Goal: Task Accomplishment & Management: Use online tool/utility

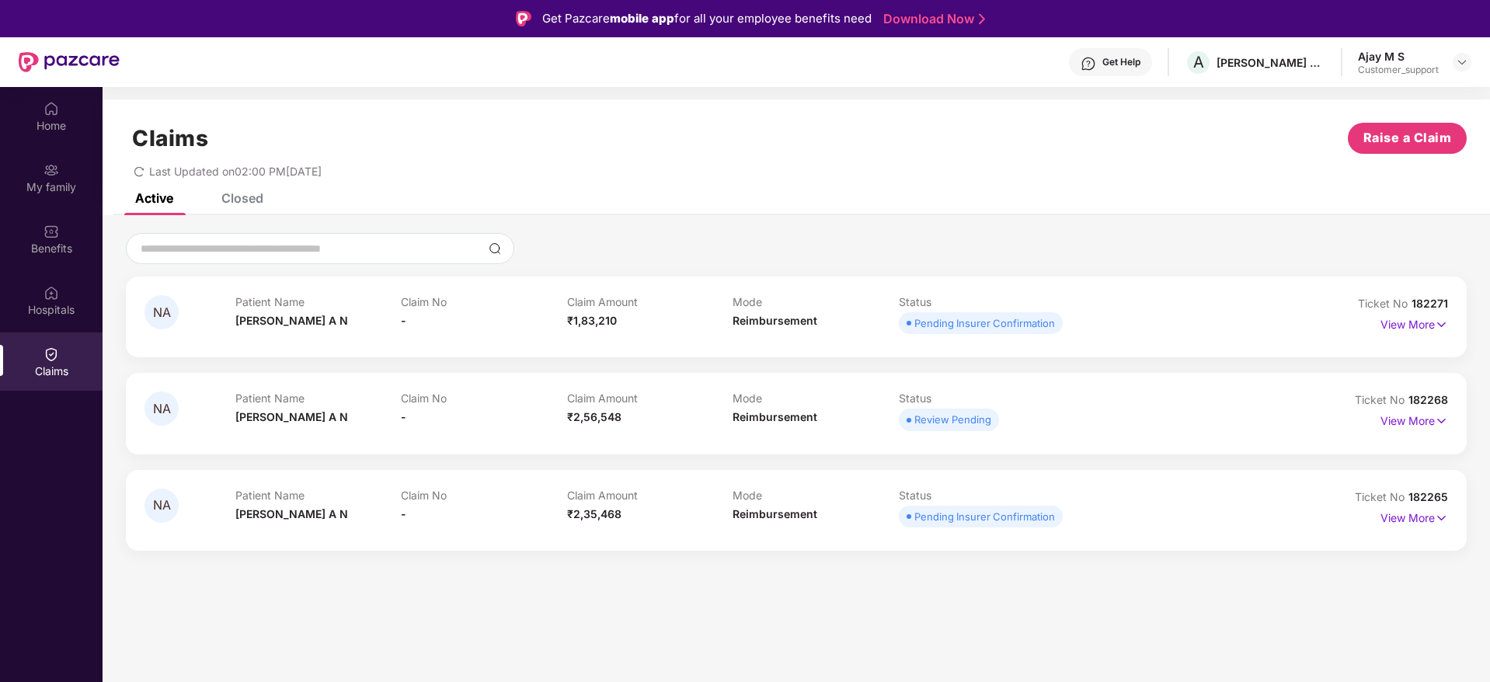
click at [1113, 61] on div "Get Help" at bounding box center [1121, 62] width 38 height 12
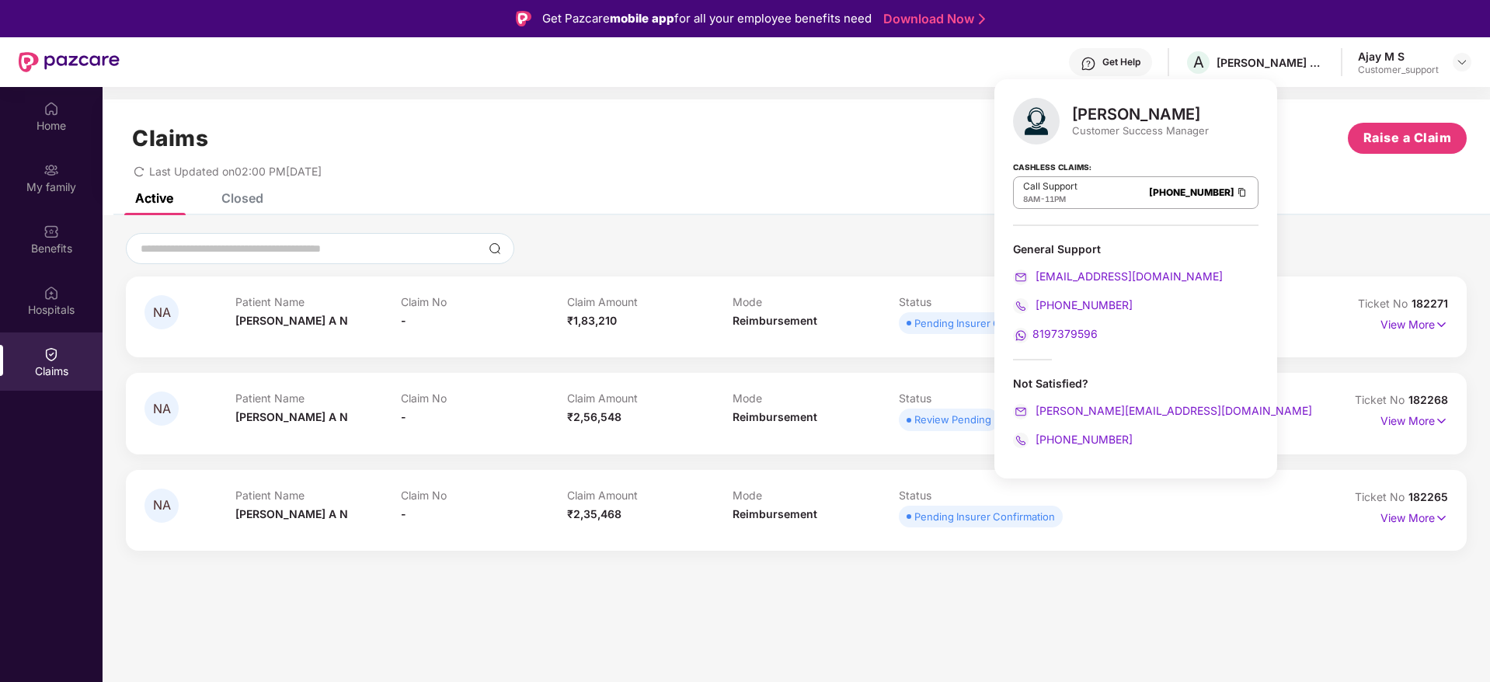
click at [795, 207] on div "Active Closed" at bounding box center [797, 204] width 1388 height 22
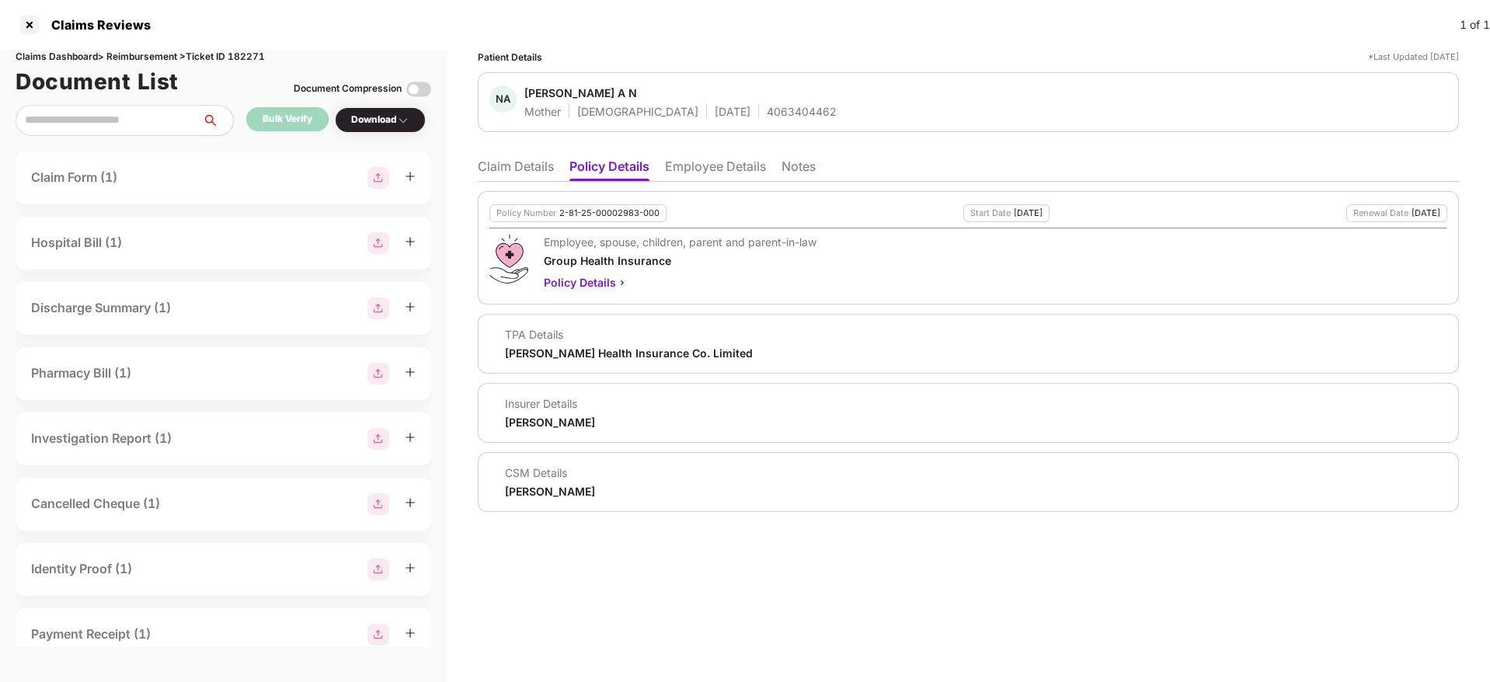
click at [504, 175] on li "Claim Details" at bounding box center [516, 169] width 76 height 23
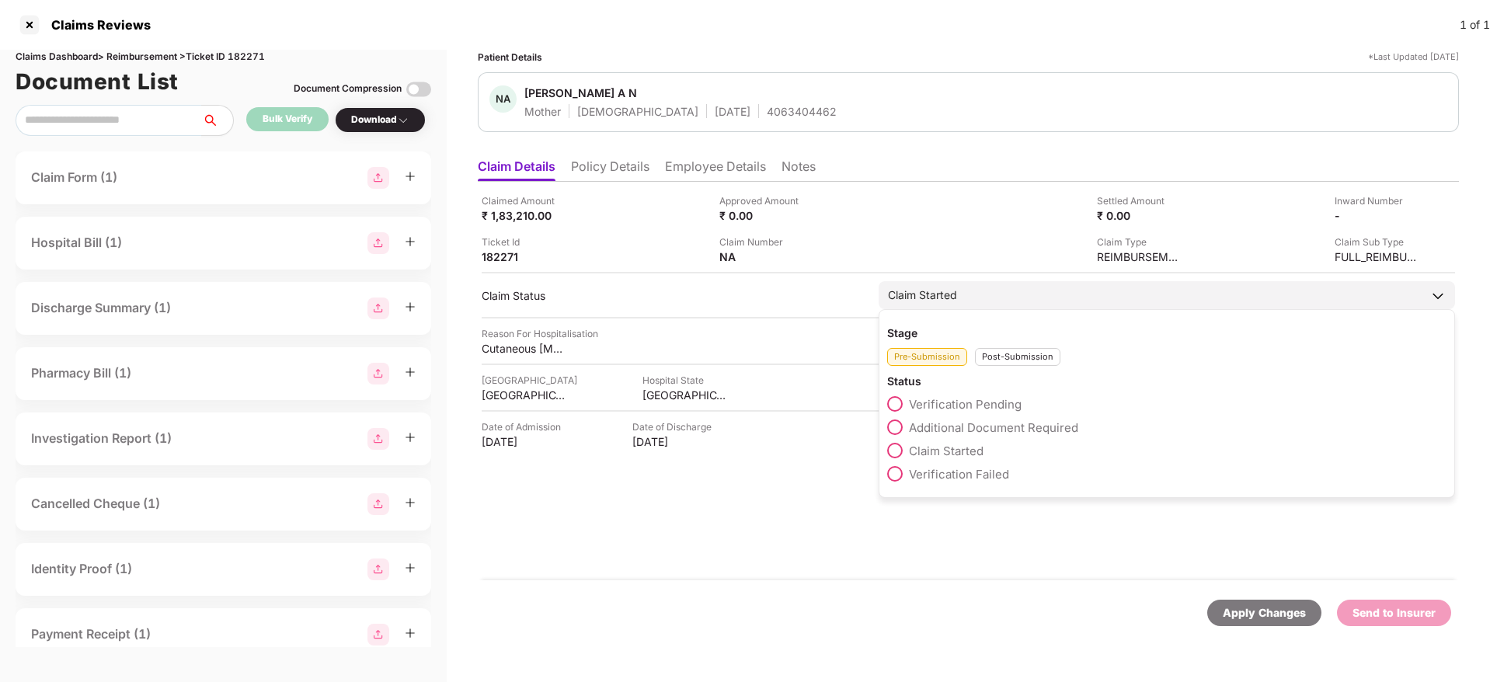
click at [937, 448] on span "Claim Started" at bounding box center [946, 451] width 75 height 15
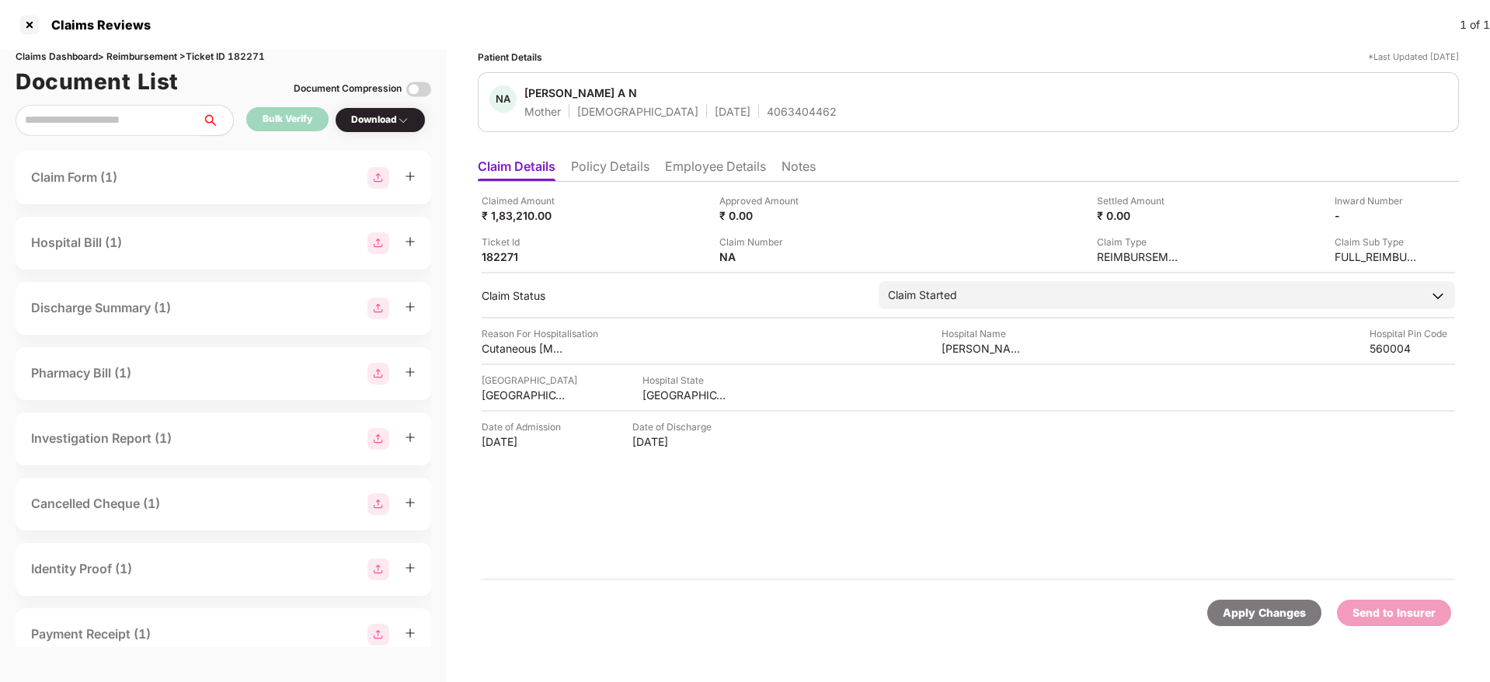
click at [1266, 606] on div "Apply Changes" at bounding box center [1264, 612] width 83 height 17
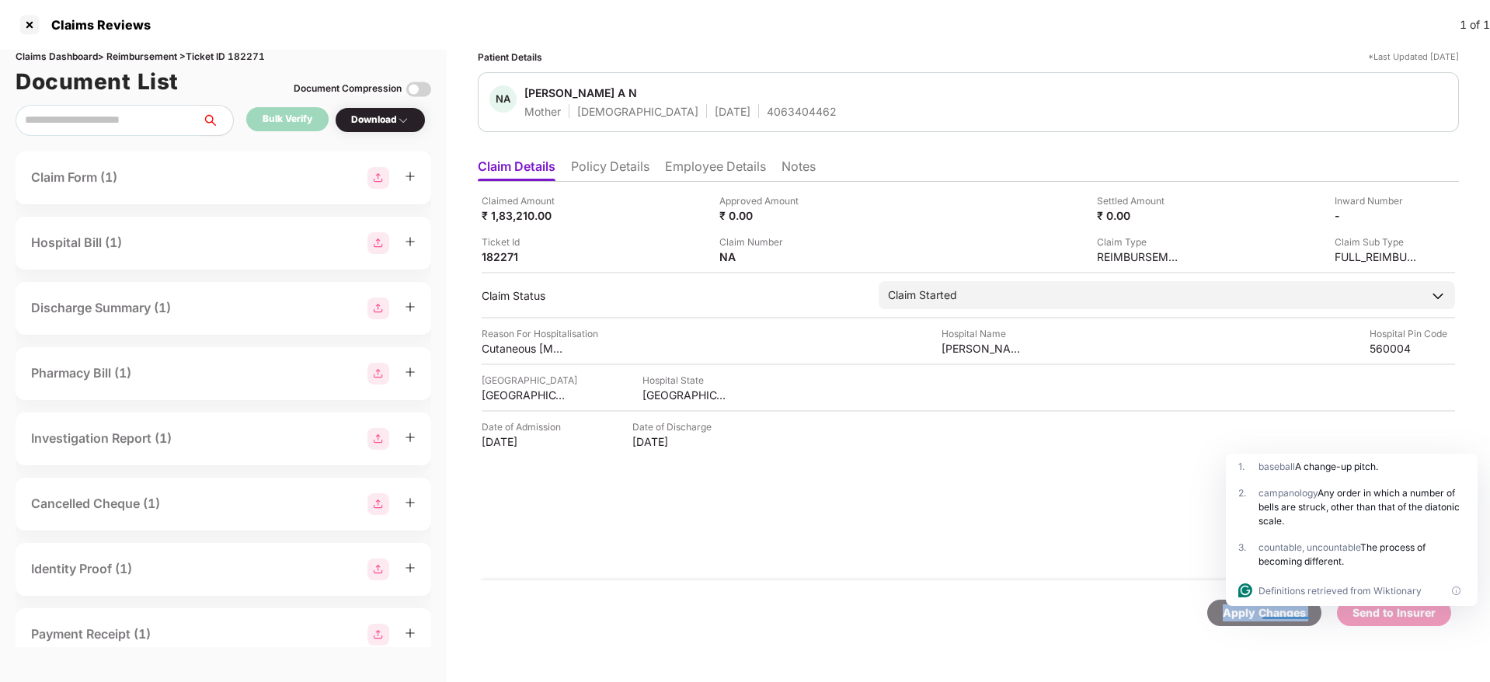
click at [1237, 620] on div "Apply Changes" at bounding box center [1264, 612] width 83 height 17
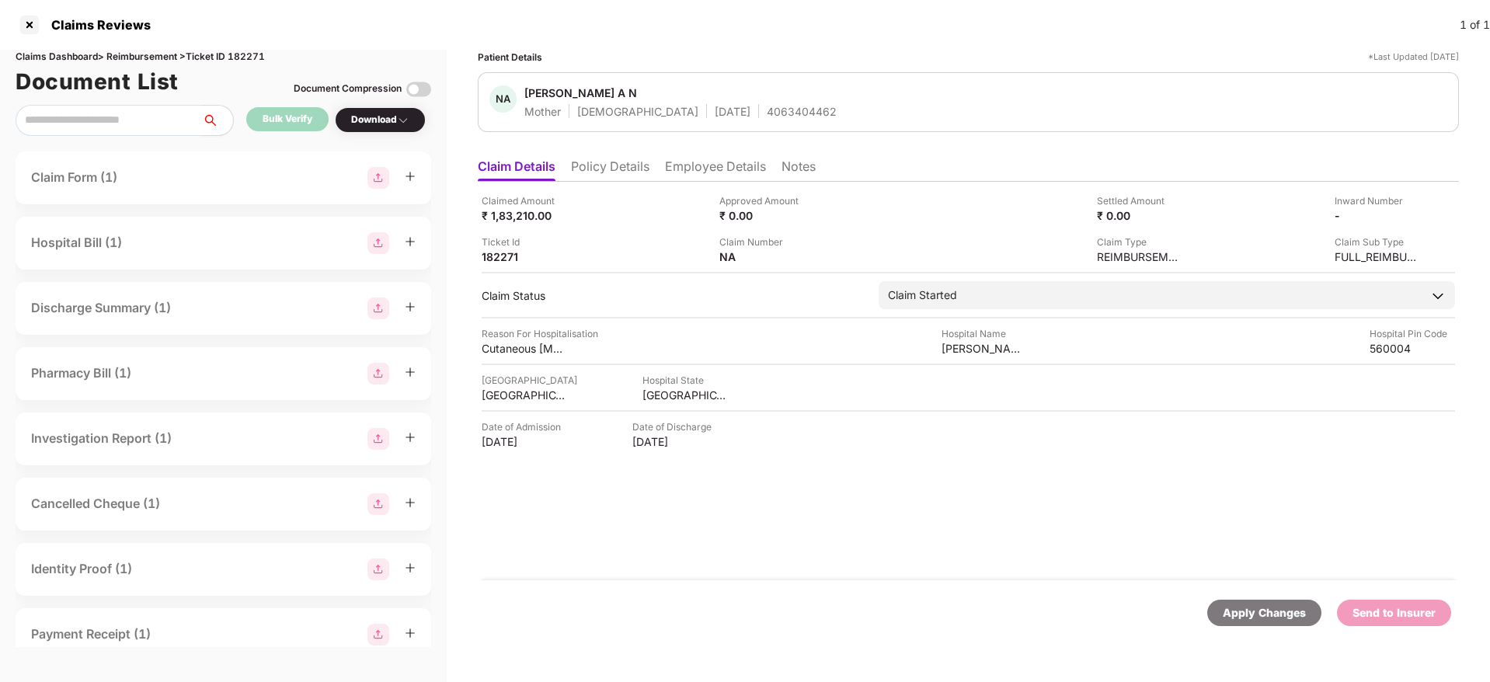
click at [927, 474] on div "Claimed Amount ₹ 1,83,210.00 Approved Amount ₹ 0.00 Settled Amount ₹ 0.00 Inwar…" at bounding box center [968, 381] width 981 height 399
click at [604, 168] on li "Policy Details" at bounding box center [610, 169] width 78 height 23
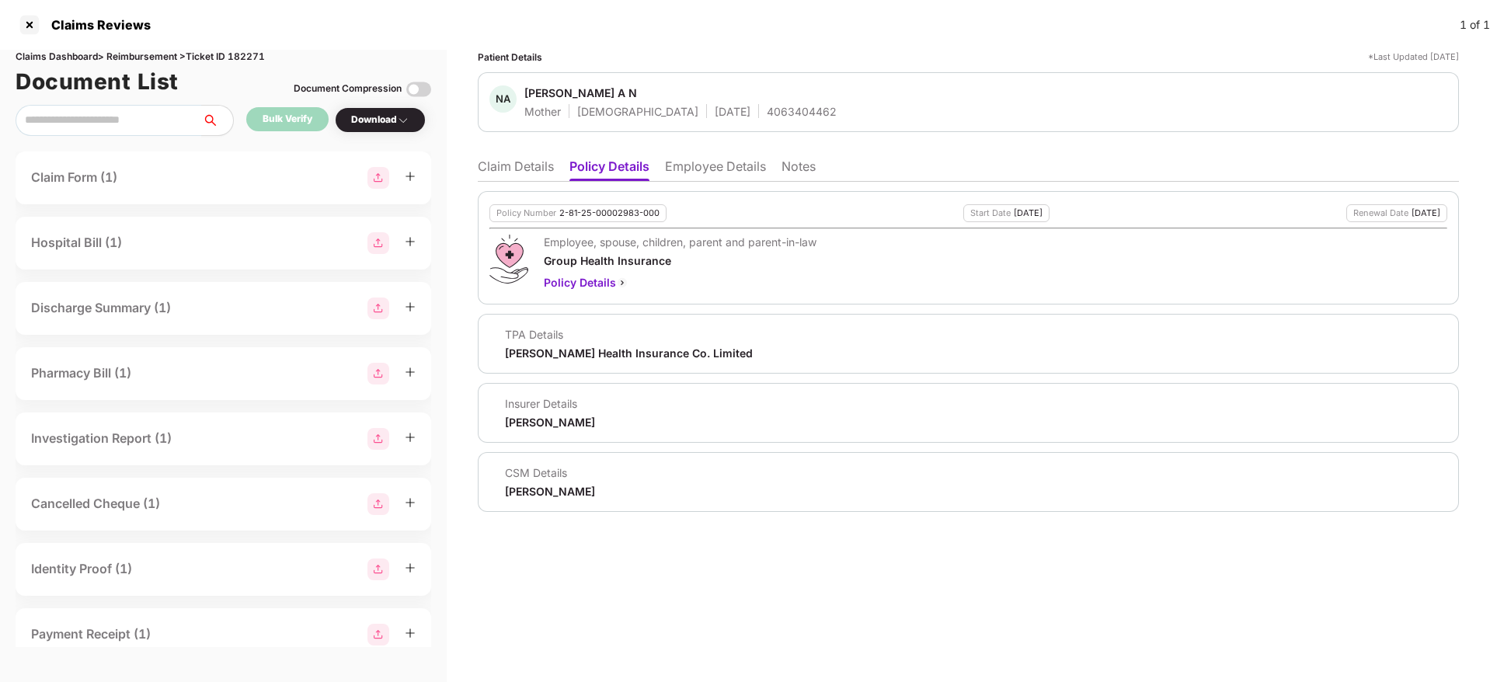
click at [517, 424] on div "Aditya Birla" at bounding box center [550, 422] width 90 height 15
copy div "Aditya"
click at [517, 424] on div "Aditya Birla" at bounding box center [550, 422] width 90 height 15
copy div "Aditya Birla"
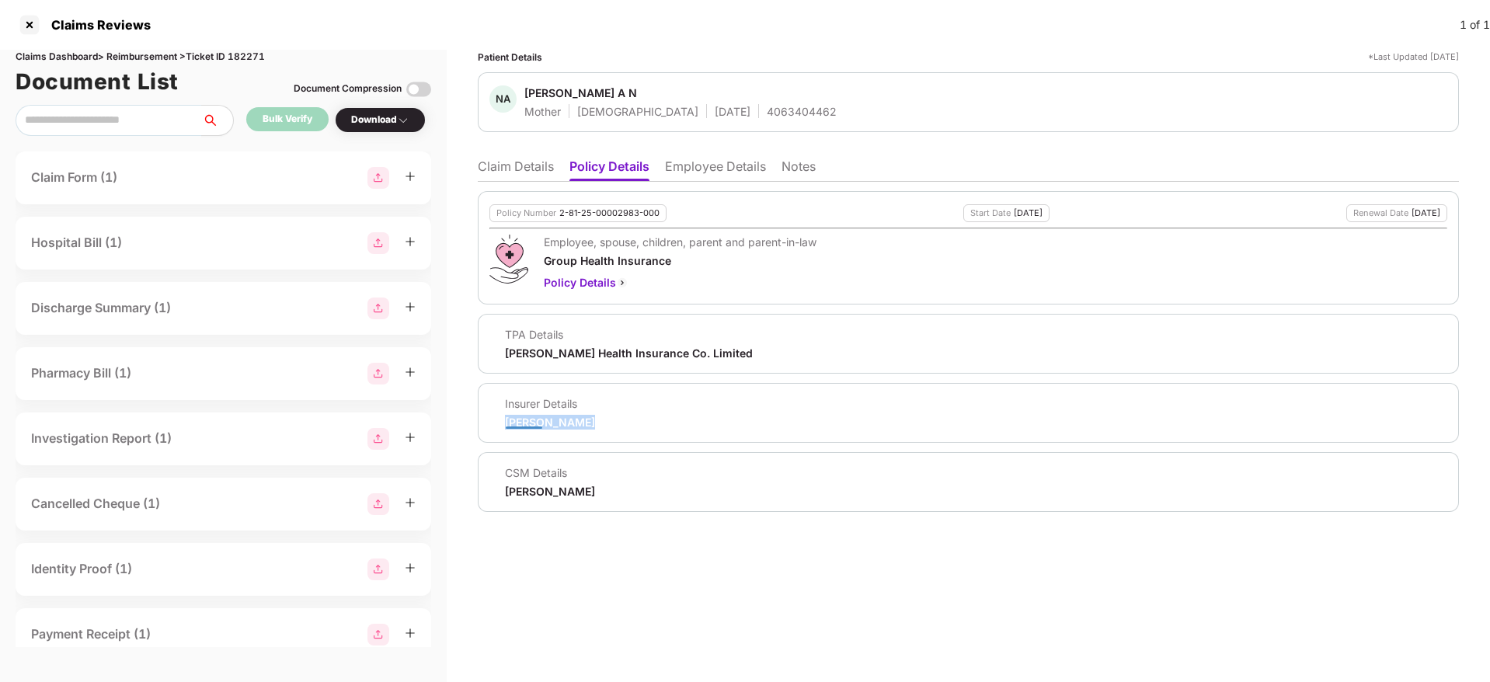
click at [517, 424] on div "Aditya Birla" at bounding box center [550, 422] width 90 height 15
click at [510, 170] on li "Claim Details" at bounding box center [516, 169] width 76 height 23
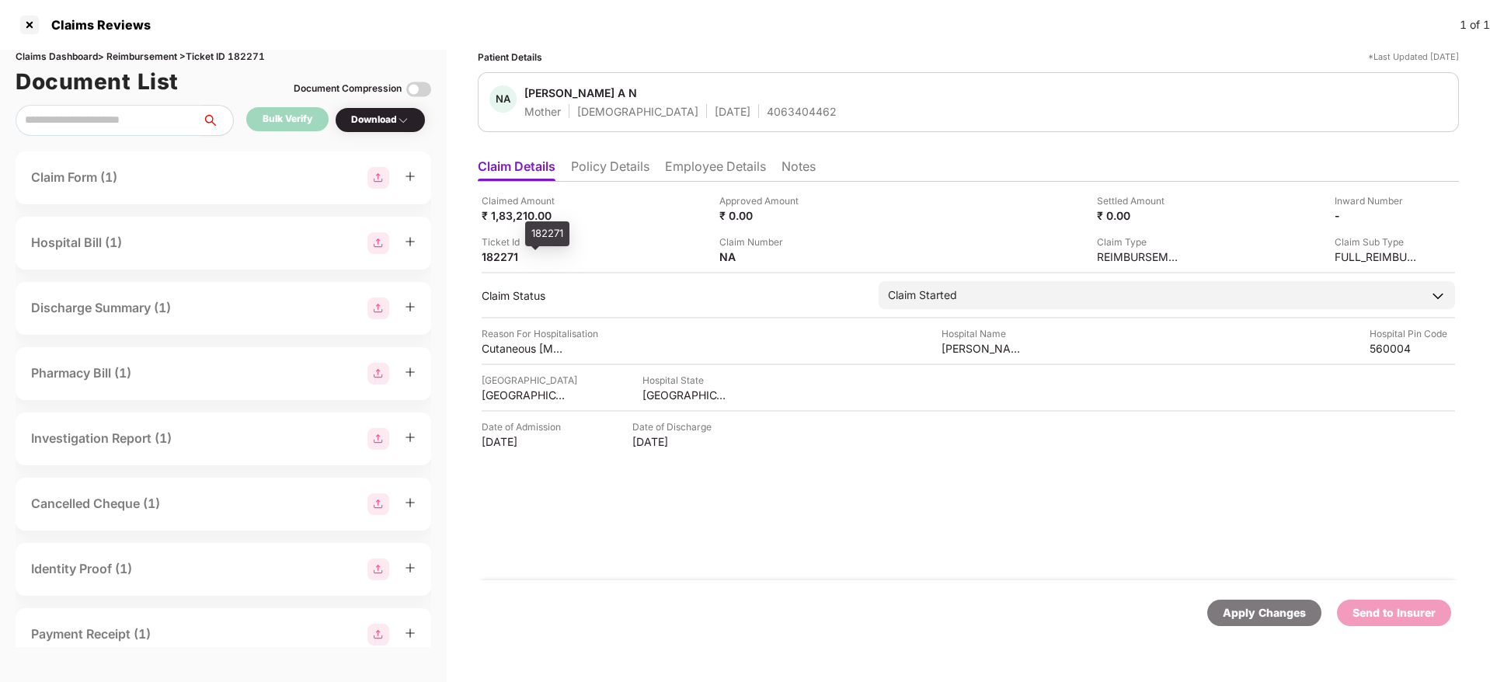
click at [505, 263] on div "182271" at bounding box center [524, 256] width 85 height 15
click at [36, 22] on div at bounding box center [29, 24] width 25 height 25
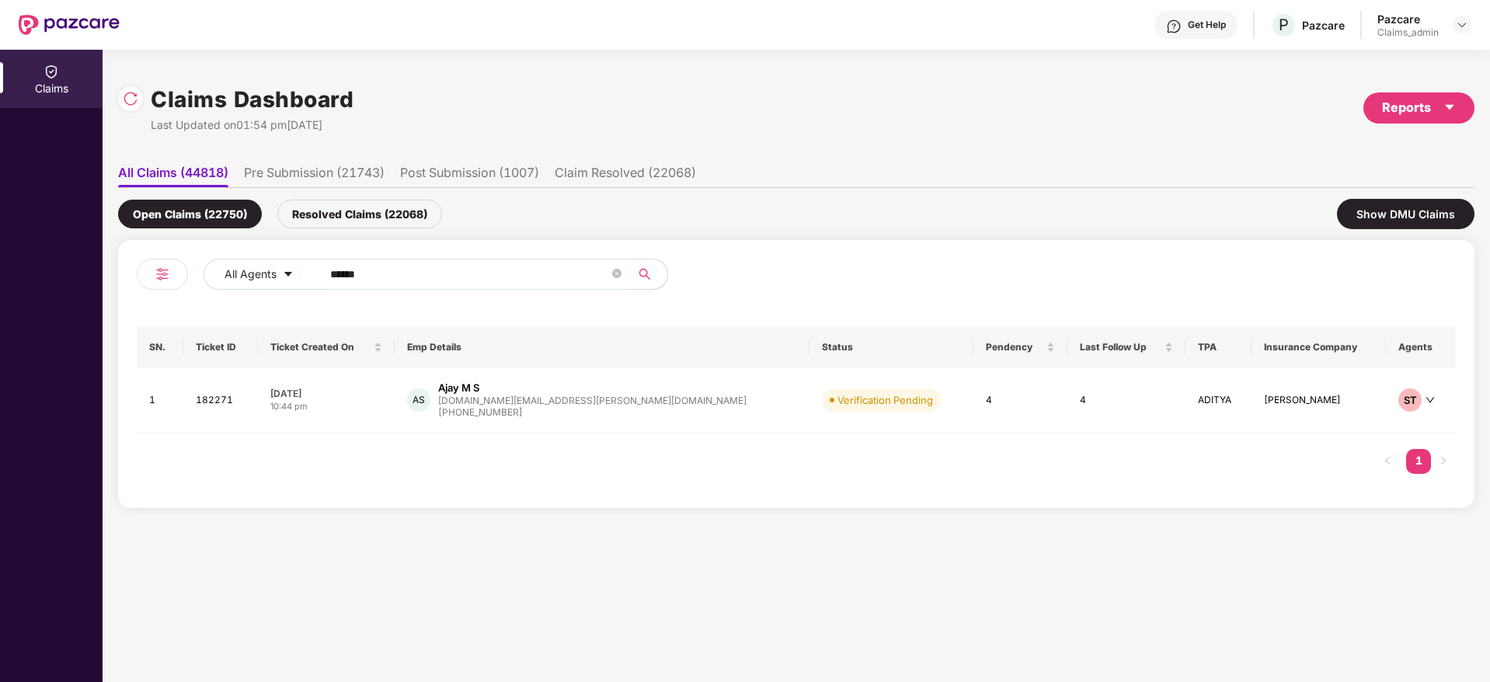
click at [363, 265] on input "******" at bounding box center [469, 274] width 279 height 23
paste input "******"
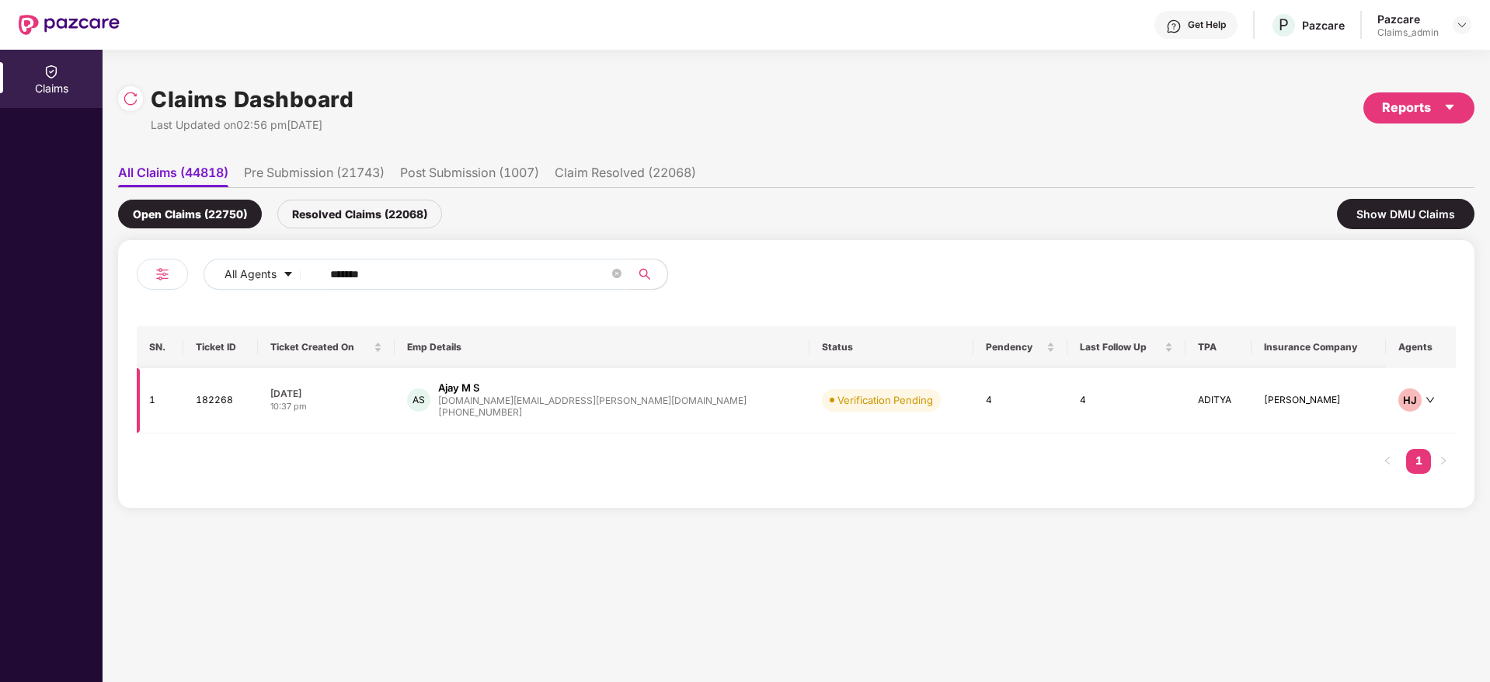
type input "******"
click at [382, 400] on div "10:37 pm" at bounding box center [326, 406] width 112 height 13
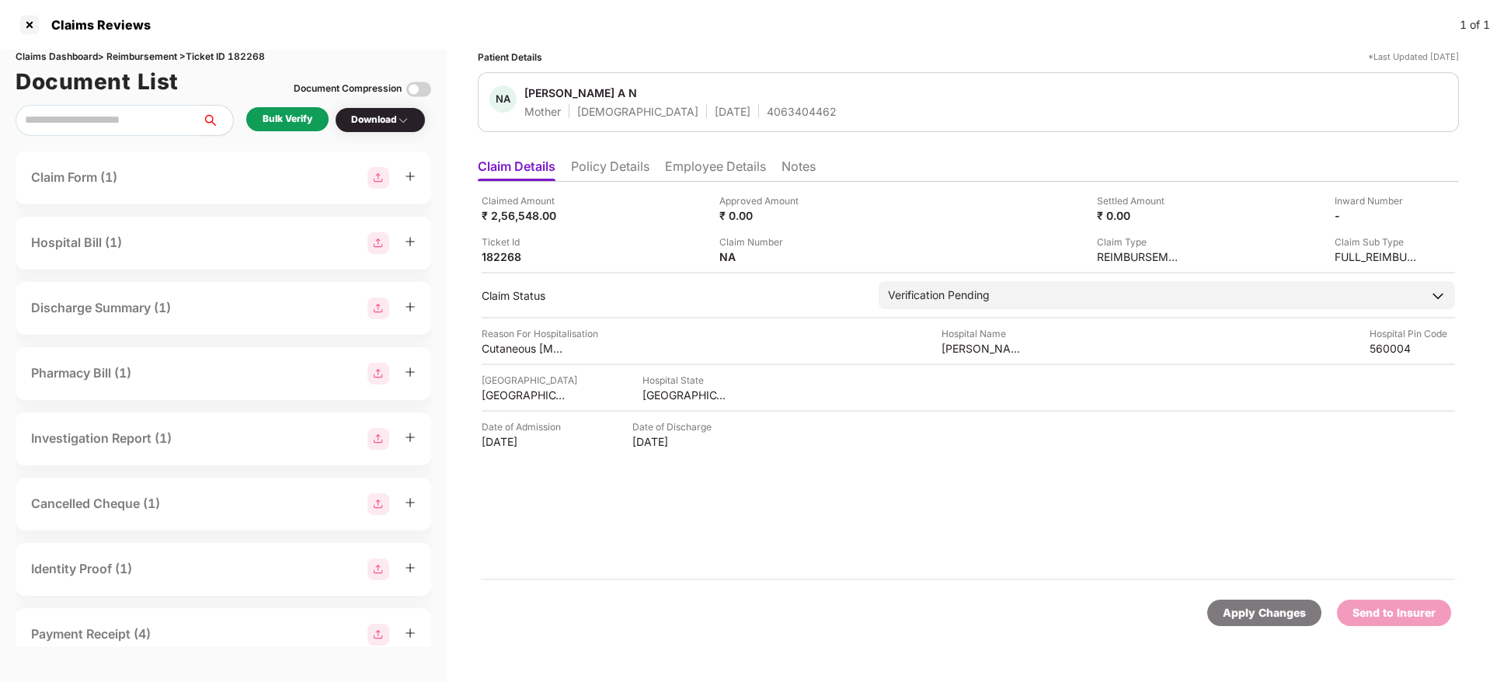
click at [279, 115] on div "Bulk Verify" at bounding box center [288, 119] width 50 height 15
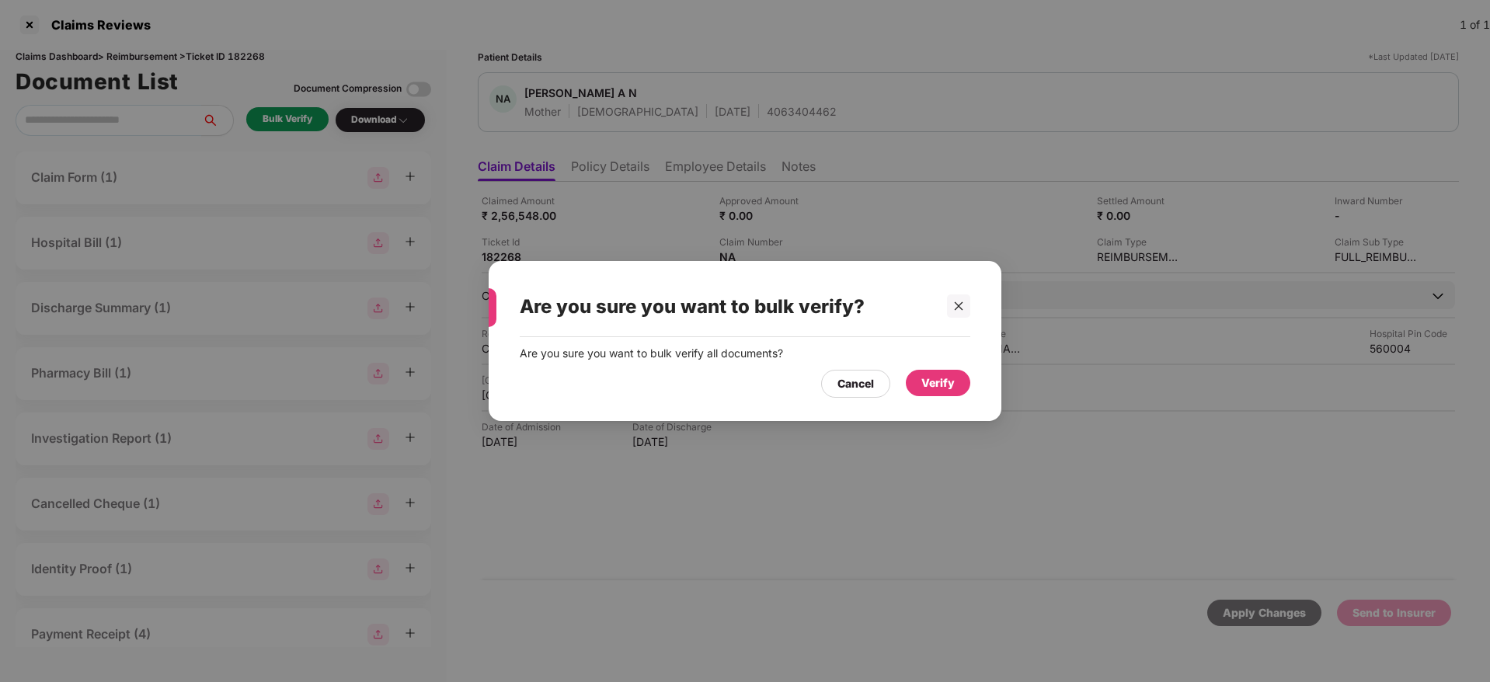
click at [929, 378] on div "Verify" at bounding box center [937, 382] width 33 height 17
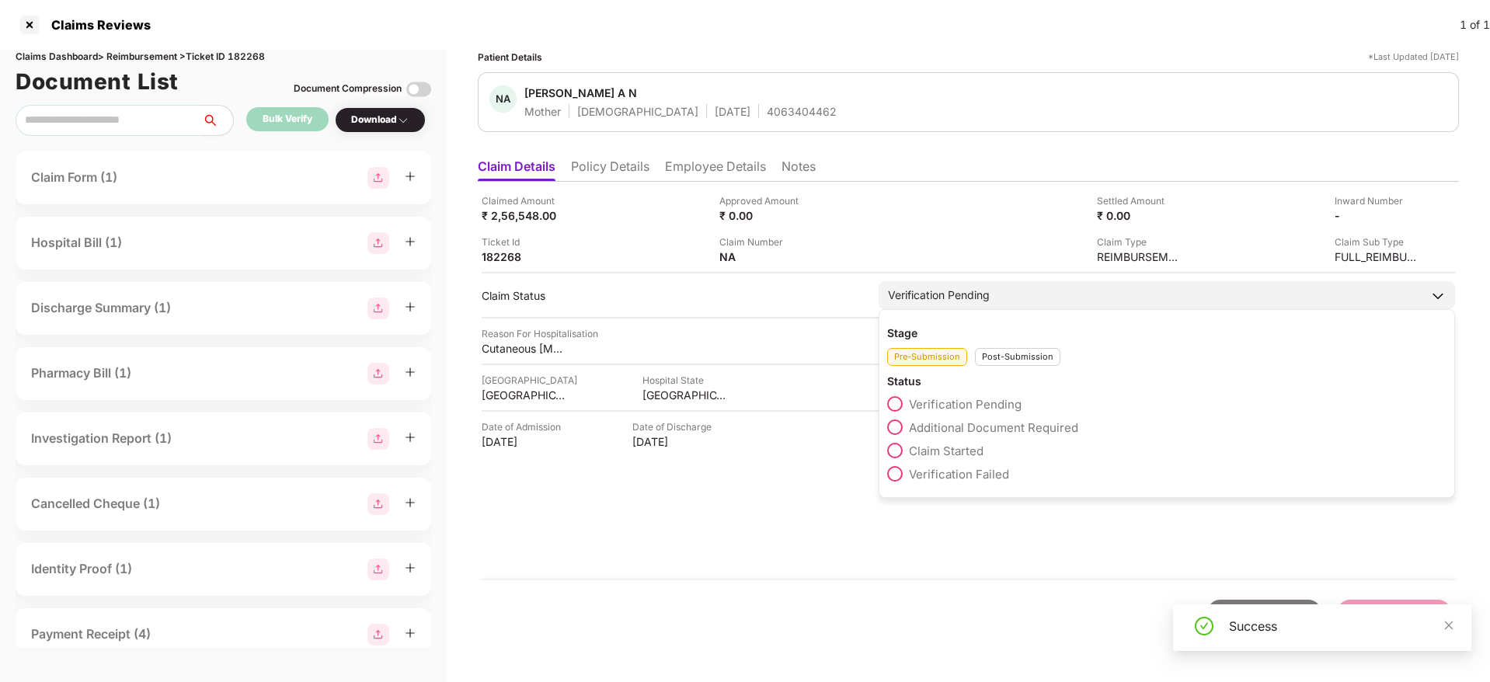
click at [925, 452] on span "Claim Started" at bounding box center [946, 451] width 75 height 15
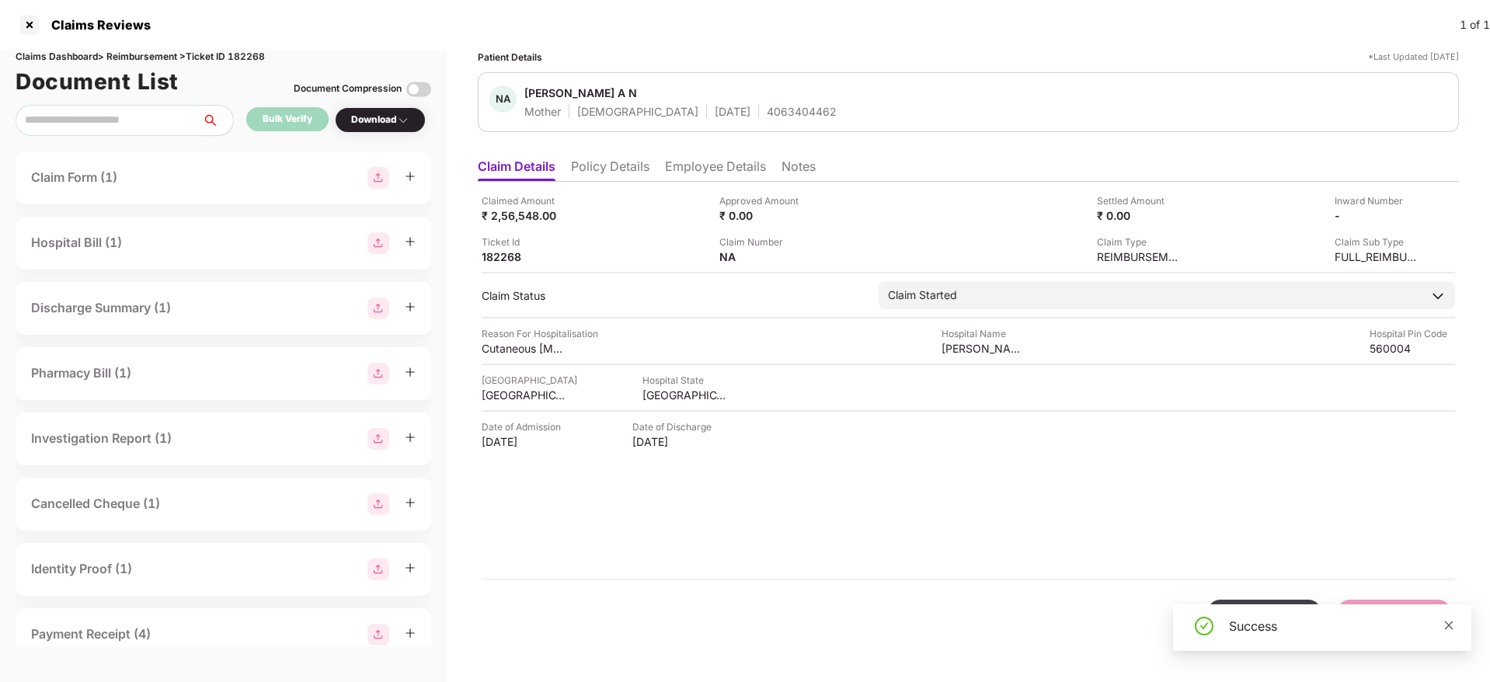
click at [1448, 626] on icon "close" at bounding box center [1449, 625] width 9 height 9
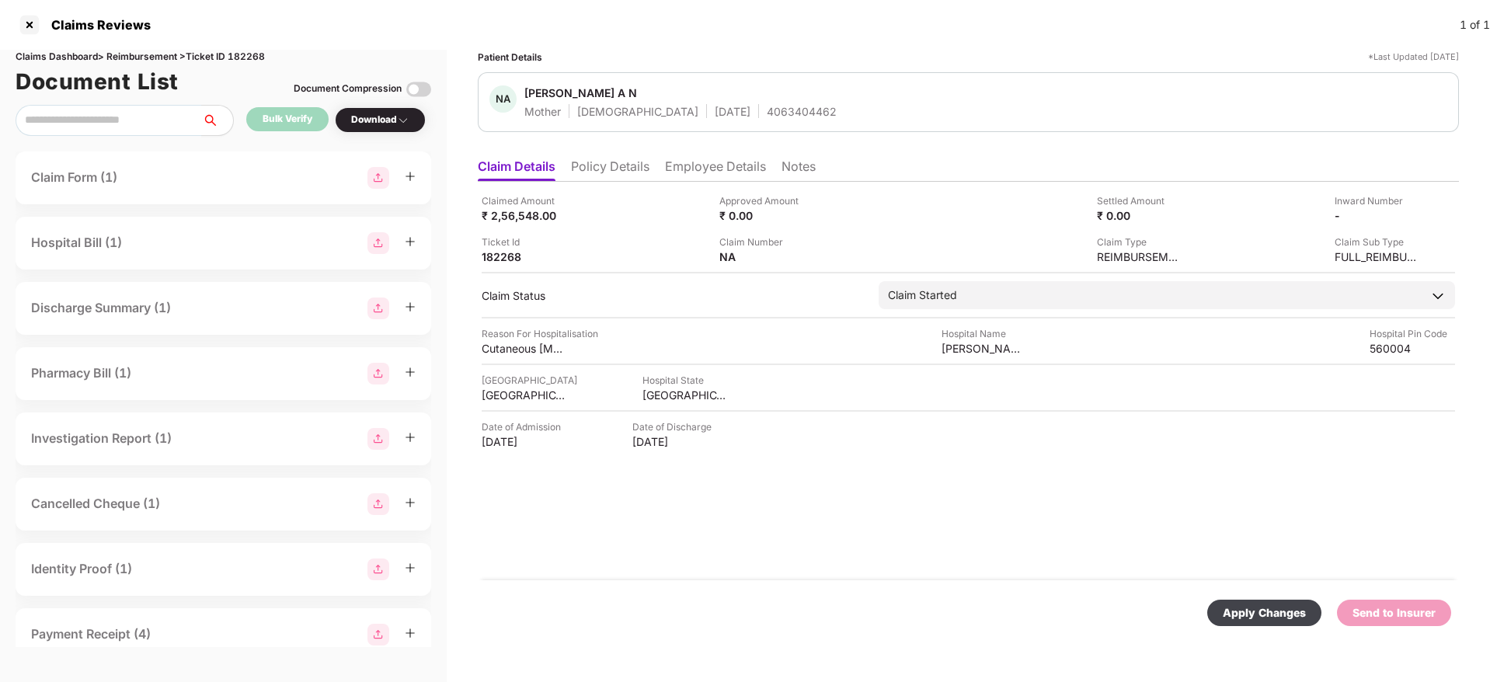
click at [1262, 622] on div "Apply Changes" at bounding box center [1264, 613] width 114 height 26
click at [31, 24] on div at bounding box center [29, 24] width 25 height 25
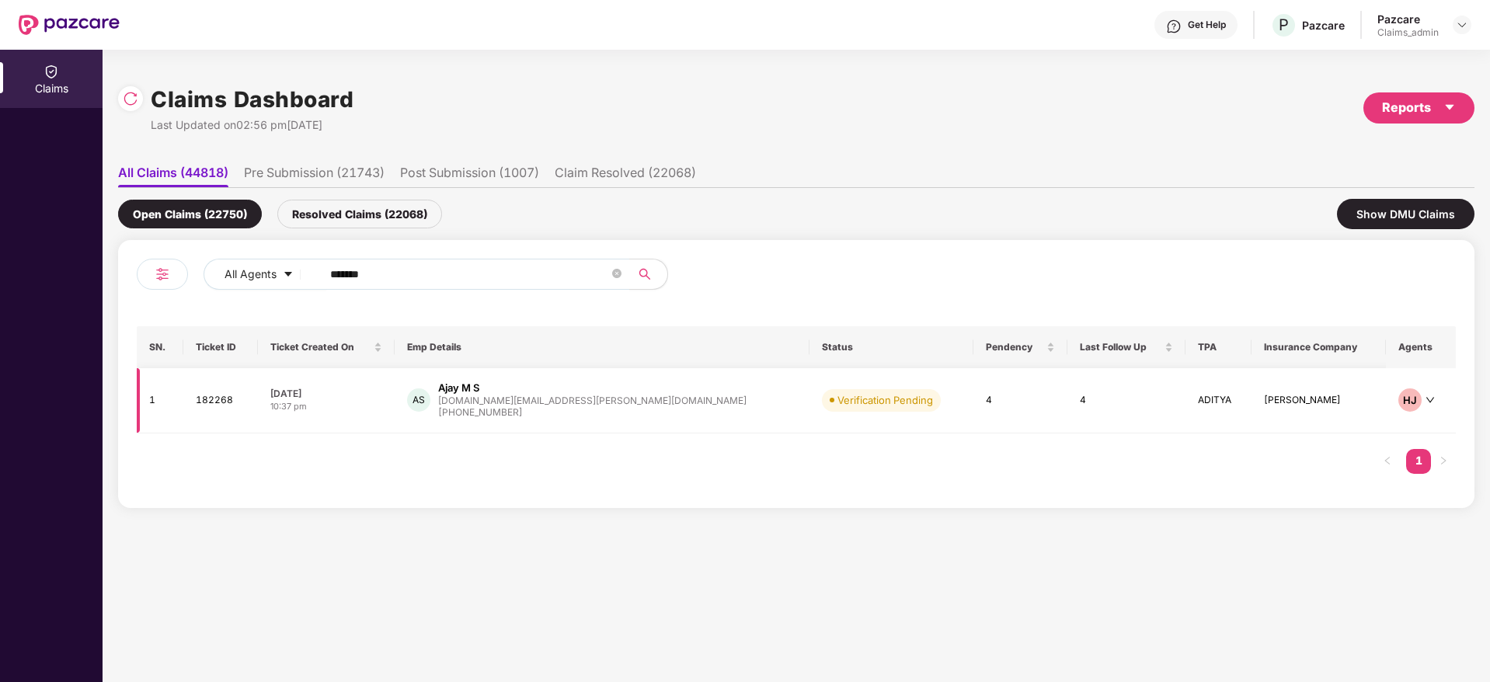
click at [381, 381] on td "08 Oct 2025 10:37 pm" at bounding box center [326, 400] width 137 height 65
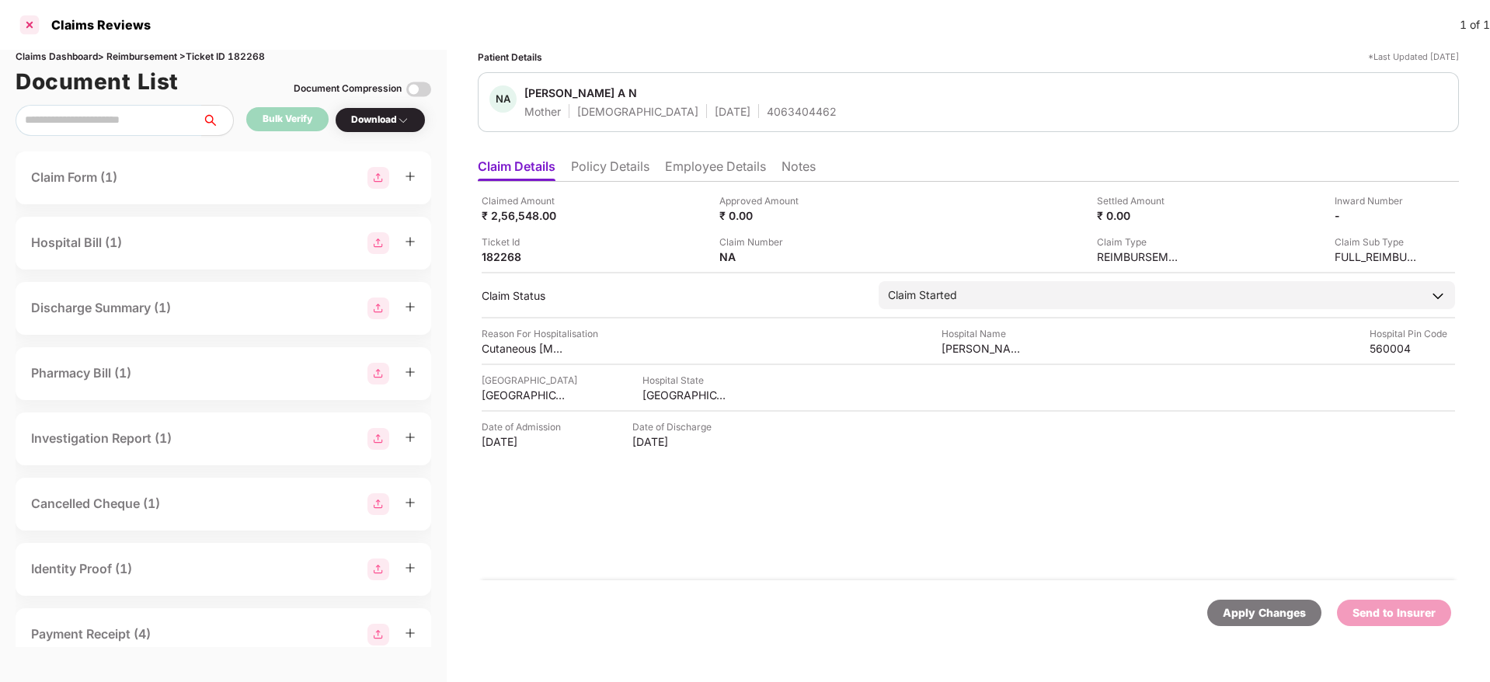
click at [30, 16] on div at bounding box center [29, 24] width 25 height 25
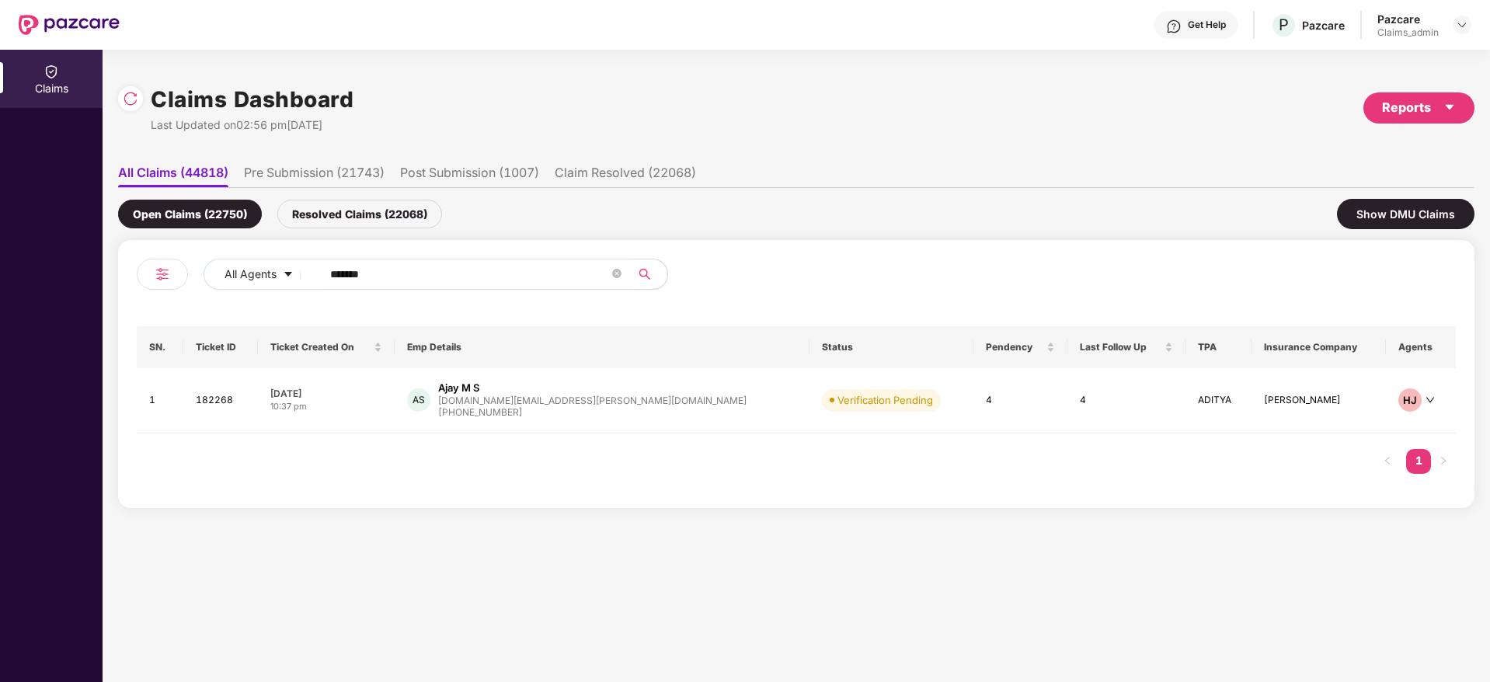
click at [403, 273] on input "******" at bounding box center [469, 274] width 279 height 23
paste input "*******"
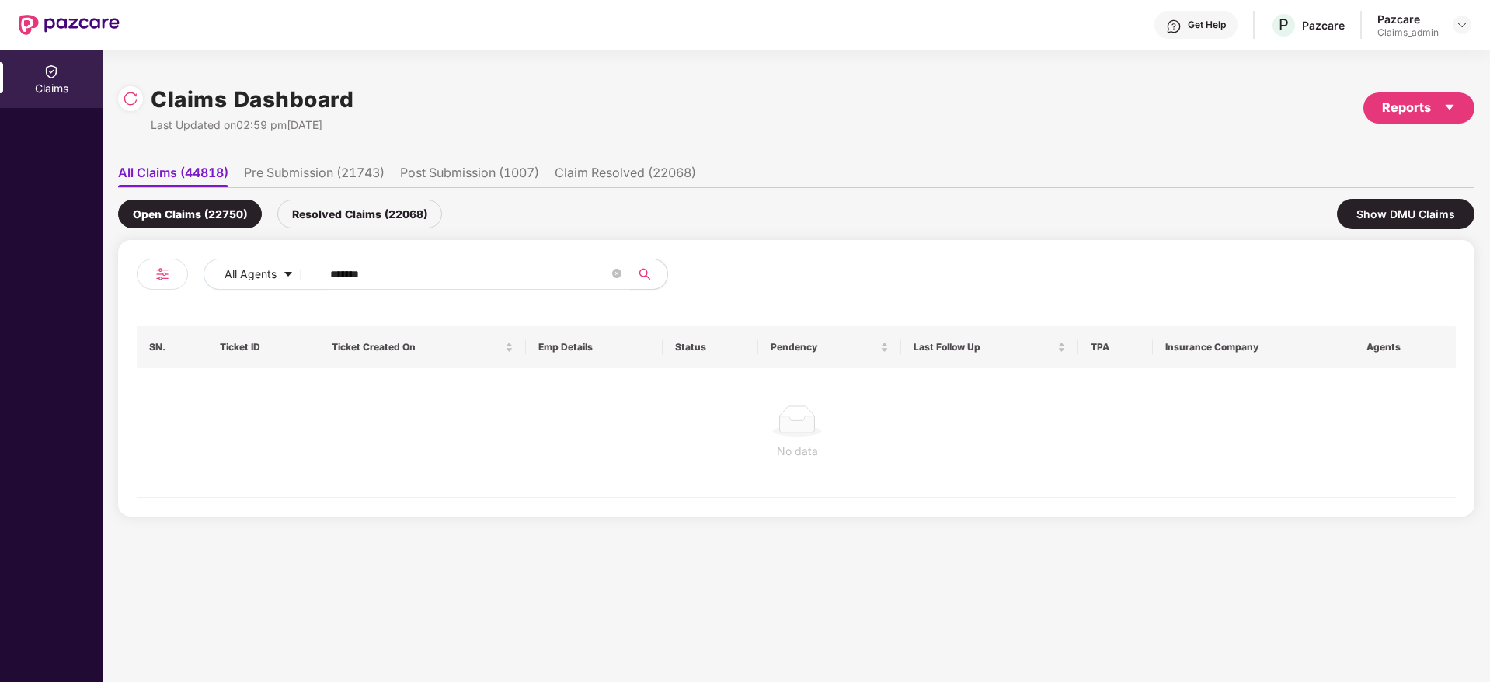
click at [340, 273] on input "*******" at bounding box center [469, 274] width 279 height 23
click at [340, 273] on input "******" at bounding box center [469, 274] width 279 height 23
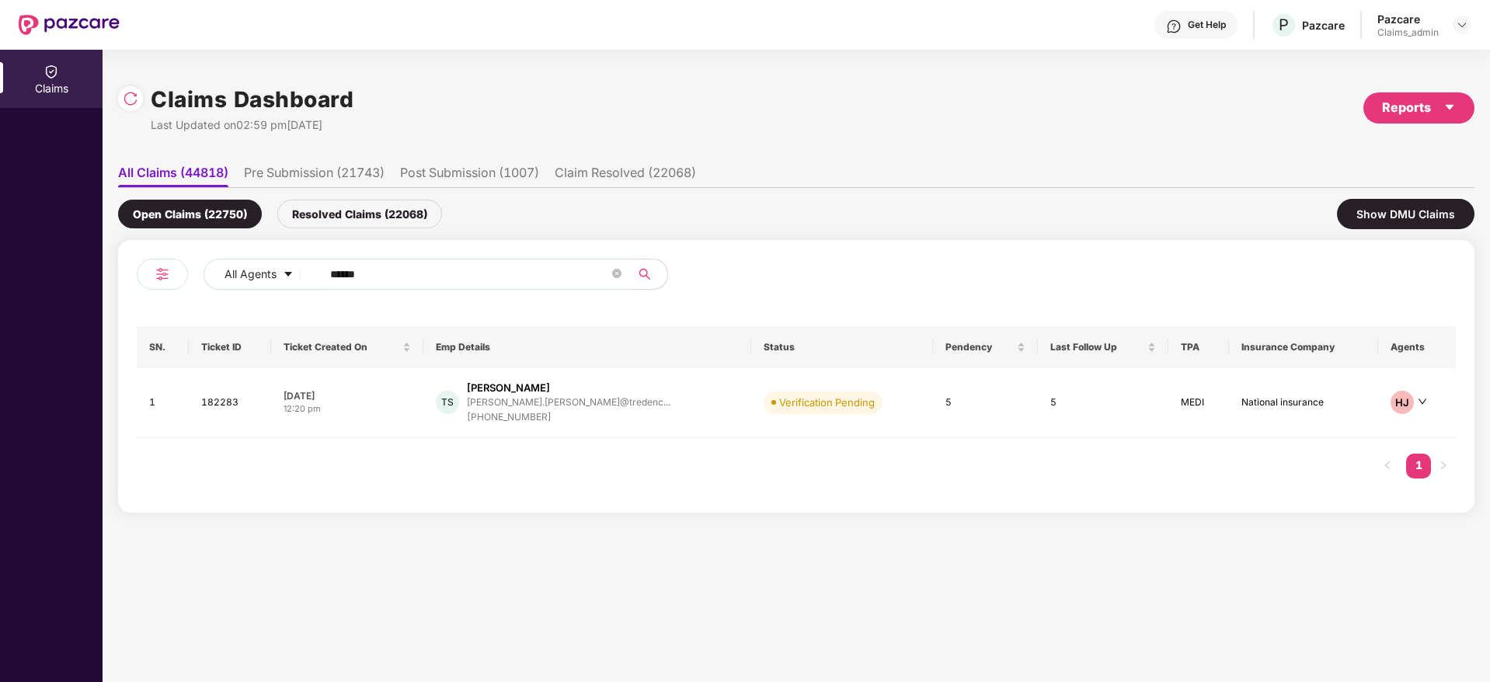
type input "******"
click at [401, 395] on div "[DATE]" at bounding box center [347, 395] width 127 height 13
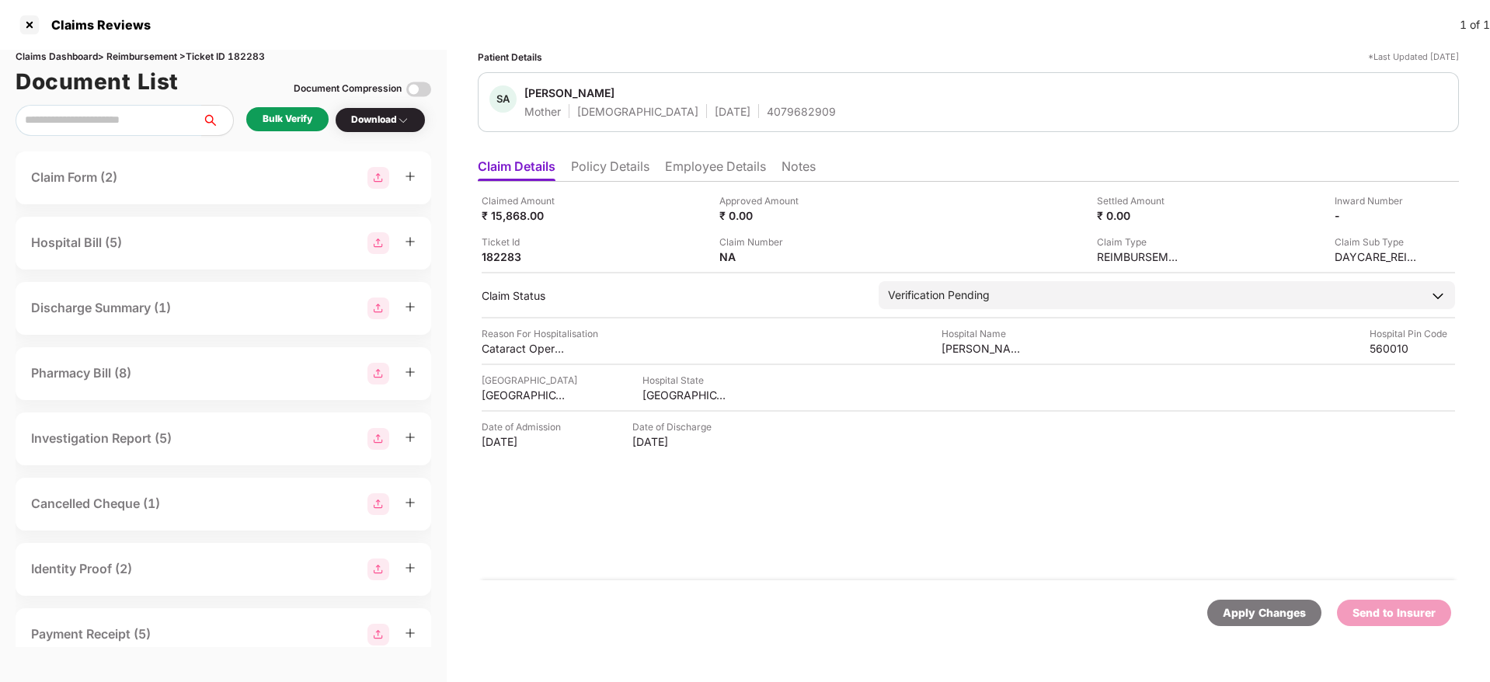
click at [302, 123] on div "Bulk Verify" at bounding box center [288, 119] width 50 height 15
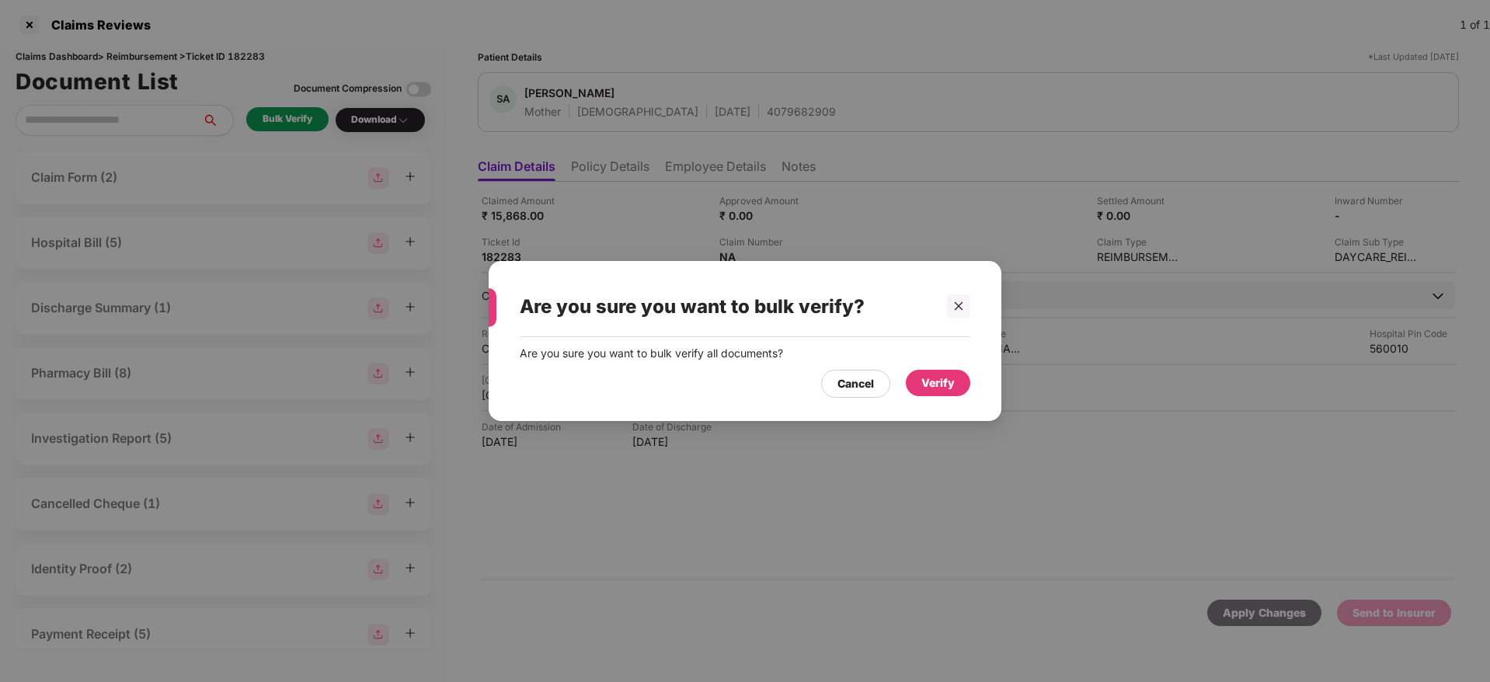
click at [949, 385] on div "Verify" at bounding box center [937, 382] width 33 height 17
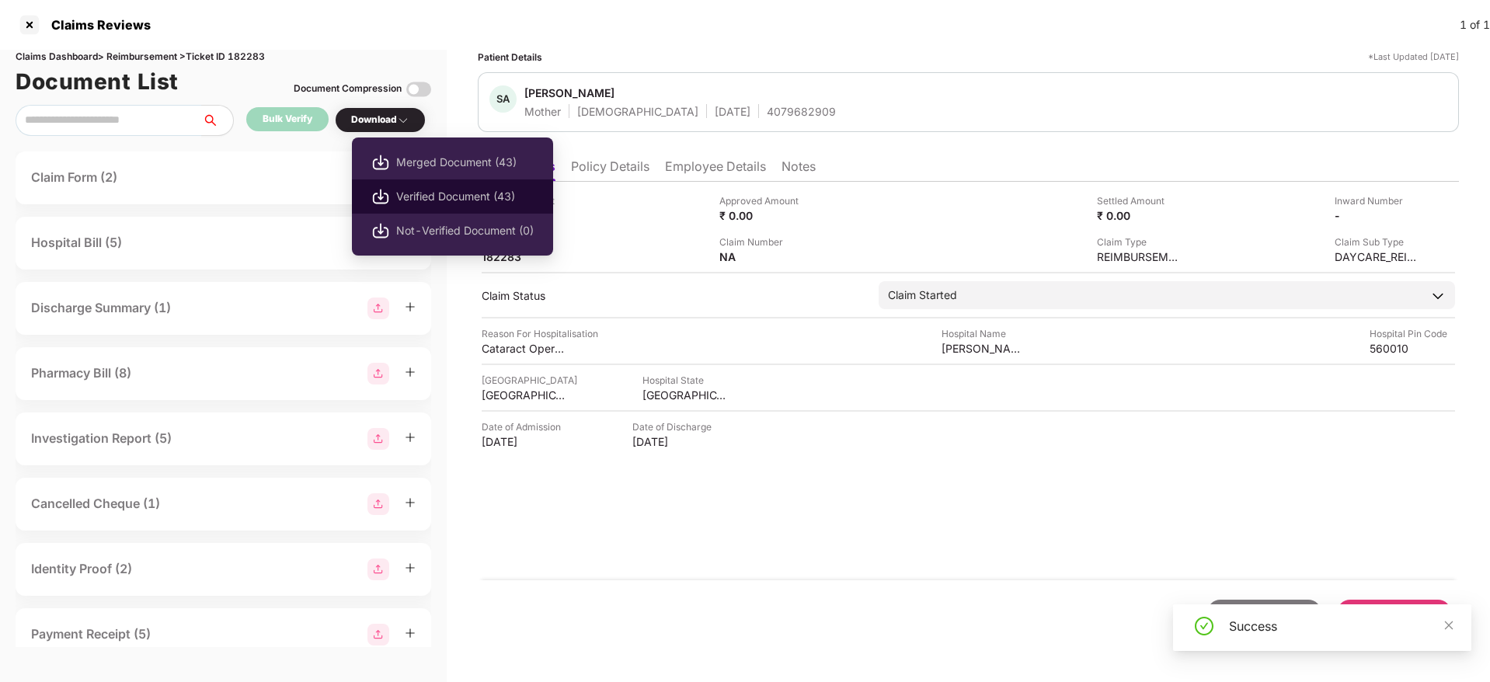
click at [429, 200] on span "Verified Document (43)" at bounding box center [465, 196] width 138 height 17
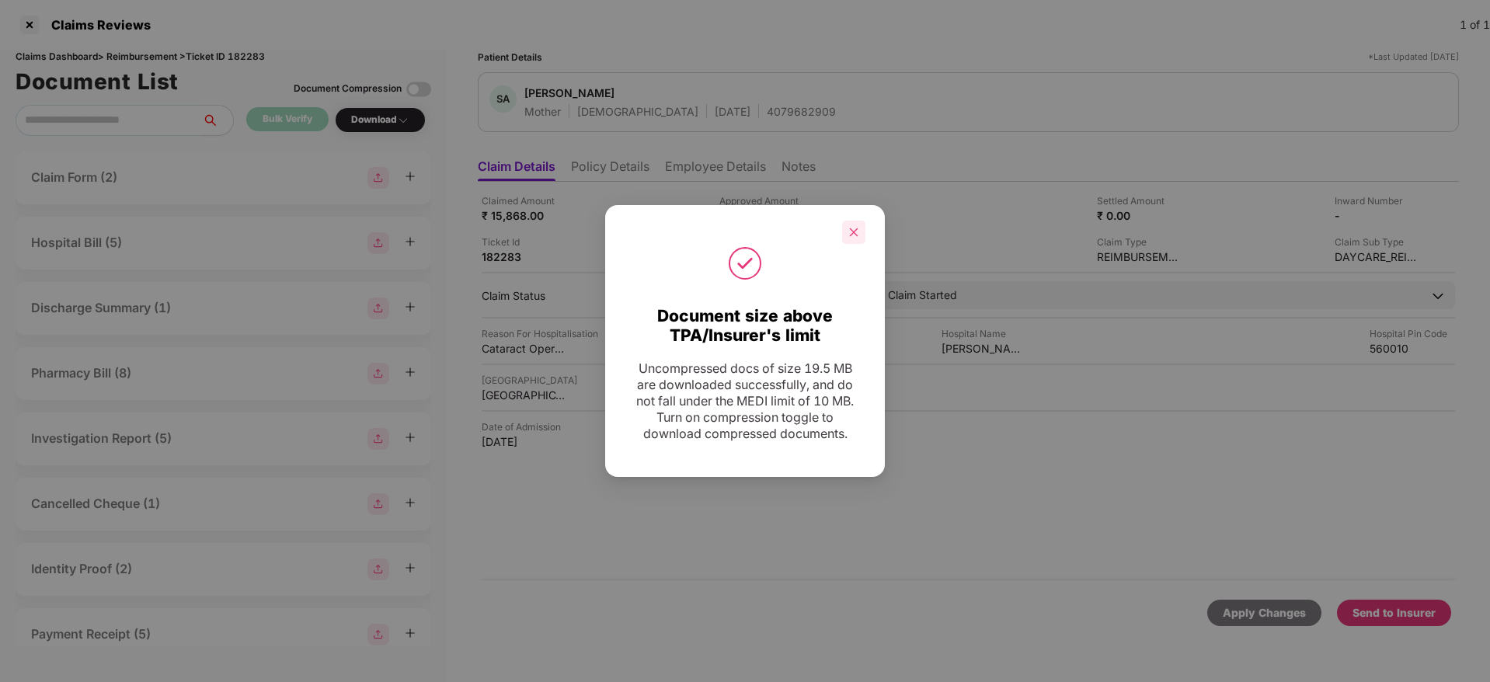
click at [851, 227] on icon "close" at bounding box center [853, 232] width 11 height 11
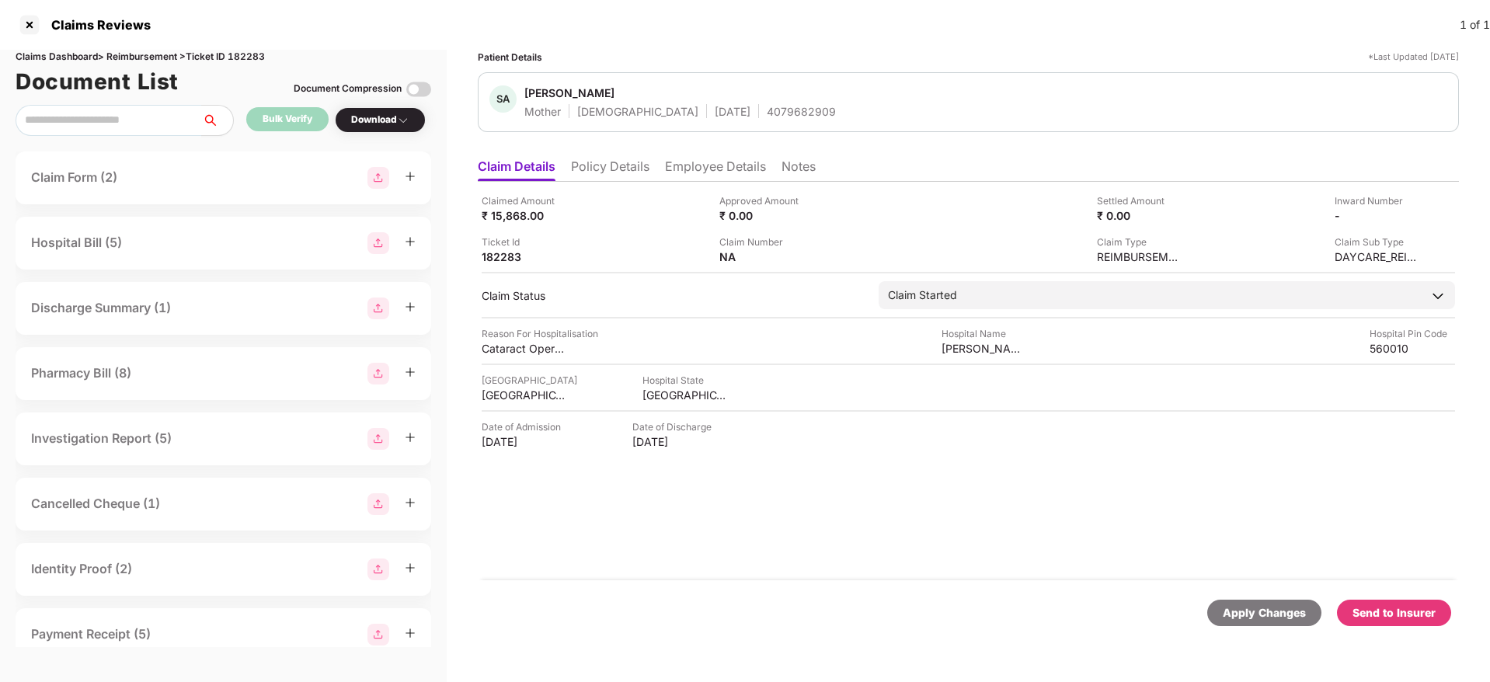
click at [1384, 615] on div "Send to Insurer" at bounding box center [1394, 612] width 83 height 17
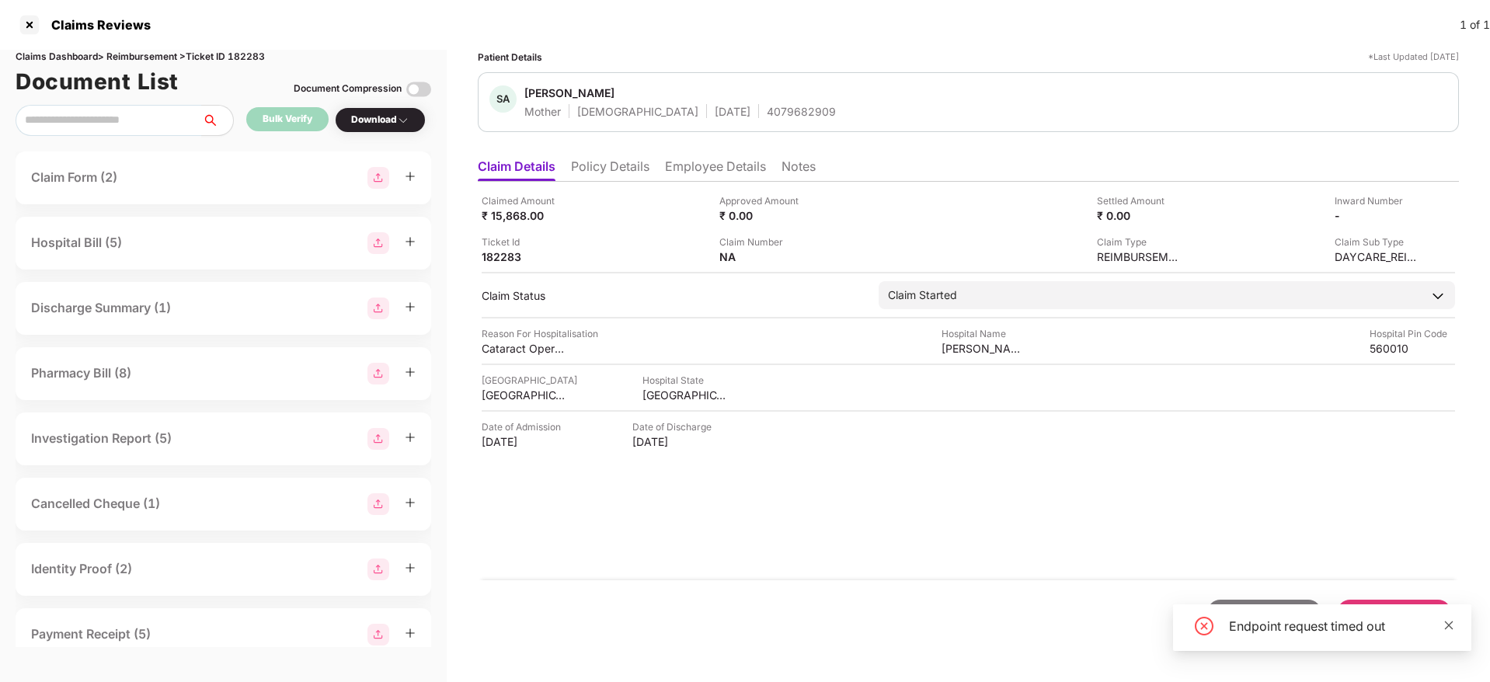
click at [1452, 629] on icon "close" at bounding box center [1449, 625] width 11 height 11
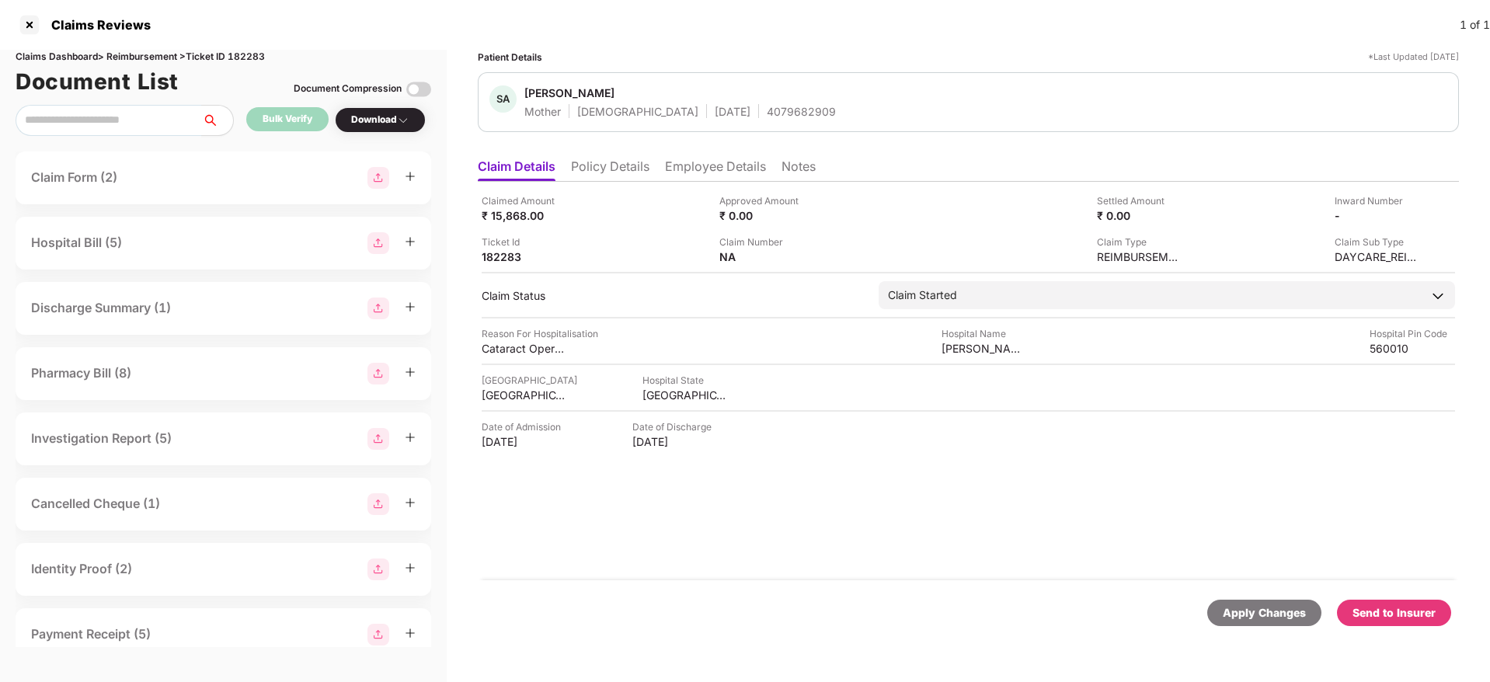
click at [1402, 616] on div "Send to Insurer" at bounding box center [1394, 612] width 83 height 17
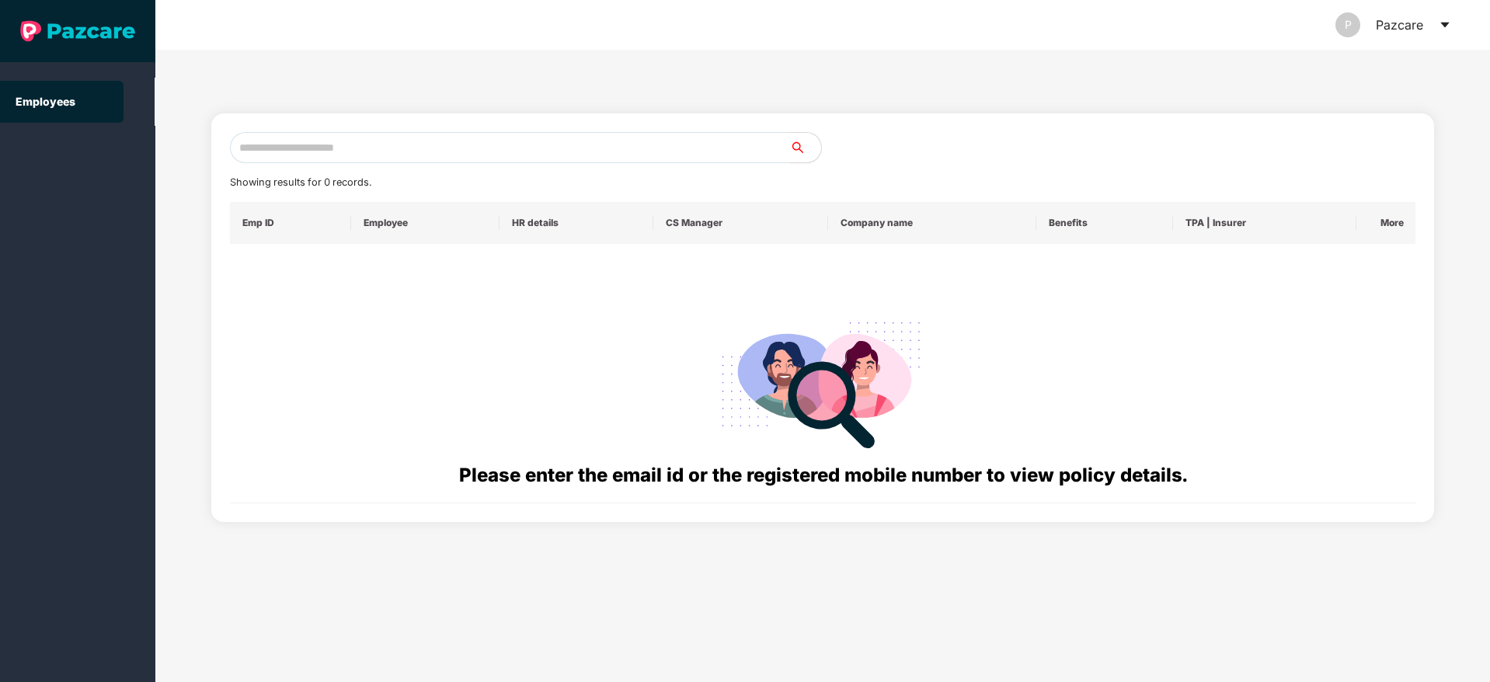
paste input "**********"
click at [311, 151] on input "text" at bounding box center [510, 147] width 560 height 31
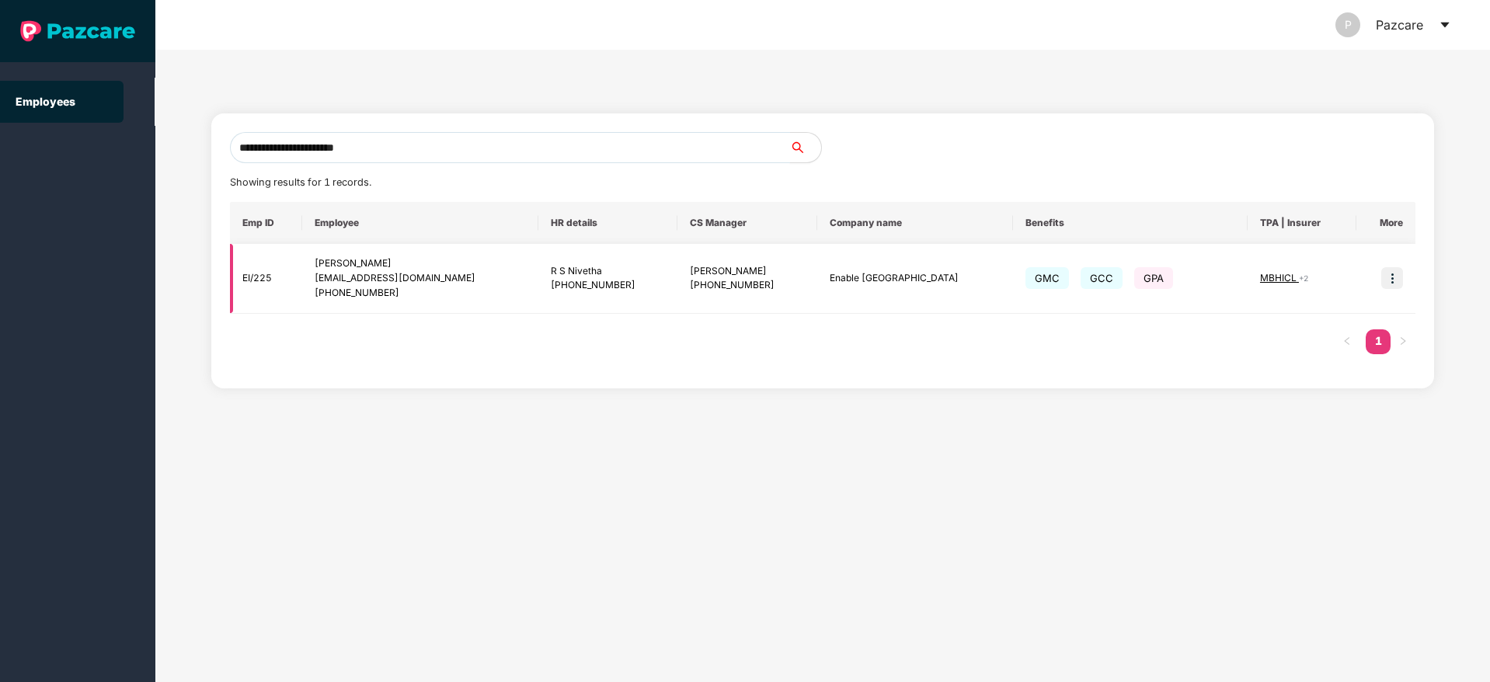
type input "**********"
click at [1398, 284] on img at bounding box center [1392, 278] width 22 height 22
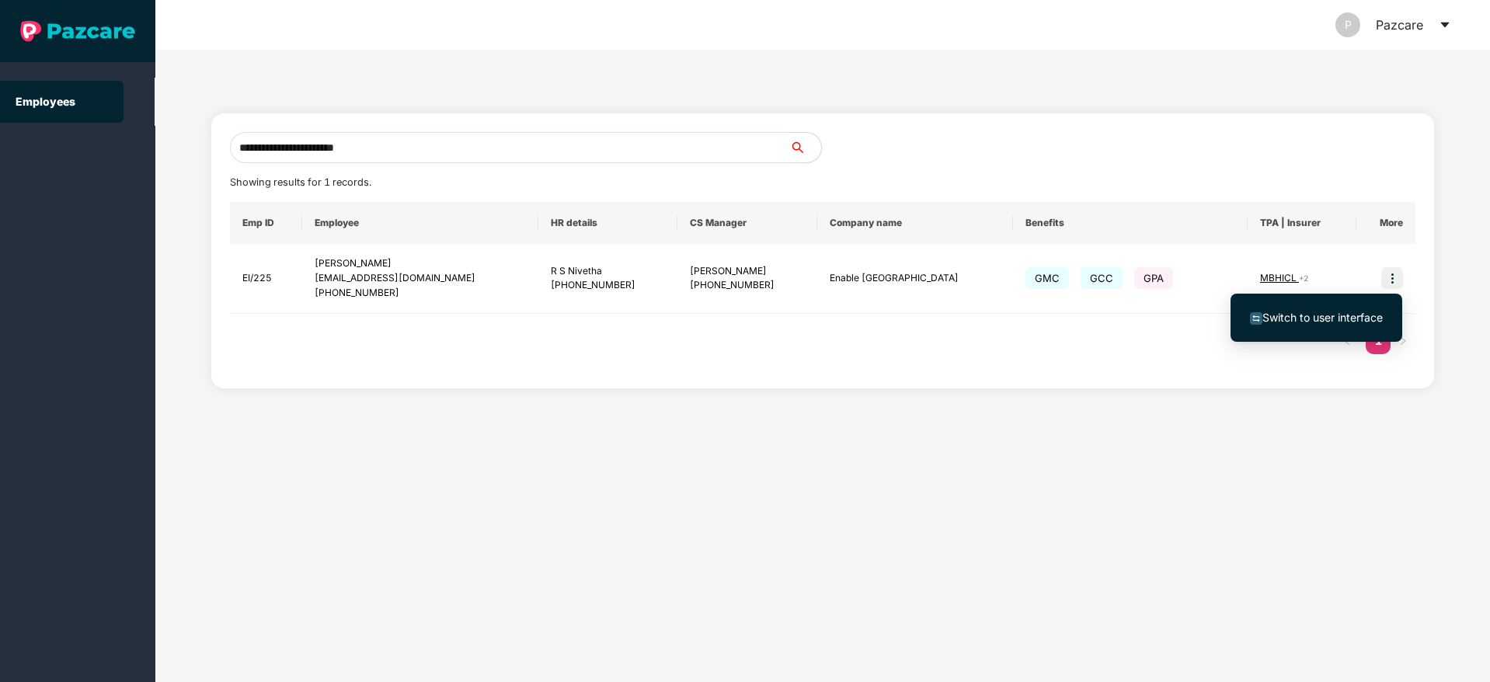
click at [1336, 295] on ul "Switch to user interface" at bounding box center [1317, 318] width 172 height 48
click at [1300, 319] on span "Switch to user interface" at bounding box center [1322, 317] width 120 height 13
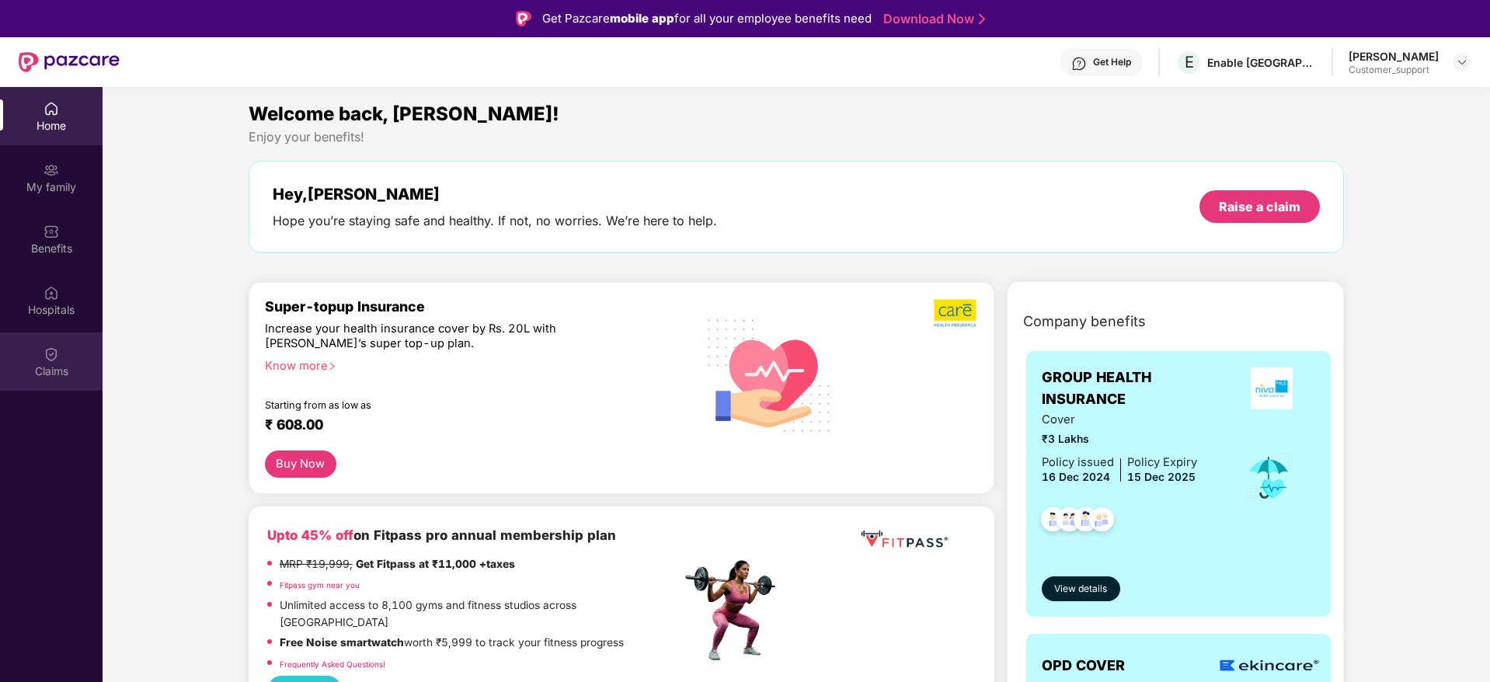
click at [52, 366] on div "Claims" at bounding box center [51, 372] width 103 height 16
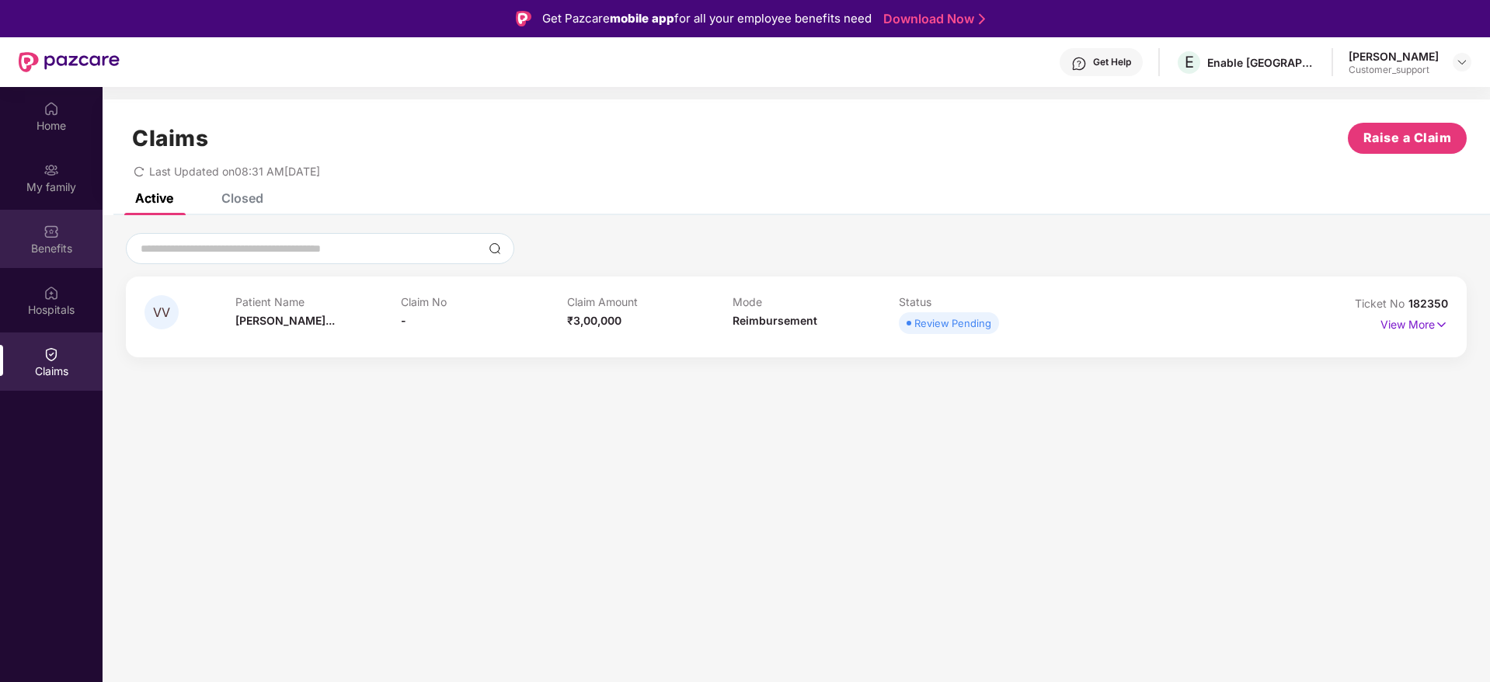
click at [44, 246] on div "Benefits" at bounding box center [51, 249] width 103 height 16
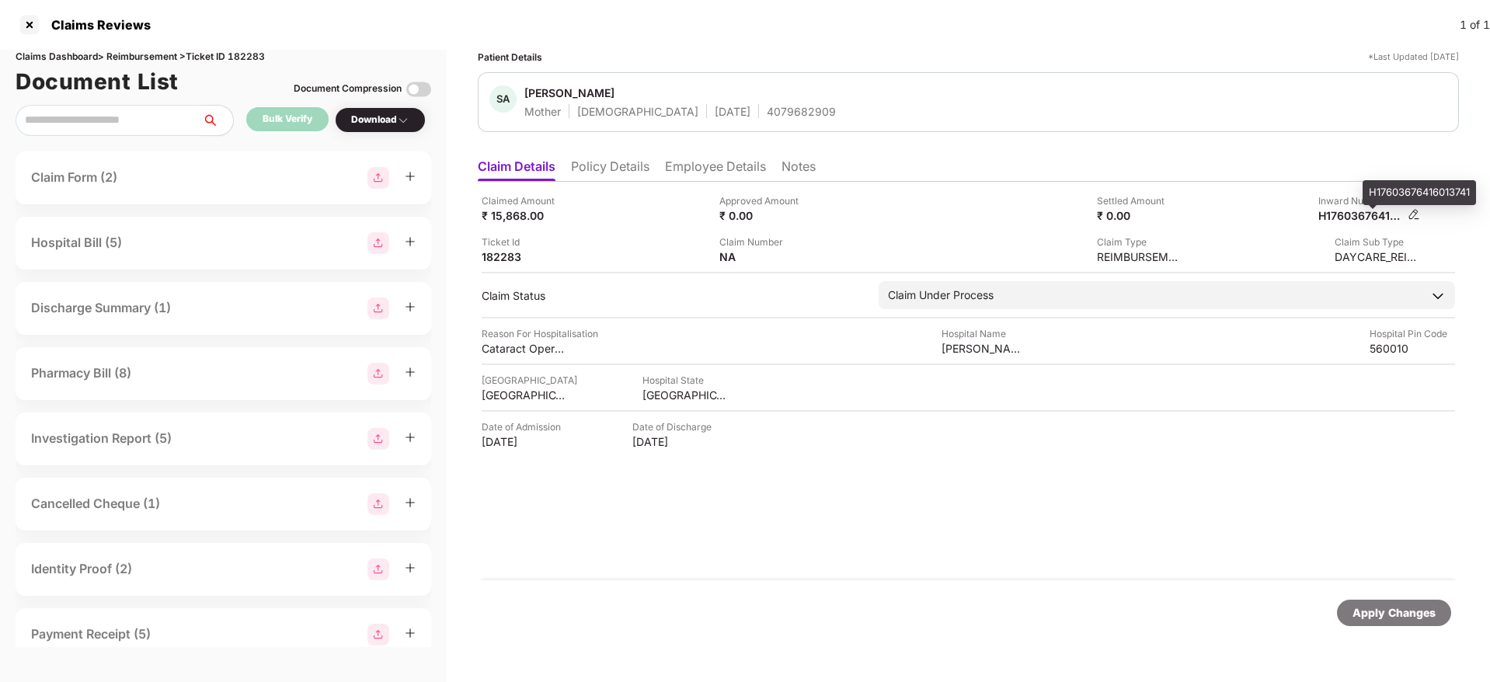
click at [1349, 218] on div "H17603676416013741" at bounding box center [1360, 215] width 85 height 15
copy div "H17603676416013741"
click at [1349, 218] on div "H17603676416013741" at bounding box center [1360, 215] width 85 height 15
click at [606, 176] on li "Policy Details" at bounding box center [610, 169] width 78 height 23
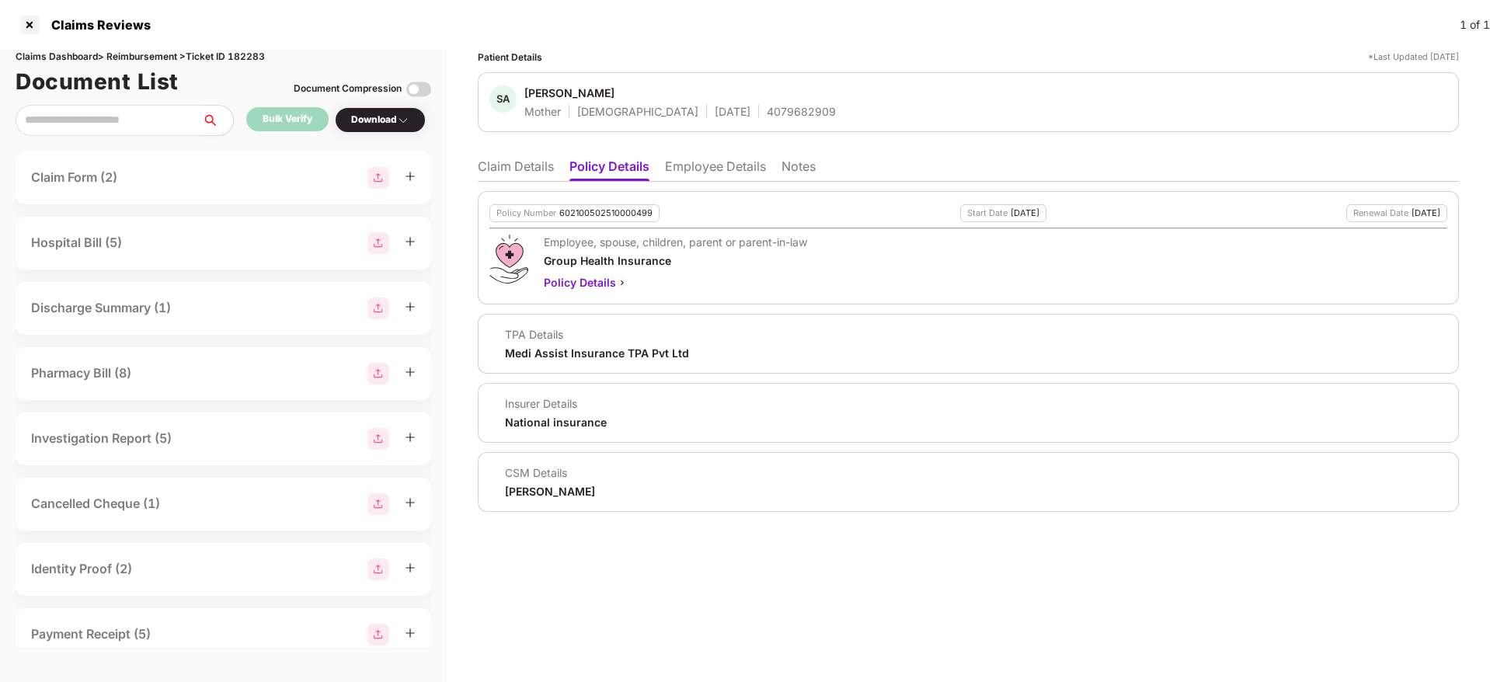
click at [534, 162] on li "Claim Details" at bounding box center [516, 169] width 76 height 23
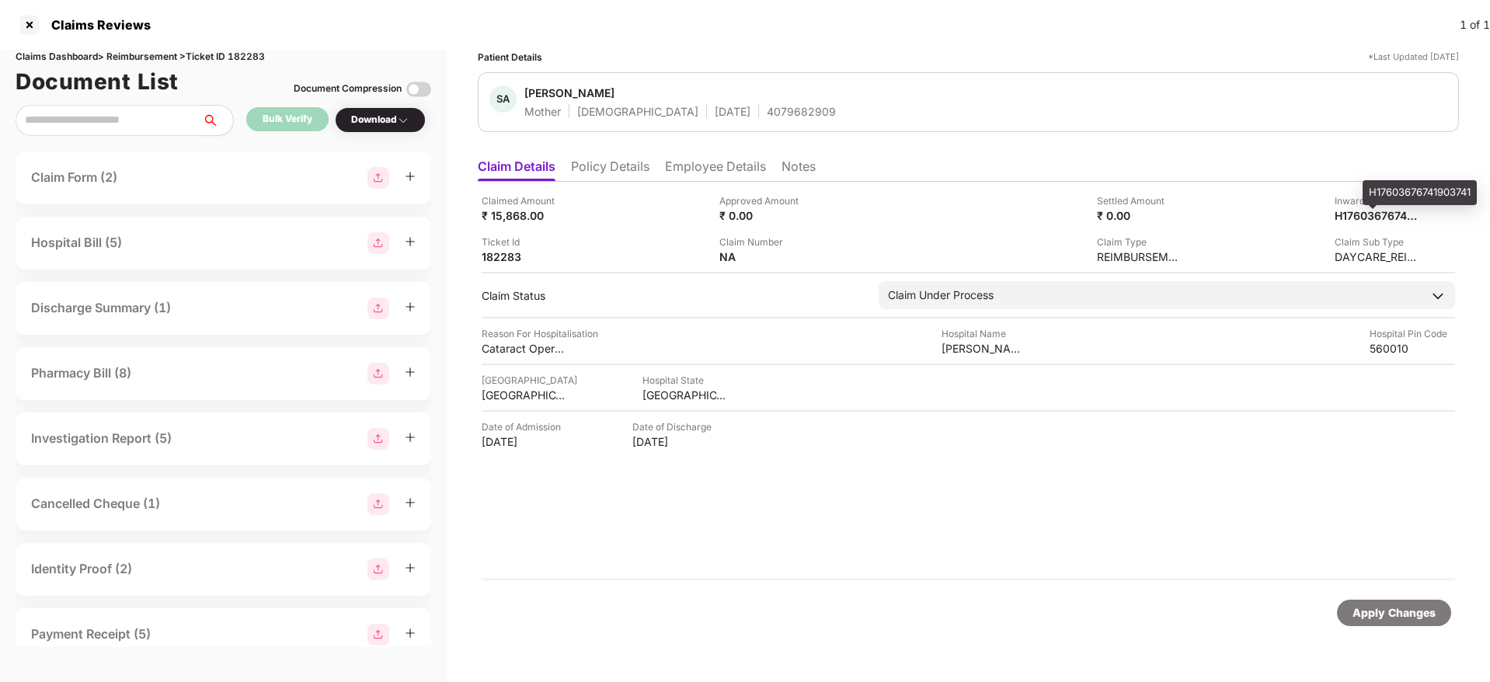
click at [1384, 189] on div "H17603676741903741" at bounding box center [1420, 192] width 114 height 25
copy div "H17603676741903741"
click at [1384, 189] on div "H17603676741903741" at bounding box center [1420, 192] width 114 height 25
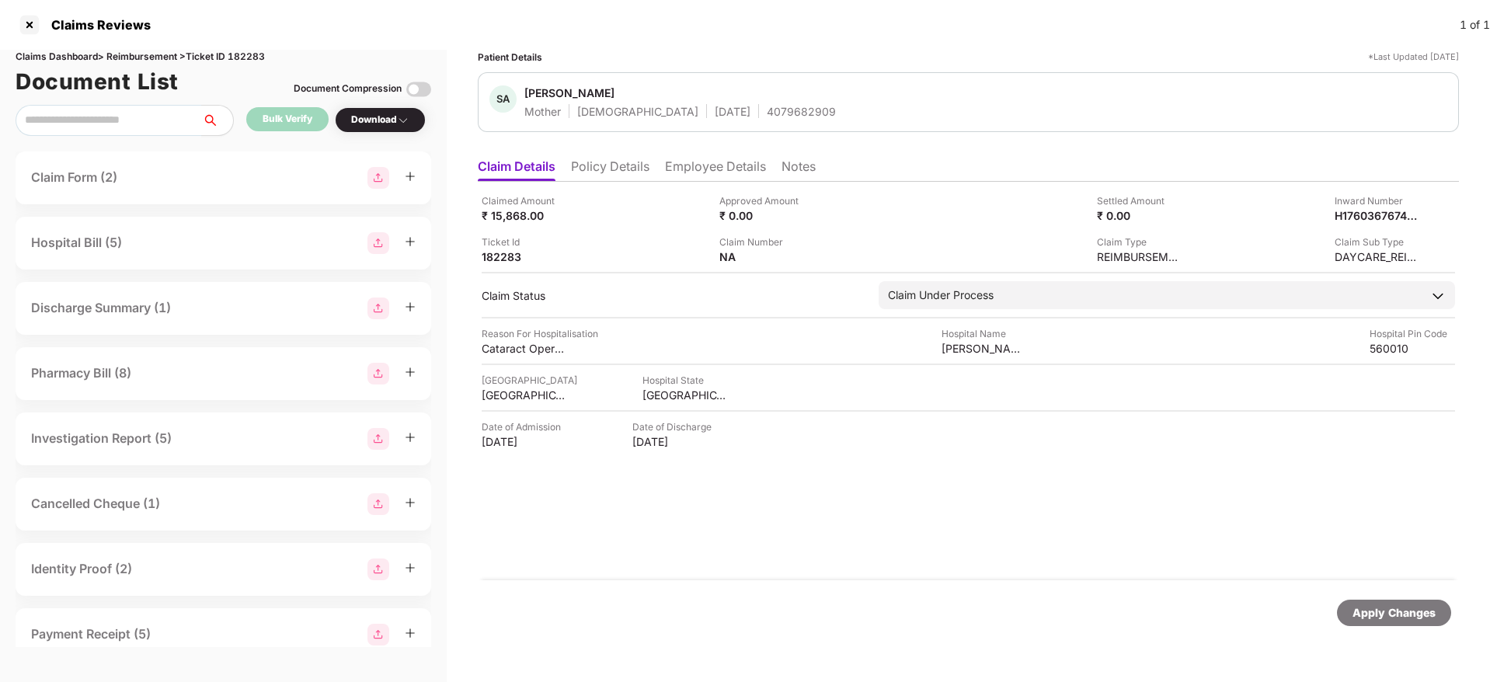
click at [767, 111] on div "4079682909" at bounding box center [801, 111] width 69 height 15
copy div "4079682909"
click at [767, 111] on div "4079682909" at bounding box center [801, 111] width 69 height 15
copy div "4079682909"
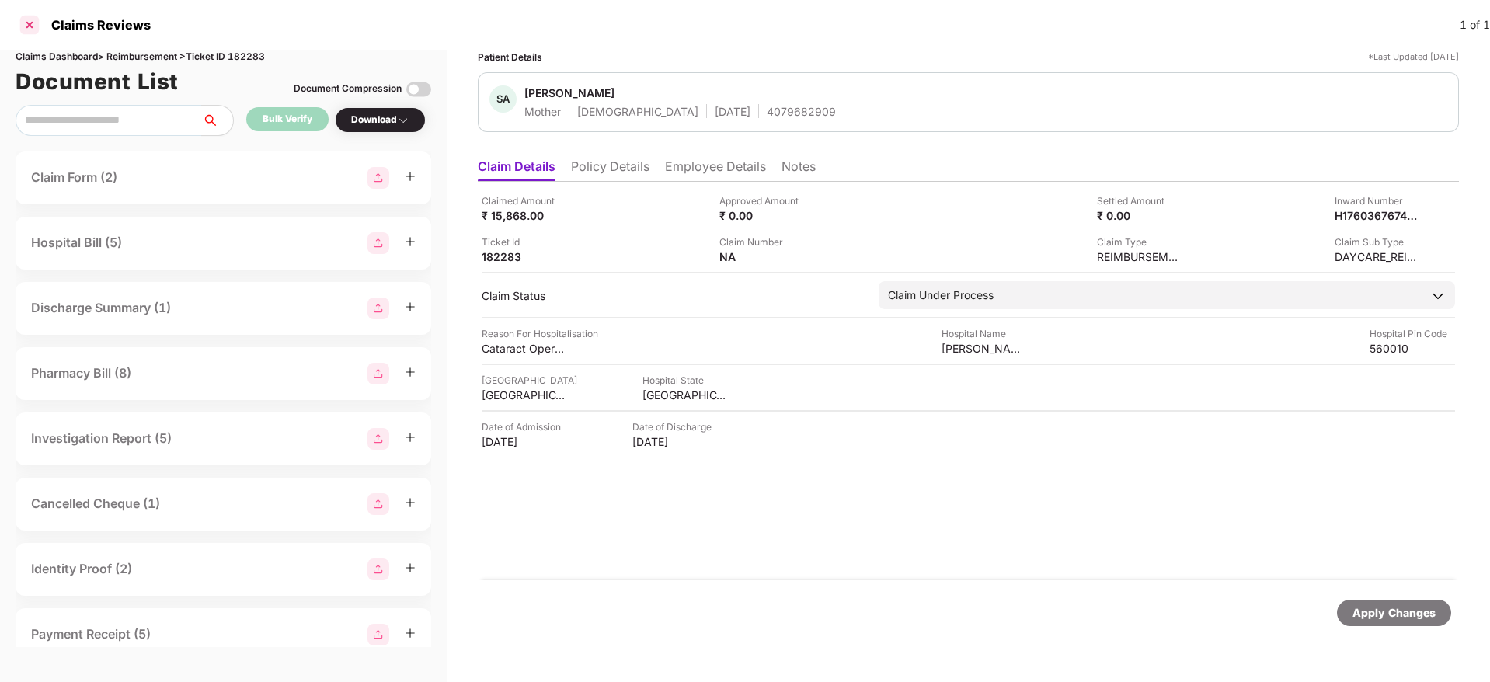
click at [26, 19] on div at bounding box center [29, 24] width 25 height 25
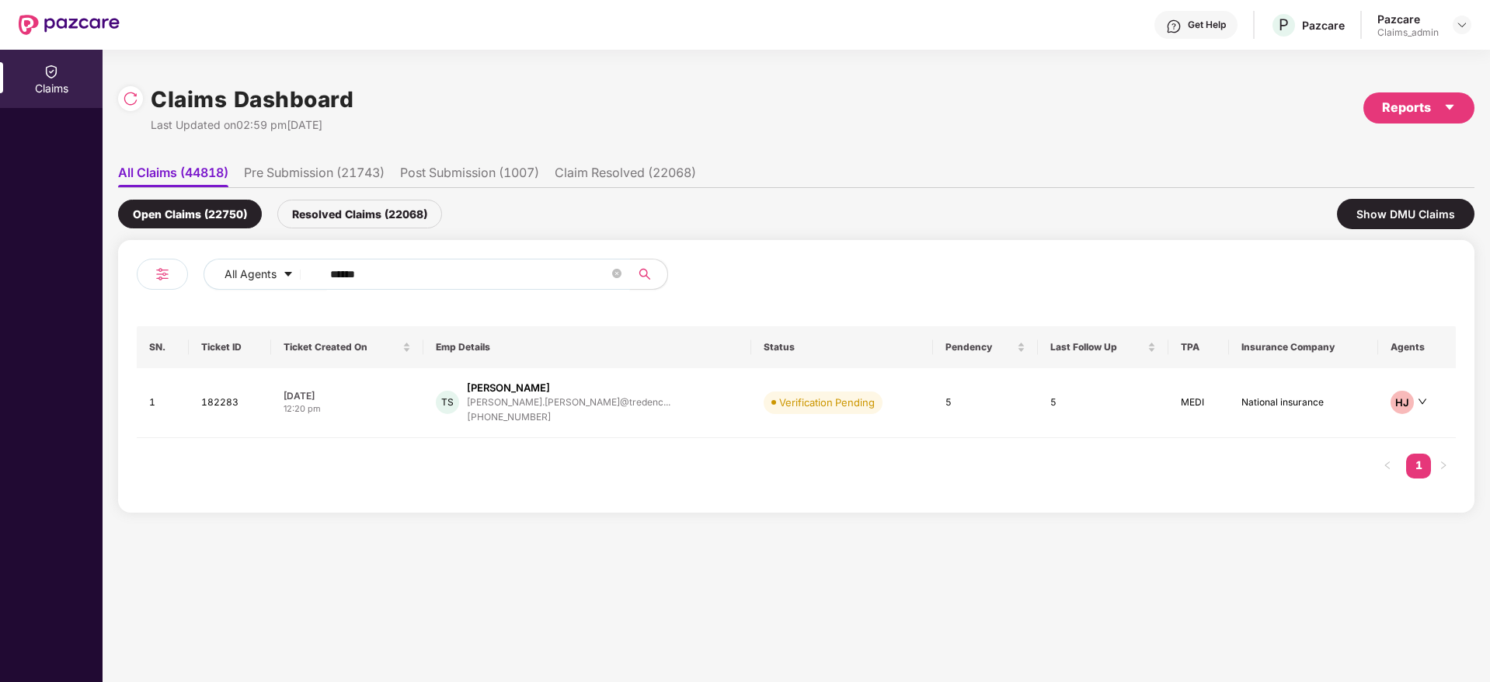
click at [402, 268] on input "******" at bounding box center [469, 274] width 279 height 23
paste input "******"
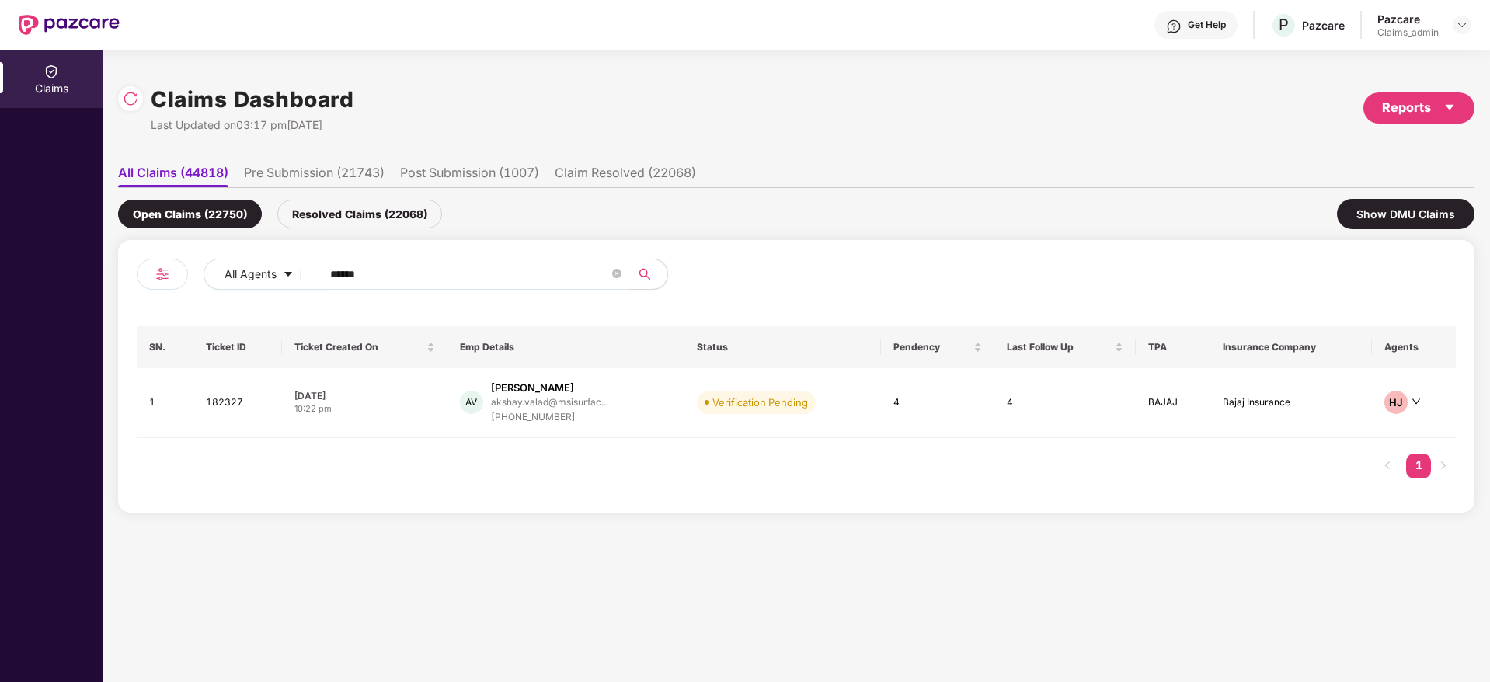
type input "******"
click at [387, 406] on div "10:22 pm" at bounding box center [364, 408] width 140 height 13
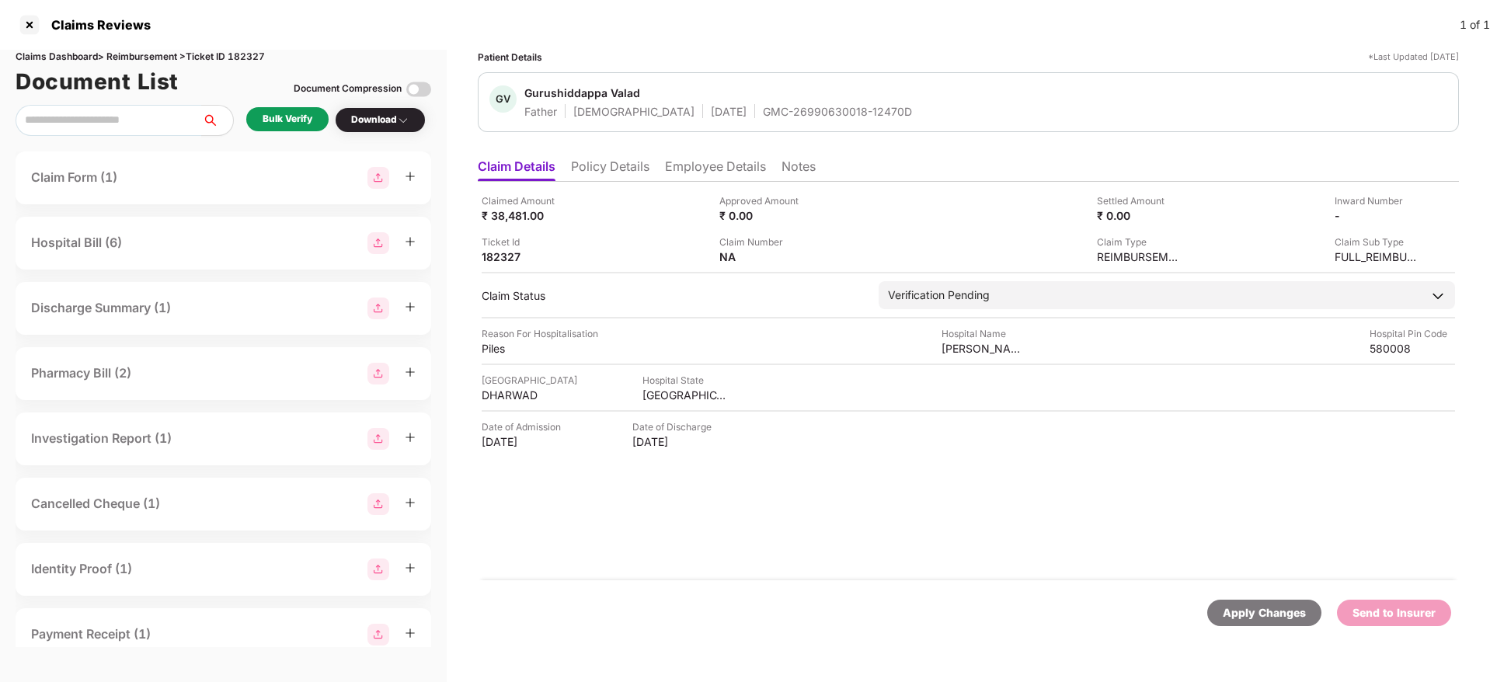
click at [281, 110] on div "Bulk Verify" at bounding box center [287, 119] width 82 height 24
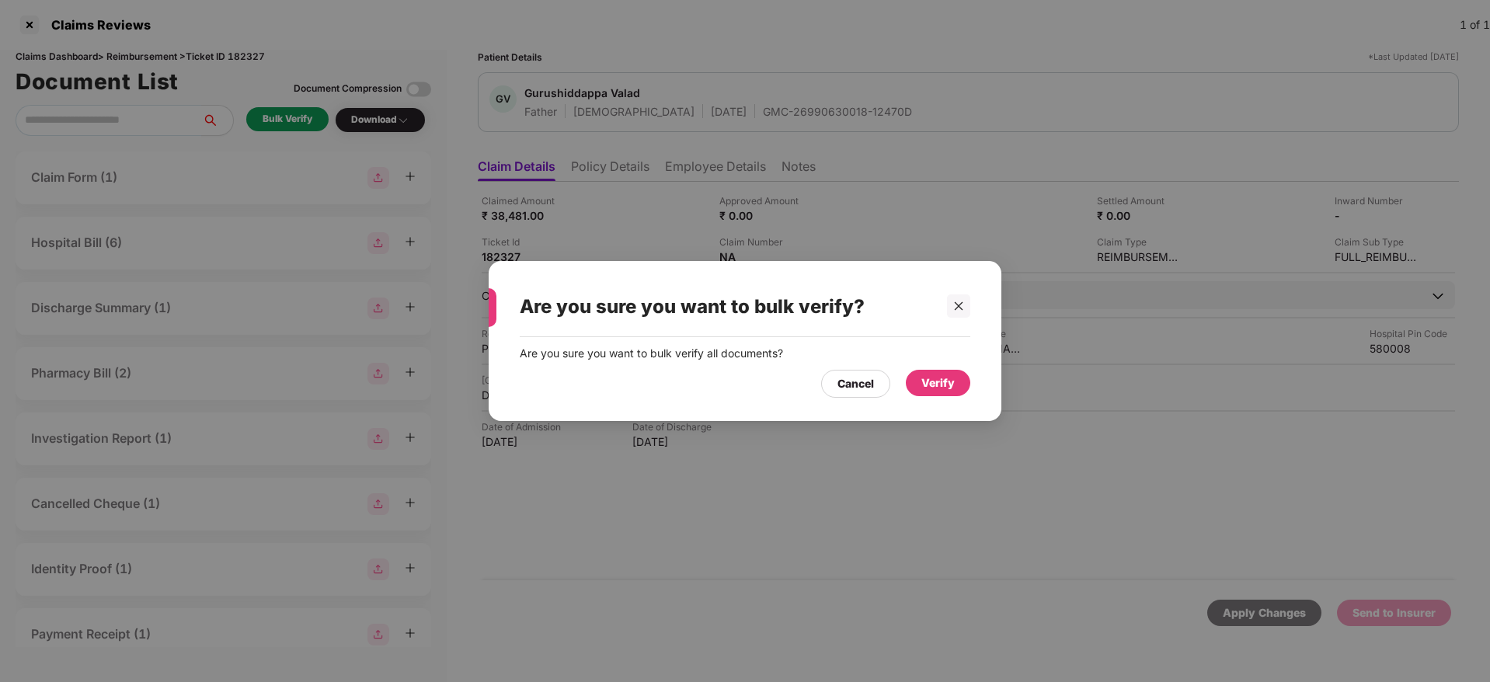
click at [933, 382] on div "Verify" at bounding box center [937, 382] width 33 height 17
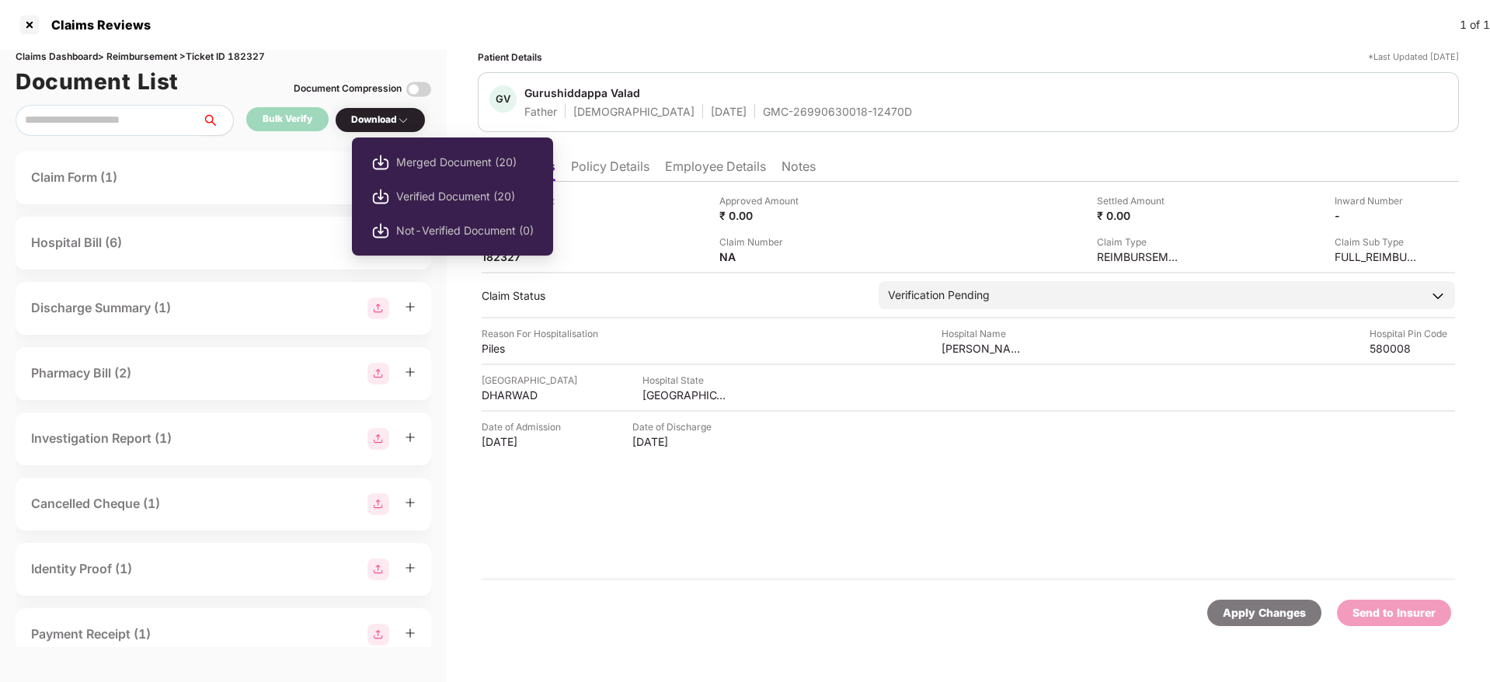
click at [387, 122] on div "Download" at bounding box center [380, 120] width 58 height 15
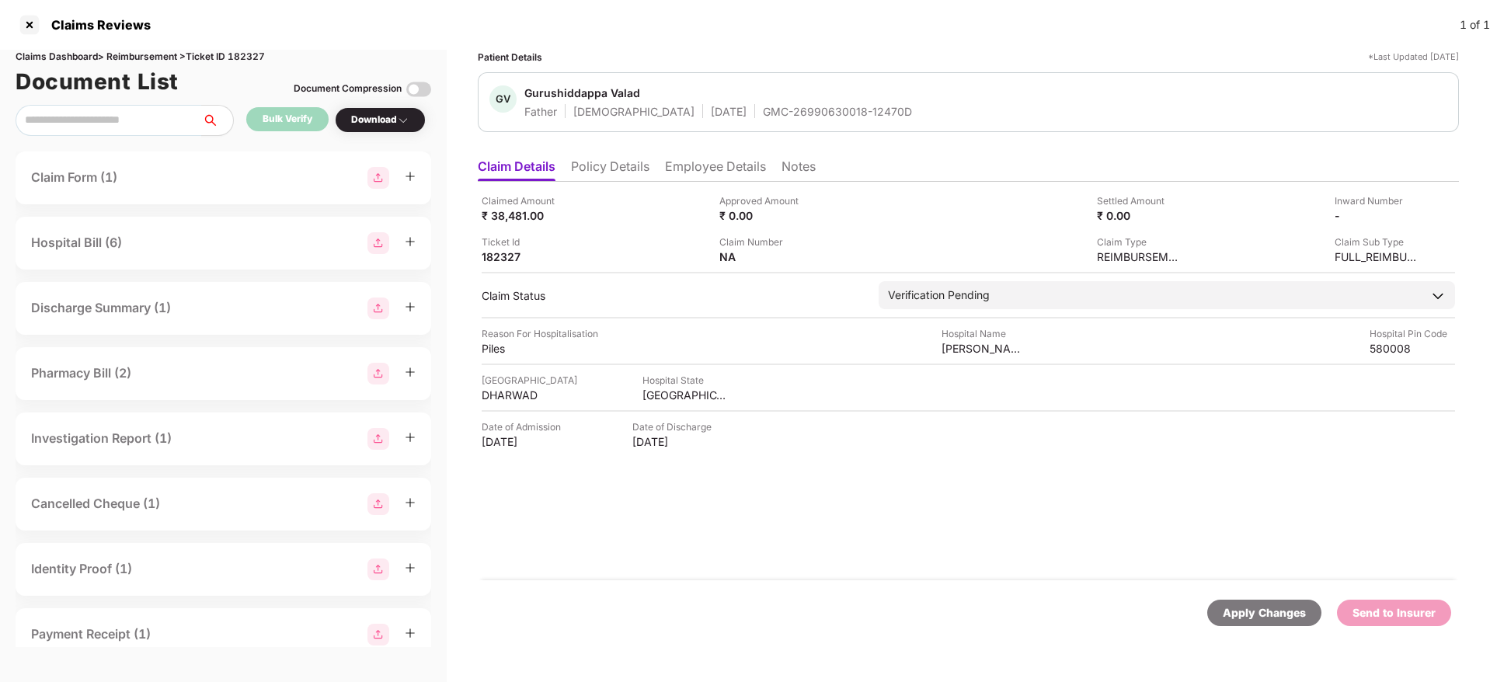
click at [387, 122] on div "Download" at bounding box center [380, 120] width 58 height 15
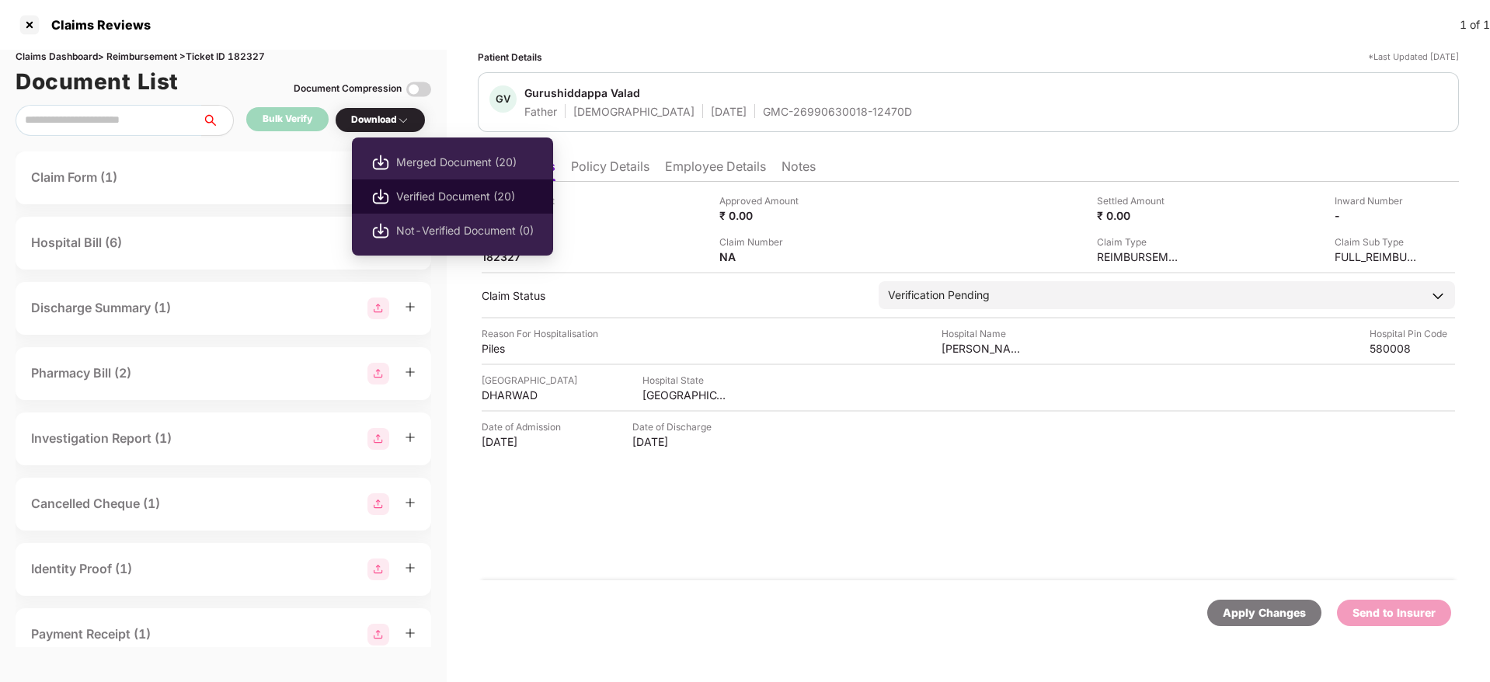
click at [482, 195] on span "Verified Document (20)" at bounding box center [465, 196] width 138 height 17
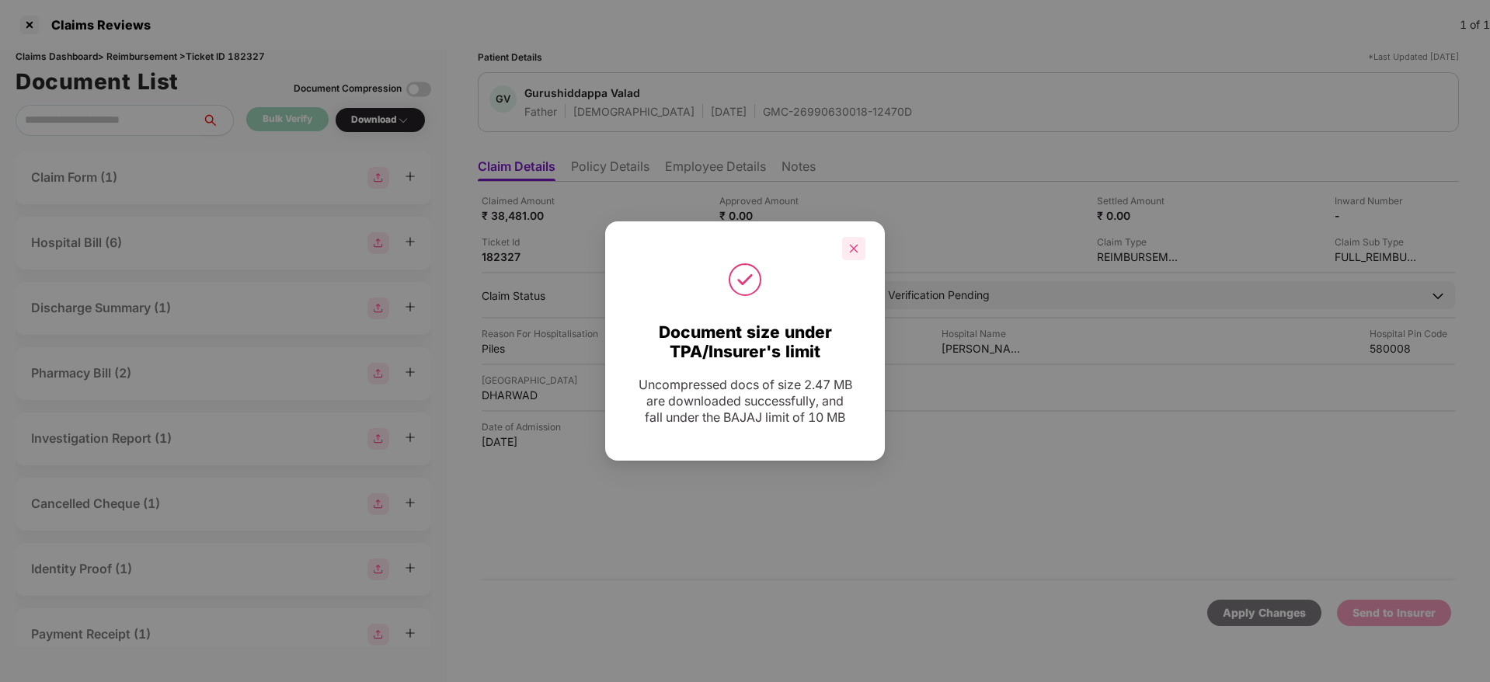
click at [861, 245] on div at bounding box center [853, 248] width 23 height 23
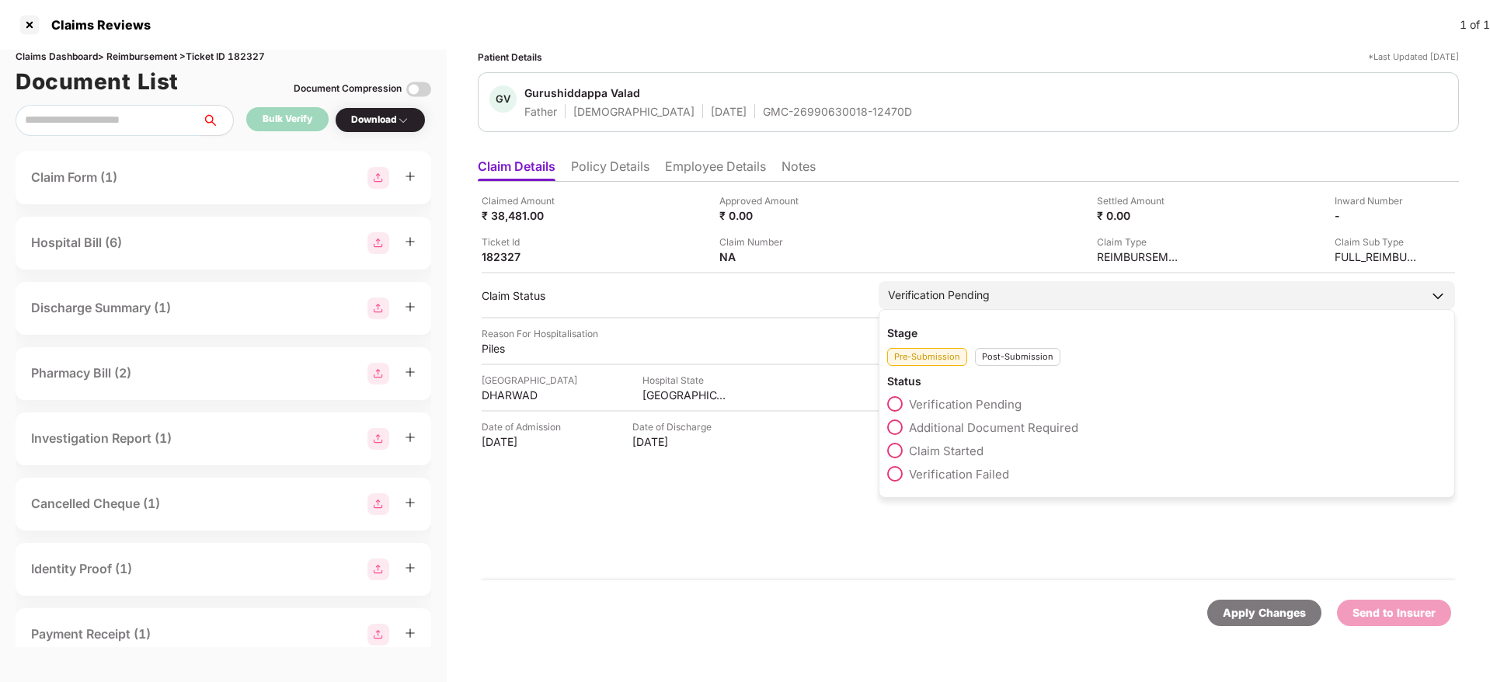
click at [950, 429] on span "Additional Document Required" at bounding box center [993, 427] width 169 height 15
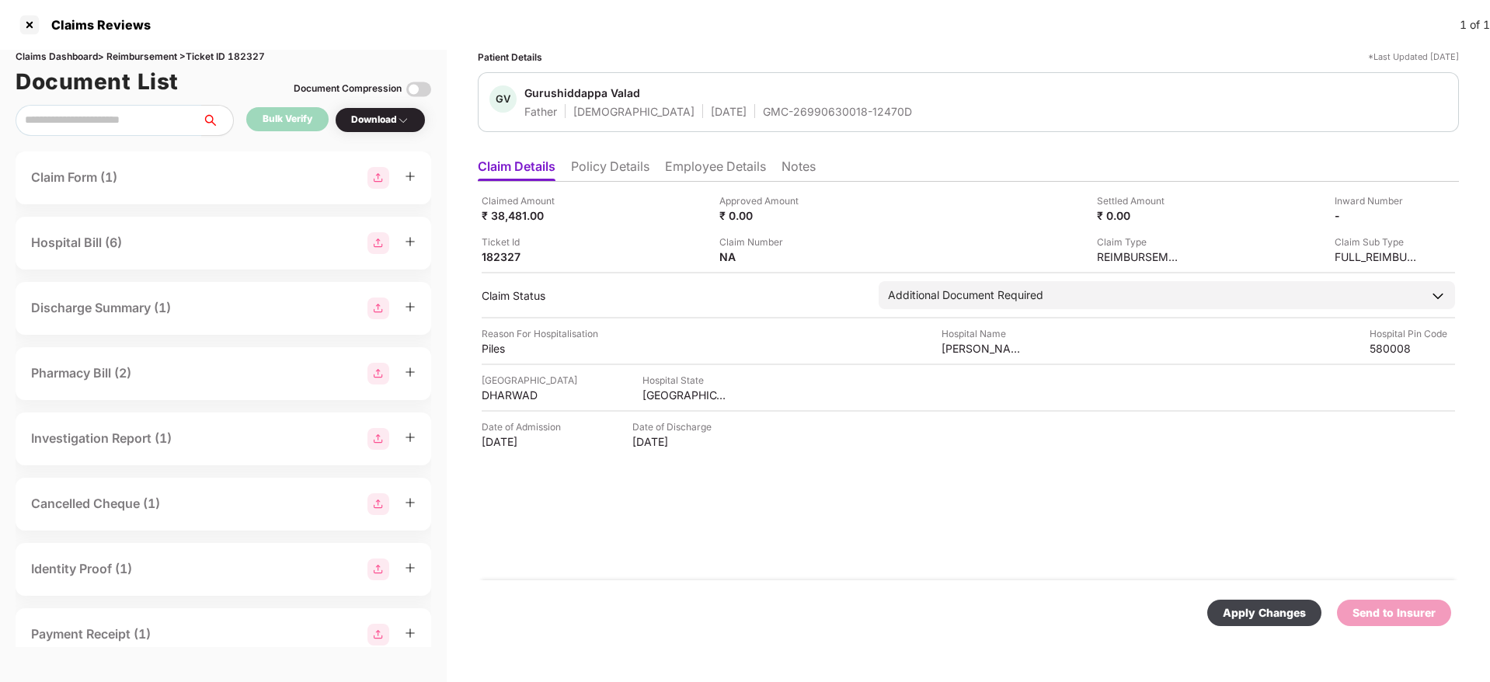
click at [1266, 618] on div "Apply Changes" at bounding box center [1264, 612] width 83 height 17
click at [605, 169] on li "Policy Details" at bounding box center [610, 169] width 78 height 23
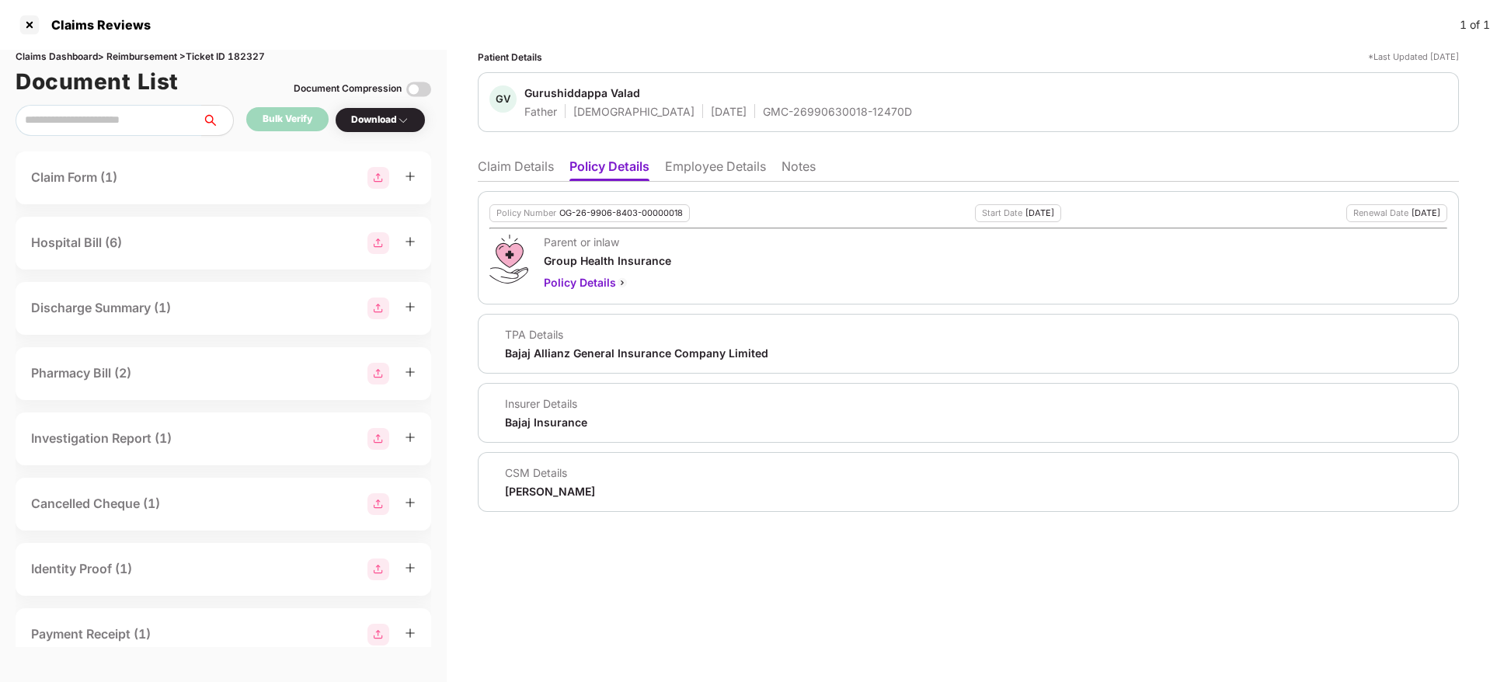
click at [516, 160] on li "Claim Details" at bounding box center [516, 169] width 76 height 23
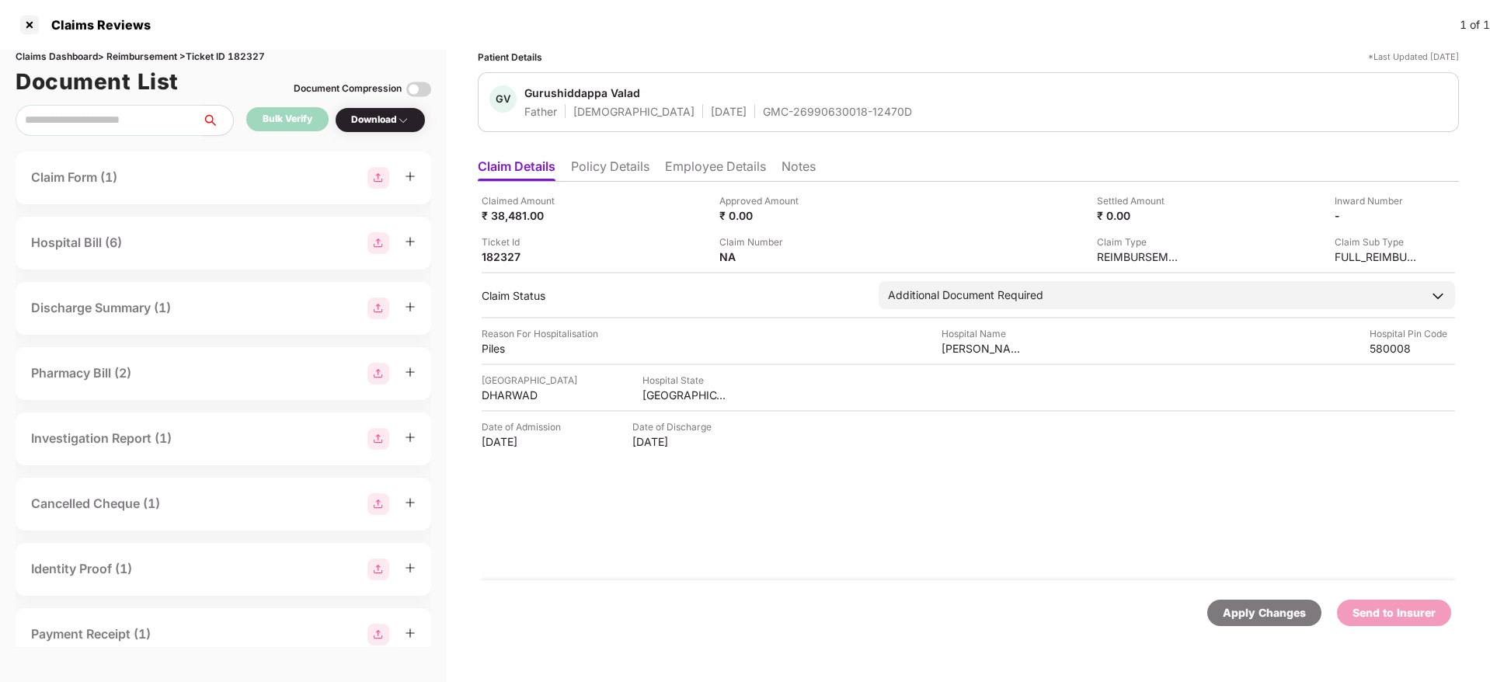
click at [1254, 614] on div "Apply Changes" at bounding box center [1264, 612] width 83 height 17
click at [24, 20] on div at bounding box center [29, 24] width 25 height 25
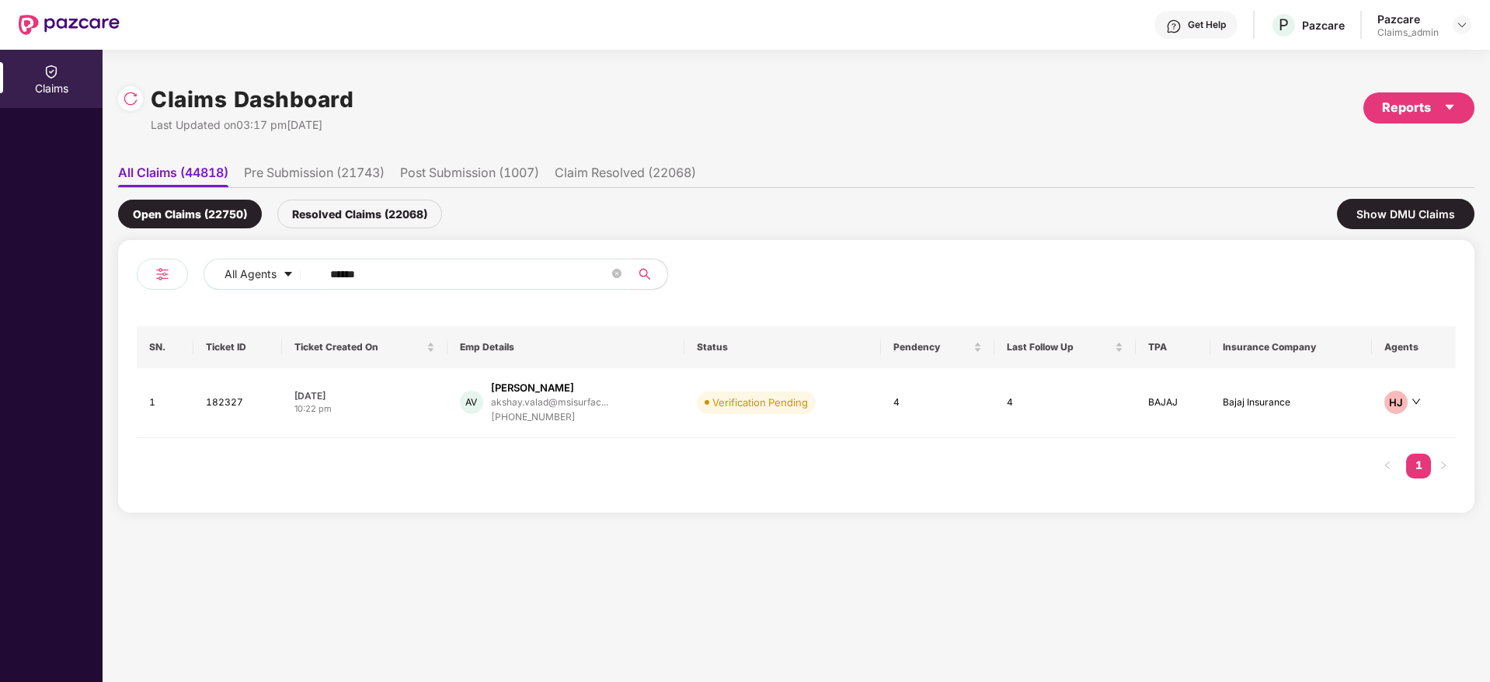
click at [337, 278] on input "******" at bounding box center [469, 274] width 279 height 23
paste input "*******"
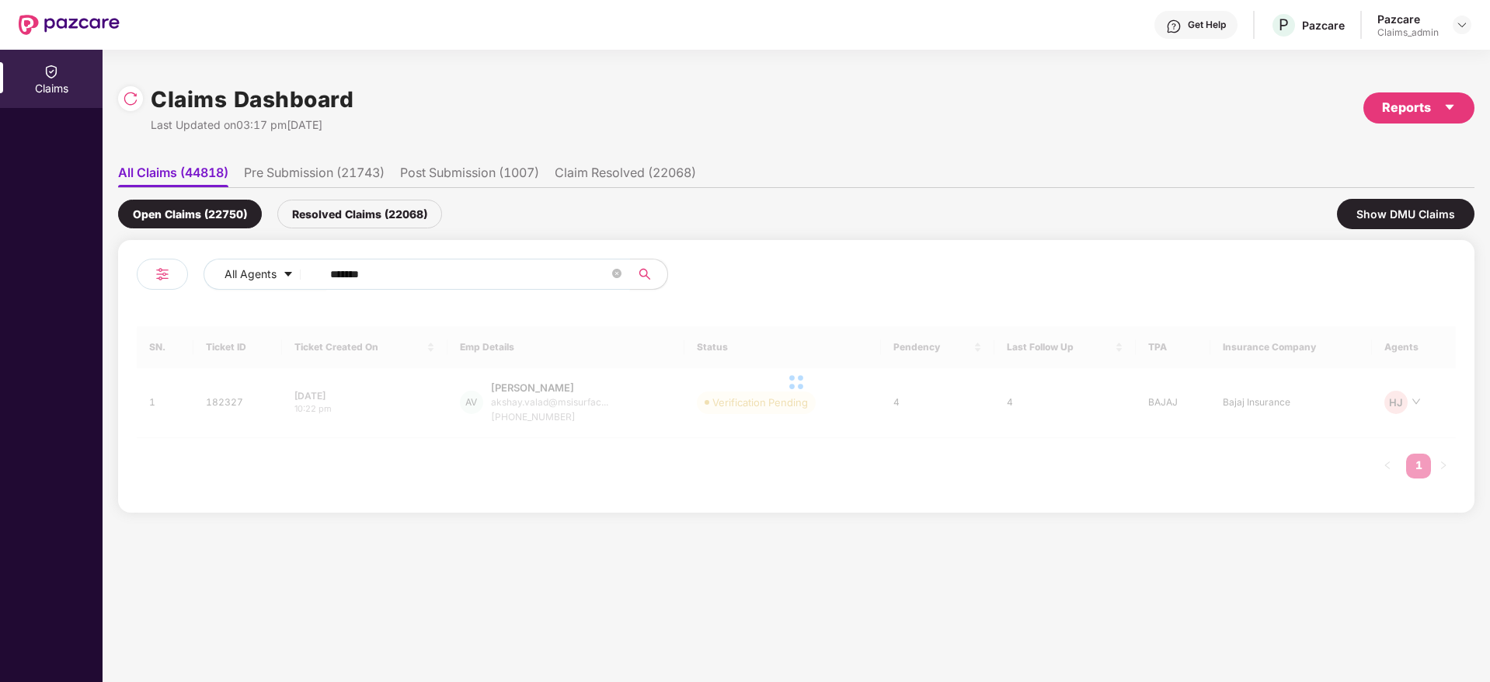
click at [335, 271] on input "*******" at bounding box center [469, 274] width 279 height 23
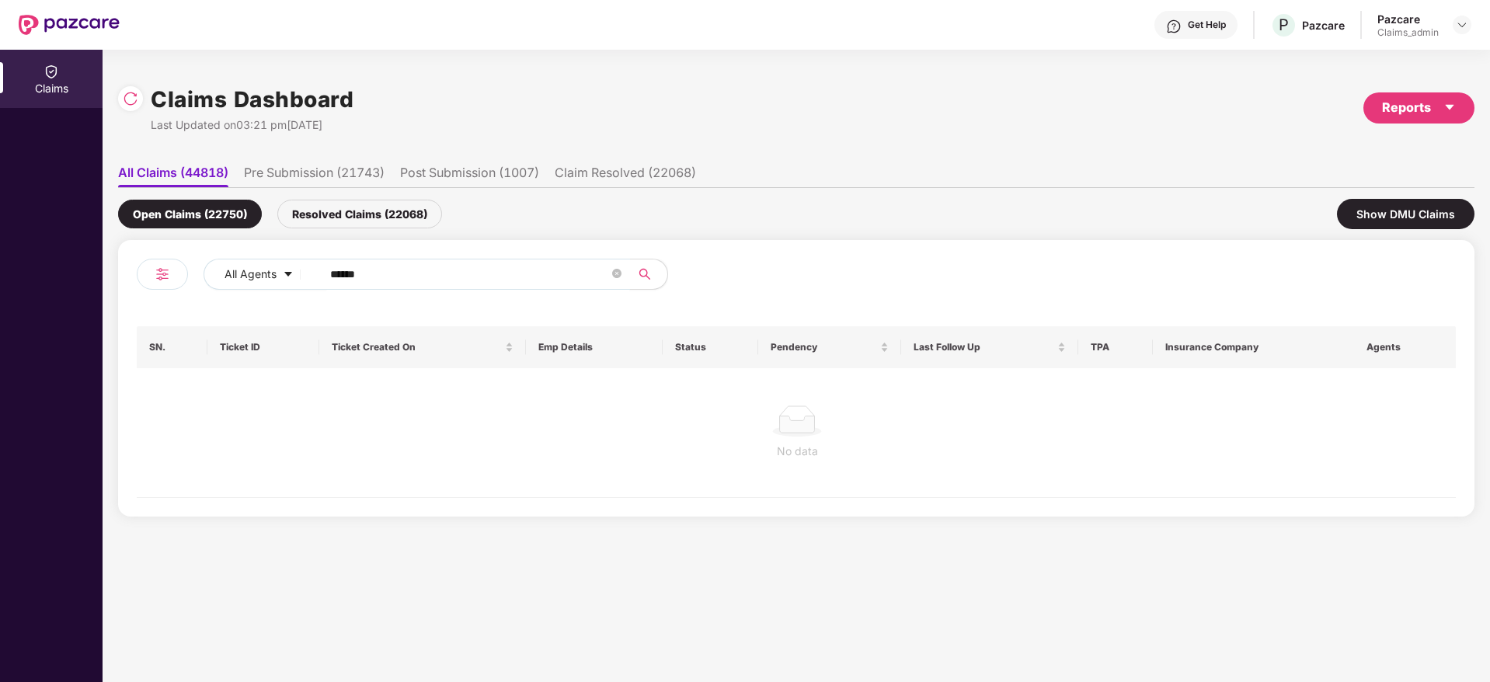
click at [351, 271] on input "******" at bounding box center [469, 274] width 279 height 23
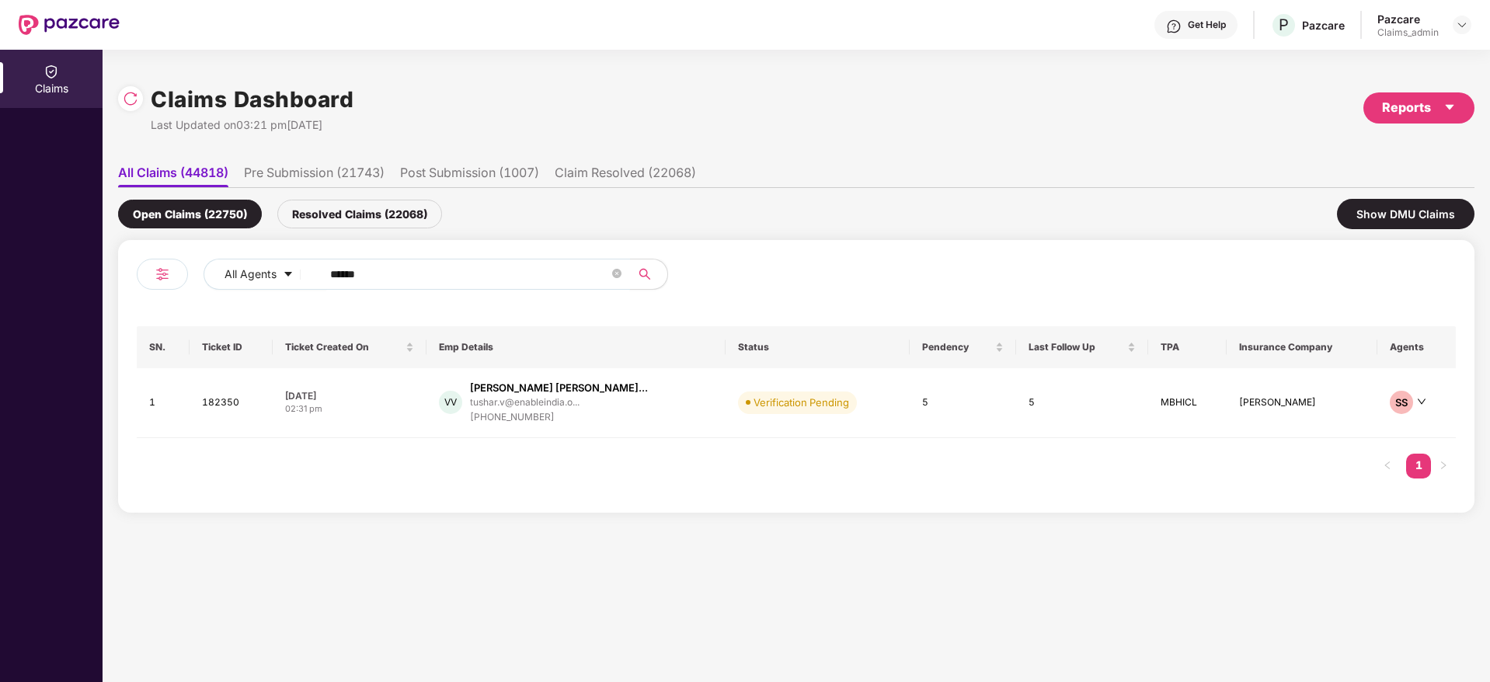
type input "******"
click at [391, 407] on div "02:31 pm" at bounding box center [349, 408] width 129 height 13
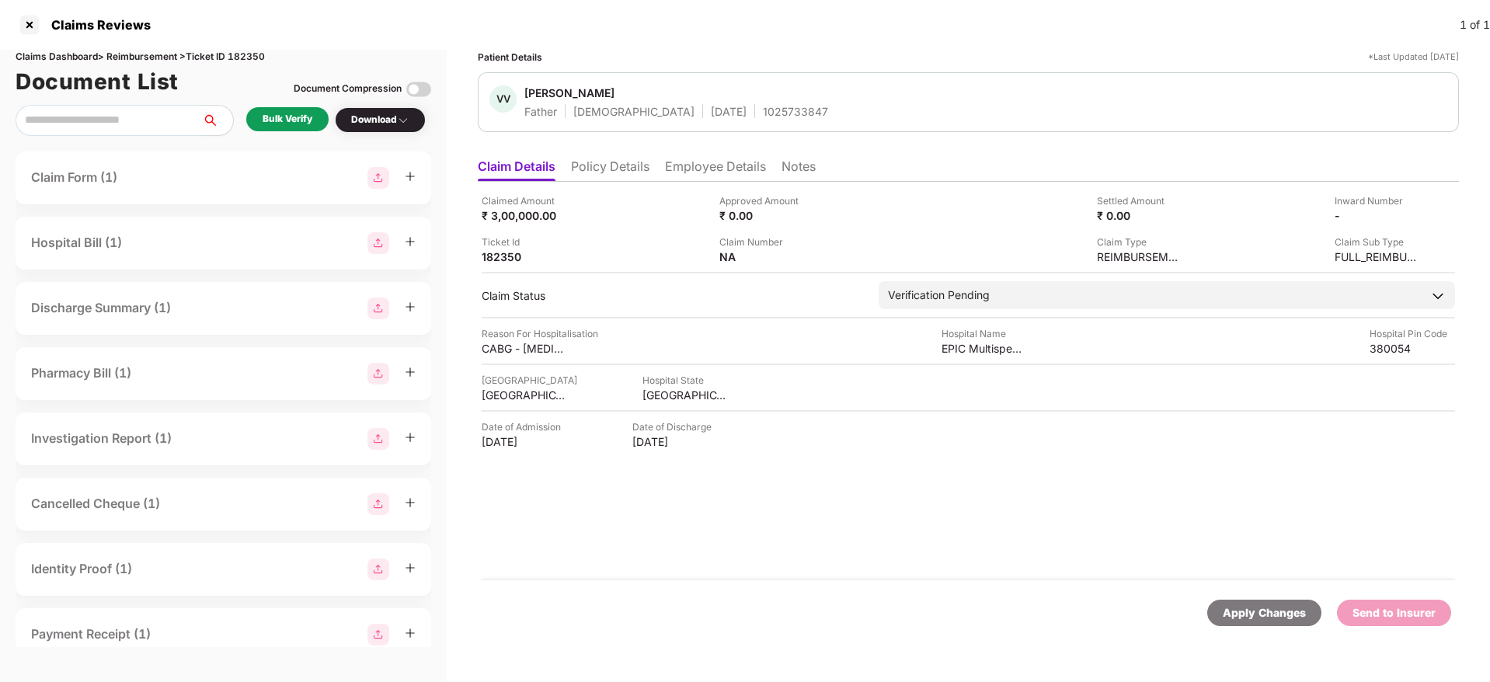
click at [259, 117] on div "Bulk Verify" at bounding box center [287, 119] width 82 height 24
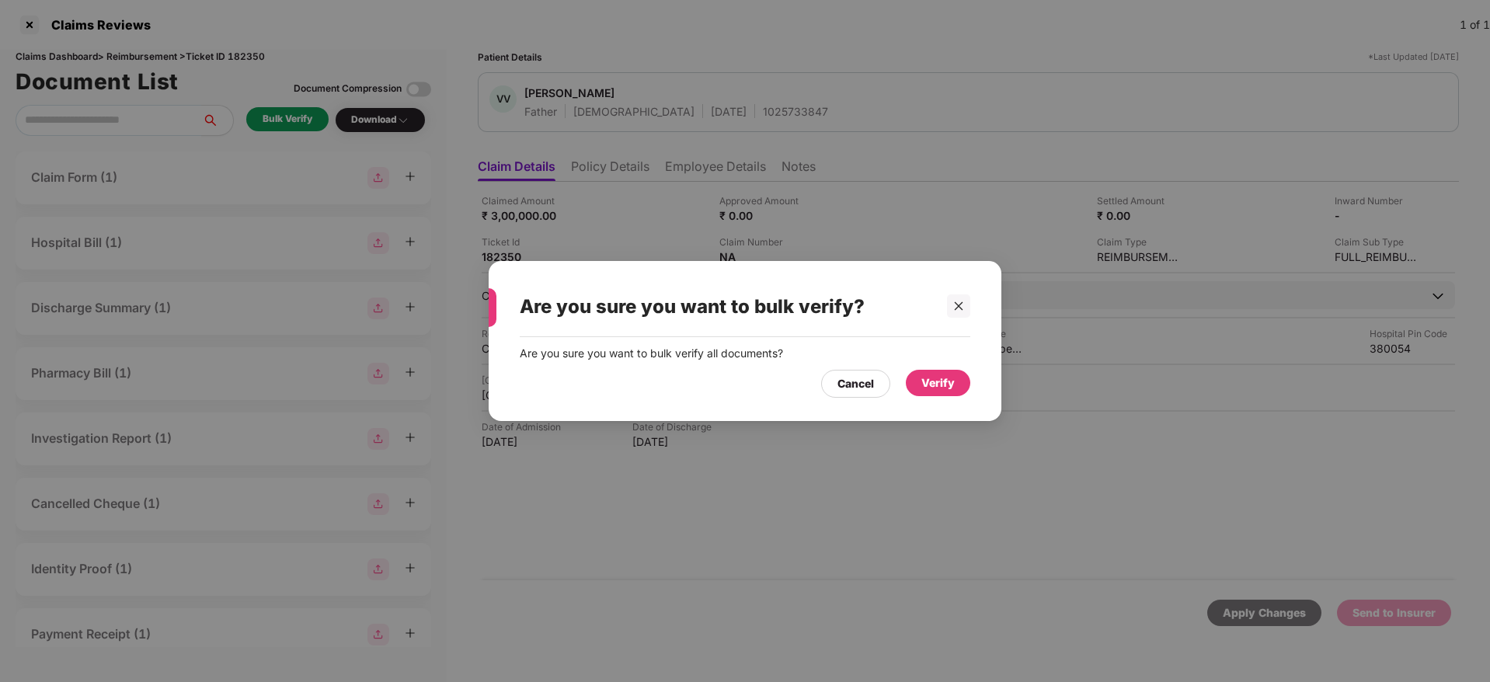
click at [938, 377] on div "Verify" at bounding box center [937, 382] width 33 height 17
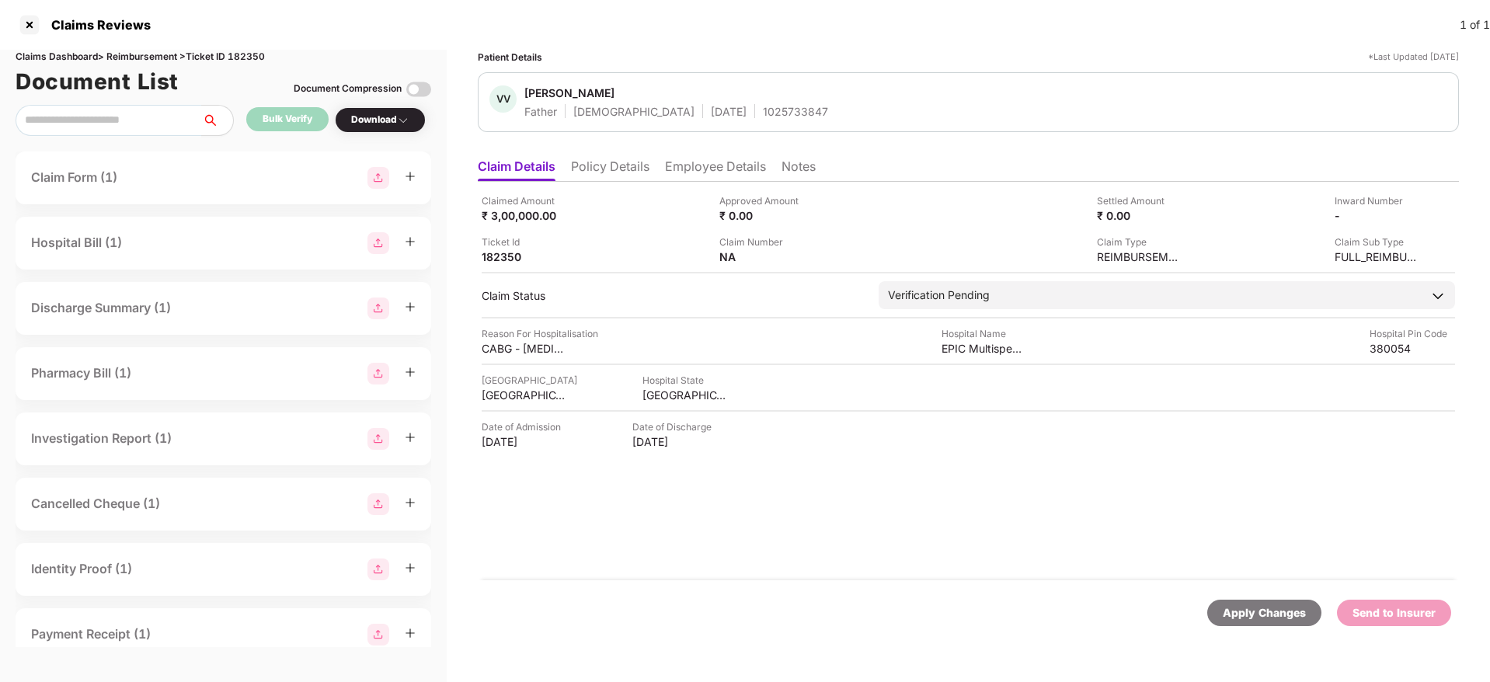
click at [621, 168] on li "Policy Details" at bounding box center [610, 169] width 78 height 23
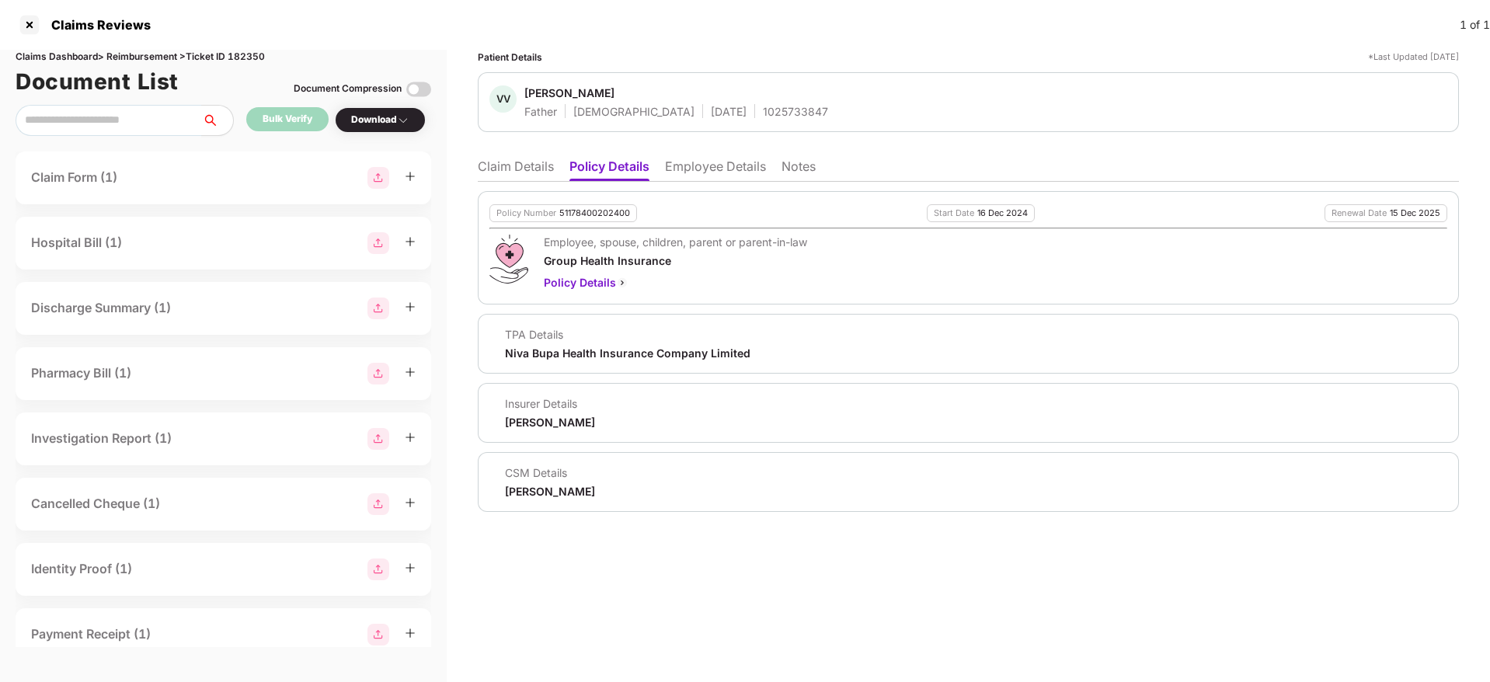
click at [524, 169] on li "Claim Details" at bounding box center [516, 169] width 76 height 23
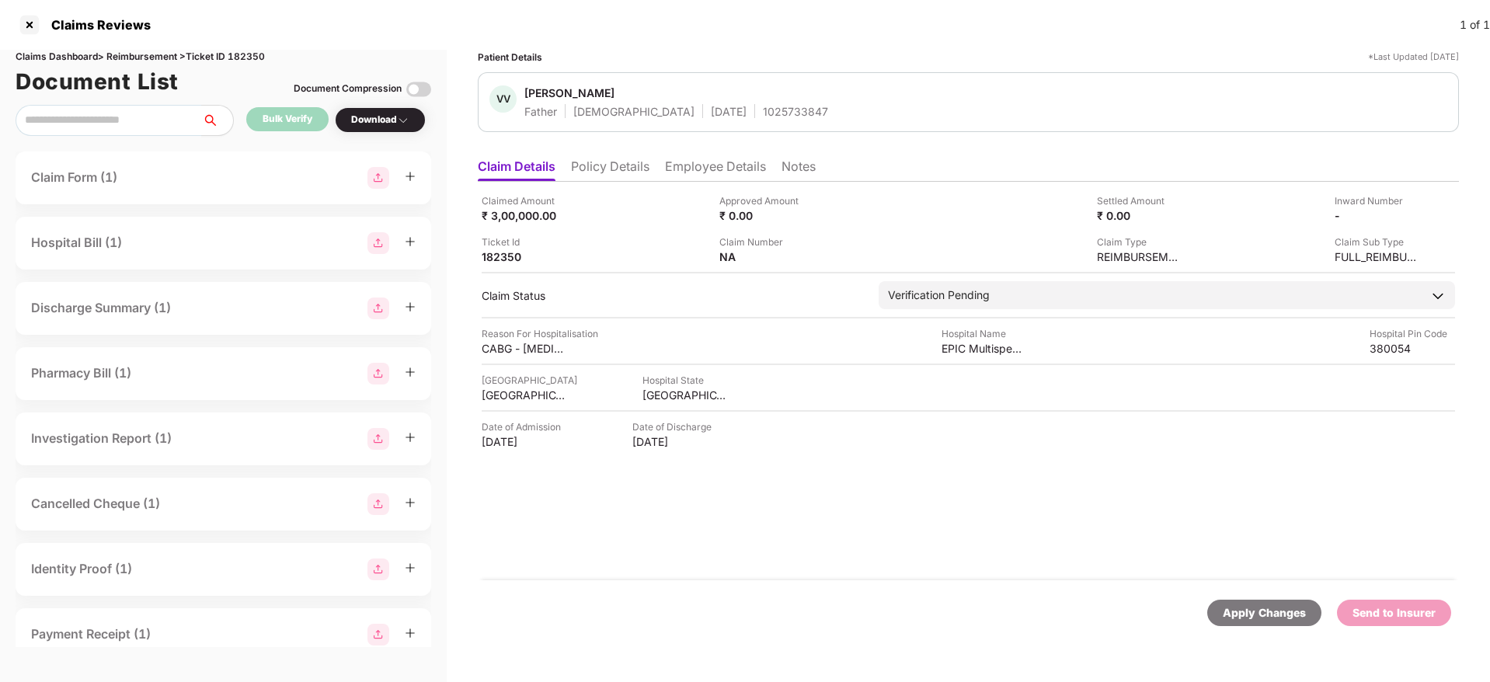
click at [763, 108] on div "1025733847" at bounding box center [795, 111] width 65 height 15
copy div "1025733847"
click at [763, 108] on div "1025733847" at bounding box center [795, 111] width 65 height 15
click at [711, 104] on div "03 Nov 1959" at bounding box center [729, 111] width 36 height 15
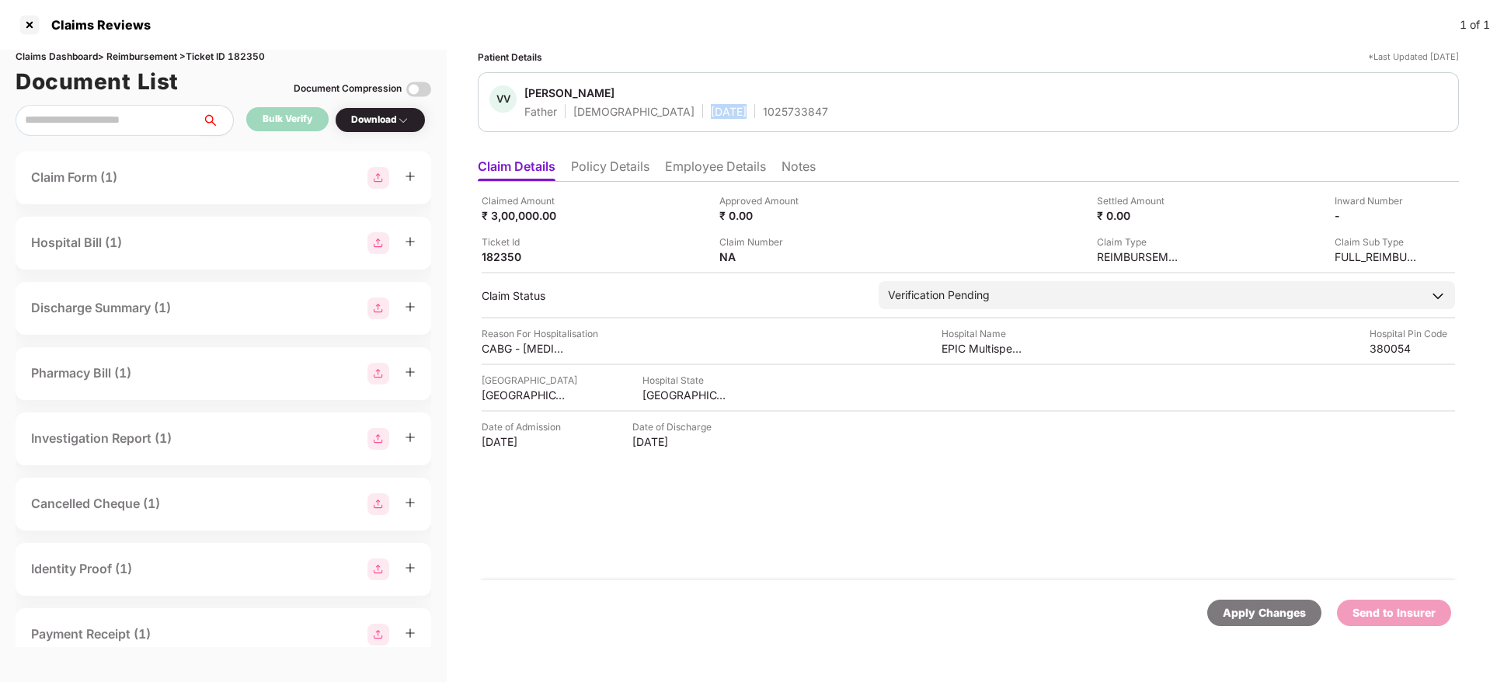
copy div "03 Nov 1959"
click at [711, 104] on div "03 Nov 1959" at bounding box center [729, 111] width 36 height 15
click at [595, 87] on div "Viradiya Vallabhbhai Kadvabhai" at bounding box center [569, 92] width 90 height 15
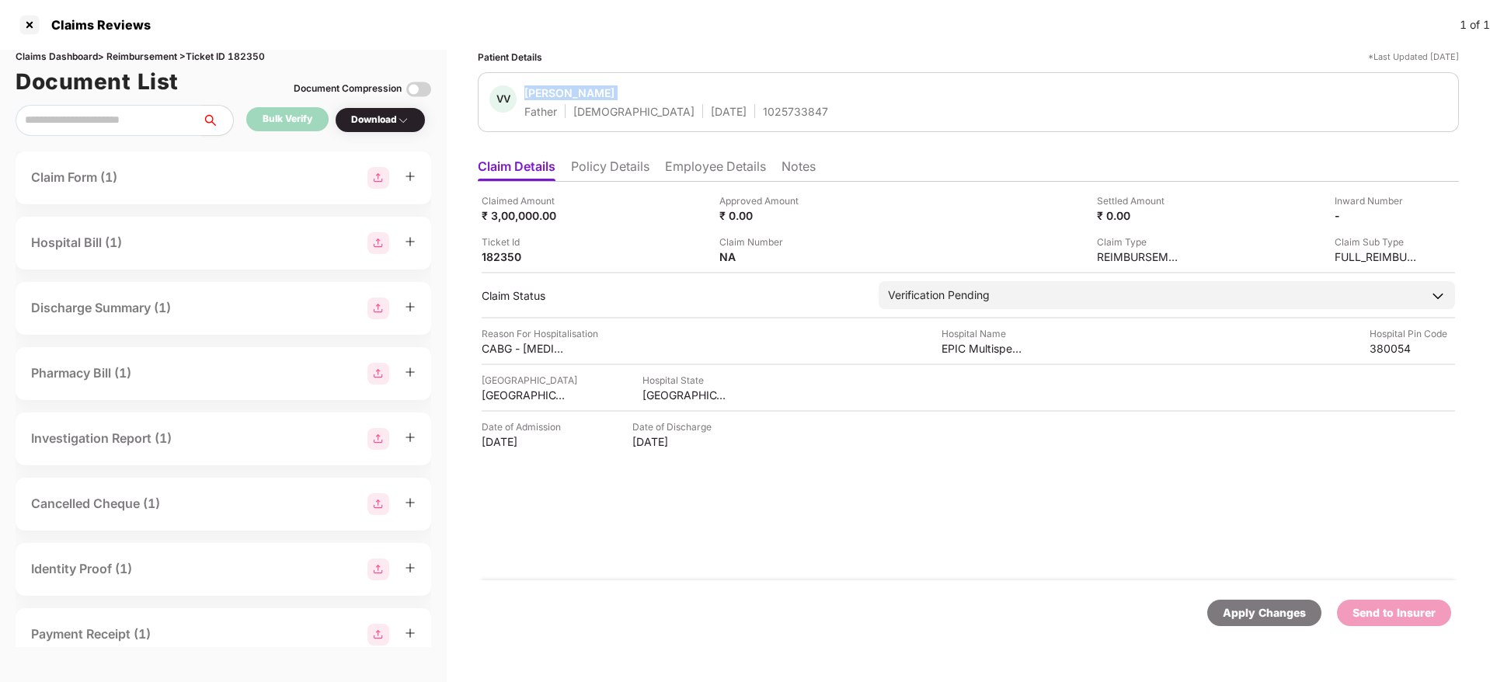
copy span "Viradiya Vallabhbhai Kadvabhai"
click at [595, 87] on div "Viradiya Vallabhbhai Kadvabhai" at bounding box center [569, 92] width 90 height 15
click at [637, 159] on li "Policy Details" at bounding box center [610, 169] width 78 height 23
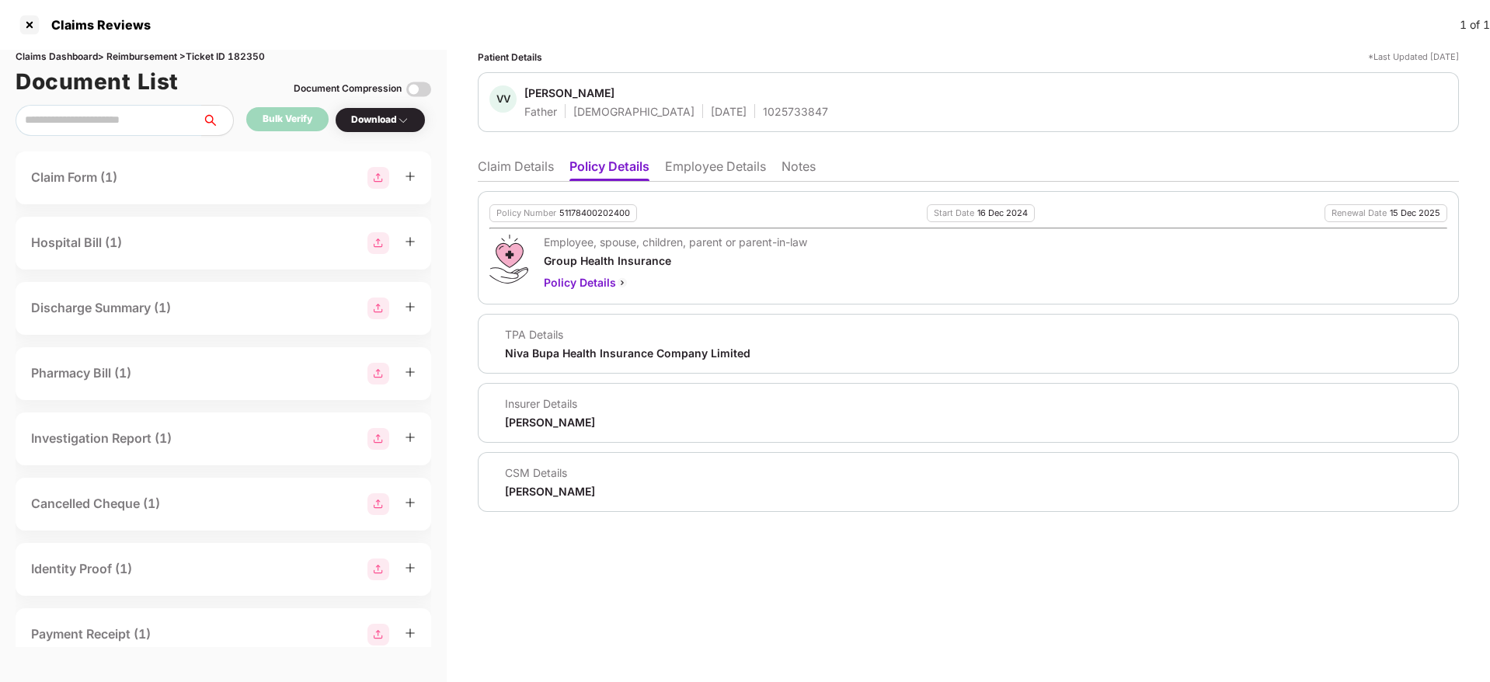
click at [526, 161] on li "Claim Details" at bounding box center [516, 169] width 76 height 23
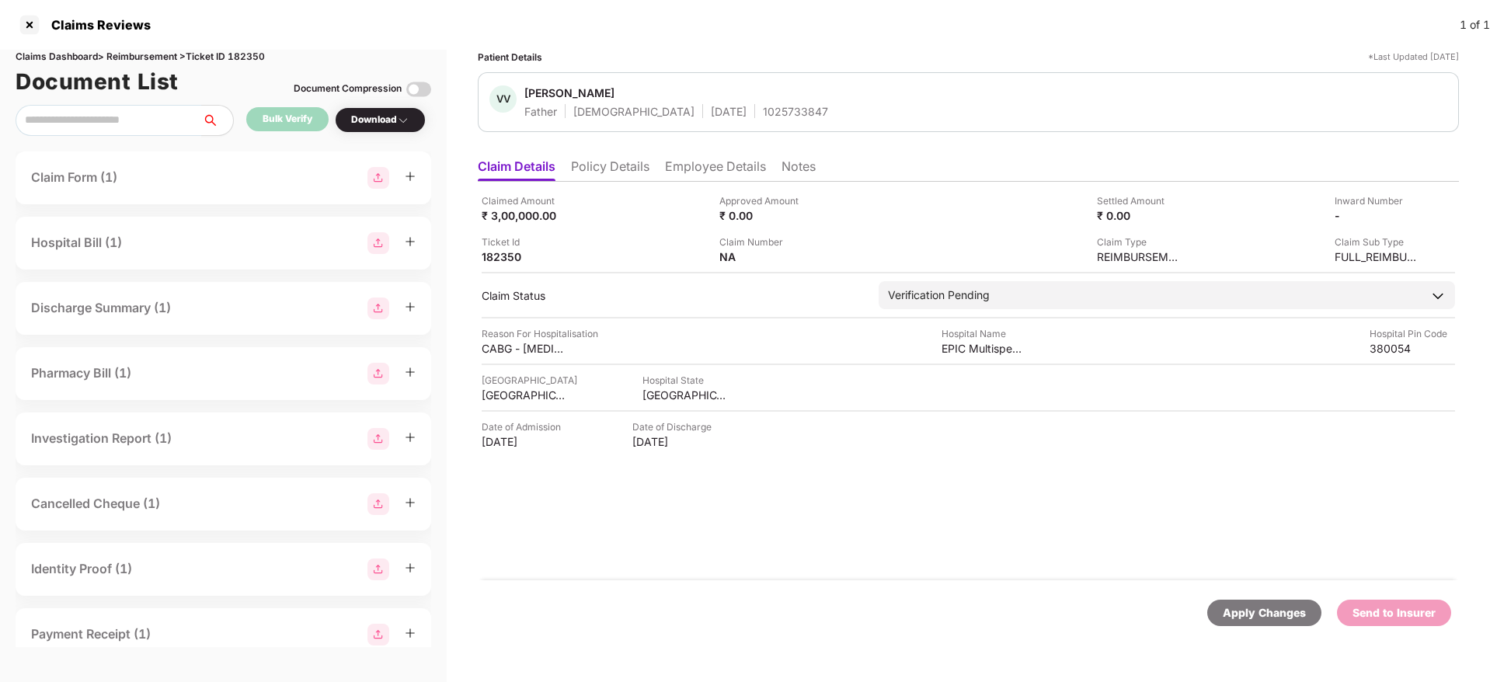
click at [717, 170] on li "Employee Details" at bounding box center [715, 169] width 101 height 23
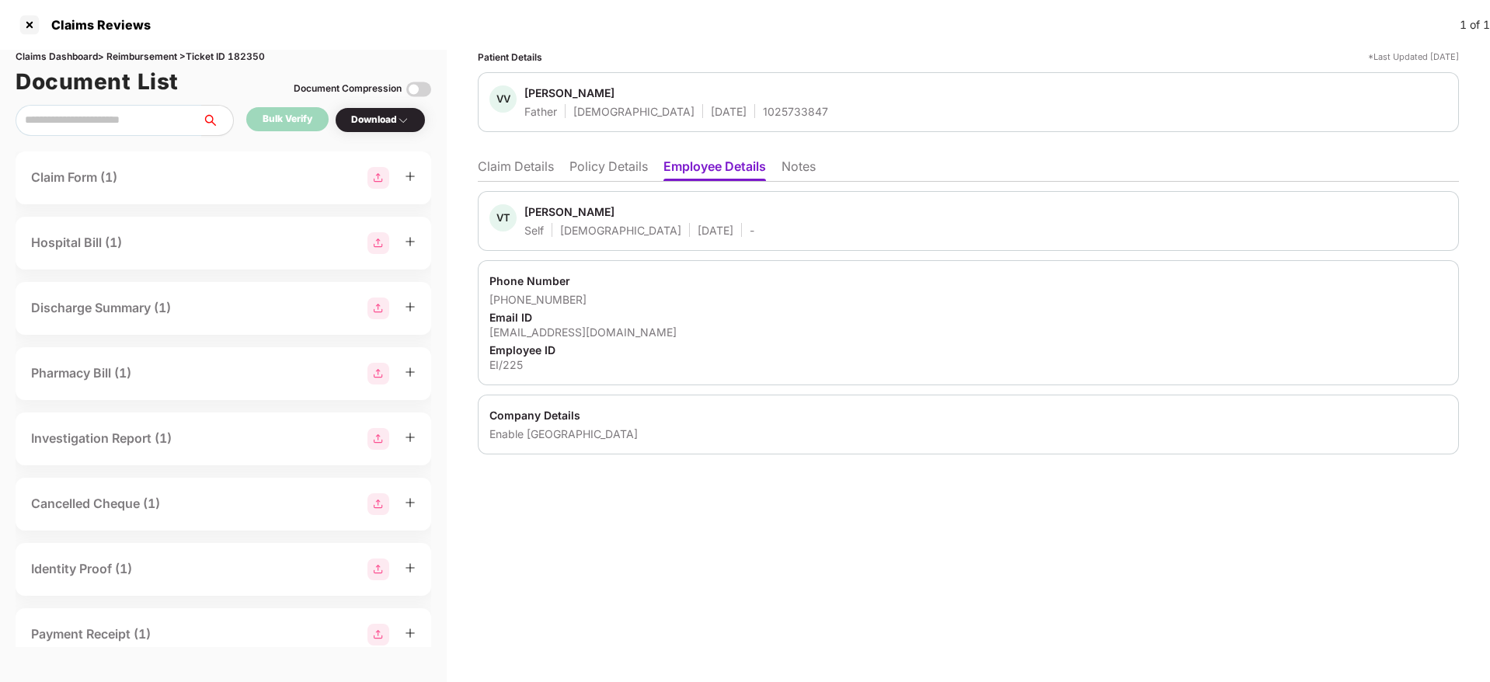
click at [545, 331] on div "tushar.v@enableindia.org" at bounding box center [968, 332] width 958 height 15
copy div "enableindia"
click at [545, 331] on div "tushar.v@enableindia.org" at bounding box center [968, 332] width 958 height 15
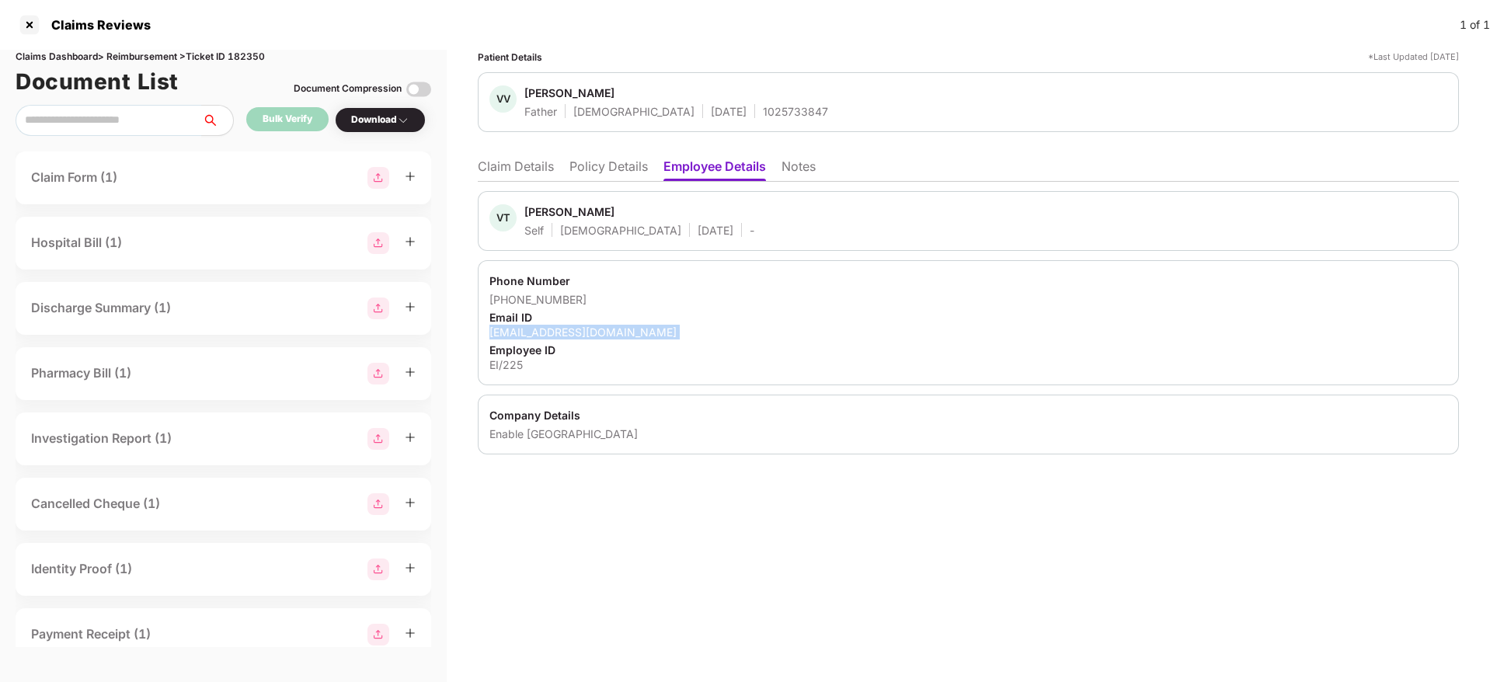
copy div "tushar.v@enableindia.org"
click at [602, 86] on div "Viradiya Vallabhbhai Kadvabhai" at bounding box center [569, 92] width 90 height 15
copy span "Viradiya Vallabhbhai Kadvabhai"
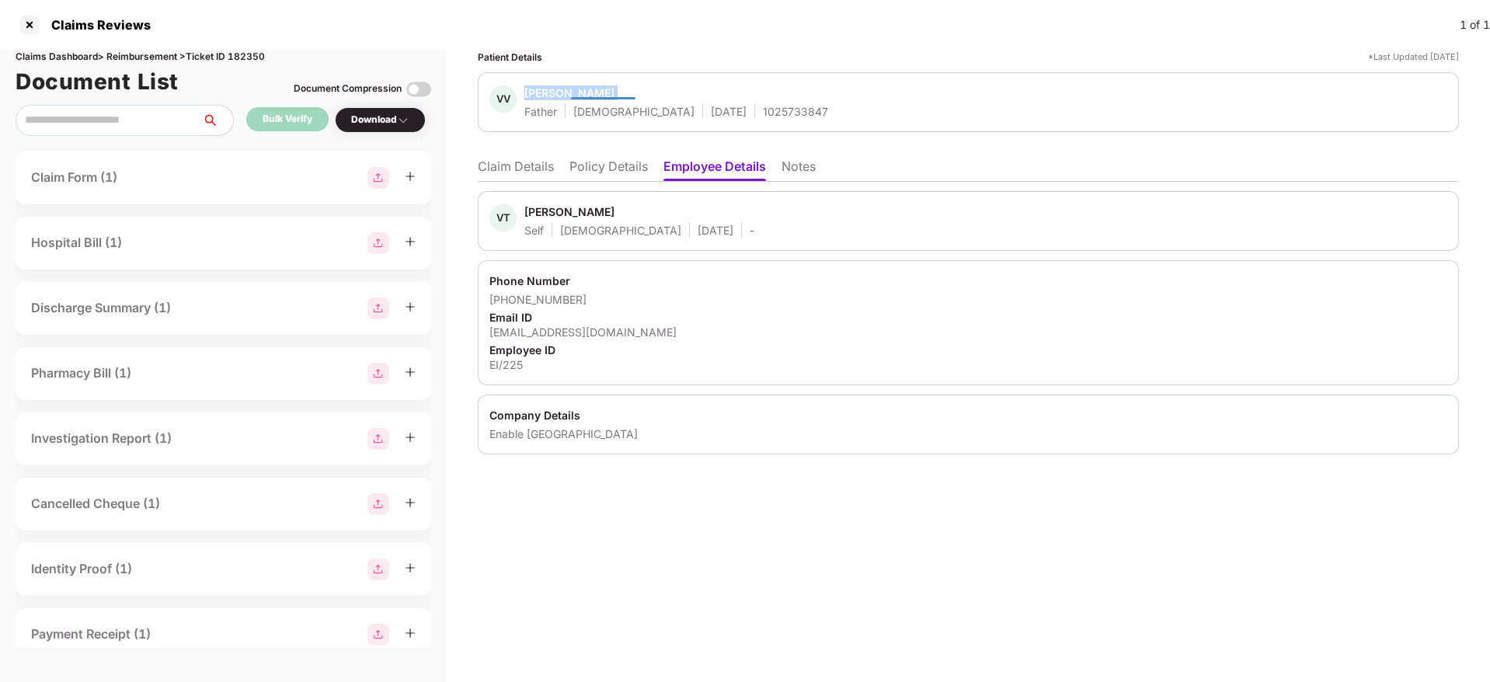
click at [602, 86] on div "Viradiya Vallabhbhai Kadvabhai" at bounding box center [569, 92] width 90 height 15
click at [869, 96] on div "VV Viradiya Vallabhbhai Kadvabhai Father Male 03 Nov 1959 1025733847" at bounding box center [968, 101] width 958 height 33
click at [711, 116] on div "03 Nov 1959" at bounding box center [729, 111] width 36 height 15
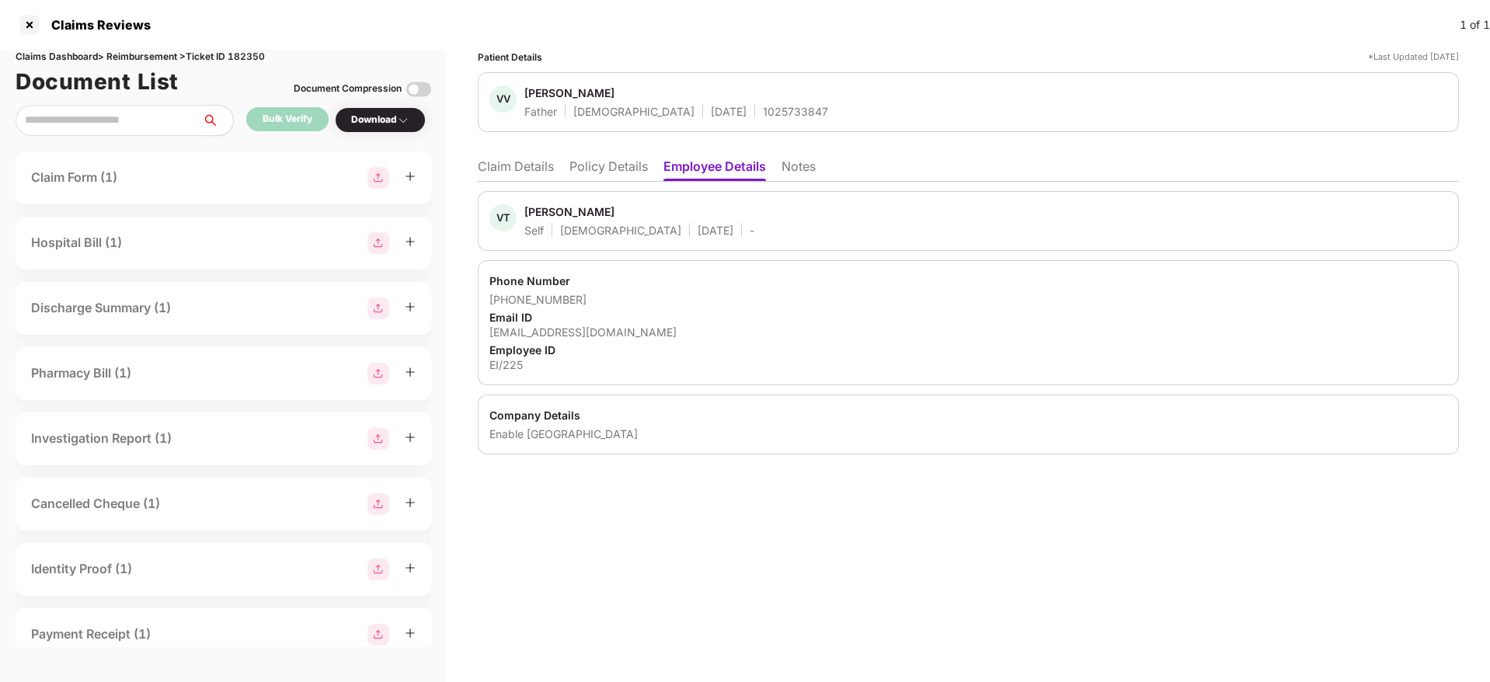
click at [557, 334] on div "tushar.v@enableindia.org" at bounding box center [968, 332] width 958 height 15
drag, startPoint x: 593, startPoint y: 295, endPoint x: 511, endPoint y: 299, distance: 81.7
click at [511, 299] on div "+919426517326" at bounding box center [968, 299] width 958 height 15
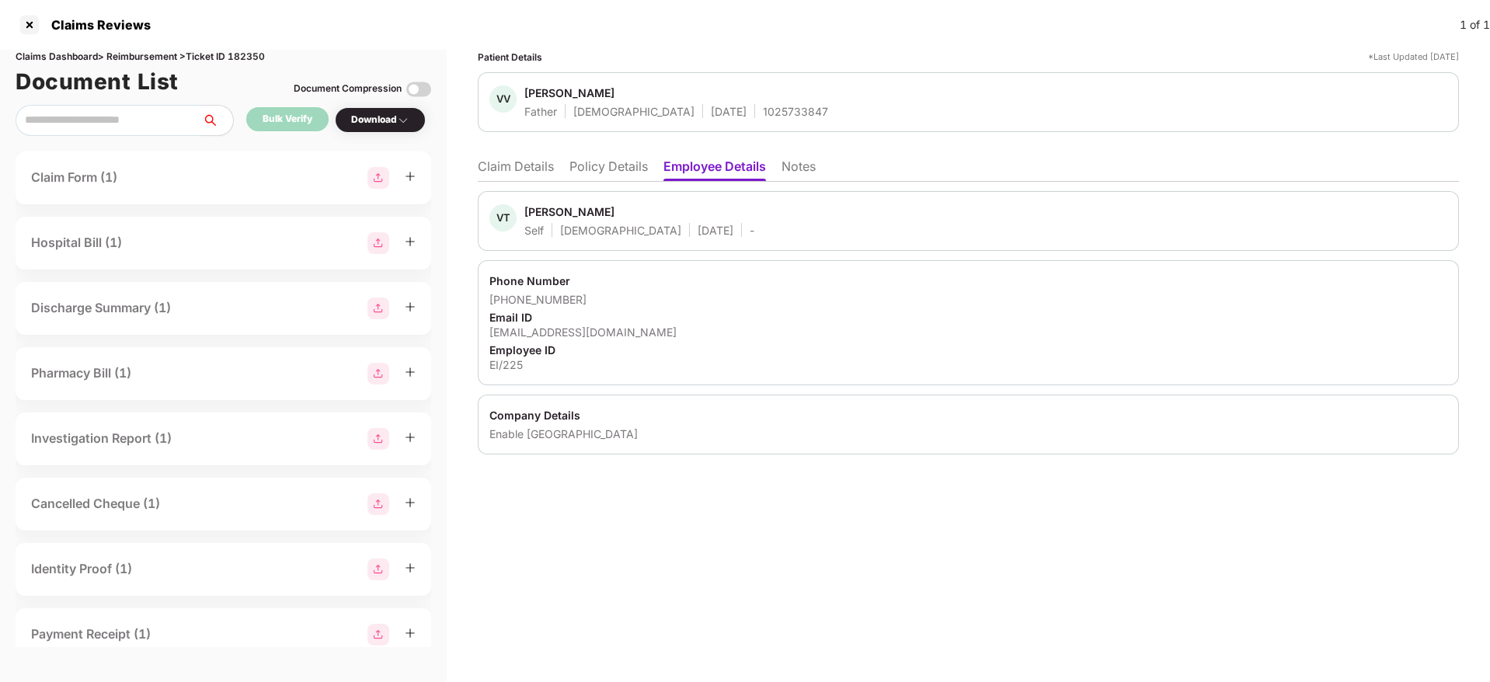
click at [535, 156] on ul "Claim Details Policy Details Employee Details Notes" at bounding box center [968, 166] width 981 height 31
click at [478, 158] on div "Patient Details *Last Updated 09 Oct 2025 VV Viradiya Vallabhbhai Kadvabhai Fat…" at bounding box center [968, 366] width 1043 height 632
click at [533, 176] on li "Claim Details" at bounding box center [516, 169] width 76 height 23
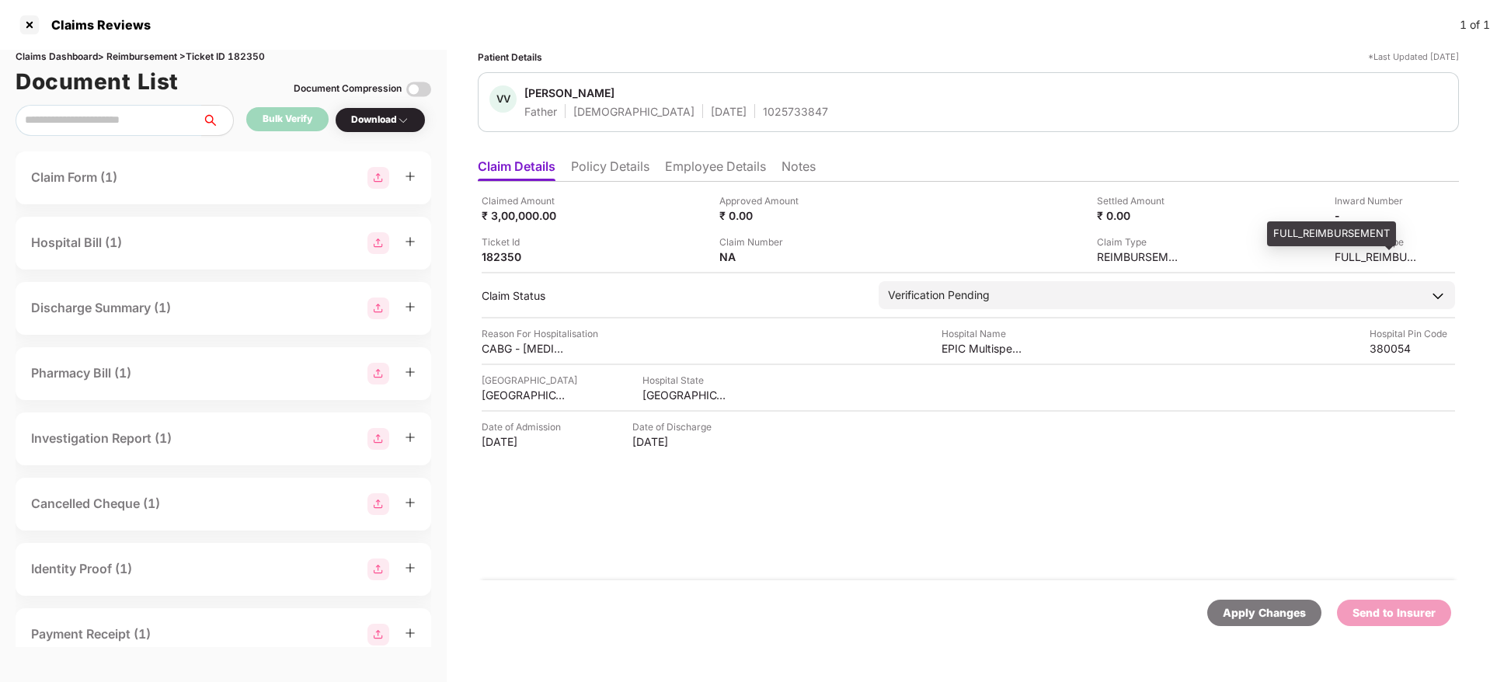
click at [1339, 263] on div "FULL_REIMBURSEMENT" at bounding box center [1377, 256] width 85 height 15
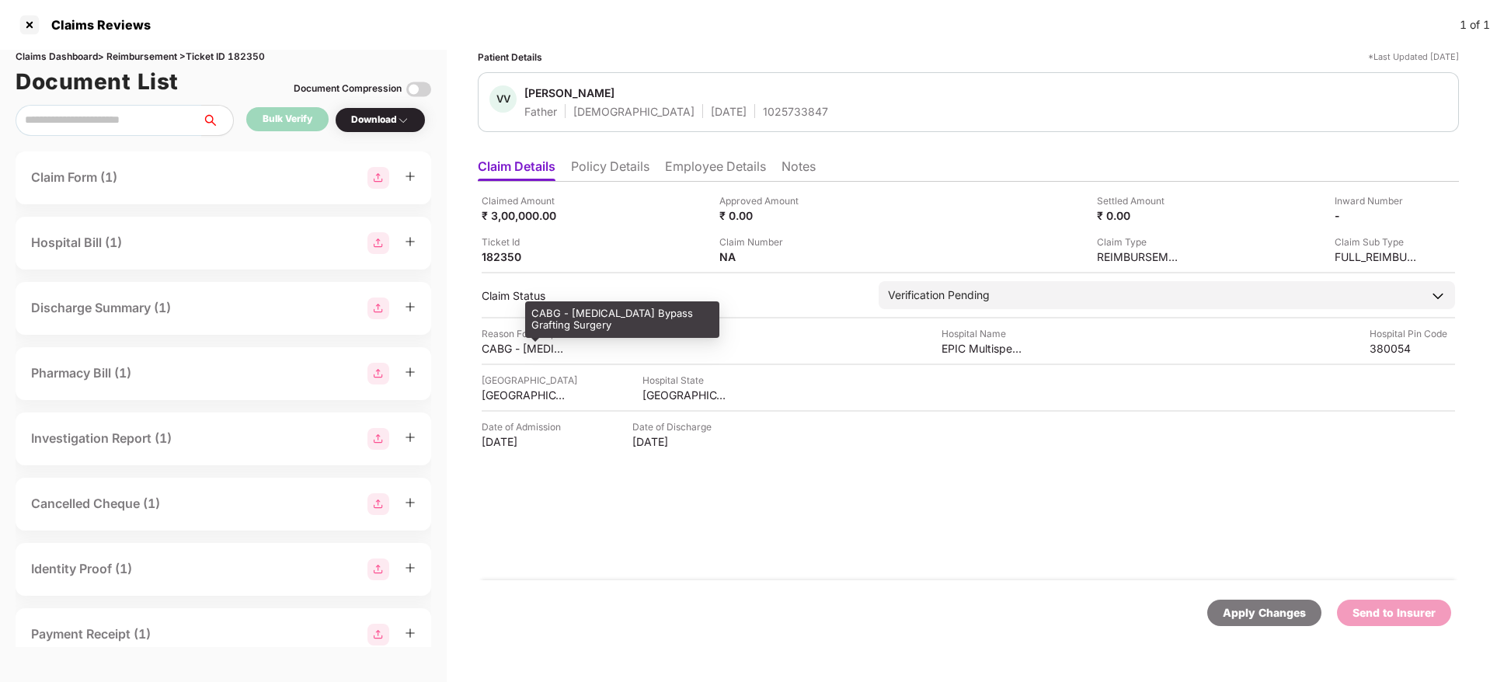
click at [496, 348] on div "CABG - Coronary Artery Bypass Grafting Surgery" at bounding box center [524, 348] width 85 height 15
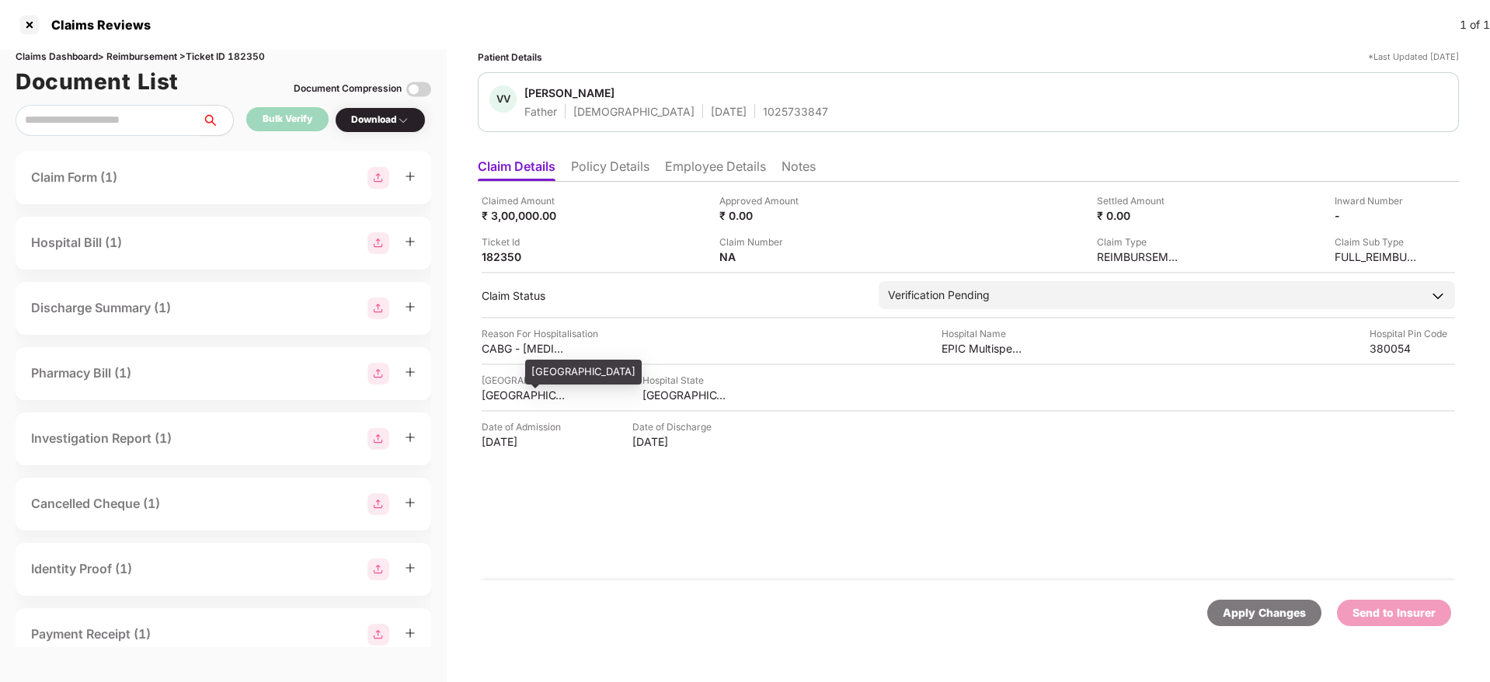
click at [507, 400] on div "AHMEDABAD" at bounding box center [524, 395] width 85 height 15
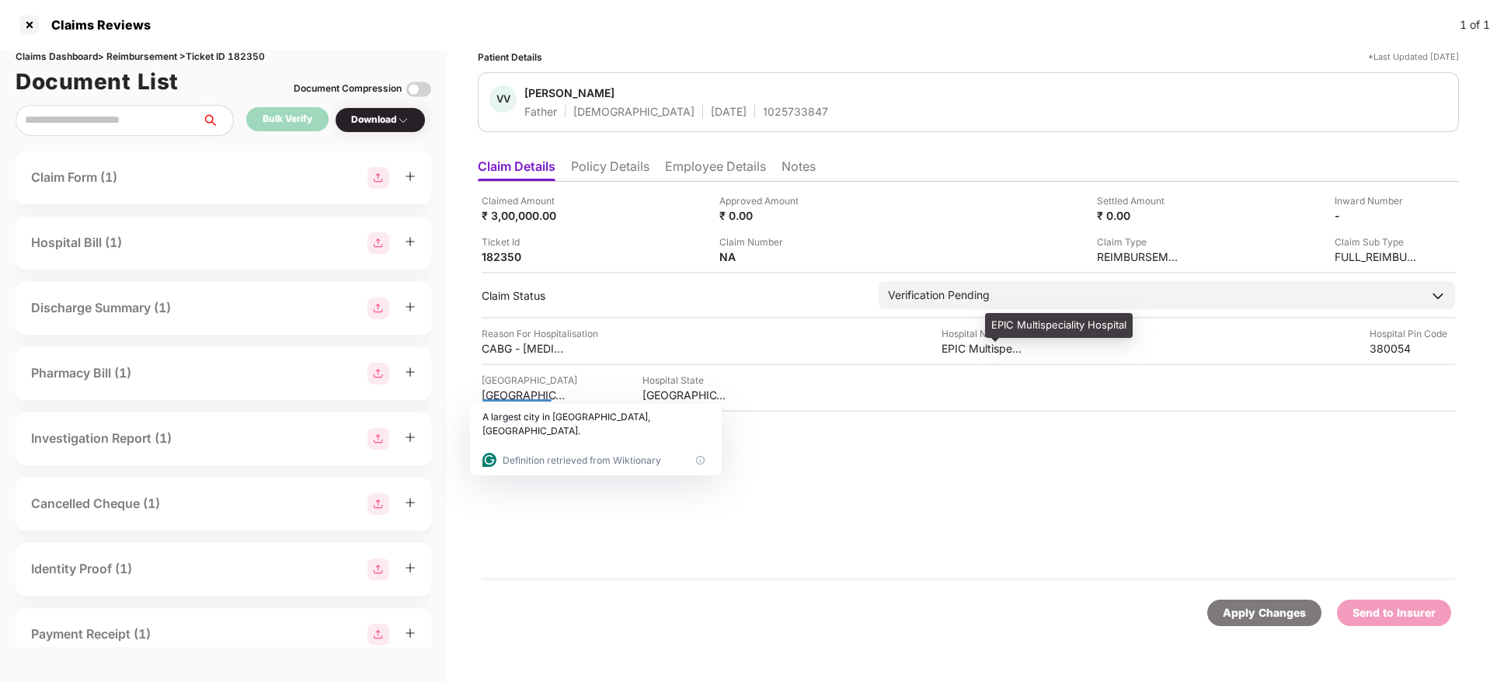
click at [951, 346] on div "EPIC Multispeciality Hospital" at bounding box center [984, 348] width 85 height 15
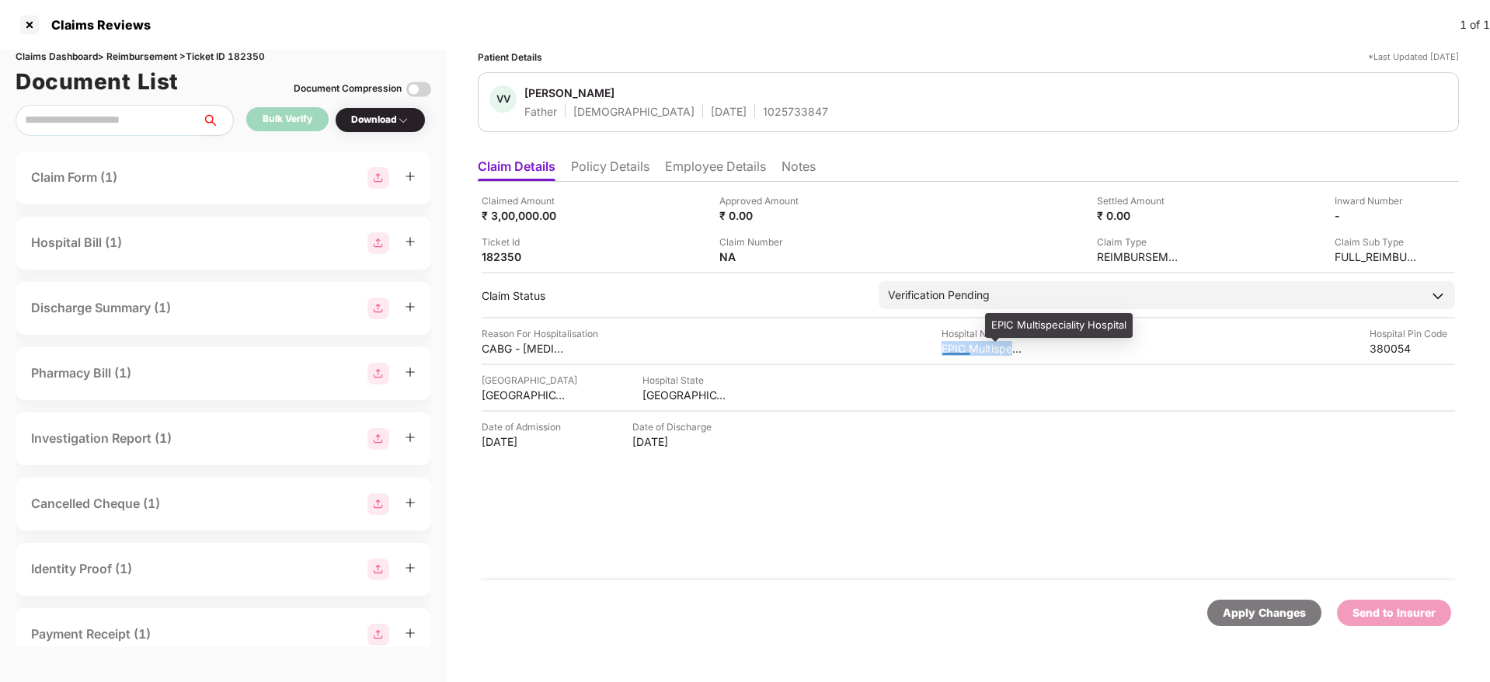
click at [951, 346] on div "EPIC Multispeciality Hospital" at bounding box center [984, 348] width 85 height 15
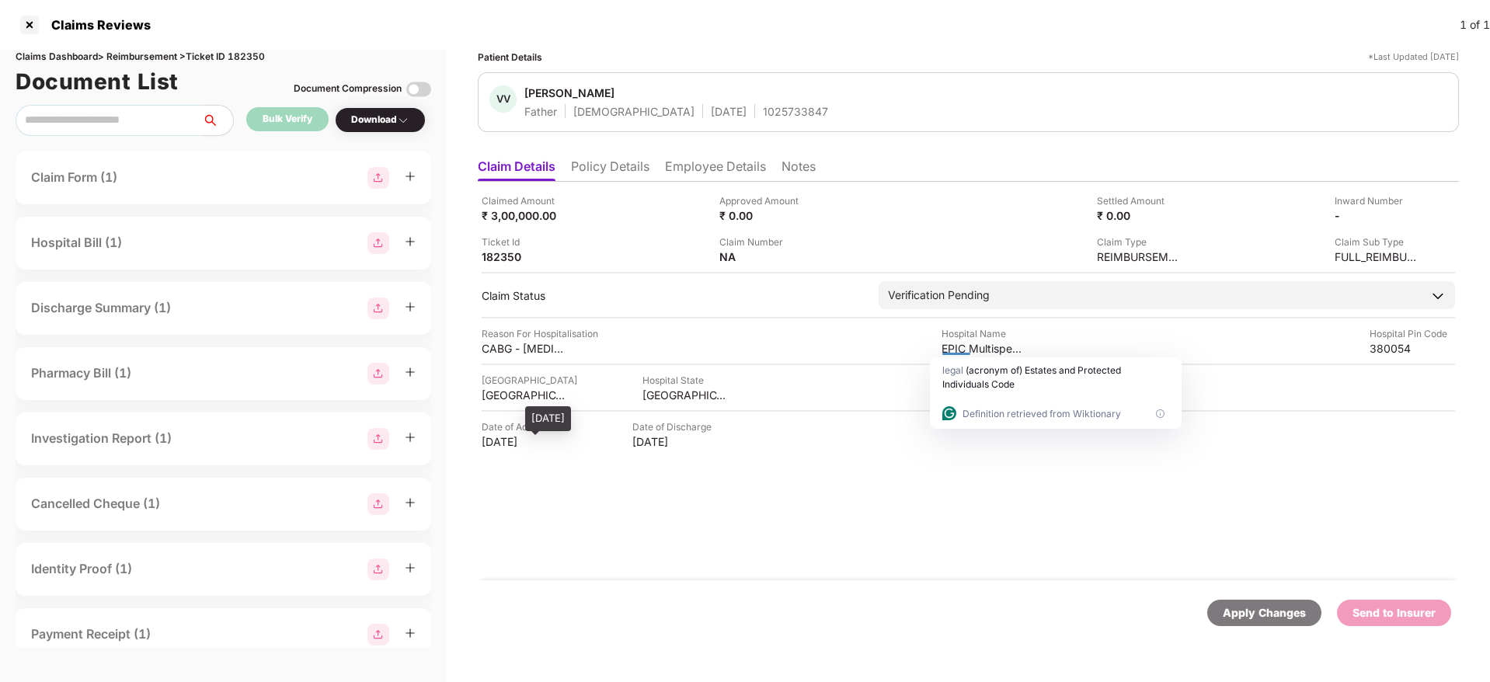
click at [522, 442] on div "06 Sep 2025" at bounding box center [524, 441] width 85 height 15
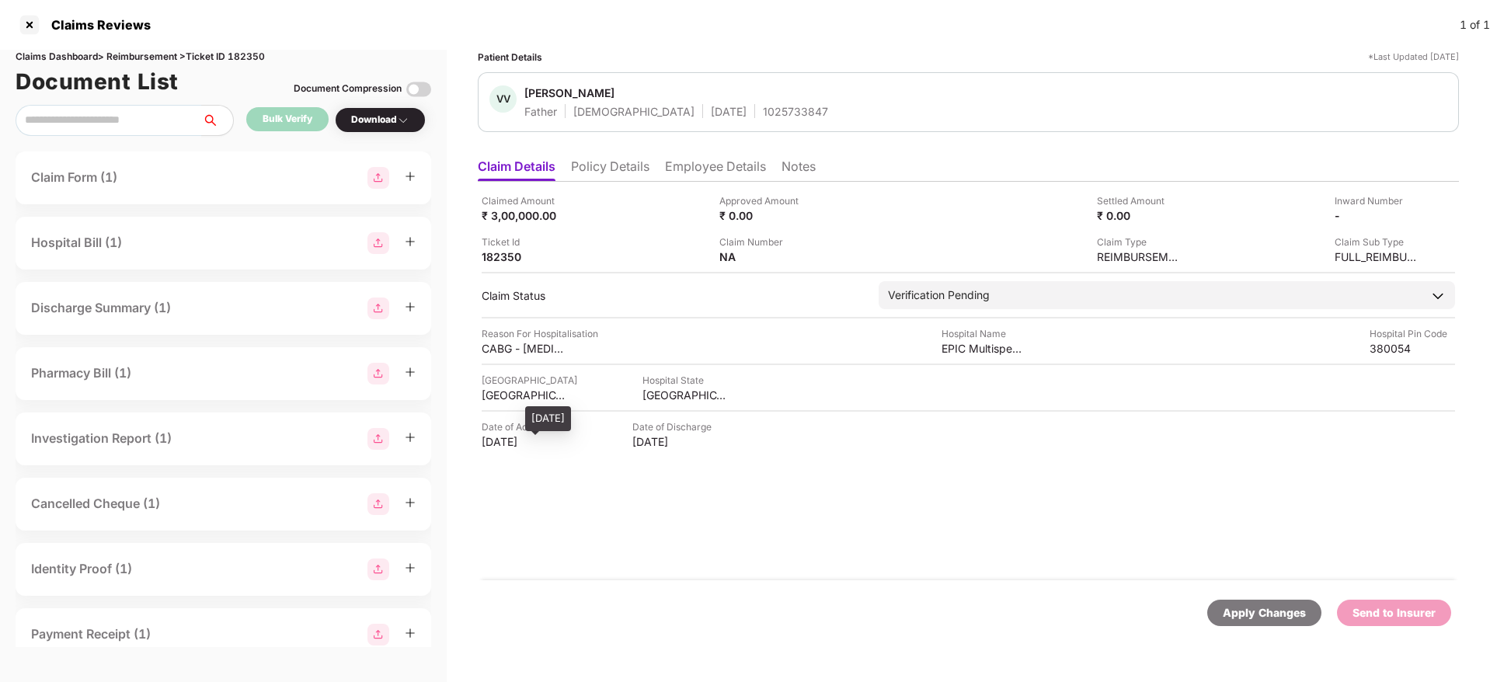
click at [522, 442] on div "06 Sep 2025" at bounding box center [524, 441] width 85 height 15
click at [502, 215] on div "₹ 3,00,000.00" at bounding box center [524, 215] width 85 height 15
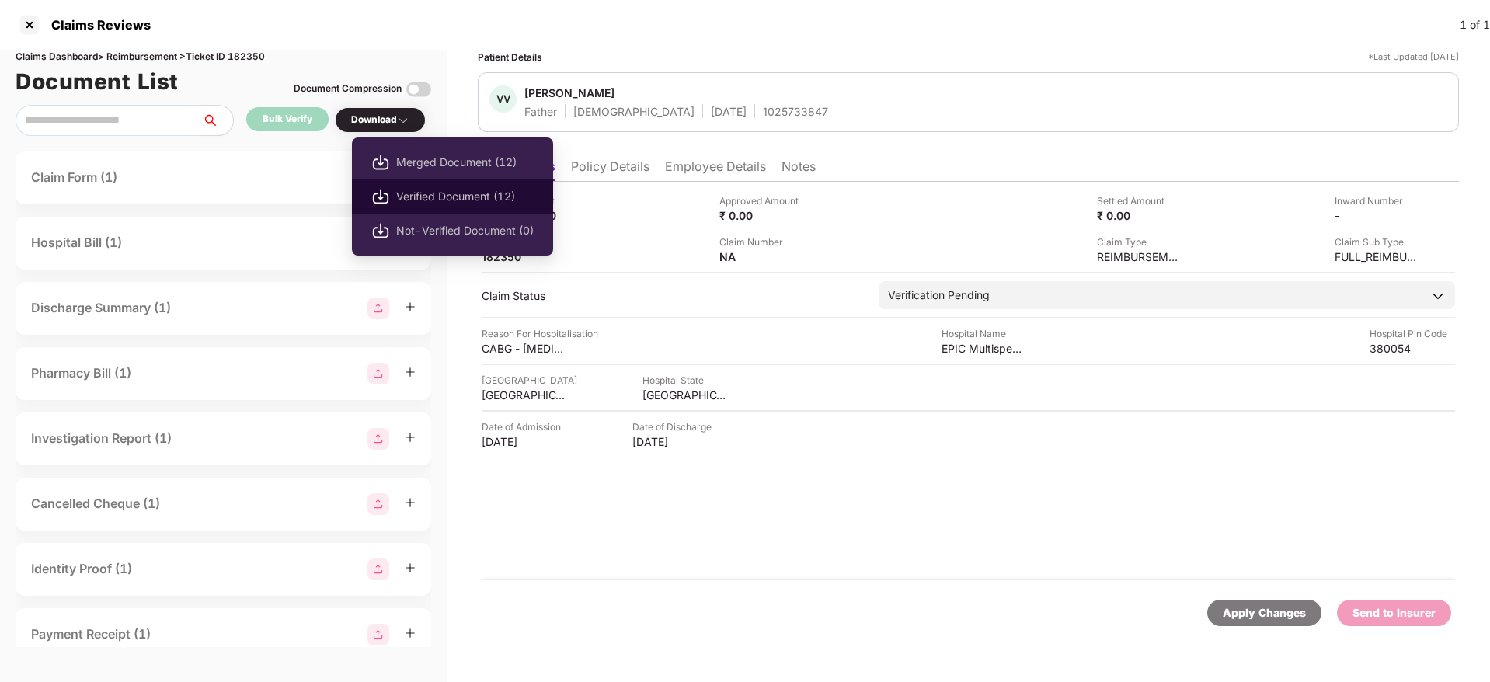
click at [420, 186] on li "Verified Document (12)" at bounding box center [452, 196] width 201 height 34
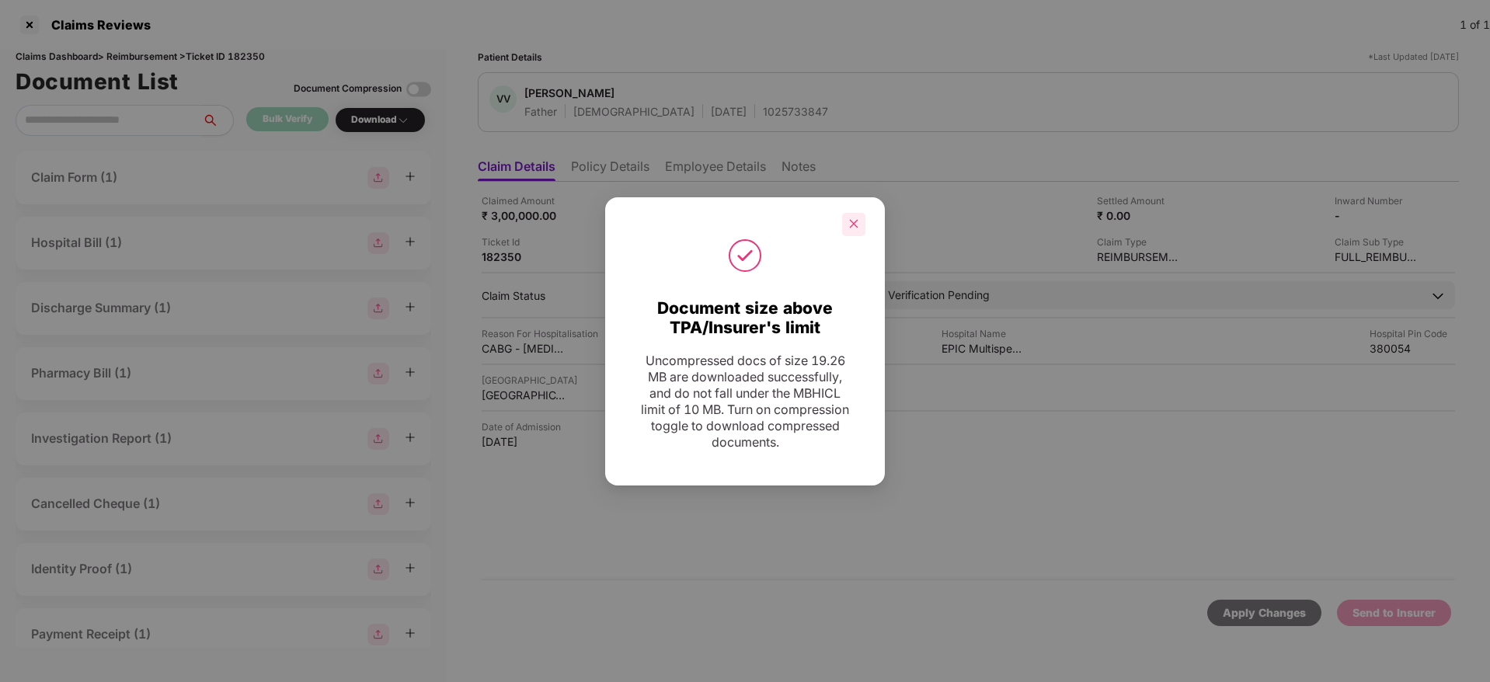
click at [850, 218] on icon "close" at bounding box center [853, 223] width 11 height 11
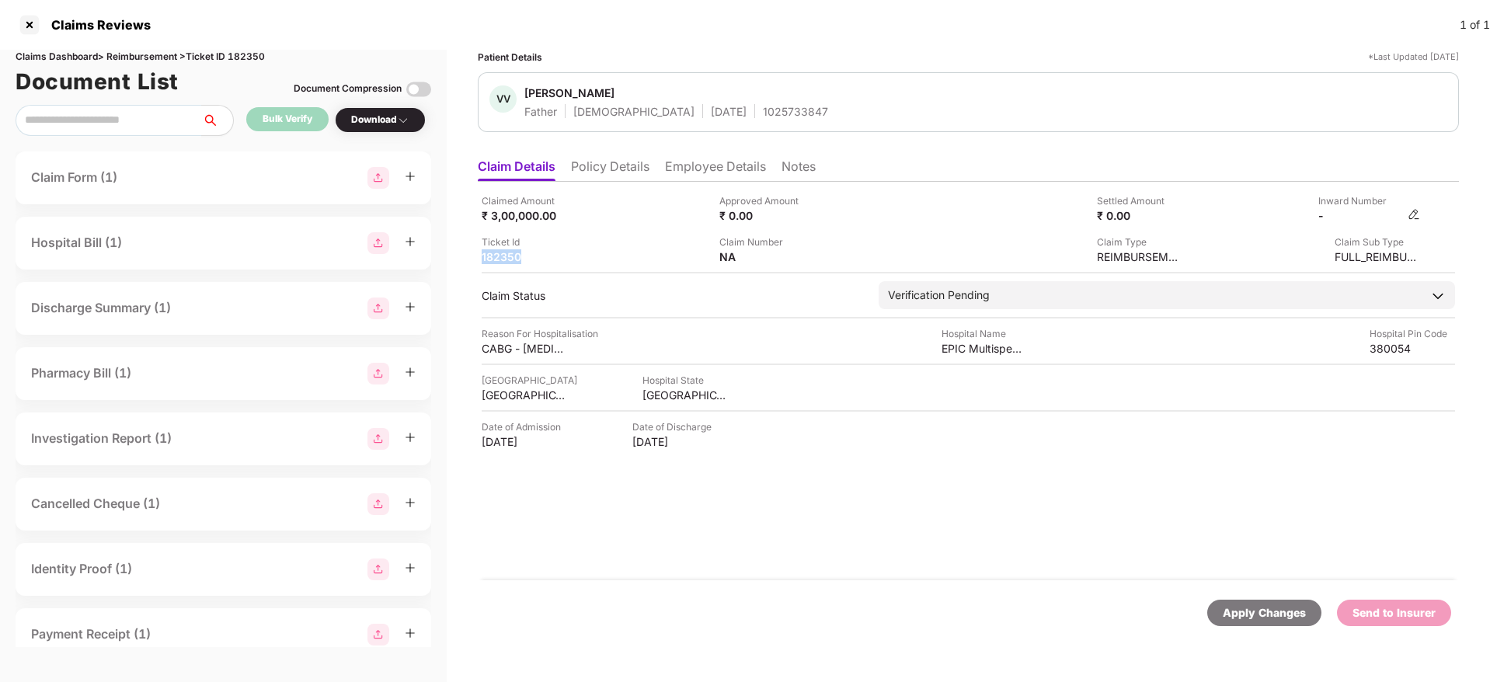
click at [1412, 219] on img at bounding box center [1414, 214] width 12 height 12
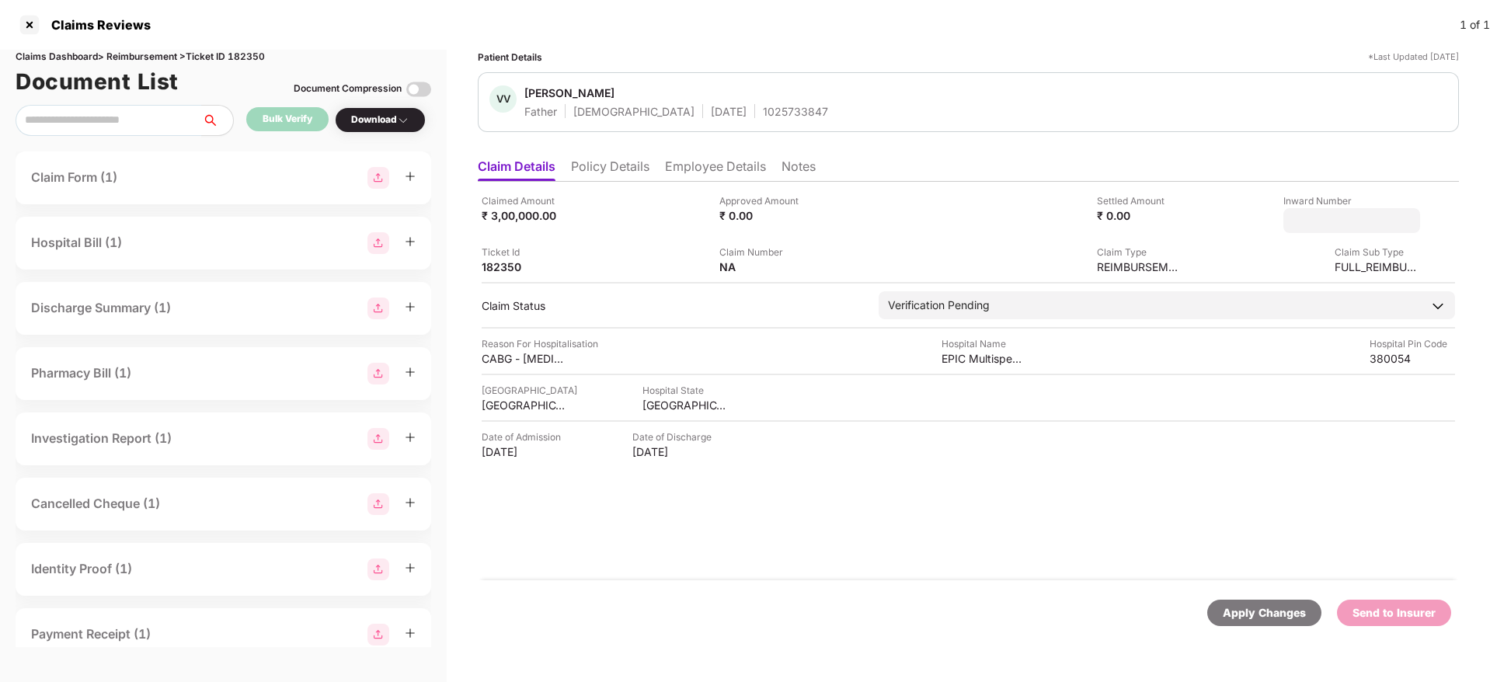
type input "**********"
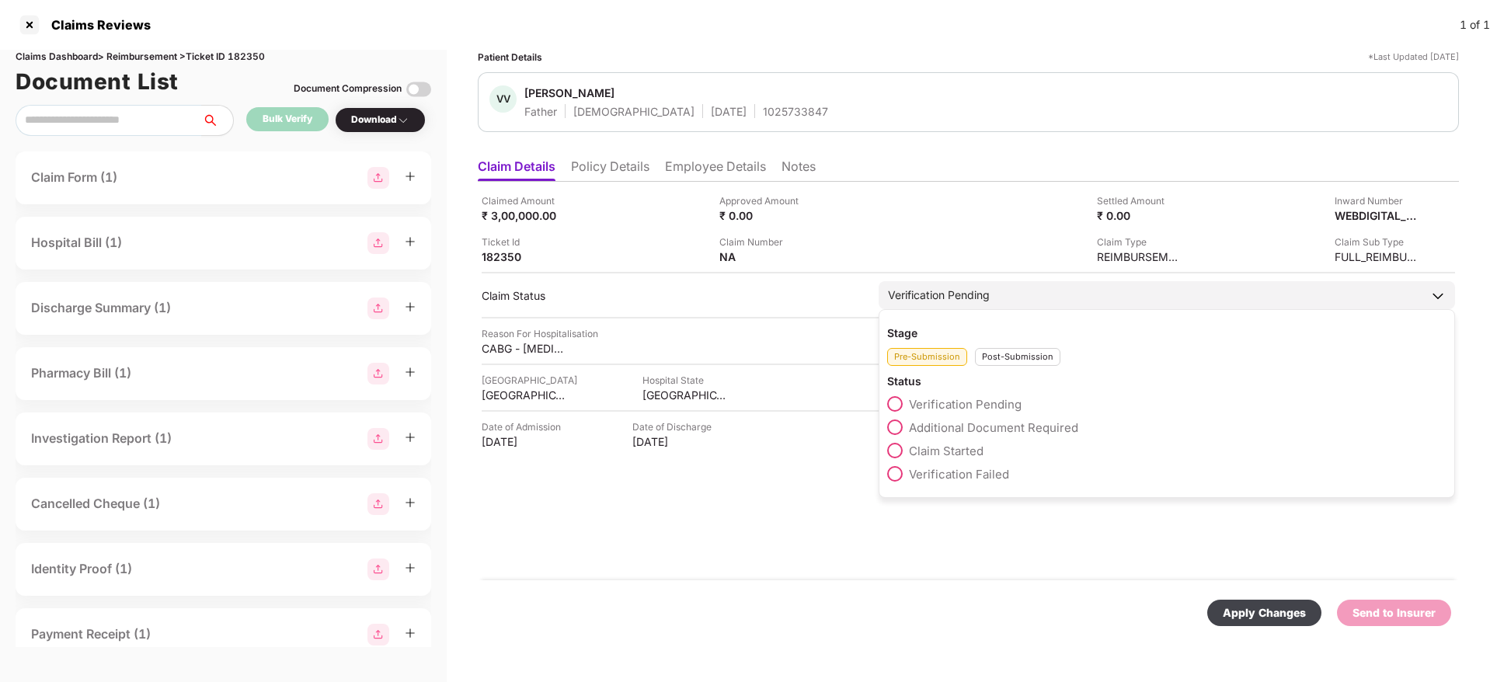
click at [1003, 367] on div "Stage Pre-Submission Post-Submission Status Verification Pending Additional Doc…" at bounding box center [1167, 403] width 576 height 189
click at [1022, 354] on div "Post-Submission" at bounding box center [1017, 357] width 85 height 18
click at [916, 426] on span "Claim Under Process" at bounding box center [967, 427] width 117 height 15
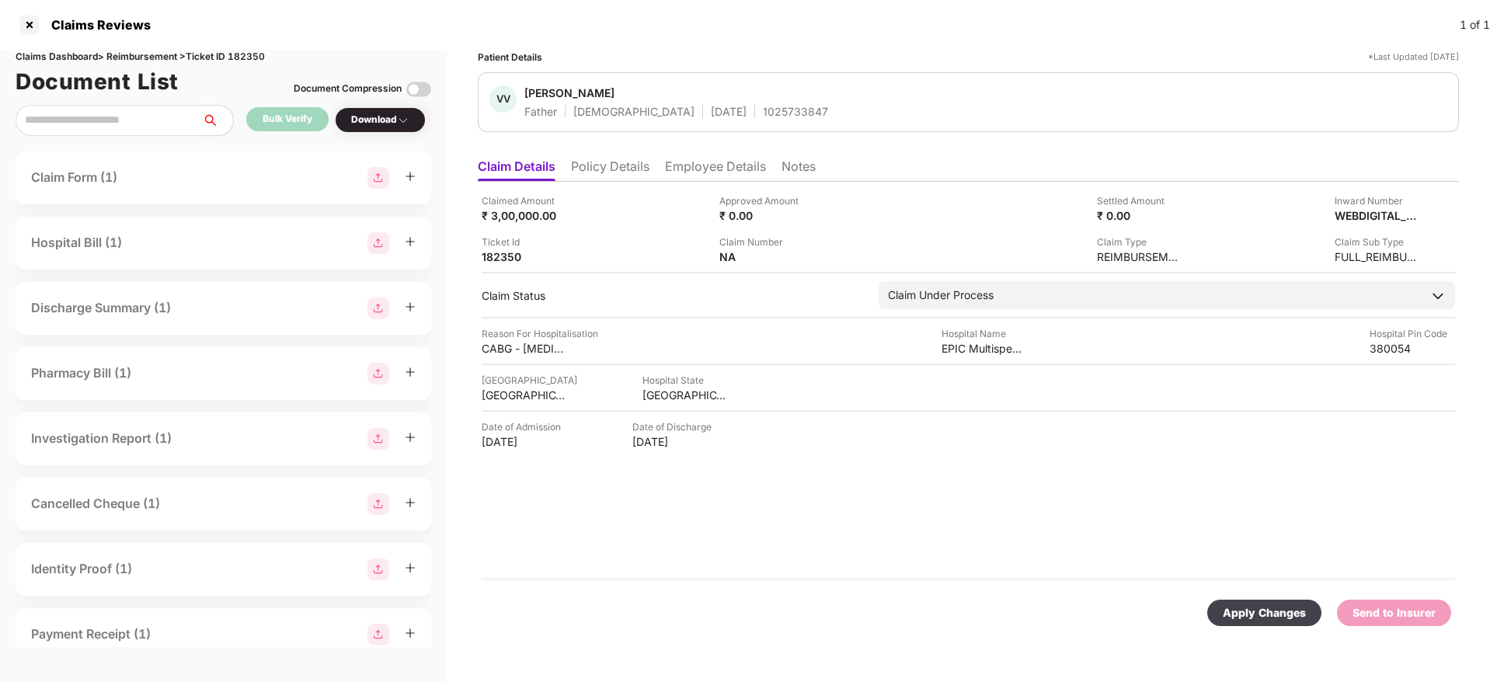
click at [1260, 611] on div "Apply Changes" at bounding box center [1264, 612] width 83 height 17
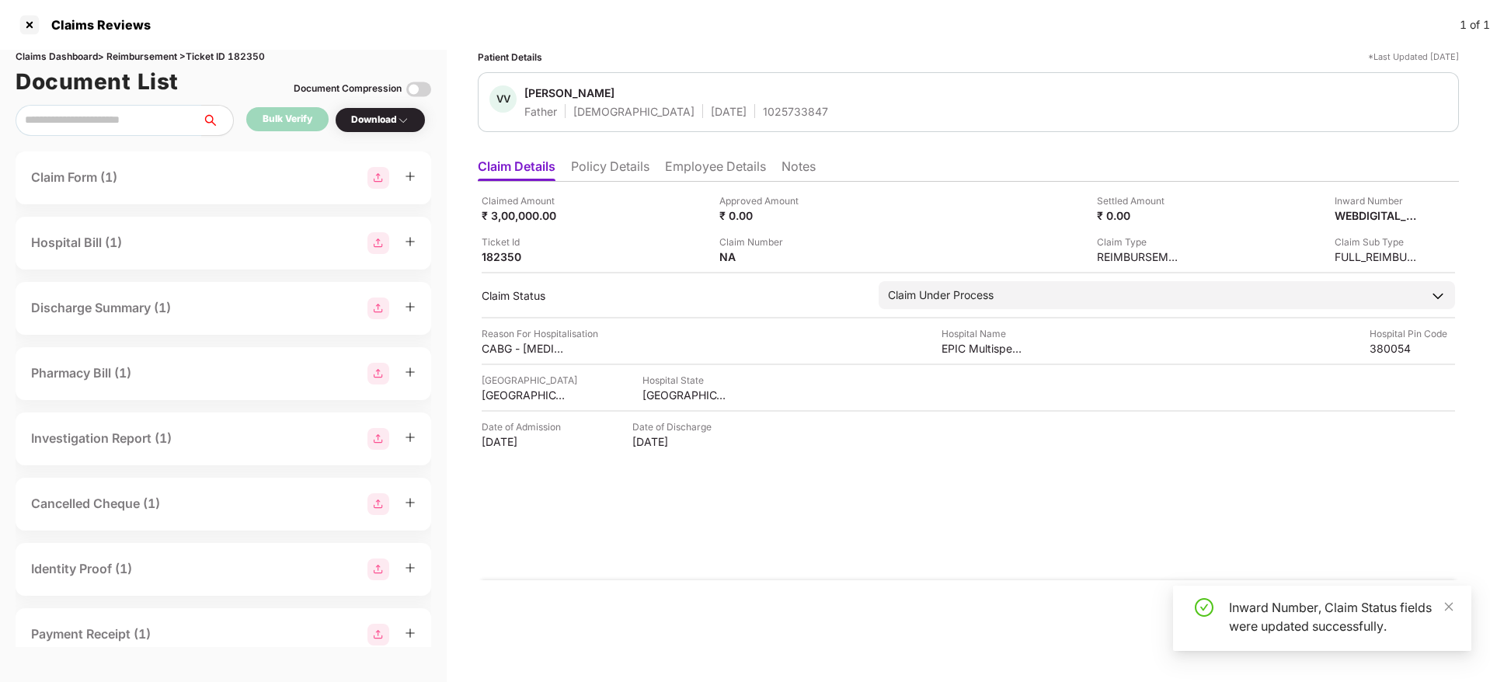
click at [1095, 591] on div "Apply Changes" at bounding box center [968, 612] width 981 height 65
click at [1374, 614] on div "Apply Changes" at bounding box center [1394, 612] width 83 height 17
drag, startPoint x: 1374, startPoint y: 615, endPoint x: 925, endPoint y: 534, distance: 457.0
click at [925, 534] on form "Claimed Amount ₹ 3,00,000.00 Approved Amount ₹ 0.00 Settled Amount ₹ 0.00 Inwar…" at bounding box center [968, 416] width 981 height 469
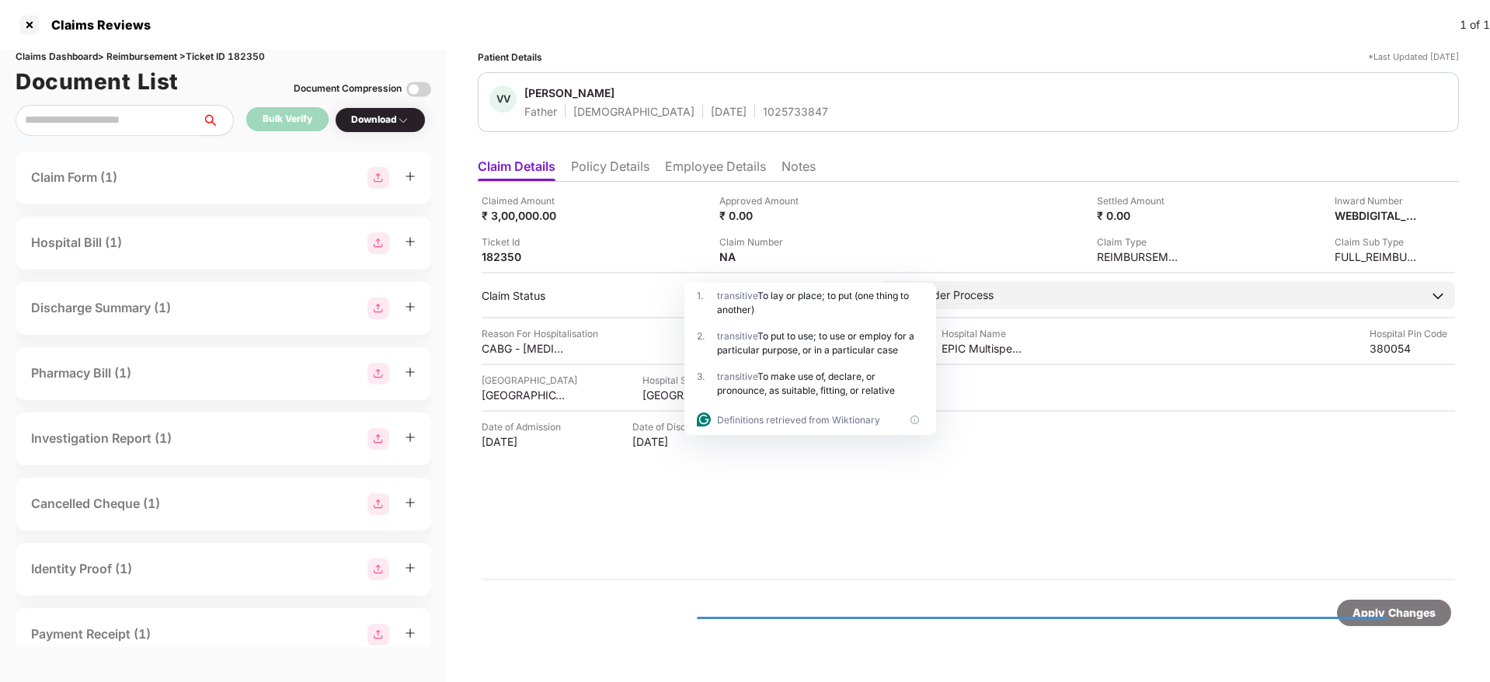
click at [763, 114] on div "1025733847" at bounding box center [795, 111] width 65 height 15
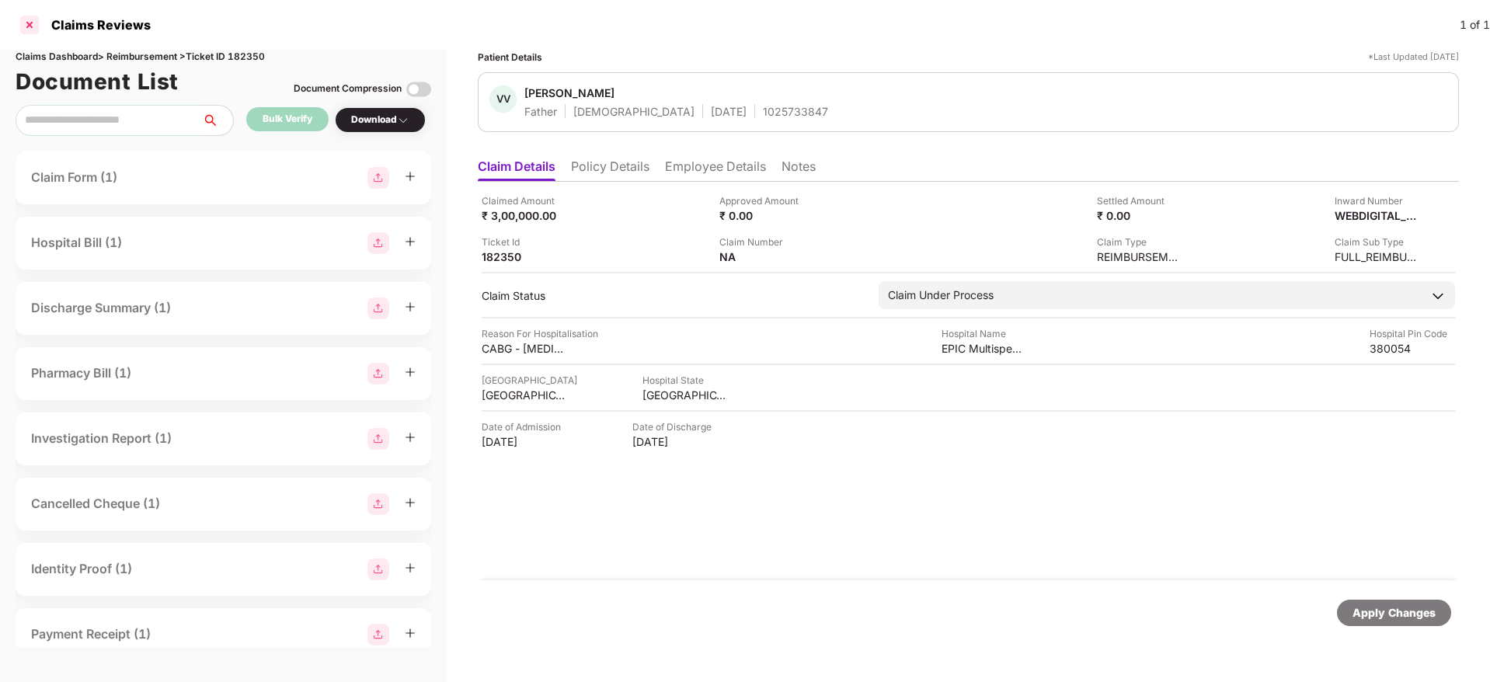
click at [30, 19] on div at bounding box center [29, 24] width 25 height 25
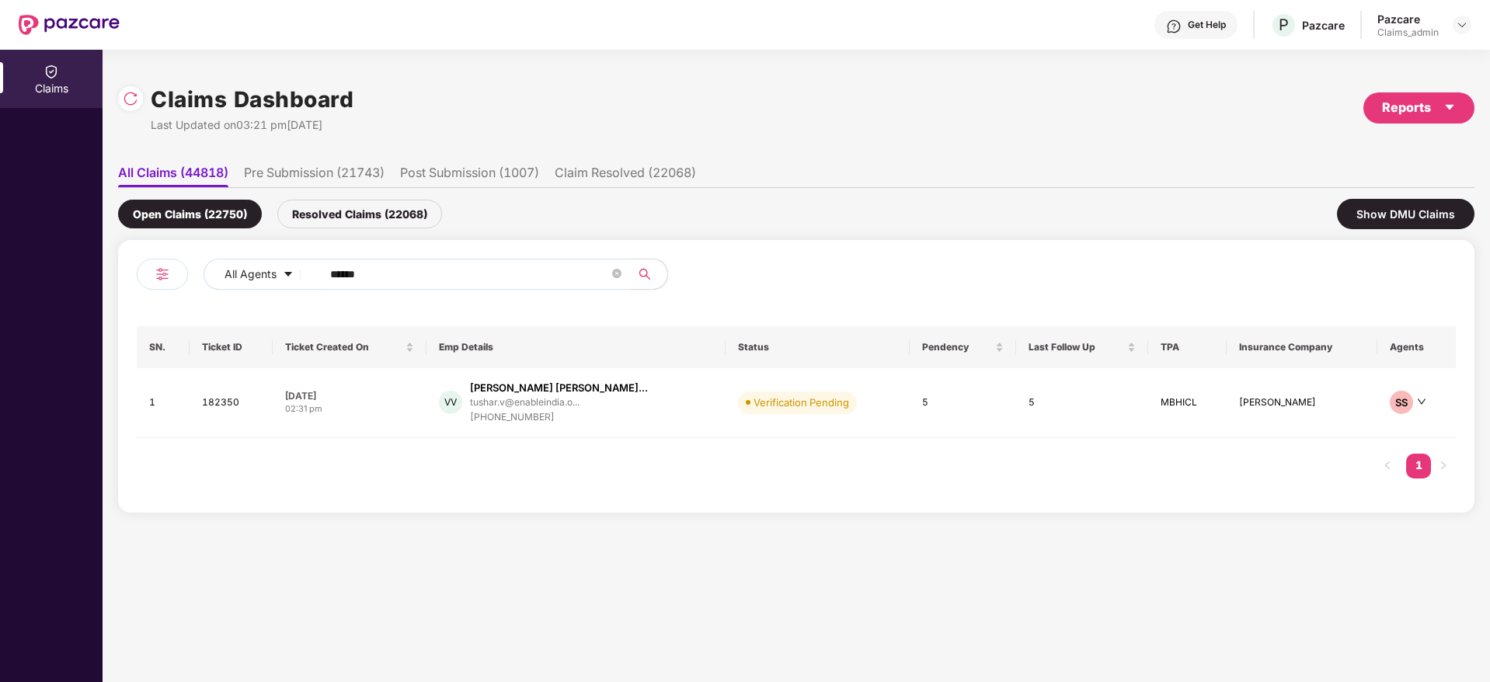
click at [359, 271] on input "******" at bounding box center [469, 274] width 279 height 23
paste input "******"
type input "******"
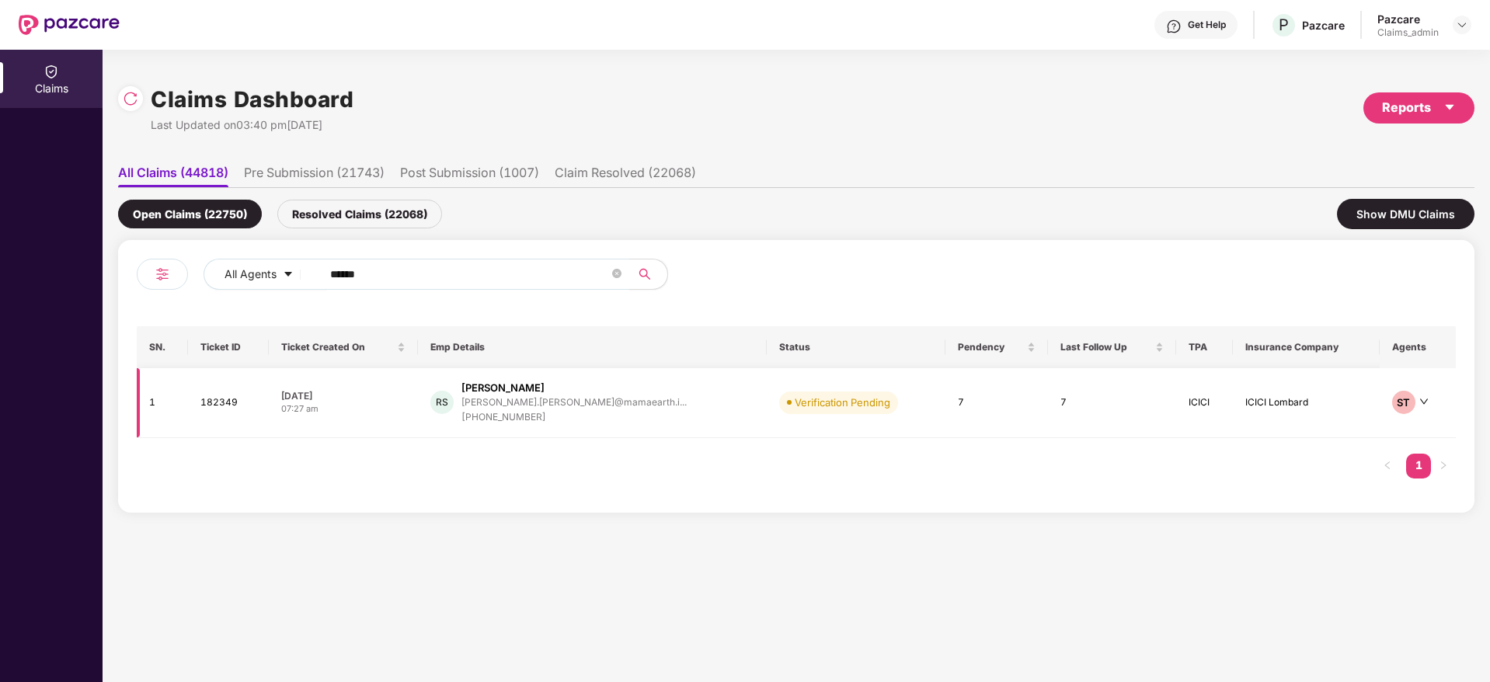
click at [393, 416] on td "06 Oct 2025 07:27 am" at bounding box center [343, 403] width 149 height 70
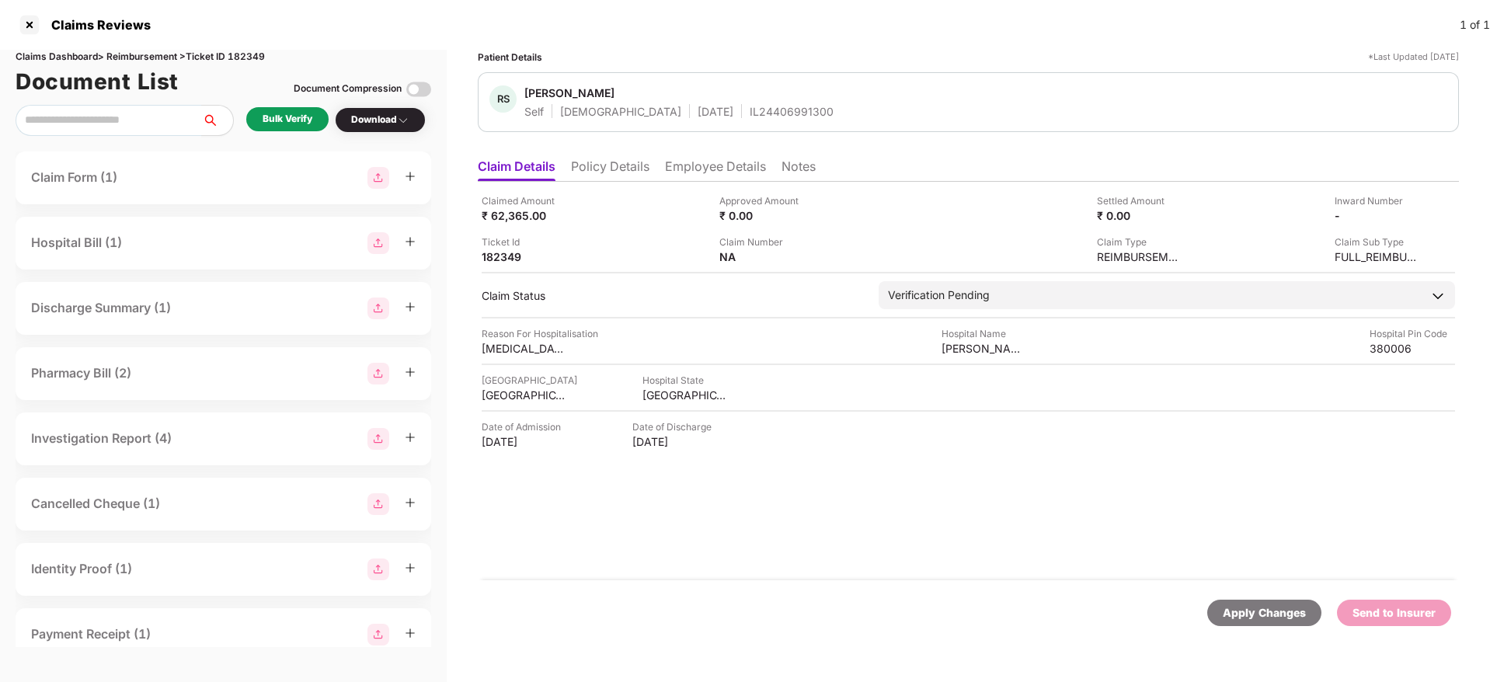
click at [292, 112] on div "Bulk Verify" at bounding box center [288, 119] width 50 height 15
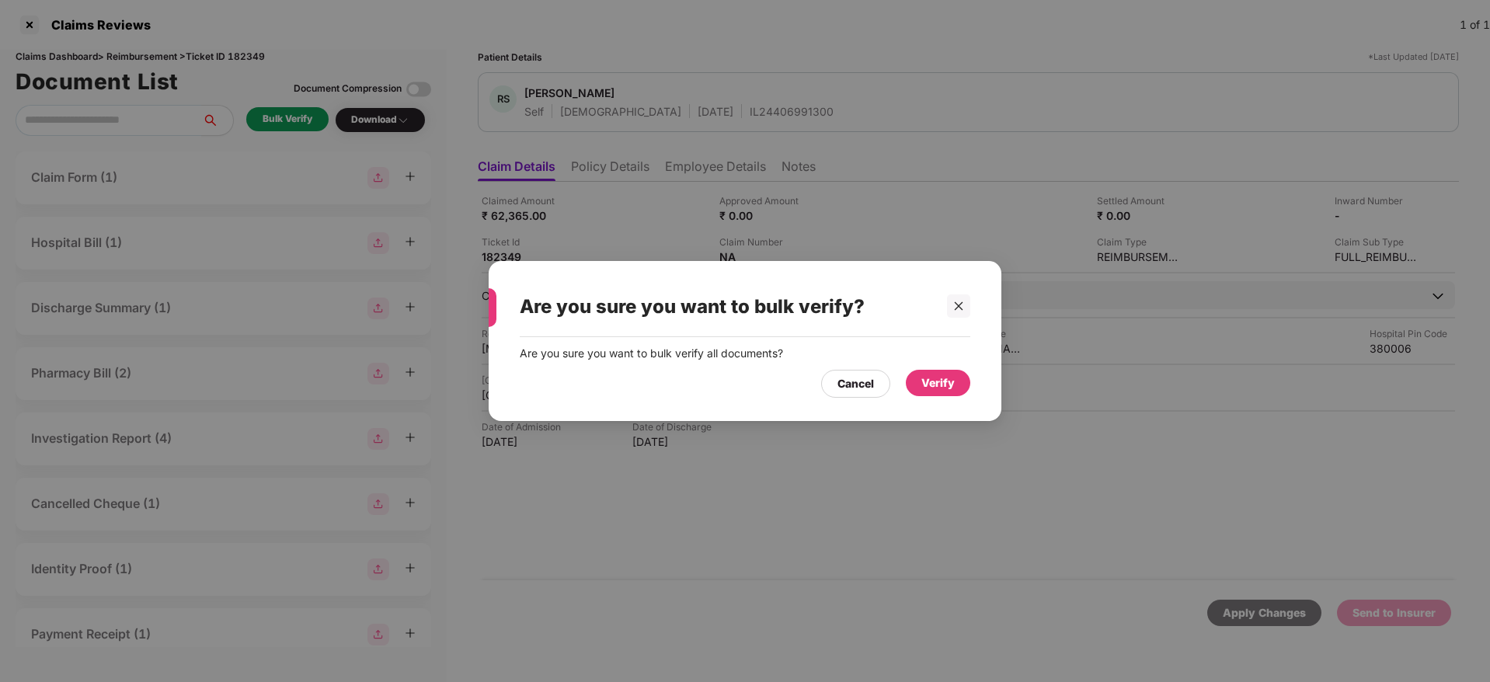
click at [932, 386] on div "Verify" at bounding box center [937, 382] width 33 height 17
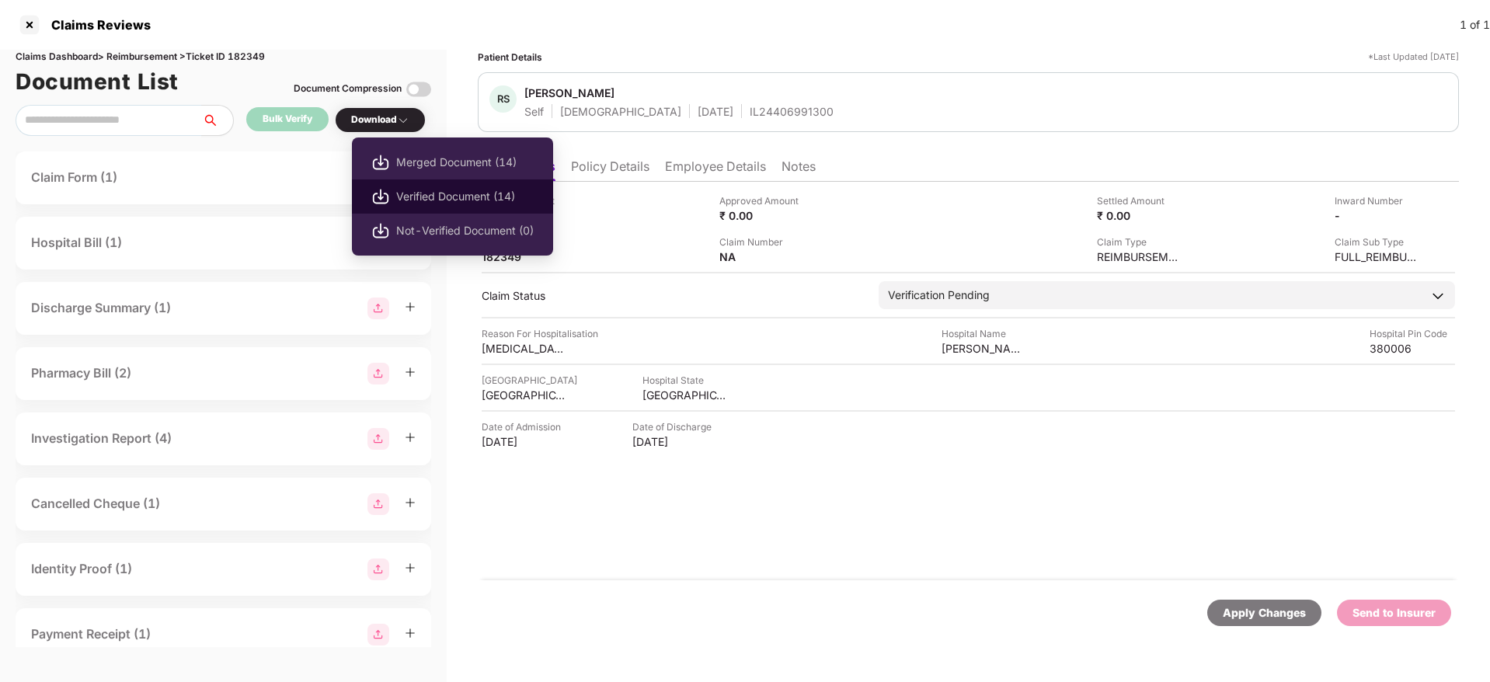
click at [426, 193] on span "Verified Document (14)" at bounding box center [465, 196] width 138 height 17
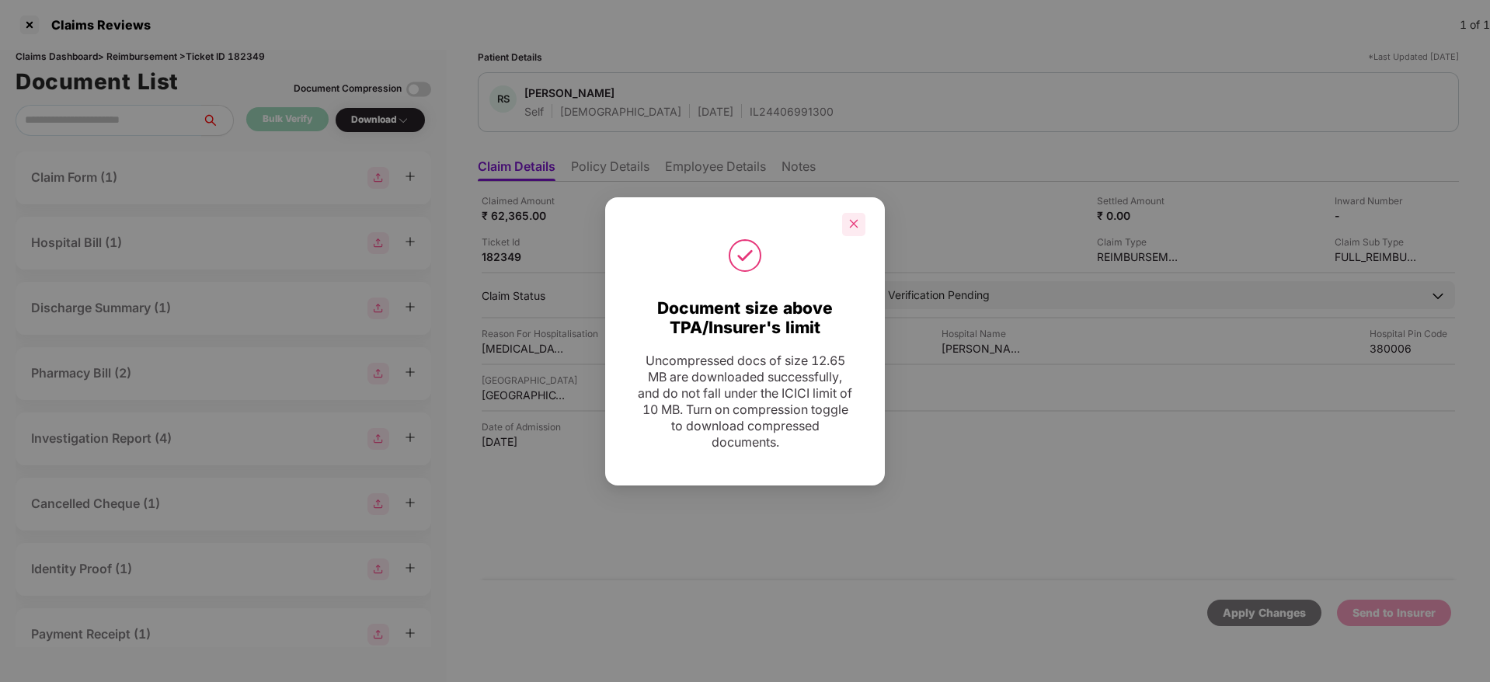
click at [853, 218] on icon "close" at bounding box center [853, 223] width 11 height 11
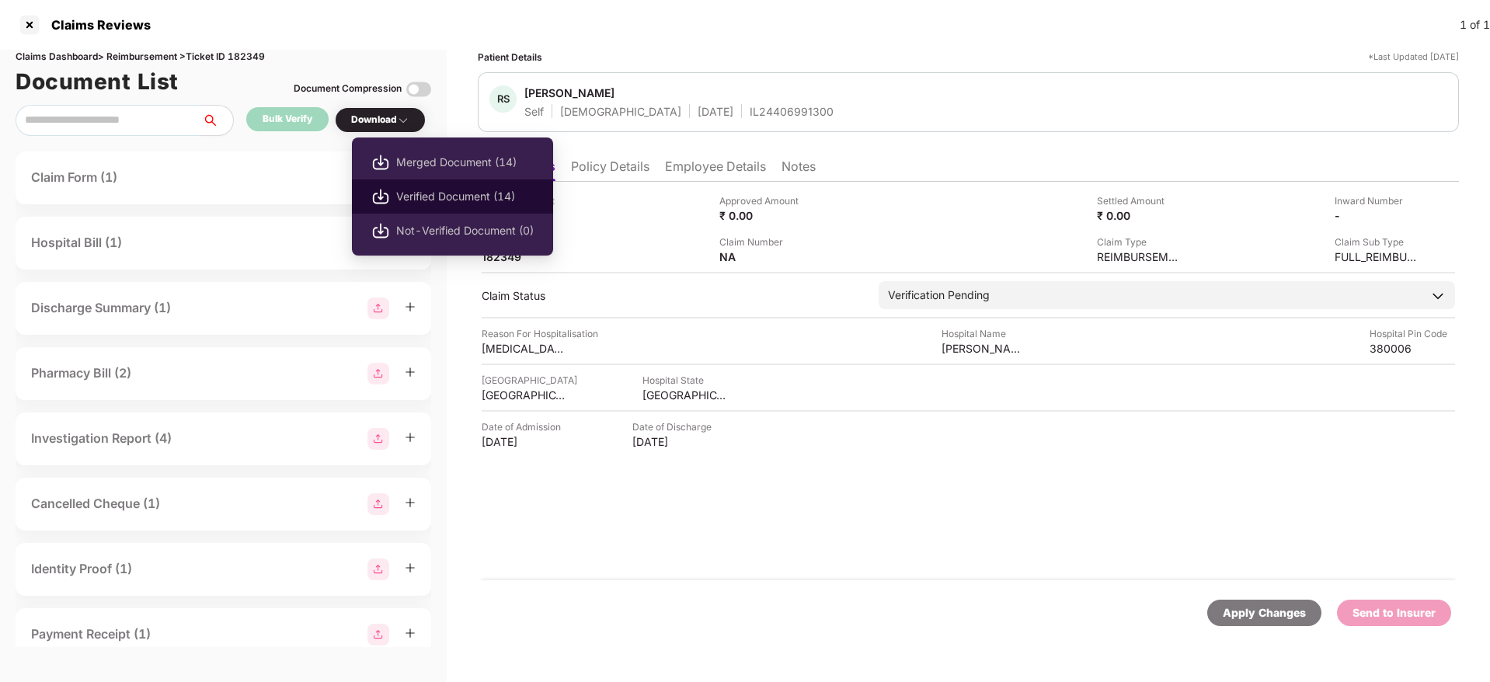
click at [424, 200] on span "Verified Document (14)" at bounding box center [465, 196] width 138 height 17
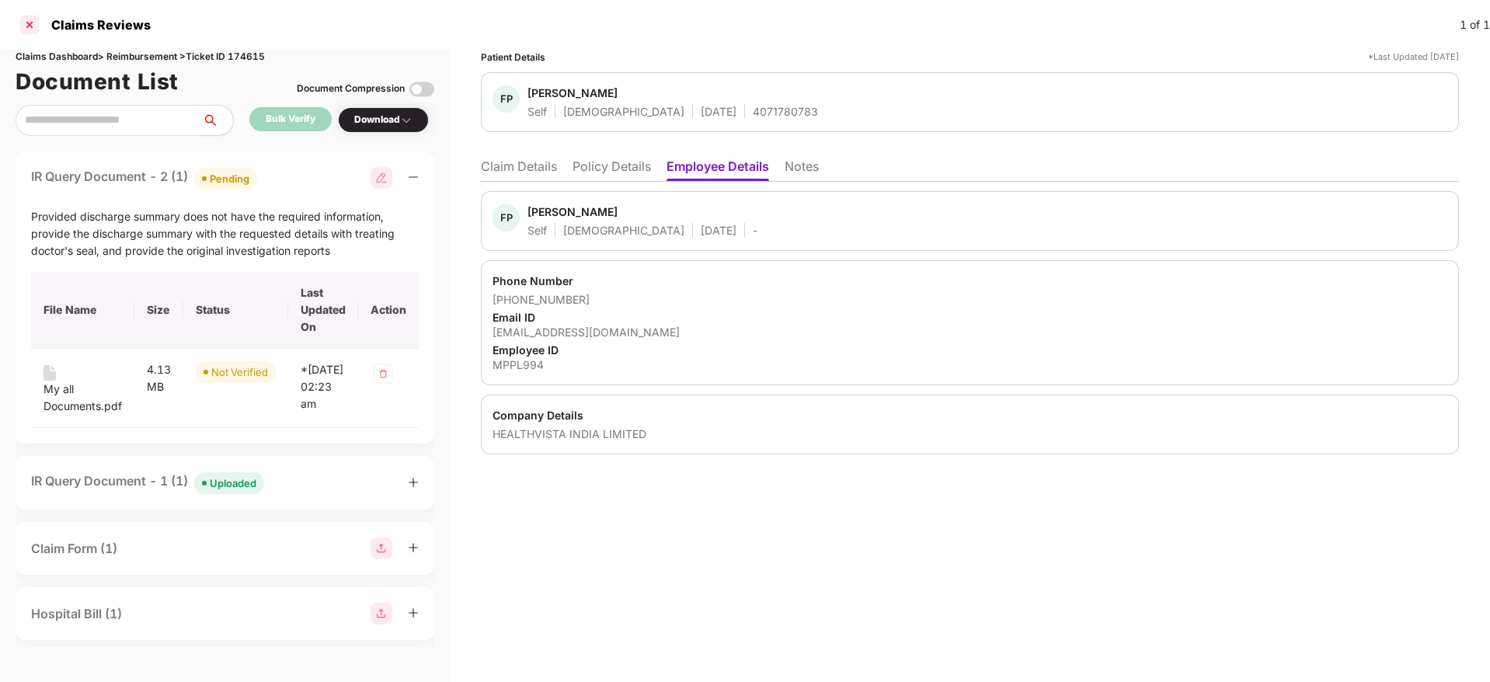
click at [26, 26] on div at bounding box center [29, 24] width 25 height 25
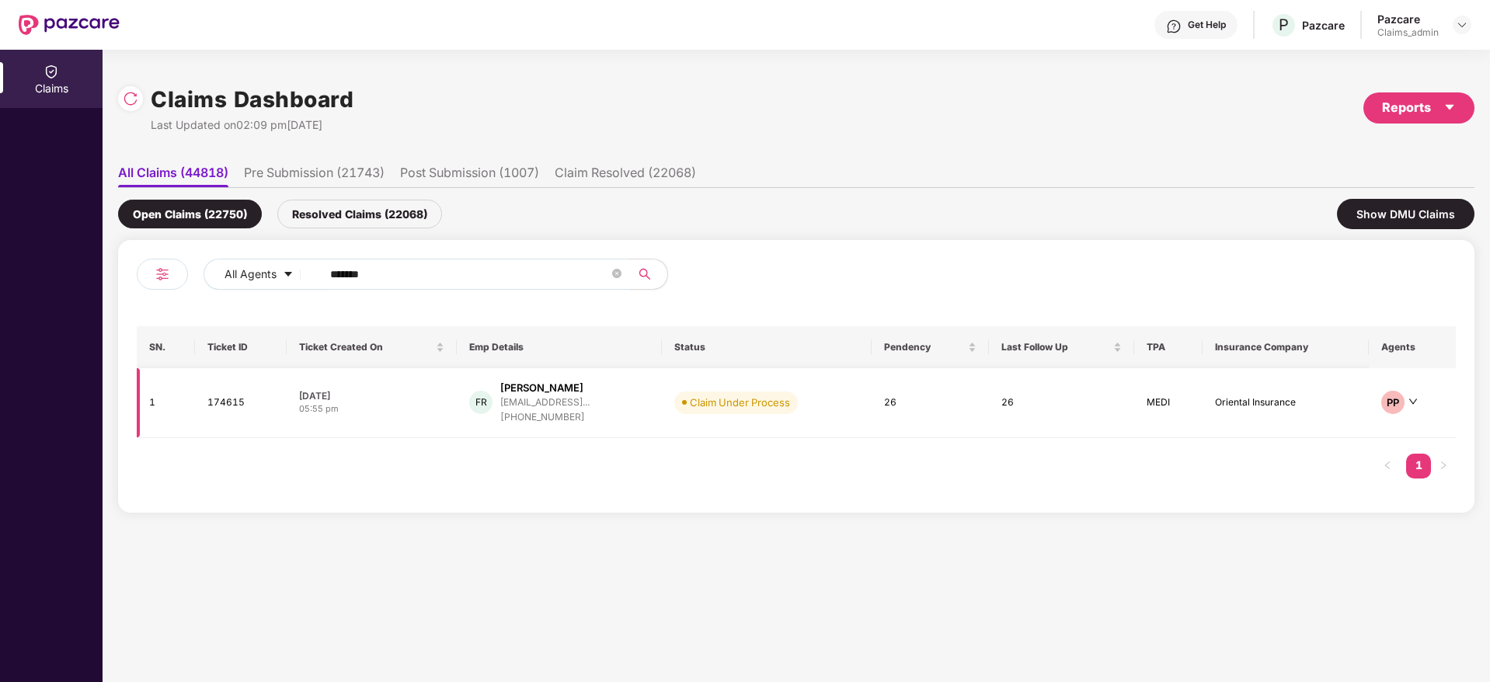
click at [392, 412] on div "05:55 pm" at bounding box center [371, 408] width 145 height 13
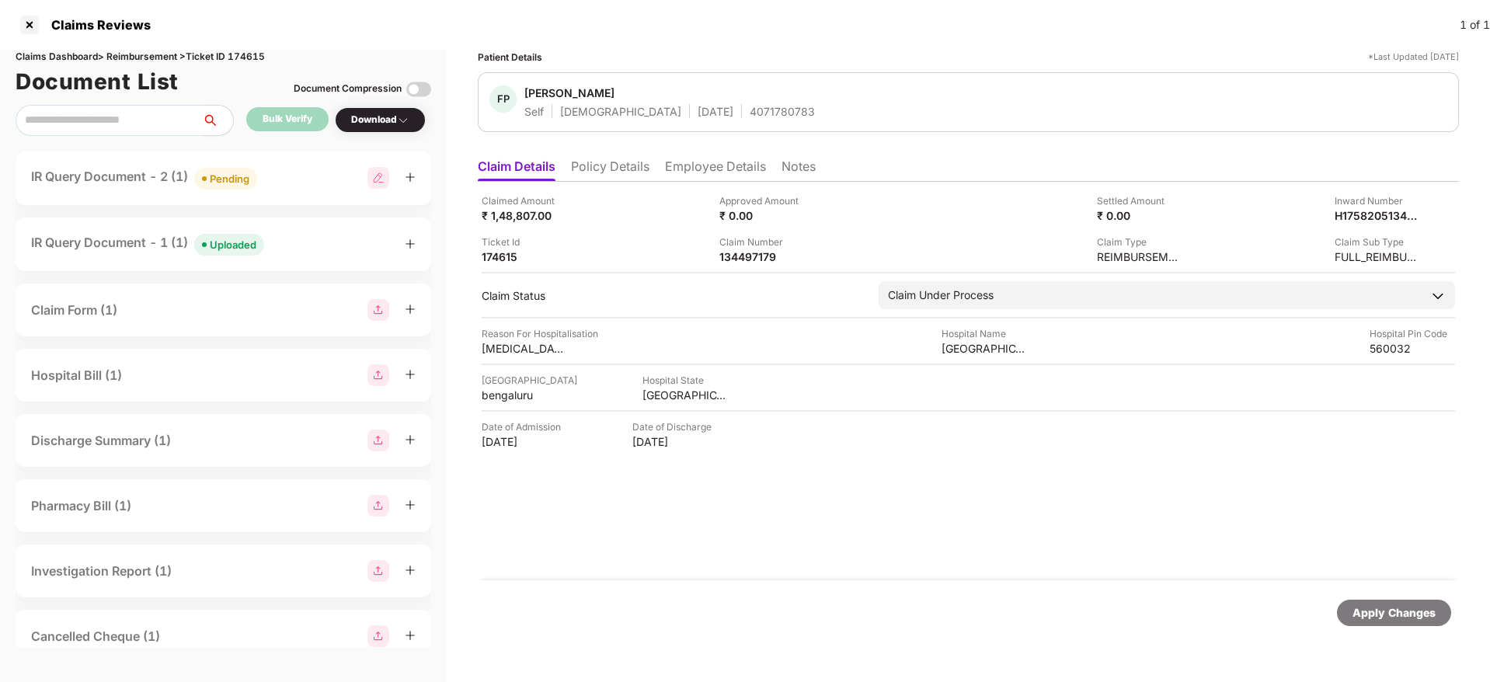
click at [274, 179] on div "IR Query Document - 2 (1) Pending" at bounding box center [223, 178] width 385 height 23
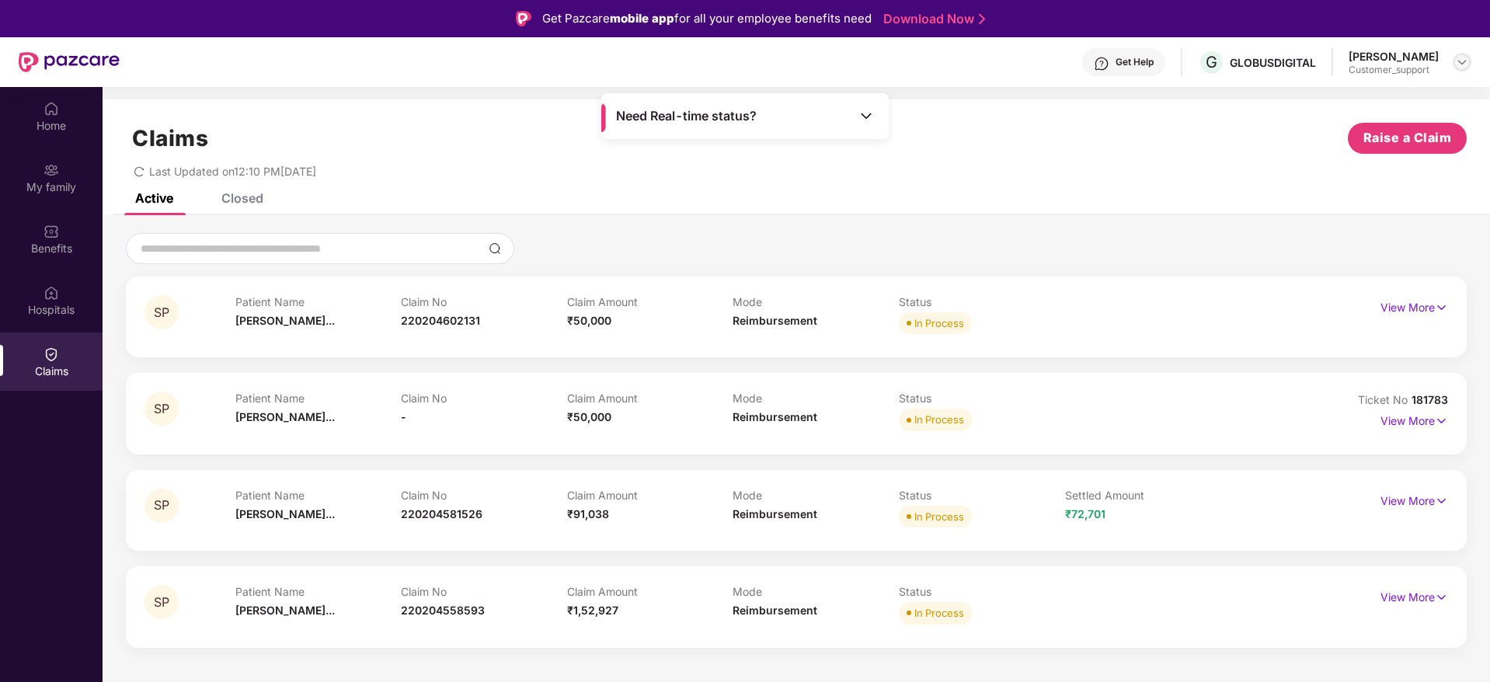
click at [1464, 62] on img at bounding box center [1462, 62] width 12 height 12
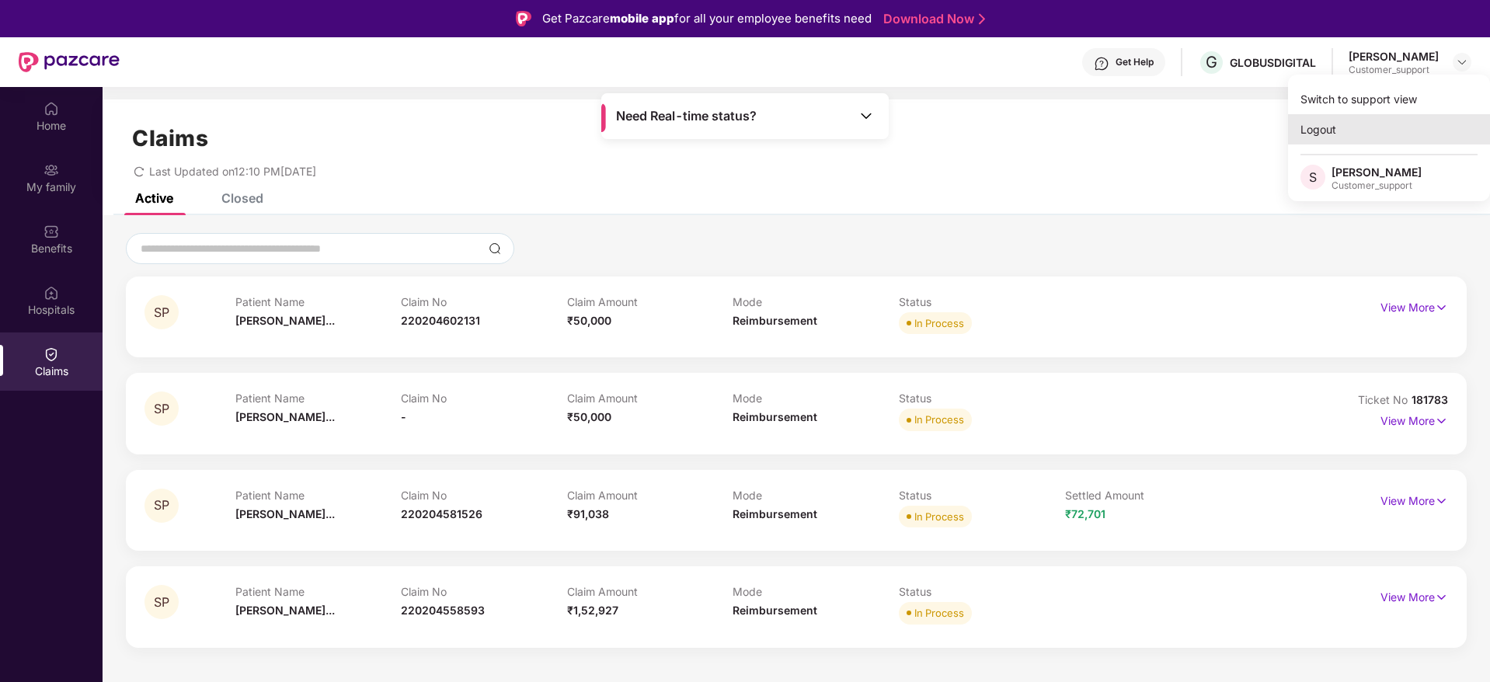
click at [1328, 131] on div "Logout" at bounding box center [1389, 129] width 202 height 30
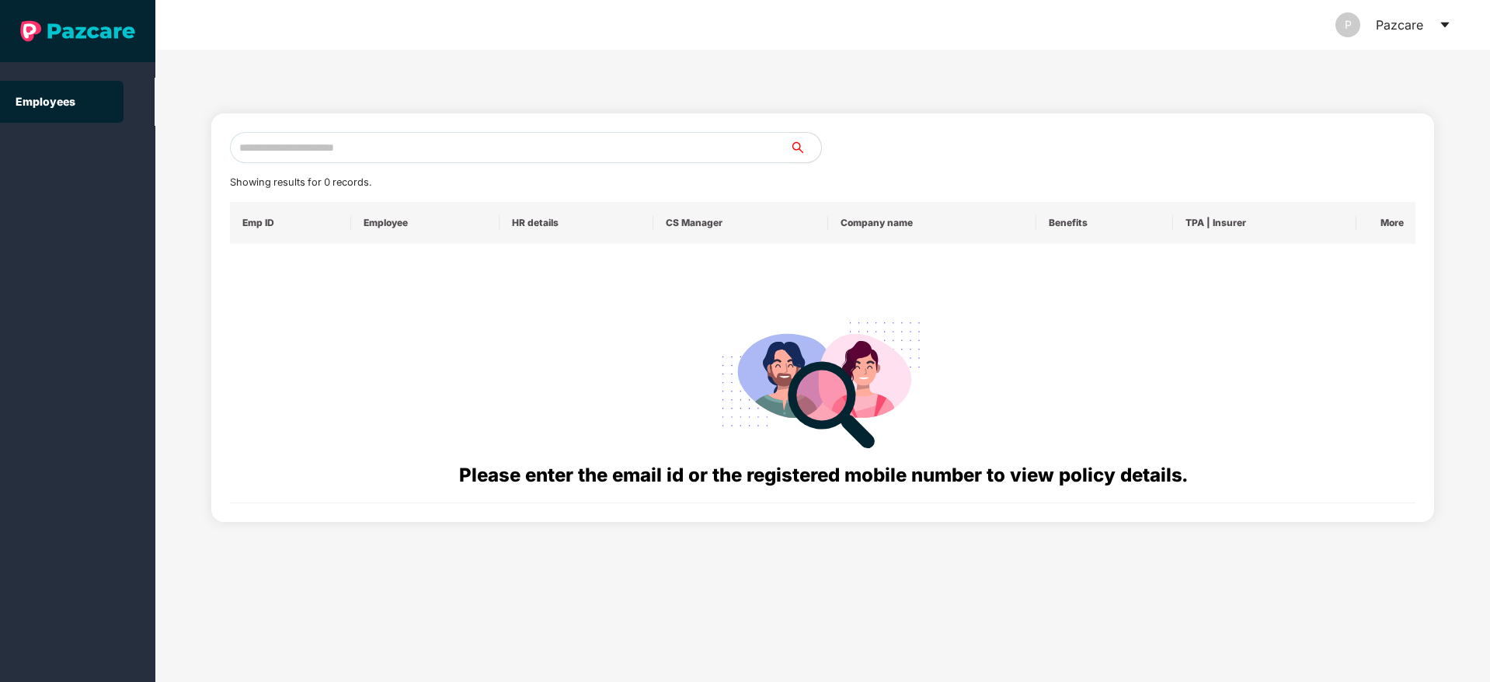
click at [1445, 23] on icon "caret-down" at bounding box center [1444, 25] width 9 height 5
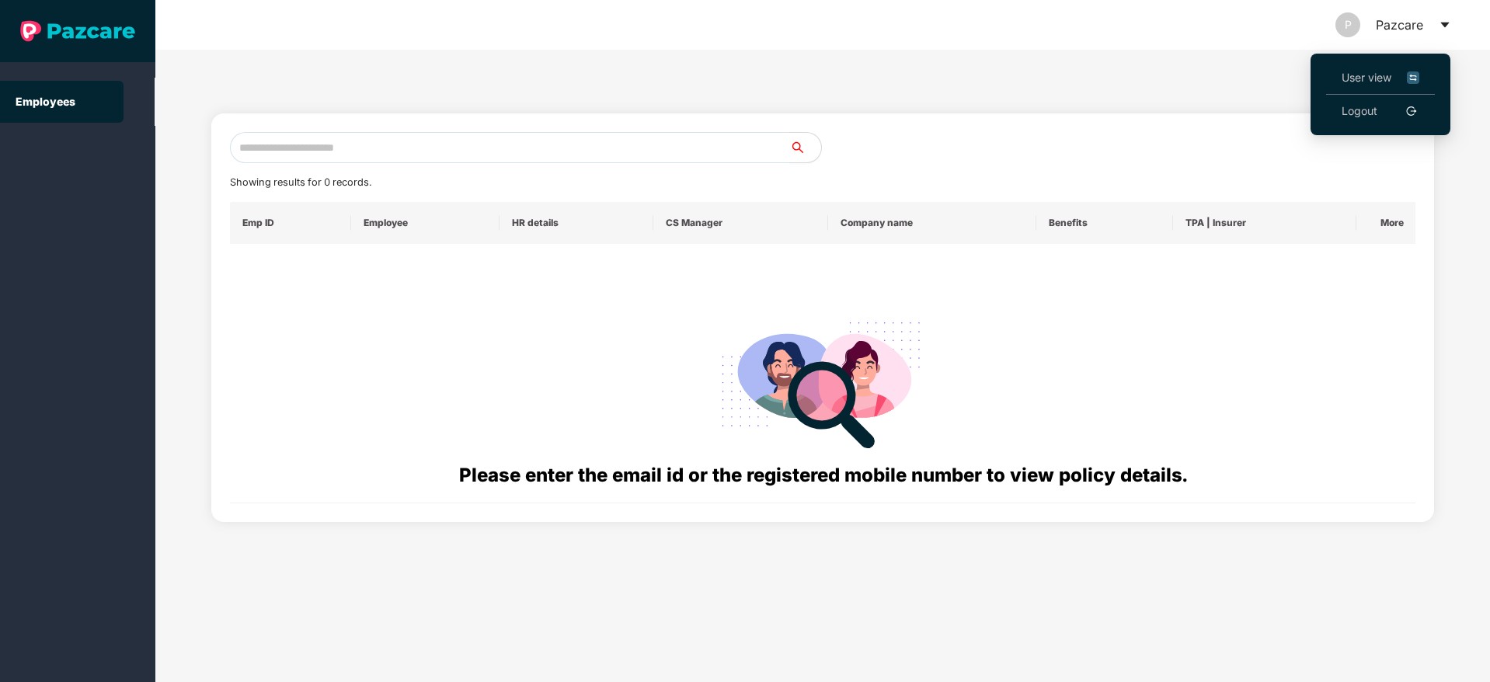
click at [1375, 83] on span "User view" at bounding box center [1381, 77] width 78 height 17
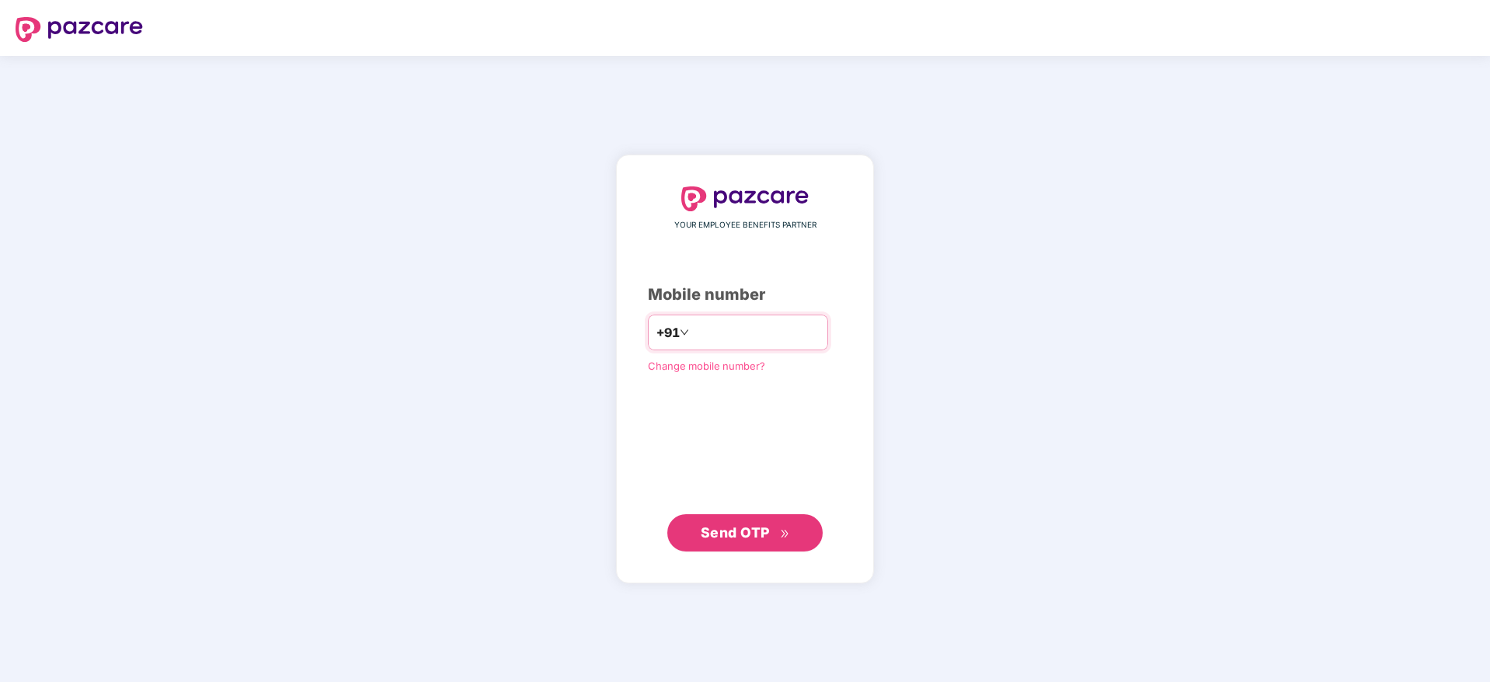
click at [723, 326] on input "number" at bounding box center [755, 332] width 127 height 25
type input "**********"
click at [728, 537] on span "Send OTP" at bounding box center [735, 532] width 69 height 16
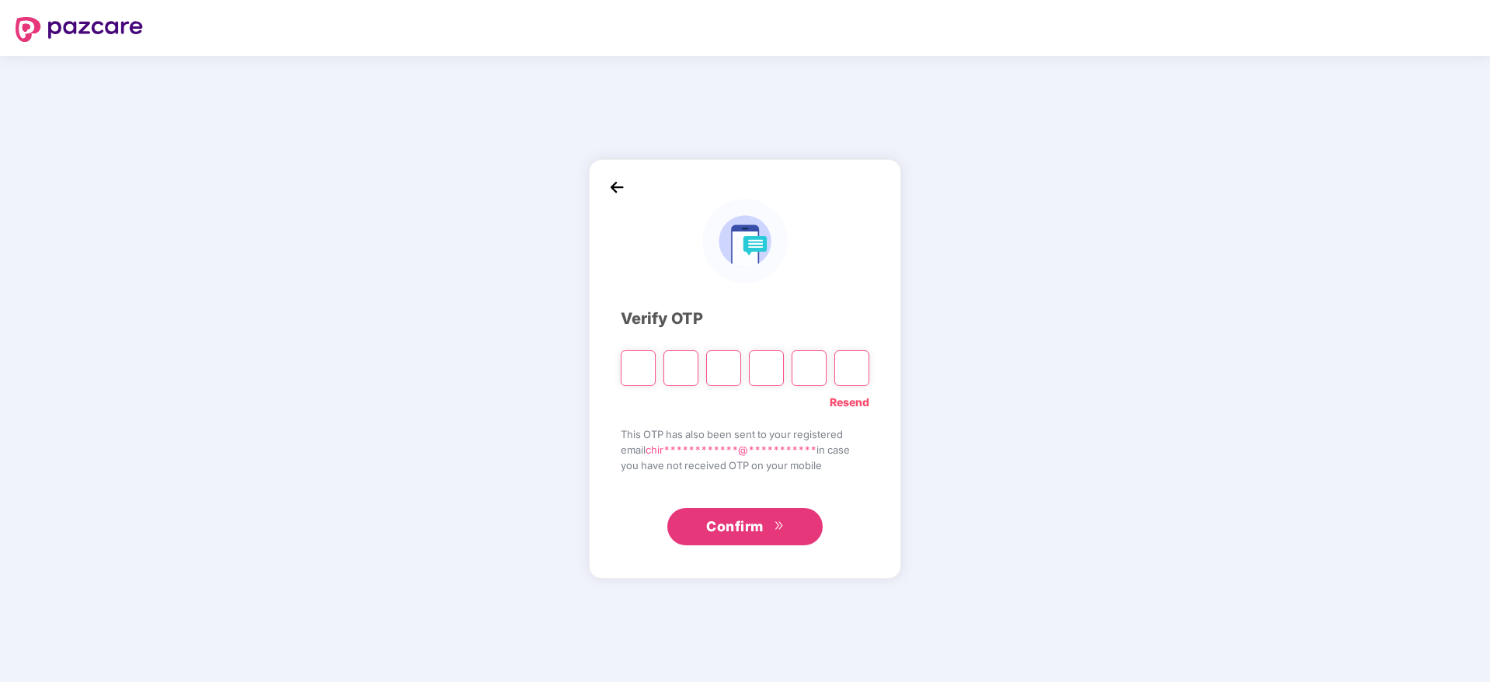
type input "*"
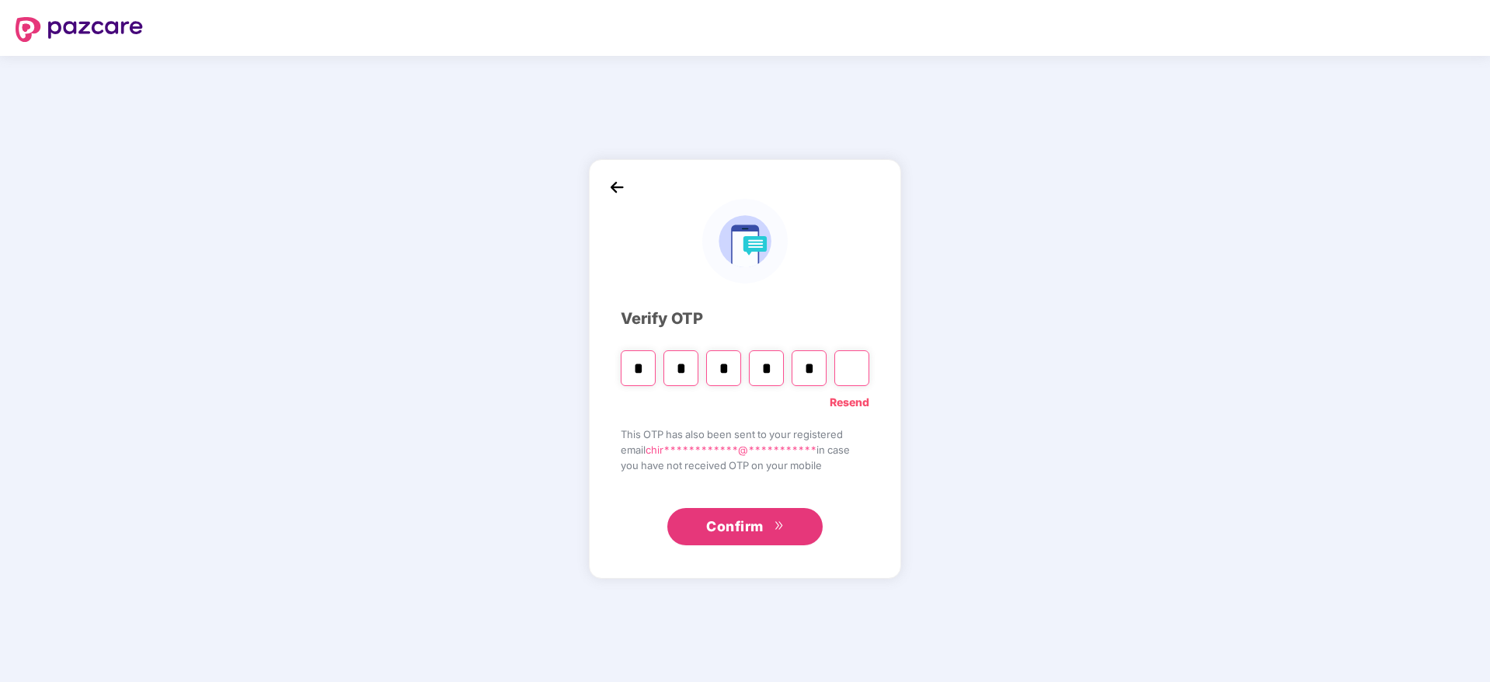
type input "*"
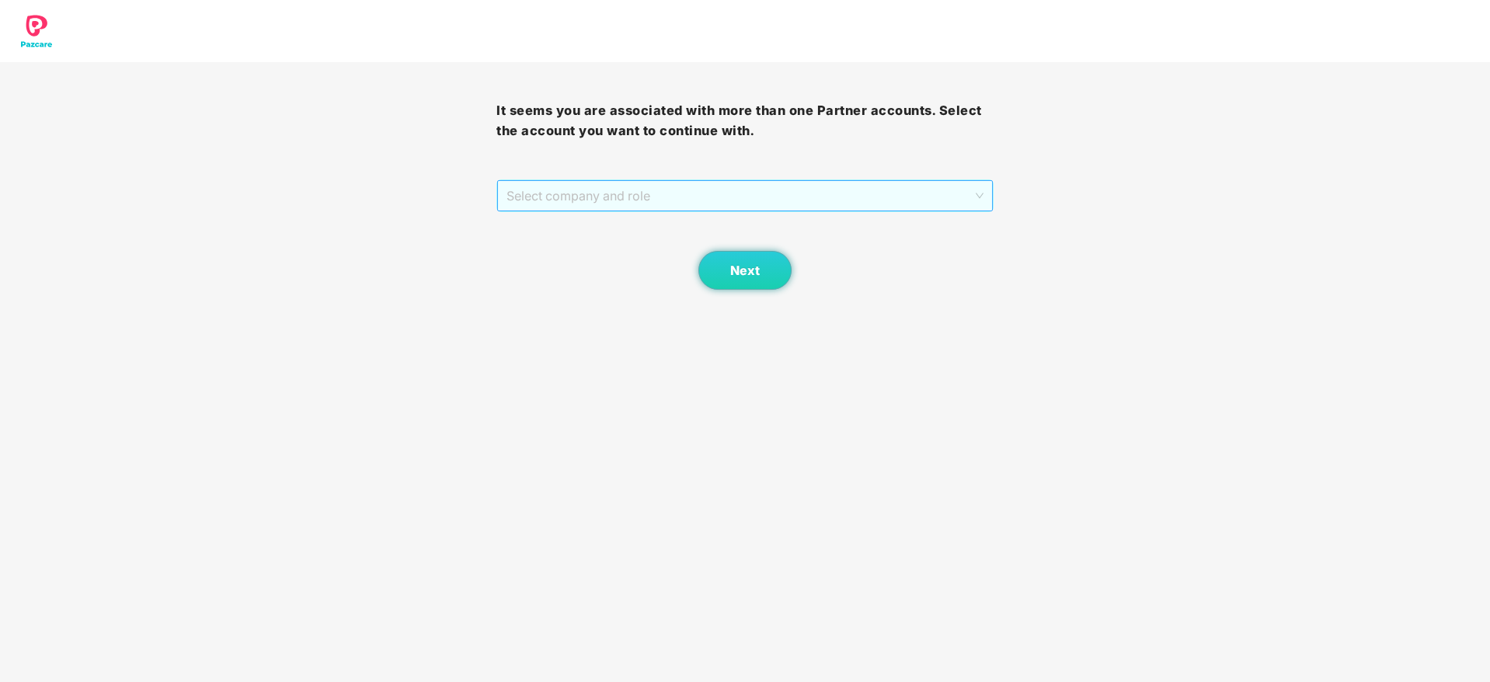
click at [583, 204] on span "Select company and role" at bounding box center [745, 196] width 476 height 30
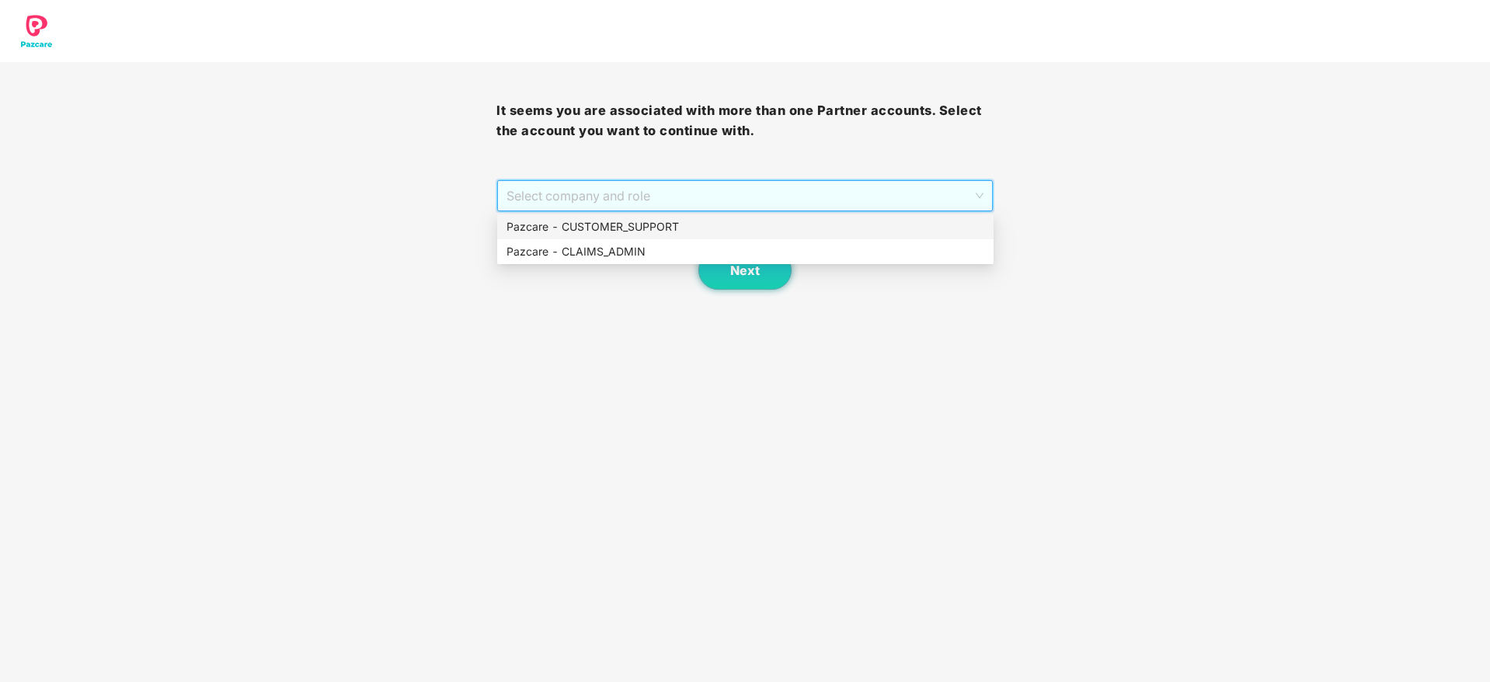
click at [605, 218] on div "Pazcare - CUSTOMER_SUPPORT" at bounding box center [746, 226] width 478 height 17
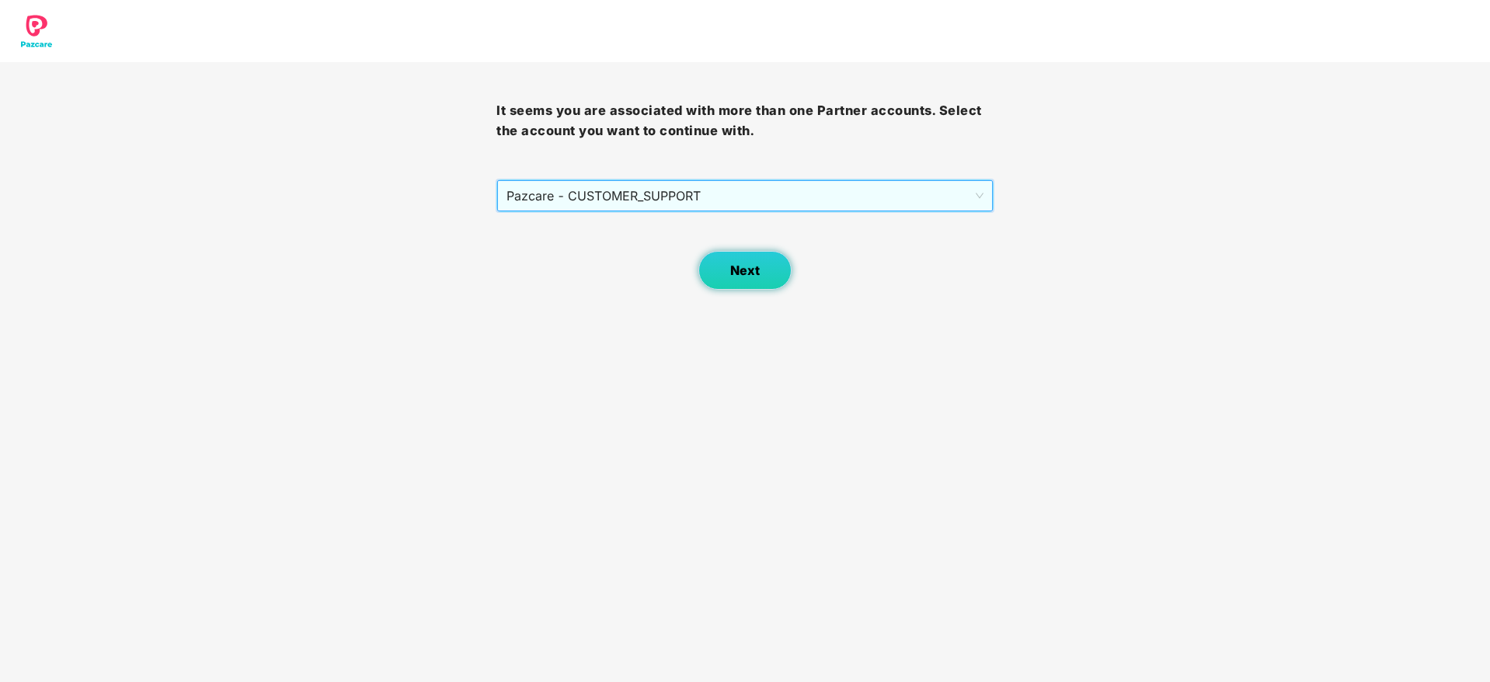
click at [745, 278] on button "Next" at bounding box center [744, 270] width 93 height 39
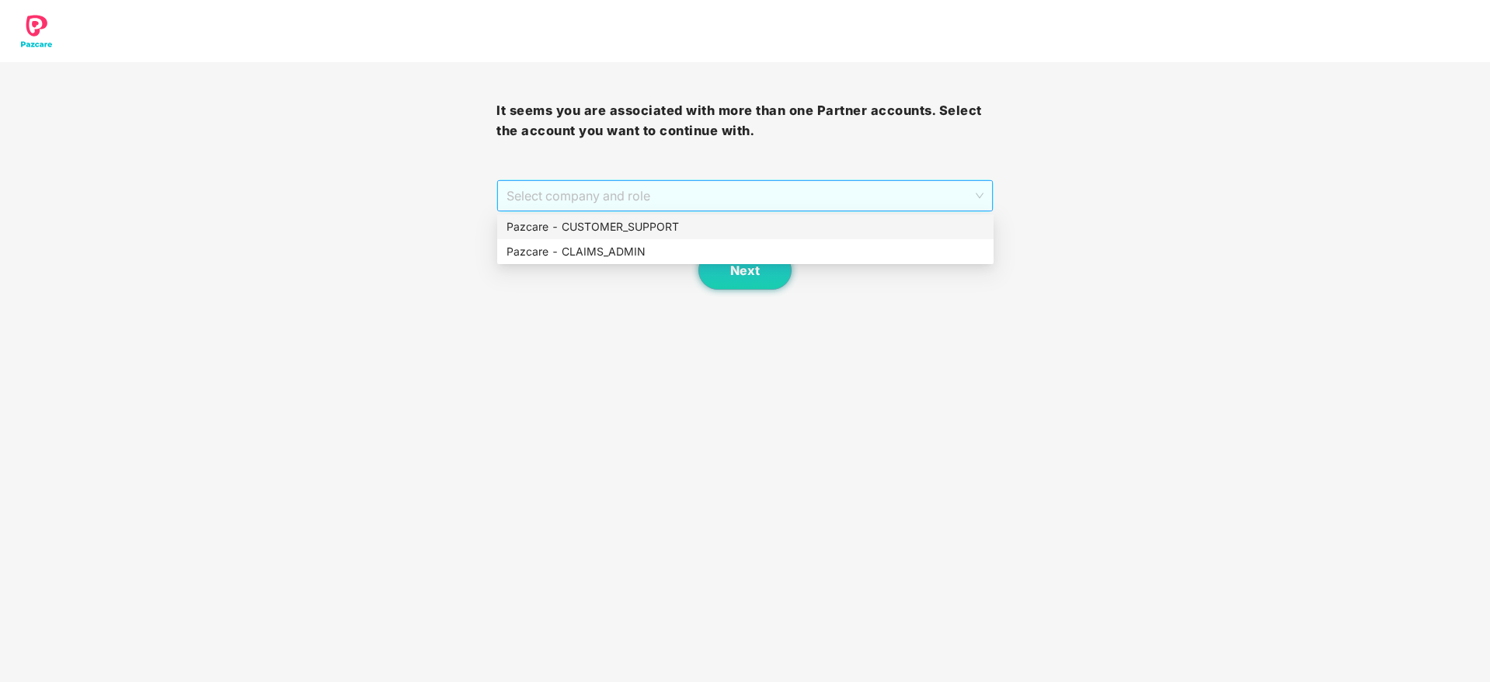
click at [622, 190] on span "Select company and role" at bounding box center [745, 196] width 476 height 30
click at [620, 249] on div "Pazcare - CLAIMS_ADMIN" at bounding box center [746, 251] width 478 height 17
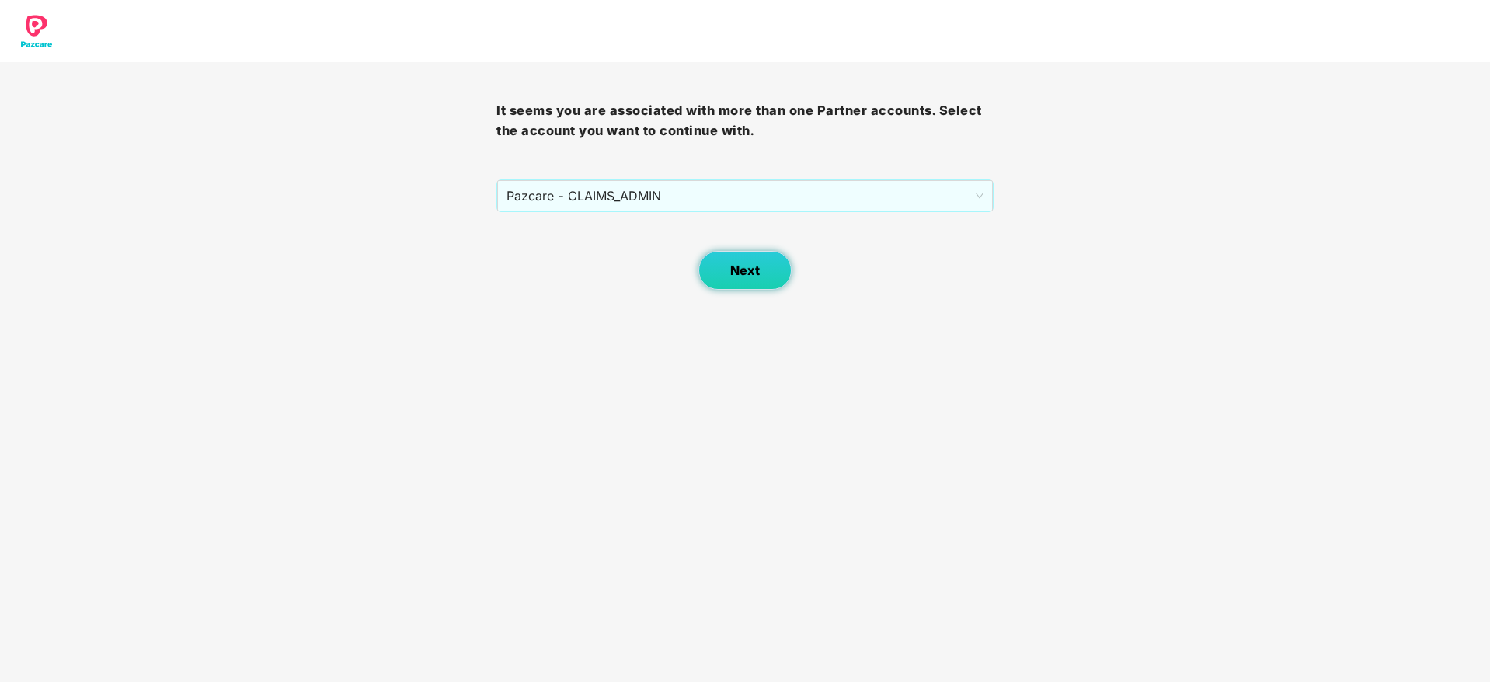
click at [774, 274] on button "Next" at bounding box center [744, 270] width 93 height 39
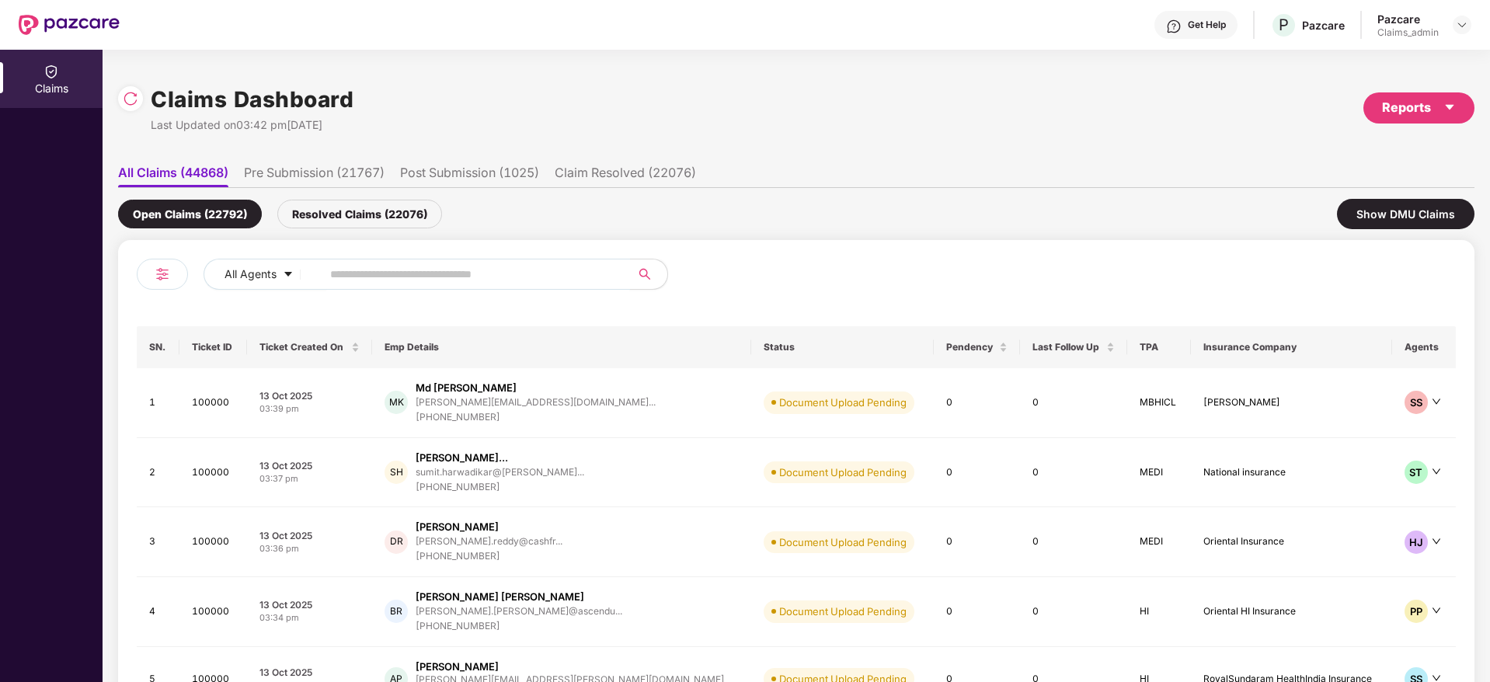
click at [405, 270] on input "text" at bounding box center [469, 274] width 279 height 23
paste input "******"
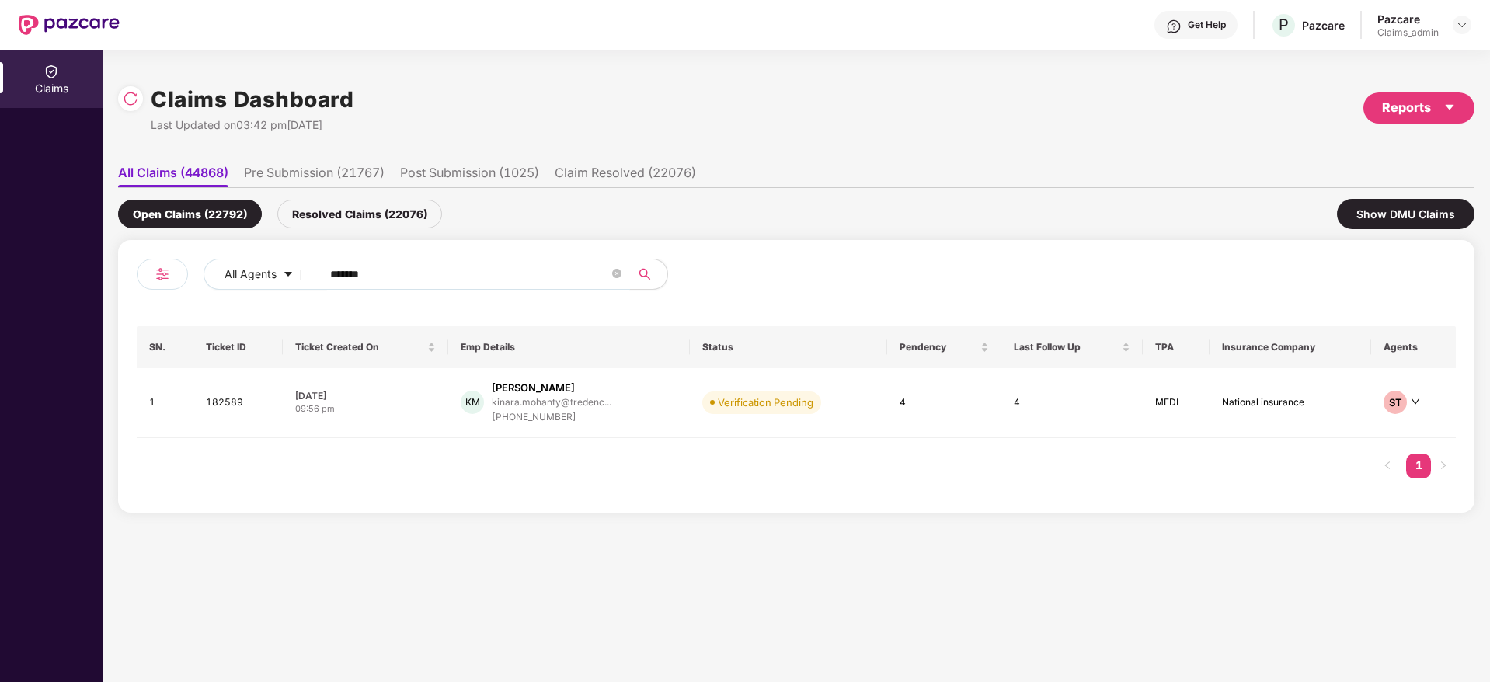
type input "******"
click at [406, 403] on div "09:56 pm" at bounding box center [365, 408] width 141 height 13
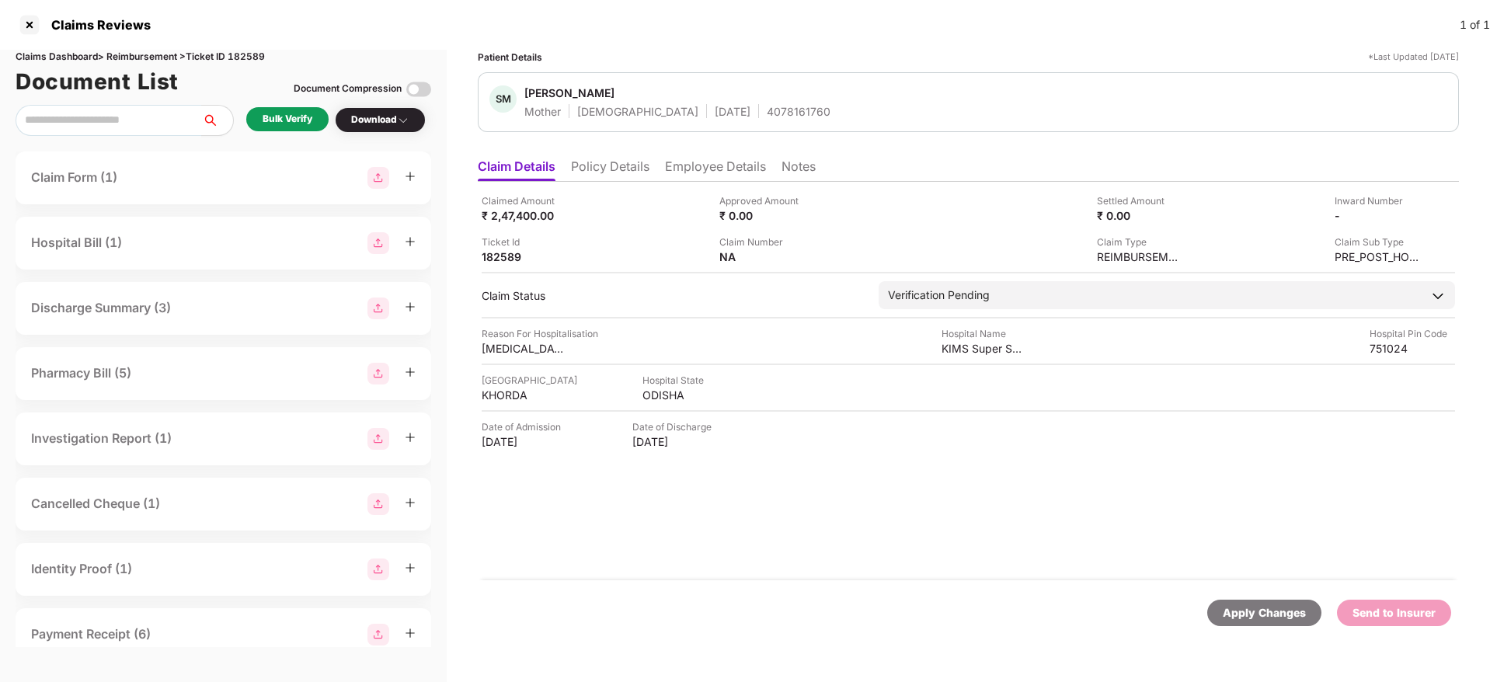
click at [276, 117] on div "Bulk Verify" at bounding box center [288, 119] width 50 height 15
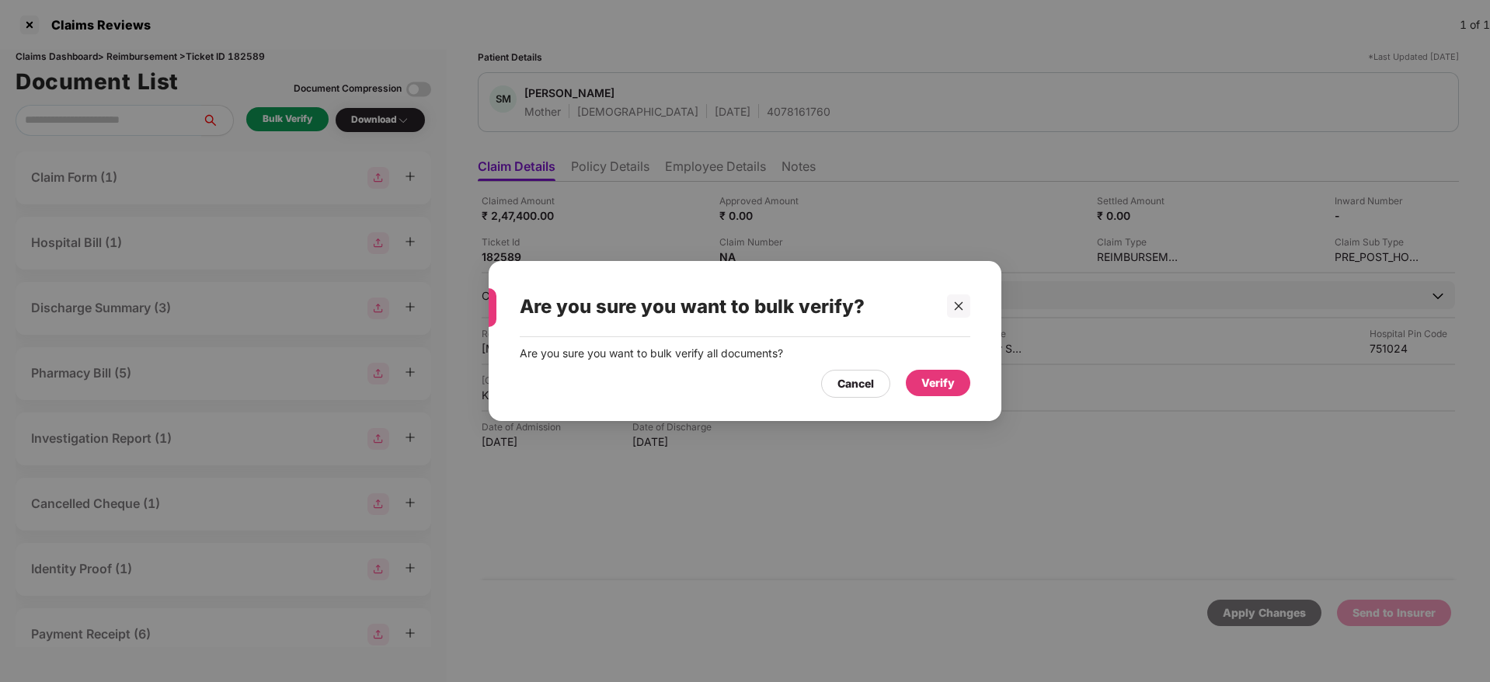
click at [929, 393] on div "Verify" at bounding box center [938, 383] width 64 height 26
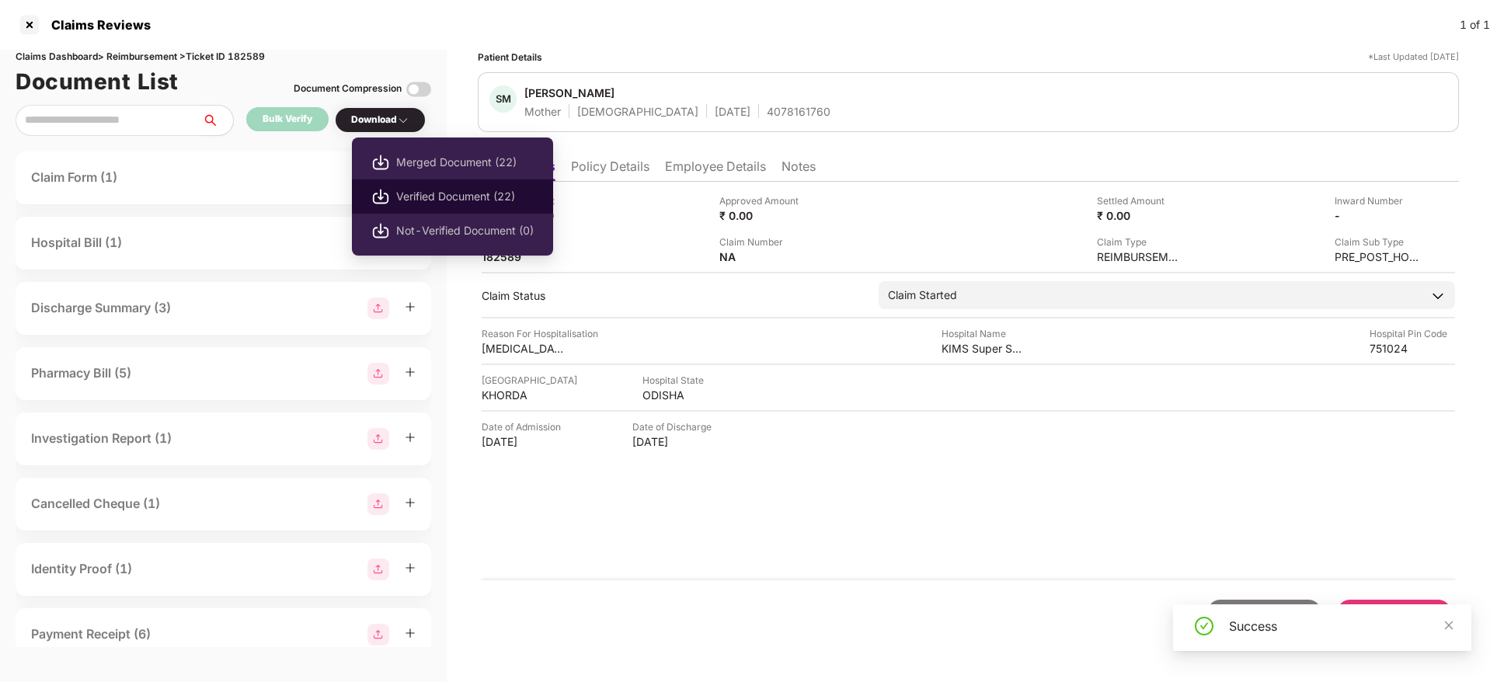
click at [416, 203] on span "Verified Document (22)" at bounding box center [465, 196] width 138 height 17
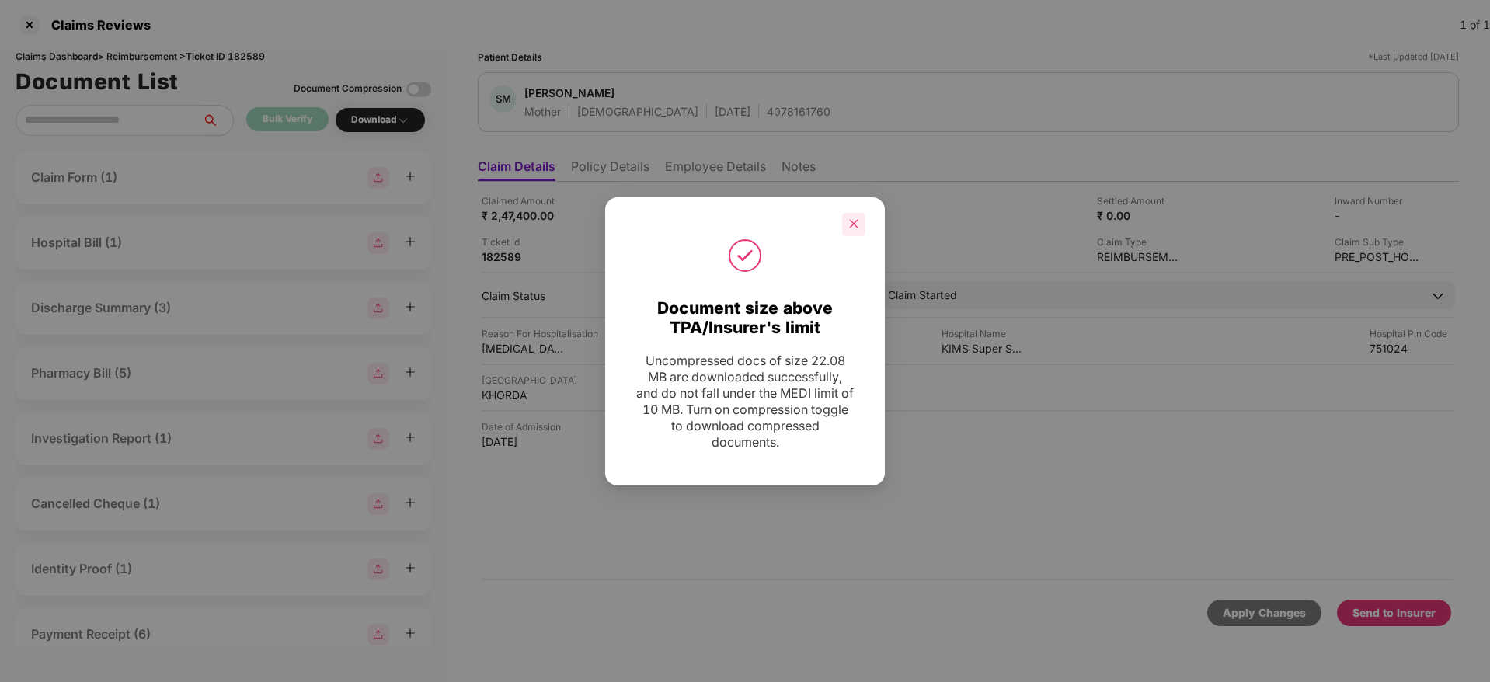
click at [853, 223] on icon "close" at bounding box center [854, 224] width 9 height 9
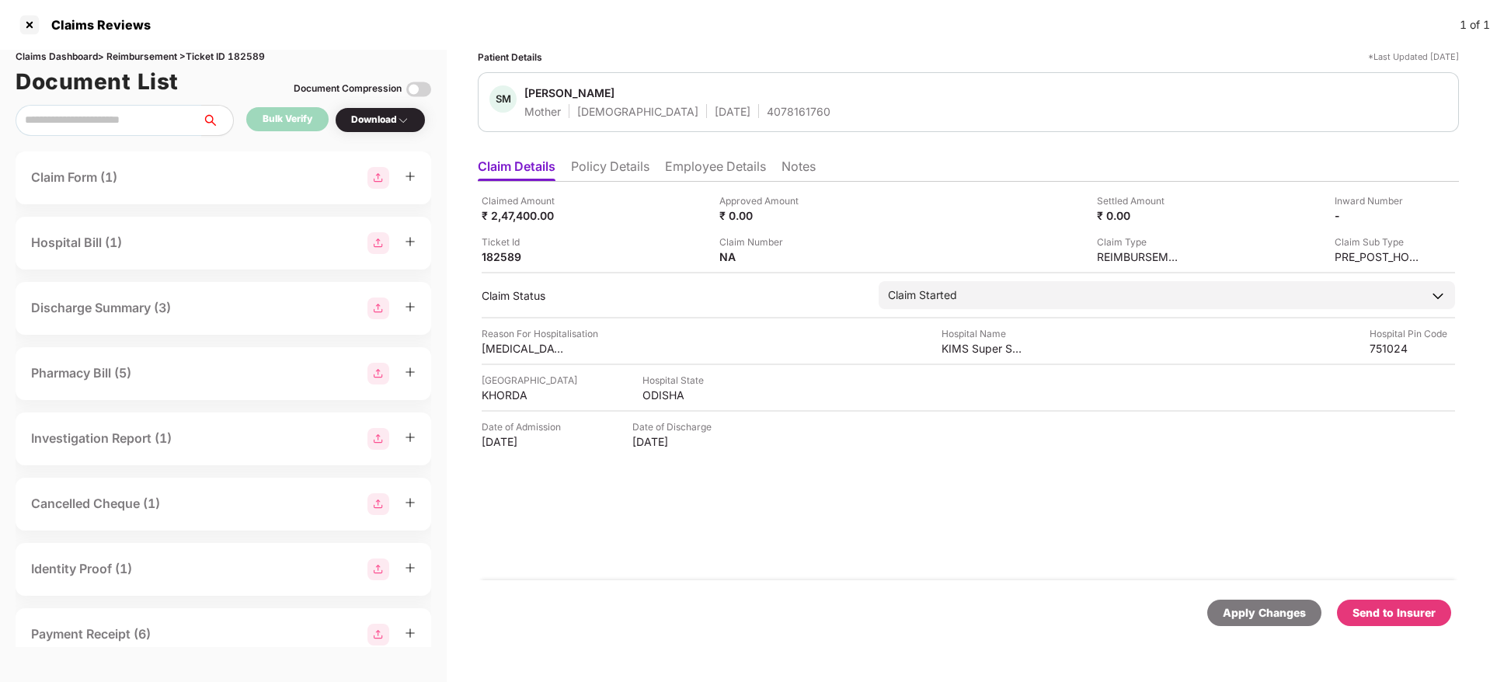
click at [1388, 614] on div "Send to Insurer" at bounding box center [1394, 612] width 83 height 17
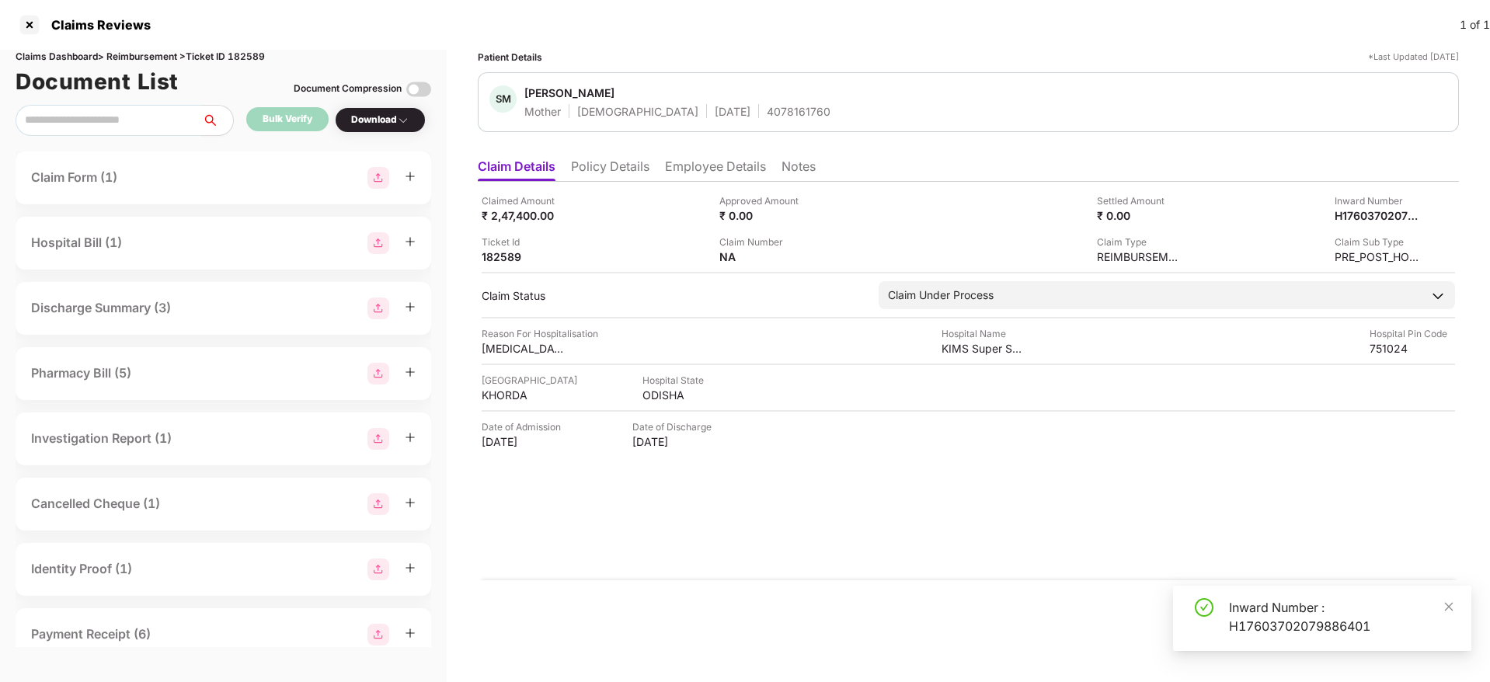
click at [1227, 601] on div "Inward Number : H17603702079886401" at bounding box center [1322, 616] width 261 height 37
copy div "Inward Number : H17603702079886401"
click at [719, 172] on li "Employee Details" at bounding box center [715, 169] width 101 height 23
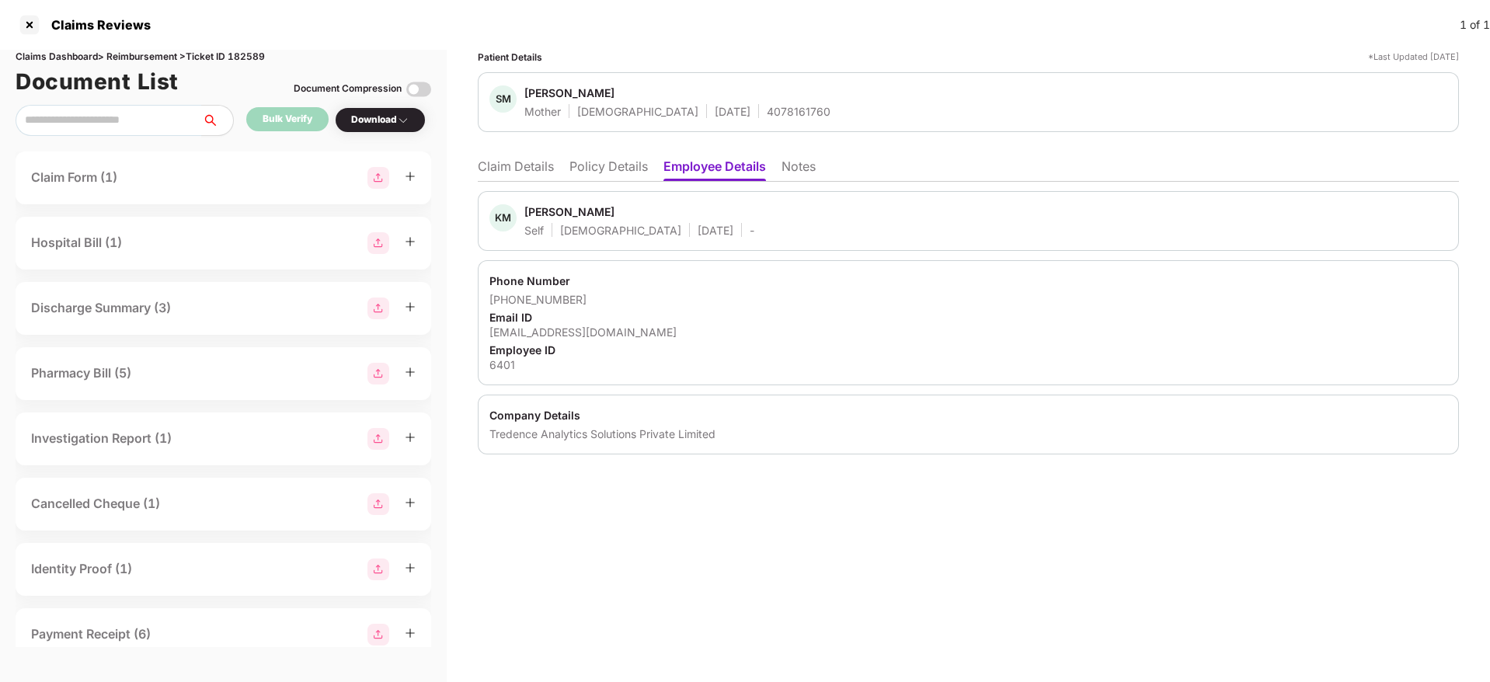
click at [516, 177] on li "Claim Details" at bounding box center [516, 169] width 76 height 23
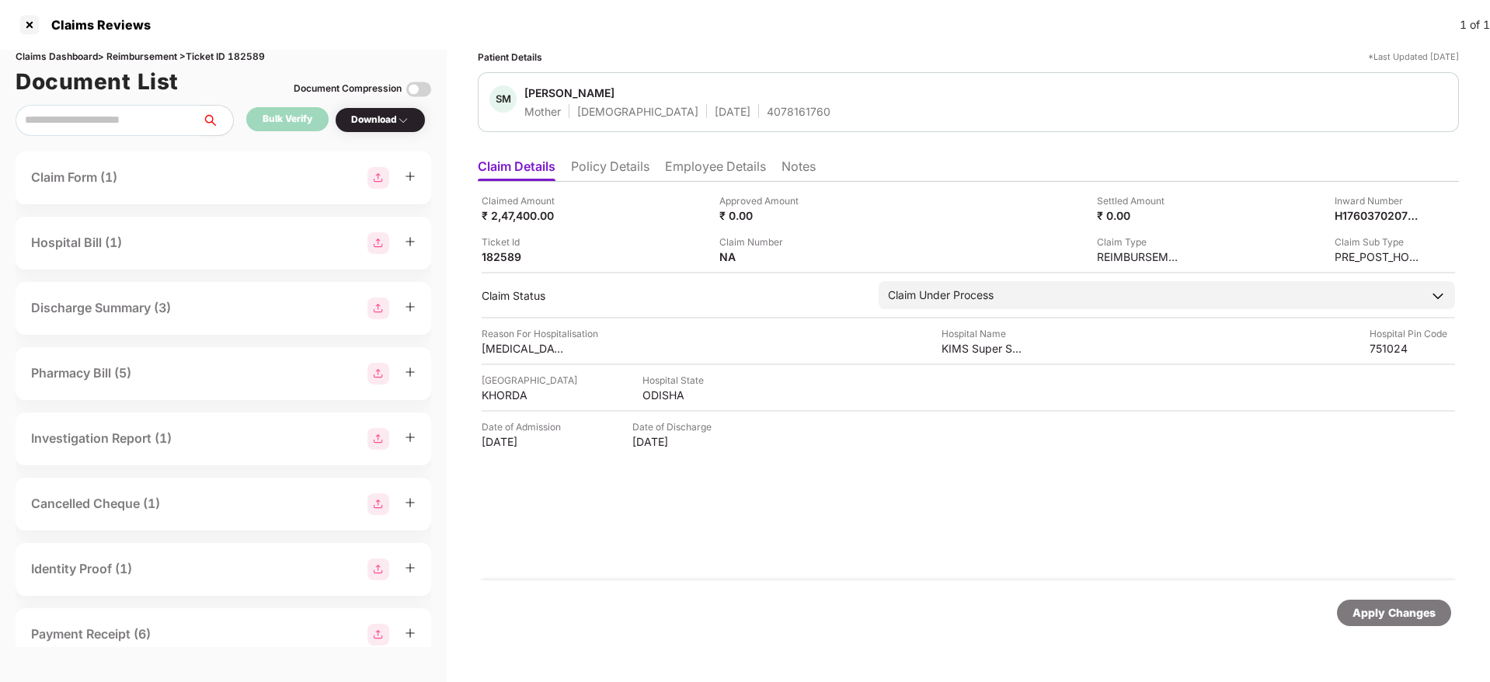
click at [615, 168] on li "Policy Details" at bounding box center [610, 169] width 78 height 23
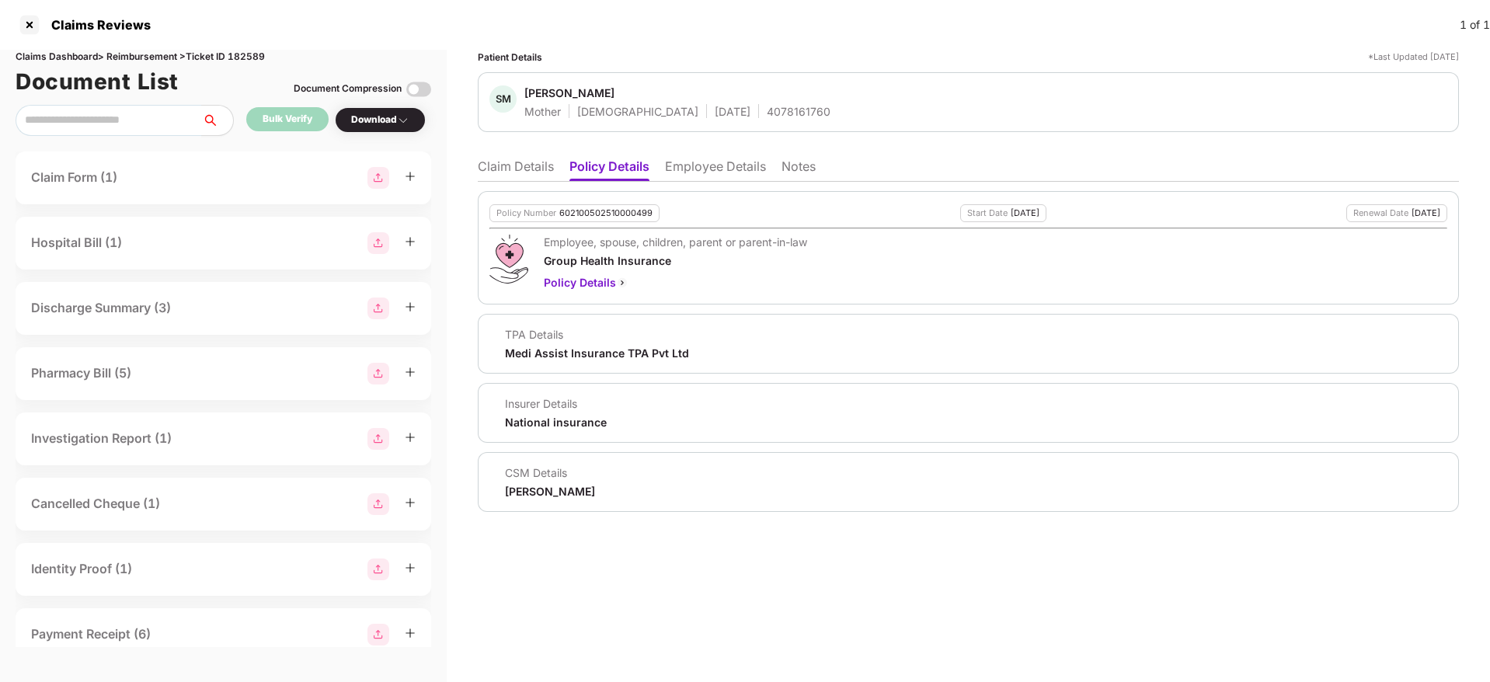
click at [512, 170] on li "Claim Details" at bounding box center [516, 169] width 76 height 23
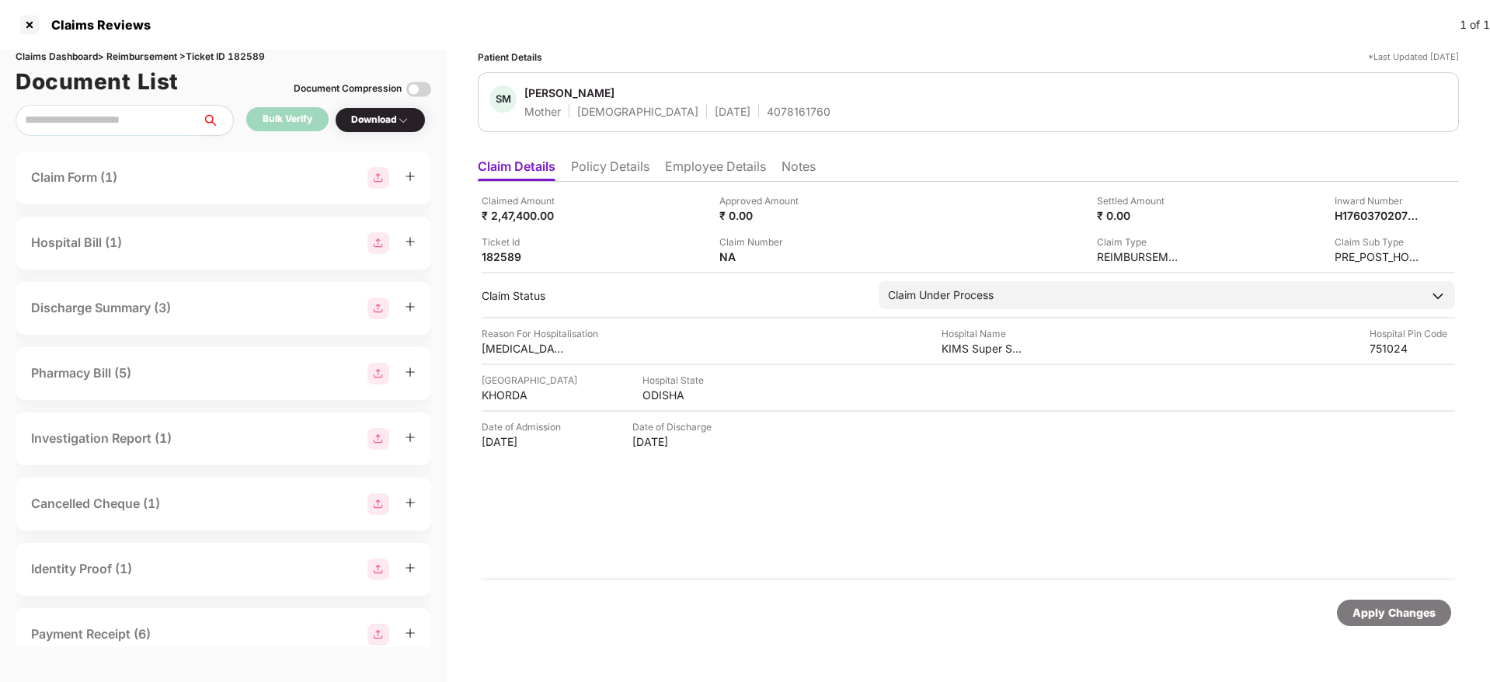
click at [767, 110] on div "4078161760" at bounding box center [799, 111] width 64 height 15
copy div "4078161760"
click at [767, 110] on div "4078161760" at bounding box center [799, 111] width 64 height 15
click at [25, 22] on div at bounding box center [29, 24] width 25 height 25
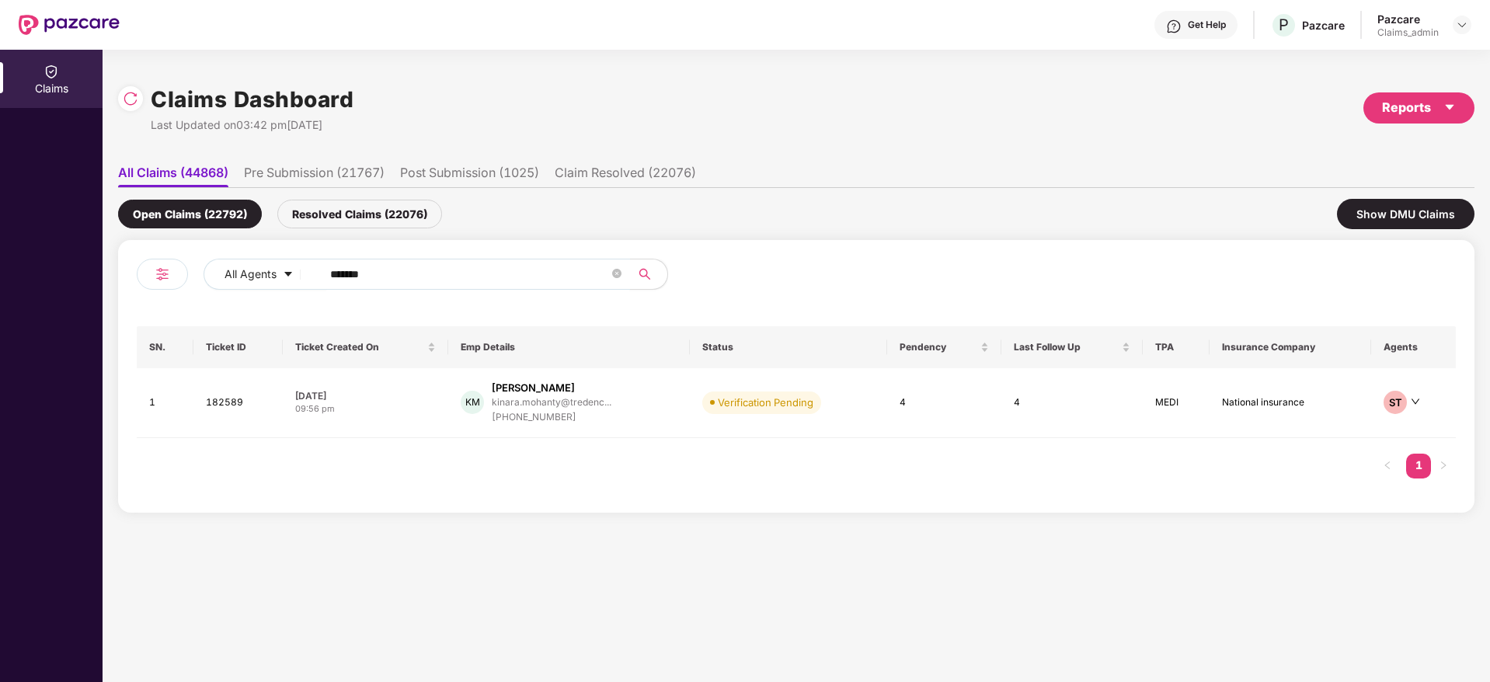
click at [354, 270] on input "******" at bounding box center [469, 274] width 279 height 23
paste input "******"
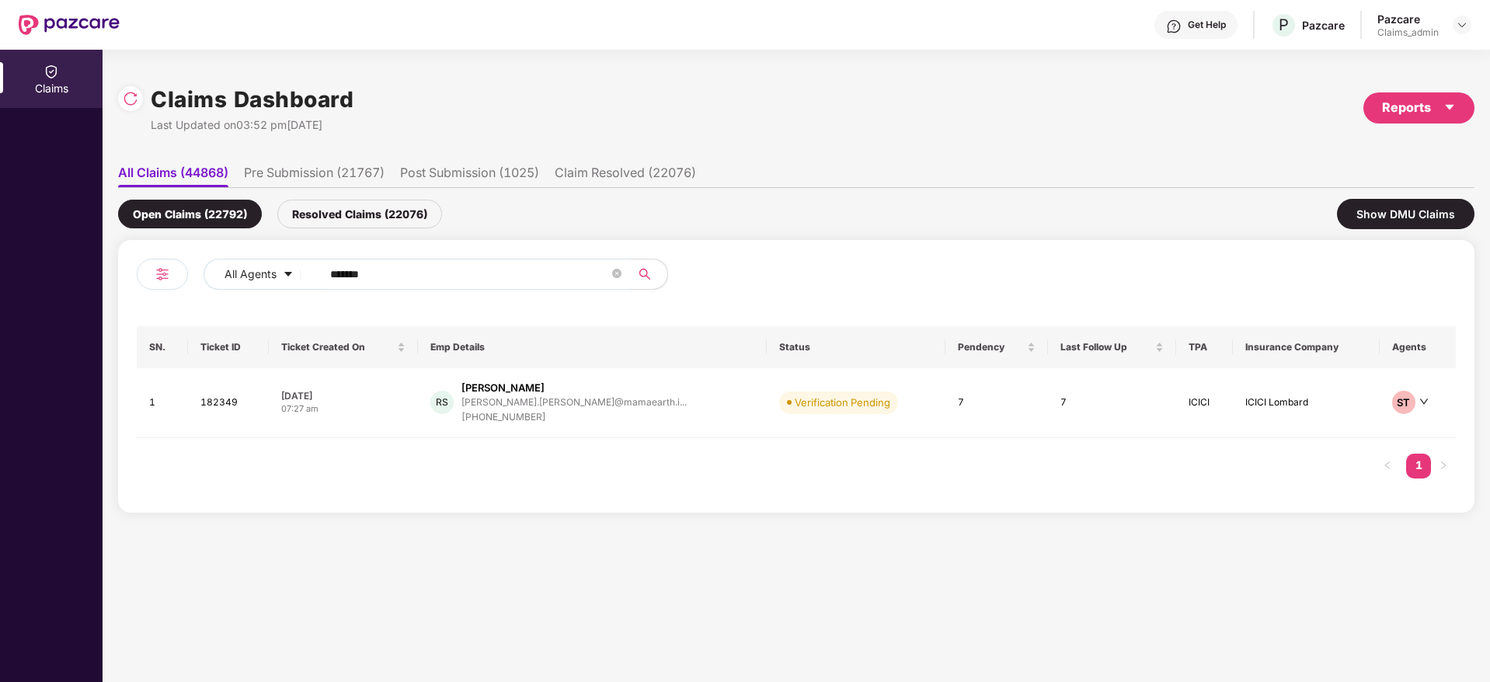
type input "******"
click at [409, 421] on td "06 Oct 2025 07:27 am" at bounding box center [343, 403] width 149 height 70
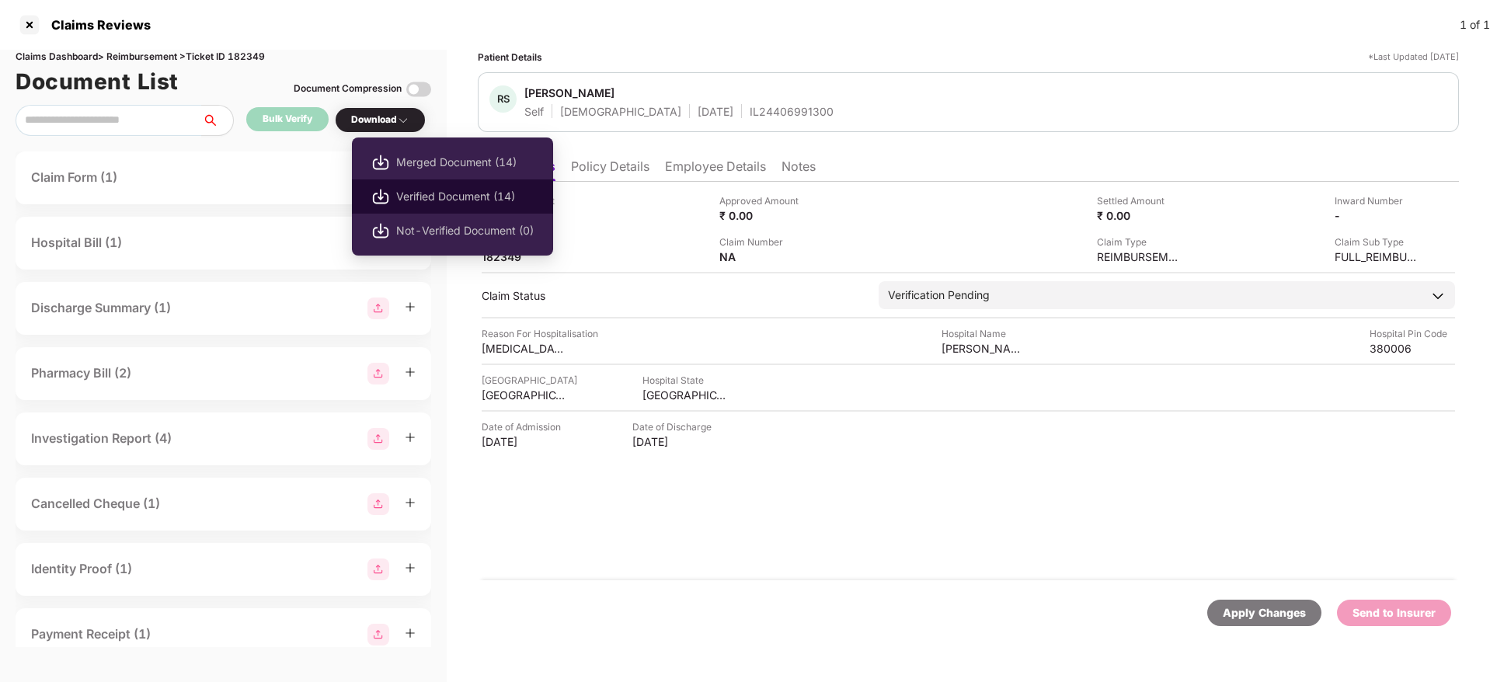
click at [454, 207] on li "Verified Document (14)" at bounding box center [452, 196] width 201 height 34
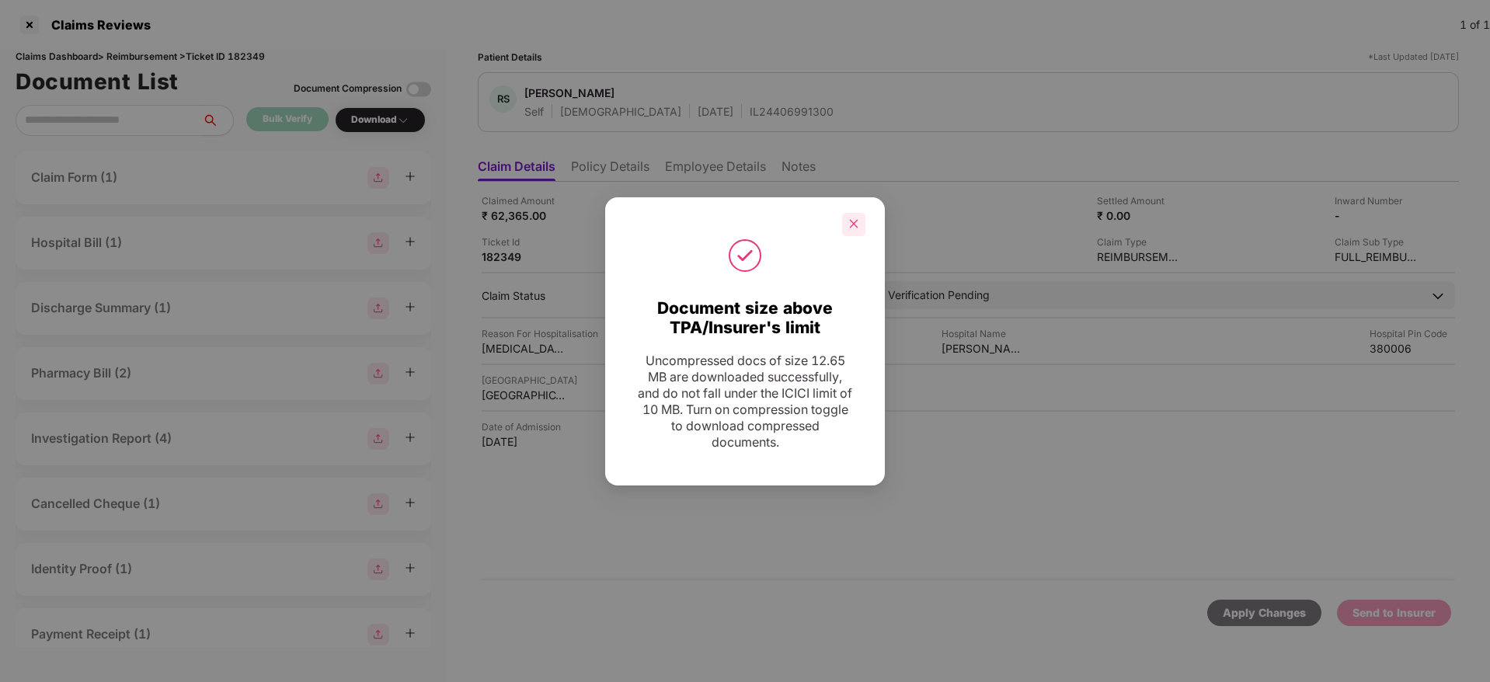
click at [863, 223] on div at bounding box center [853, 224] width 23 height 23
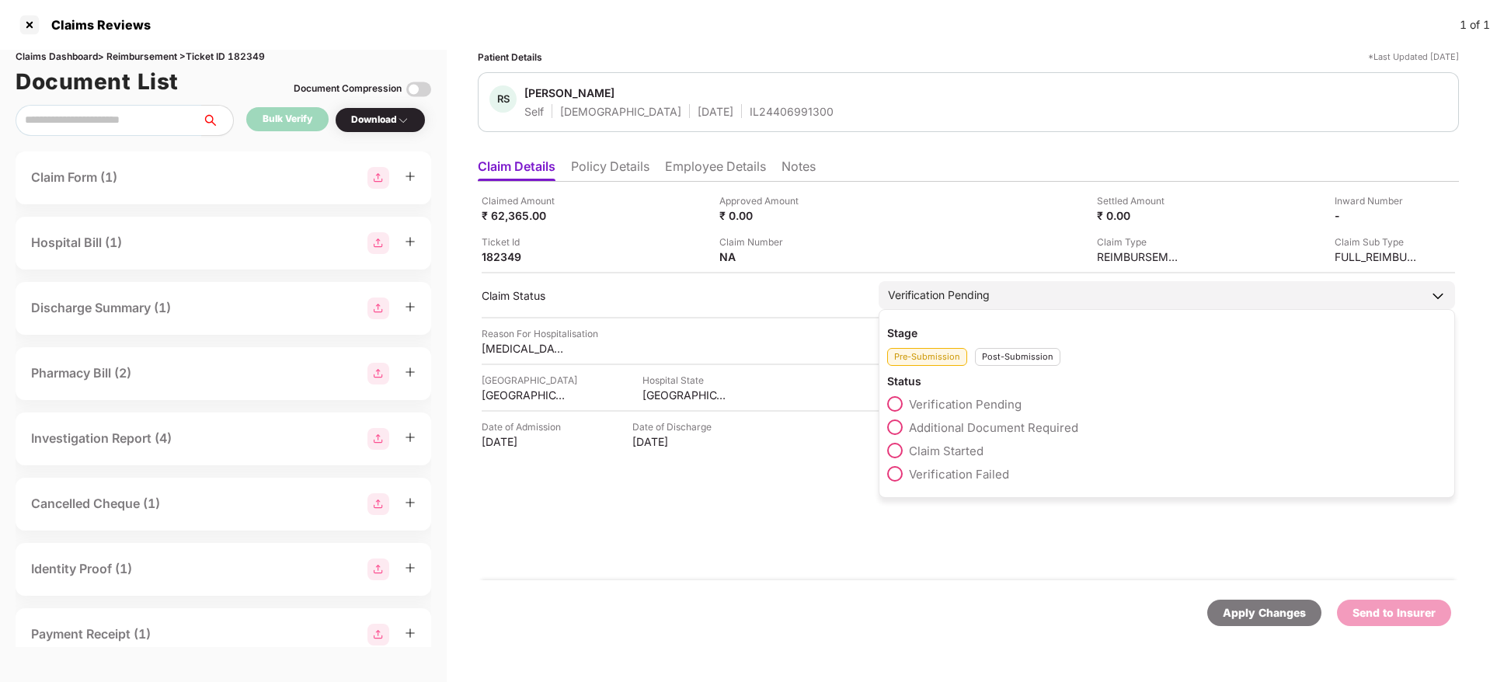
click at [915, 453] on span "Claim Started" at bounding box center [946, 451] width 75 height 15
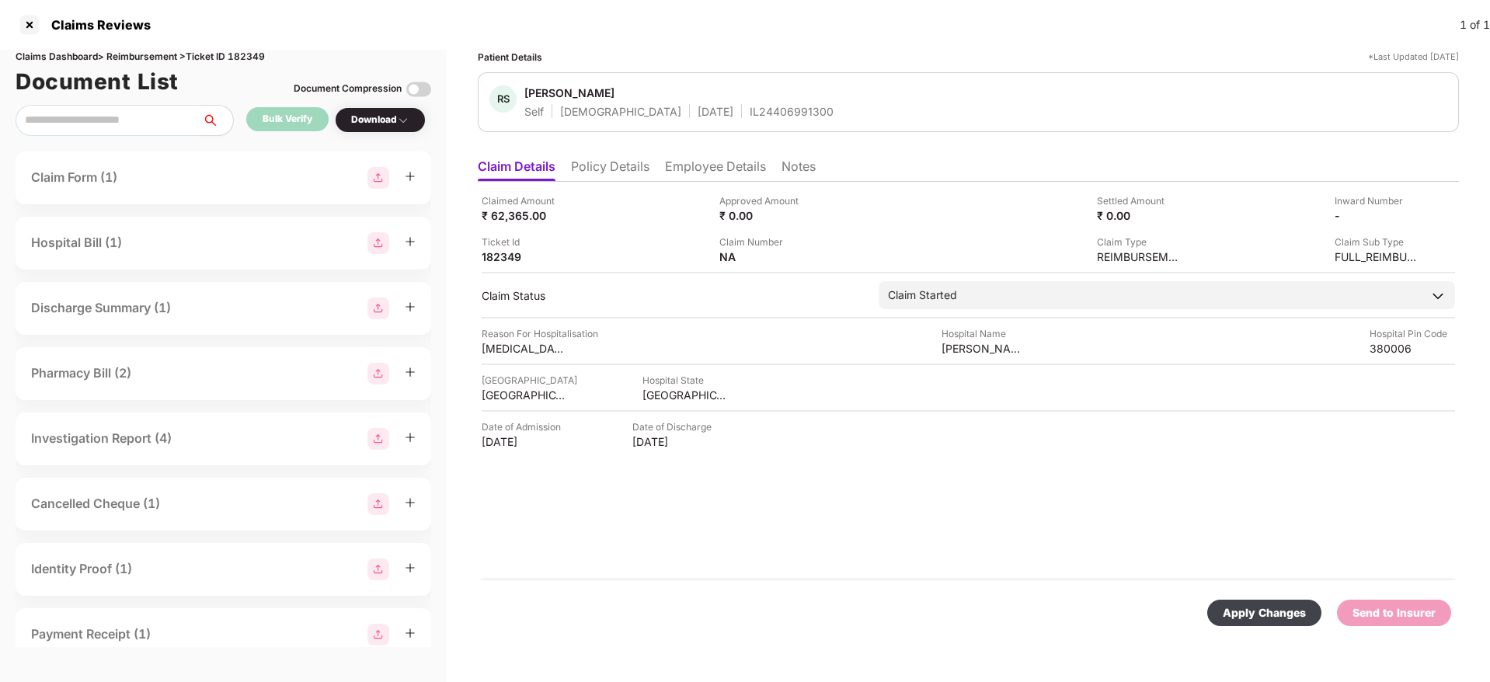
click at [1263, 611] on div "Apply Changes" at bounding box center [1264, 612] width 83 height 17
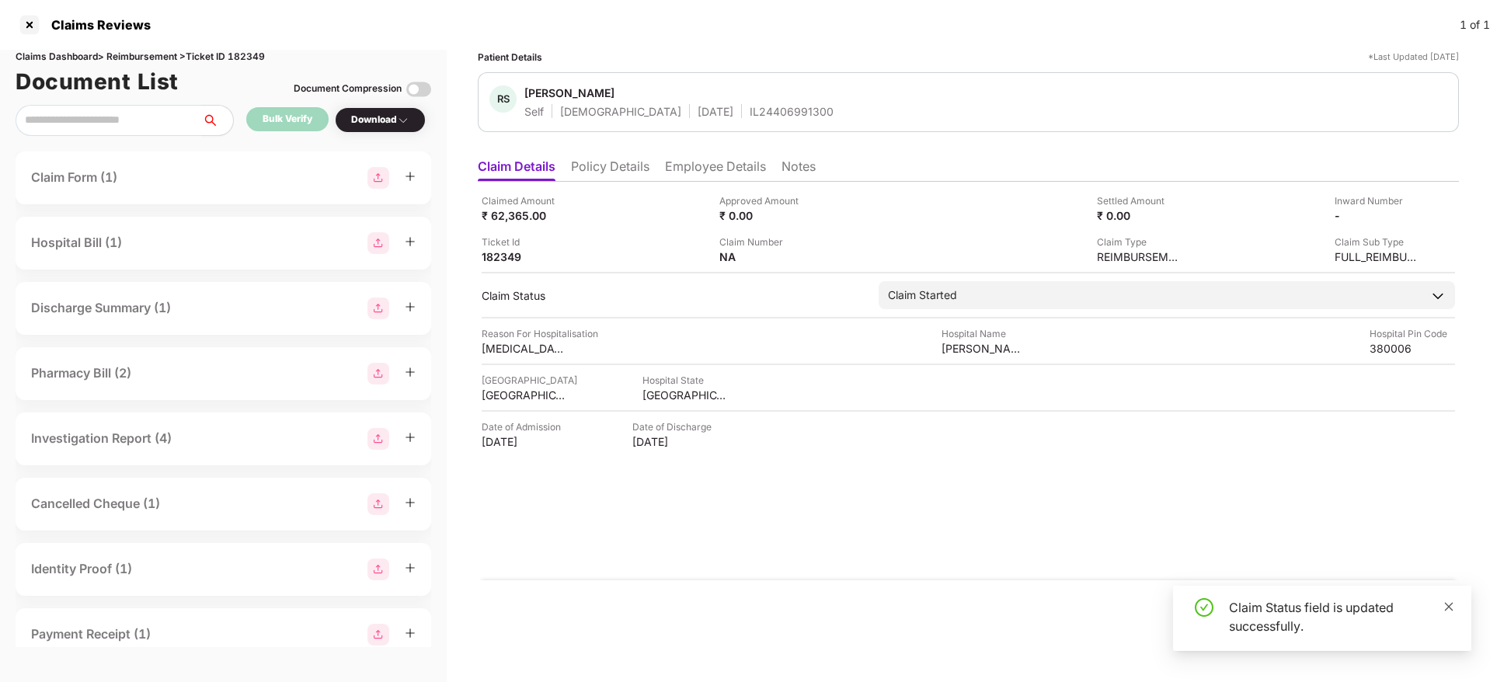
click at [1450, 608] on icon "close" at bounding box center [1449, 606] width 11 height 11
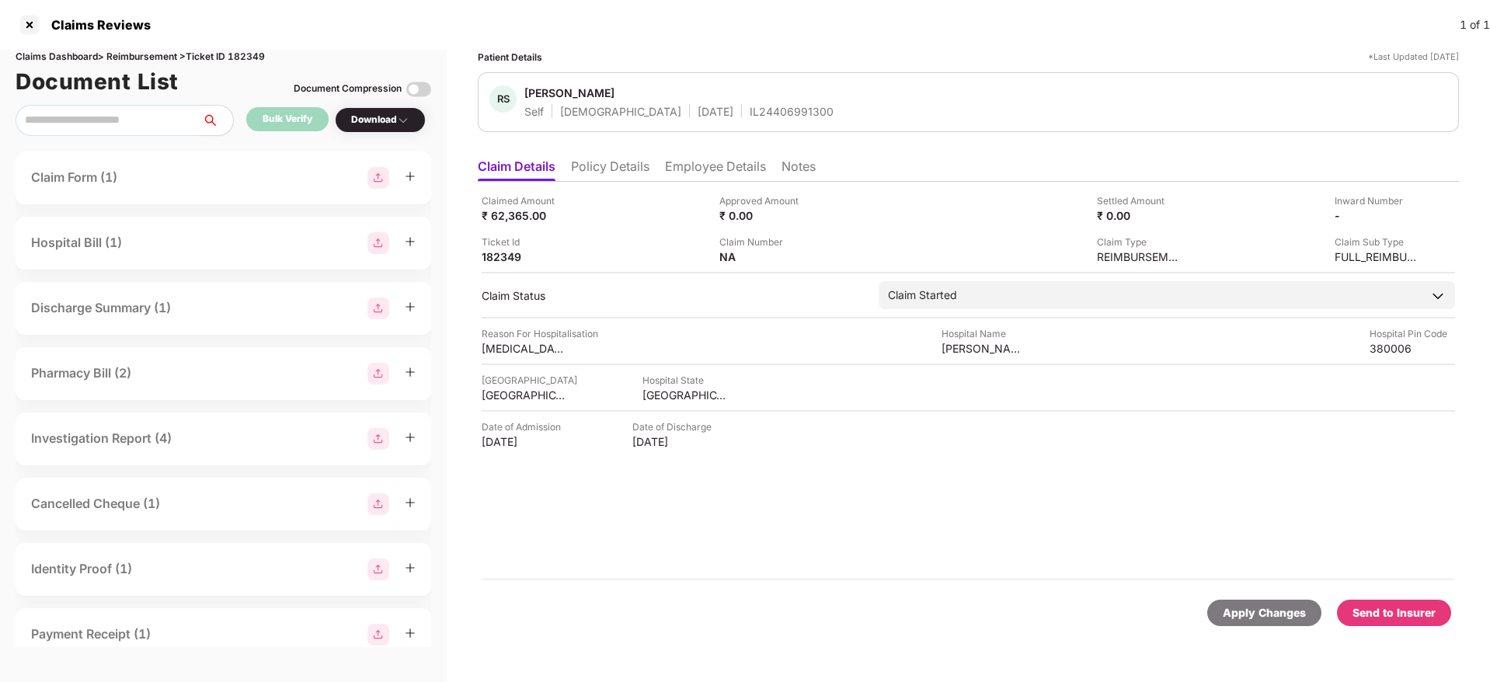
click at [1410, 616] on div "Send to Insurer" at bounding box center [1394, 612] width 83 height 17
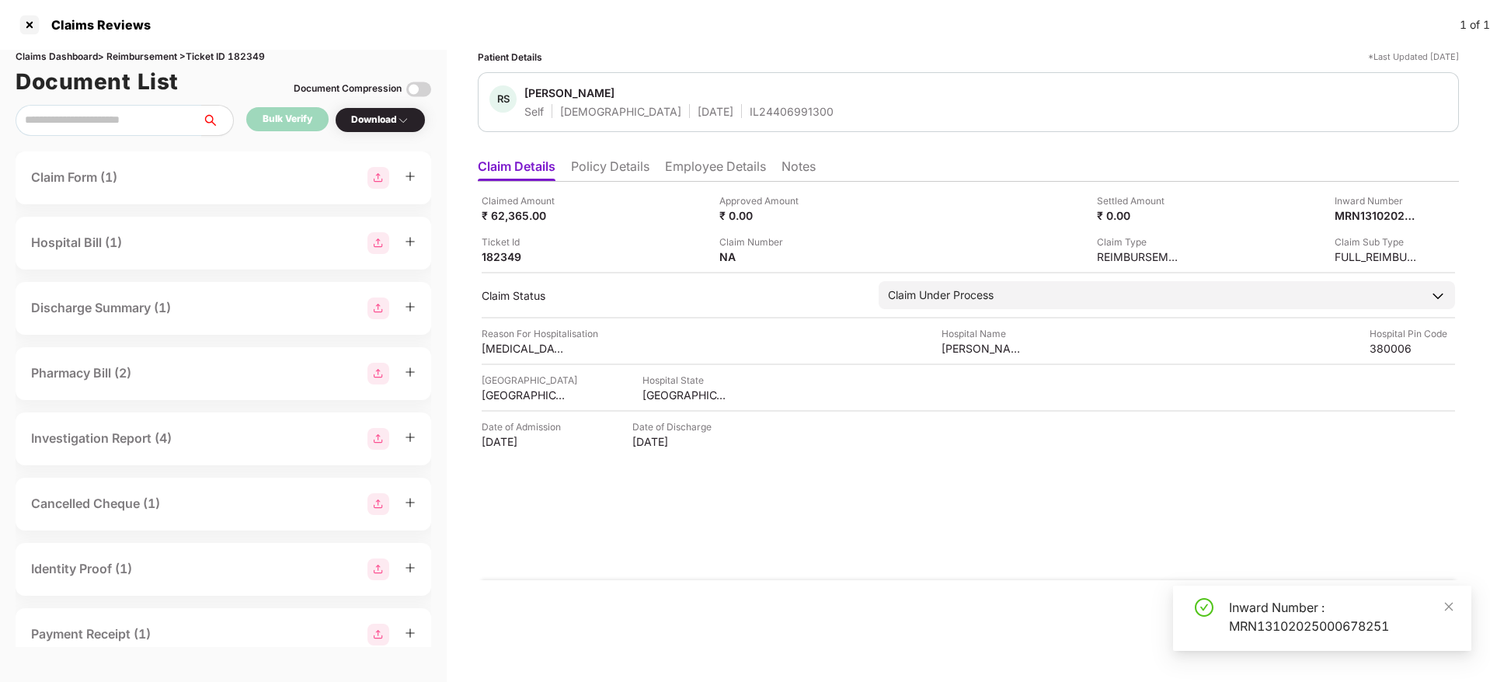
click at [1301, 615] on div "Inward Number : MRN13102025000678251" at bounding box center [1341, 616] width 224 height 37
copy div "Inward Number : MRN13102025000678251"
click at [1301, 615] on div "Inward Number : MRN13102025000678251" at bounding box center [1341, 616] width 224 height 37
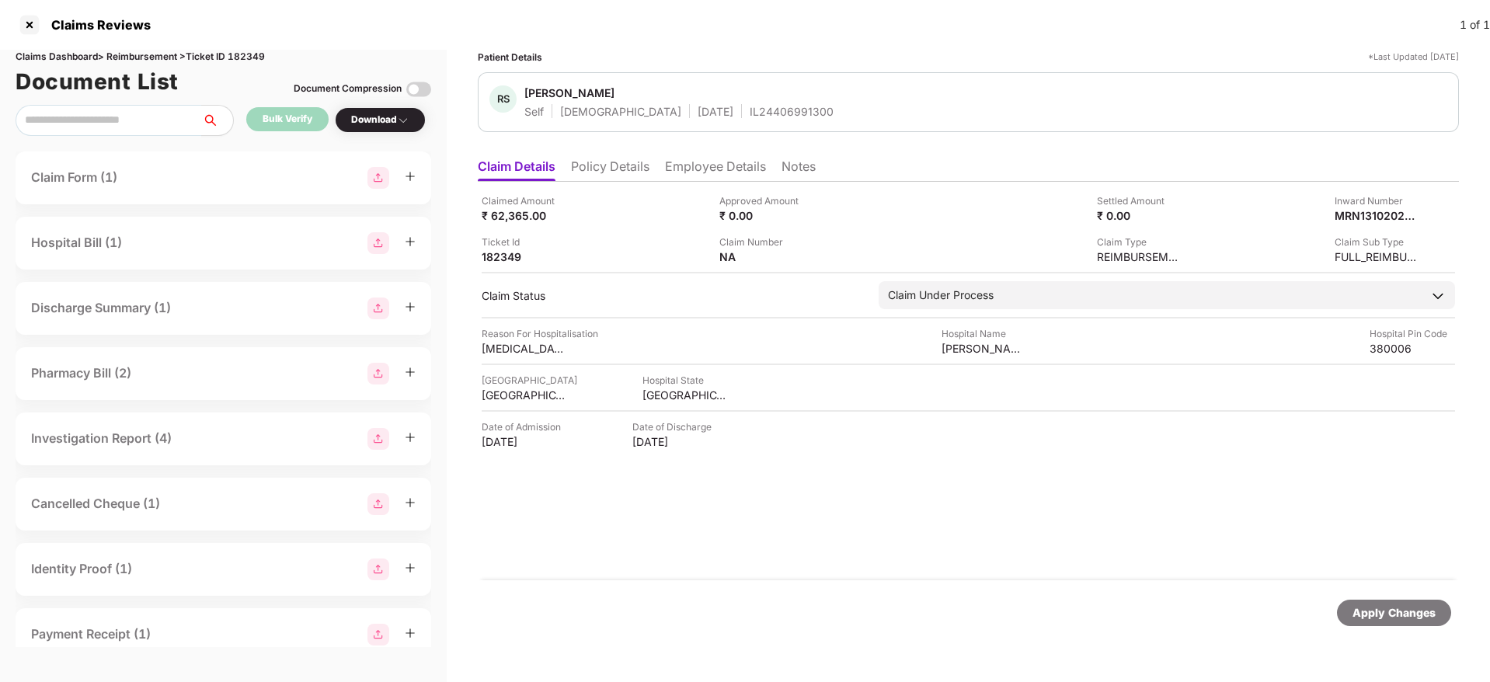
click at [618, 169] on li "Policy Details" at bounding box center [610, 169] width 78 height 23
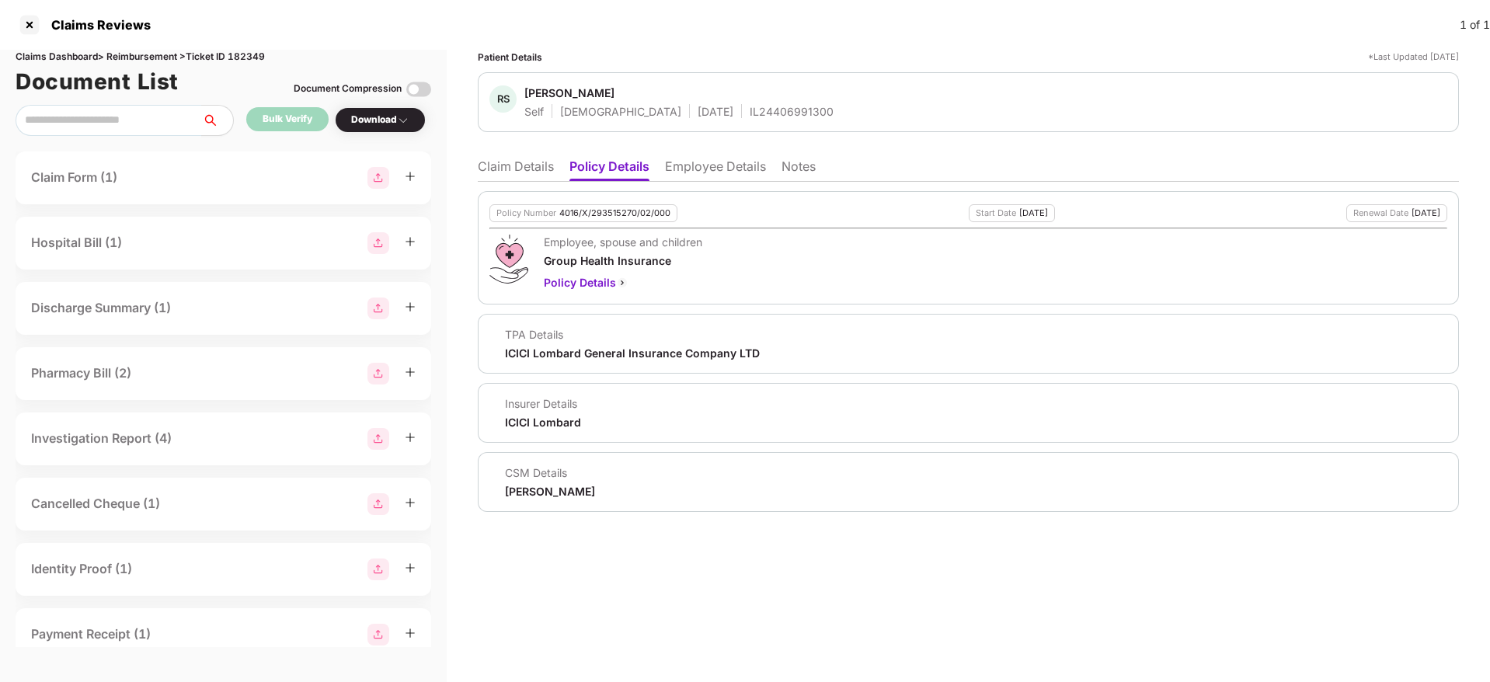
click at [525, 158] on li "Claim Details" at bounding box center [516, 169] width 76 height 23
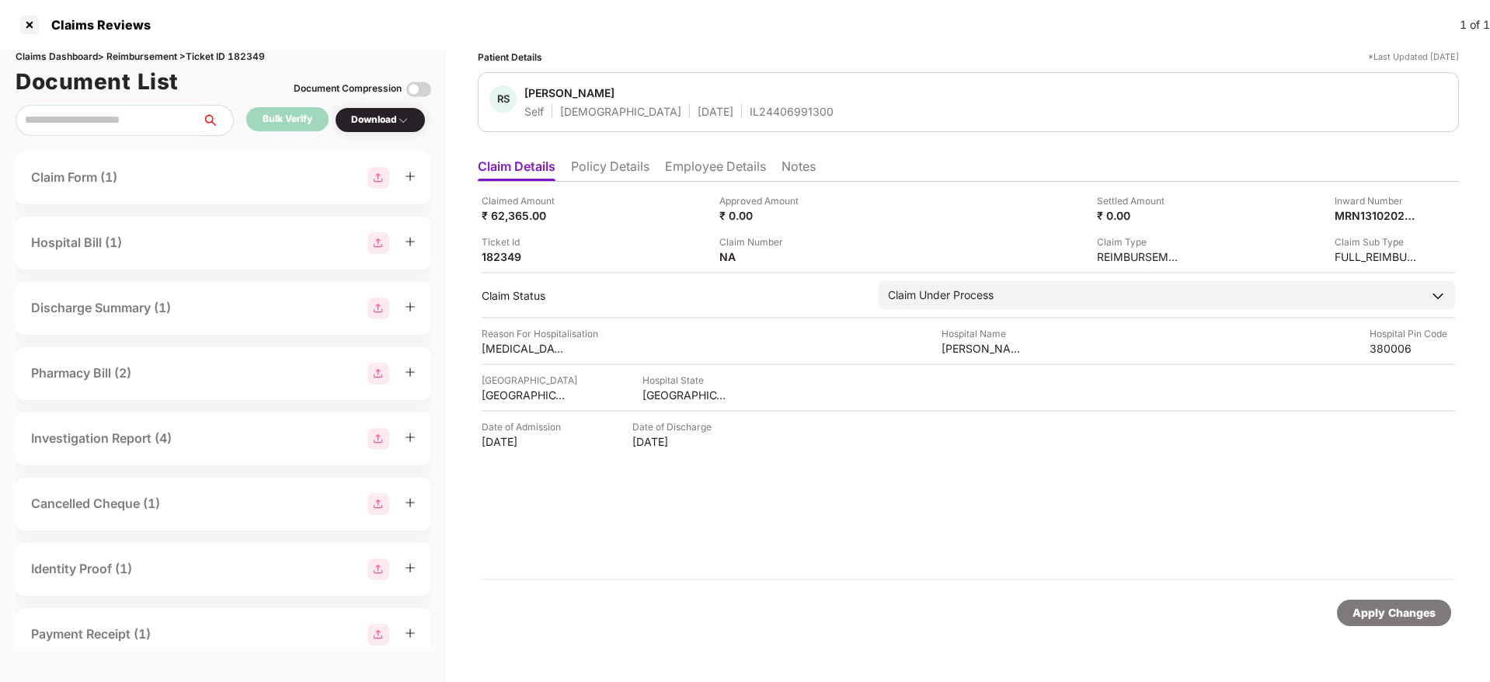
click at [935, 129] on div "RS Rahil Shah Self Male 17 Sept 1996 IL24406991300" at bounding box center [968, 102] width 981 height 60
click at [1339, 213] on div "MRN13102025000678251" at bounding box center [1360, 215] width 85 height 15
click at [1298, 188] on div "MRN13102025000678251" at bounding box center [1312, 192] width 134 height 25
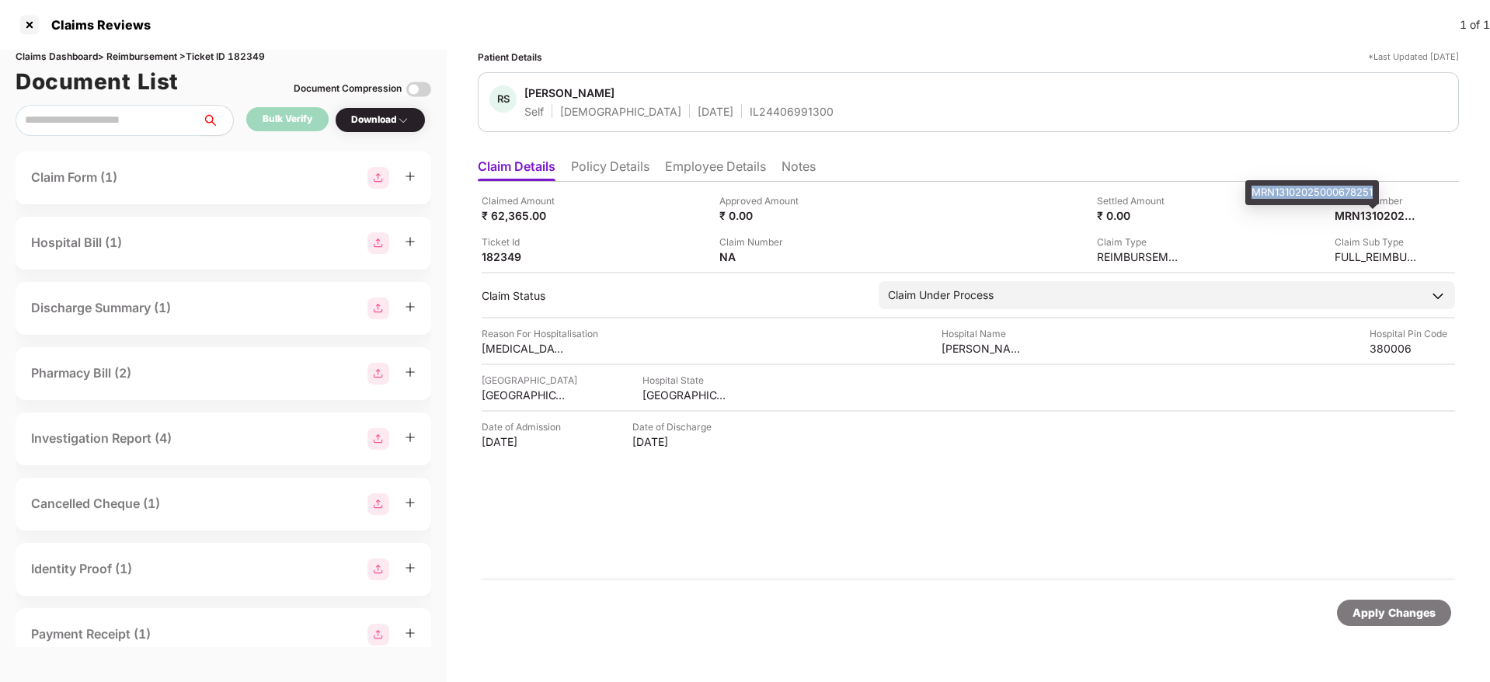
click at [1298, 188] on div "MRN13102025000678251" at bounding box center [1312, 192] width 134 height 25
copy div "MRN13102025000678251"
click at [1298, 188] on div "MRN13102025000678251" at bounding box center [1312, 192] width 134 height 25
click at [691, 122] on div "RS Rahil Shah Self Male 17 Sept 1996 IL24406991300" at bounding box center [968, 102] width 981 height 60
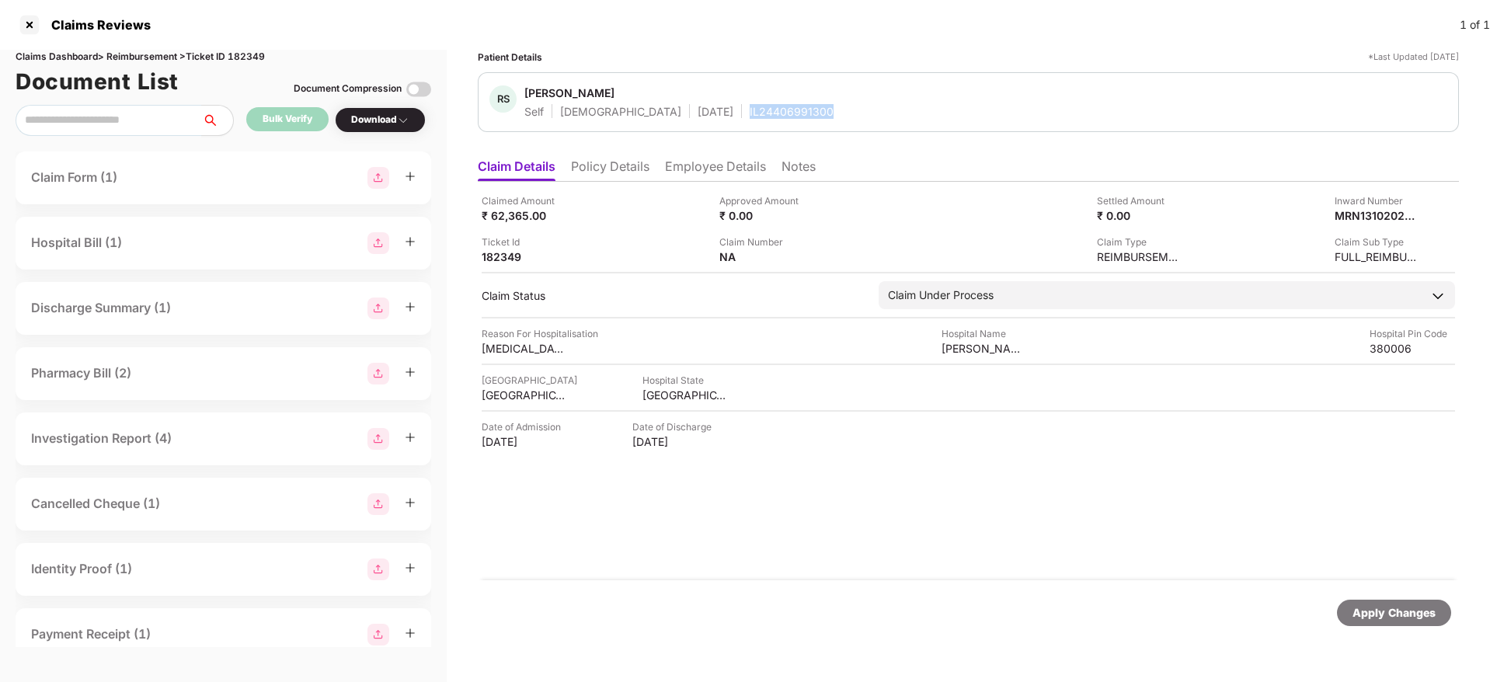
copy div "IL24406991300"
click at [19, 20] on div at bounding box center [29, 24] width 25 height 25
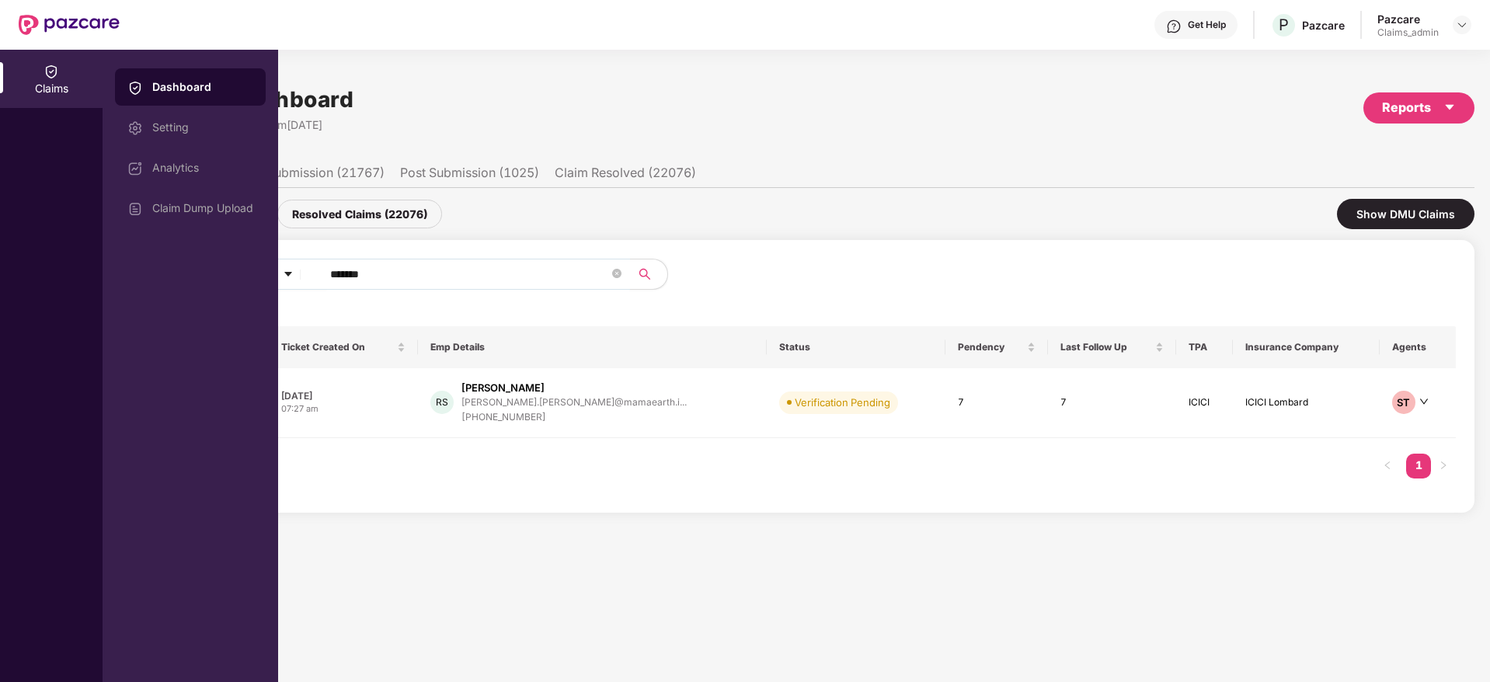
click at [357, 278] on input "******" at bounding box center [469, 274] width 279 height 23
paste input "*******"
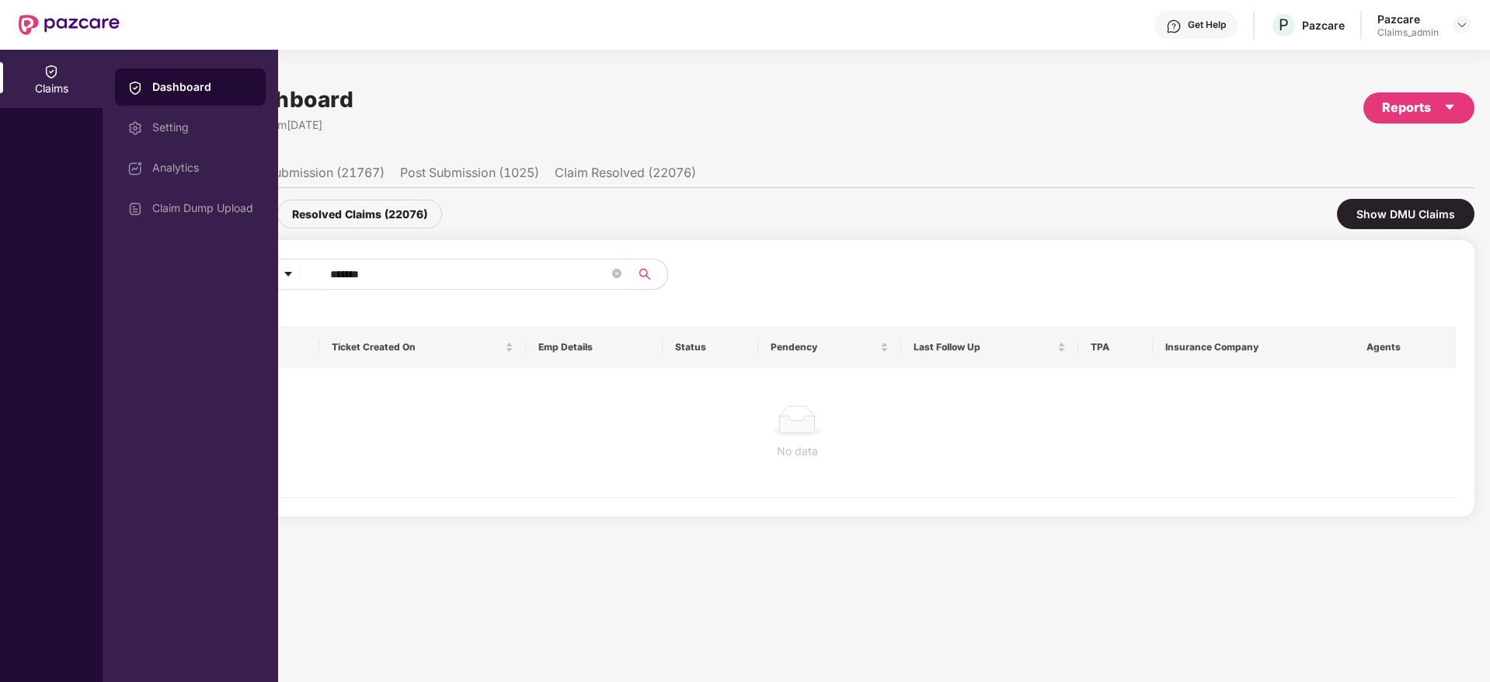
type input "*******"
click at [60, 69] on div "Claims" at bounding box center [51, 79] width 103 height 58
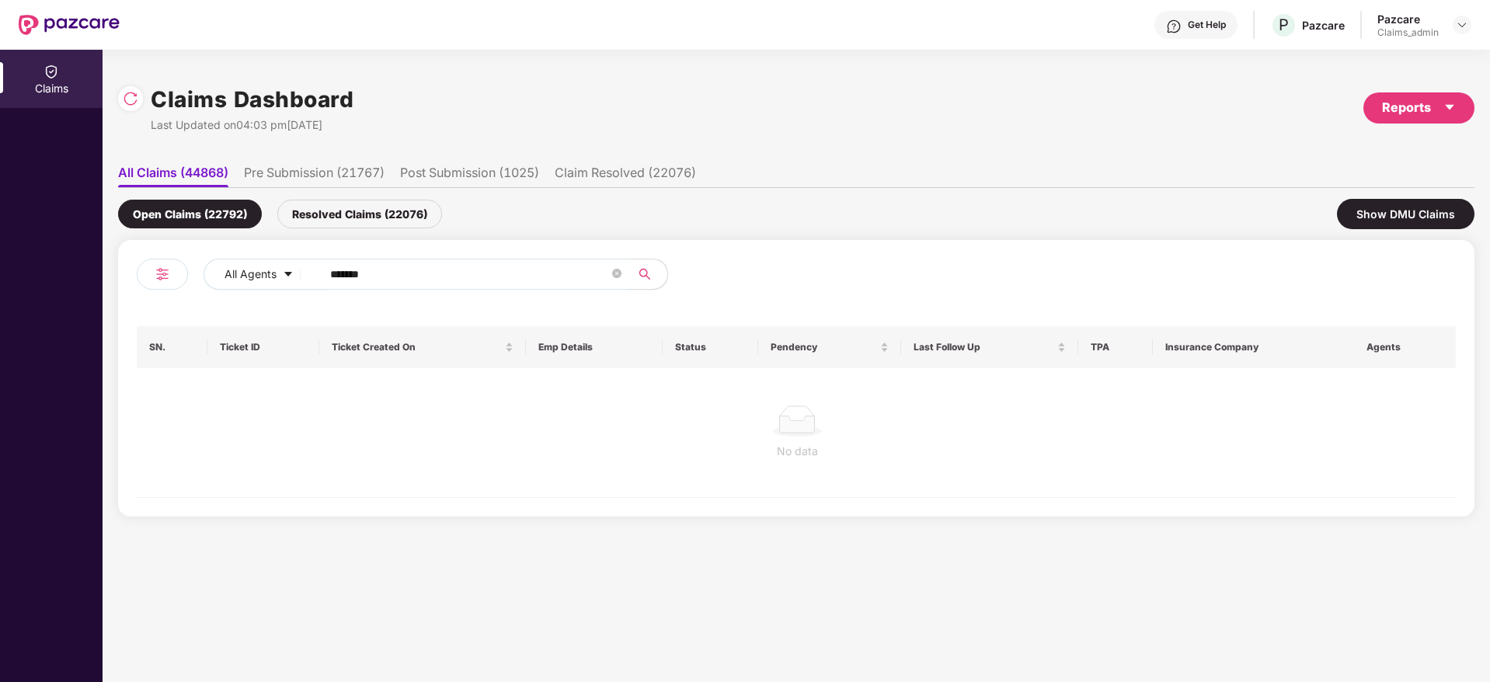
click at [334, 273] on input "*******" at bounding box center [469, 274] width 279 height 23
click at [334, 273] on input "******" at bounding box center [469, 274] width 279 height 23
type input "******"
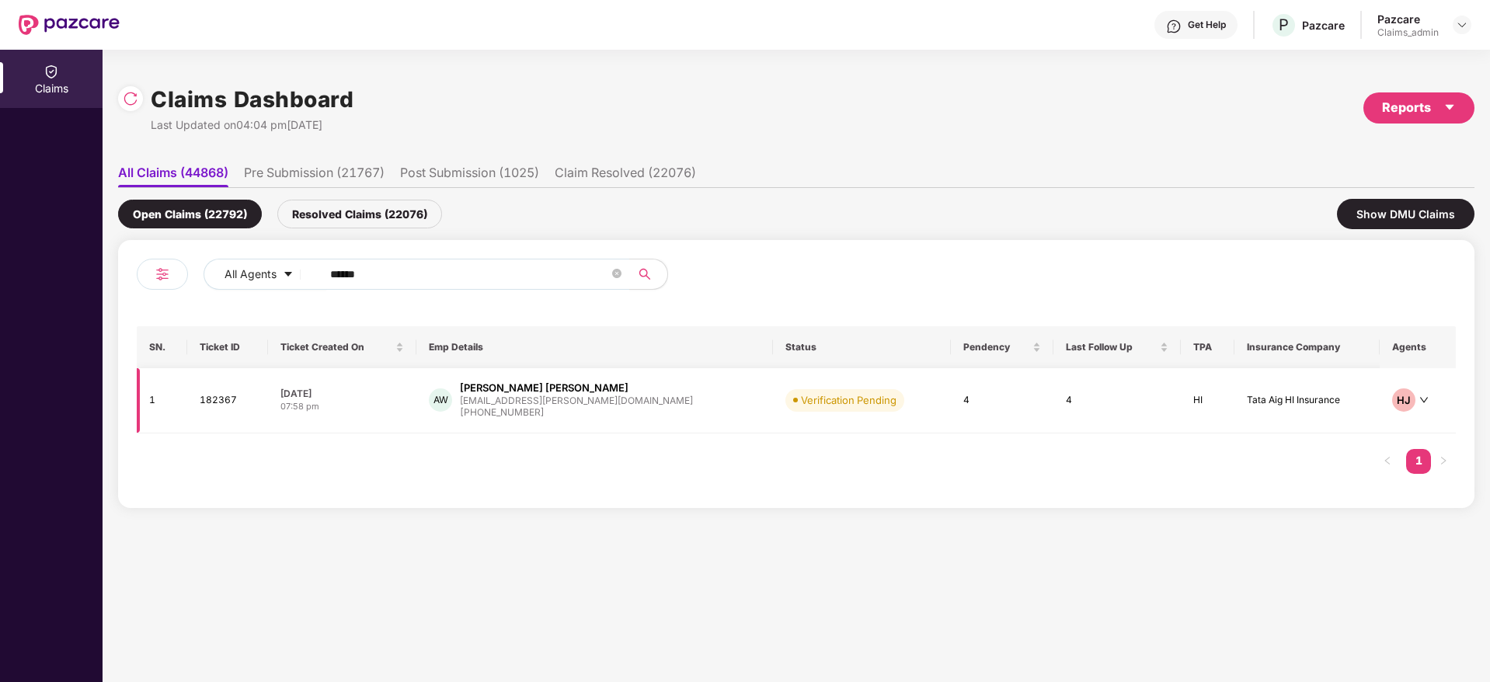
click at [404, 407] on div "07:58 pm" at bounding box center [342, 406] width 124 height 13
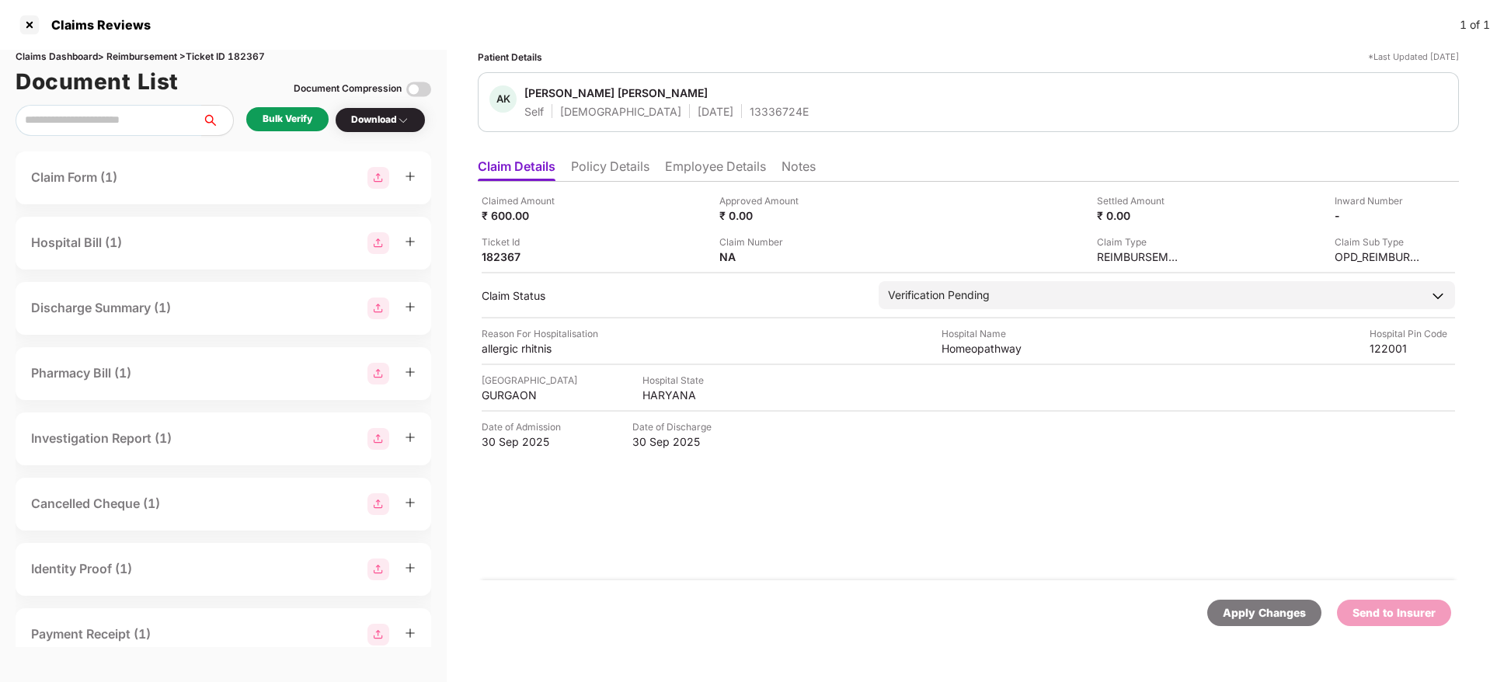
click at [291, 119] on div "Bulk Verify" at bounding box center [288, 119] width 50 height 15
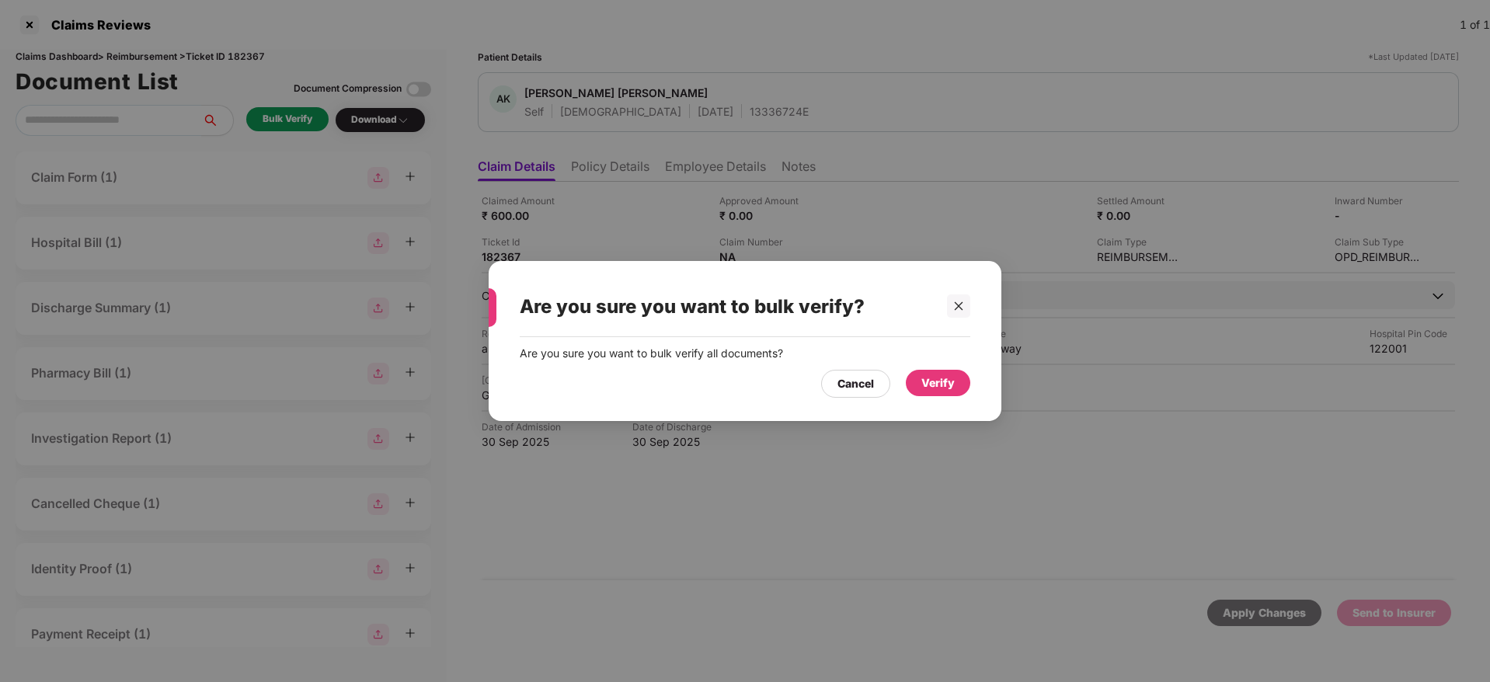
click at [921, 381] on div "Verify" at bounding box center [938, 383] width 64 height 26
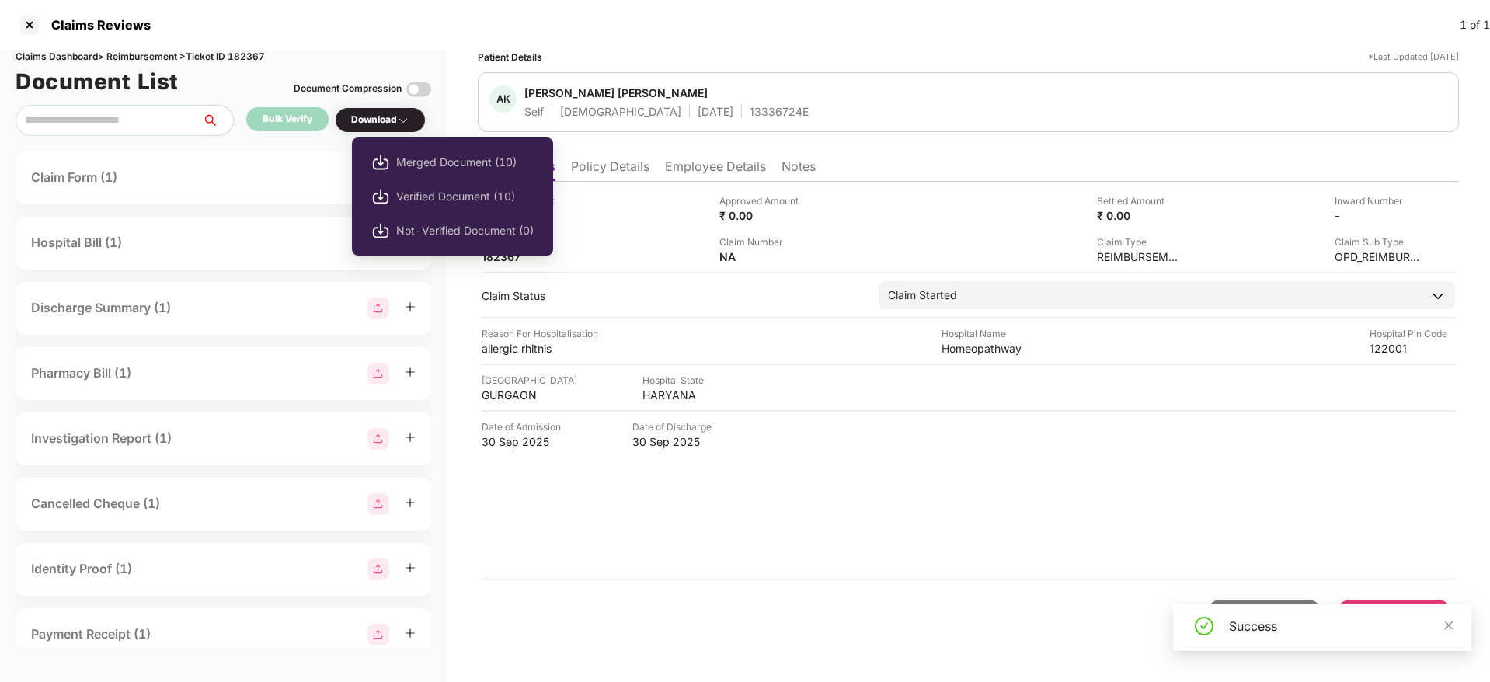
click at [395, 116] on div "Download" at bounding box center [380, 120] width 58 height 15
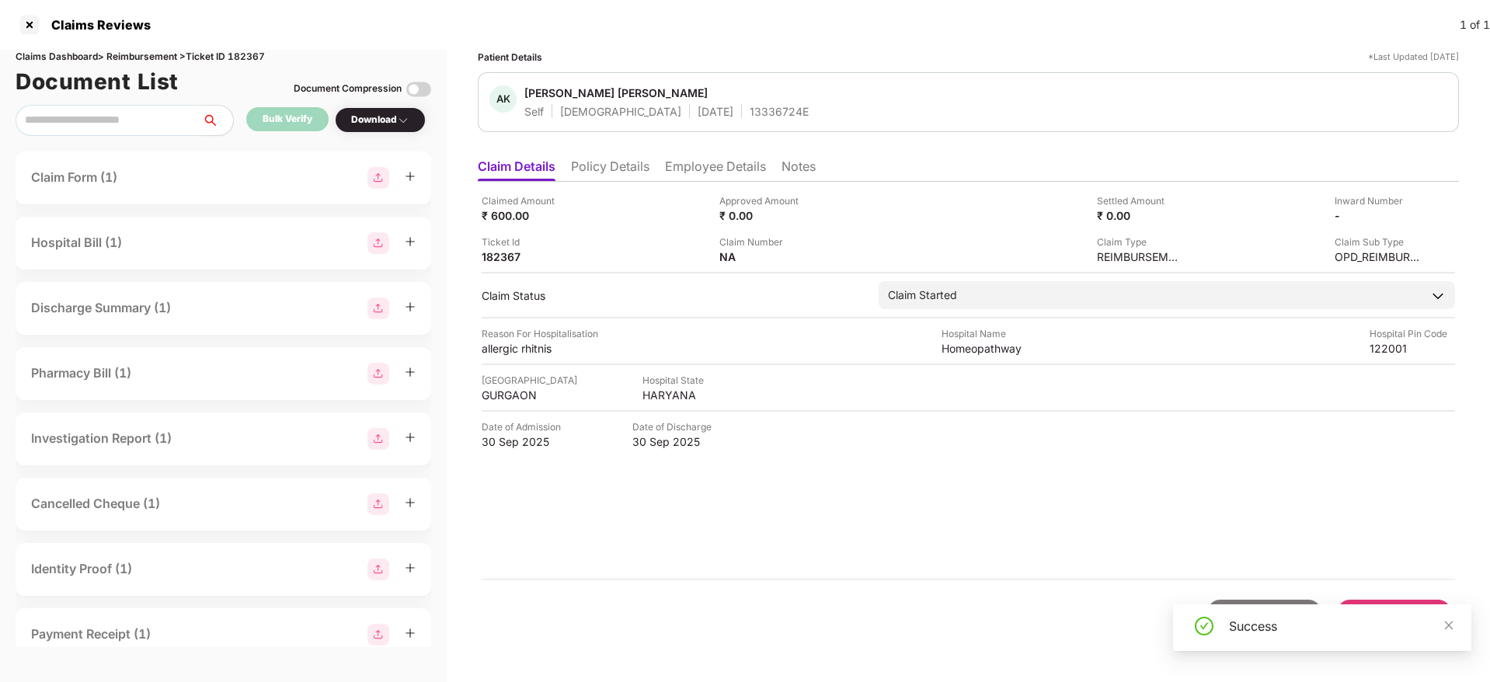
click at [395, 116] on div "Download" at bounding box center [380, 120] width 58 height 15
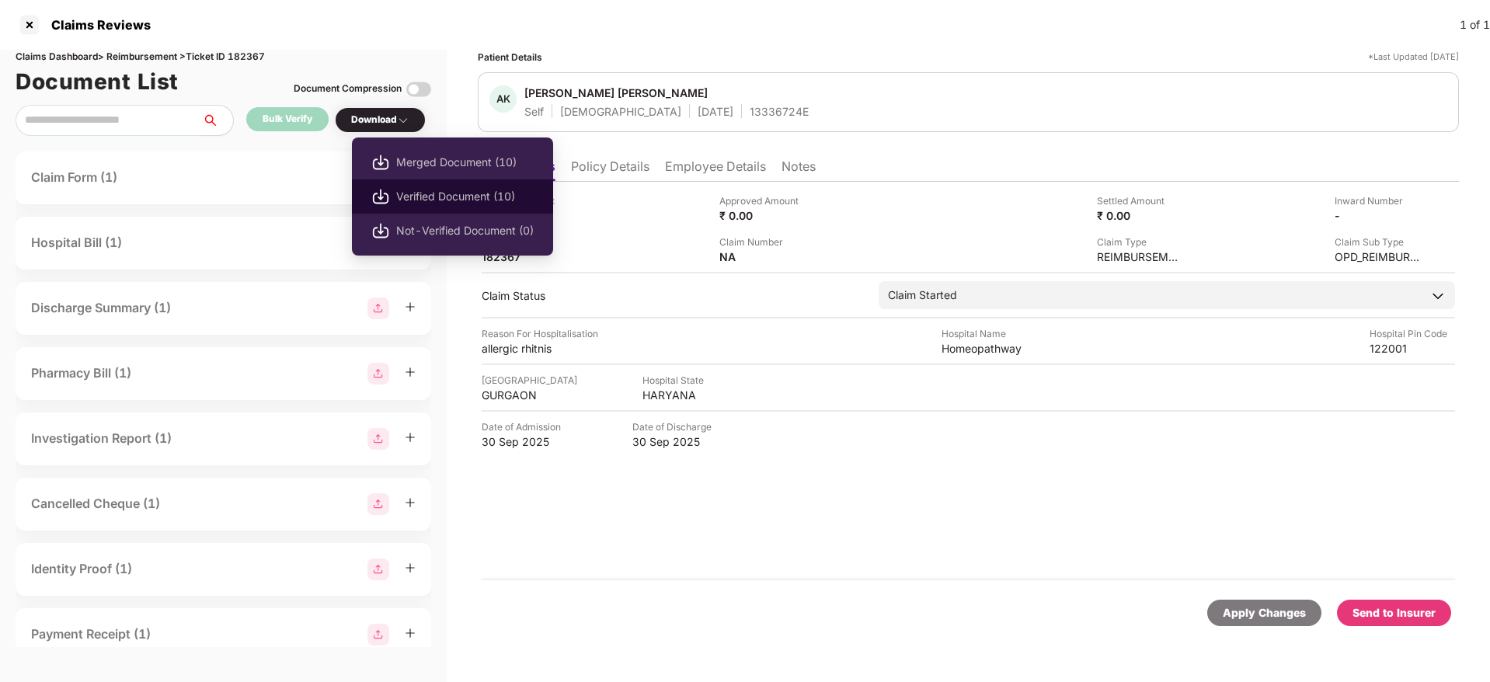
click at [441, 190] on span "Verified Document (10)" at bounding box center [465, 196] width 138 height 17
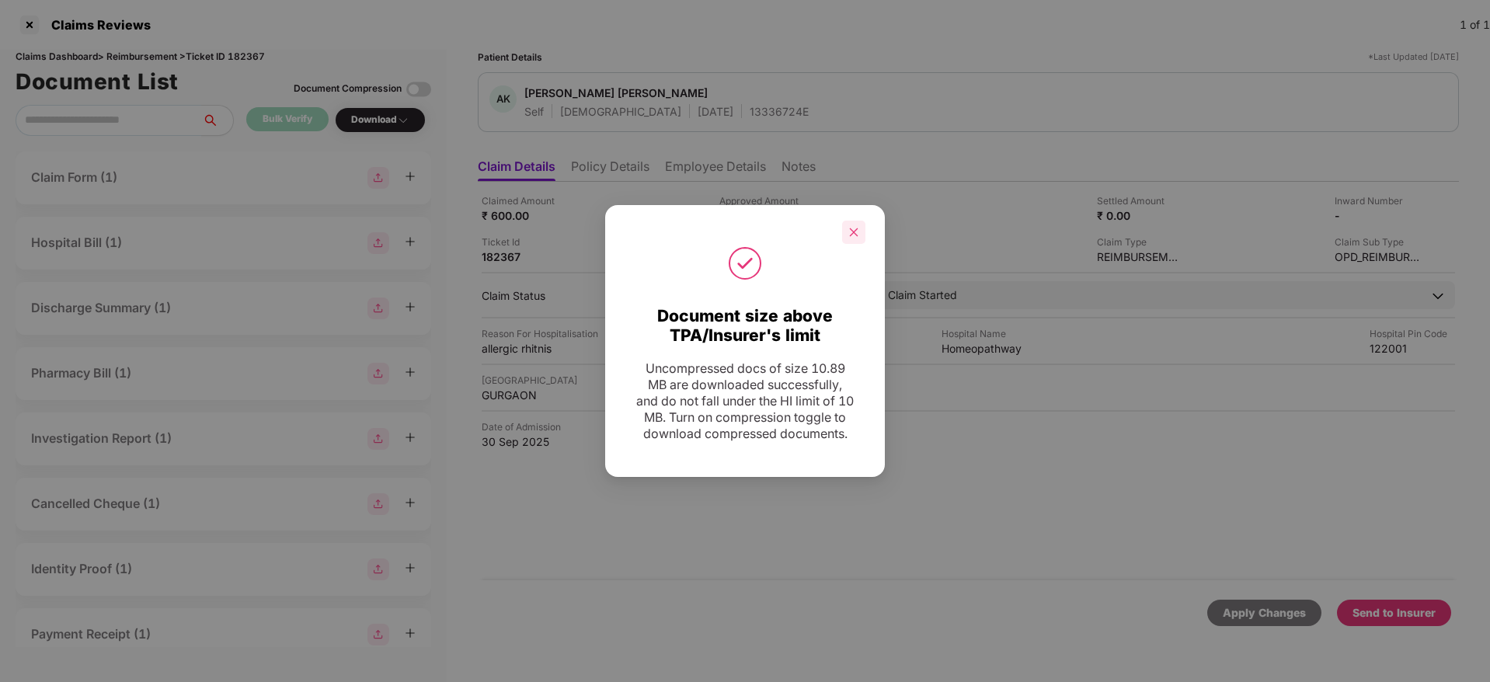
click at [853, 228] on icon "close" at bounding box center [854, 232] width 9 height 9
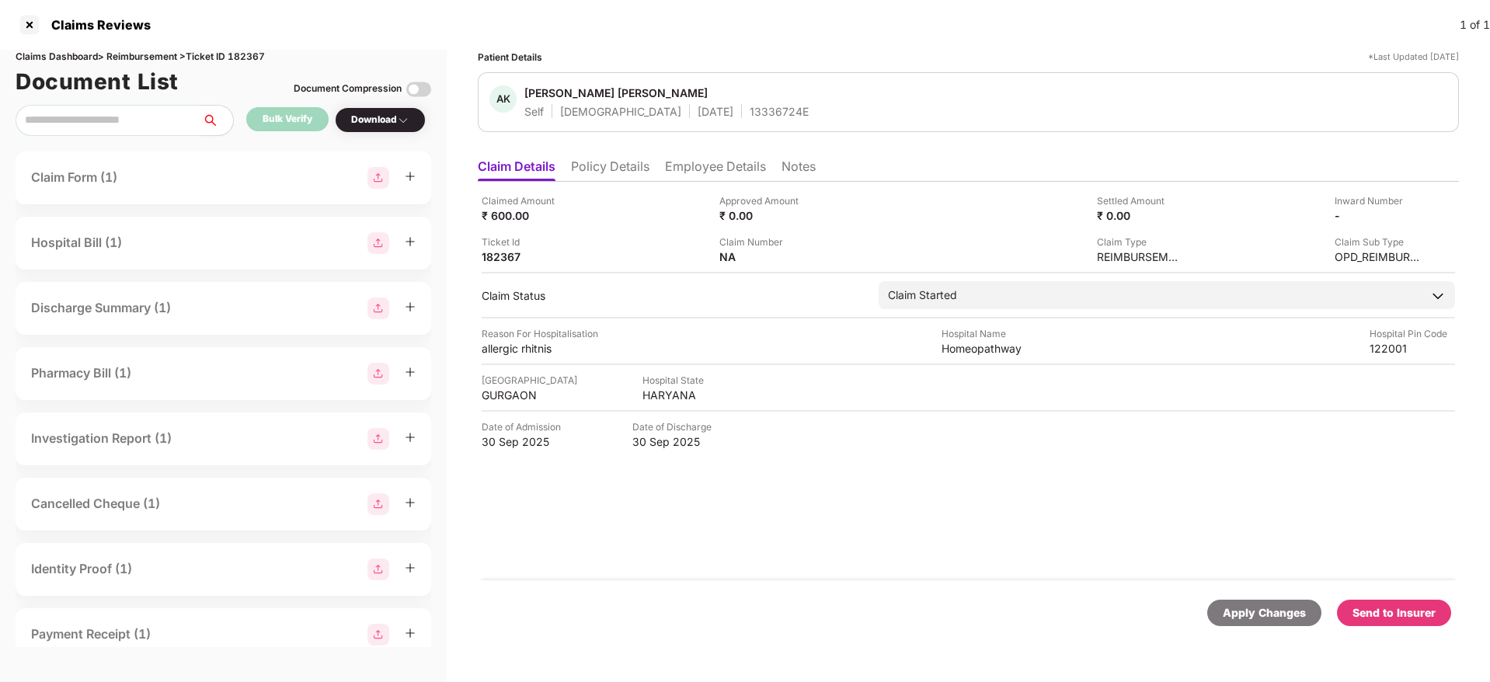
click at [1383, 618] on div "Send to Insurer" at bounding box center [1394, 612] width 83 height 17
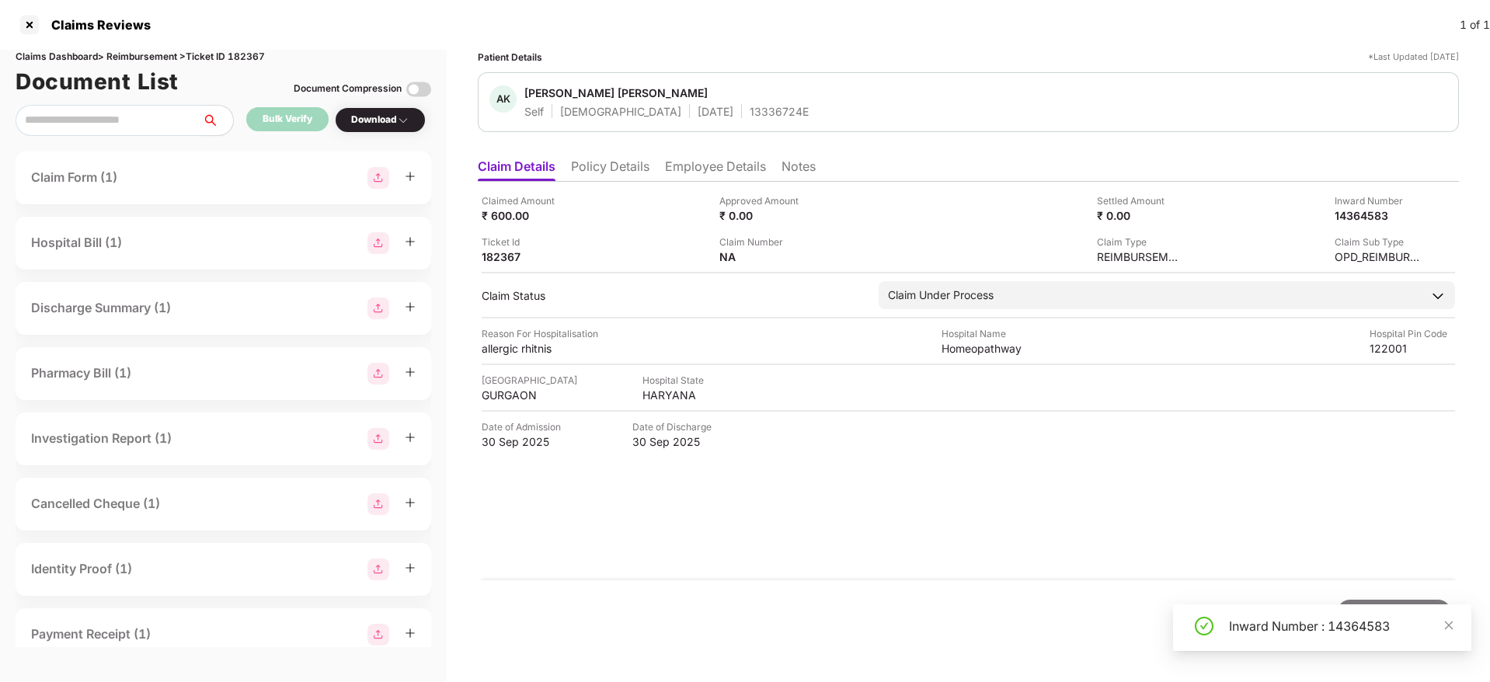
click at [1244, 627] on div "Inward Number : 14364583" at bounding box center [1341, 626] width 224 height 19
copy div "Inward"
click at [1244, 627] on div "Inward Number : 14364583" at bounding box center [1341, 626] width 224 height 19
copy div "Inward Number : 14364583"
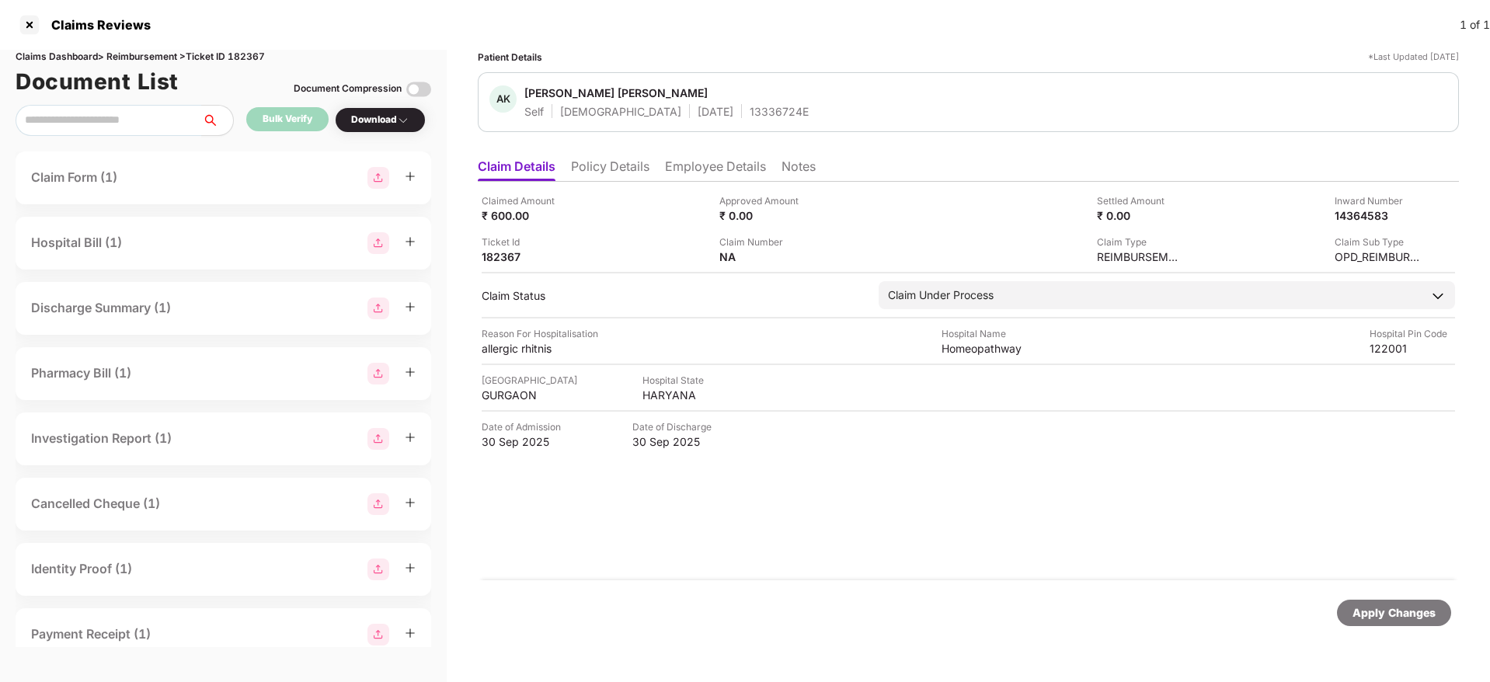
click at [610, 172] on li "Policy Details" at bounding box center [610, 169] width 78 height 23
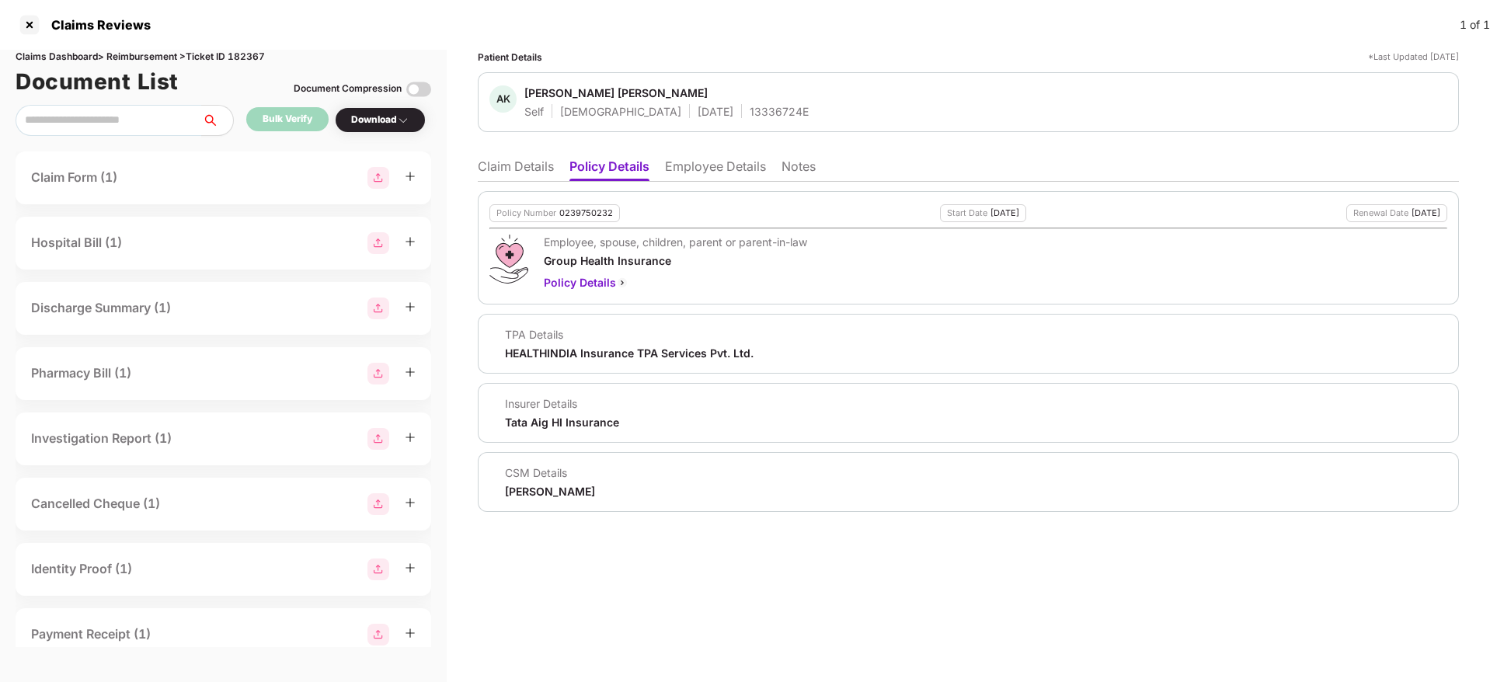
click at [517, 163] on li "Claim Details" at bounding box center [516, 169] width 76 height 23
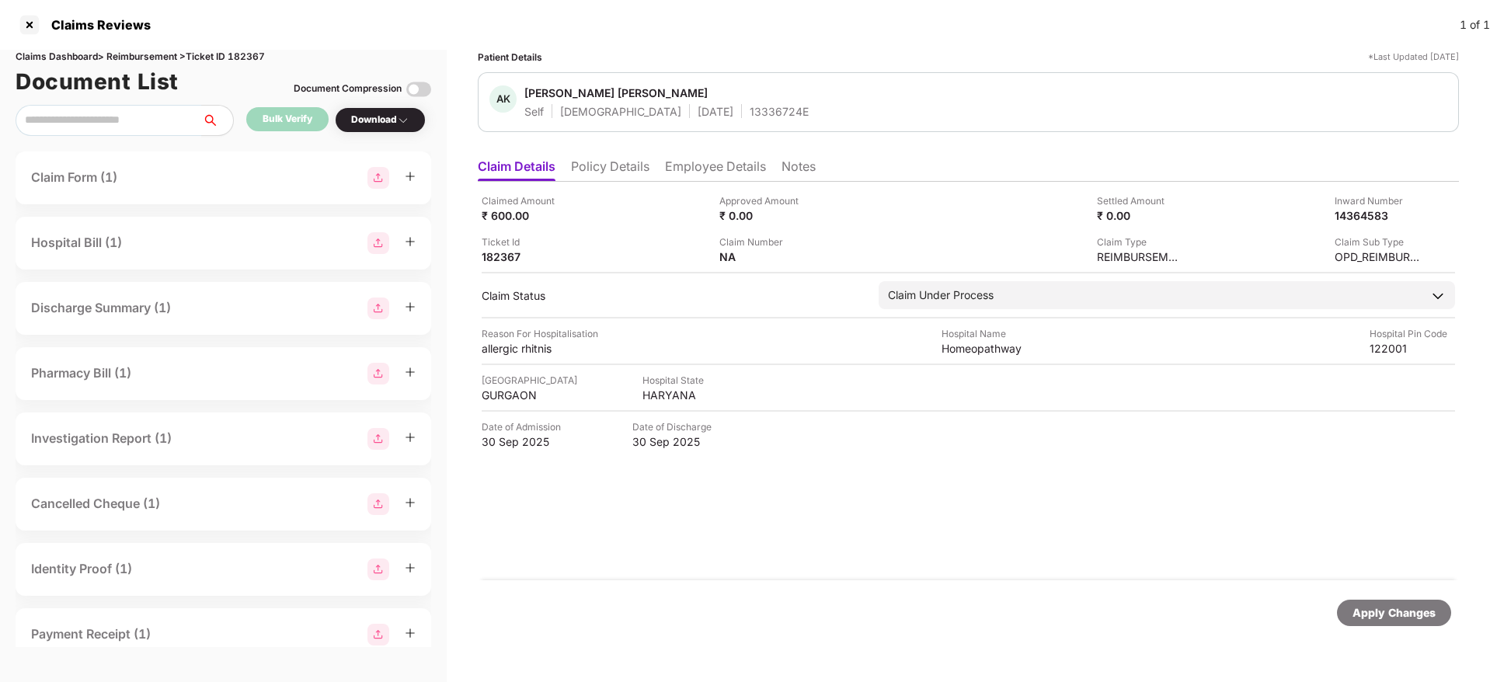
click at [612, 151] on ul "Claim Details Policy Details Employee Details Notes" at bounding box center [968, 166] width 981 height 31
click at [602, 164] on li "Policy Details" at bounding box center [610, 169] width 78 height 23
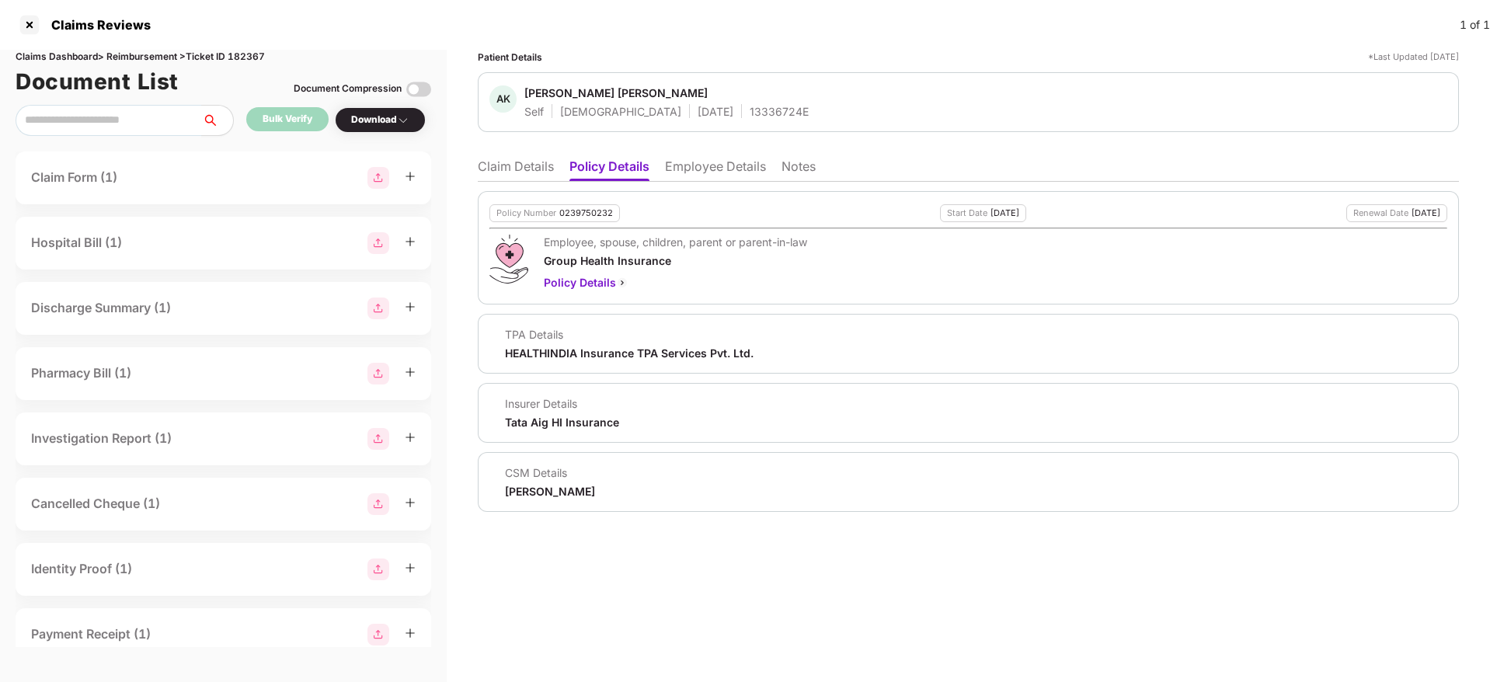
click at [501, 168] on li "Claim Details" at bounding box center [516, 169] width 76 height 23
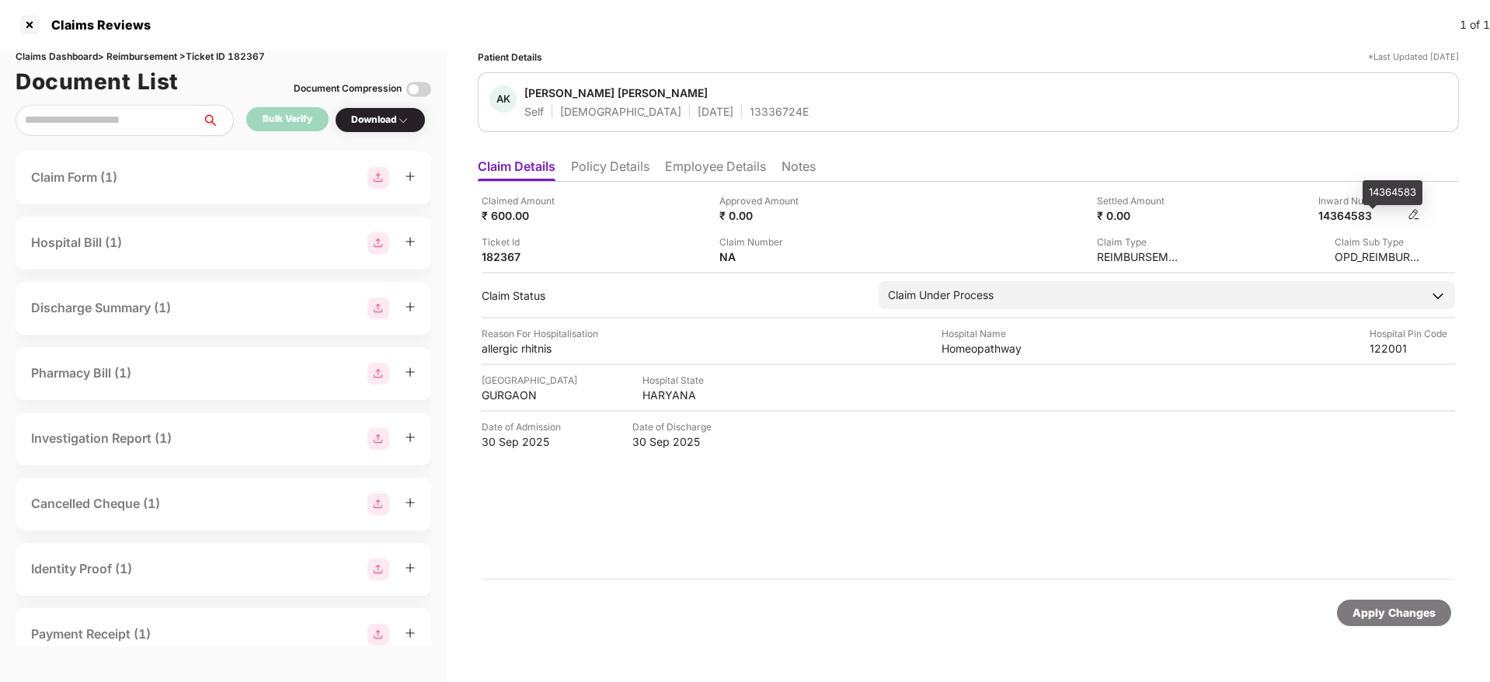
click at [1350, 215] on div "14364583" at bounding box center [1360, 215] width 85 height 15
copy div "14364583"
click at [1350, 215] on div "14364583" at bounding box center [1360, 215] width 85 height 15
click at [750, 111] on div "13336724E" at bounding box center [779, 111] width 59 height 15
copy div "13336724E"
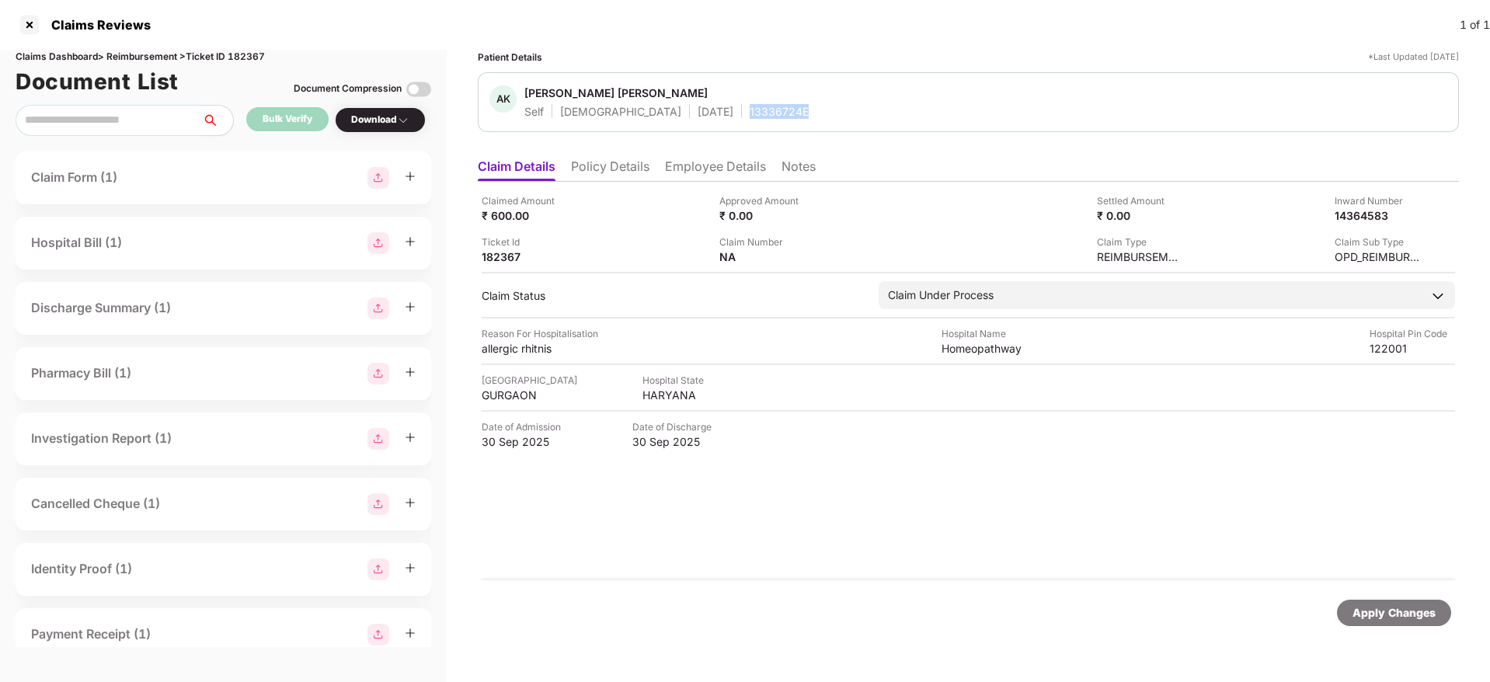
click at [750, 111] on div "13336724E" at bounding box center [779, 111] width 59 height 15
click at [26, 19] on div at bounding box center [29, 24] width 25 height 25
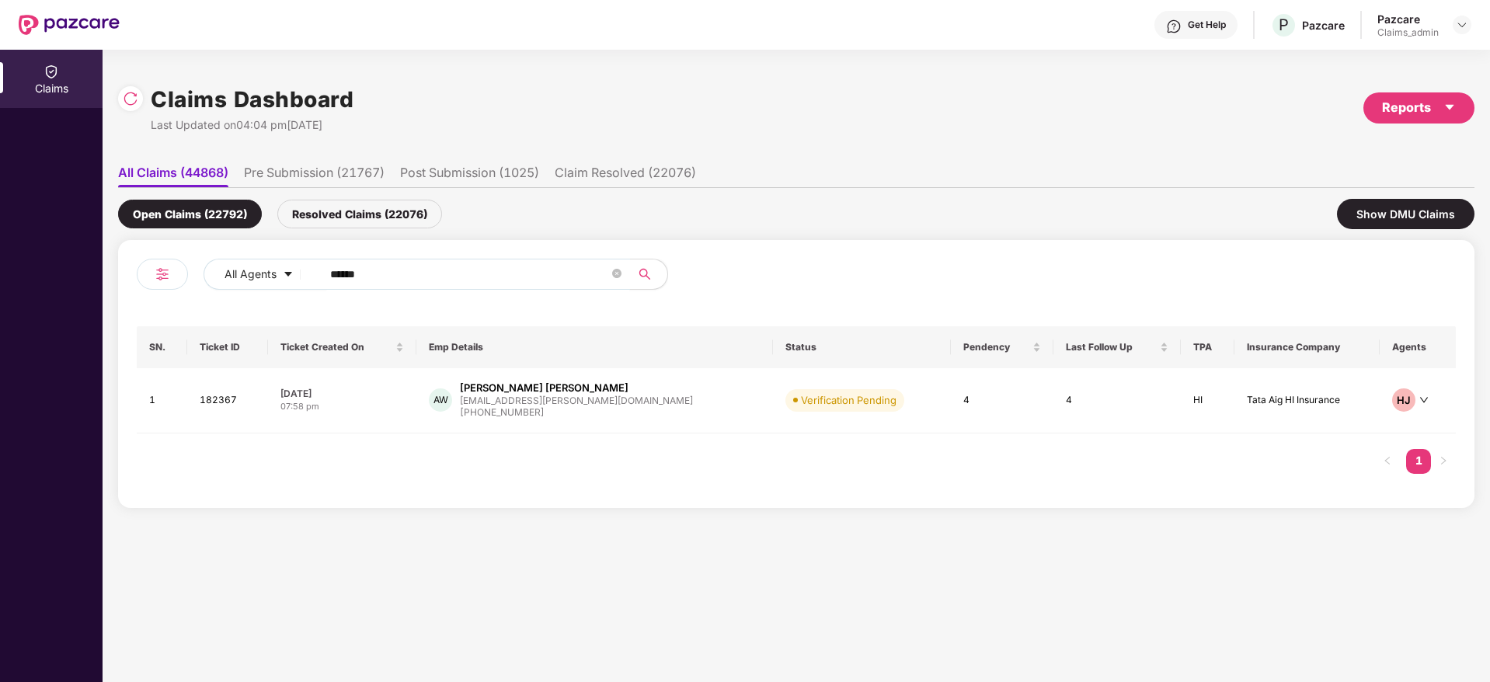
click at [368, 283] on input "******" at bounding box center [469, 274] width 279 height 23
paste input "******"
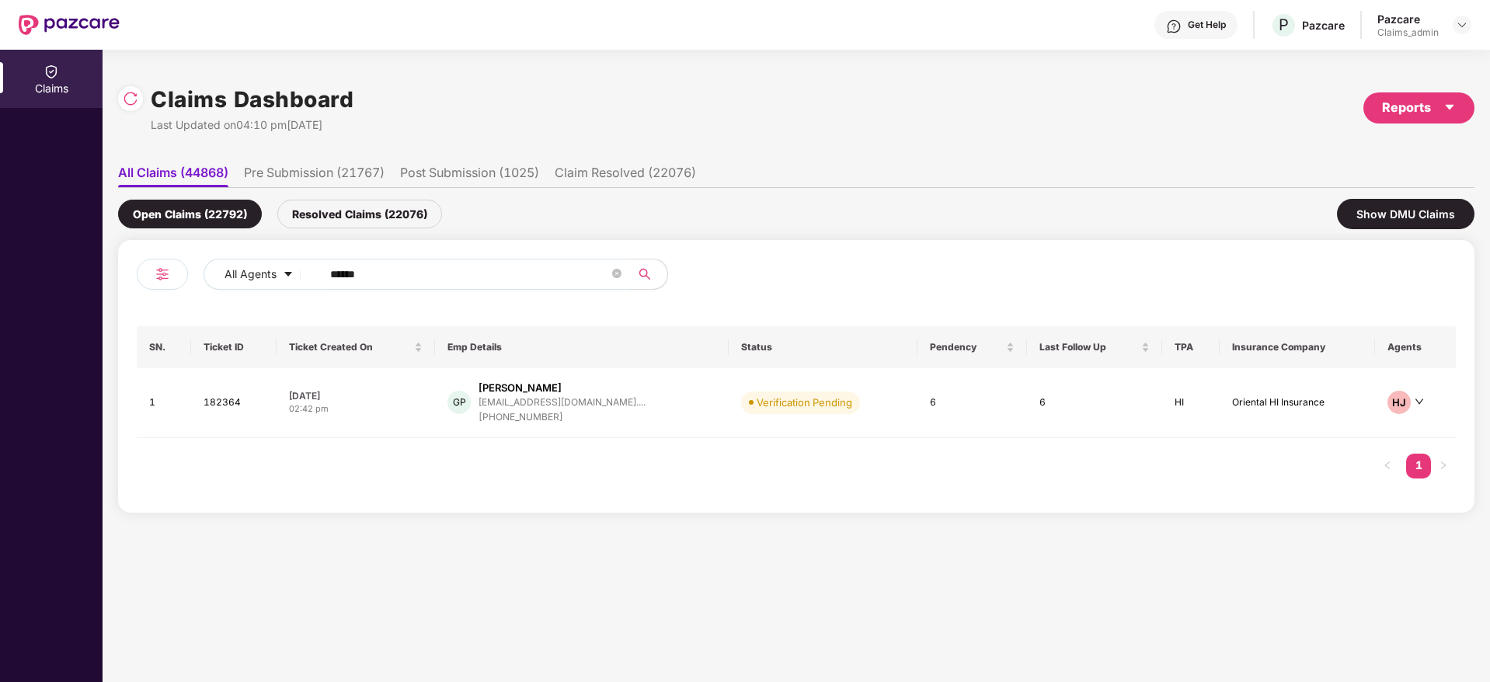
type input "******"
click at [402, 396] on div "07 Oct 2025" at bounding box center [356, 395] width 134 height 13
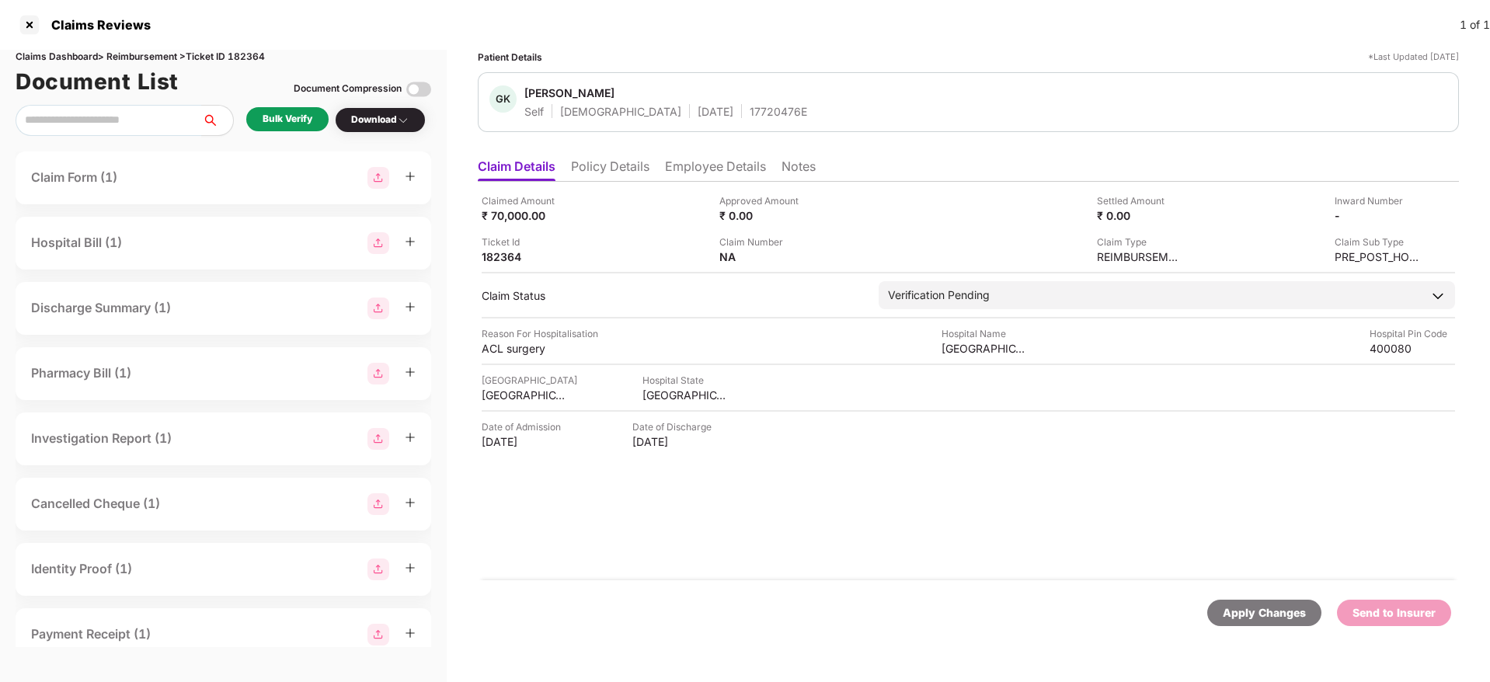
click at [291, 113] on div "Bulk Verify" at bounding box center [288, 119] width 50 height 15
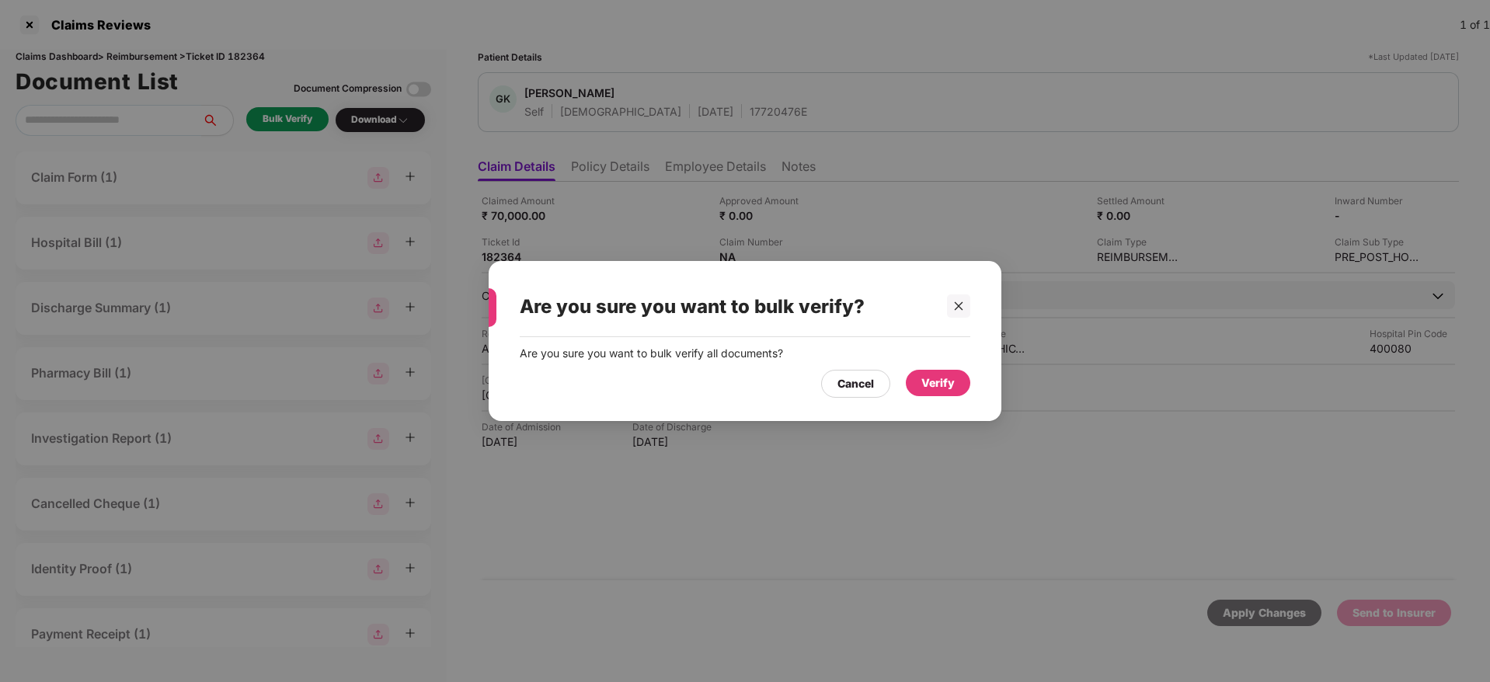
click at [937, 374] on div "Verify" at bounding box center [937, 382] width 33 height 17
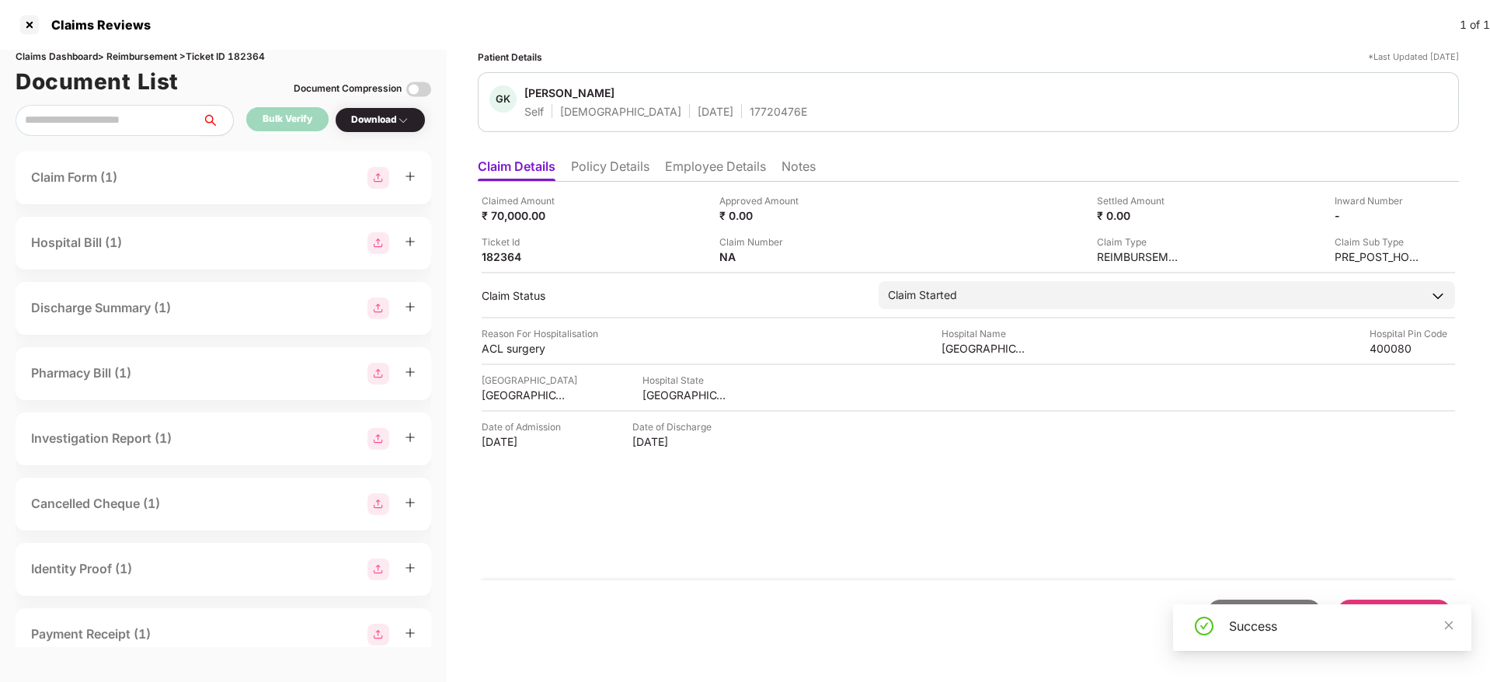
click at [382, 116] on div "Download" at bounding box center [380, 120] width 58 height 15
click at [397, 132] on div "Download" at bounding box center [380, 120] width 91 height 26
click at [388, 111] on div "Download" at bounding box center [380, 120] width 91 height 26
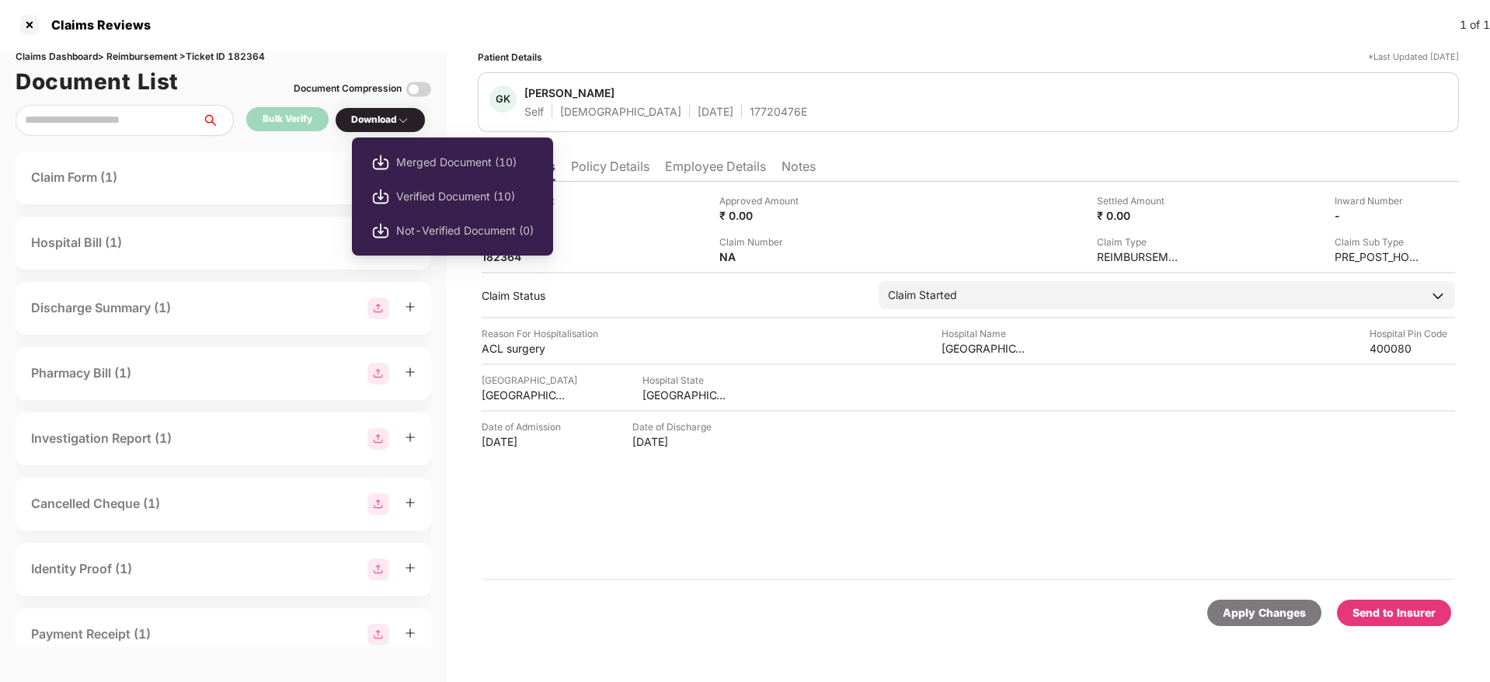
click at [380, 113] on div "Download" at bounding box center [380, 120] width 58 height 15
click at [392, 120] on div "Download" at bounding box center [380, 120] width 58 height 15
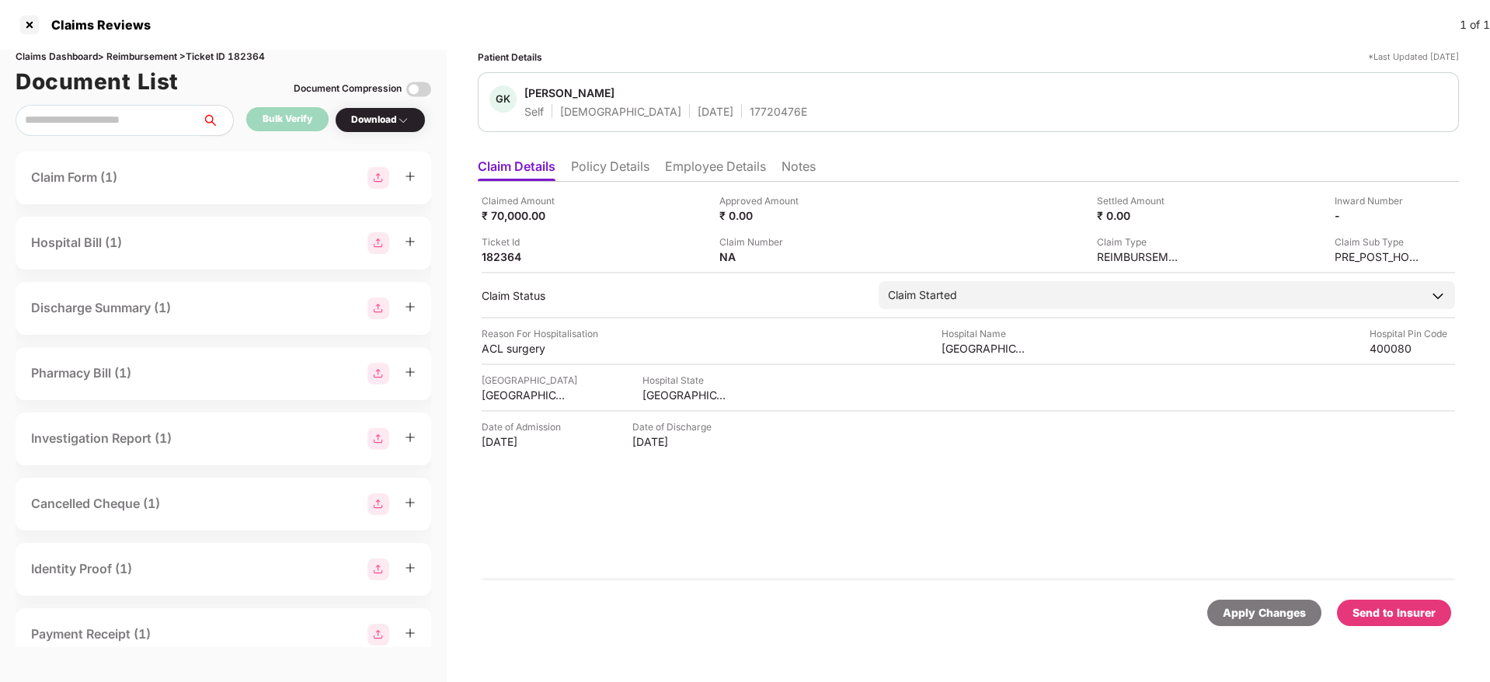
click at [390, 104] on div "Document Compression" at bounding box center [363, 89] width 138 height 34
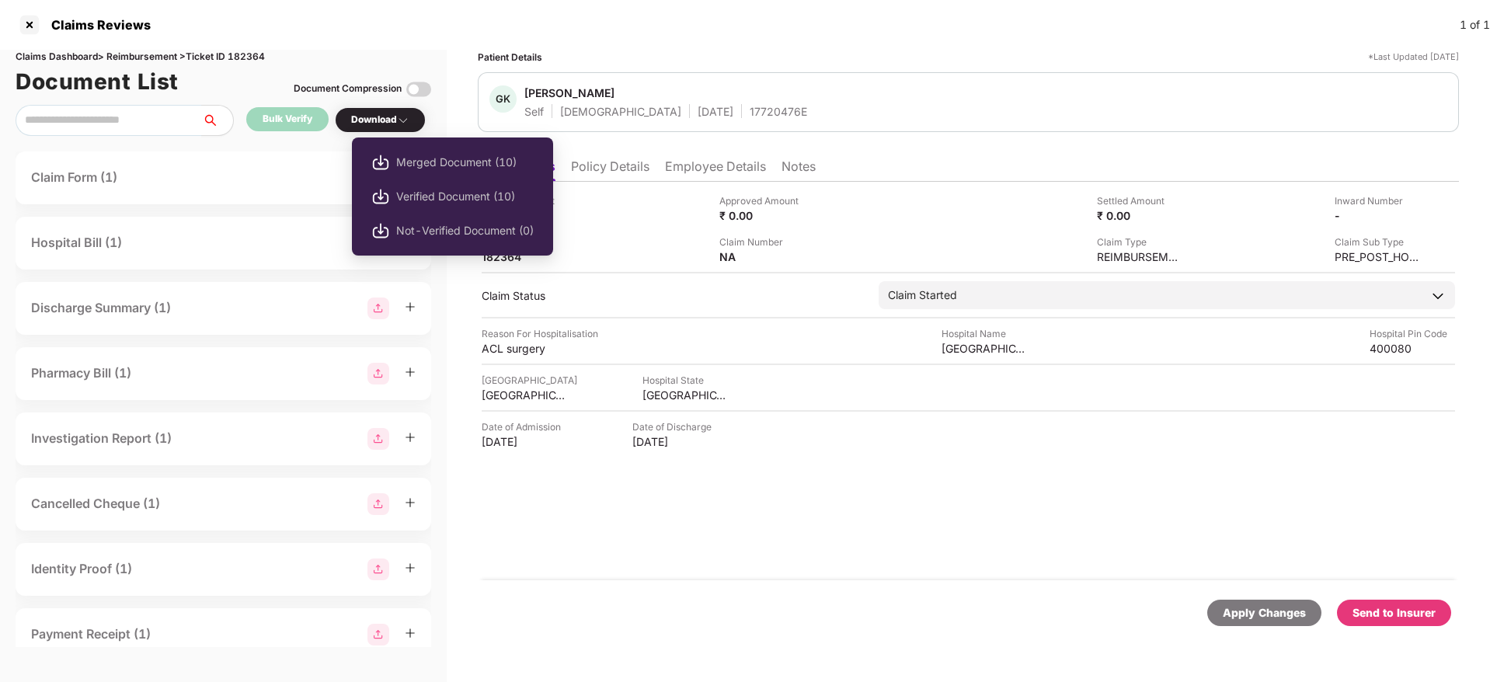
click at [384, 117] on div "Download" at bounding box center [380, 120] width 58 height 15
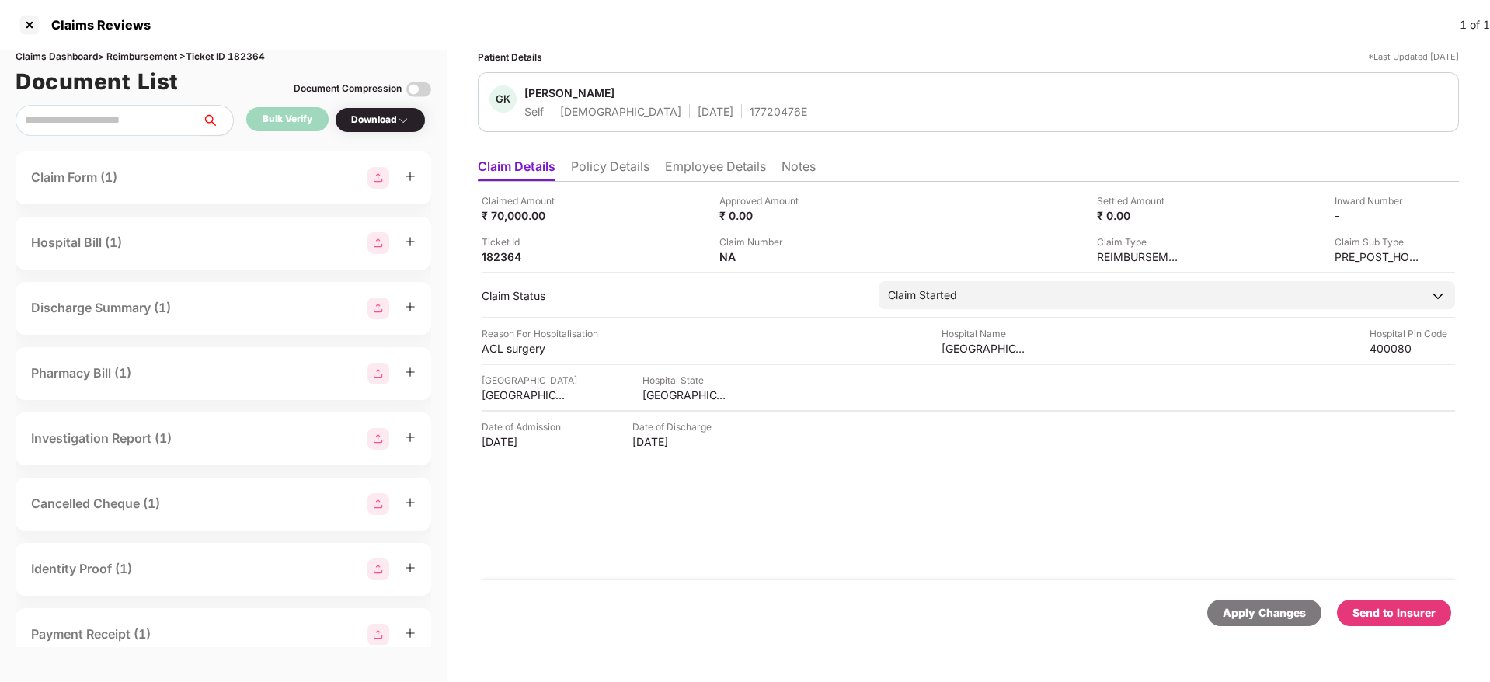
click at [384, 117] on div "Download" at bounding box center [380, 120] width 58 height 15
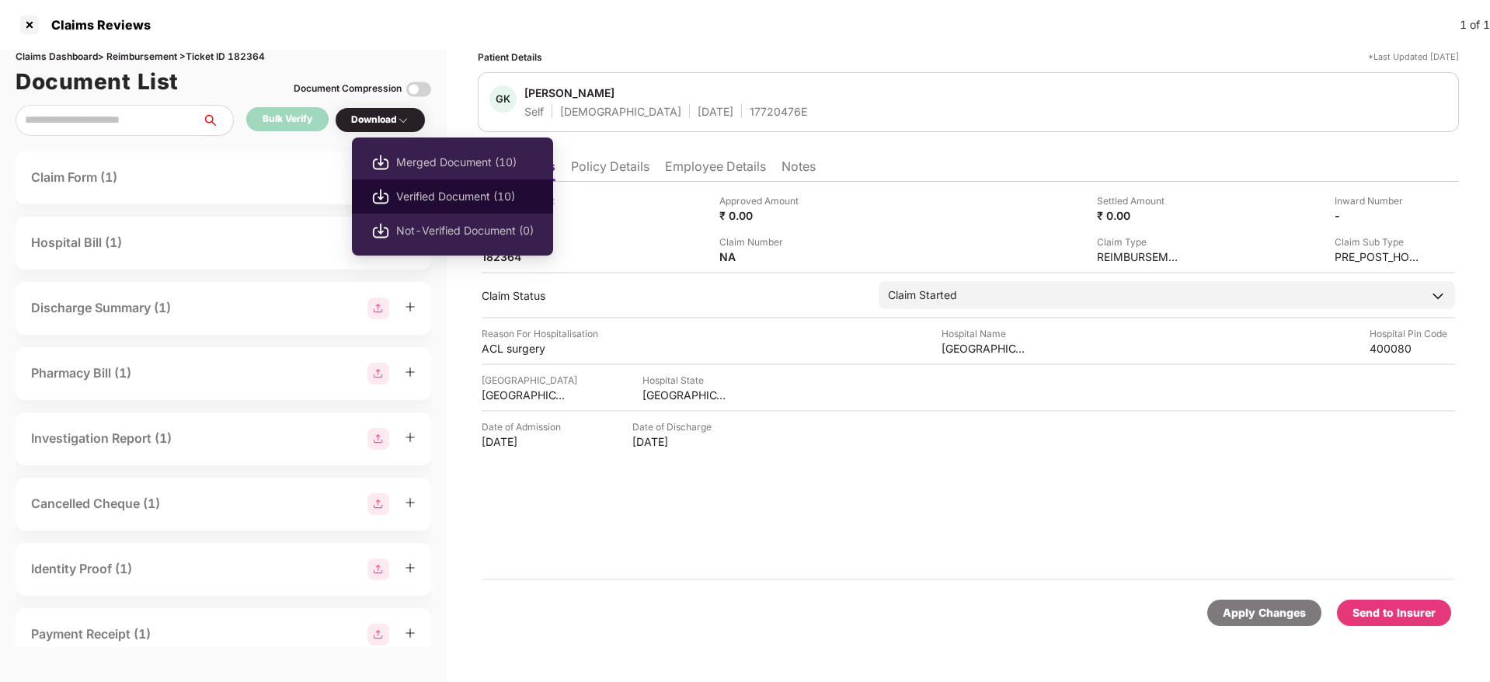
click at [401, 189] on span "Verified Document (10)" at bounding box center [465, 196] width 138 height 17
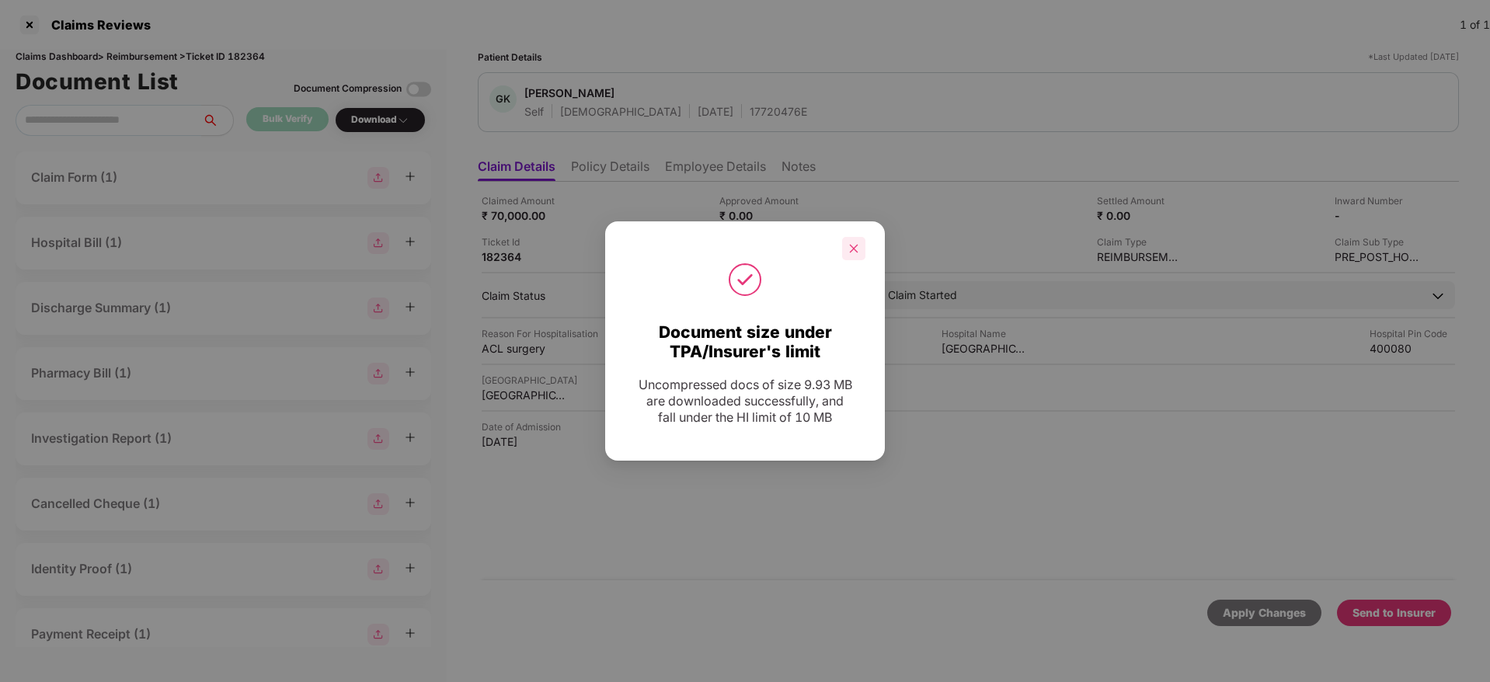
click at [851, 240] on div at bounding box center [853, 248] width 23 height 23
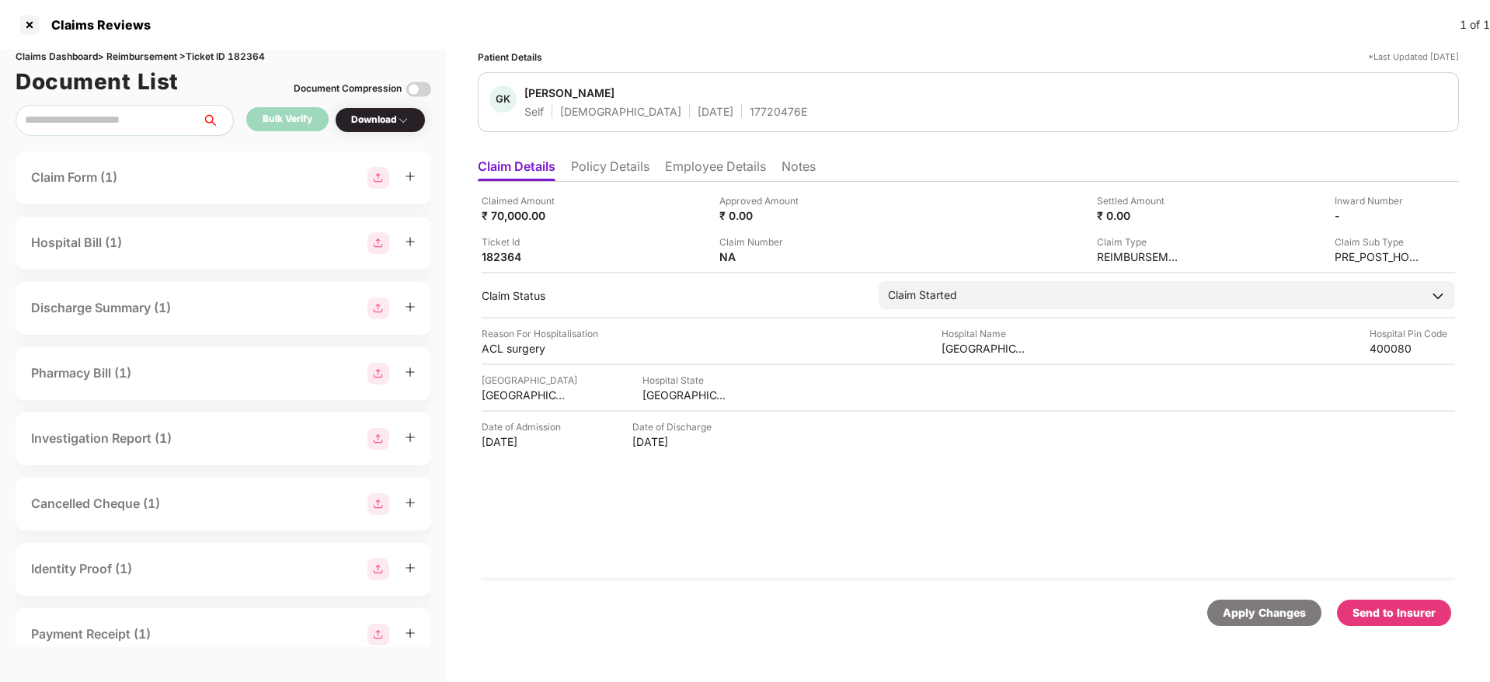
click at [1384, 606] on div "Send to Insurer" at bounding box center [1394, 612] width 83 height 17
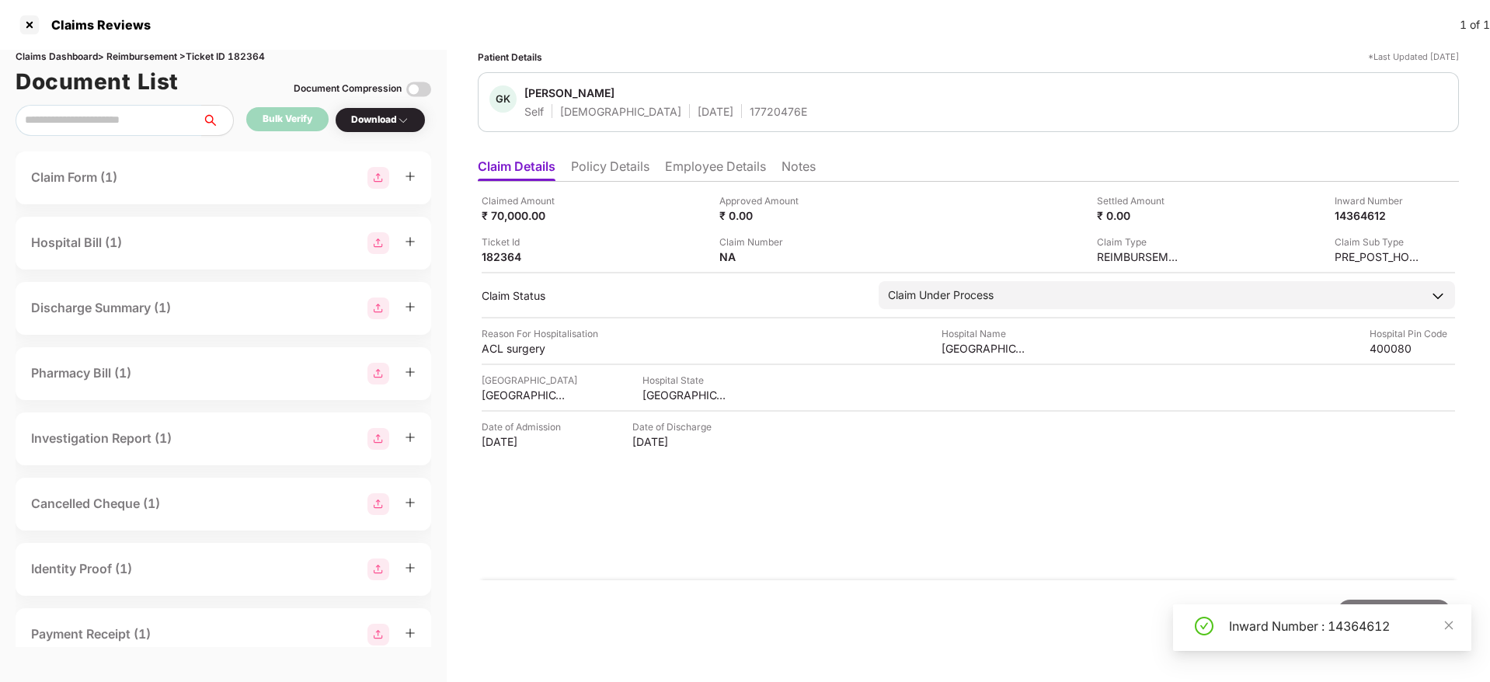
click at [1262, 629] on div "Inward Number : 14364612" at bounding box center [1341, 626] width 224 height 19
copy div "Inward"
click at [1262, 629] on div "Inward Number : 14364612" at bounding box center [1341, 626] width 224 height 19
click at [611, 162] on li "Policy Details" at bounding box center [610, 169] width 78 height 23
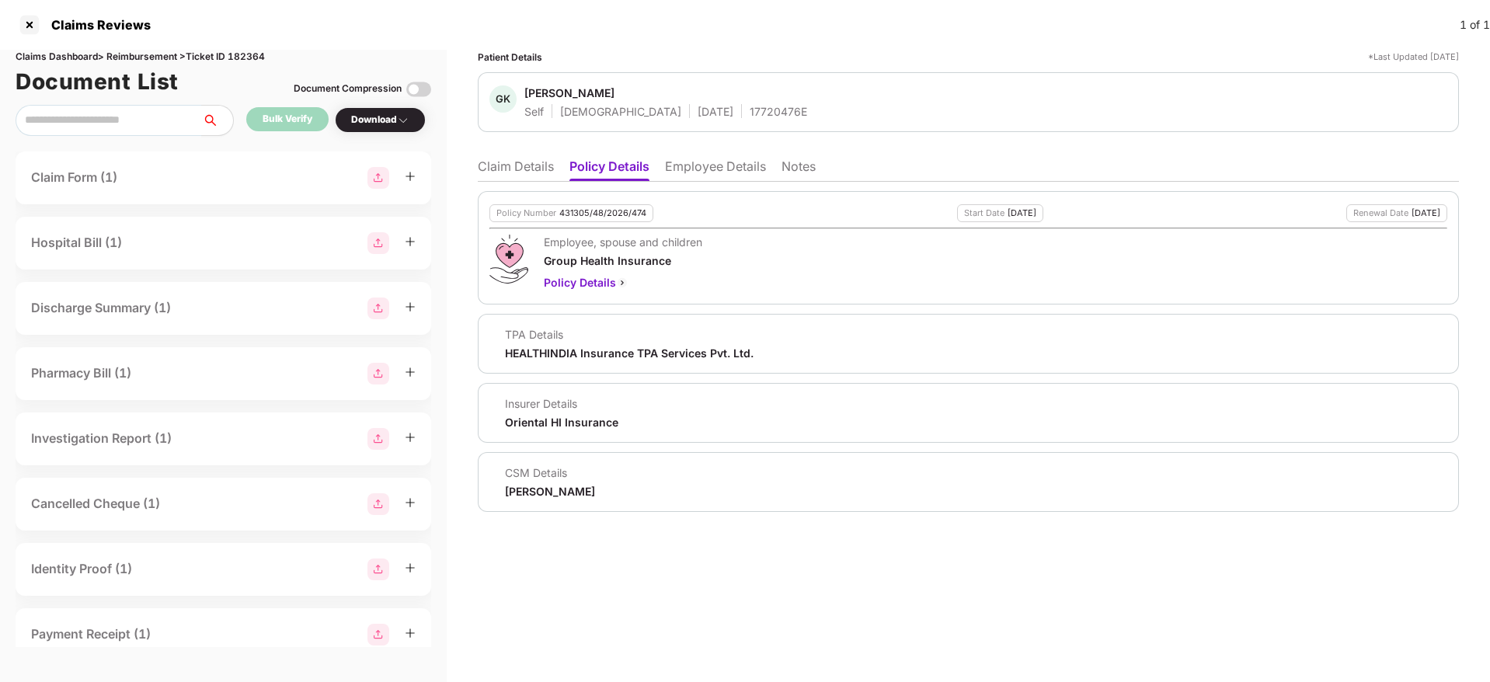
click at [510, 169] on li "Claim Details" at bounding box center [516, 169] width 76 height 23
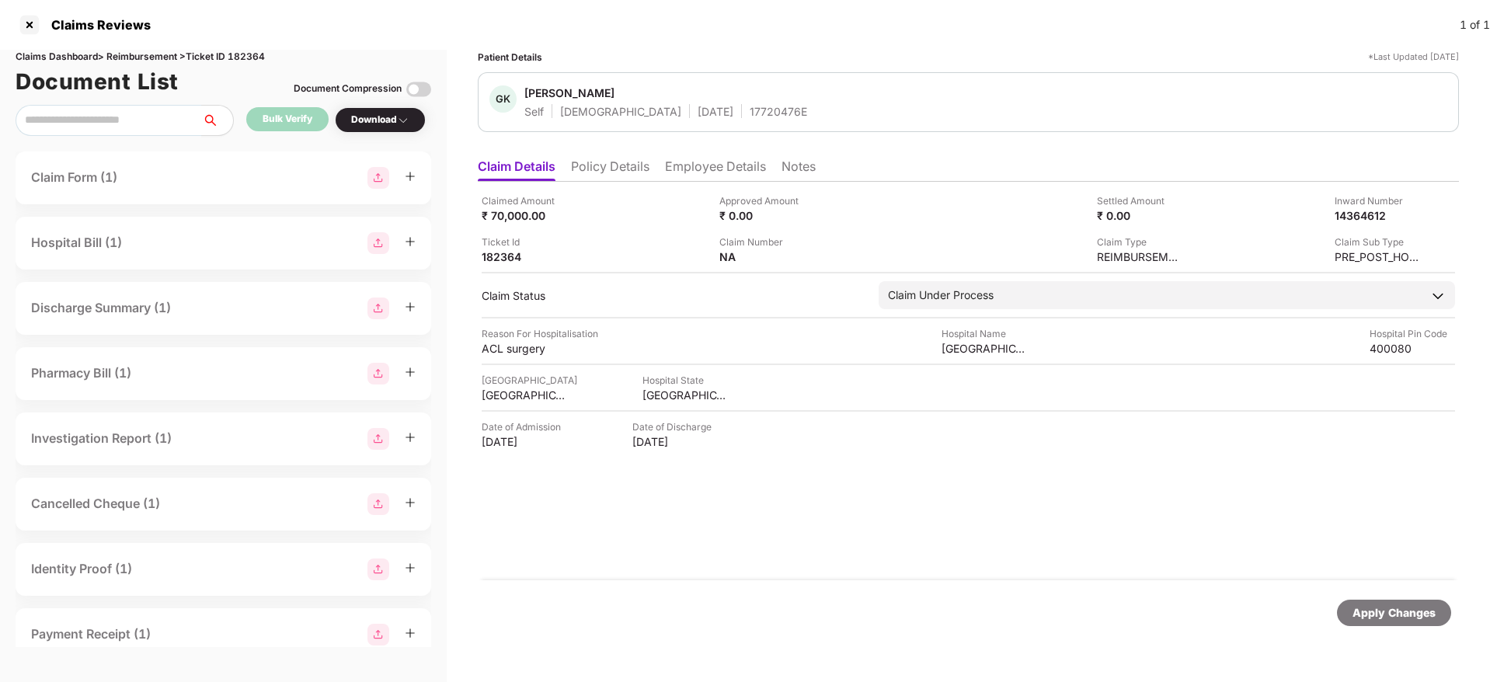
click at [615, 154] on ul "Claim Details Policy Details Employee Details Notes" at bounding box center [968, 166] width 981 height 31
drag, startPoint x: 588, startPoint y: 180, endPoint x: 590, endPoint y: 162, distance: 18.8
click at [590, 162] on div "Claim Details Policy Details Employee Details Notes Claimed Amount ₹ 70,000.00 …" at bounding box center [968, 401] width 981 height 500
click at [595, 173] on li "Policy Details" at bounding box center [610, 169] width 78 height 23
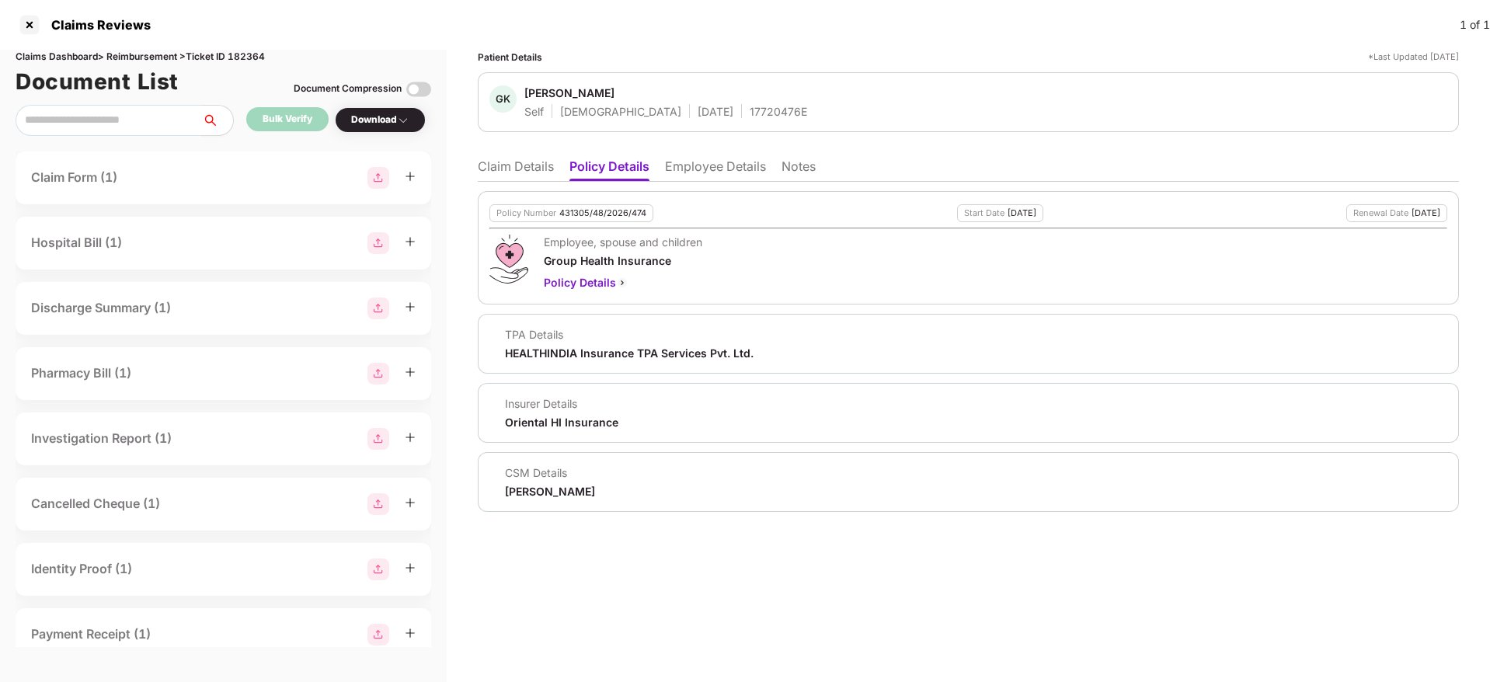
click at [531, 162] on li "Claim Details" at bounding box center [516, 169] width 76 height 23
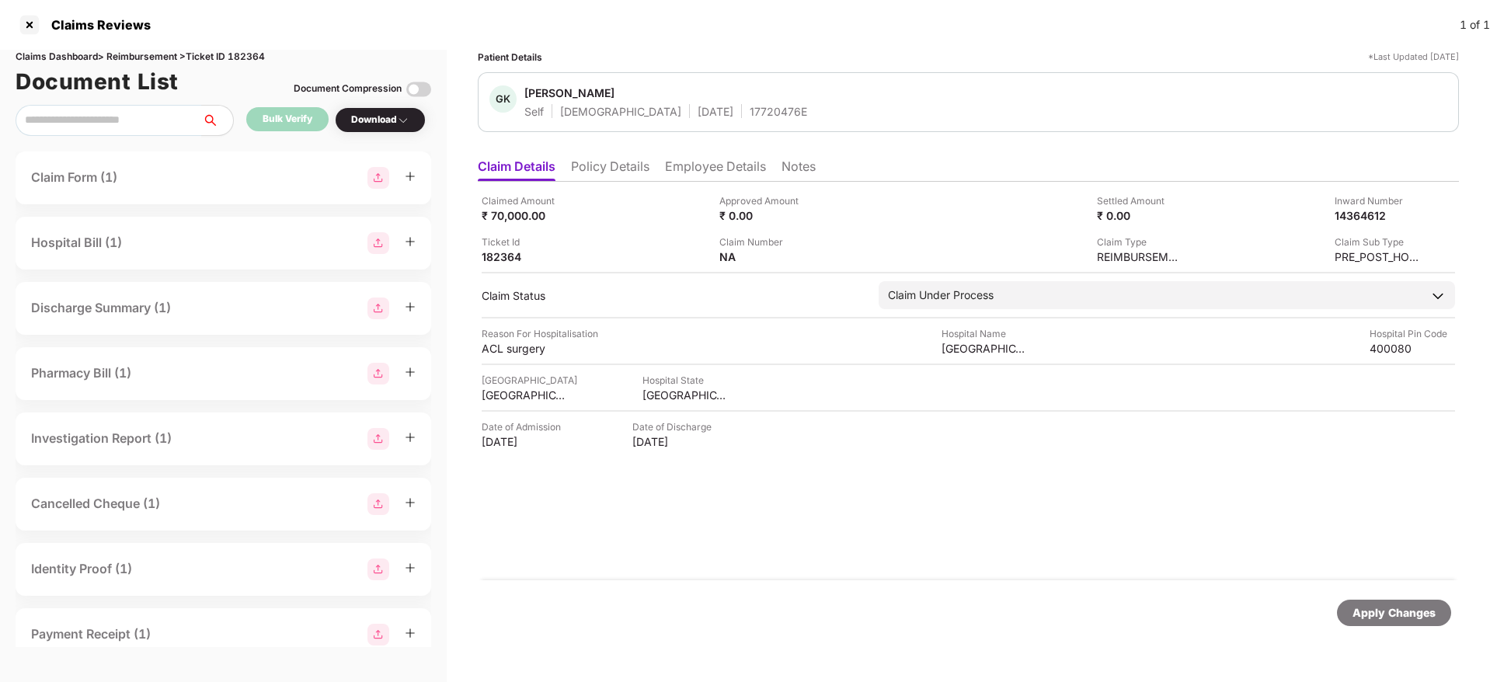
click at [750, 113] on div "17720476E" at bounding box center [778, 111] width 57 height 15
click at [26, 24] on div at bounding box center [29, 24] width 25 height 25
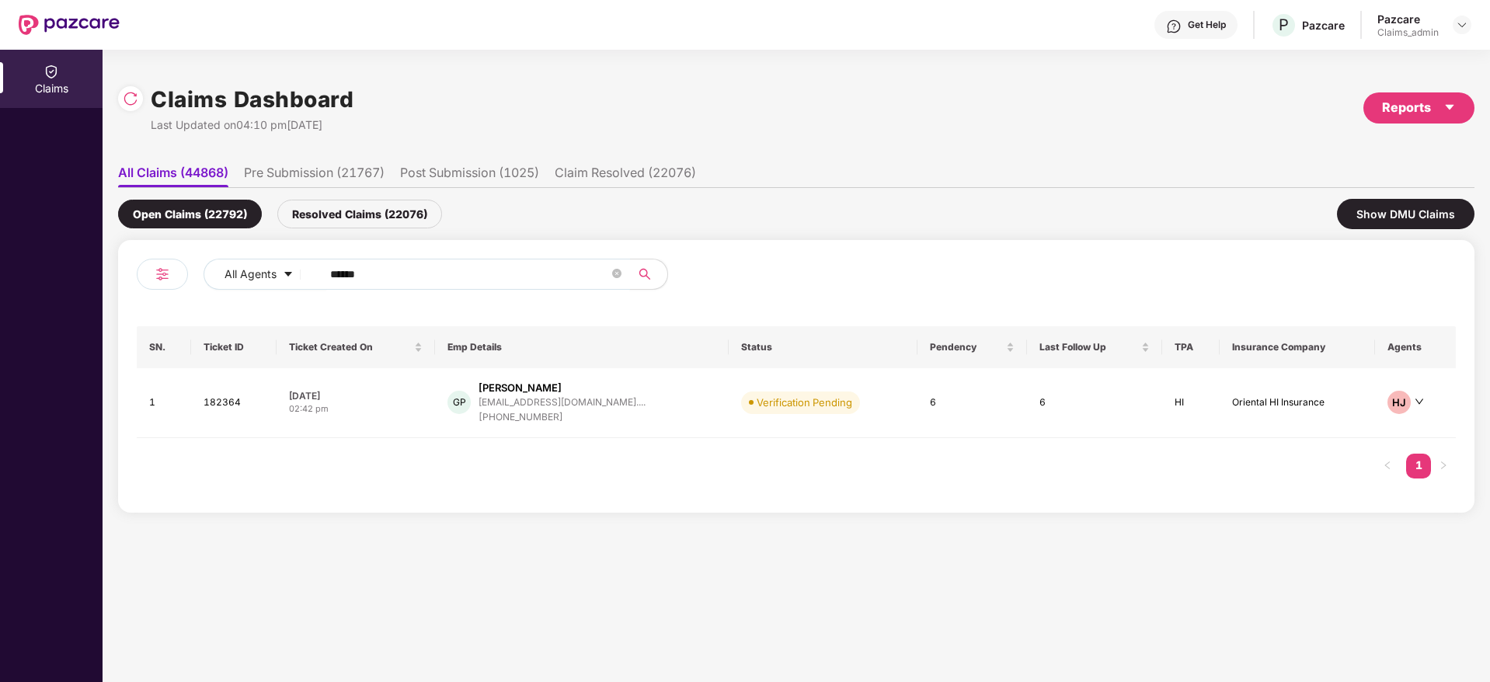
click at [399, 278] on input "******" at bounding box center [469, 274] width 279 height 23
paste input "******"
type input "******"
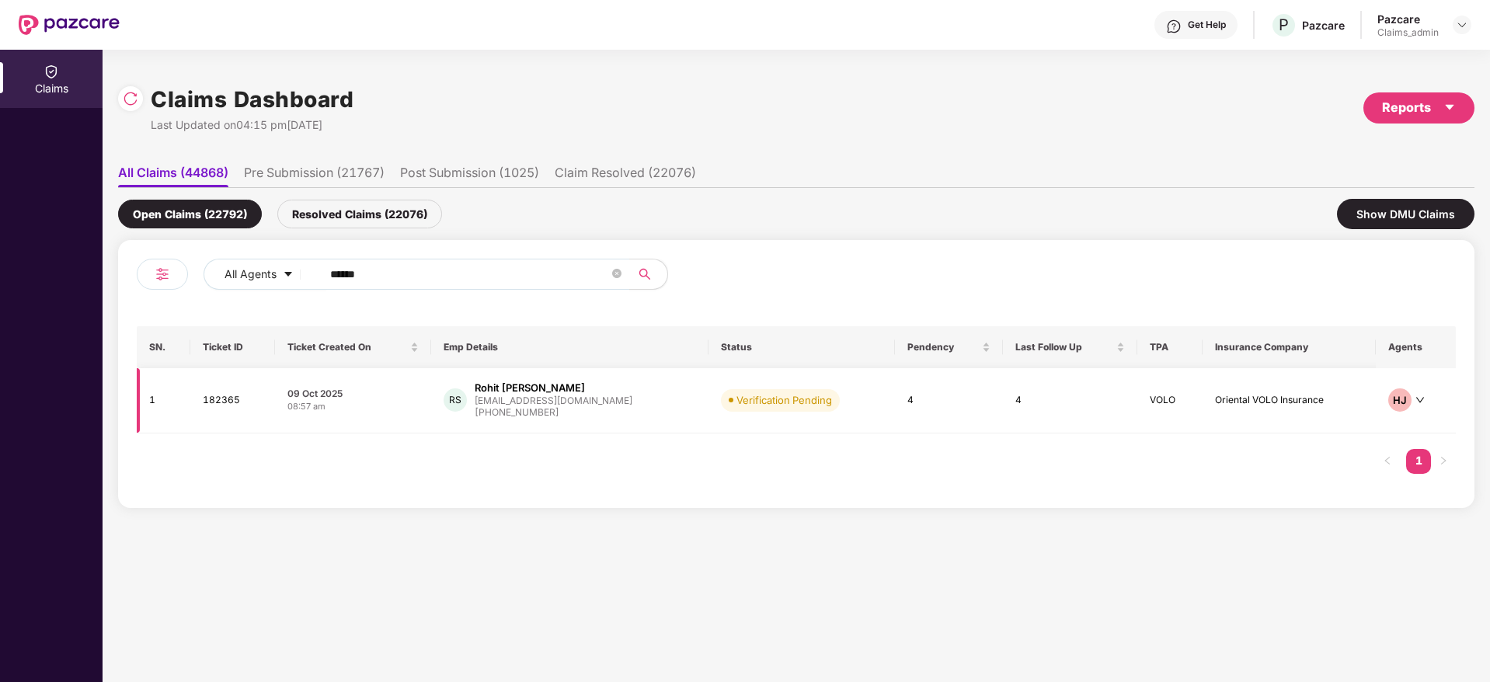
click at [400, 401] on div "08:57 am" at bounding box center [352, 406] width 131 height 13
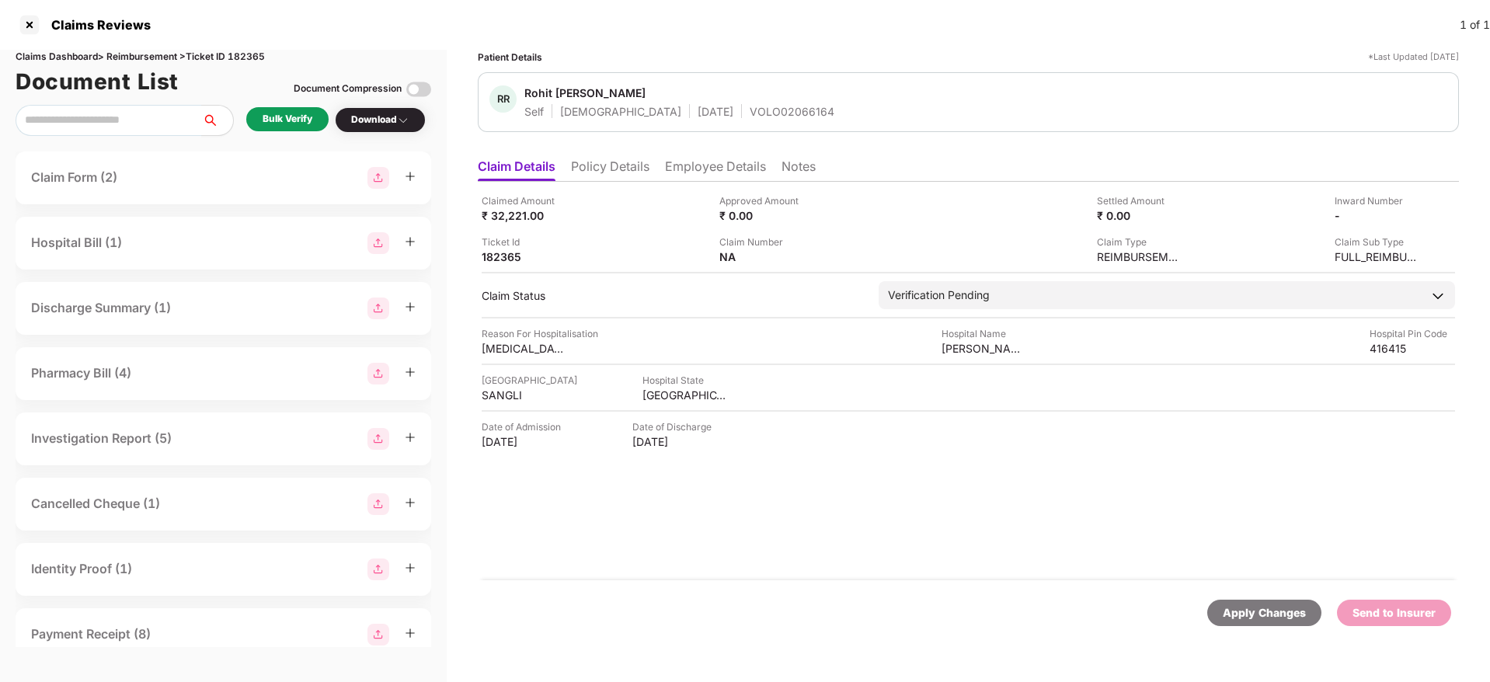
click at [277, 122] on div "Bulk Verify" at bounding box center [288, 119] width 50 height 15
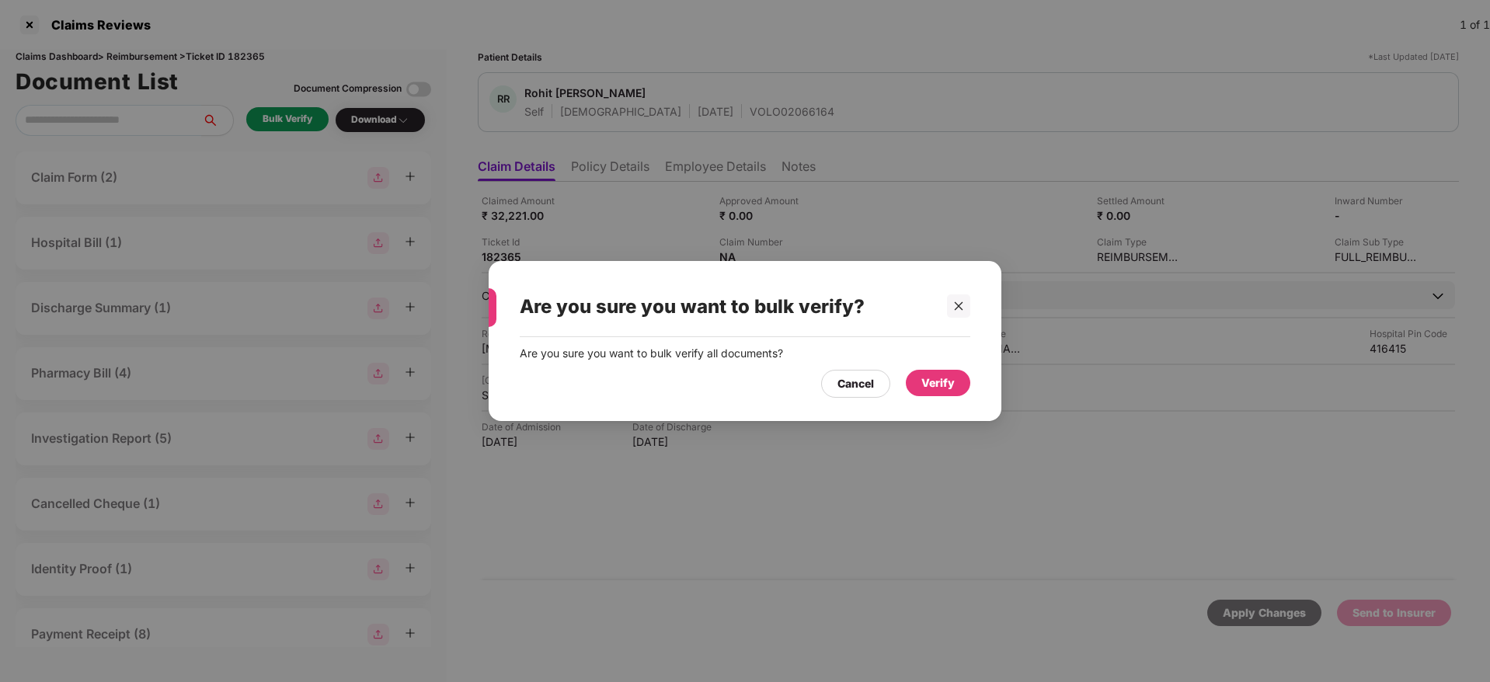
click at [922, 386] on div "Verify" at bounding box center [937, 382] width 33 height 17
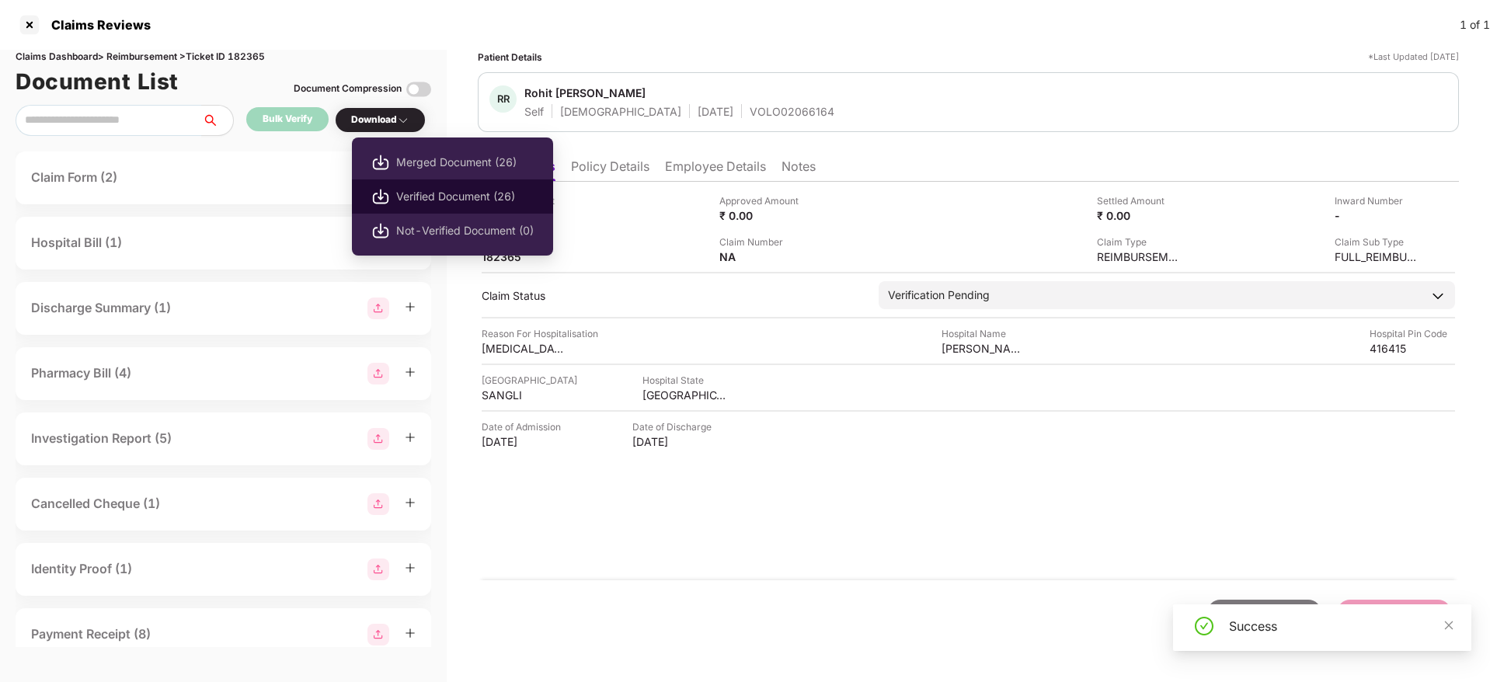
click at [415, 192] on span "Verified Document (26)" at bounding box center [465, 196] width 138 height 17
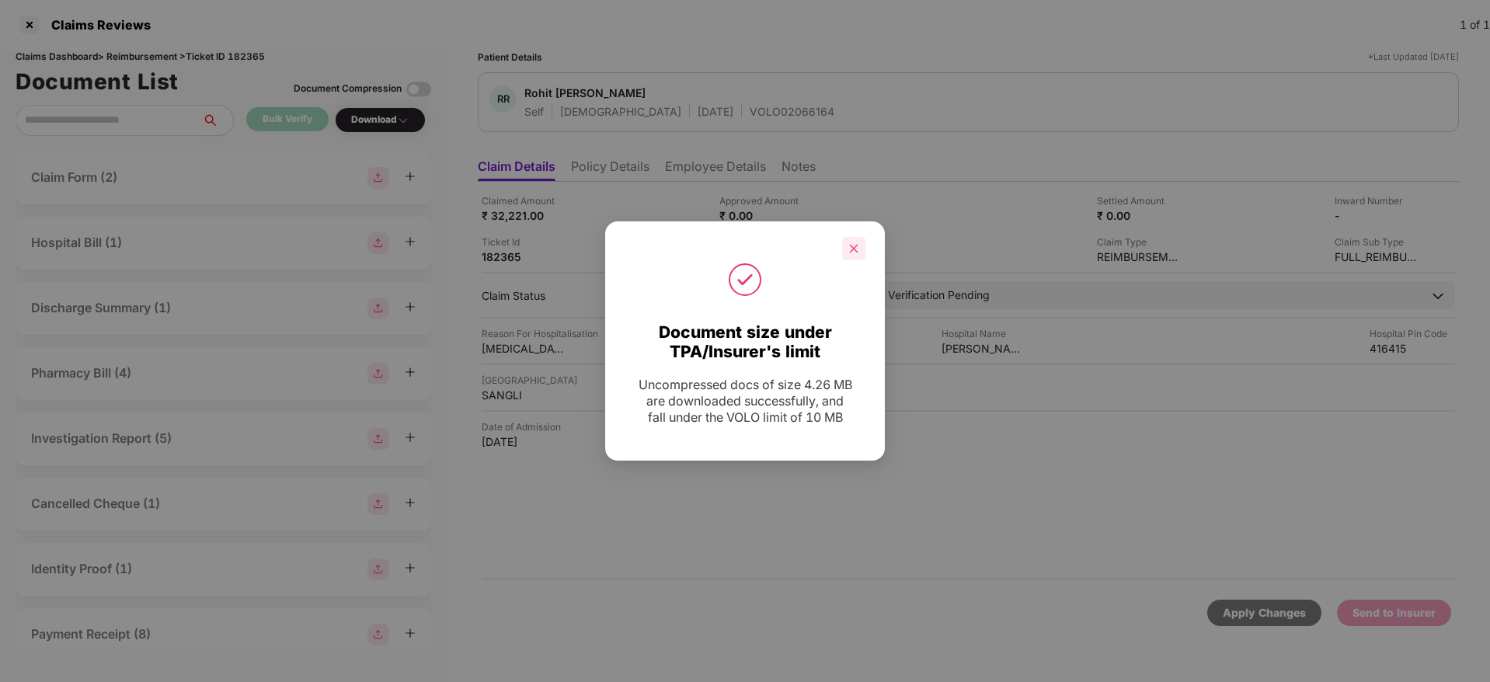
click at [860, 250] on div at bounding box center [853, 248] width 23 height 23
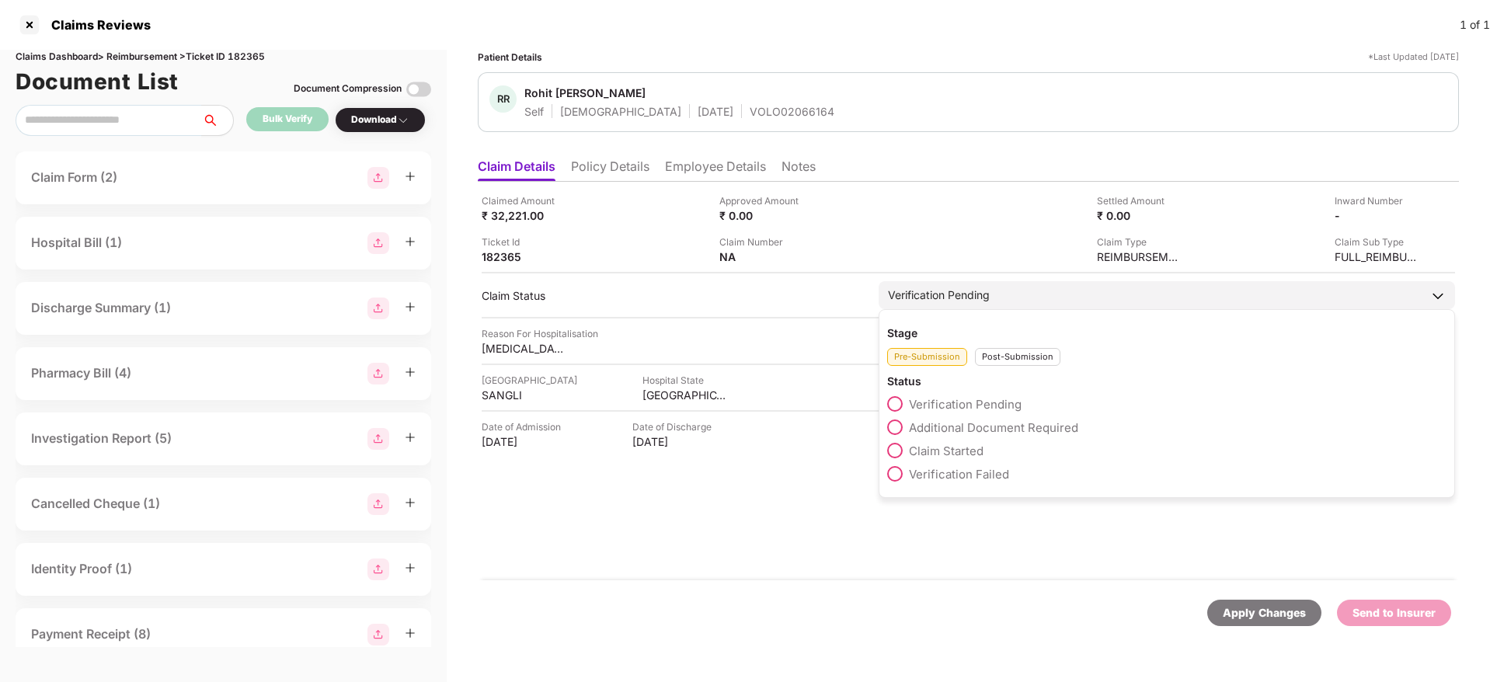
click at [950, 451] on span "Claim Started" at bounding box center [946, 451] width 75 height 15
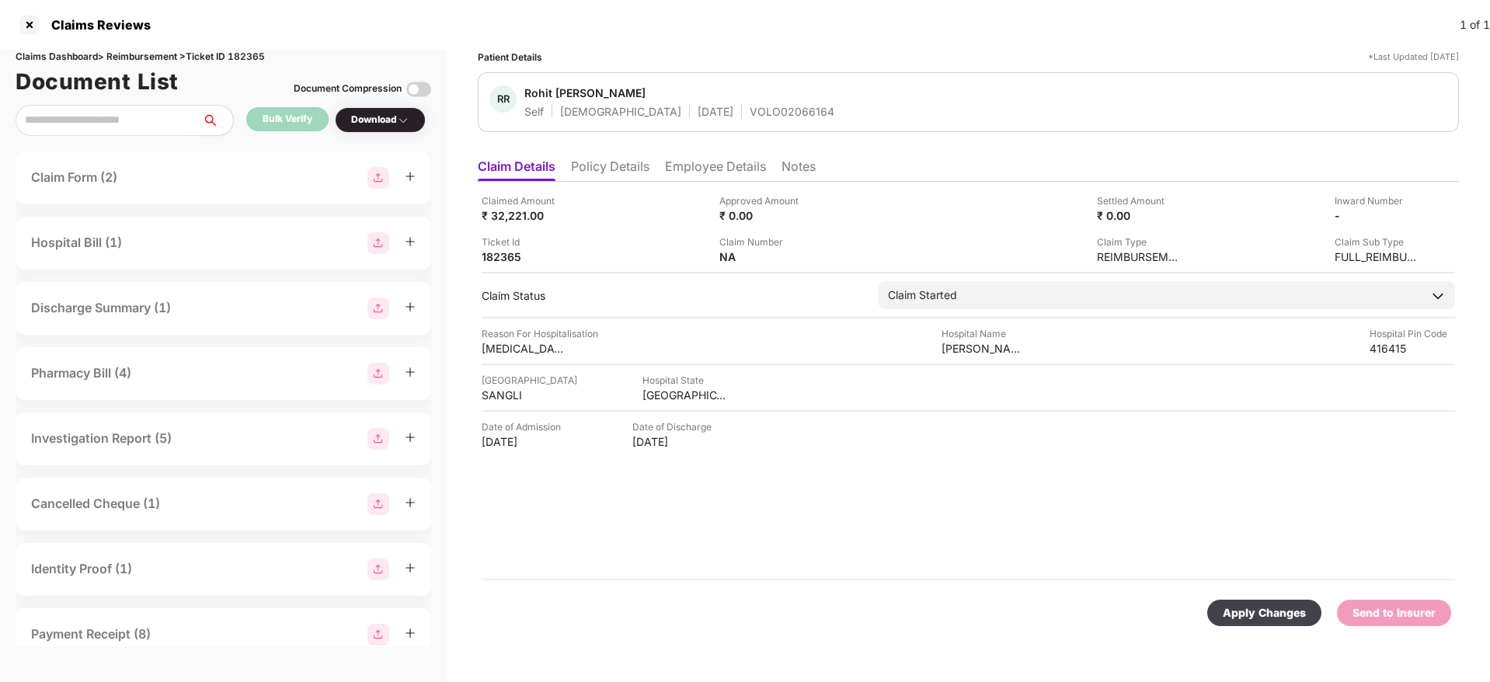
click at [1255, 607] on div "Apply Changes" at bounding box center [1264, 612] width 83 height 17
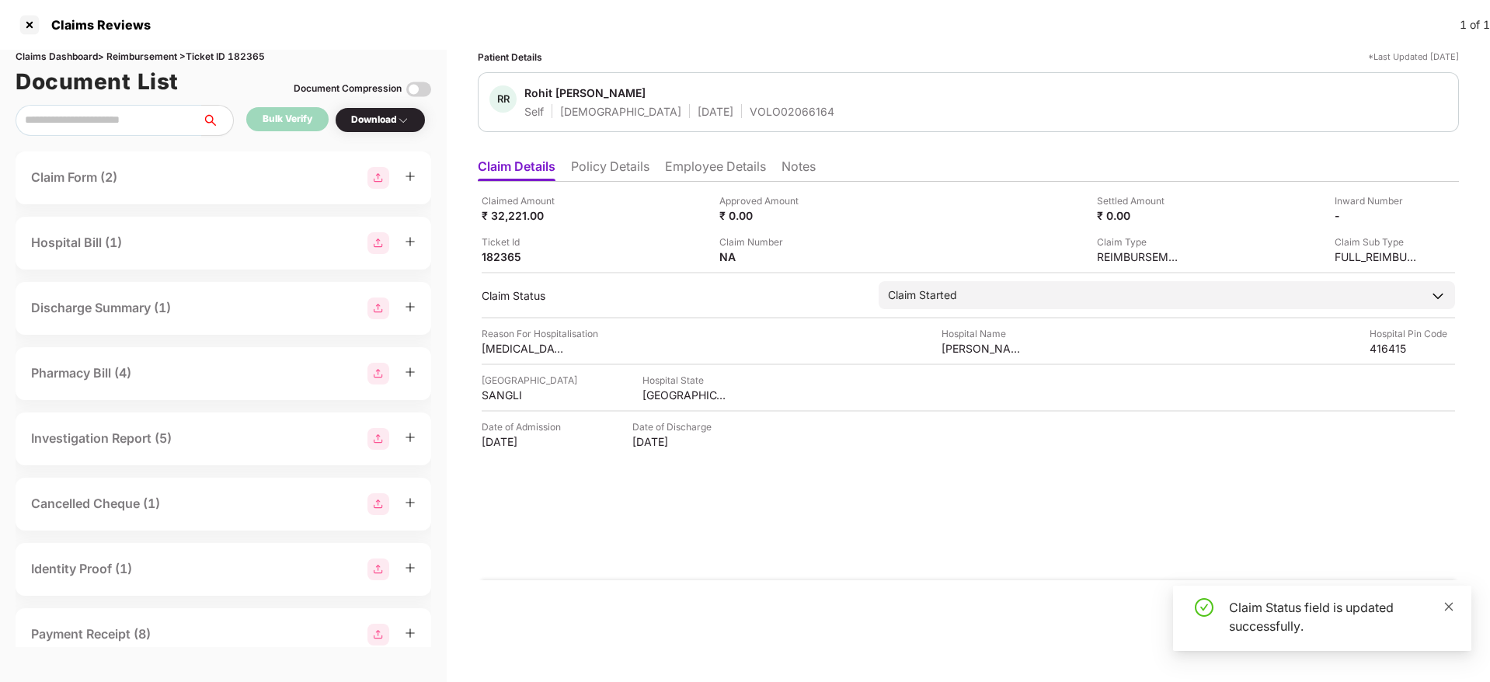
click at [1447, 609] on icon "close" at bounding box center [1449, 606] width 9 height 9
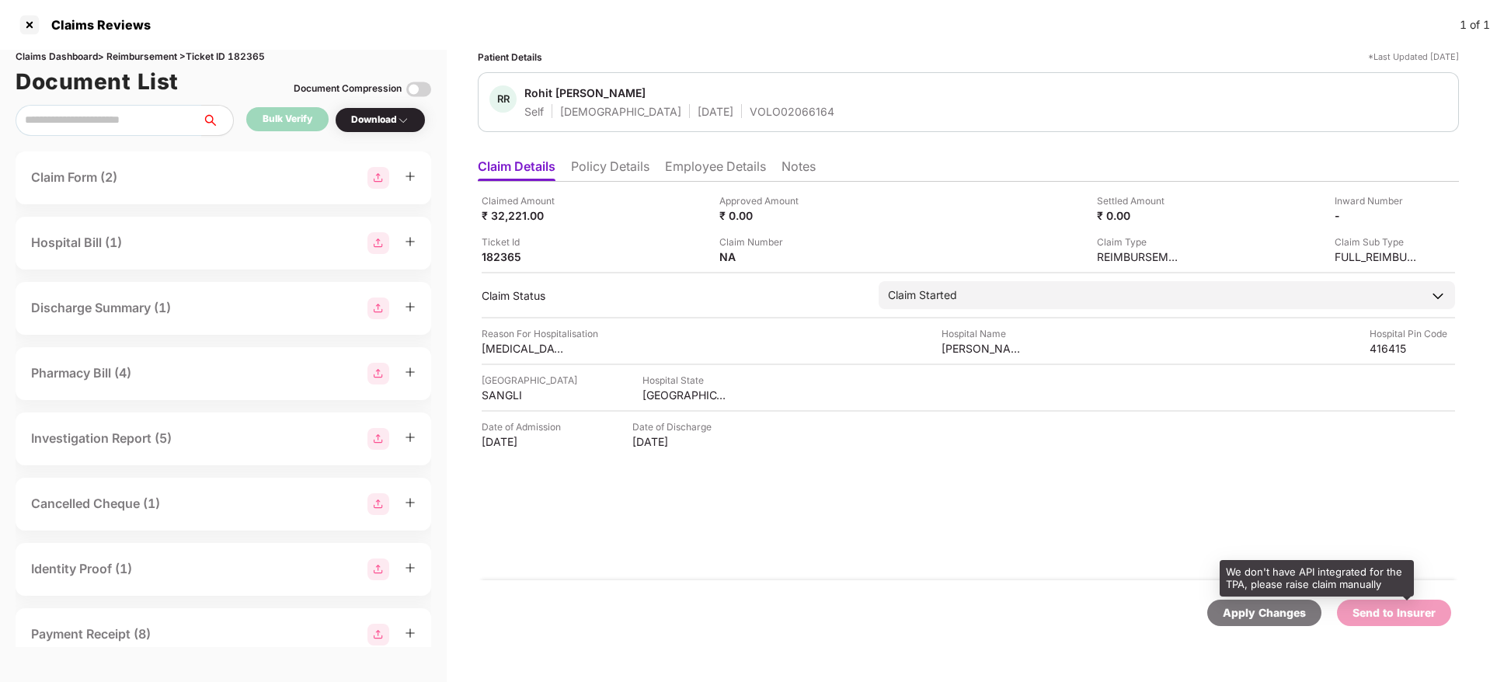
click at [1402, 615] on div "Send to Insurer" at bounding box center [1394, 612] width 83 height 17
click at [1388, 610] on div "Send to Insurer" at bounding box center [1394, 612] width 83 height 17
click at [608, 162] on li "Policy Details" at bounding box center [610, 169] width 78 height 23
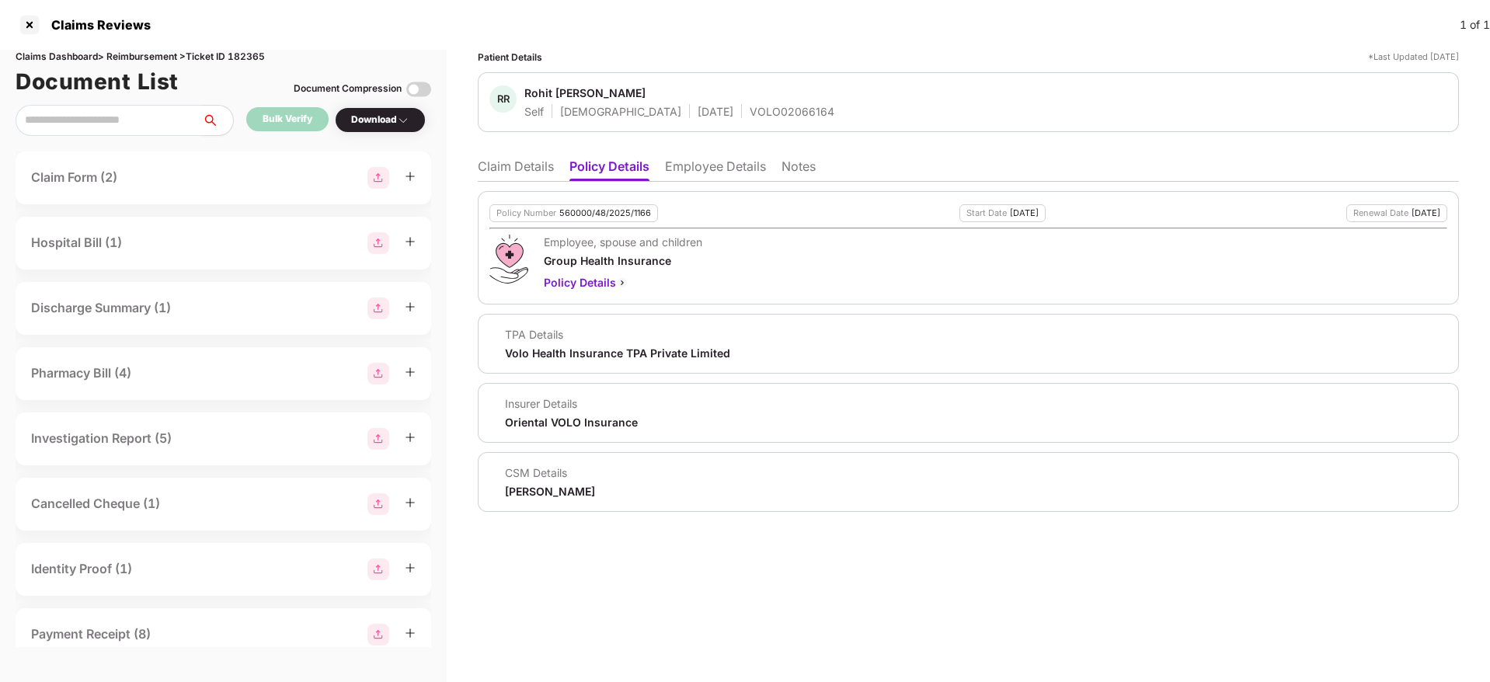
click at [512, 356] on div "Volo Health Insurance TPA Private Limited" at bounding box center [617, 353] width 225 height 15
click at [489, 164] on li "Claim Details" at bounding box center [516, 169] width 76 height 23
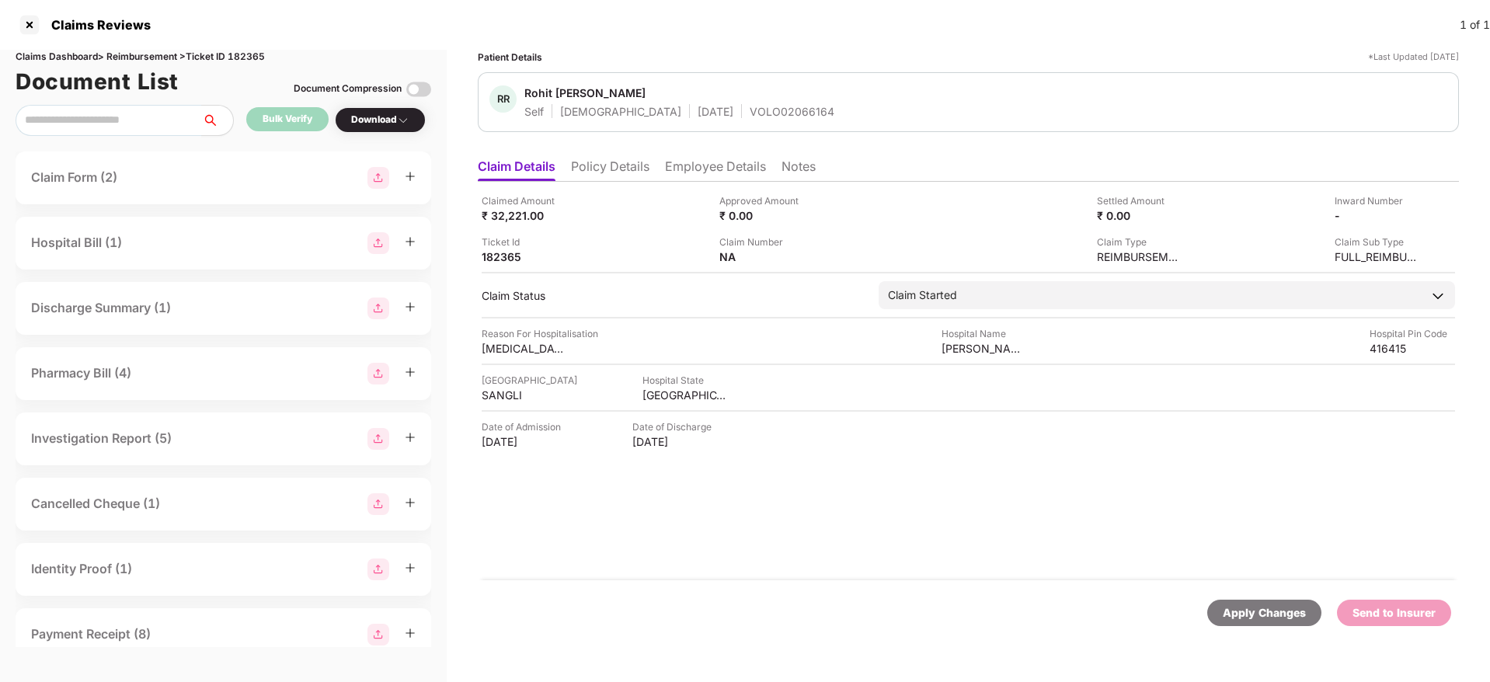
click at [1253, 614] on div "Apply Changes" at bounding box center [1264, 612] width 83 height 17
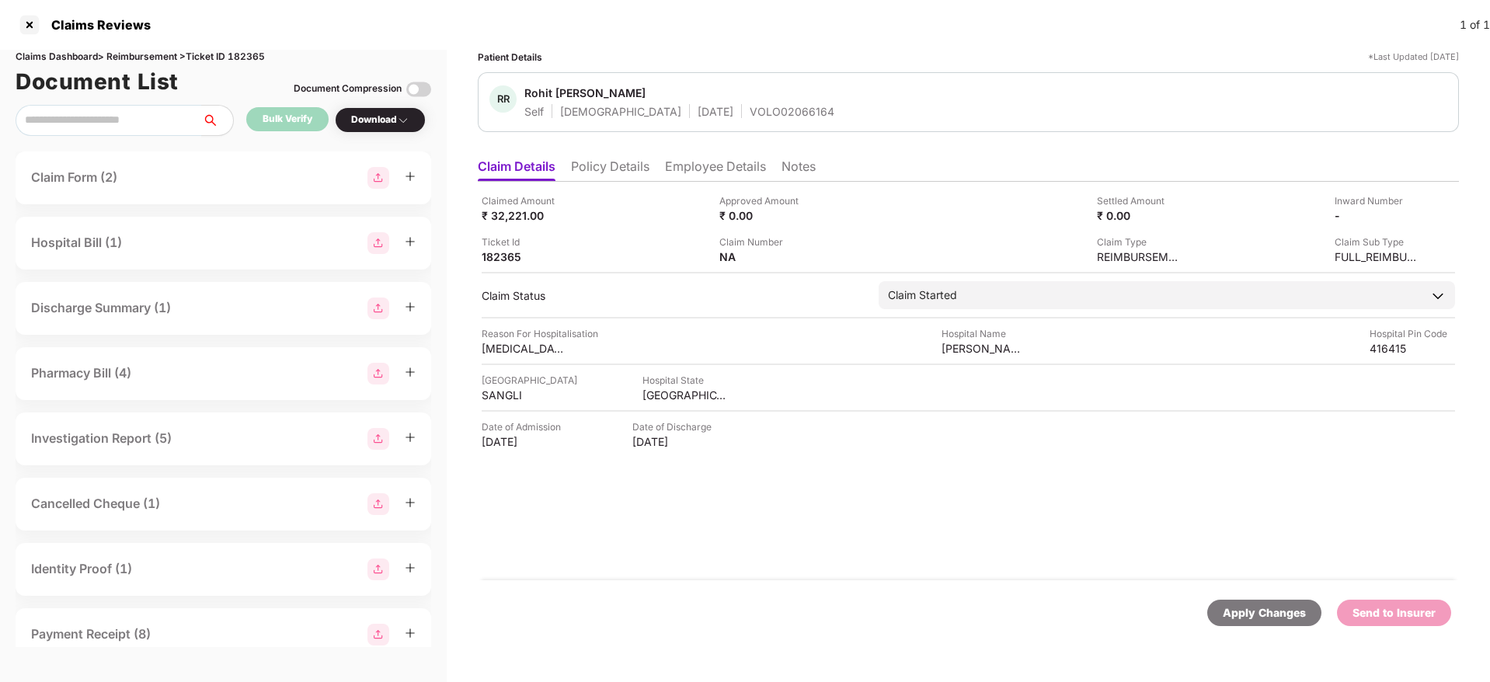
click at [813, 478] on div "Claimed Amount ₹ 32,221.00 Approved Amount ₹ 0.00 Settled Amount ₹ 0.00 Inward …" at bounding box center [968, 381] width 981 height 399
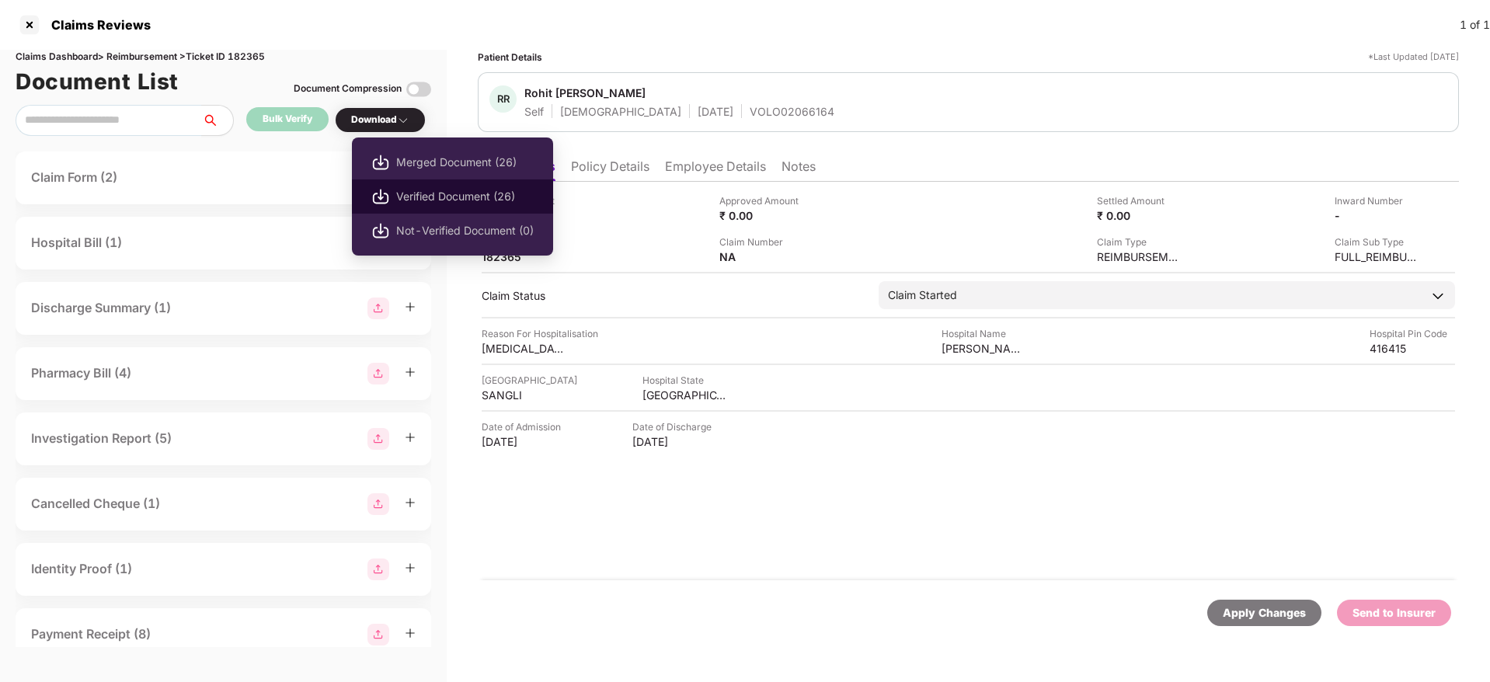
click at [413, 198] on span "Verified Document (26)" at bounding box center [465, 196] width 138 height 17
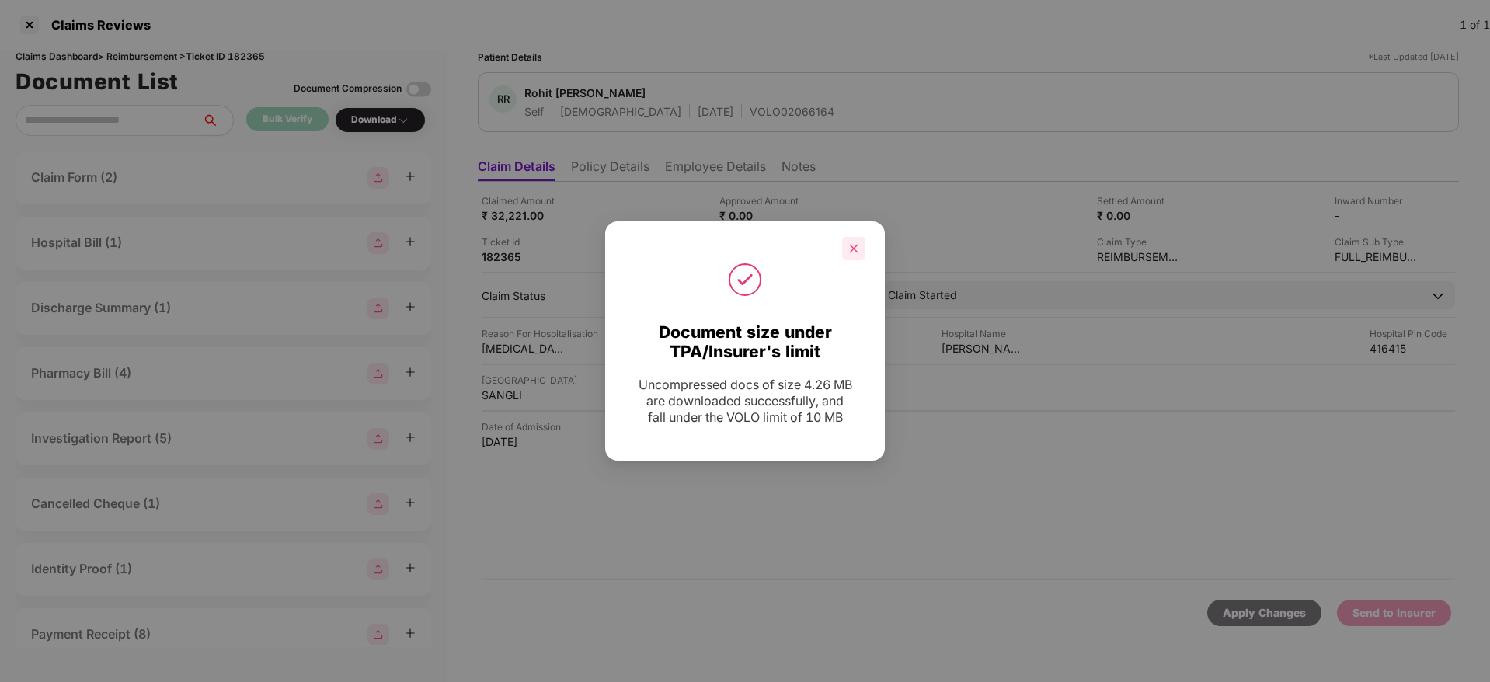
click at [858, 237] on div at bounding box center [853, 248] width 23 height 23
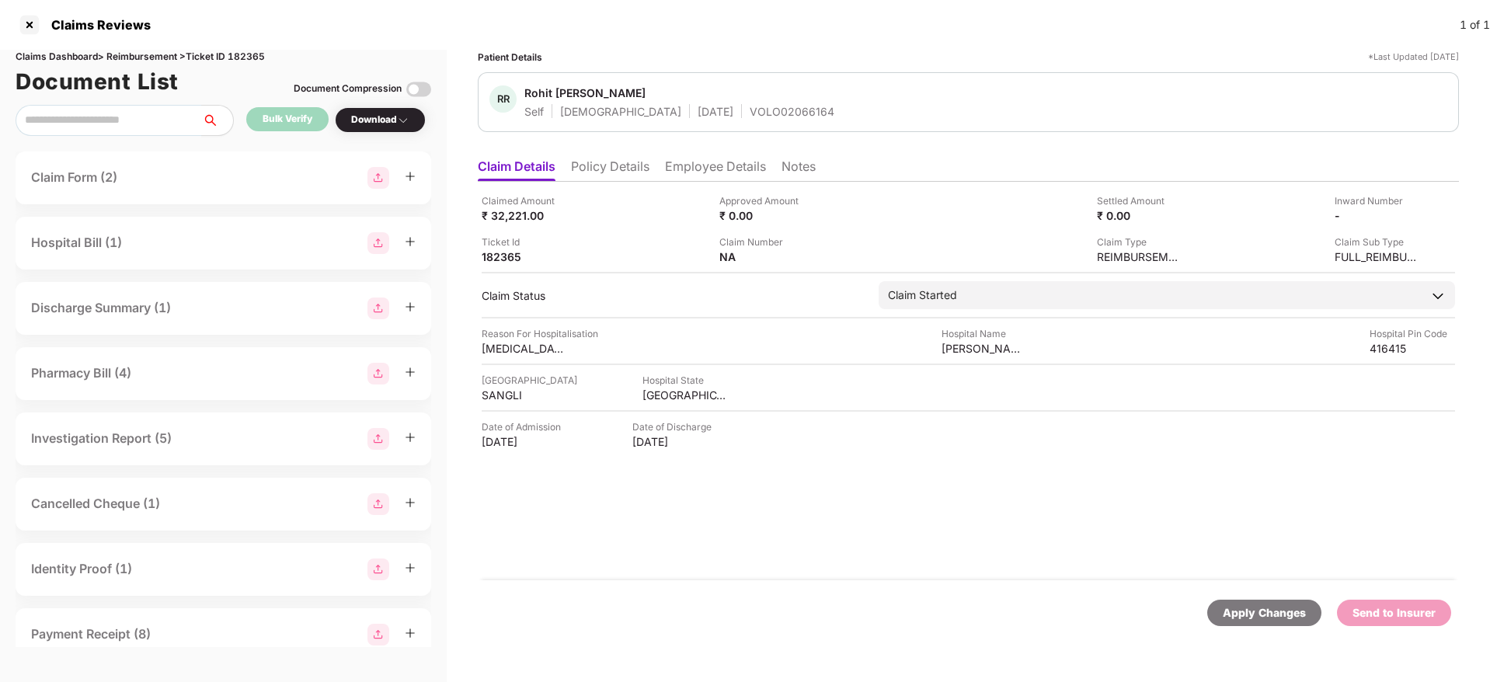
click at [730, 170] on li "Employee Details" at bounding box center [715, 169] width 101 height 23
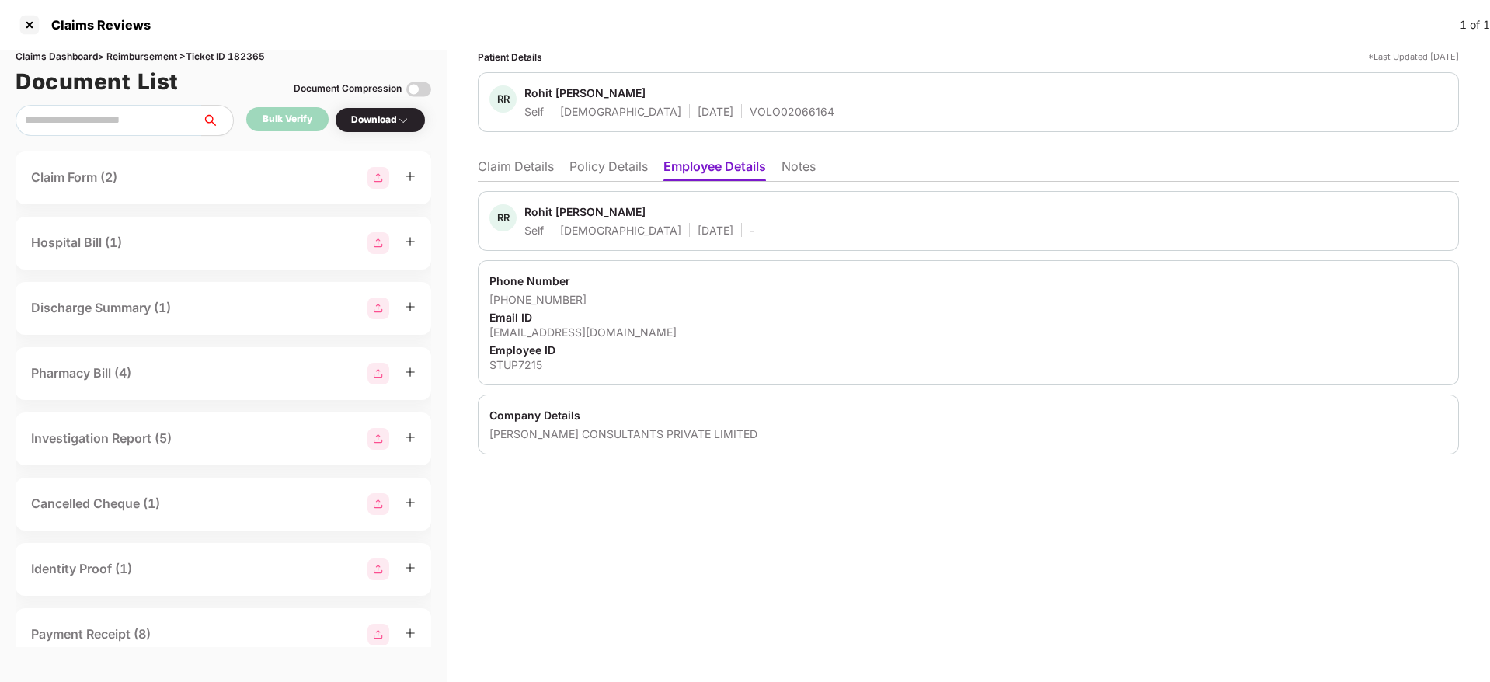
click at [507, 437] on div "STUP CONSULTANTS PRIVATE LIMITED" at bounding box center [968, 434] width 958 height 15
click at [526, 359] on div "STUP7215" at bounding box center [968, 364] width 958 height 15
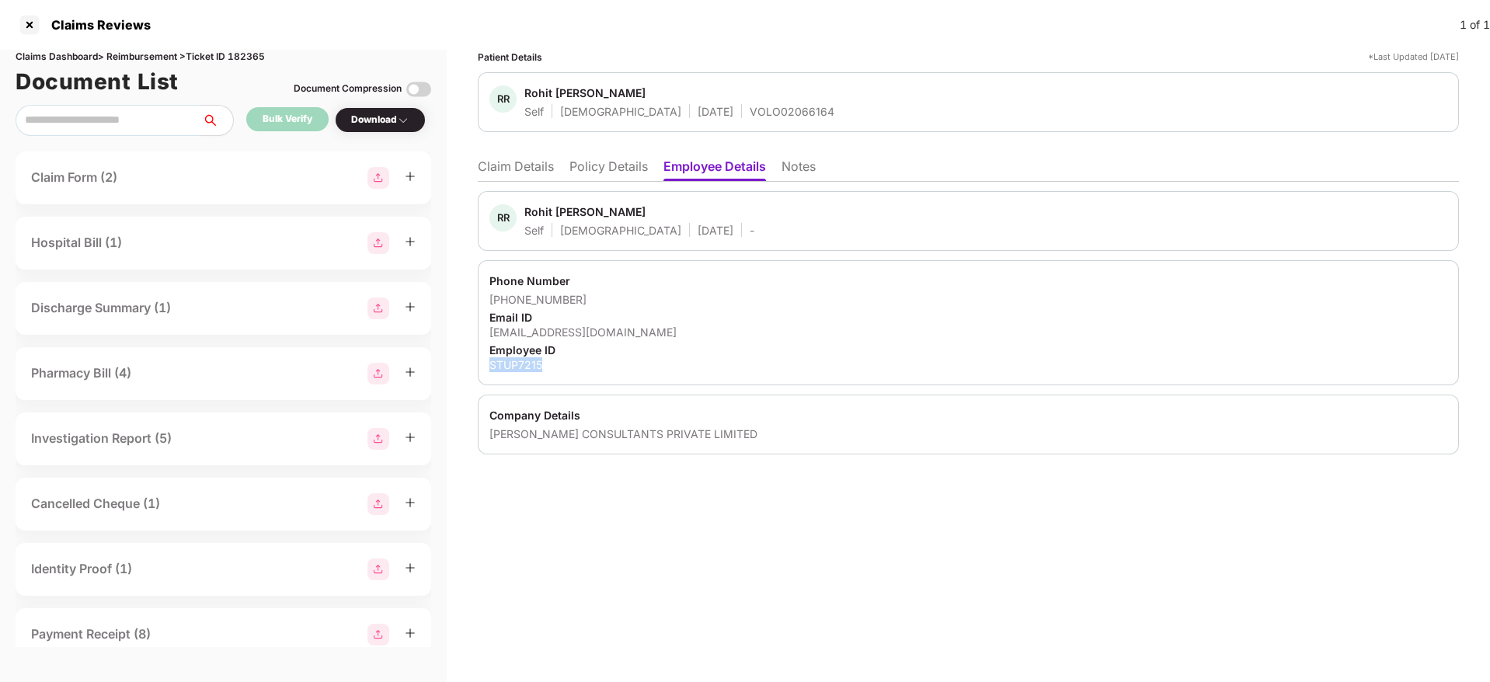
click at [526, 359] on div "STUP7215" at bounding box center [968, 364] width 958 height 15
click at [590, 163] on li "Policy Details" at bounding box center [608, 169] width 78 height 23
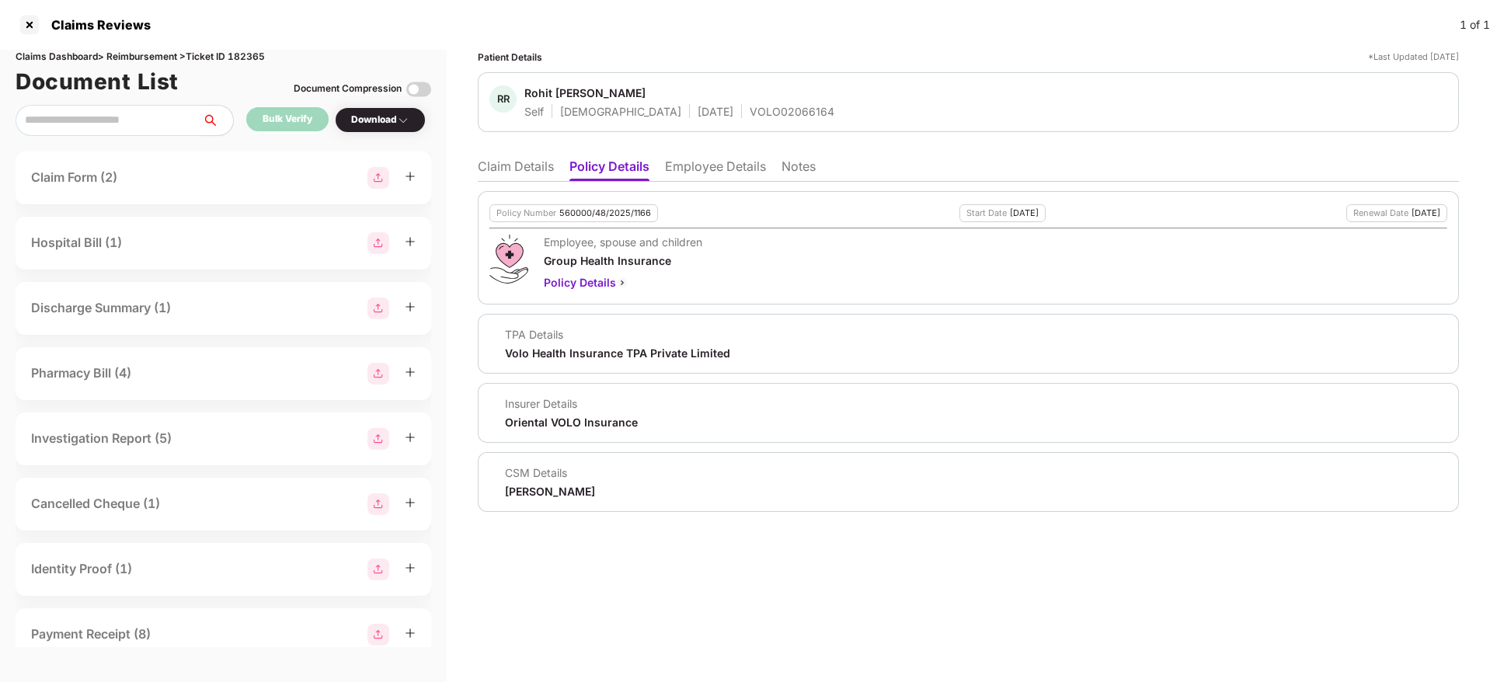
click at [568, 213] on div "560000/48/2025/1166" at bounding box center [605, 213] width 92 height 10
click at [750, 107] on div "VOLO02066164" at bounding box center [792, 111] width 85 height 15
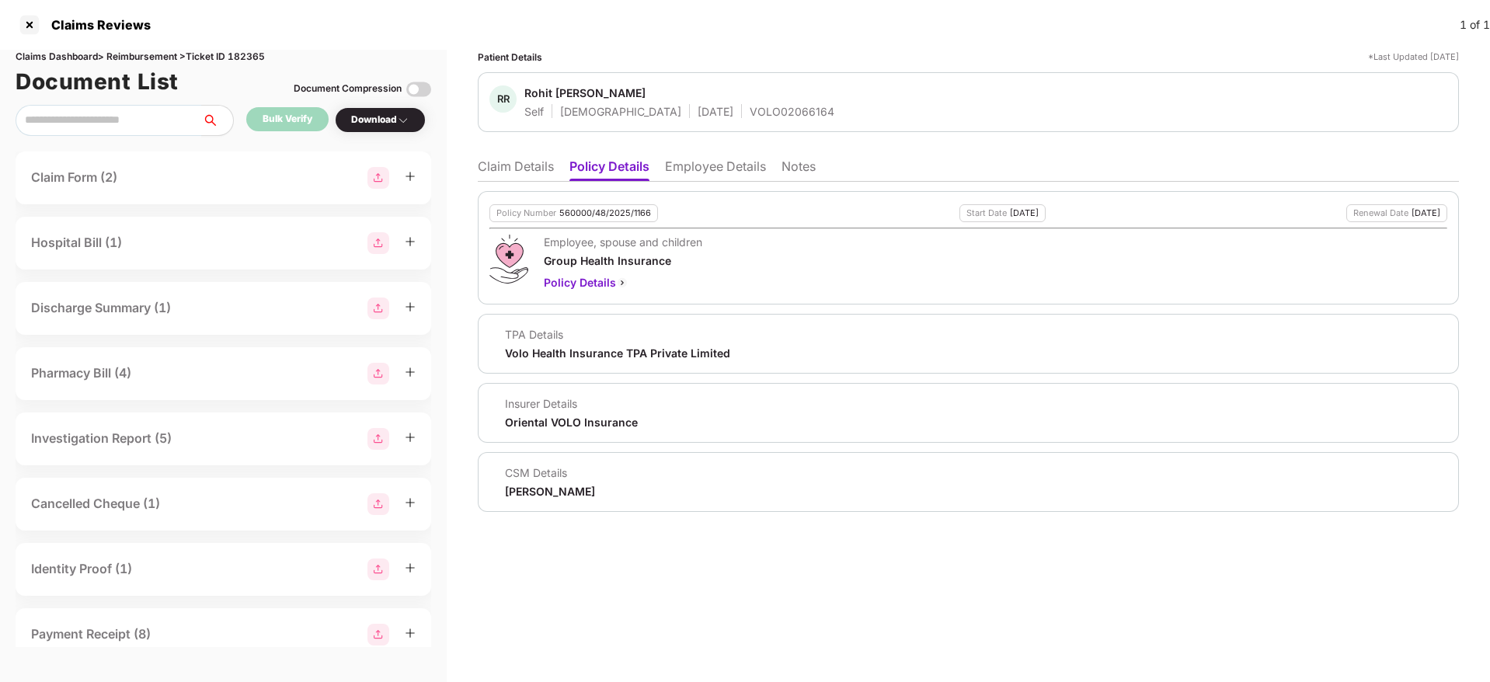
click at [700, 172] on li "Employee Details" at bounding box center [715, 169] width 101 height 23
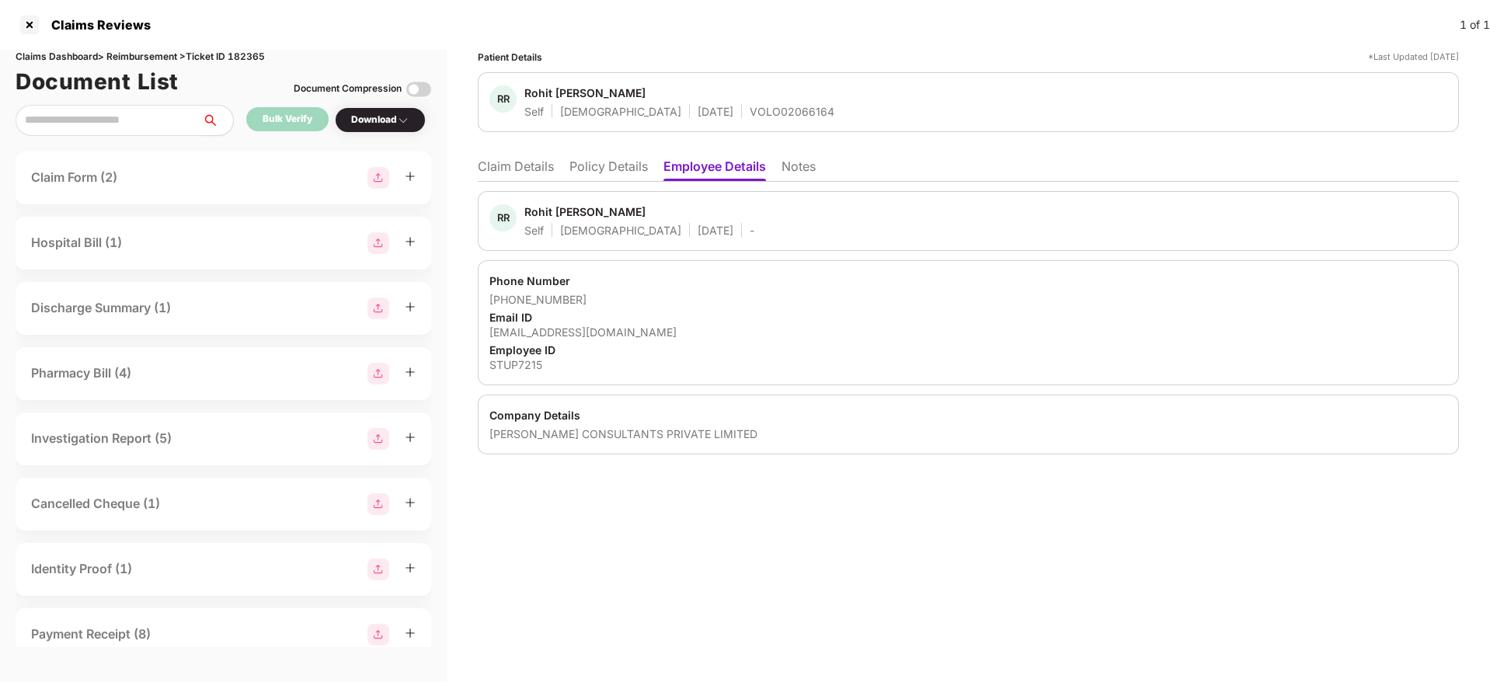
click at [750, 113] on div "VOLO02066164" at bounding box center [792, 111] width 85 height 15
click at [518, 158] on li "Claim Details" at bounding box center [516, 169] width 76 height 23
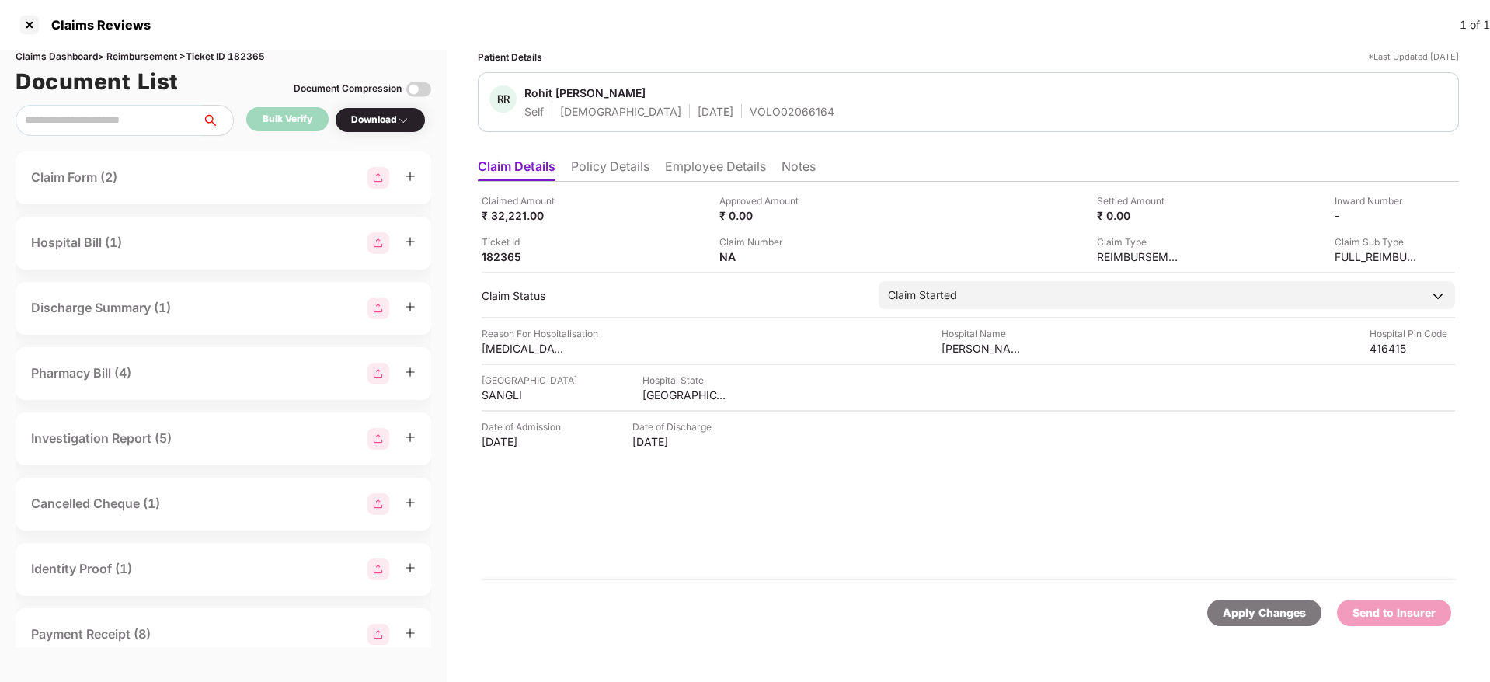
click at [628, 165] on li "Policy Details" at bounding box center [610, 169] width 78 height 23
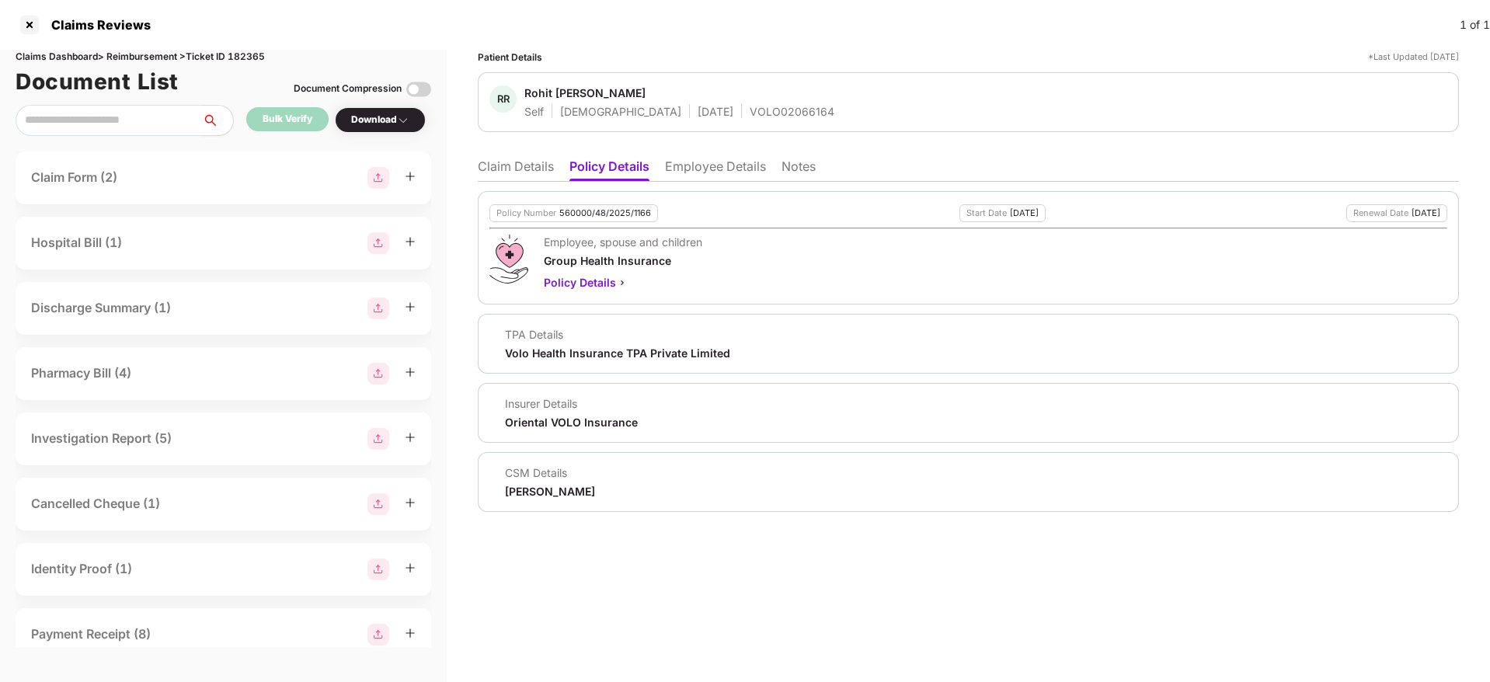
click at [709, 94] on span "Rohit Rajiv Shinde" at bounding box center [679, 94] width 310 height 19
drag, startPoint x: 709, startPoint y: 94, endPoint x: 705, endPoint y: 112, distance: 18.3
click at [705, 112] on div "Rohit Rajiv Shinde Self Male 06 Jan 1990 VOLO02066164" at bounding box center [679, 101] width 310 height 33
click at [750, 112] on div "VOLO02066164" at bounding box center [792, 111] width 85 height 15
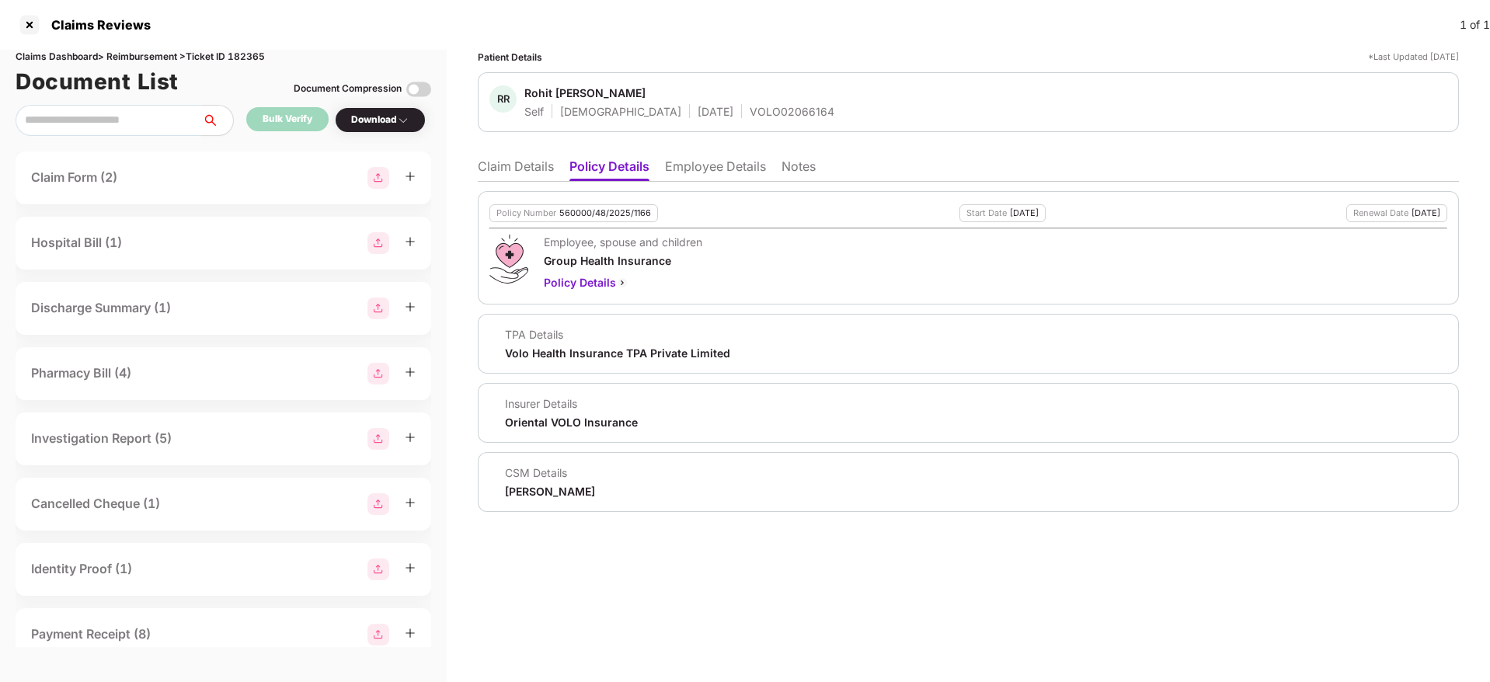
click at [529, 157] on ul "Claim Details Policy Details Employee Details Notes" at bounding box center [968, 166] width 981 height 31
click at [521, 179] on li "Claim Details" at bounding box center [516, 169] width 76 height 23
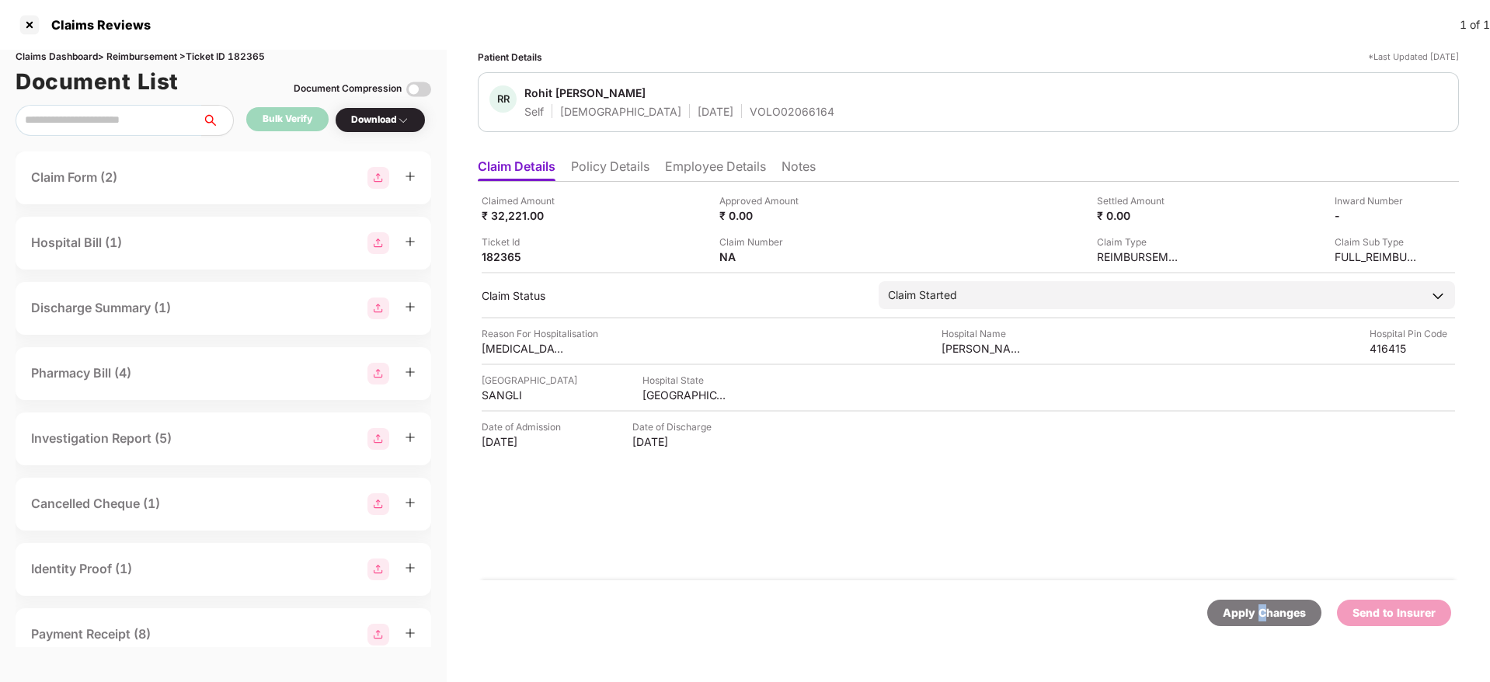
drag, startPoint x: 1272, startPoint y: 627, endPoint x: 1263, endPoint y: 613, distance: 16.4
click at [1263, 613] on div "Apply Changes Send to Insurer" at bounding box center [968, 612] width 981 height 65
click at [1263, 613] on div "Apply Changes" at bounding box center [1264, 612] width 83 height 17
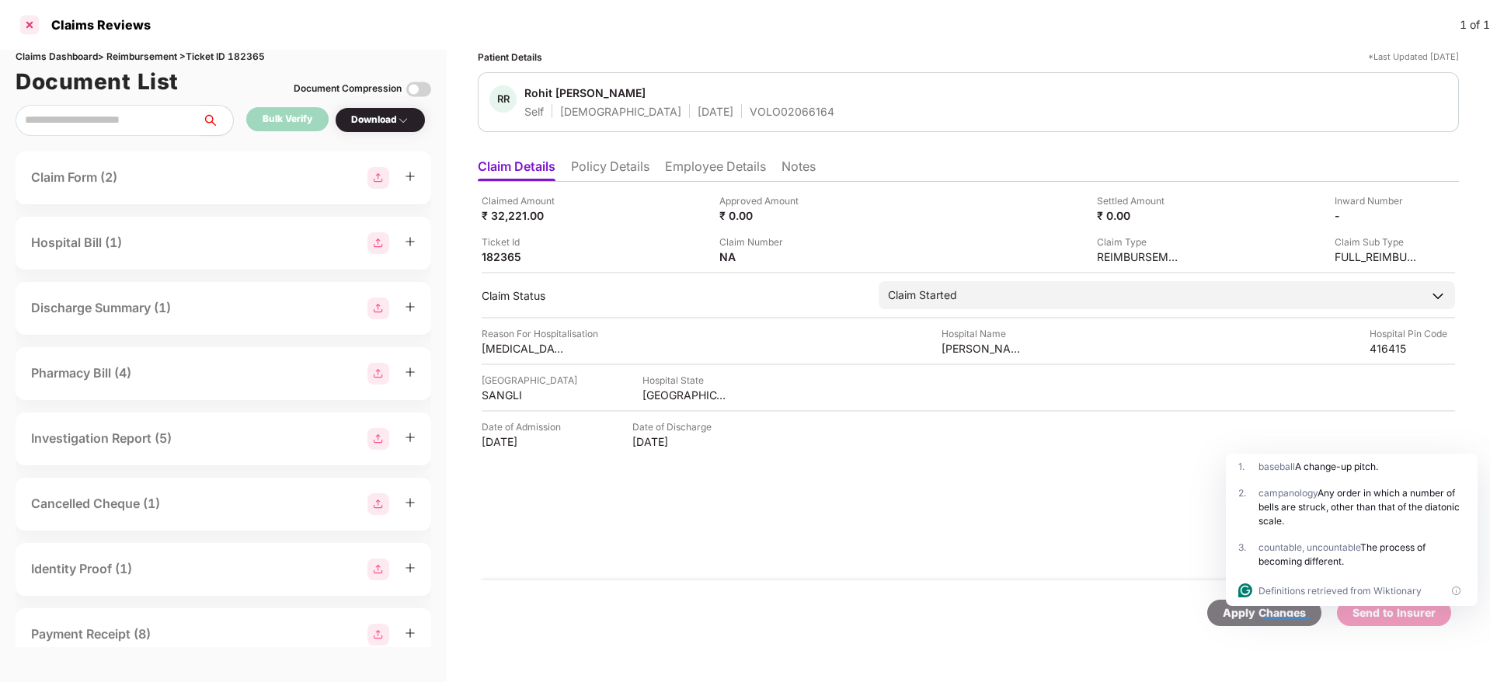
click at [34, 27] on div at bounding box center [29, 24] width 25 height 25
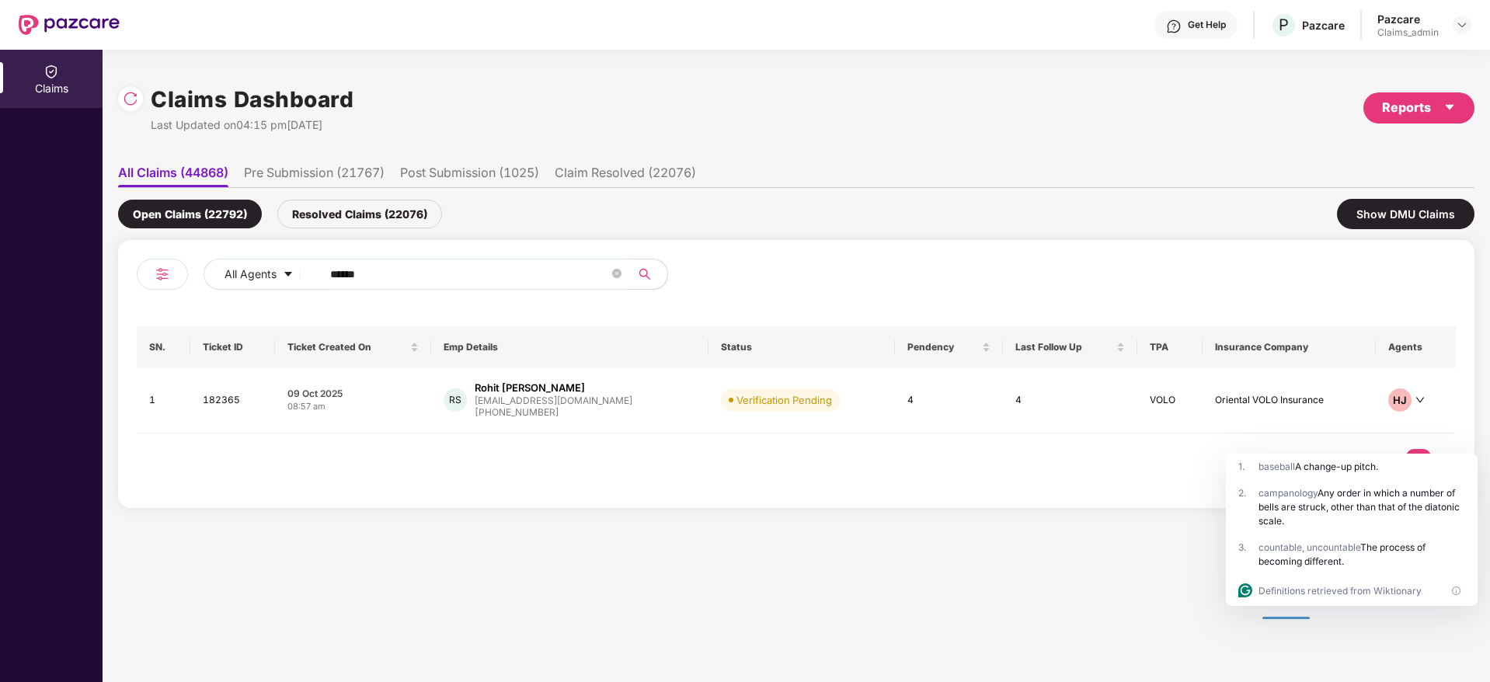
click at [354, 275] on input "******" at bounding box center [469, 274] width 279 height 23
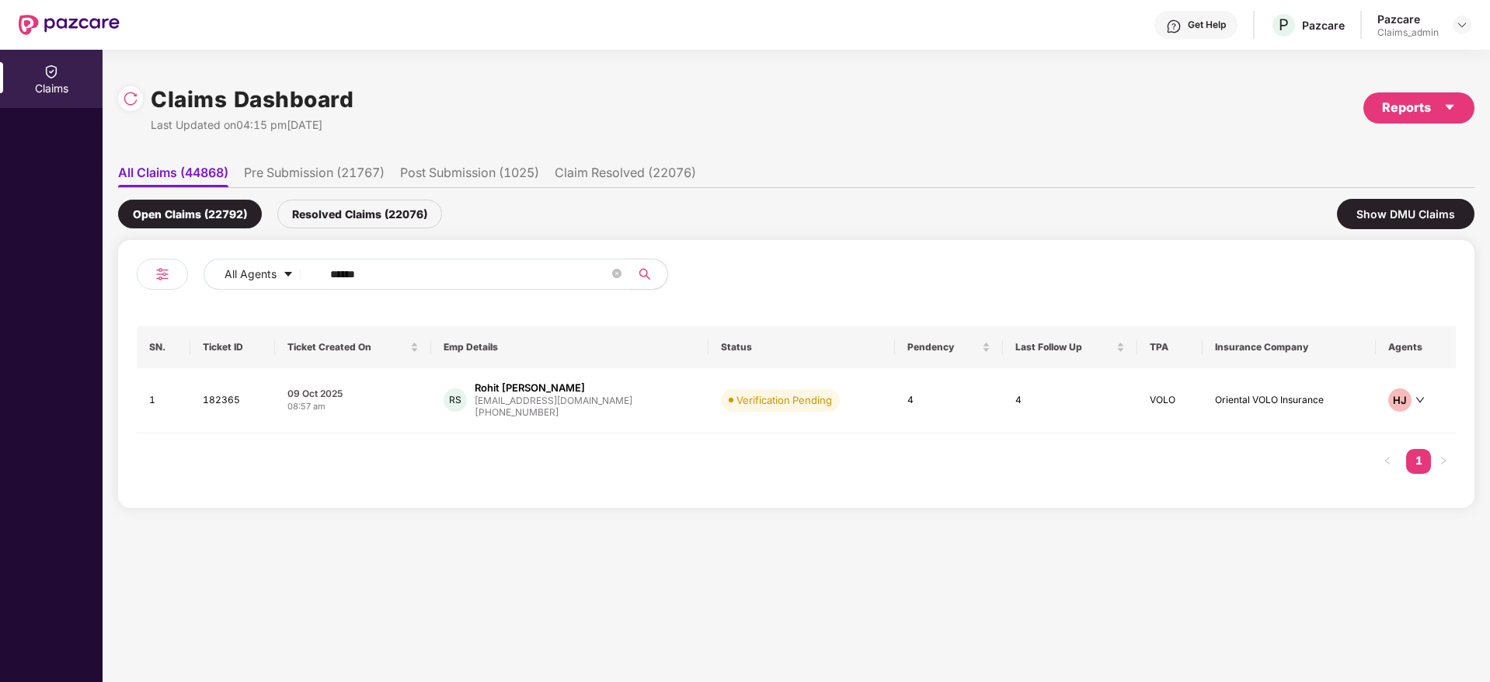
click at [354, 275] on input "******" at bounding box center [469, 274] width 279 height 23
paste input "*******"
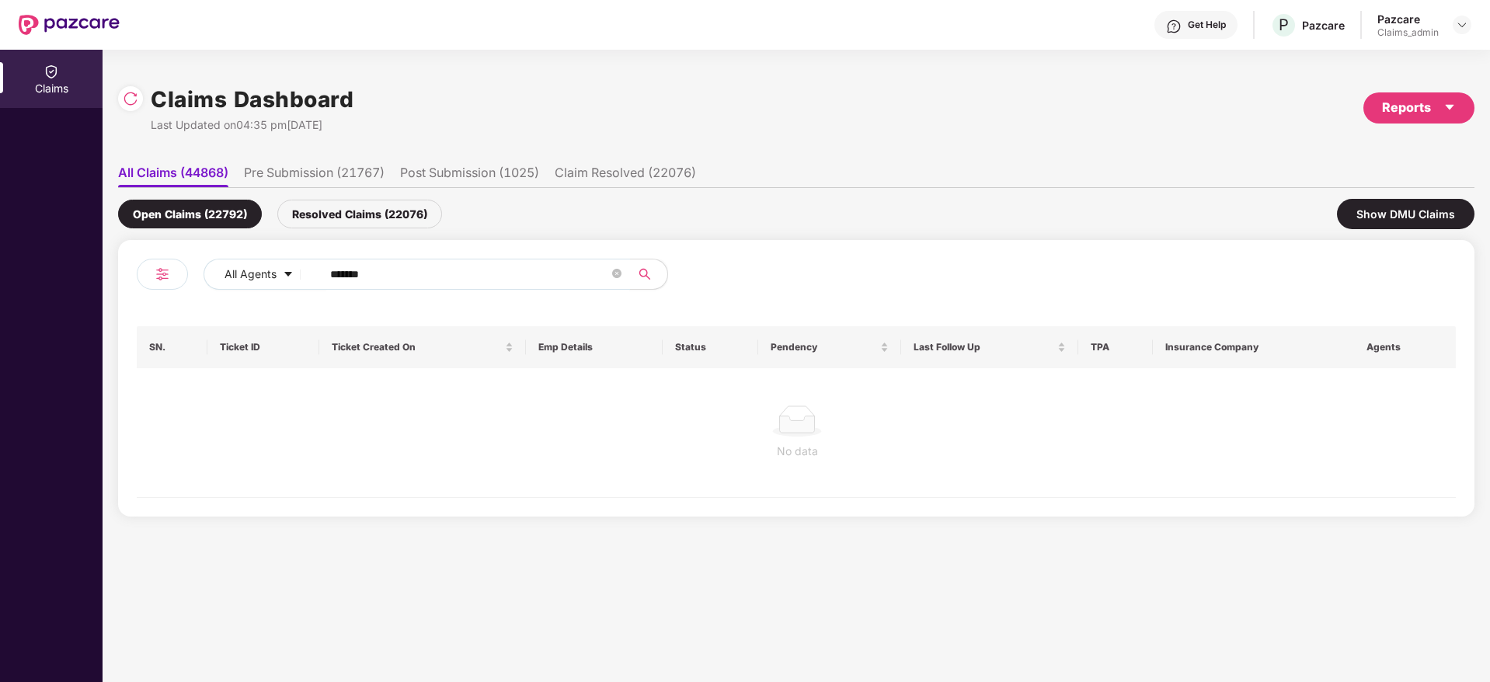
click at [334, 275] on input "*******" at bounding box center [469, 274] width 279 height 23
click at [334, 275] on input "******" at bounding box center [469, 274] width 279 height 23
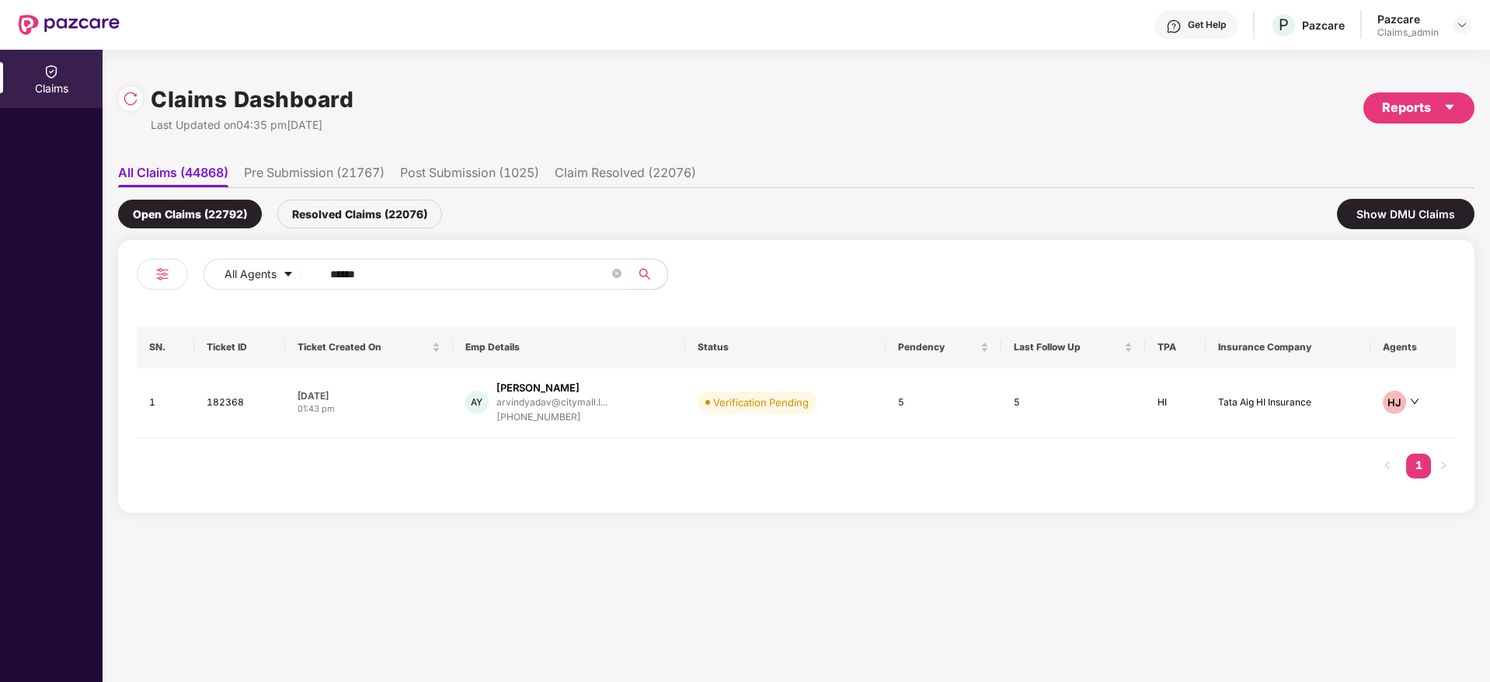
type input "******"
click at [423, 414] on div "01:43 pm" at bounding box center [369, 408] width 143 height 13
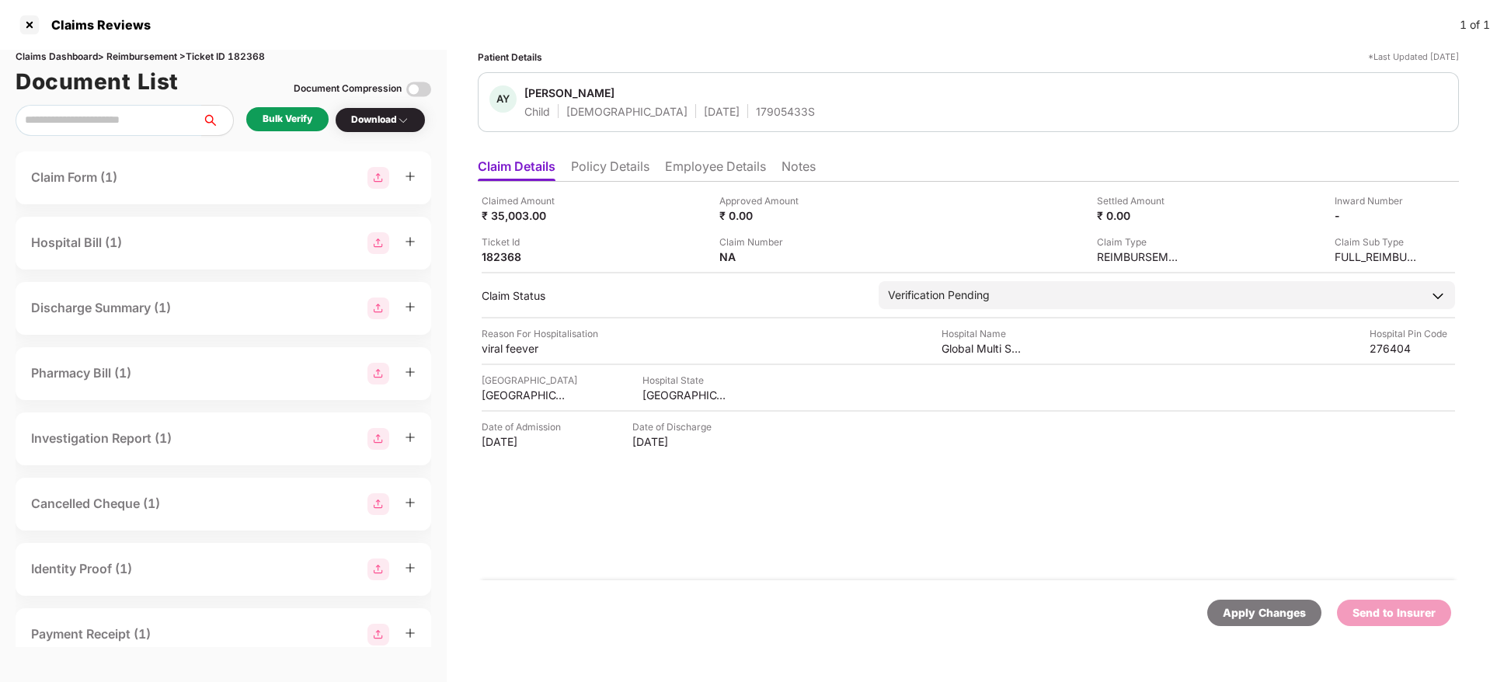
click at [293, 115] on div "Bulk Verify" at bounding box center [288, 119] width 50 height 15
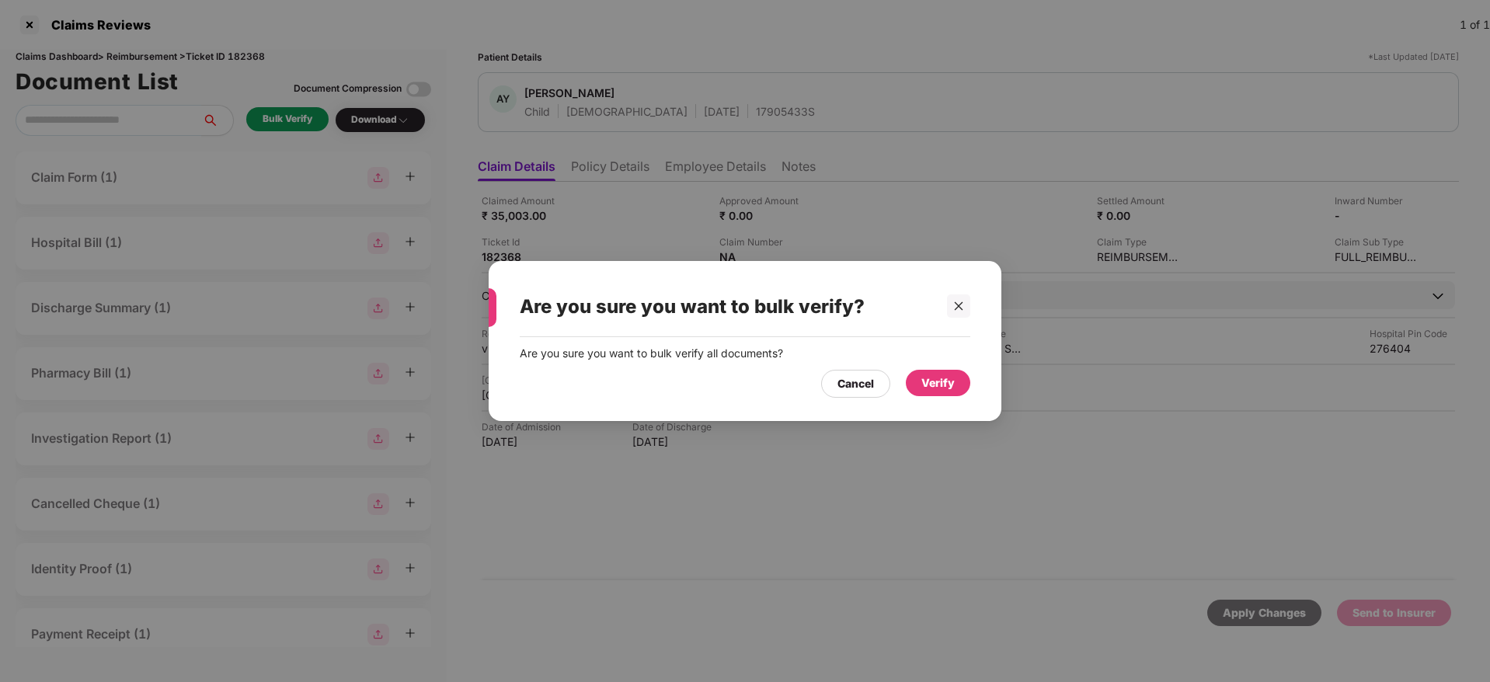
click at [934, 379] on div "Verify" at bounding box center [937, 382] width 33 height 17
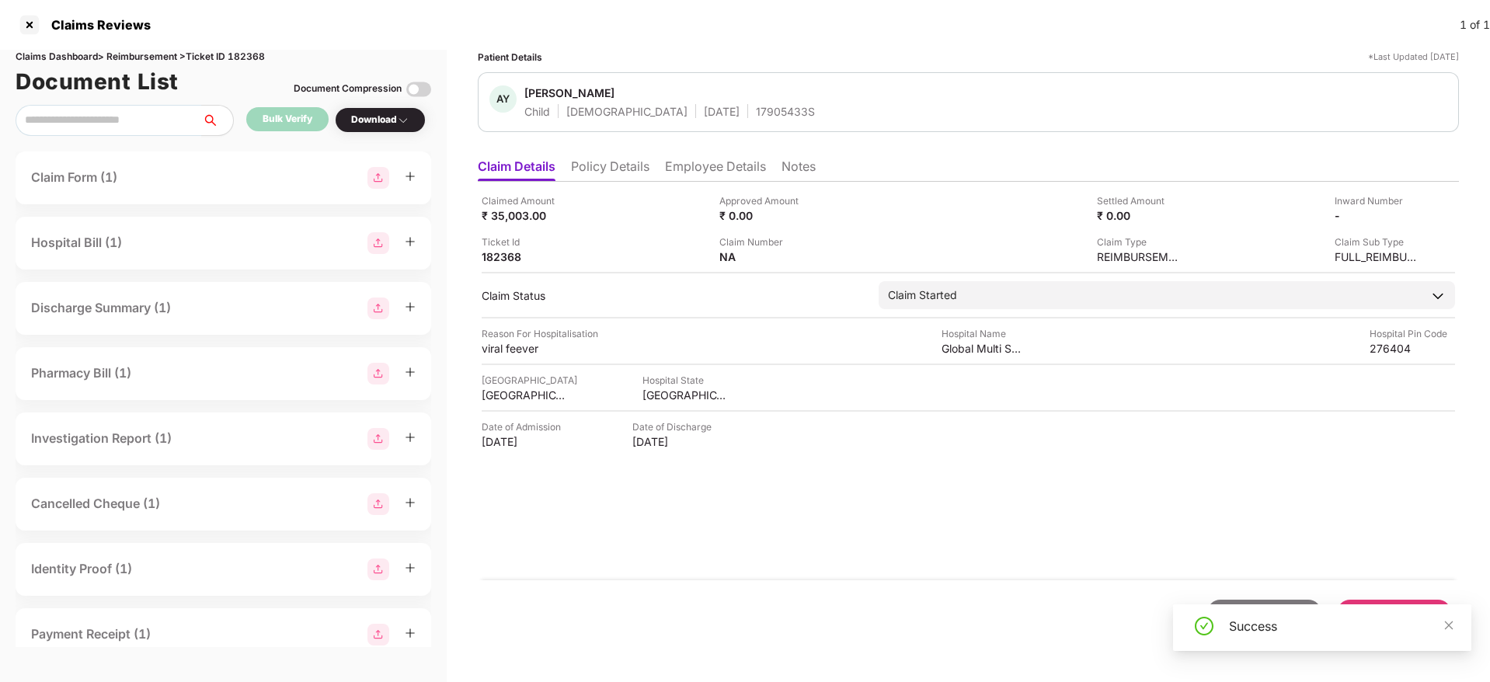
click at [615, 177] on li "Policy Details" at bounding box center [610, 169] width 78 height 23
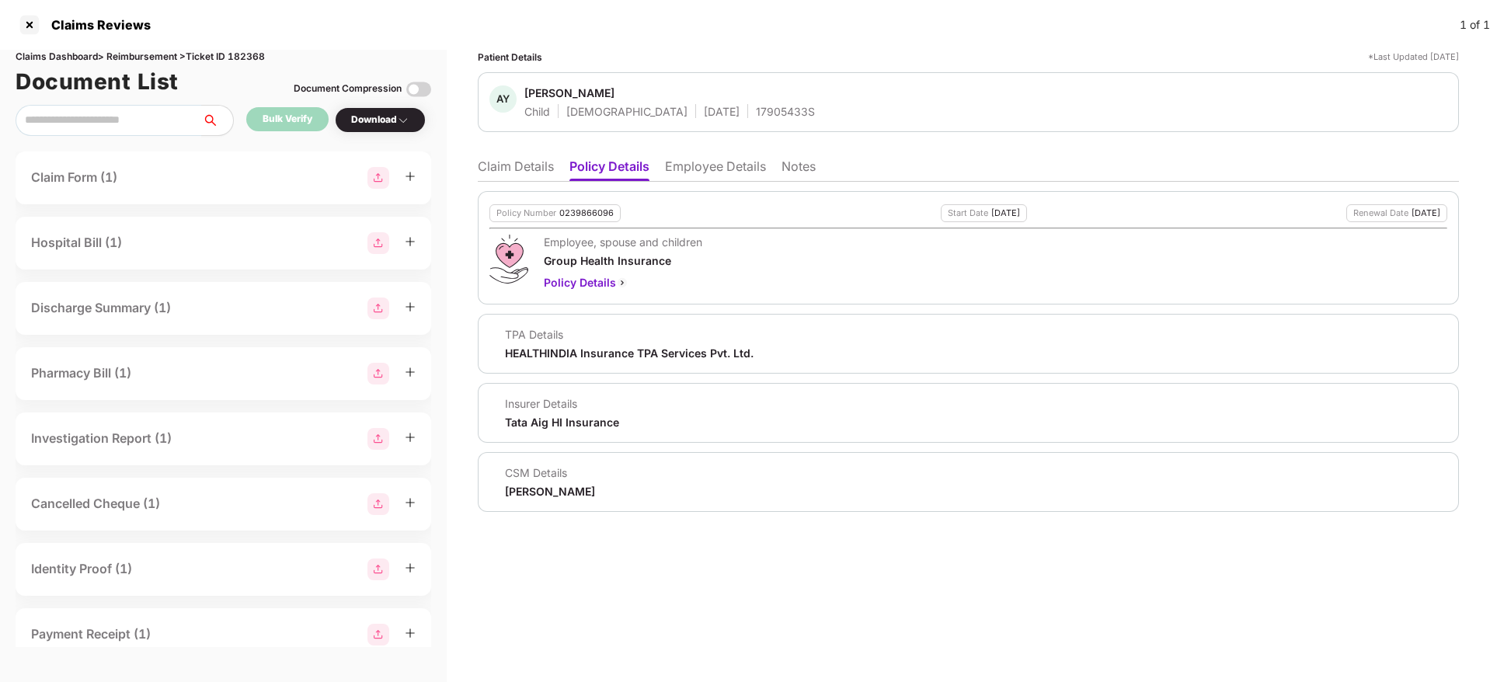
click at [509, 165] on li "Claim Details" at bounding box center [516, 169] width 76 height 23
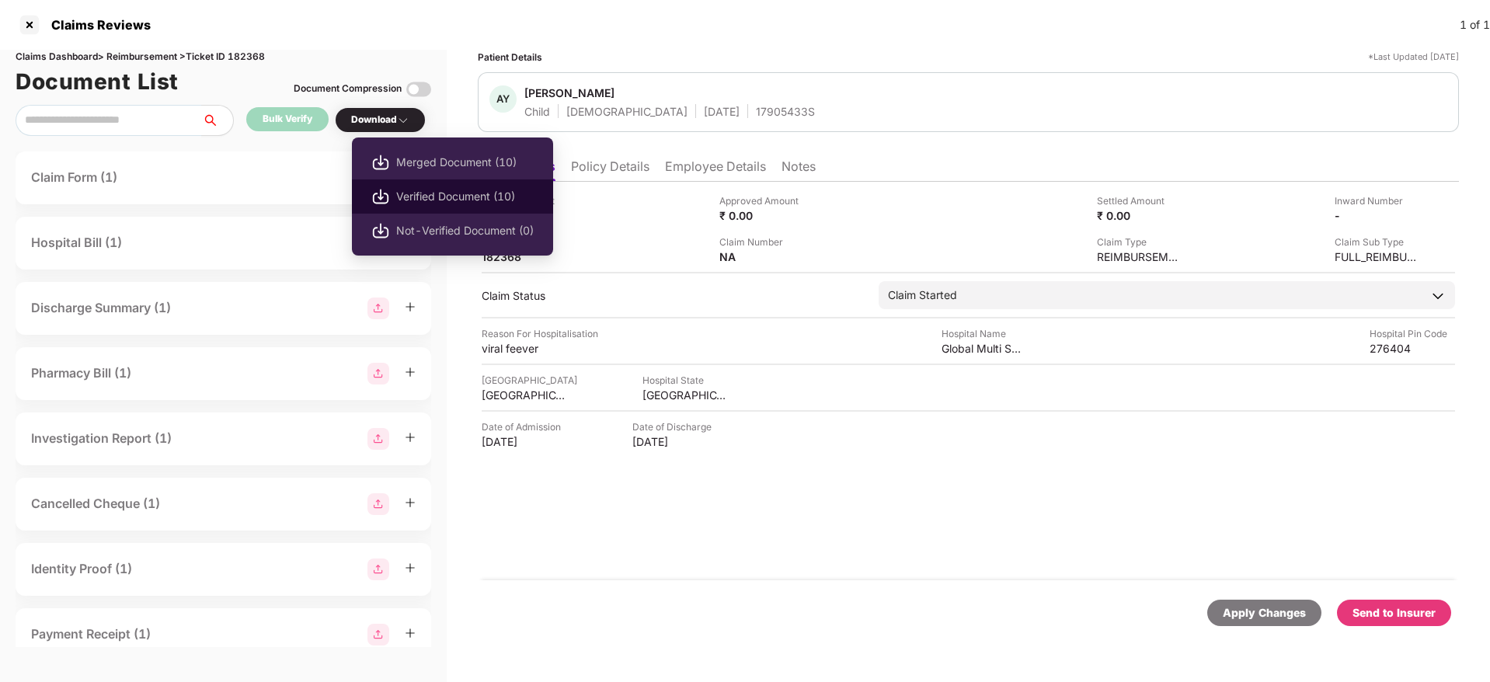
click at [441, 183] on li "Verified Document (10)" at bounding box center [452, 196] width 201 height 34
click at [413, 183] on li "Verified Document (10)" at bounding box center [452, 196] width 201 height 34
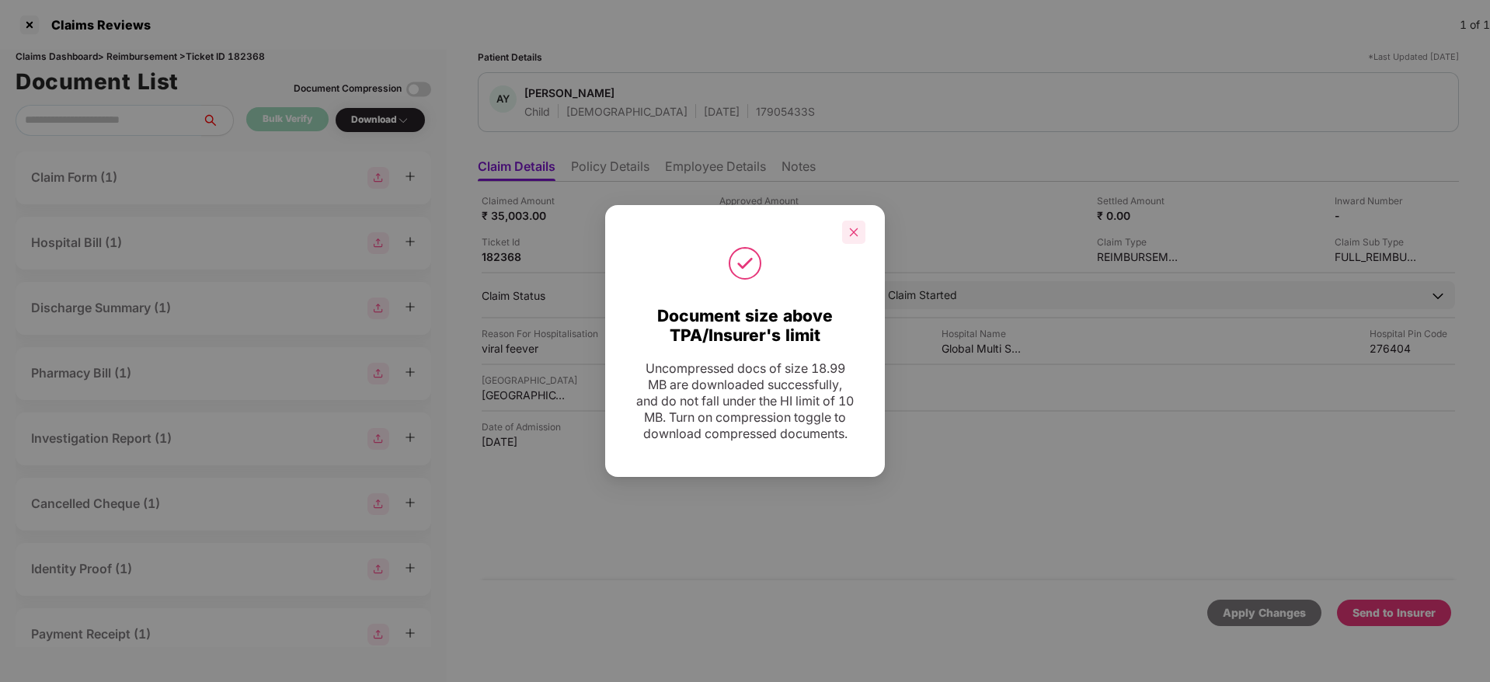
click at [860, 222] on div at bounding box center [853, 232] width 23 height 23
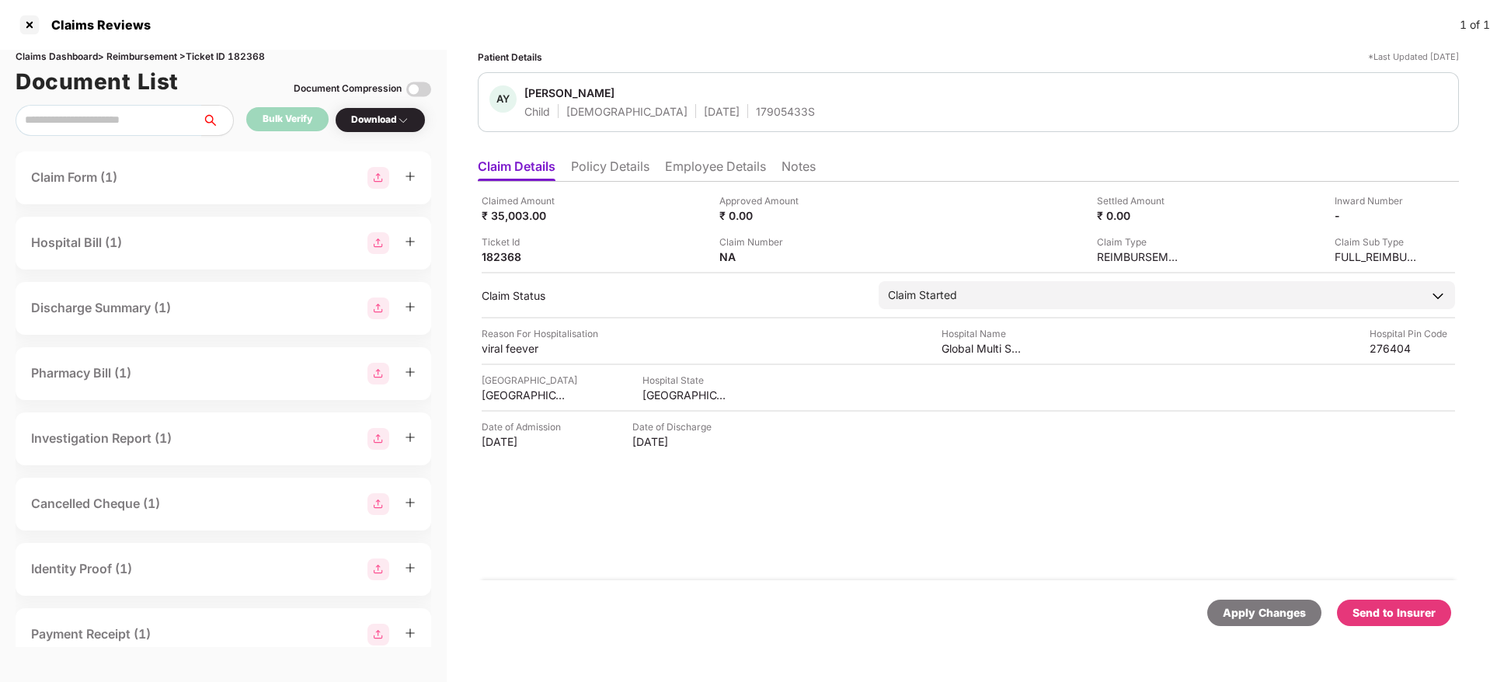
click at [1390, 610] on div "Send to Insurer" at bounding box center [1394, 612] width 83 height 17
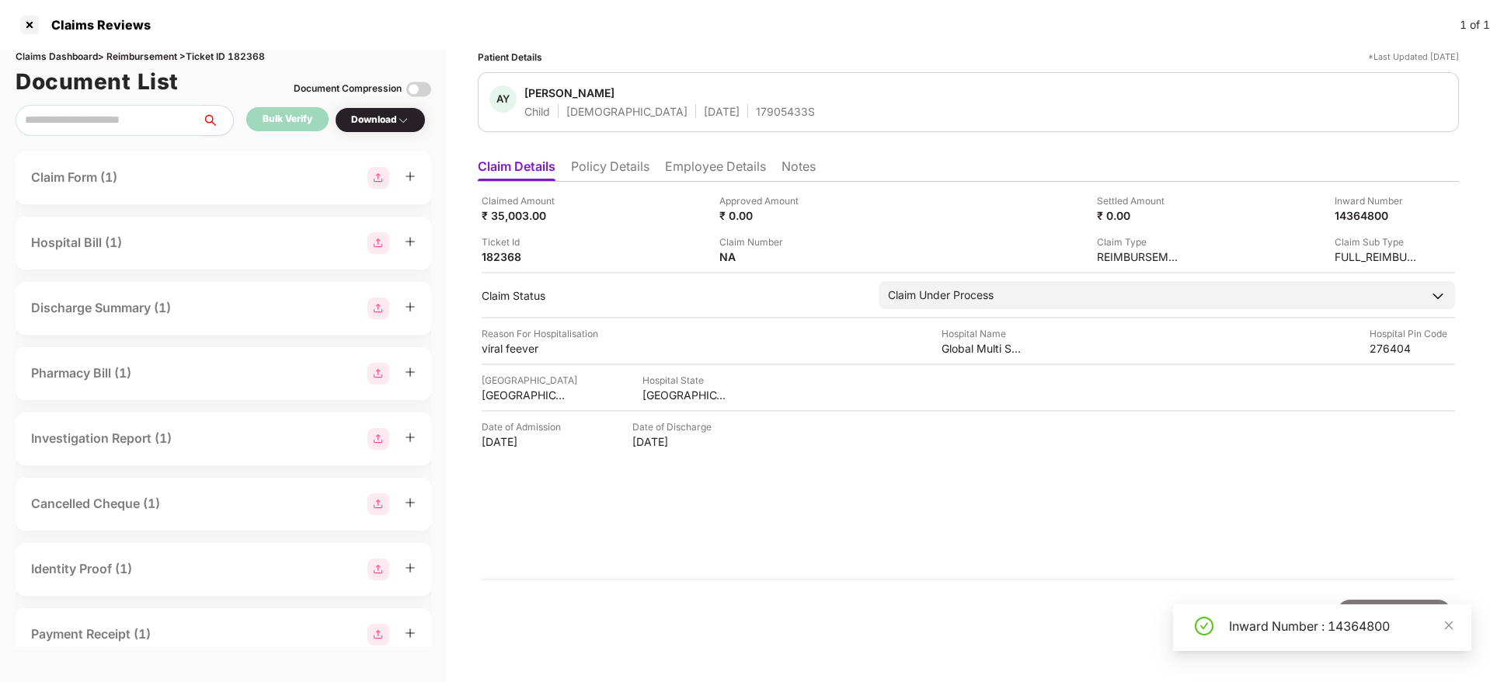
click at [1313, 620] on div "Inward Number : 14364800" at bounding box center [1341, 626] width 224 height 19
copy div "Inward Number : 14364800"
click at [1313, 620] on div "Inward Number : 14364800" at bounding box center [1341, 626] width 224 height 19
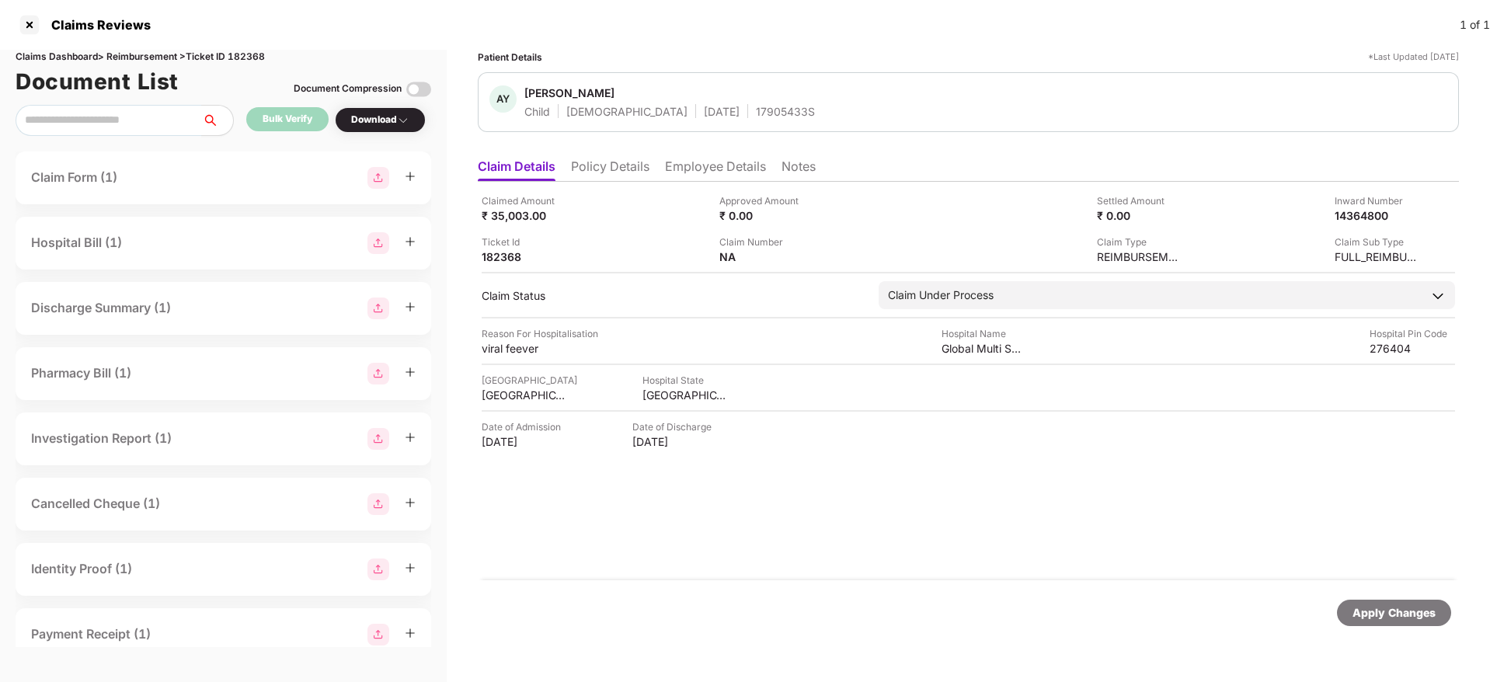
click at [607, 179] on li "Policy Details" at bounding box center [610, 169] width 78 height 23
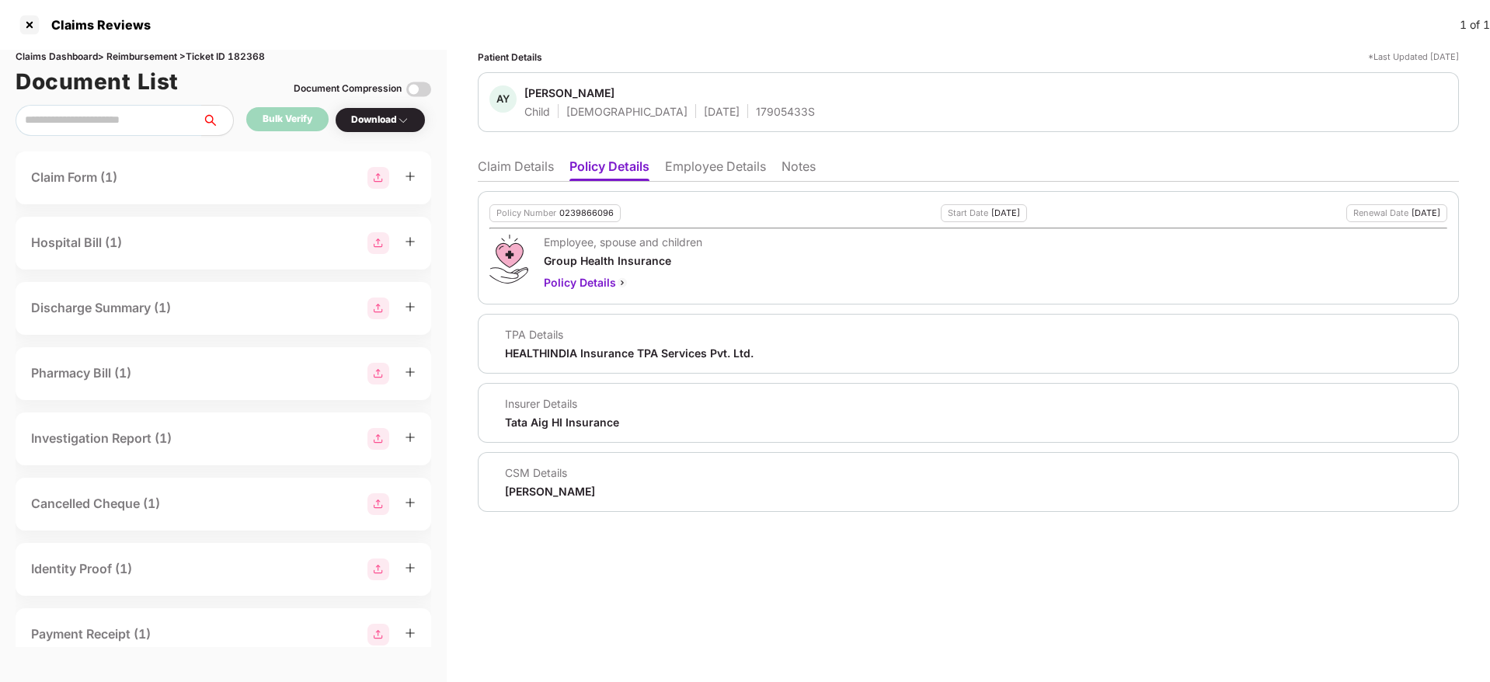
click at [519, 168] on li "Claim Details" at bounding box center [516, 169] width 76 height 23
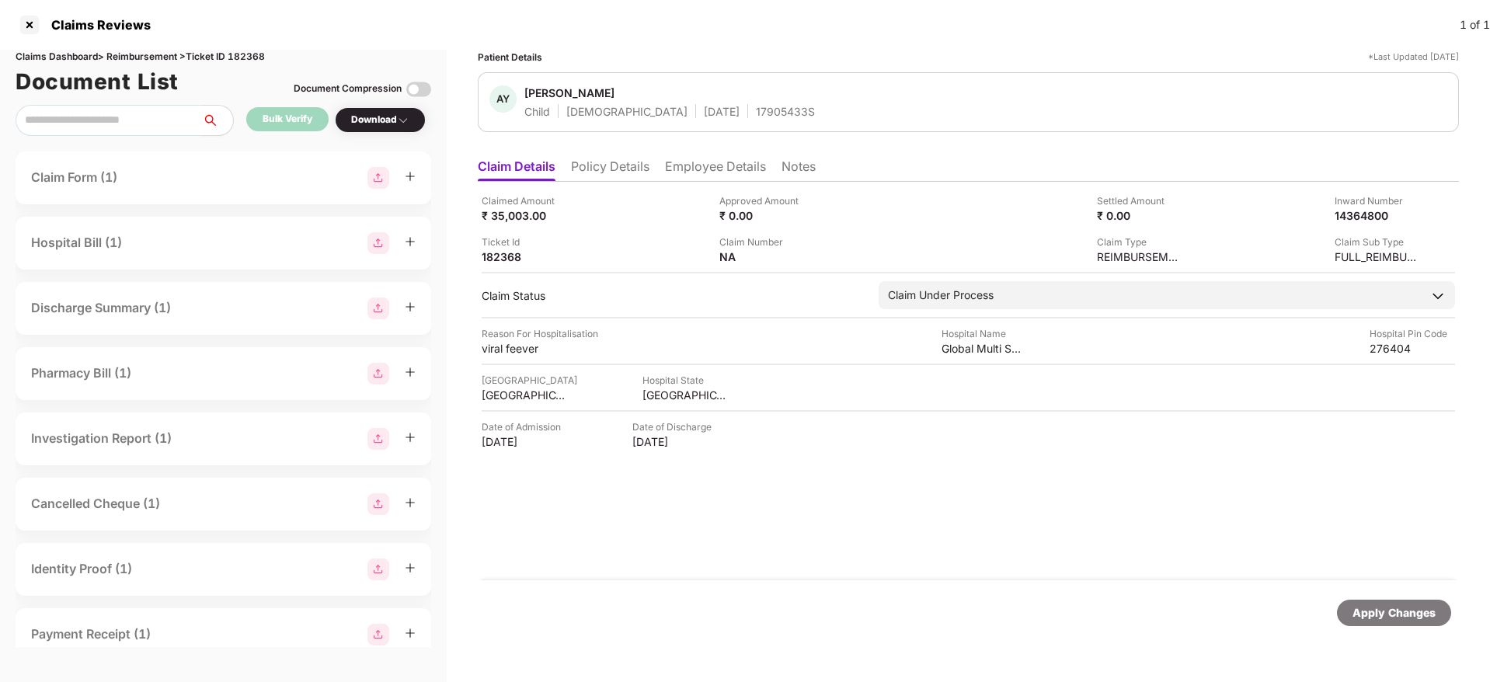
click at [694, 165] on li "Employee Details" at bounding box center [715, 169] width 101 height 23
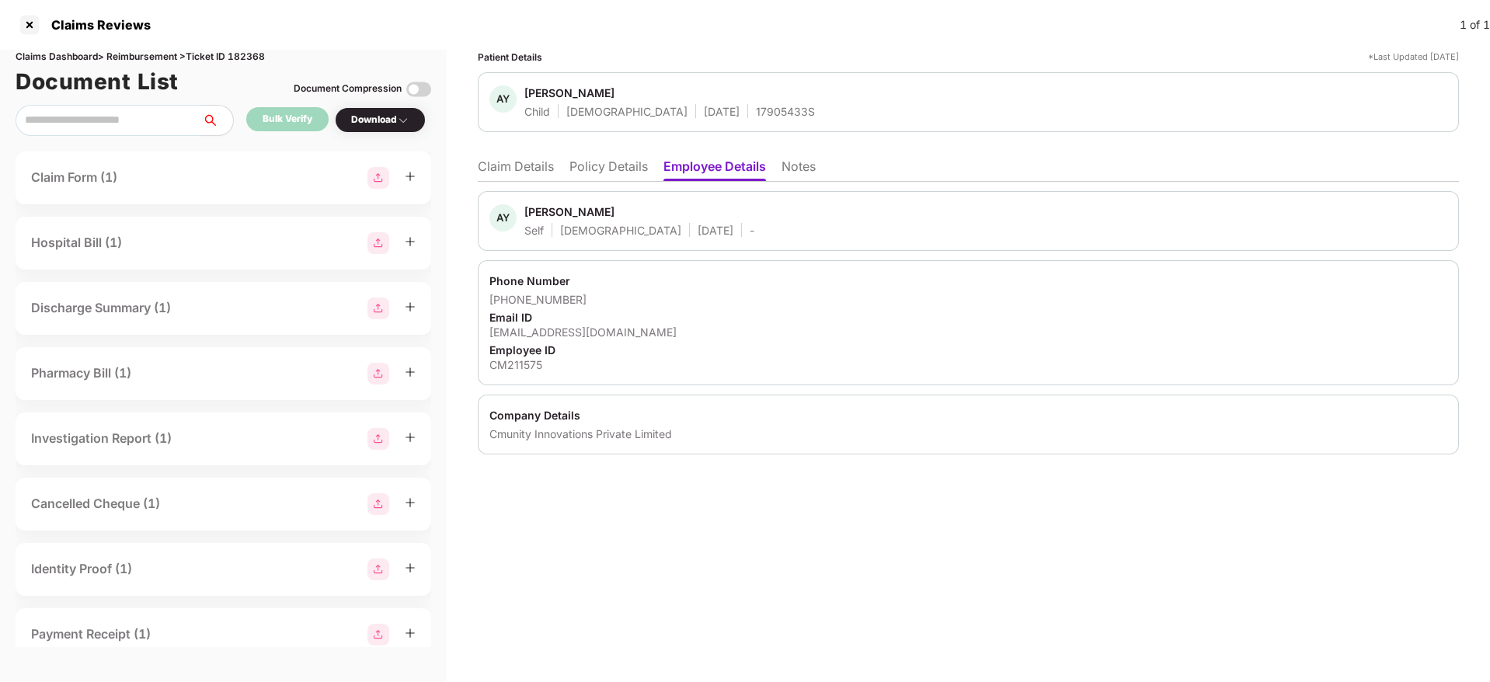
click at [587, 177] on li "Policy Details" at bounding box center [608, 169] width 78 height 23
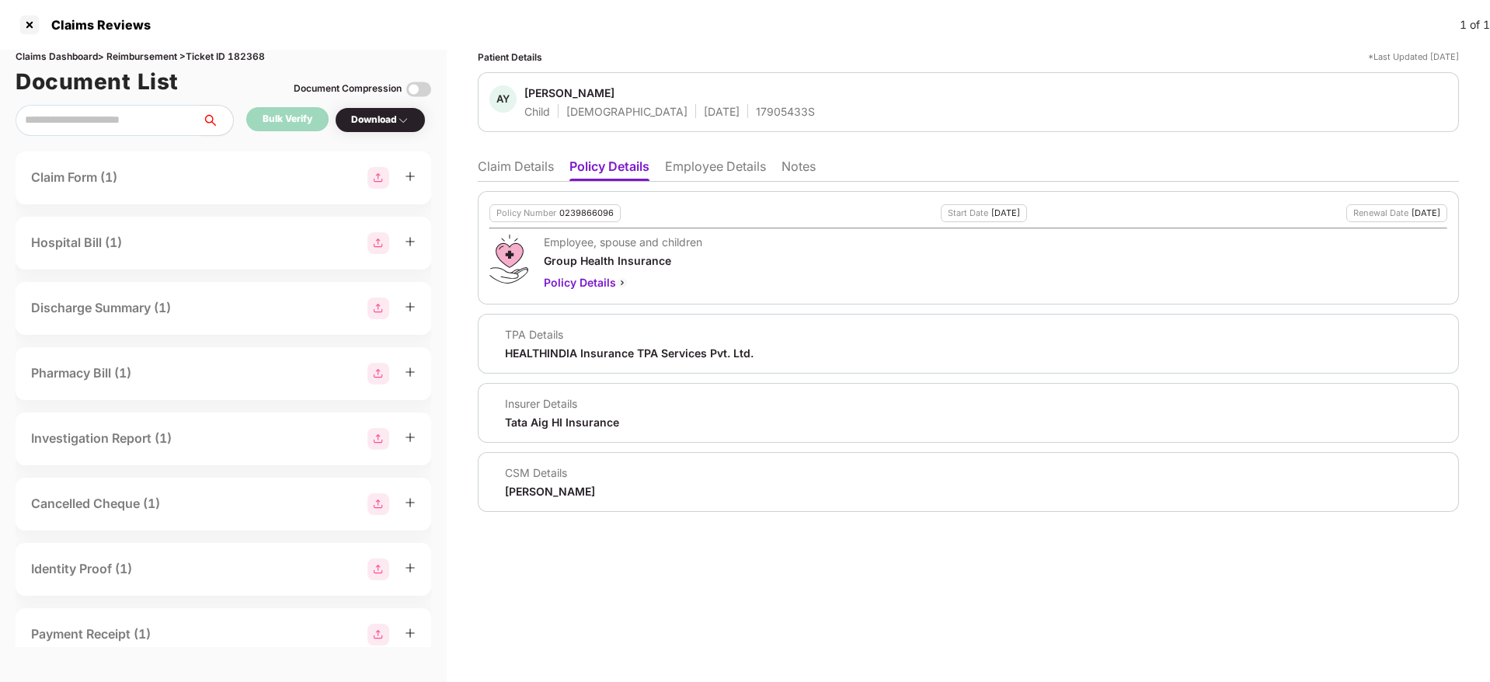
click at [505, 162] on li "Claim Details" at bounding box center [516, 169] width 76 height 23
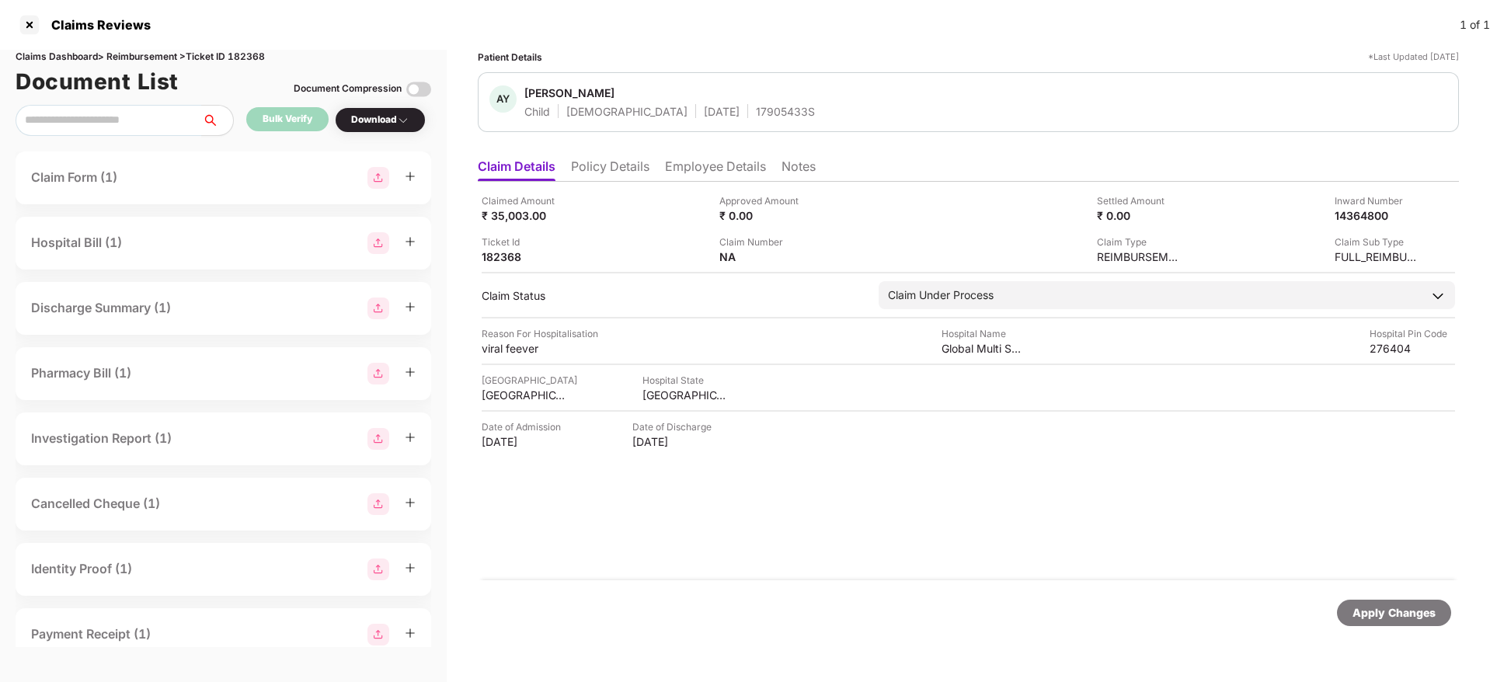
click at [612, 169] on li "Policy Details" at bounding box center [610, 169] width 78 height 23
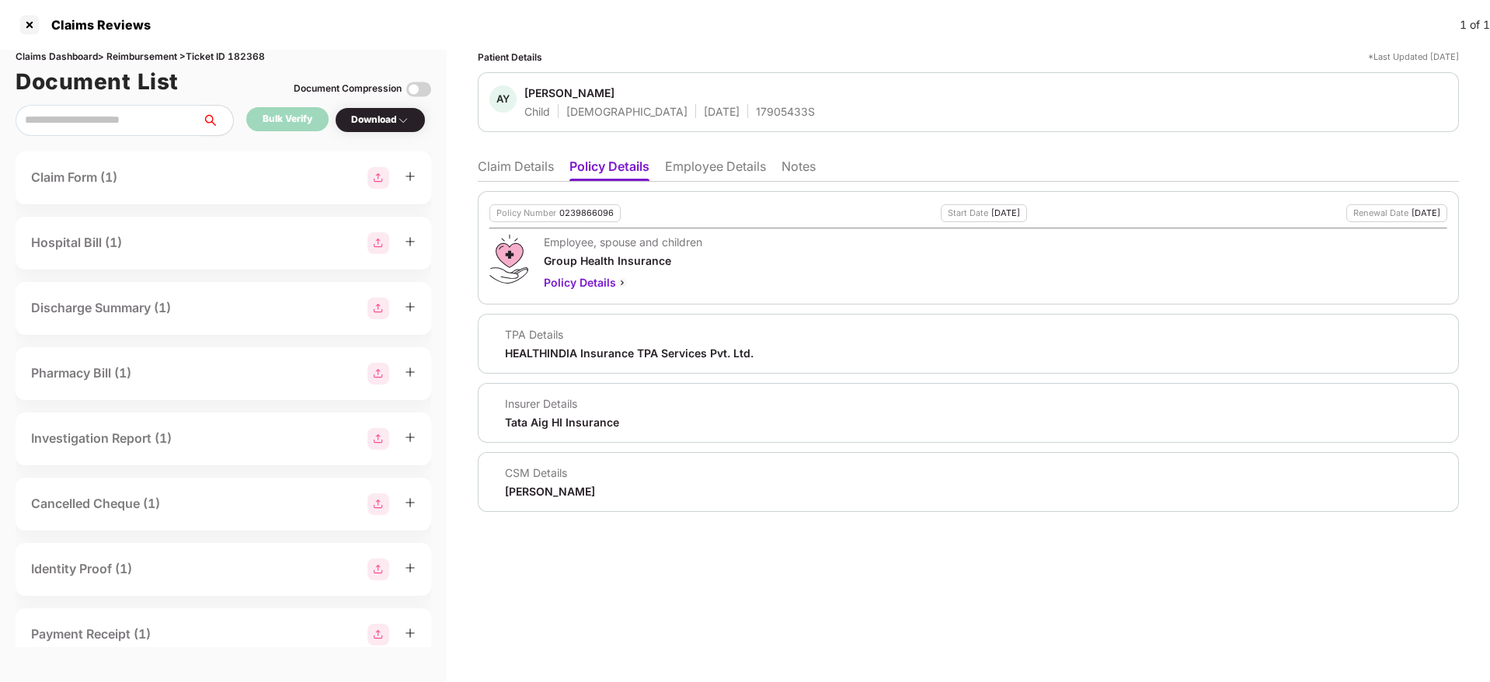
click at [503, 159] on li "Claim Details" at bounding box center [516, 169] width 76 height 23
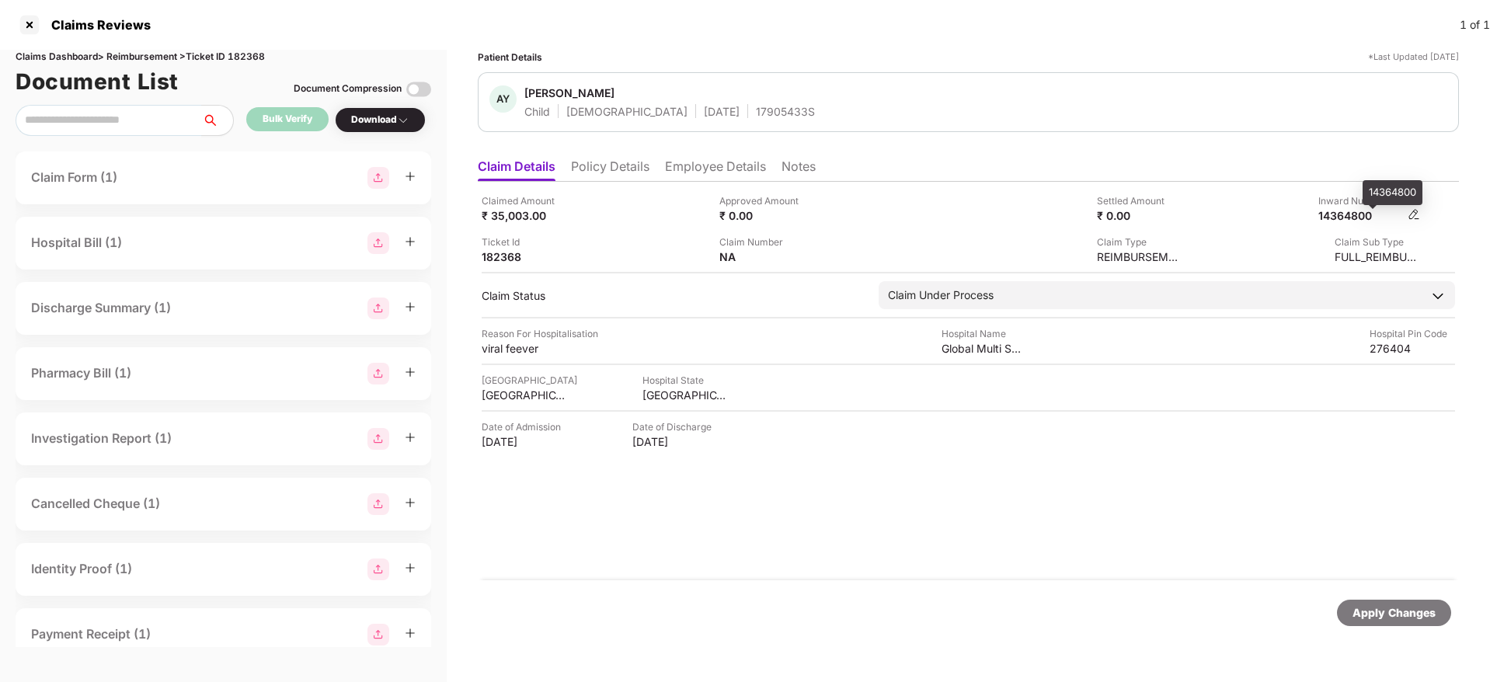
click at [1343, 218] on div "14364800" at bounding box center [1360, 215] width 85 height 15
copy div "14364800"
click at [717, 101] on span "[PERSON_NAME]" at bounding box center [669, 94] width 291 height 19
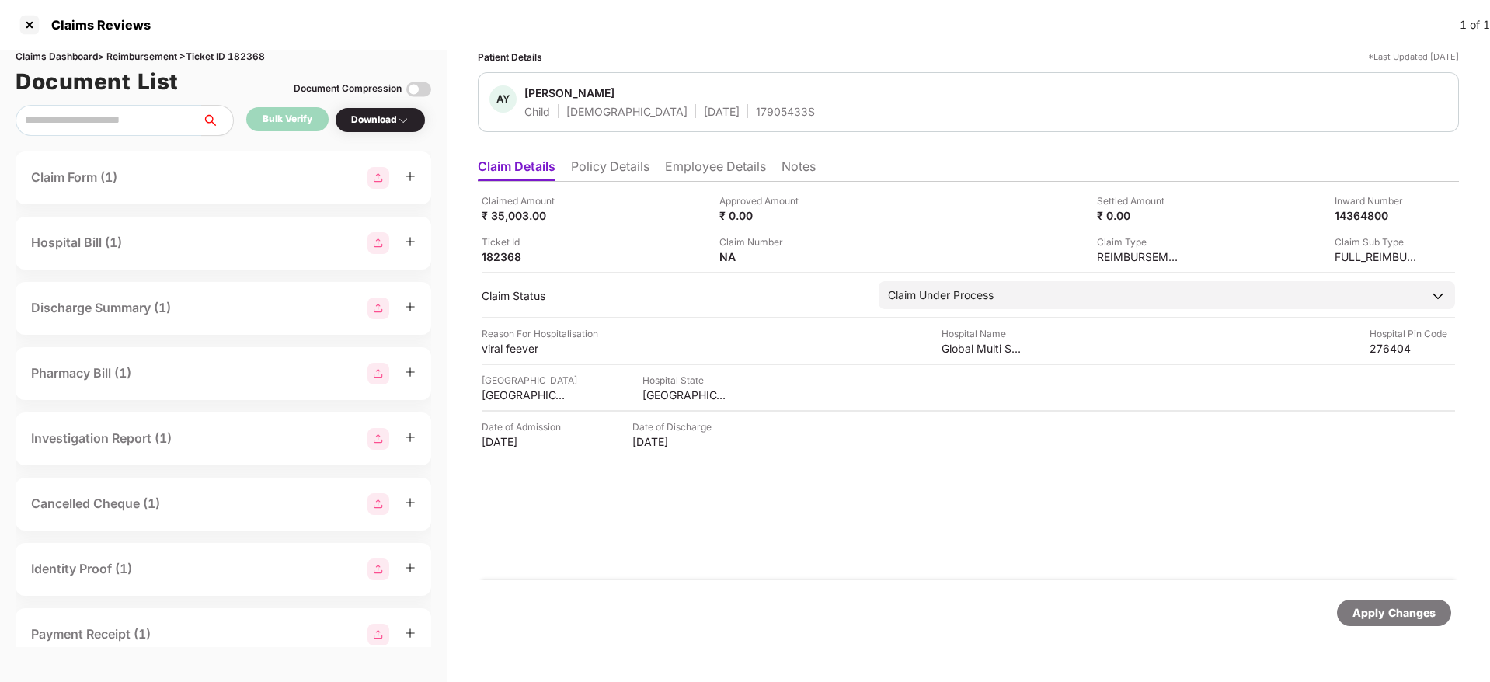
click at [756, 112] on div "17905433S" at bounding box center [785, 111] width 59 height 15
copy div "17905433S"
click at [26, 22] on div at bounding box center [29, 24] width 25 height 25
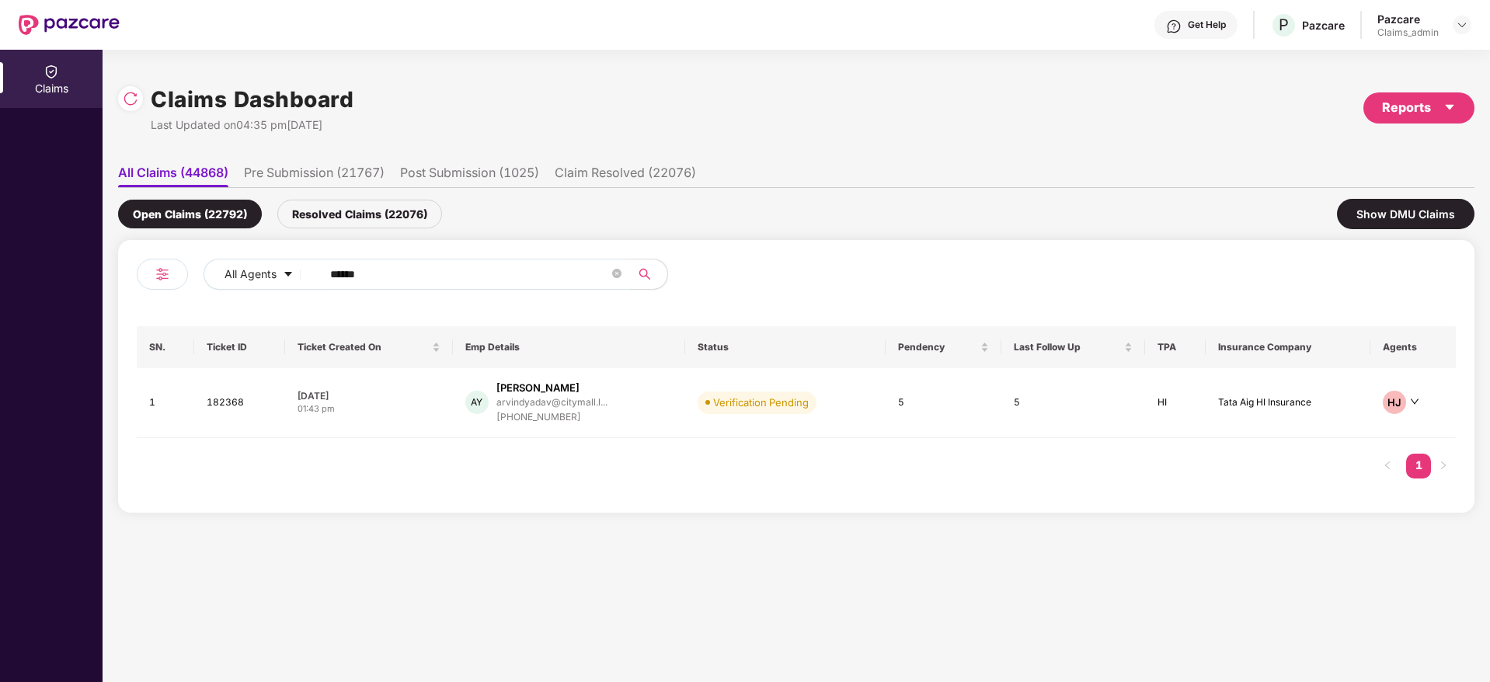
click at [434, 268] on input "******" at bounding box center [469, 274] width 279 height 23
paste input "******"
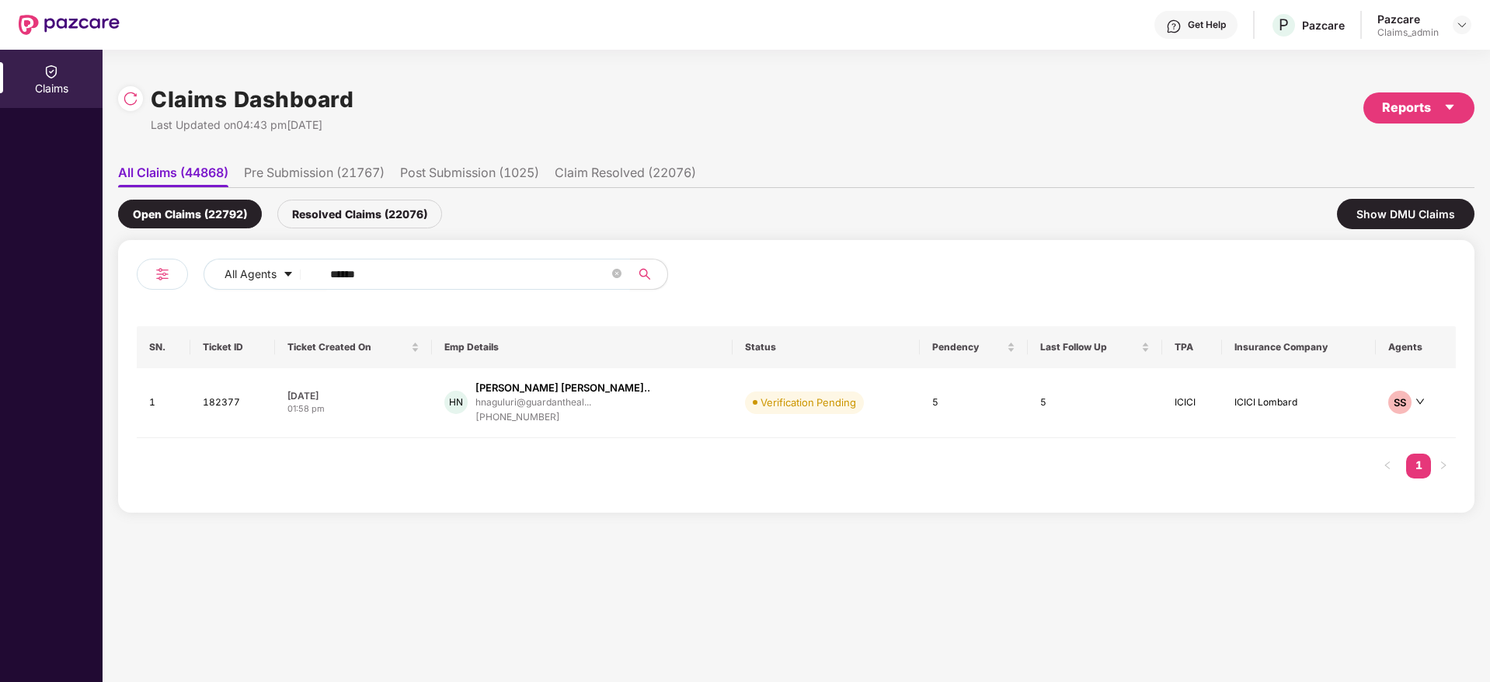
type input "******"
click at [406, 396] on div "08 Oct 2025" at bounding box center [353, 395] width 132 height 13
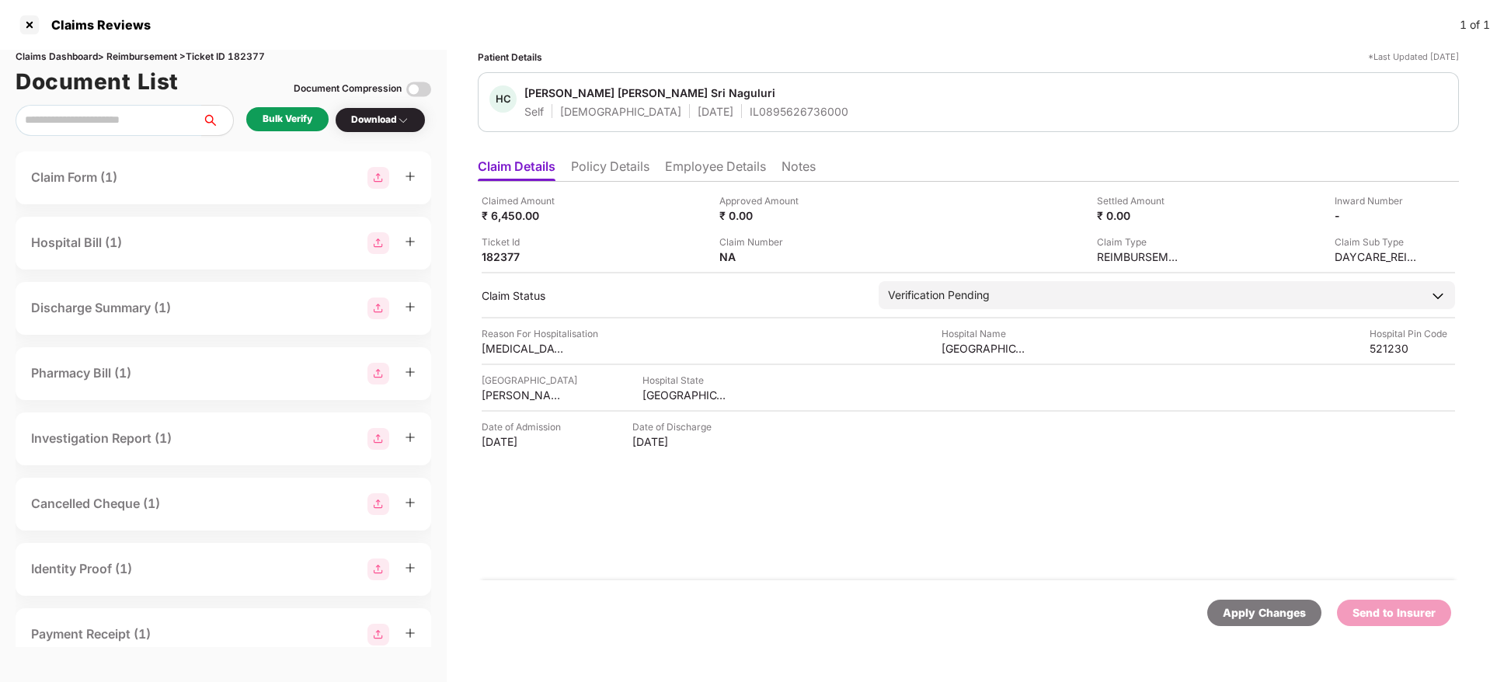
click at [297, 117] on div "Bulk Verify" at bounding box center [288, 119] width 50 height 15
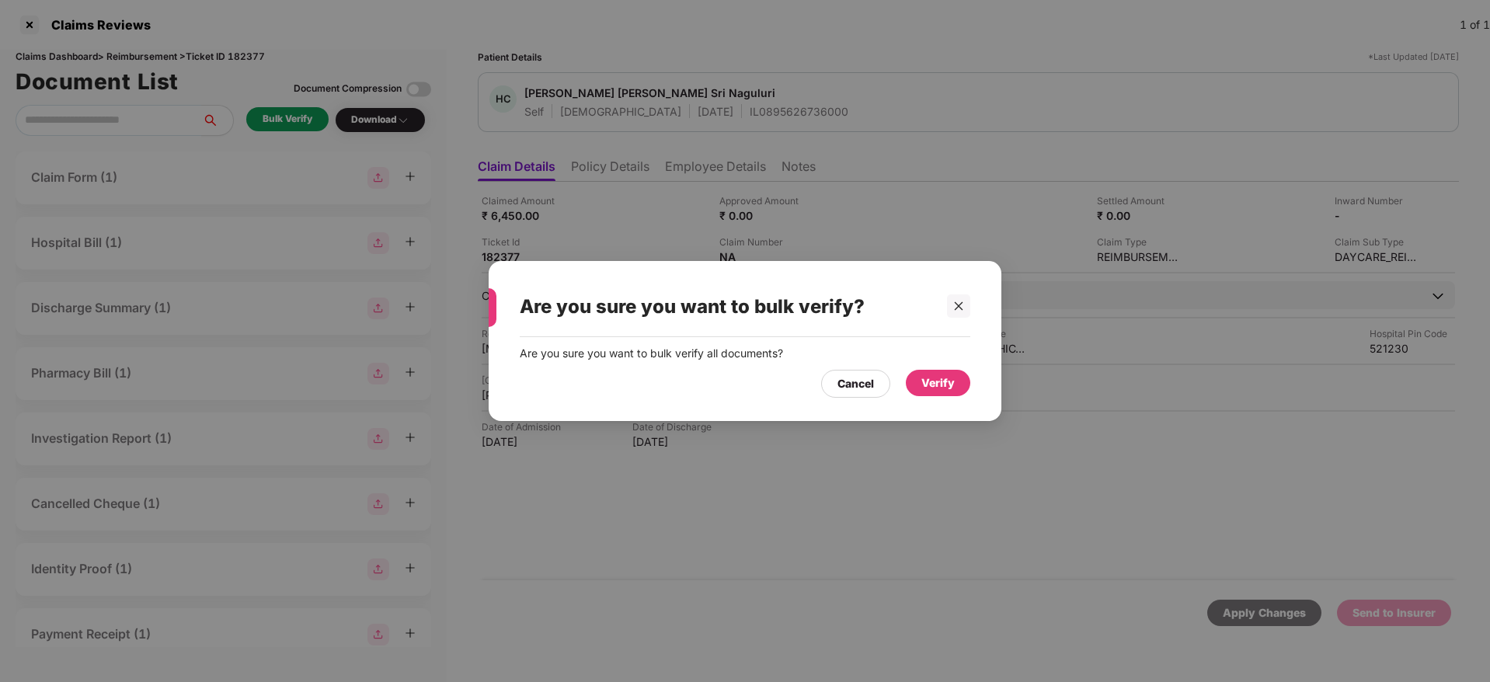
click at [935, 380] on div "Verify" at bounding box center [937, 382] width 33 height 17
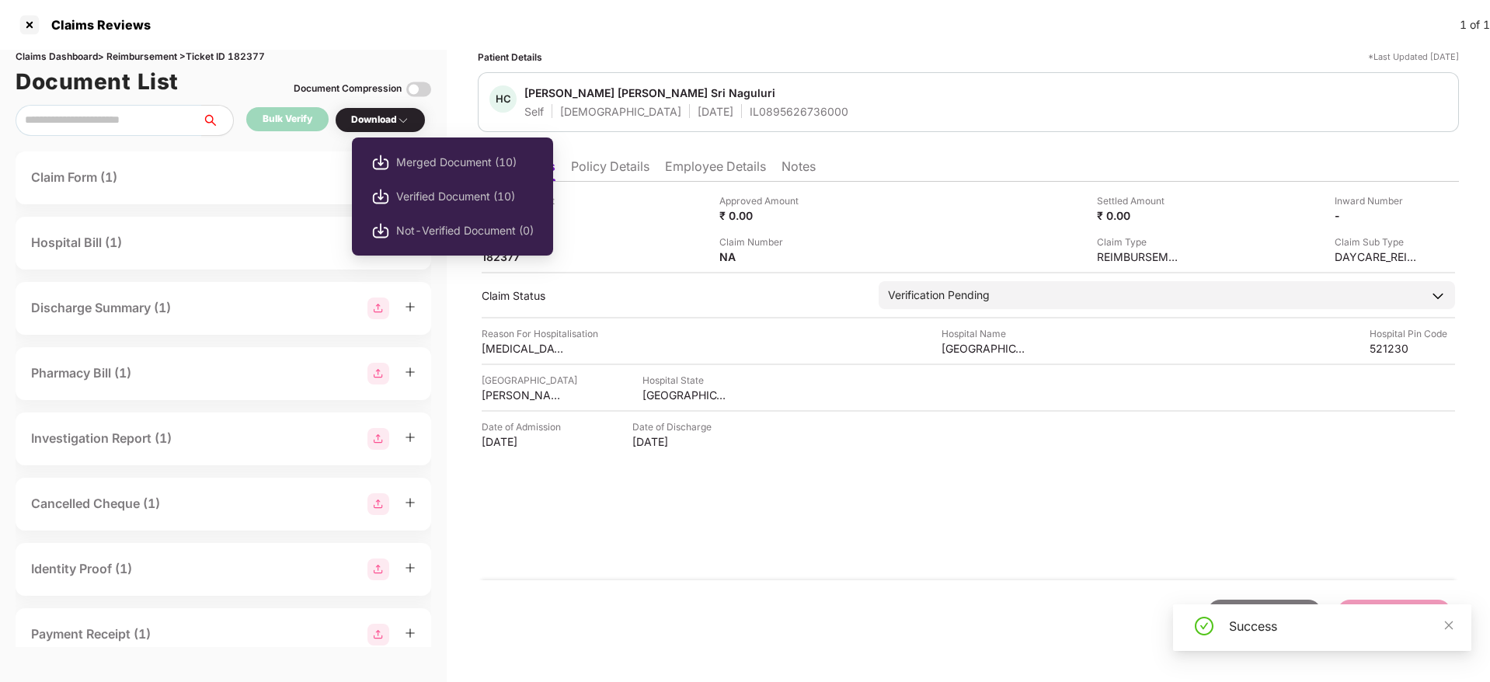
click at [389, 125] on div "Download" at bounding box center [380, 120] width 58 height 15
click at [415, 200] on span "Verified Document (10)" at bounding box center [465, 196] width 138 height 17
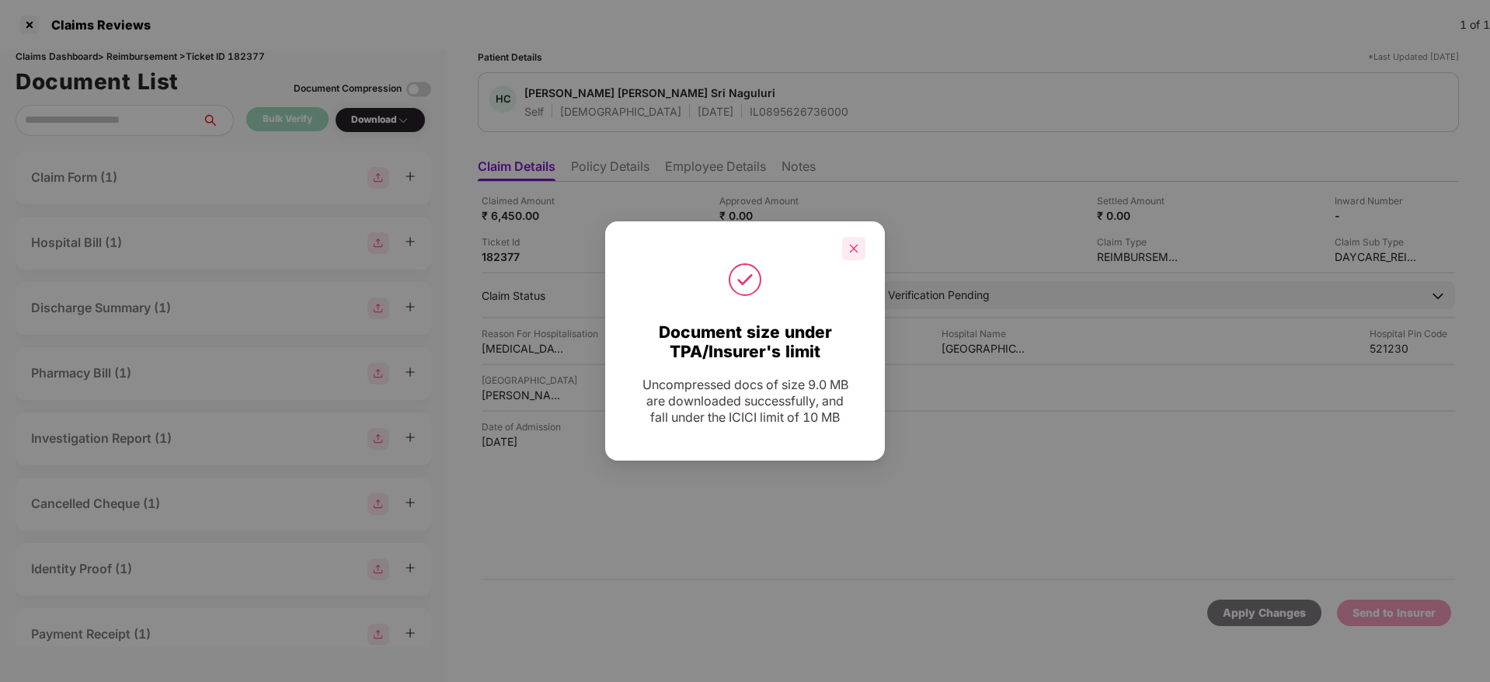
click at [853, 248] on icon "close" at bounding box center [854, 248] width 9 height 9
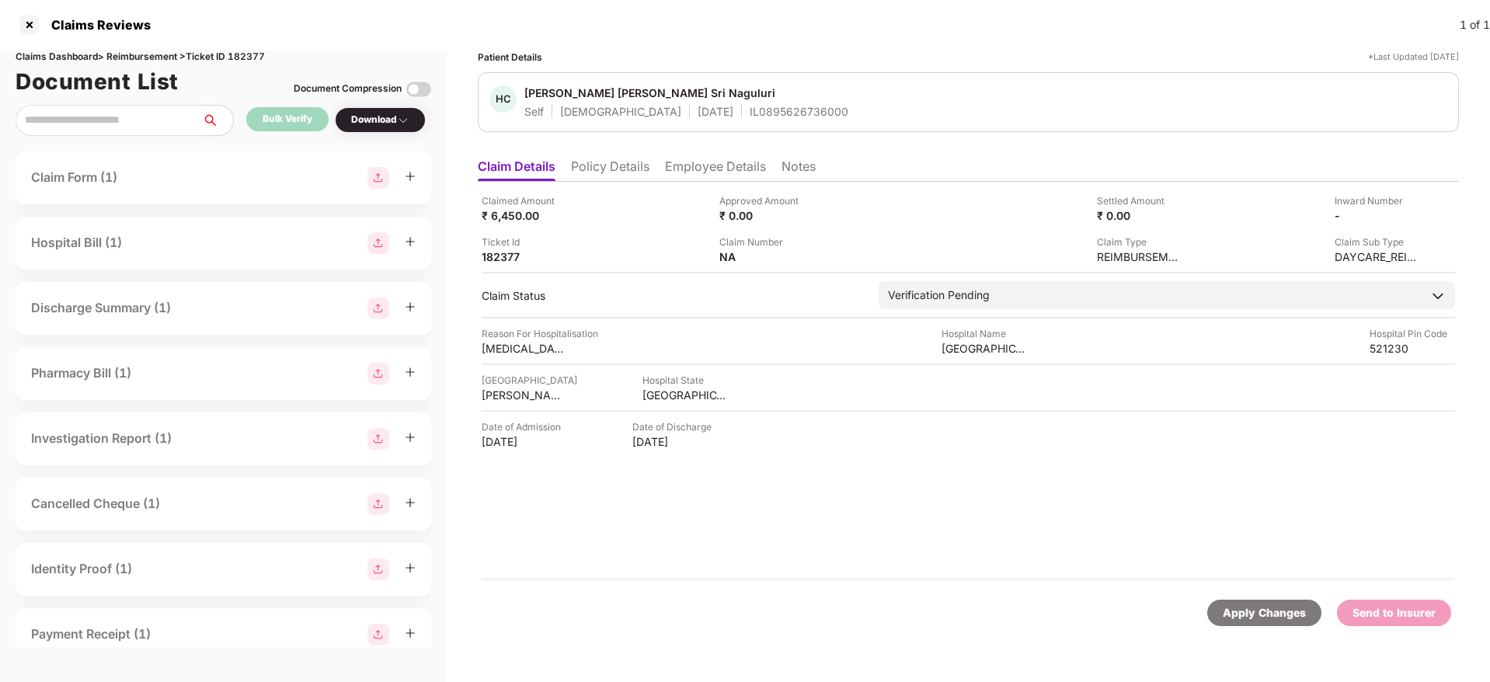
drag, startPoint x: 925, startPoint y: 427, endPoint x: 1174, endPoint y: 535, distance: 271.8
click at [1174, 535] on div "Claimed Amount ₹ 6,450.00 Approved Amount ₹ 0.00 Settled Amount ₹ 0.00 Inward N…" at bounding box center [968, 381] width 981 height 399
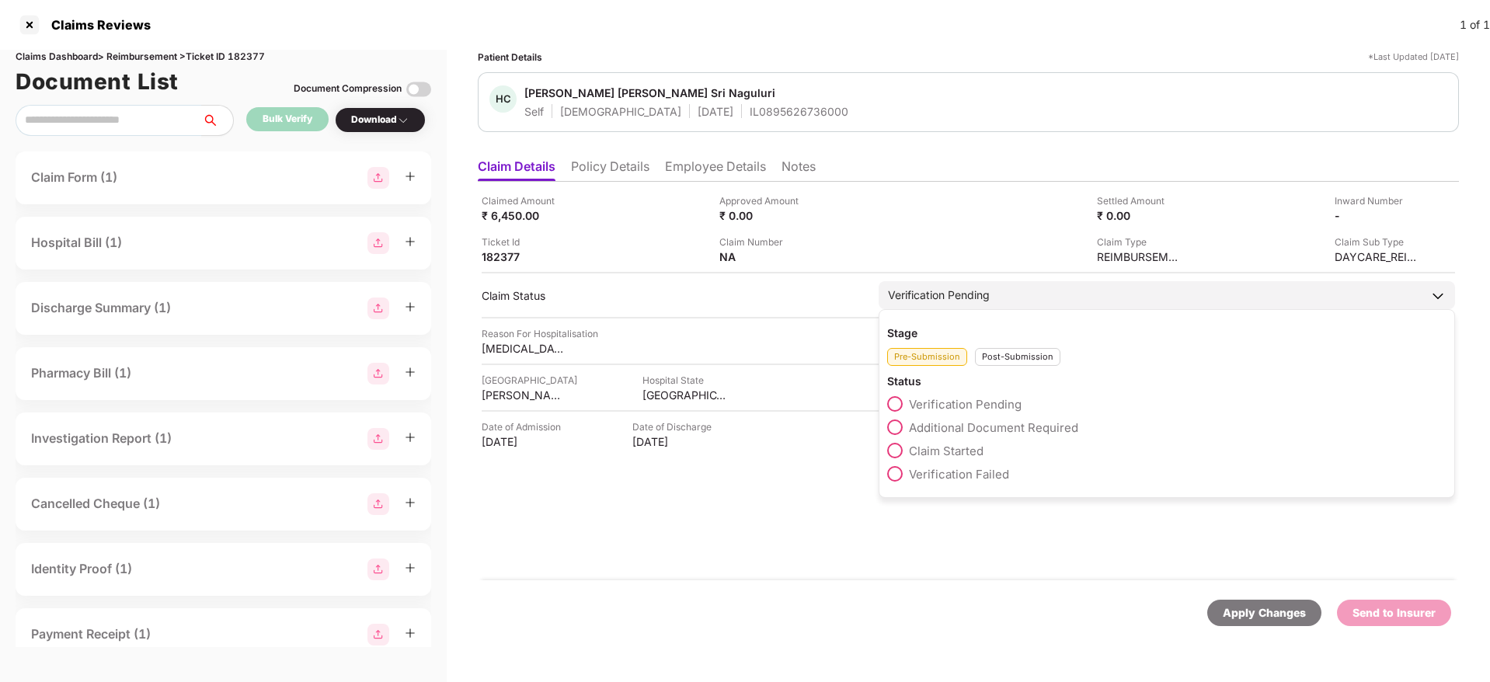
click at [942, 446] on span "Claim Started" at bounding box center [946, 451] width 75 height 15
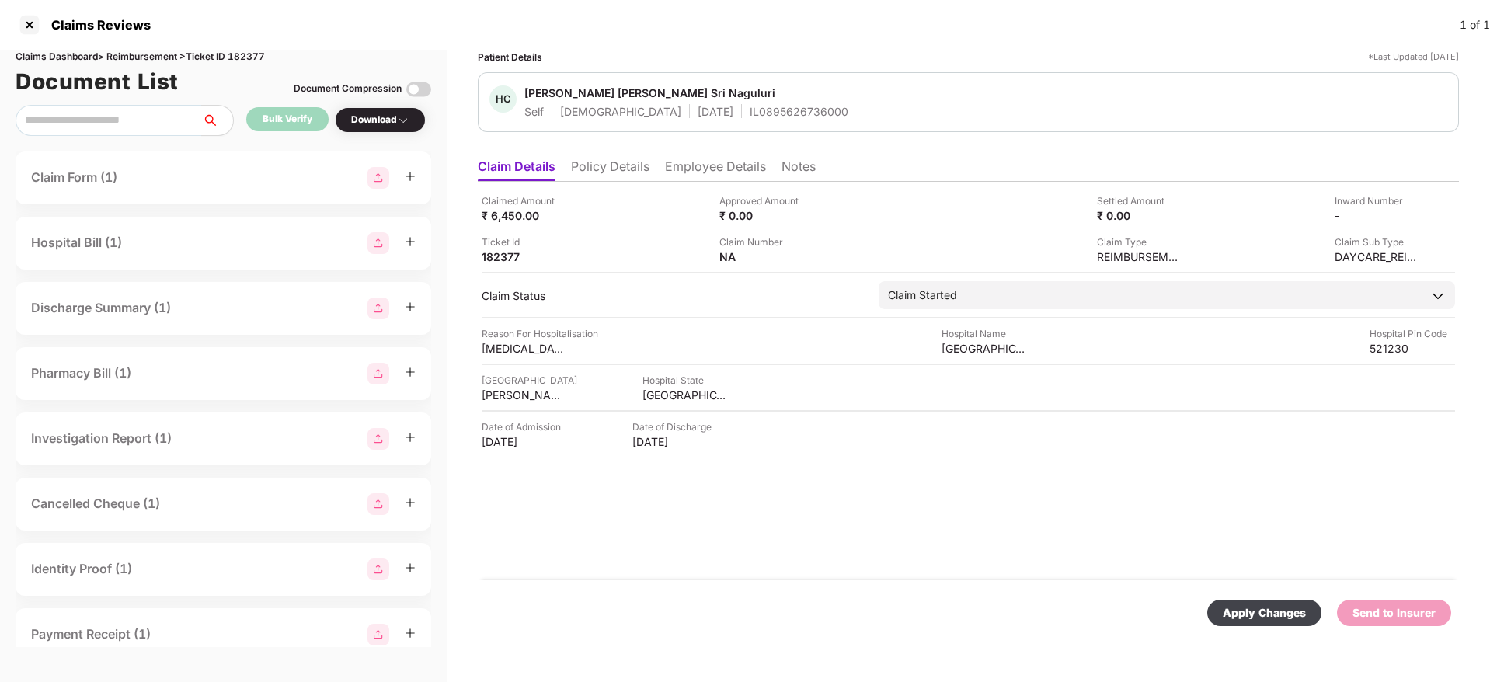
click at [1261, 611] on div "Apply Changes" at bounding box center [1264, 612] width 83 height 17
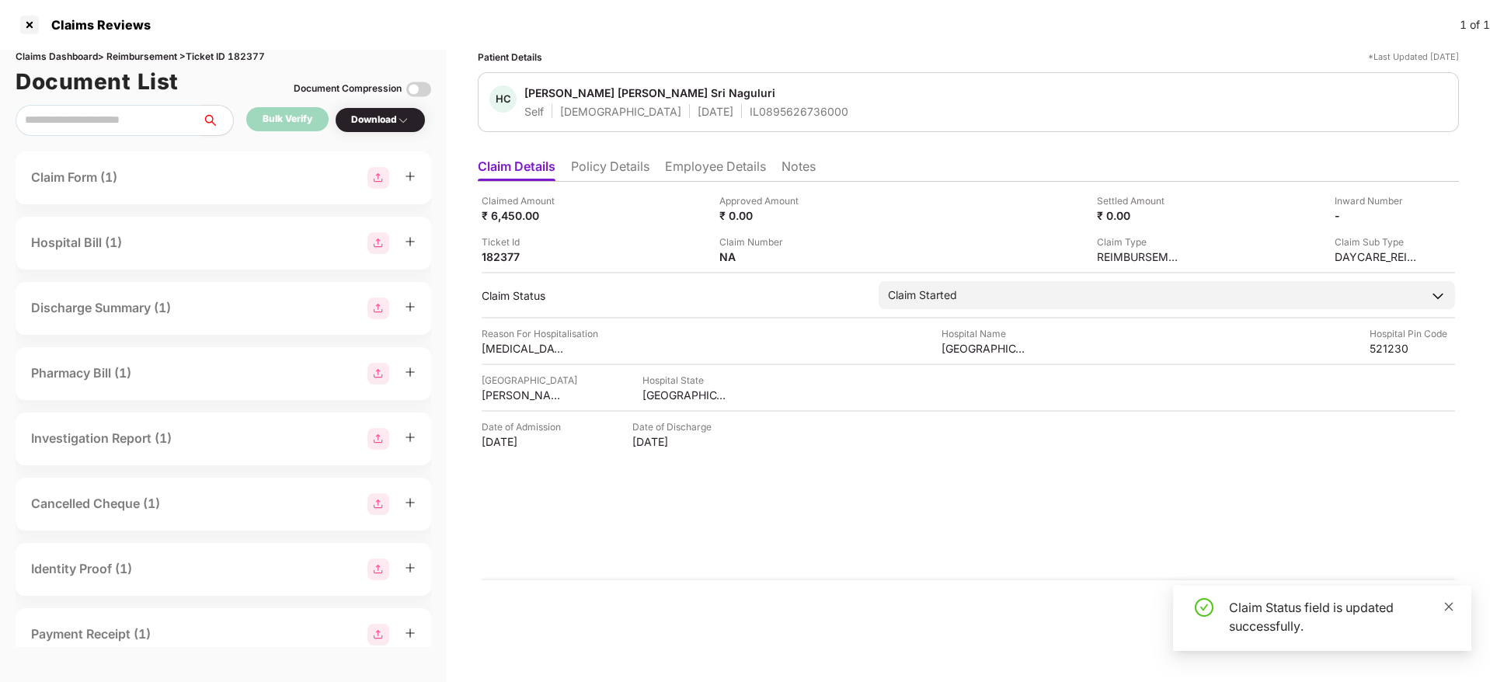
click at [1451, 604] on icon "close" at bounding box center [1449, 606] width 11 height 11
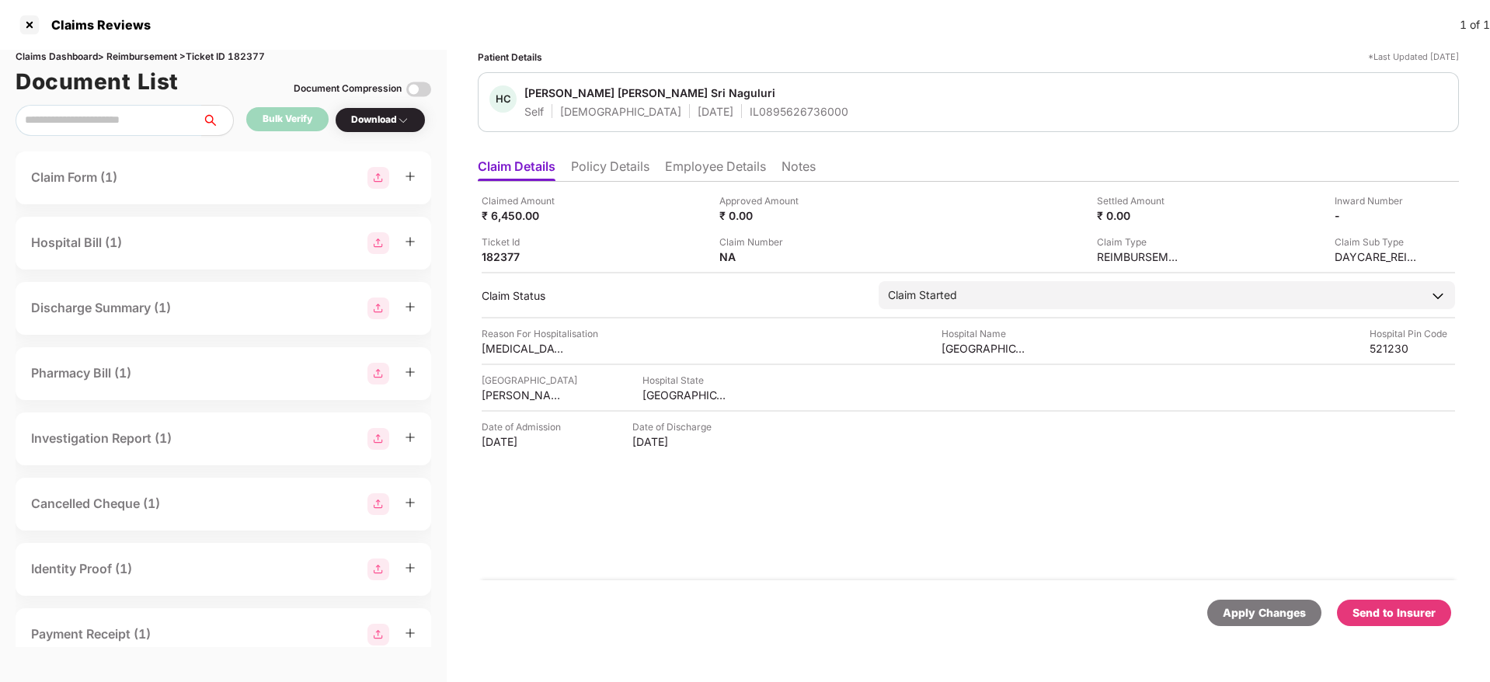
click at [1383, 615] on div "Send to Insurer" at bounding box center [1394, 612] width 83 height 17
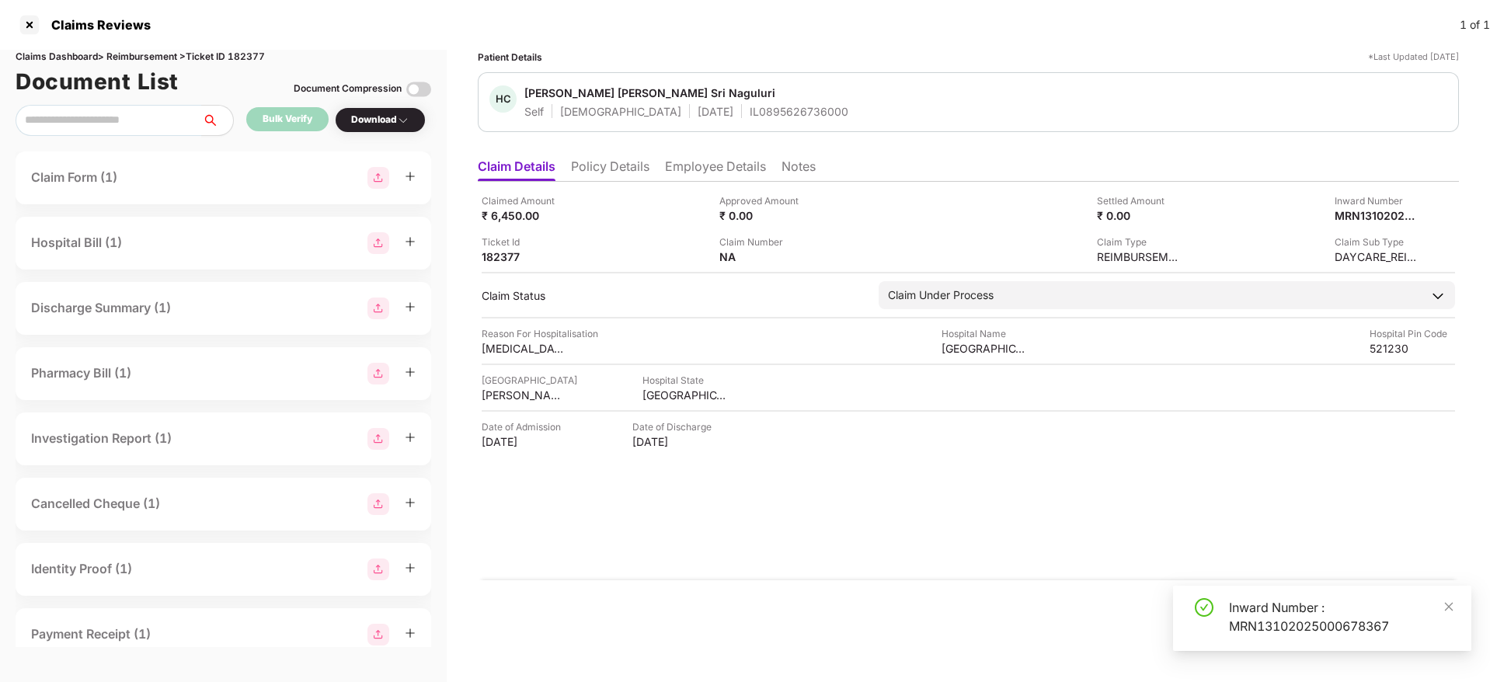
click at [1310, 614] on div "Inward Number : MRN13102025000678367" at bounding box center [1341, 616] width 224 height 37
copy div "Inward Number : MRN13102025000678367"
click at [1310, 614] on div "Inward Number : MRN13102025000678367" at bounding box center [1341, 616] width 224 height 37
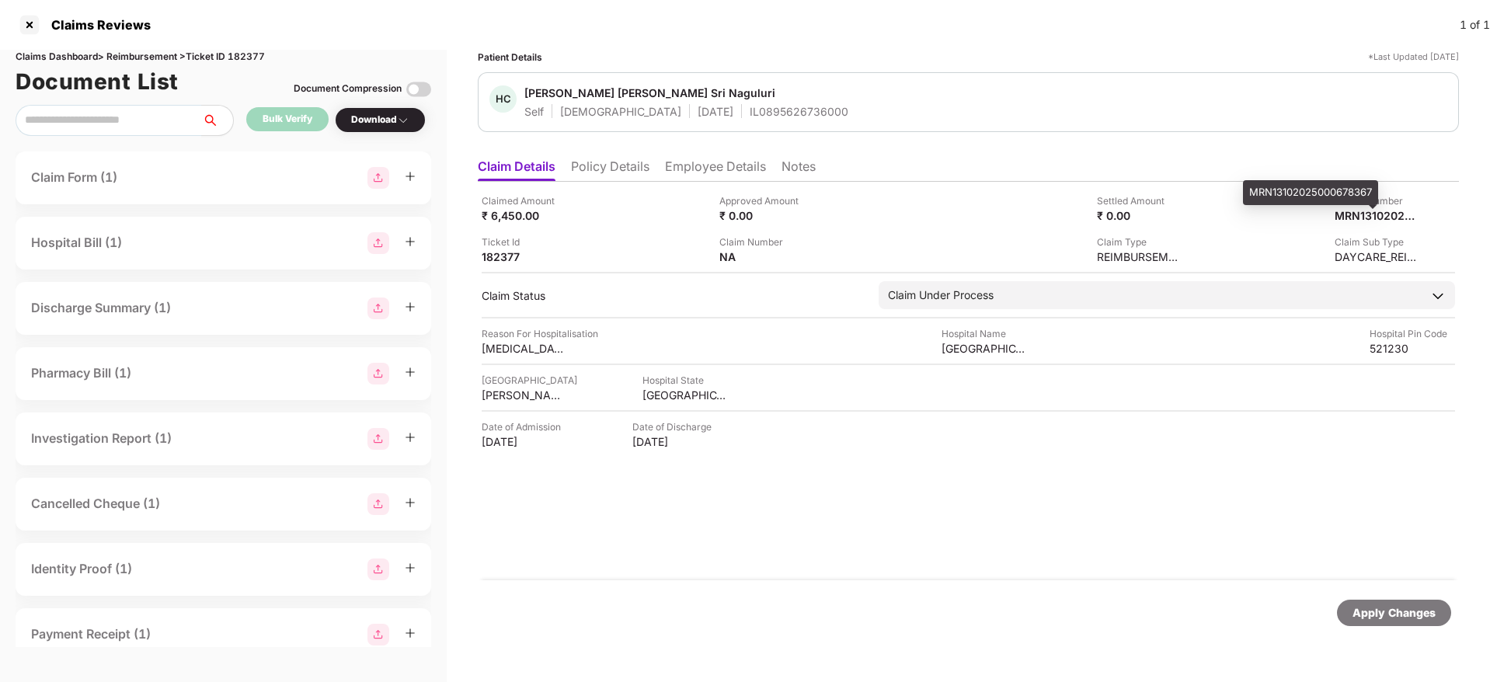
click at [1311, 193] on div "MRN13102025000678367" at bounding box center [1310, 192] width 135 height 25
copy div "MRN13102025000678367"
click at [1311, 193] on div "MRN13102025000678367" at bounding box center [1310, 192] width 135 height 25
click at [626, 172] on li "Policy Details" at bounding box center [610, 169] width 78 height 23
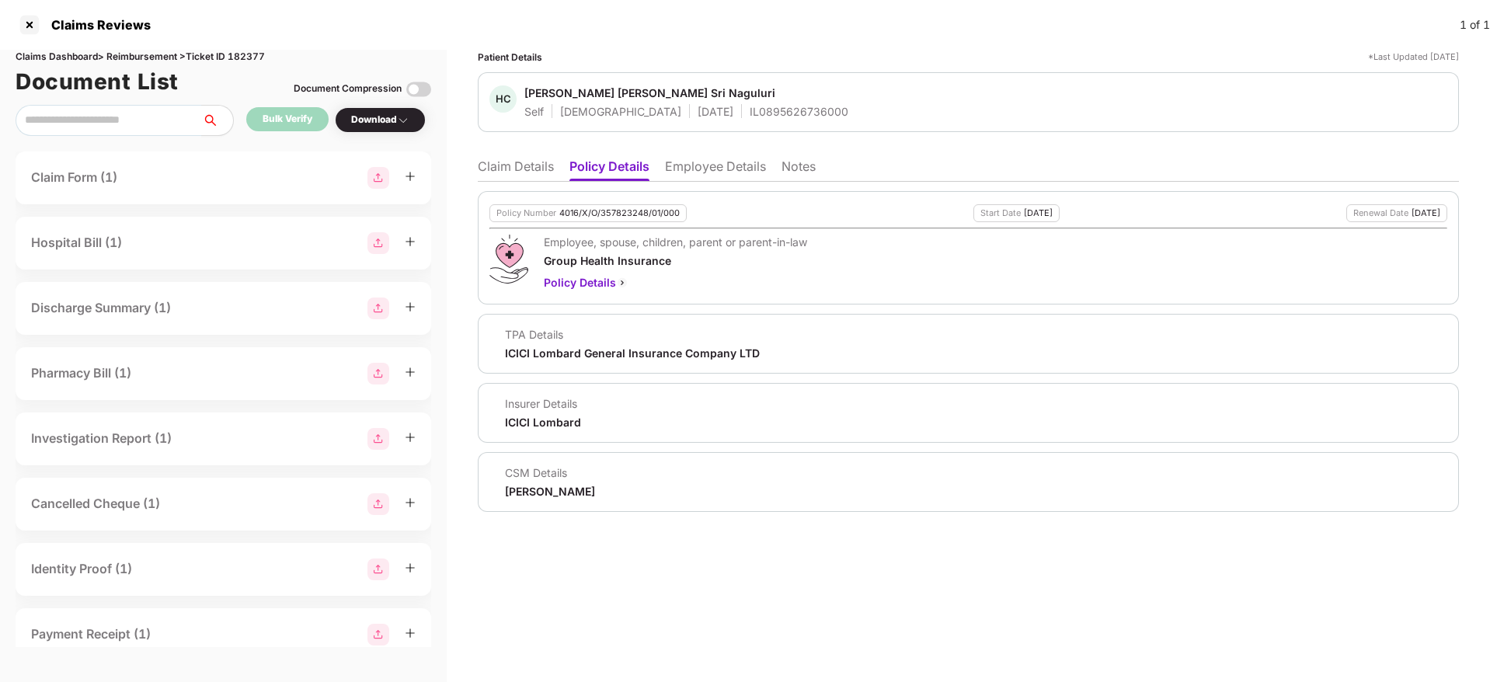
click at [745, 119] on div "HC Hema Chandrika Phani Sri Naguluri Self Female 06 June 2000 IL0895626736000" at bounding box center [968, 102] width 981 height 60
copy div "IL0895626736000"
click at [513, 158] on li "Claim Details" at bounding box center [516, 169] width 76 height 23
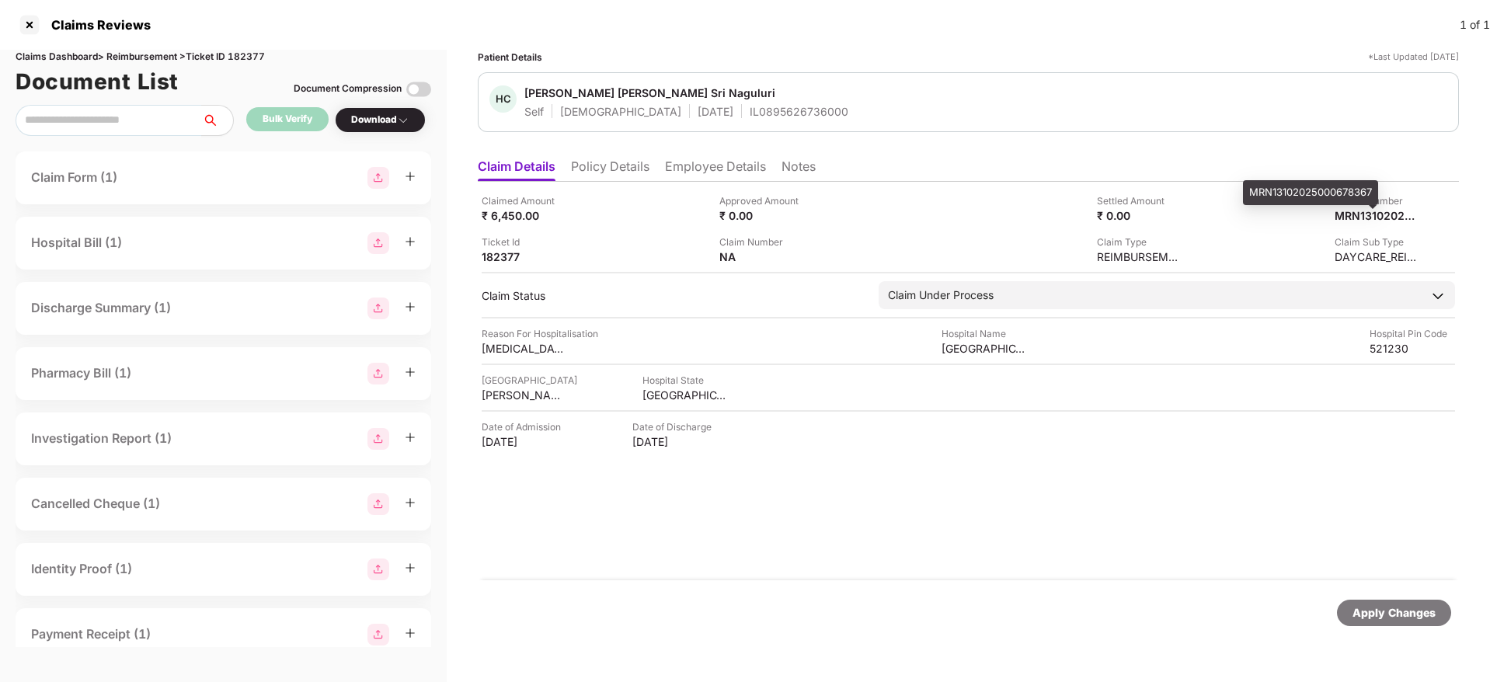
click at [1311, 184] on div "MRN13102025000678367" at bounding box center [1310, 192] width 135 height 25
copy div "MRN13102025000678367"
click at [29, 23] on div at bounding box center [29, 24] width 25 height 25
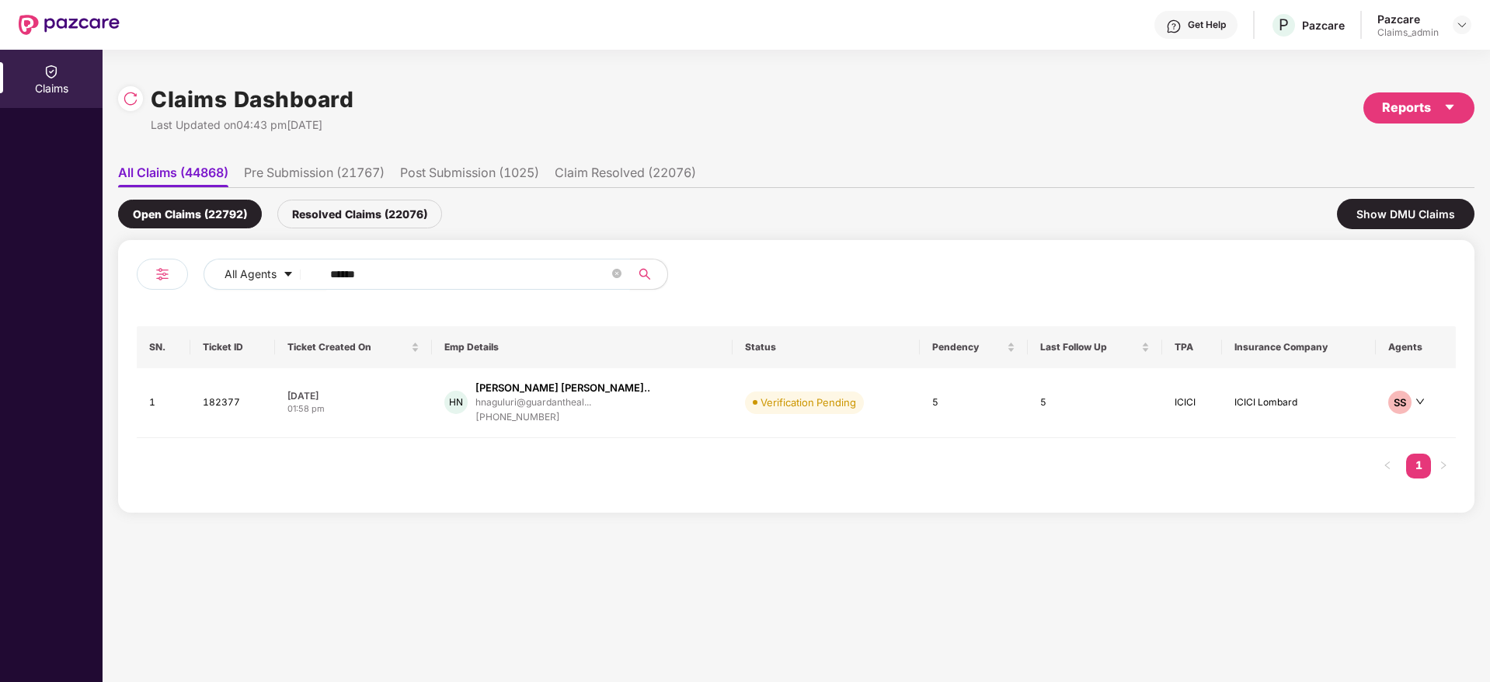
click at [372, 276] on input "******" at bounding box center [469, 274] width 279 height 23
paste input "******"
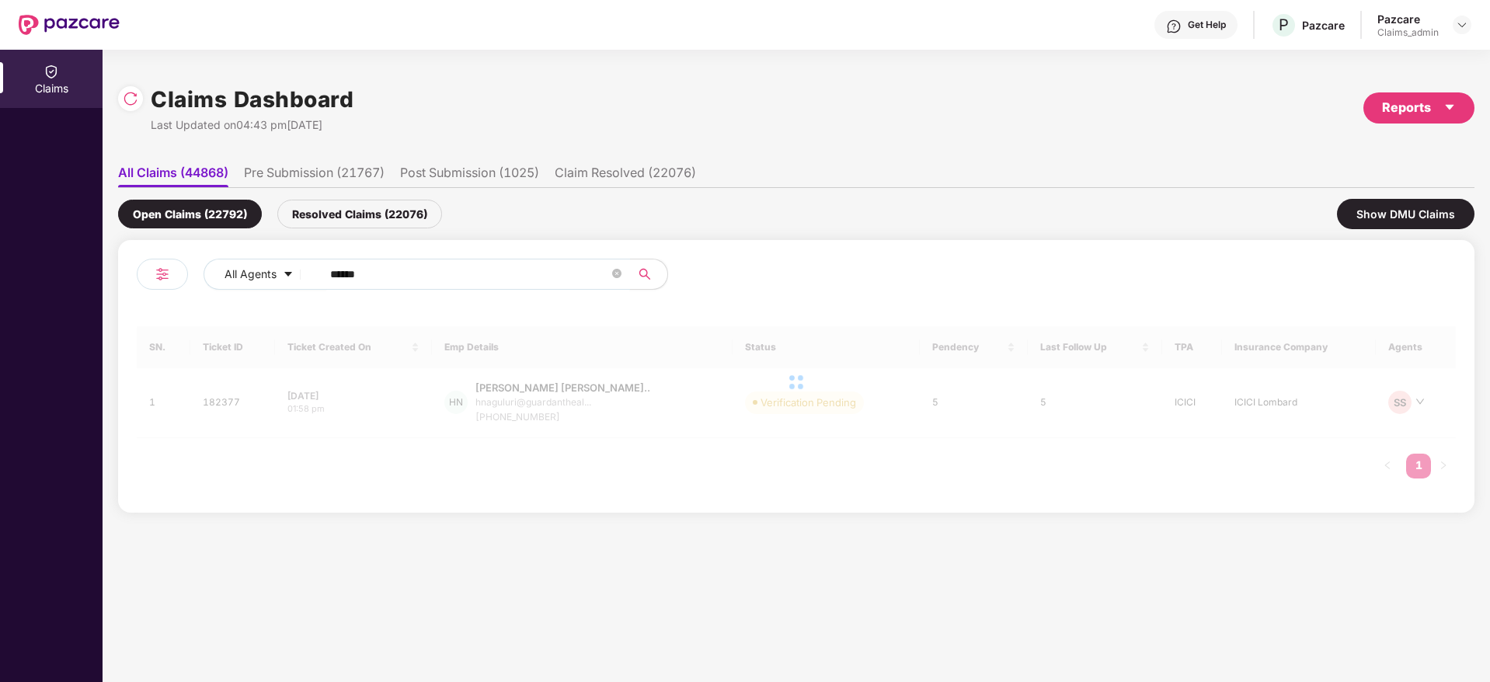
type input "******"
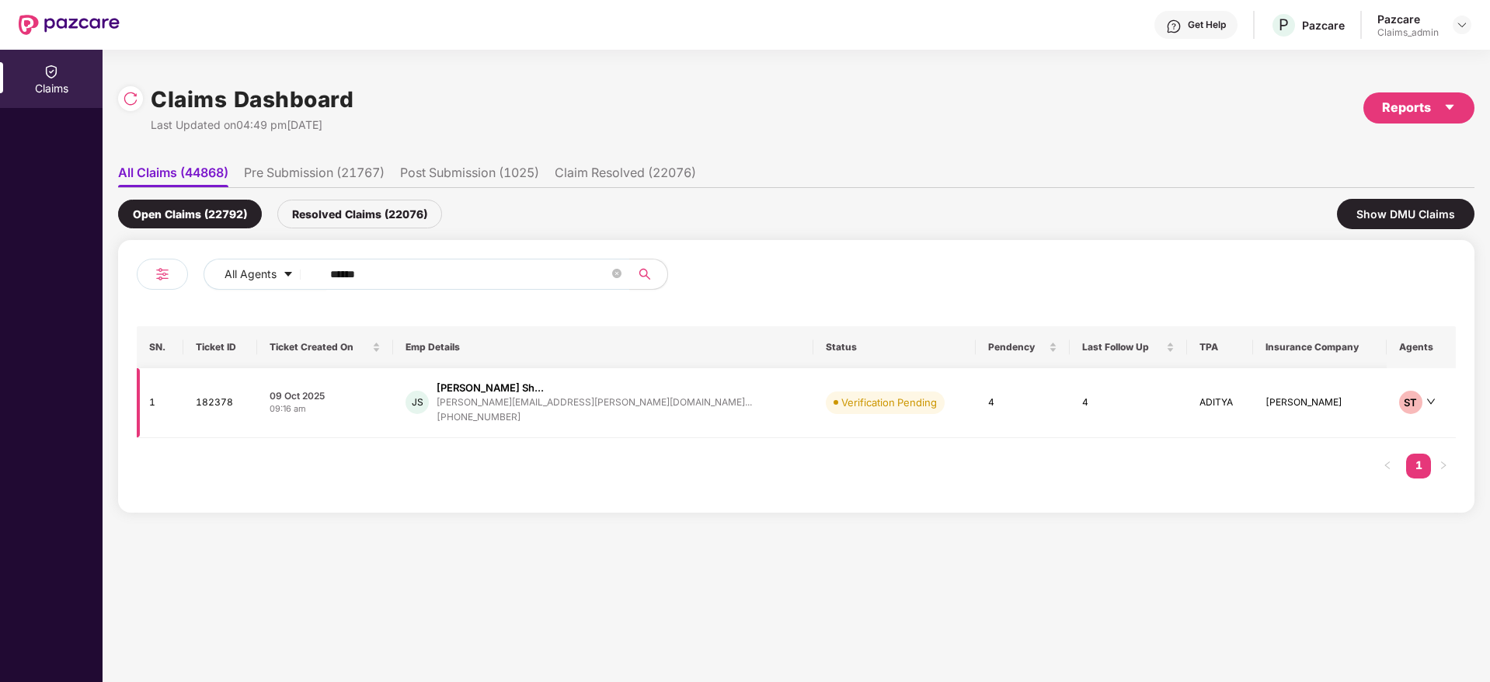
click at [393, 381] on td "09 Oct 2025 09:16 am" at bounding box center [325, 403] width 136 height 70
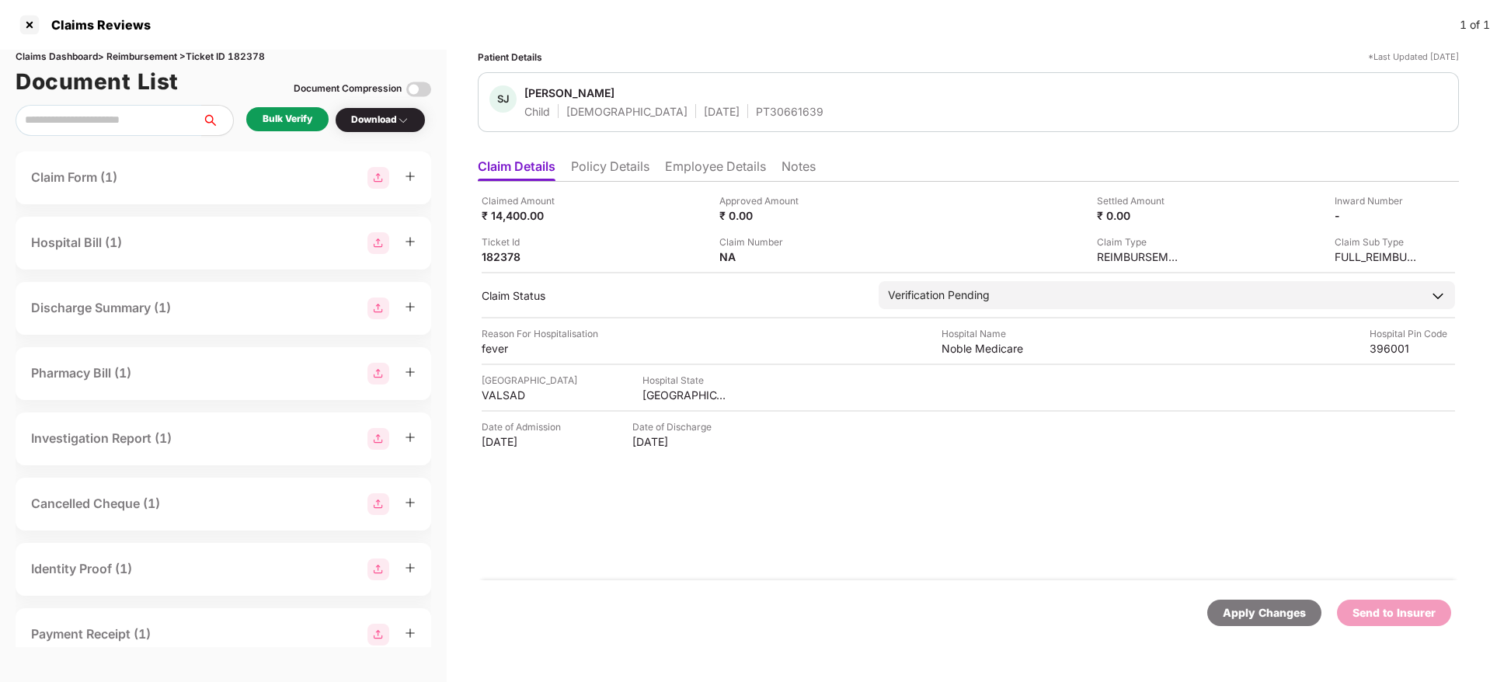
click at [302, 108] on div "Bulk Verify" at bounding box center [287, 119] width 82 height 24
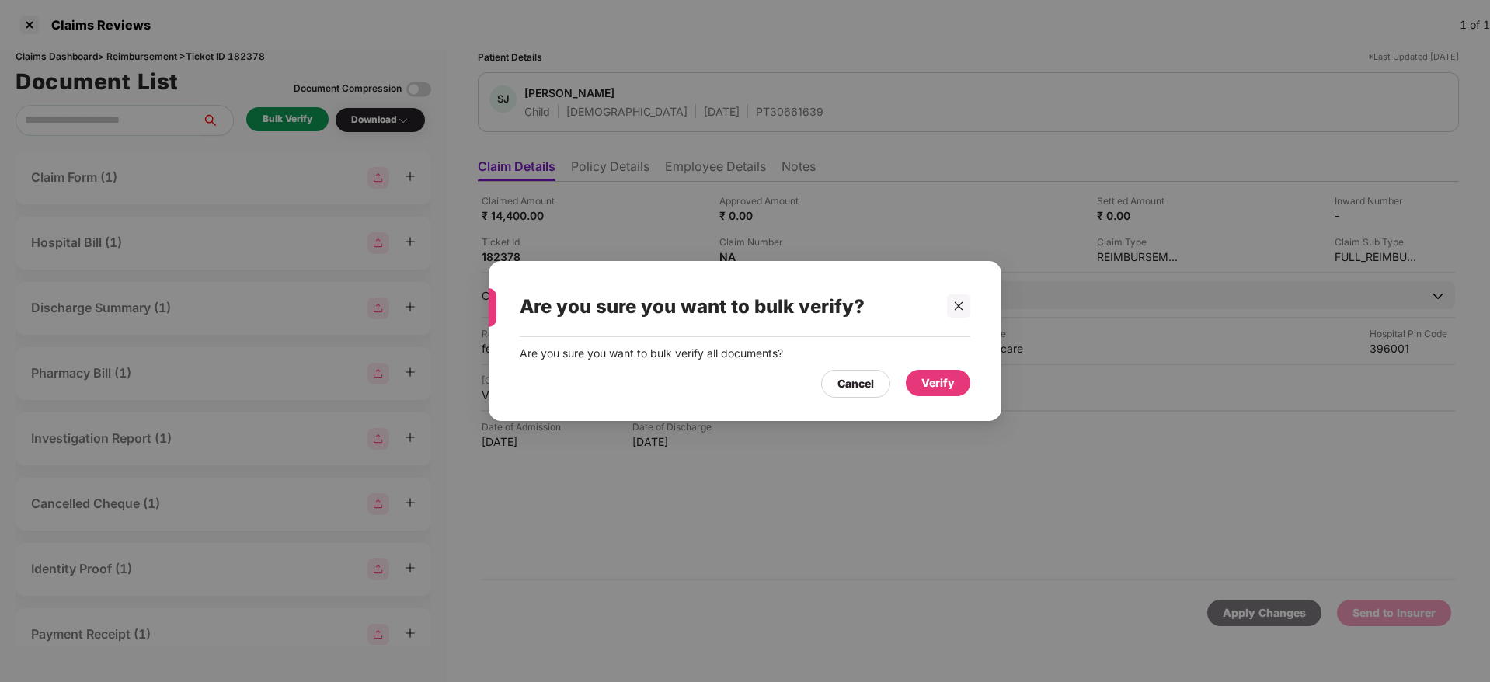
click at [932, 382] on div "Verify" at bounding box center [937, 382] width 33 height 17
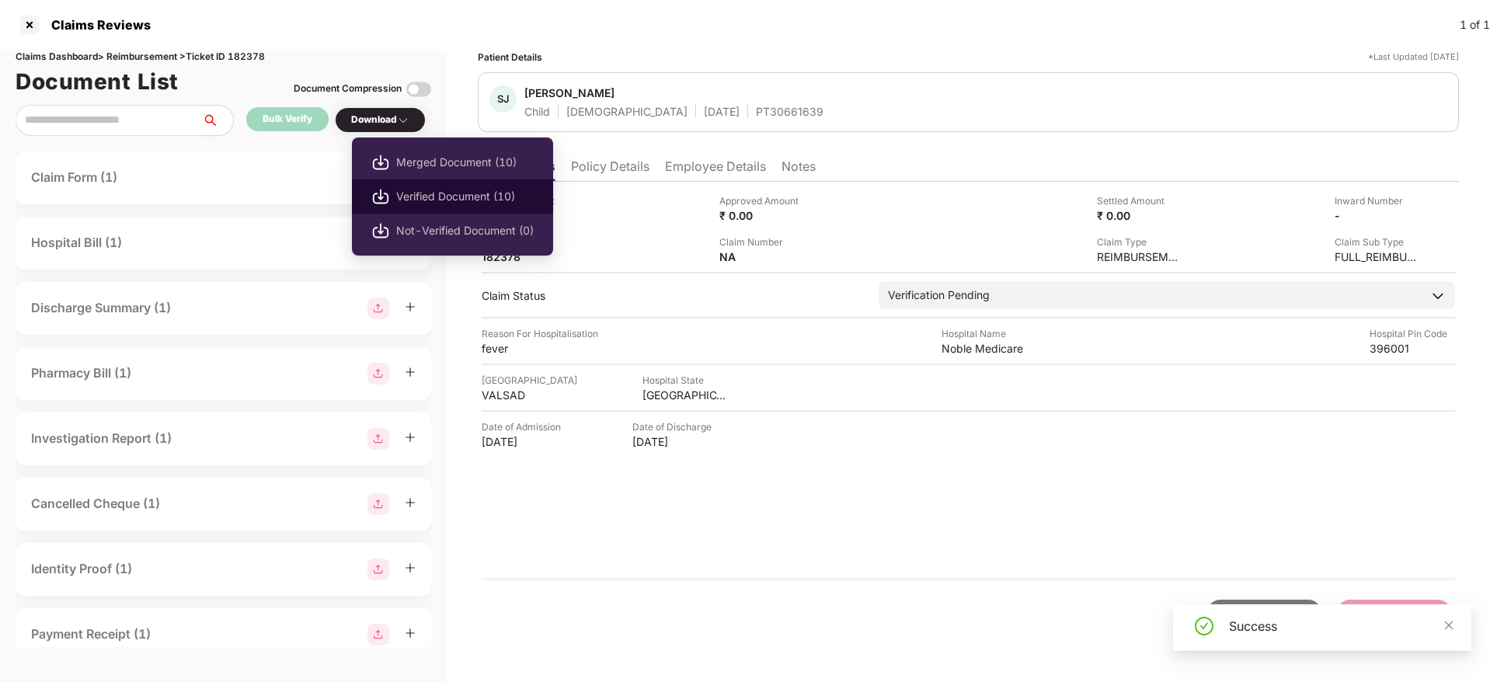
click at [435, 196] on span "Verified Document (10)" at bounding box center [465, 196] width 138 height 17
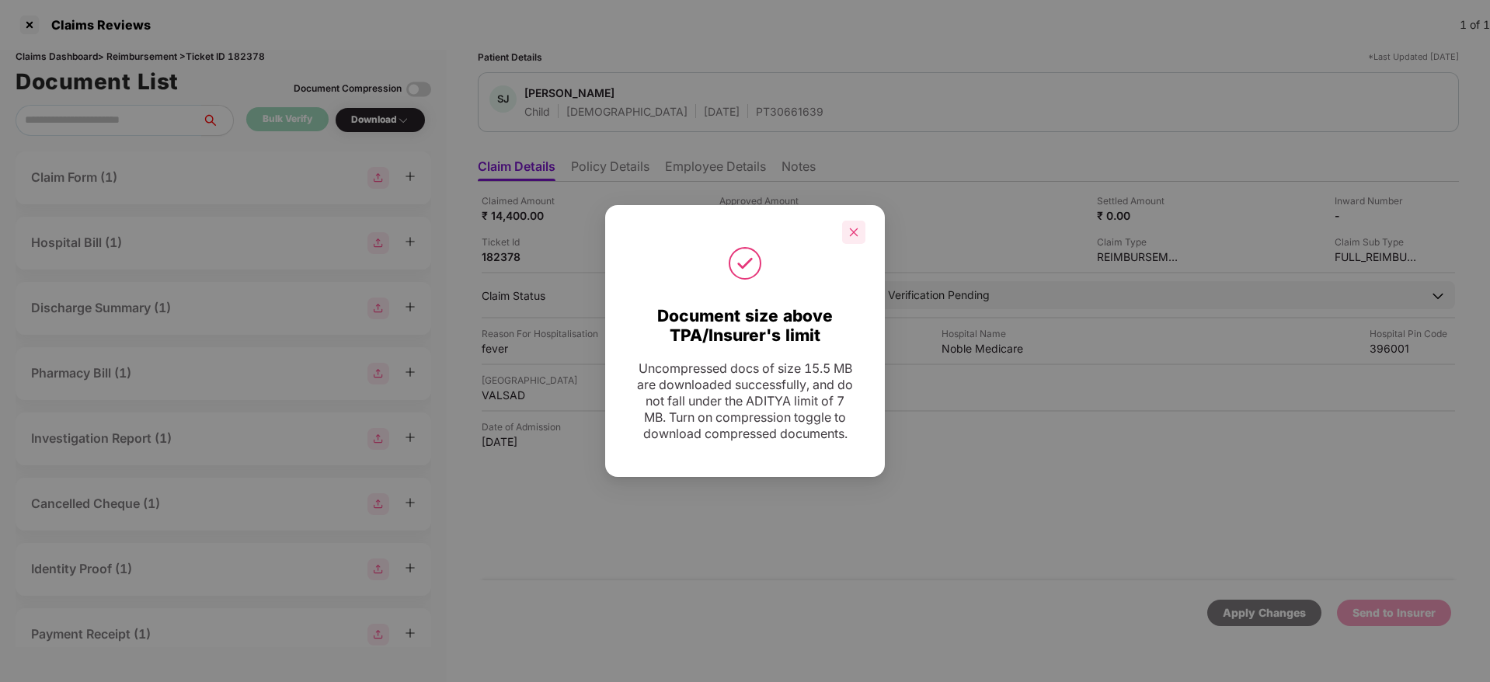
click at [849, 227] on icon "close" at bounding box center [853, 232] width 11 height 11
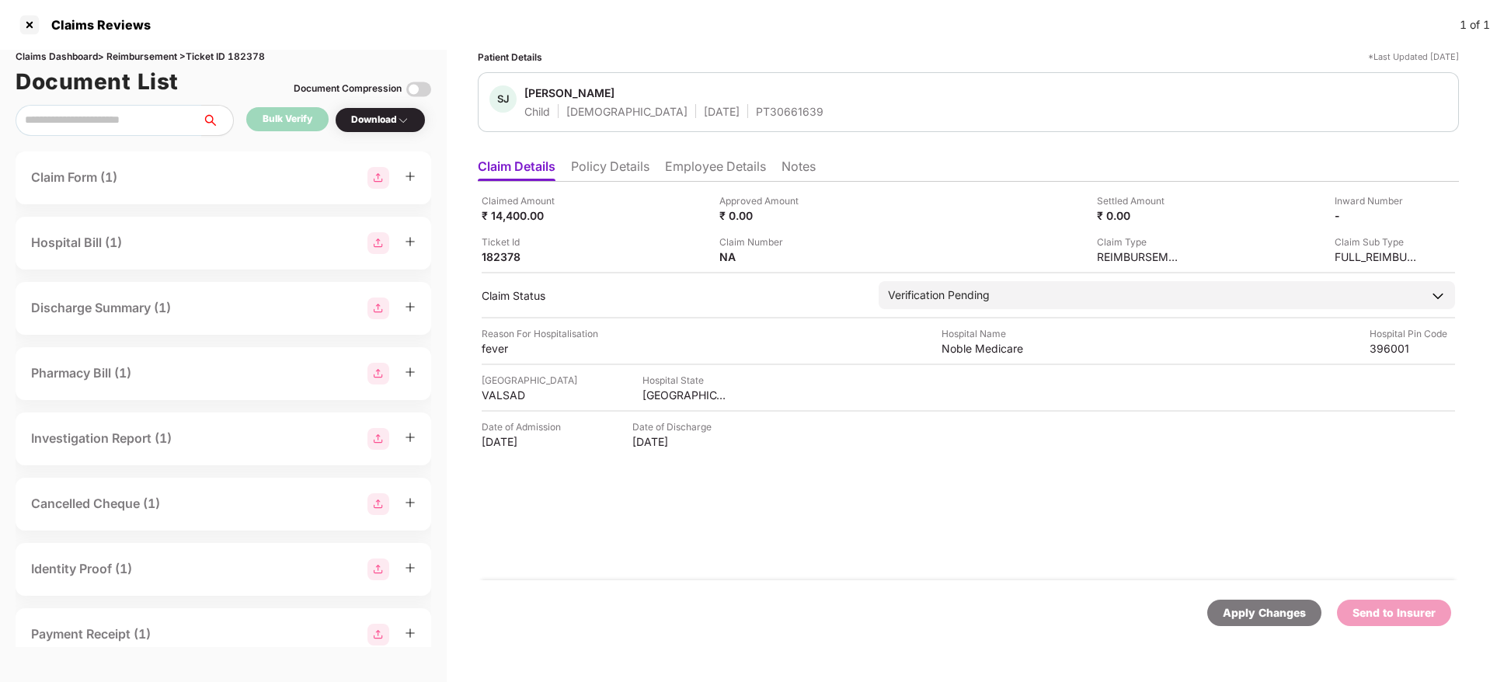
click at [627, 169] on li "Policy Details" at bounding box center [610, 169] width 78 height 23
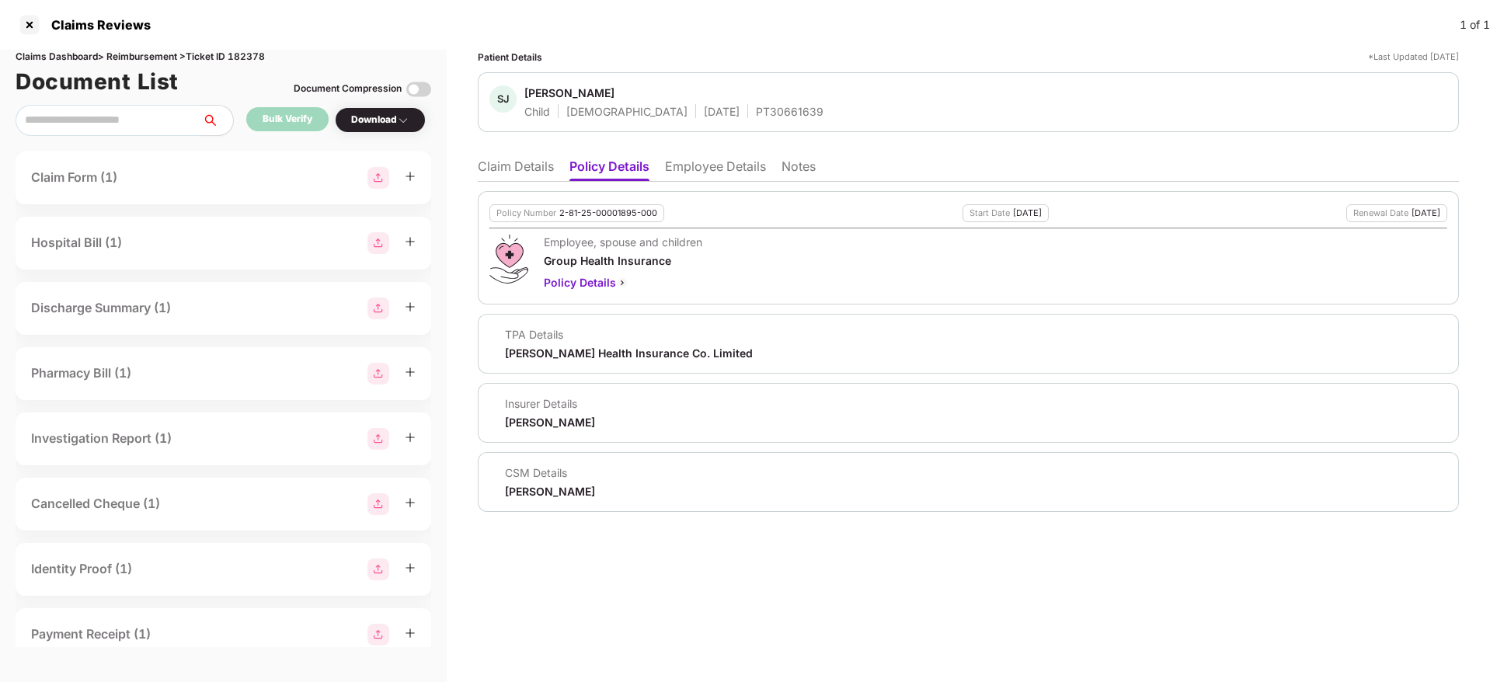
click at [501, 179] on li "Claim Details" at bounding box center [516, 169] width 76 height 23
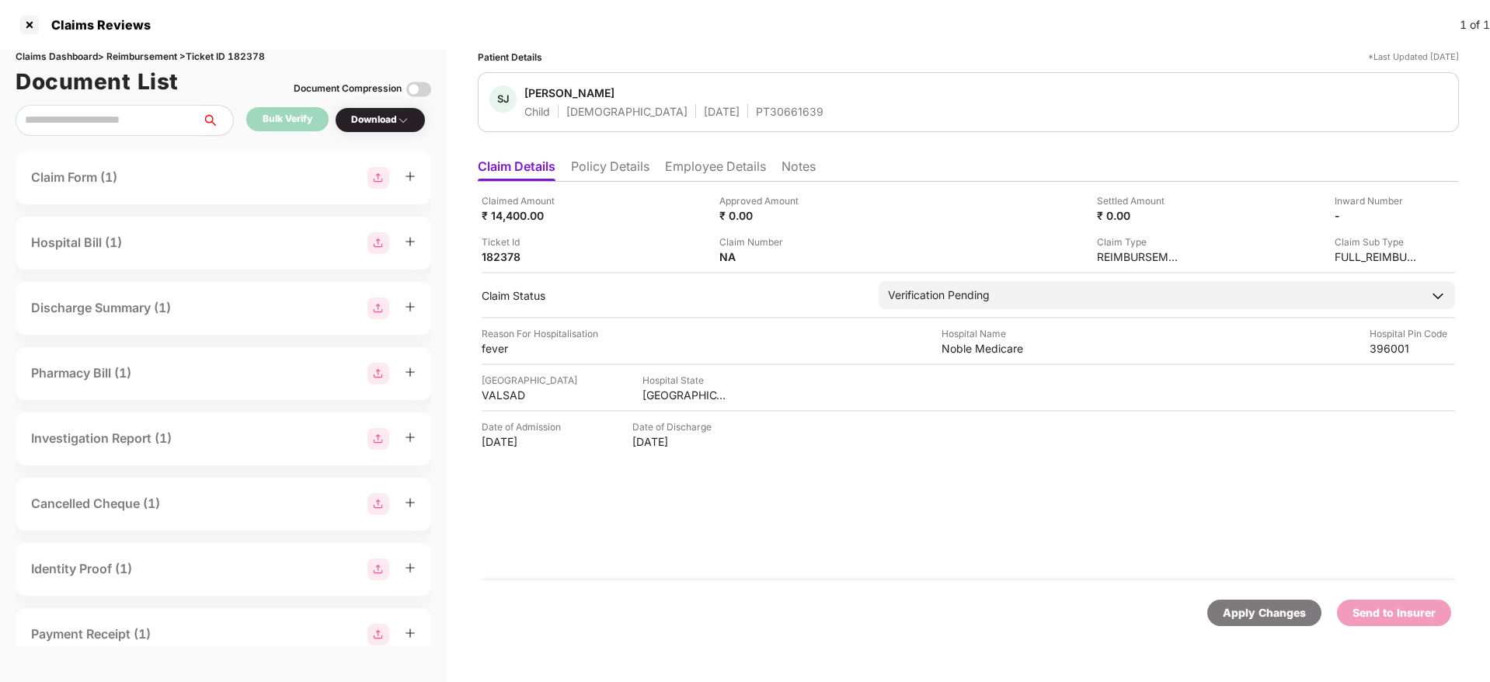
click at [599, 168] on li "Policy Details" at bounding box center [610, 169] width 78 height 23
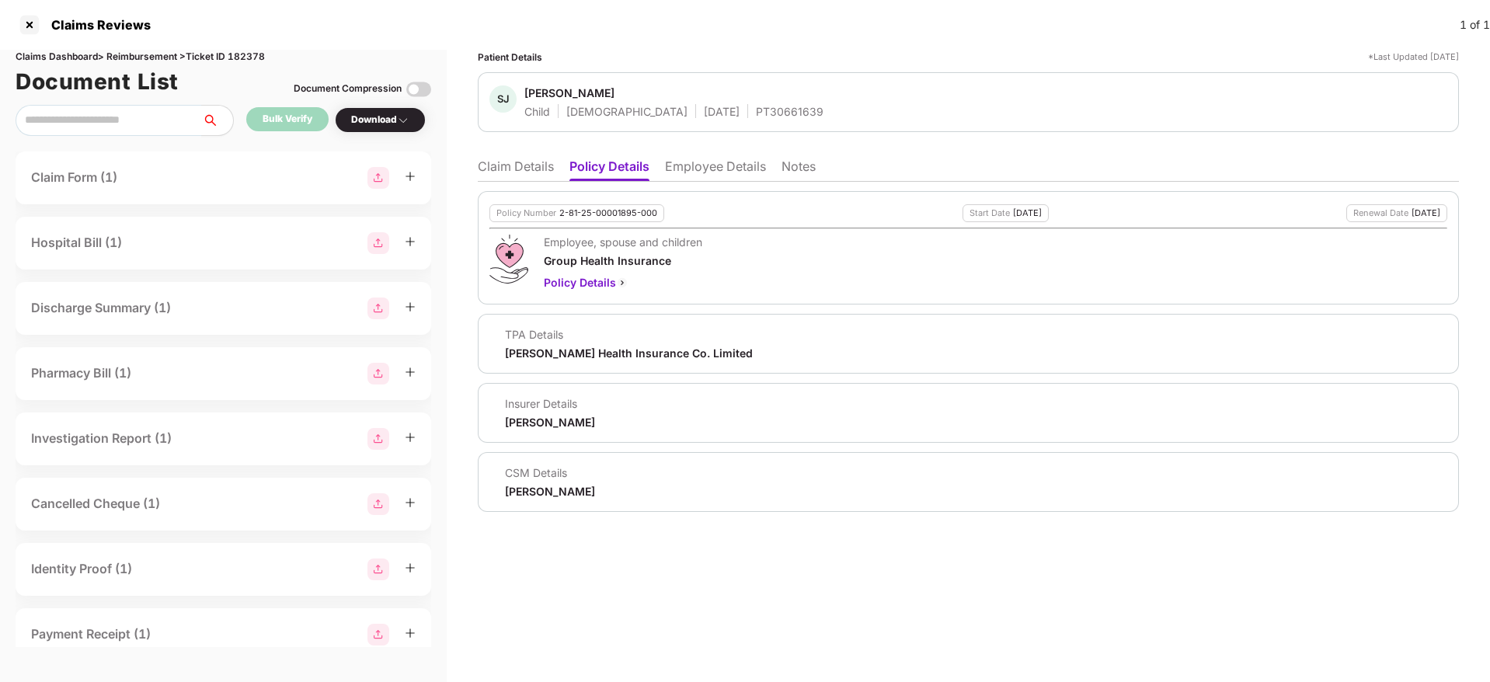
click at [723, 179] on li "Employee Details" at bounding box center [715, 169] width 101 height 23
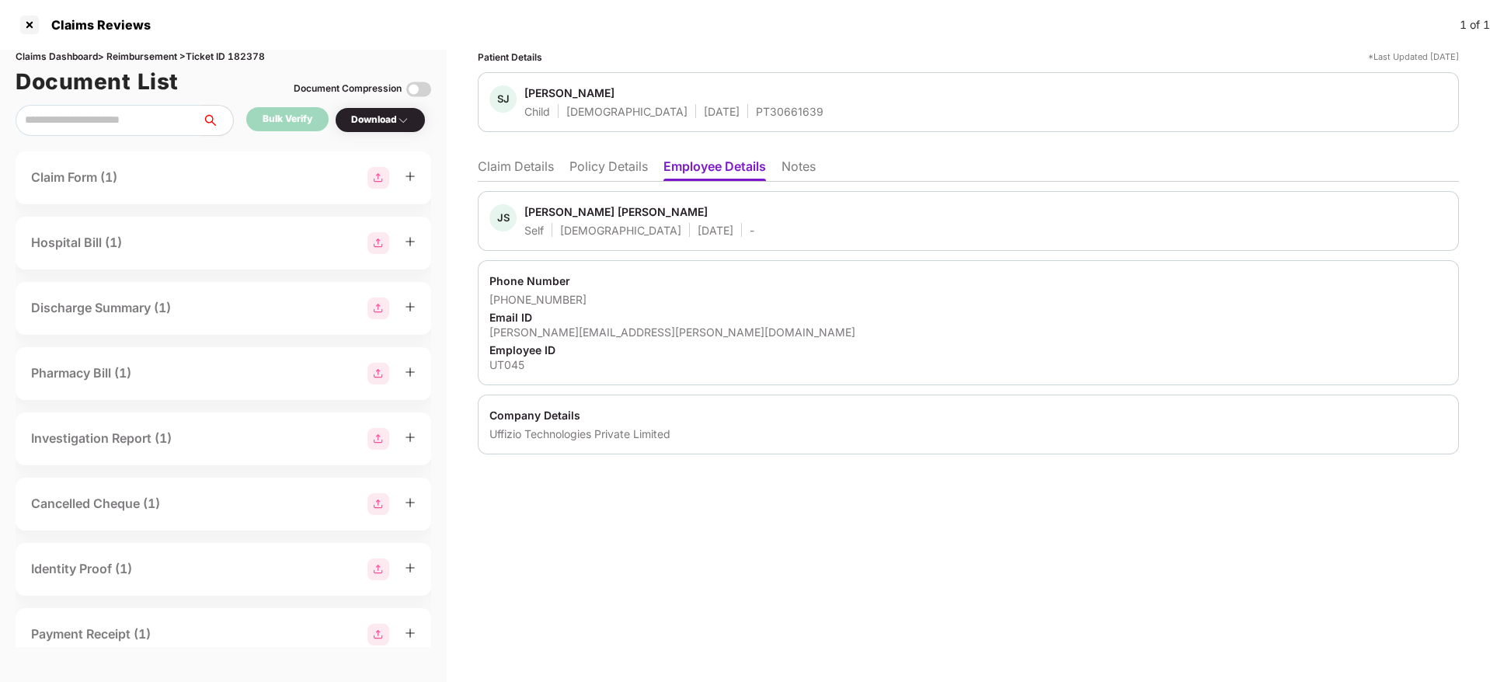
click at [510, 438] on div "Uffizio Technologies Private Limited" at bounding box center [968, 434] width 958 height 15
copy div "Uffizio Technologies Private Limited"
click at [510, 438] on div "Uffizio Technologies Private Limited" at bounding box center [968, 434] width 958 height 15
click at [500, 358] on div "UT045" at bounding box center [968, 364] width 958 height 15
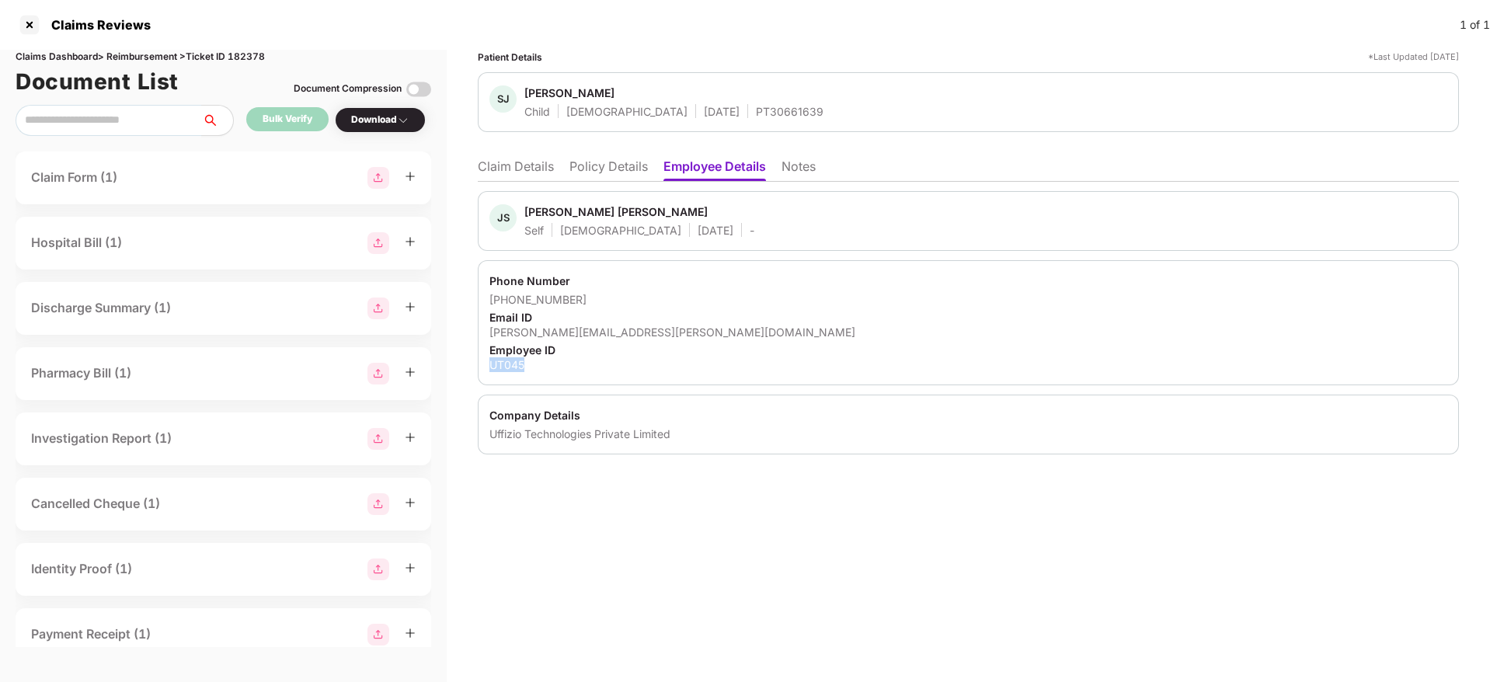
click at [500, 358] on div "UT045" at bounding box center [968, 364] width 958 height 15
copy div "UT045"
click at [500, 358] on div "UT045" at bounding box center [968, 364] width 958 height 15
copy div "UT045"
click at [579, 90] on div "Siddh Jaimin Shah" at bounding box center [569, 92] width 90 height 15
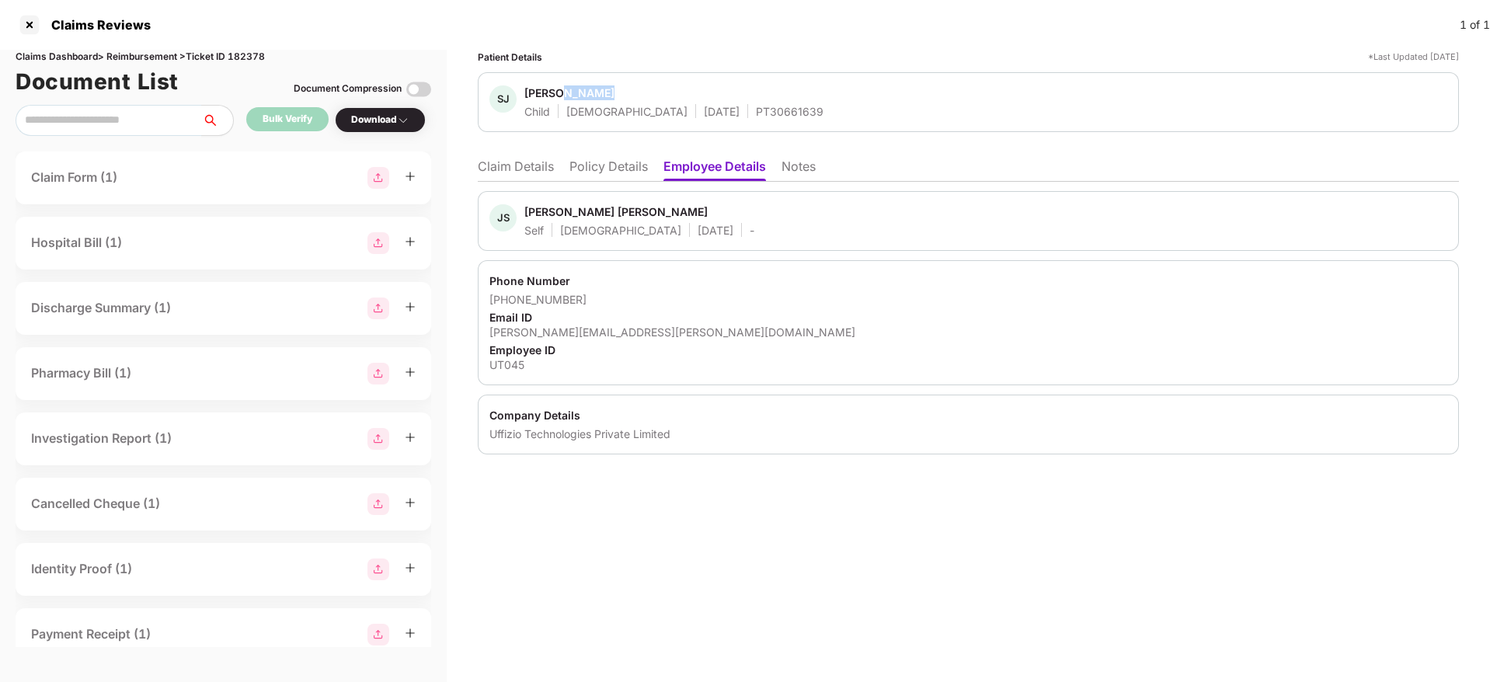
click at [579, 90] on div "Siddh Jaimin Shah" at bounding box center [569, 92] width 90 height 15
click at [723, 102] on span "Siddh Jaimin Shah" at bounding box center [673, 94] width 299 height 19
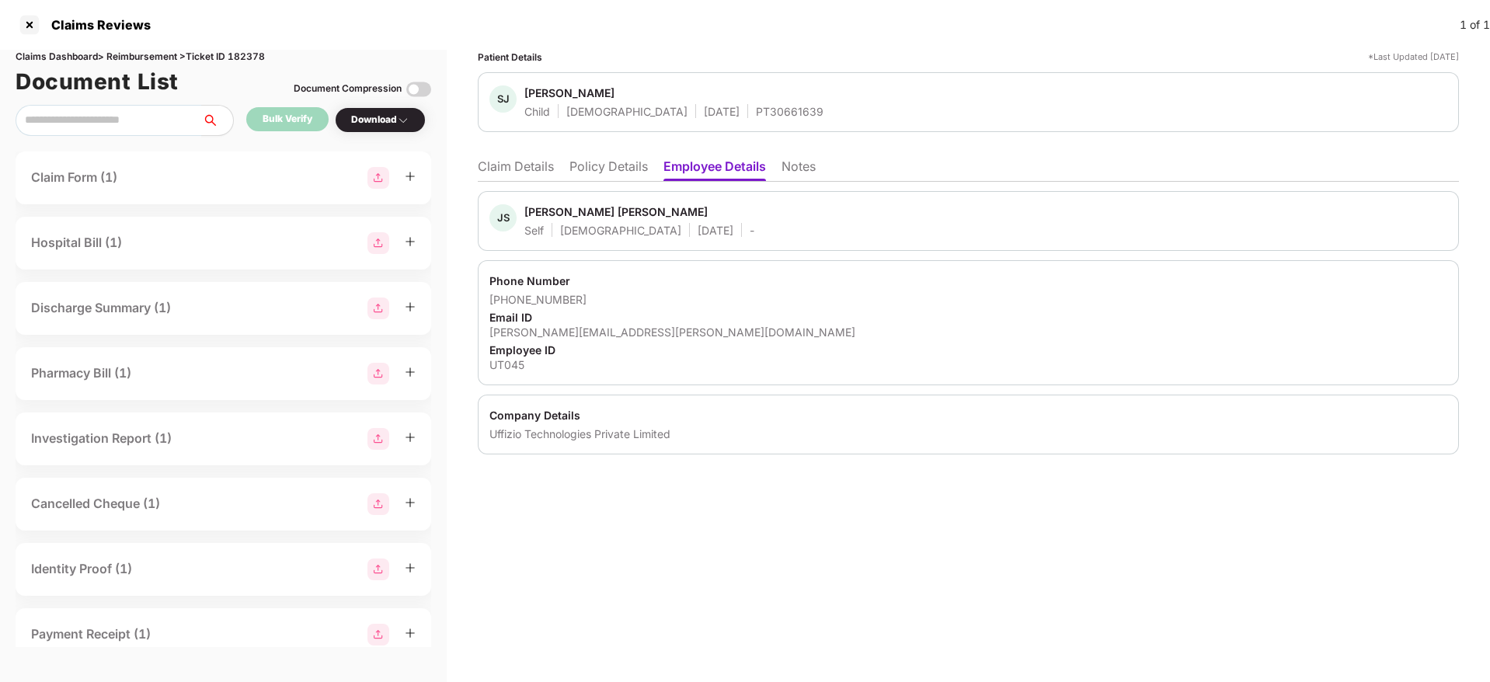
click at [756, 113] on div "PT30661639" at bounding box center [790, 111] width 68 height 15
click at [611, 171] on li "Policy Details" at bounding box center [608, 169] width 78 height 23
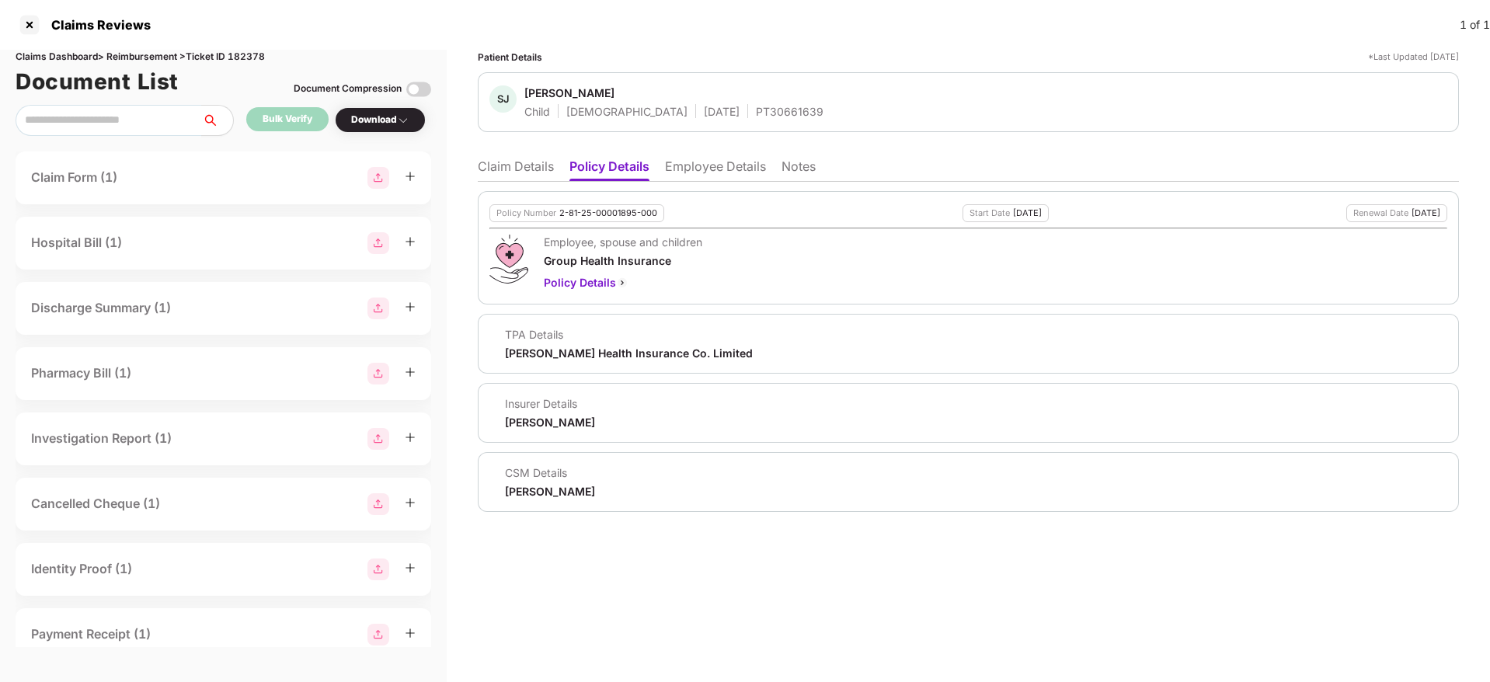
click at [523, 180] on li "Claim Details" at bounding box center [516, 169] width 76 height 23
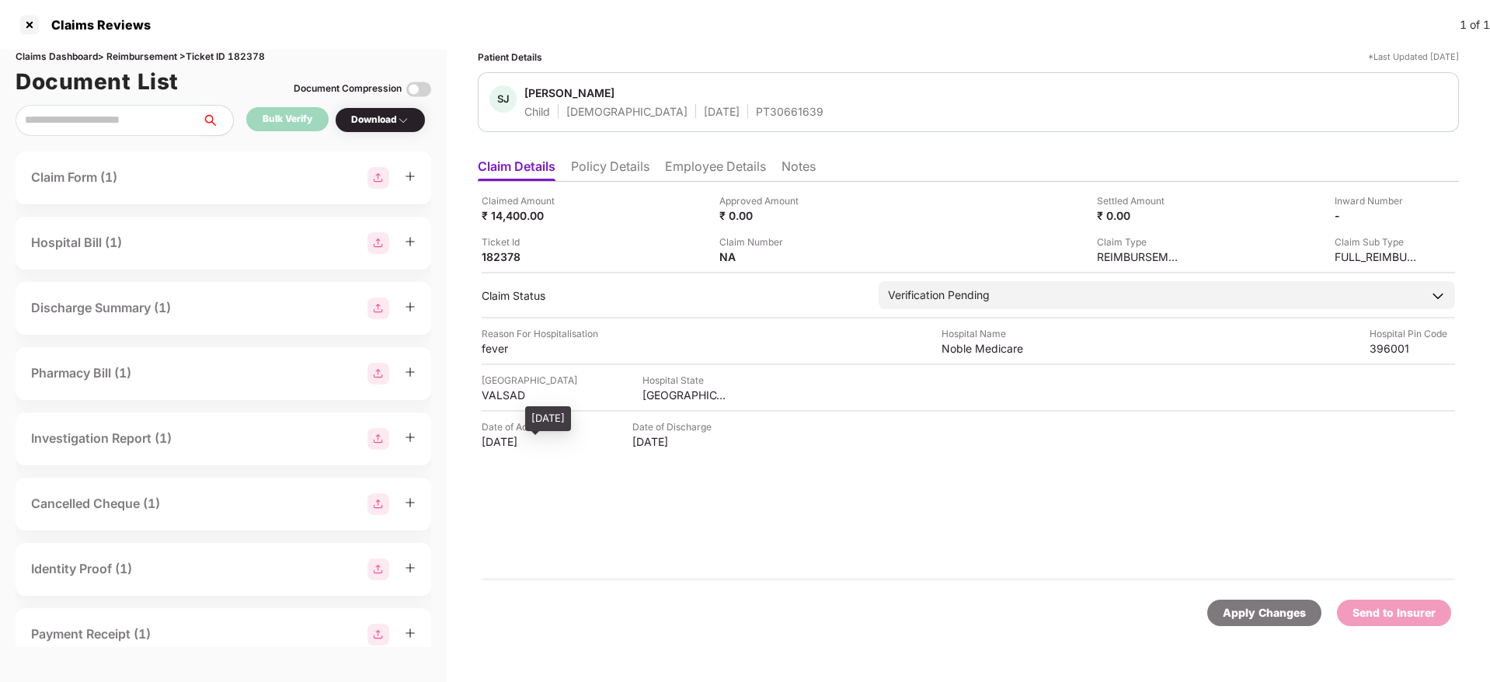
click at [501, 435] on div "17 Sep 2025" at bounding box center [524, 441] width 85 height 15
click at [756, 110] on div "PT30661639" at bounding box center [790, 111] width 68 height 15
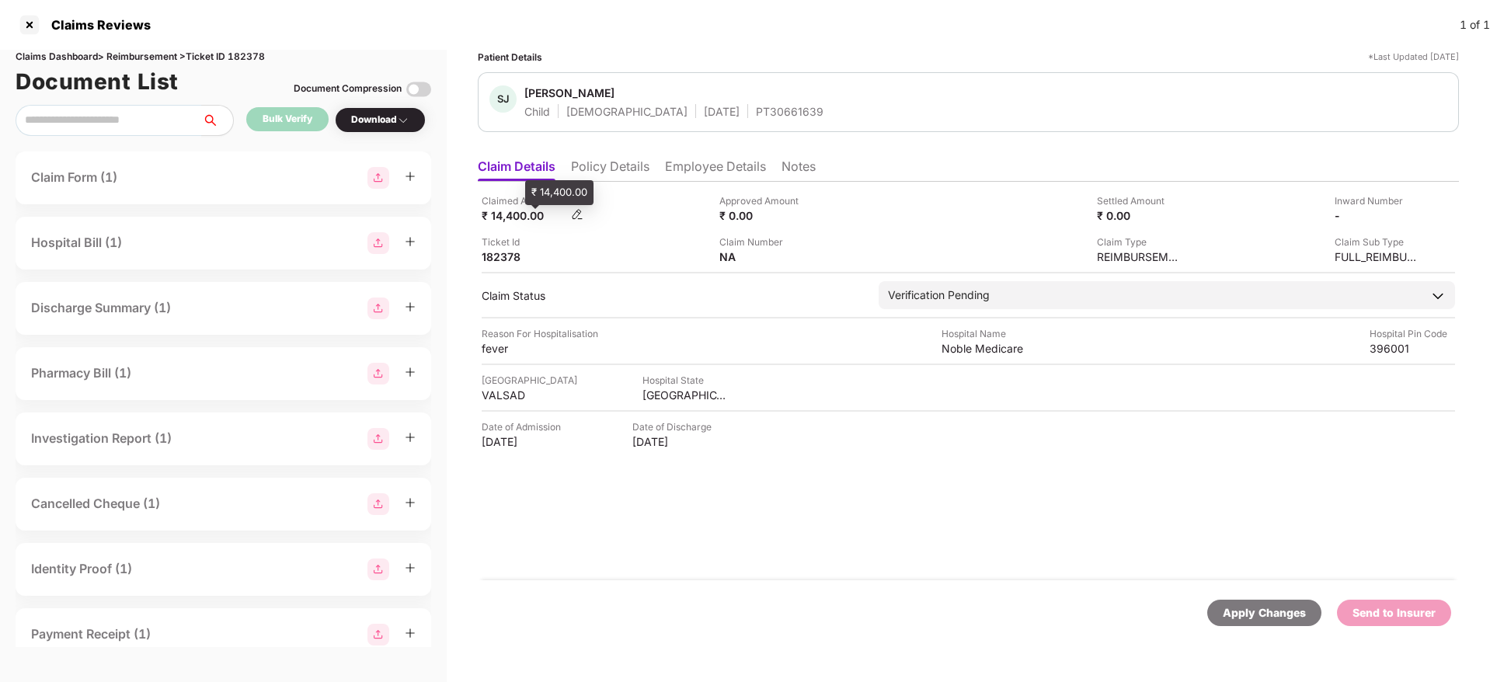
click at [500, 218] on div "₹ 14,400.00" at bounding box center [524, 215] width 85 height 15
click at [491, 341] on div "fever" at bounding box center [524, 348] width 85 height 15
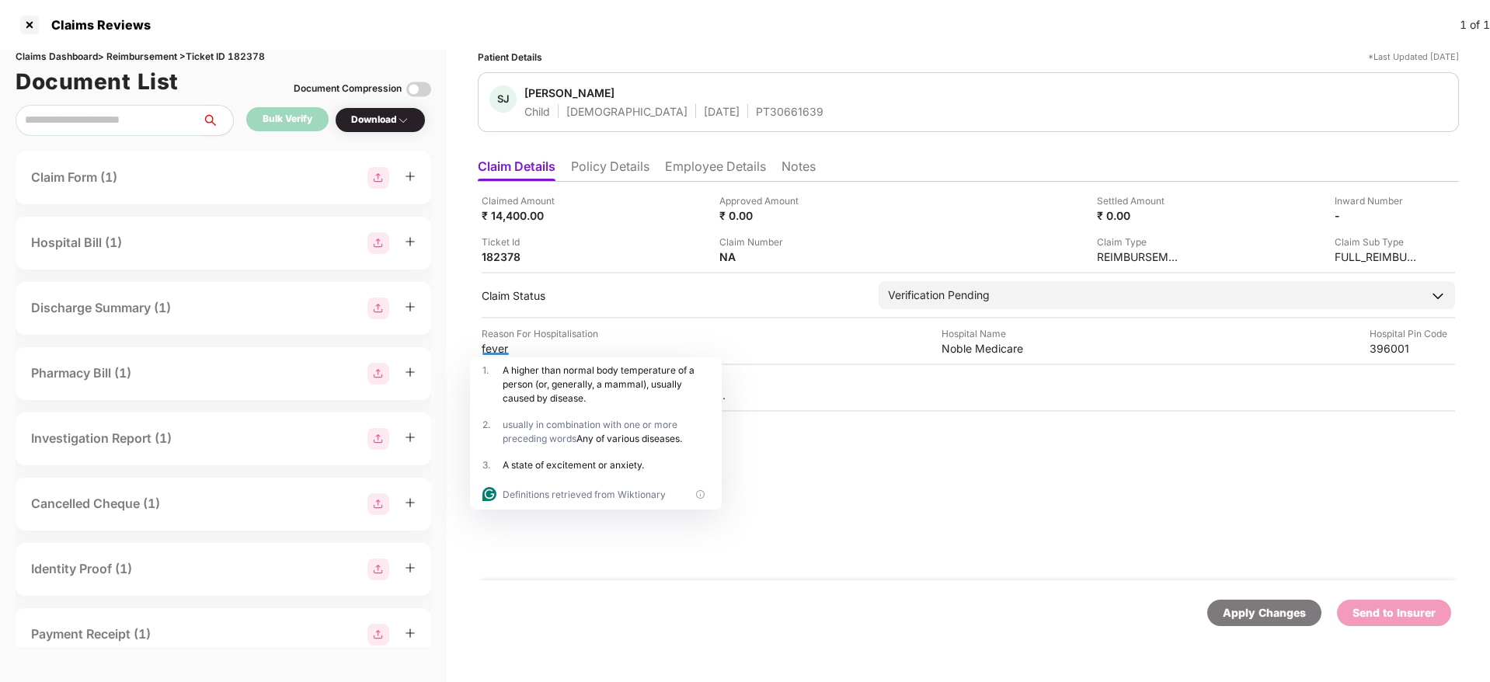
click at [722, 158] on li "Employee Details" at bounding box center [715, 169] width 101 height 23
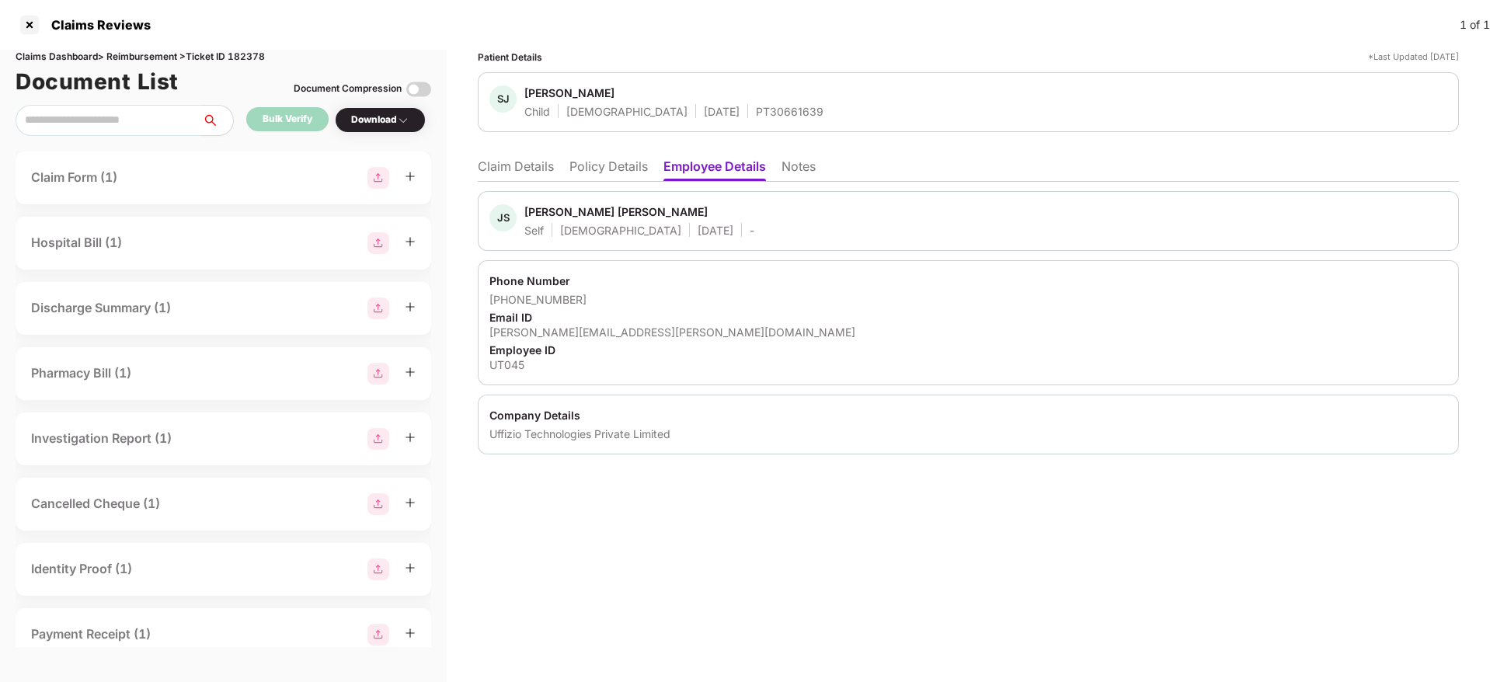
click at [528, 330] on div "jaimin.shah@uffizio.com" at bounding box center [968, 332] width 958 height 15
click at [524, 165] on li "Claim Details" at bounding box center [516, 169] width 76 height 23
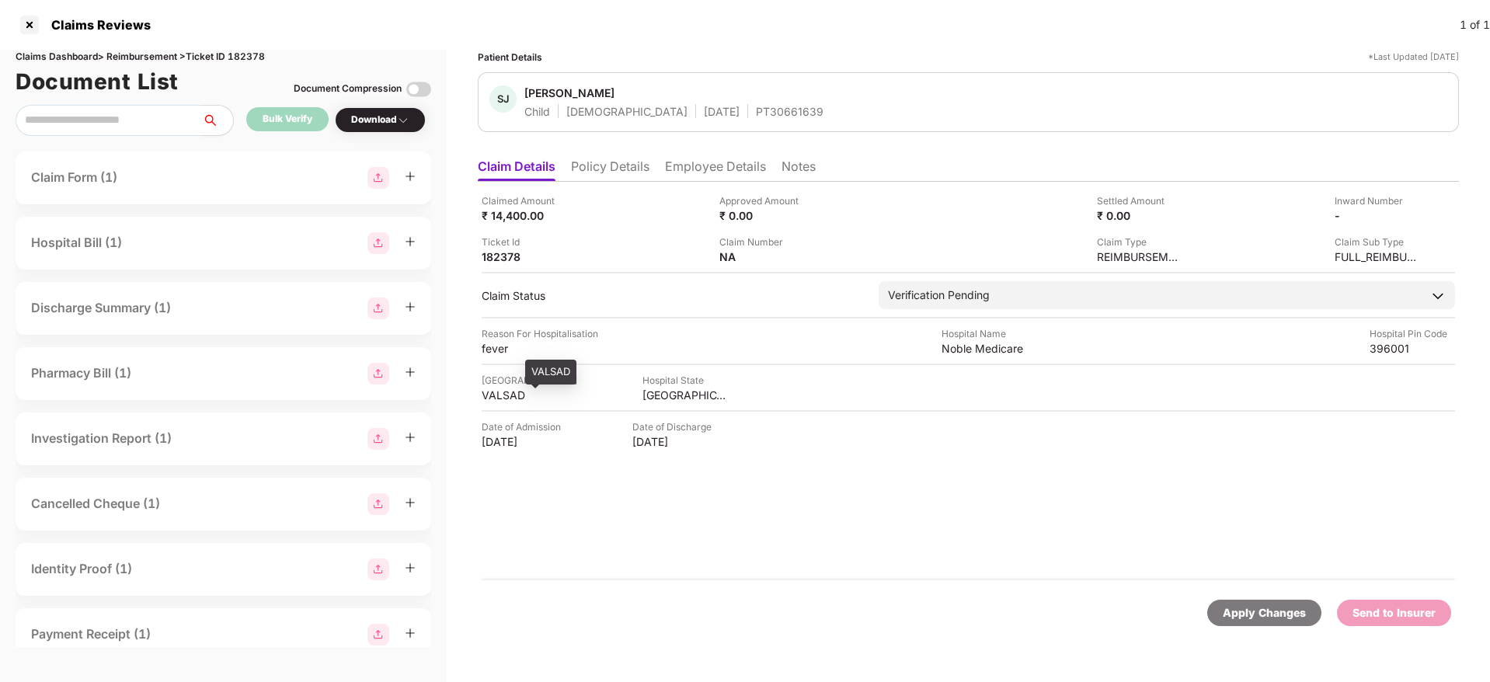
click at [496, 394] on div "VALSAD" at bounding box center [524, 395] width 85 height 15
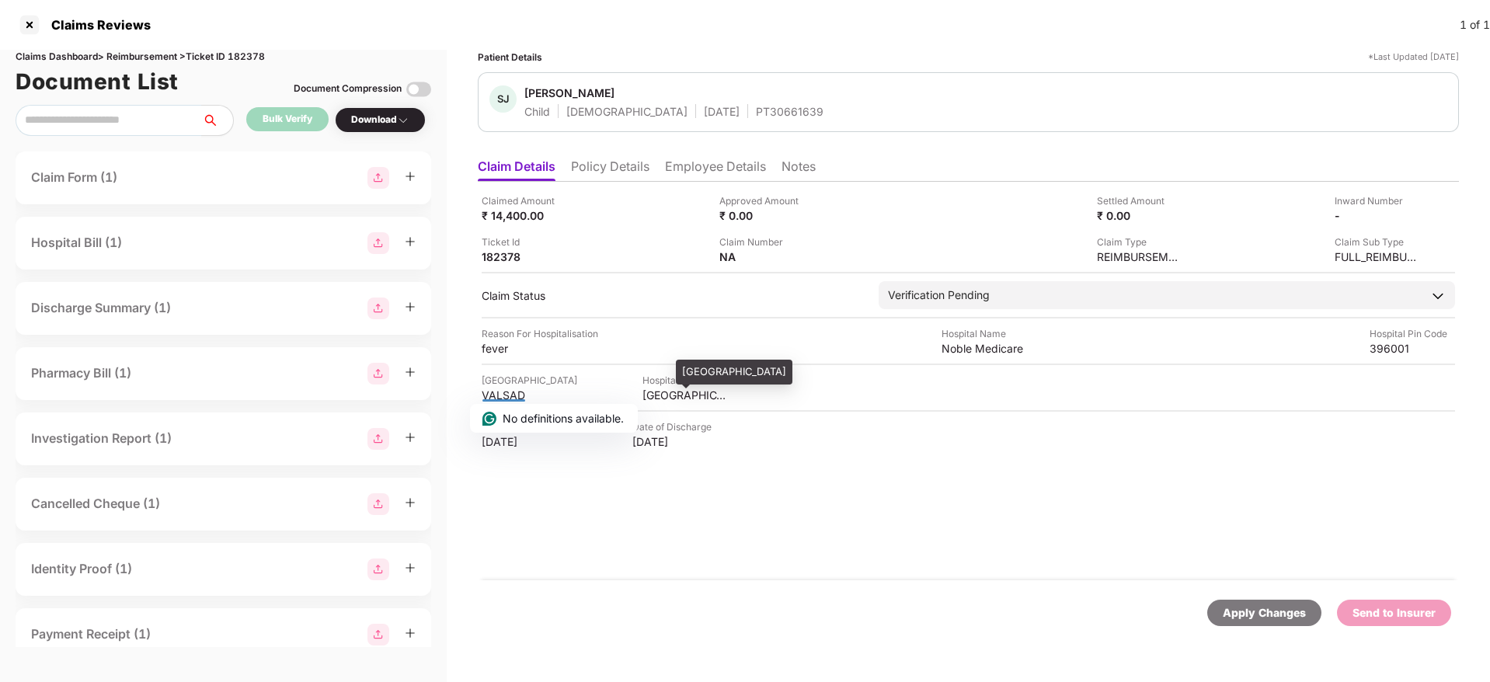
click at [653, 395] on div "GUJARAT" at bounding box center [685, 395] width 85 height 15
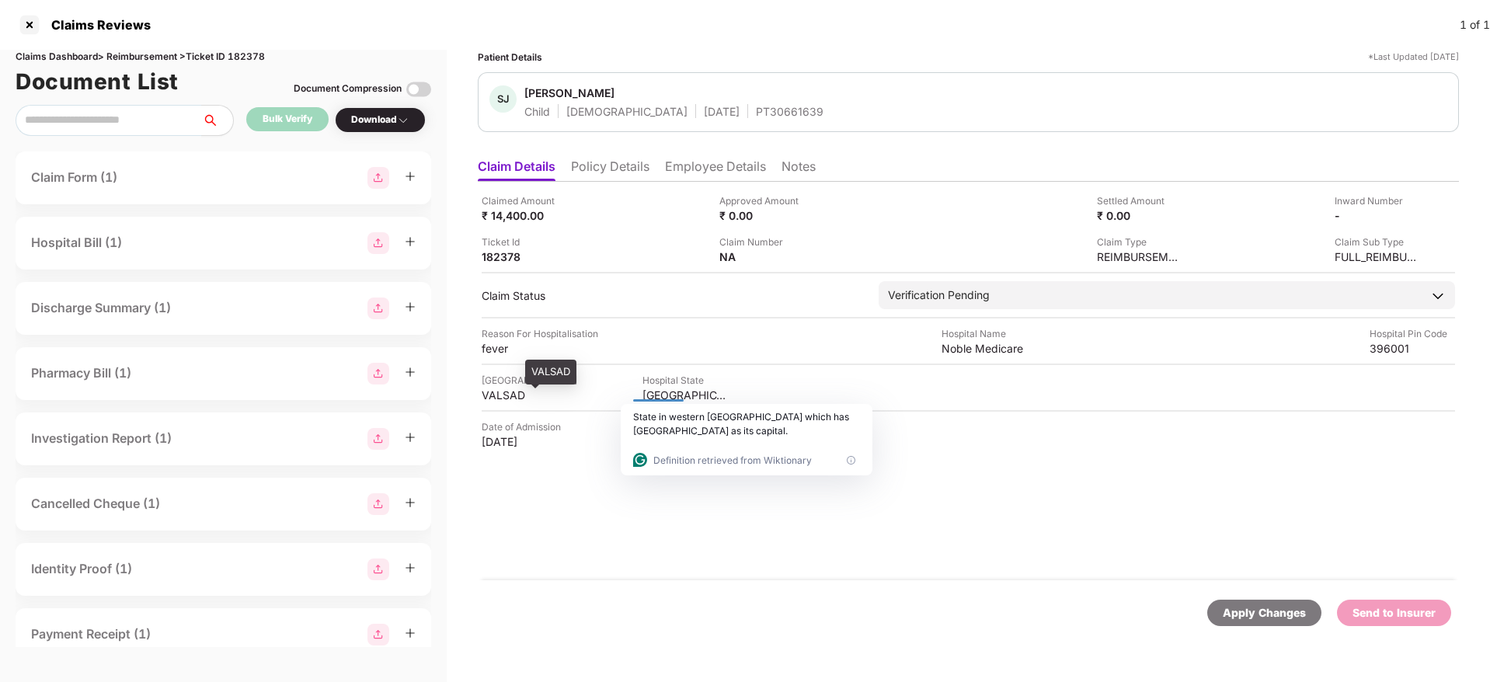
click at [495, 396] on div "VALSAD" at bounding box center [524, 395] width 85 height 15
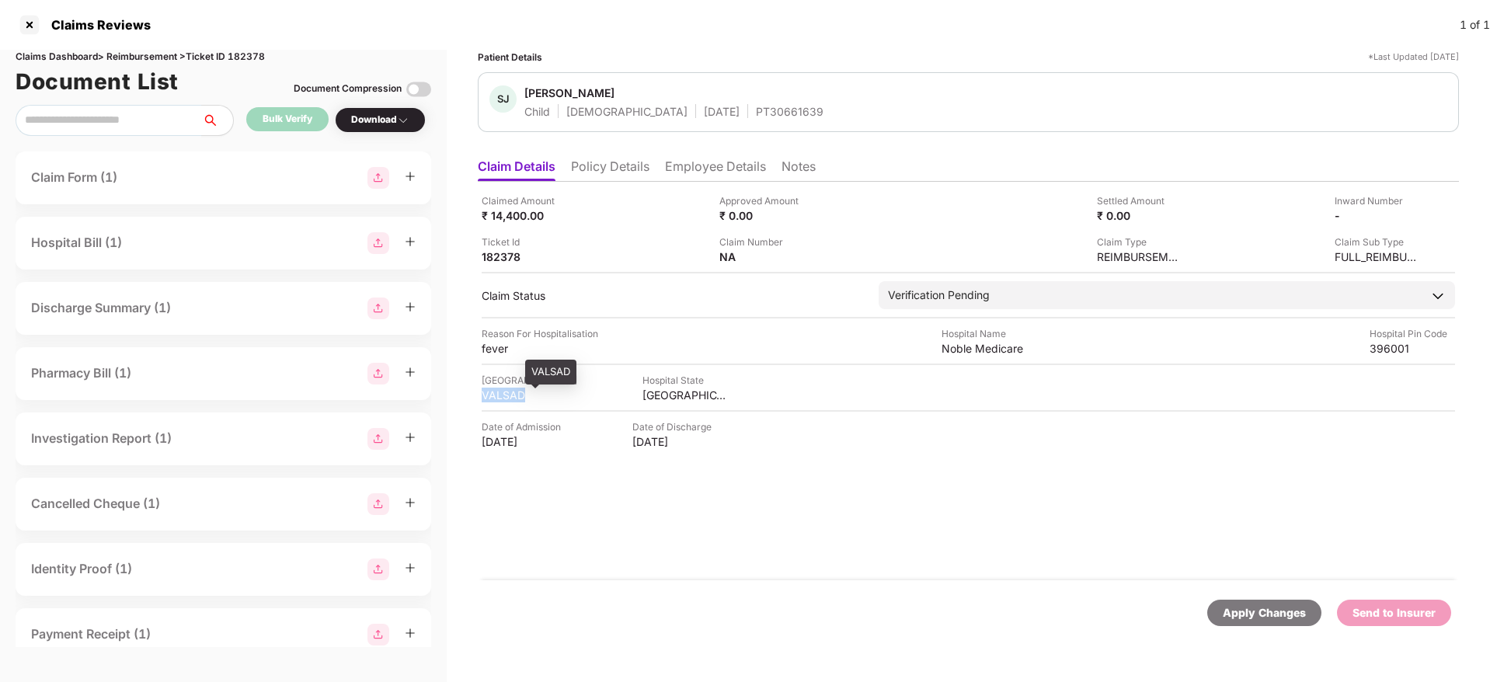
click at [495, 396] on div "VALSAD" at bounding box center [524, 395] width 85 height 15
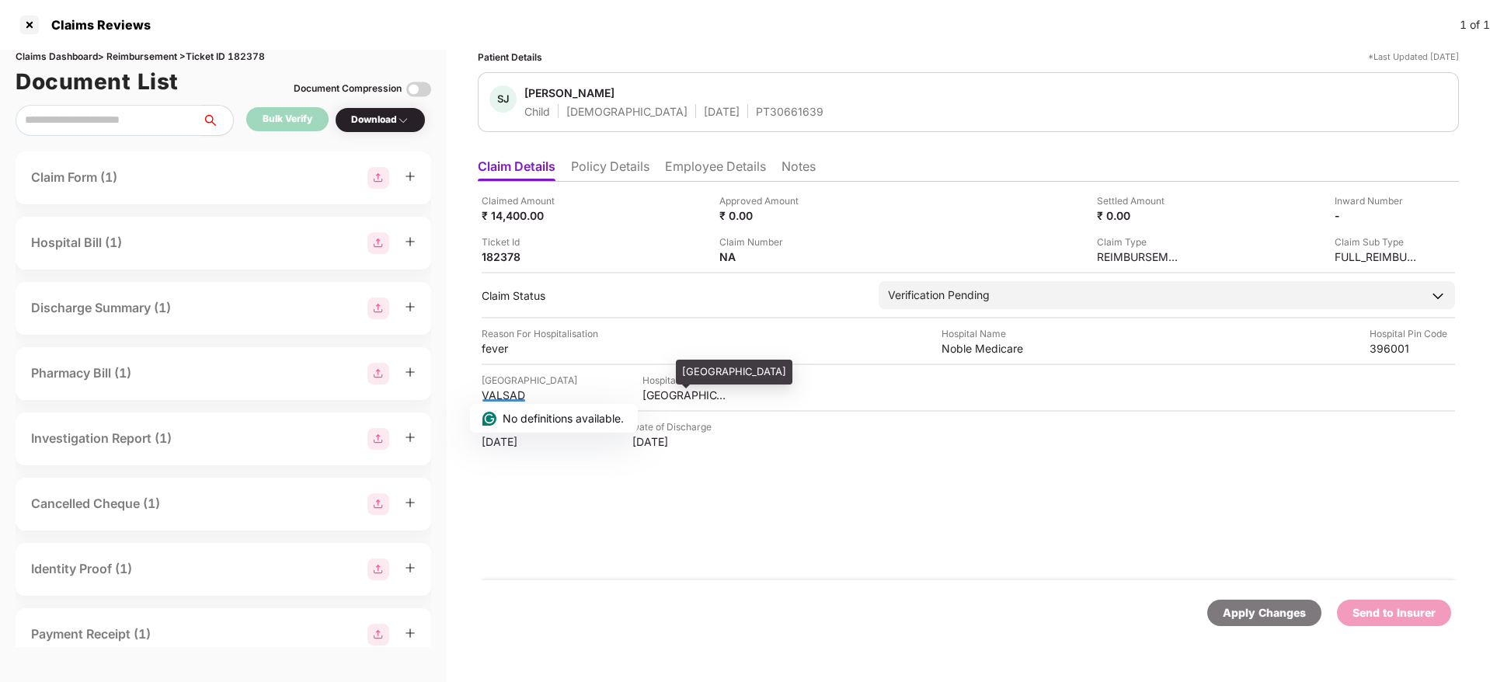
click at [649, 397] on div "GUJARAT" at bounding box center [685, 395] width 85 height 15
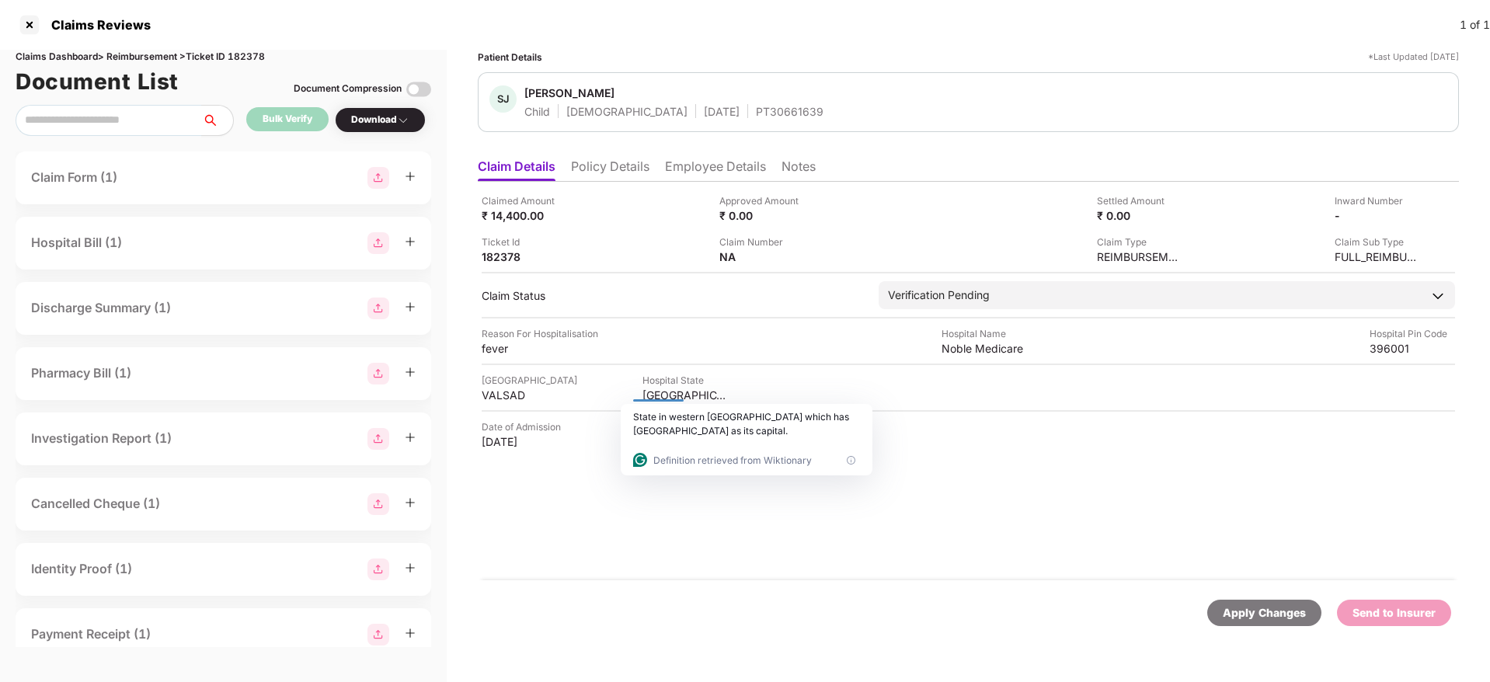
click at [947, 354] on div "Reason For Hospitalisation fever Hospital Name Noble Medicare Hospital Pin Code…" at bounding box center [968, 341] width 973 height 30
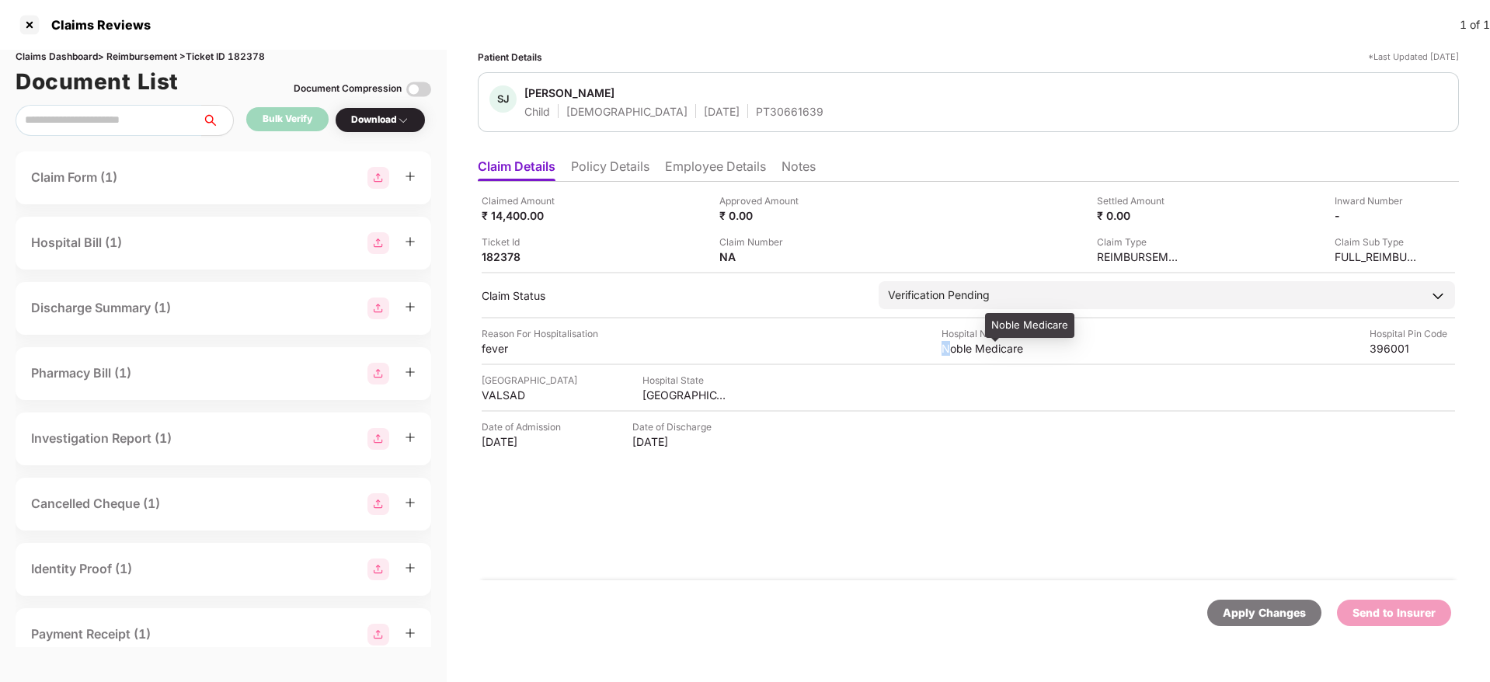
click at [947, 354] on div "Noble Medicare" at bounding box center [984, 348] width 85 height 15
click at [947, 354] on div at bounding box center [958, 348] width 33 height 13
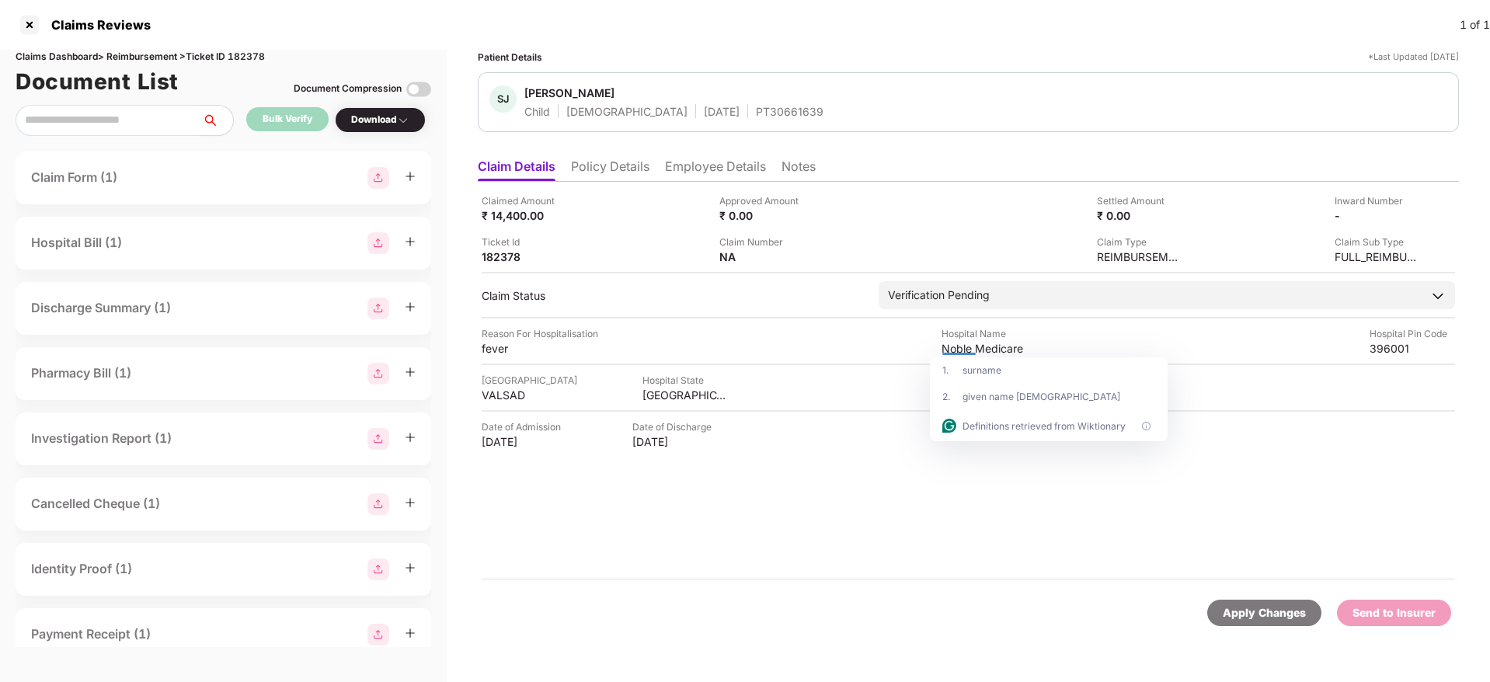
click at [947, 354] on div at bounding box center [958, 348] width 33 height 13
click at [949, 348] on html "Claims Reviews 1 of 1 Claims Dashboard > Reimbursement > Ticket ID 182378 Docum…" at bounding box center [745, 341] width 1490 height 682
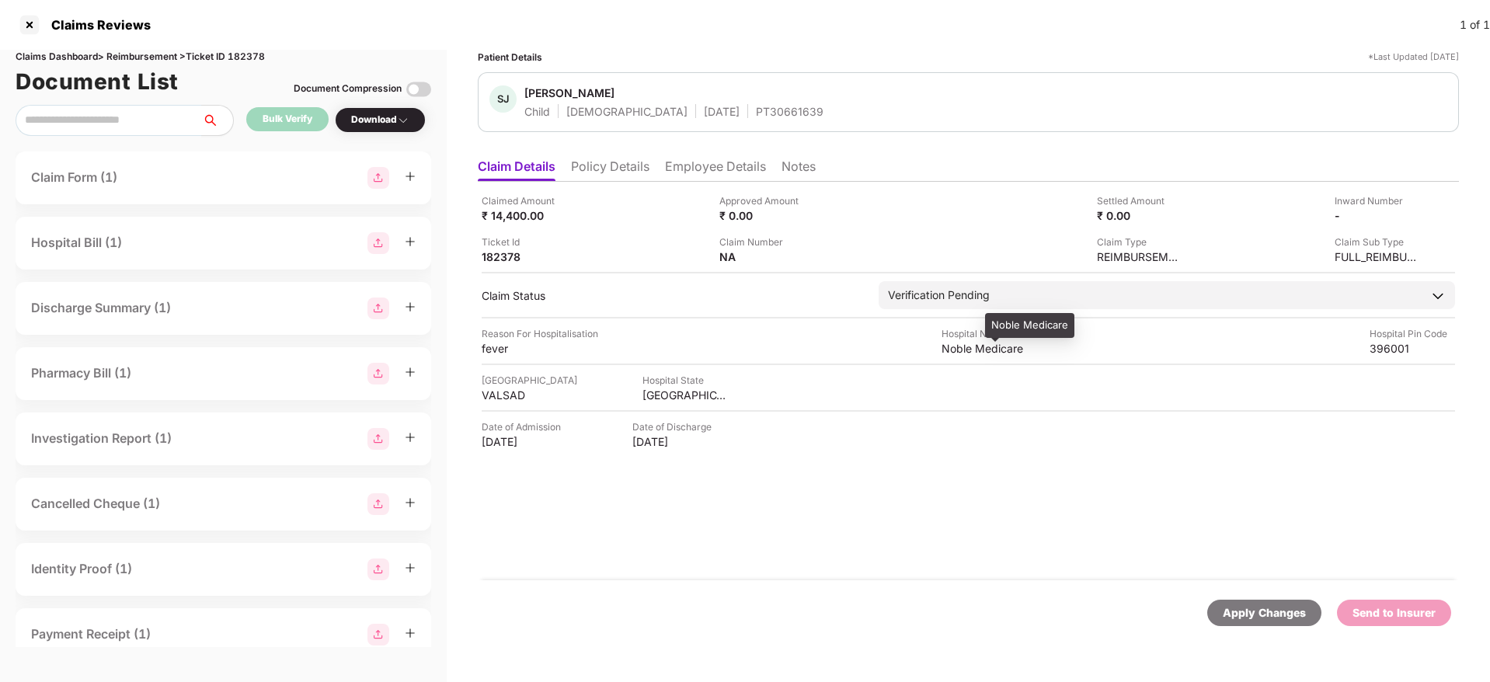
click at [949, 348] on div "Noble Medicare" at bounding box center [984, 348] width 85 height 15
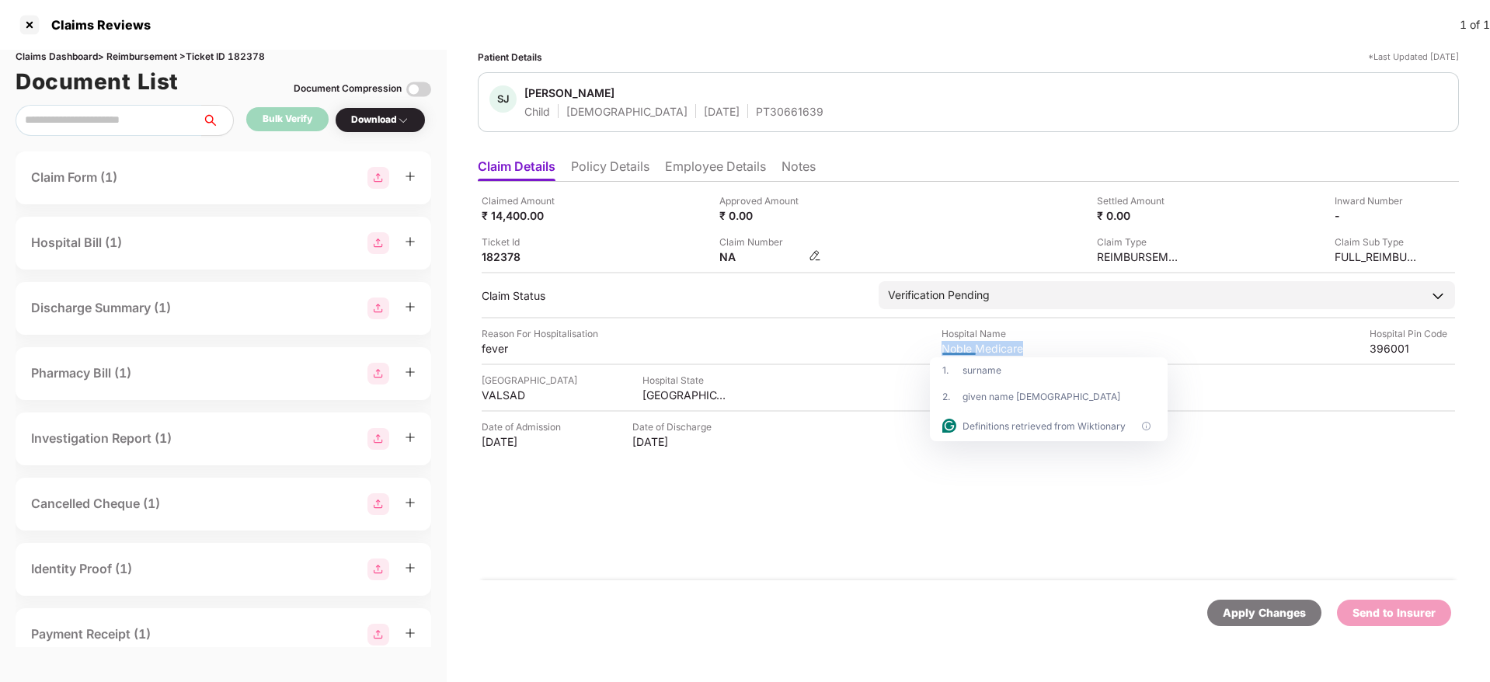
click at [814, 256] on img at bounding box center [815, 255] width 12 height 12
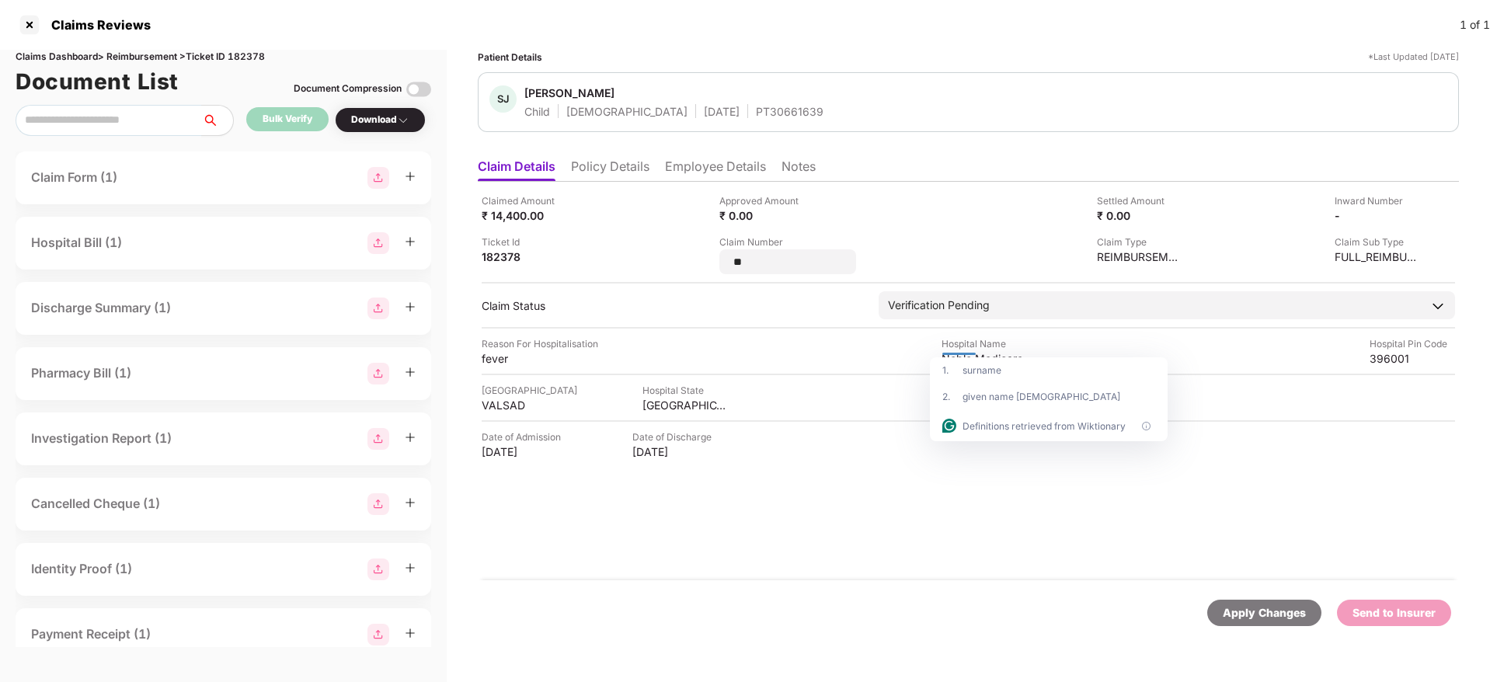
type input "*"
type input "**********"
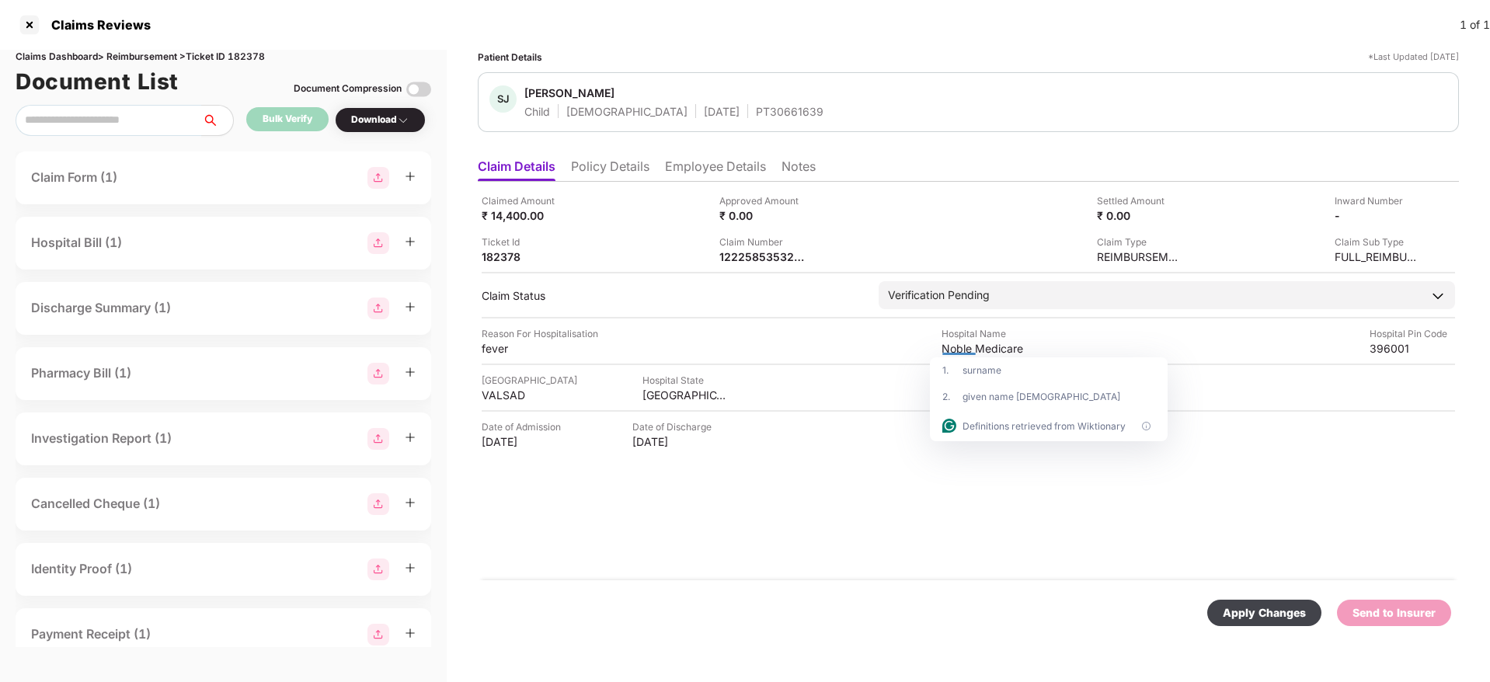
click at [949, 573] on div "Claimed Amount ₹ 14,400.00 Approved Amount ₹ 0.00 Settled Amount ₹ 0.00 Inward …" at bounding box center [968, 381] width 981 height 399
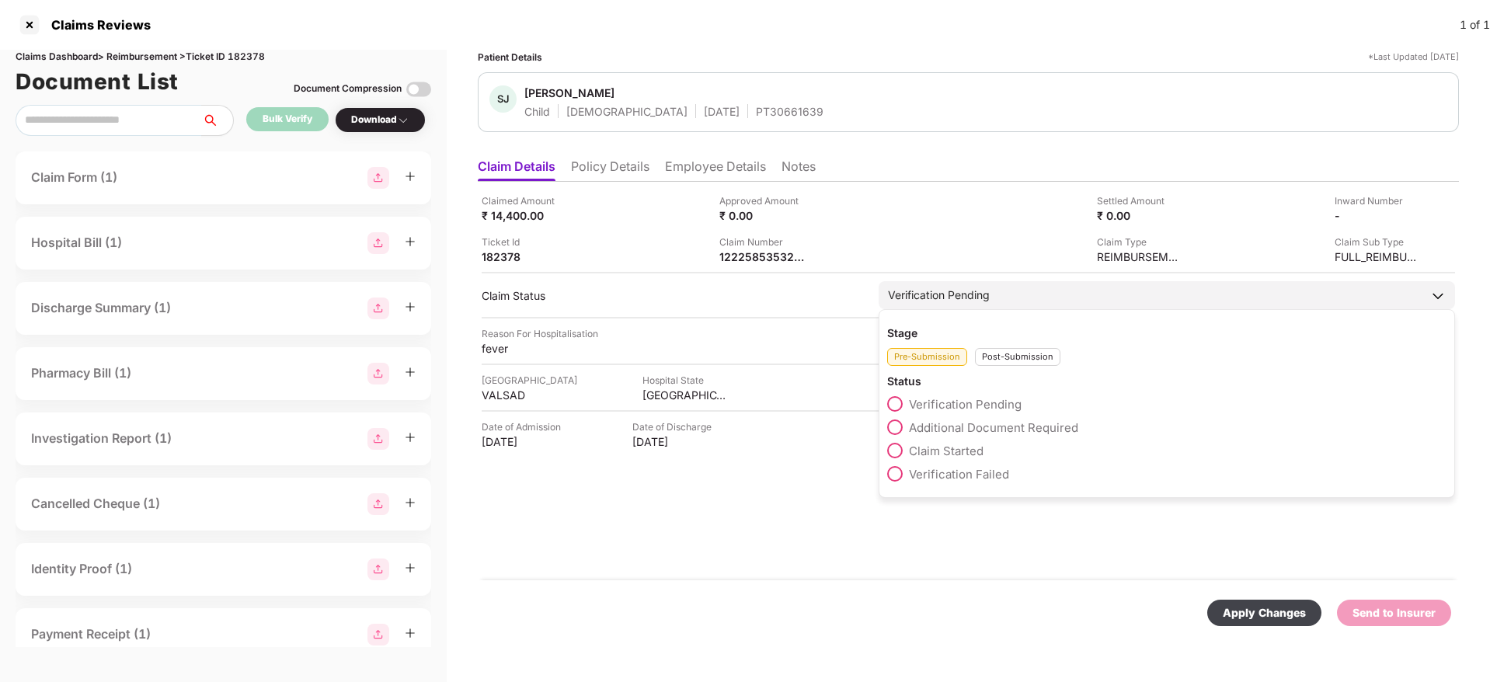
click at [1016, 351] on div "Post-Submission" at bounding box center [1017, 357] width 85 height 18
click at [942, 427] on span "Claim Under Process" at bounding box center [967, 427] width 117 height 15
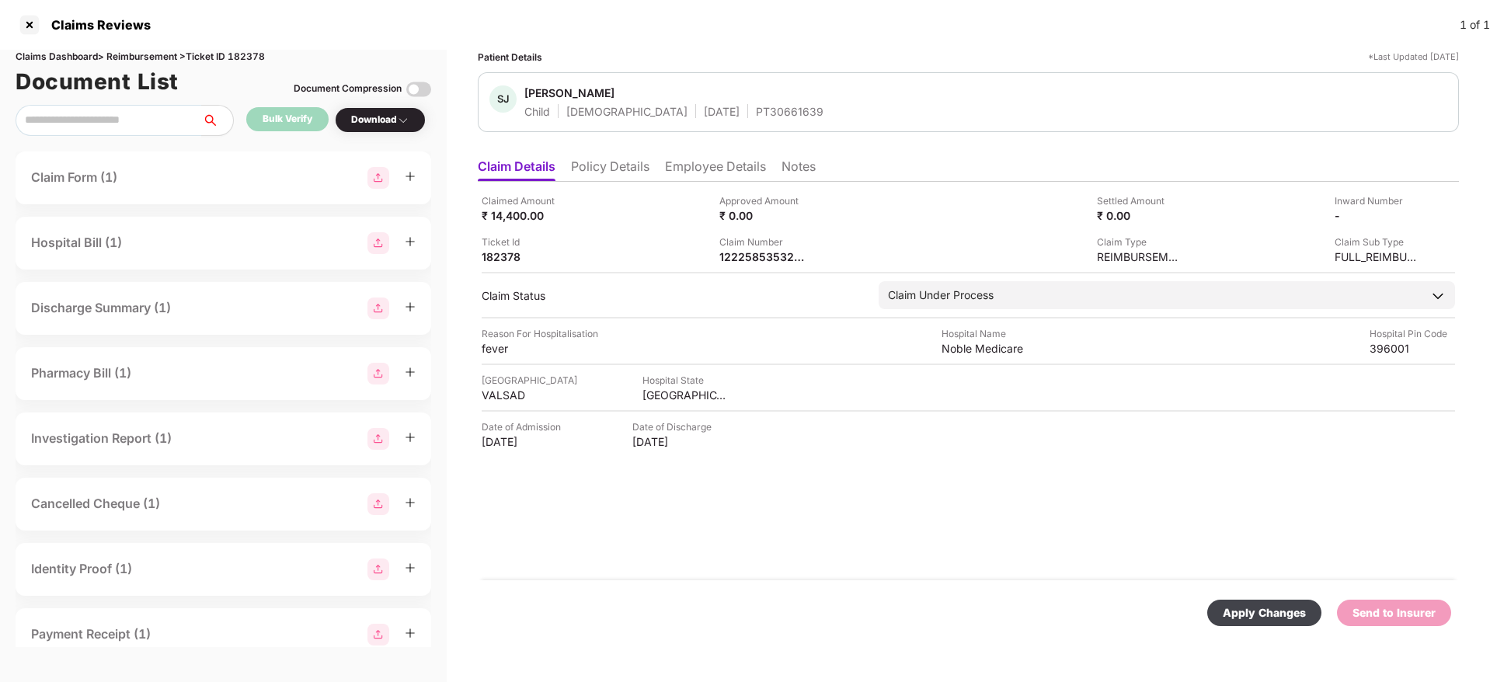
click at [1268, 618] on div "Apply Changes" at bounding box center [1264, 612] width 83 height 17
drag, startPoint x: 1356, startPoint y: 631, endPoint x: 1362, endPoint y: 622, distance: 11.2
click at [1362, 622] on div "Apply Changes" at bounding box center [968, 612] width 981 height 65
click at [1362, 622] on div "Apply Changes" at bounding box center [1394, 613] width 114 height 26
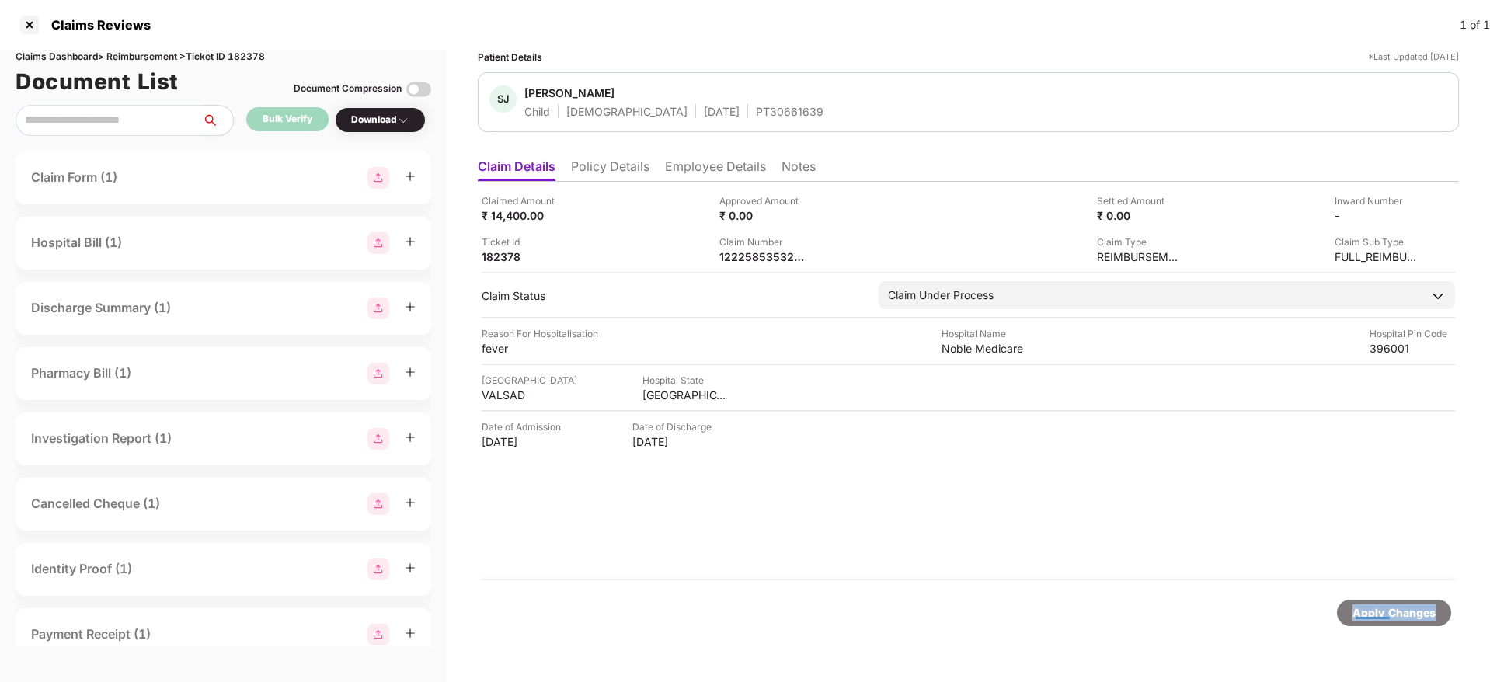
click at [1362, 622] on div "Apply Changes" at bounding box center [1394, 613] width 114 height 26
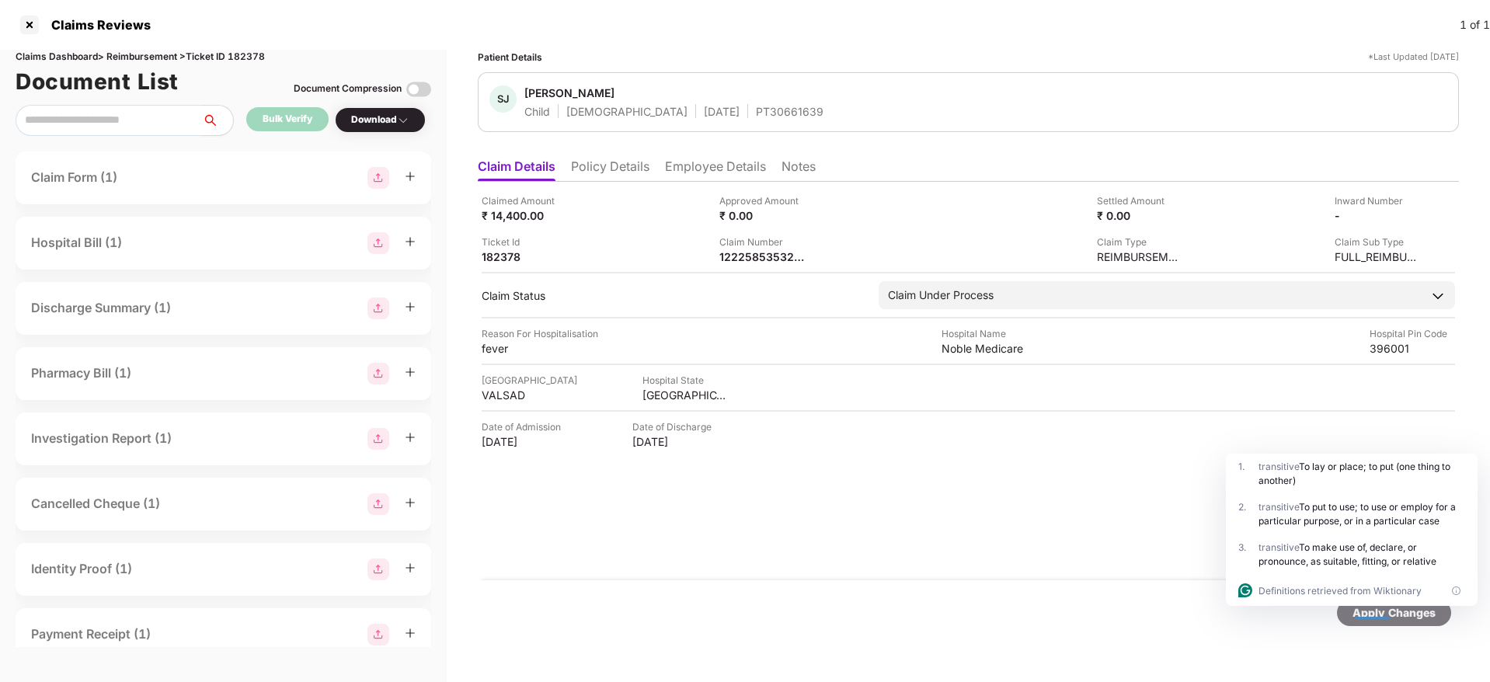
click at [620, 175] on li "Policy Details" at bounding box center [610, 169] width 78 height 23
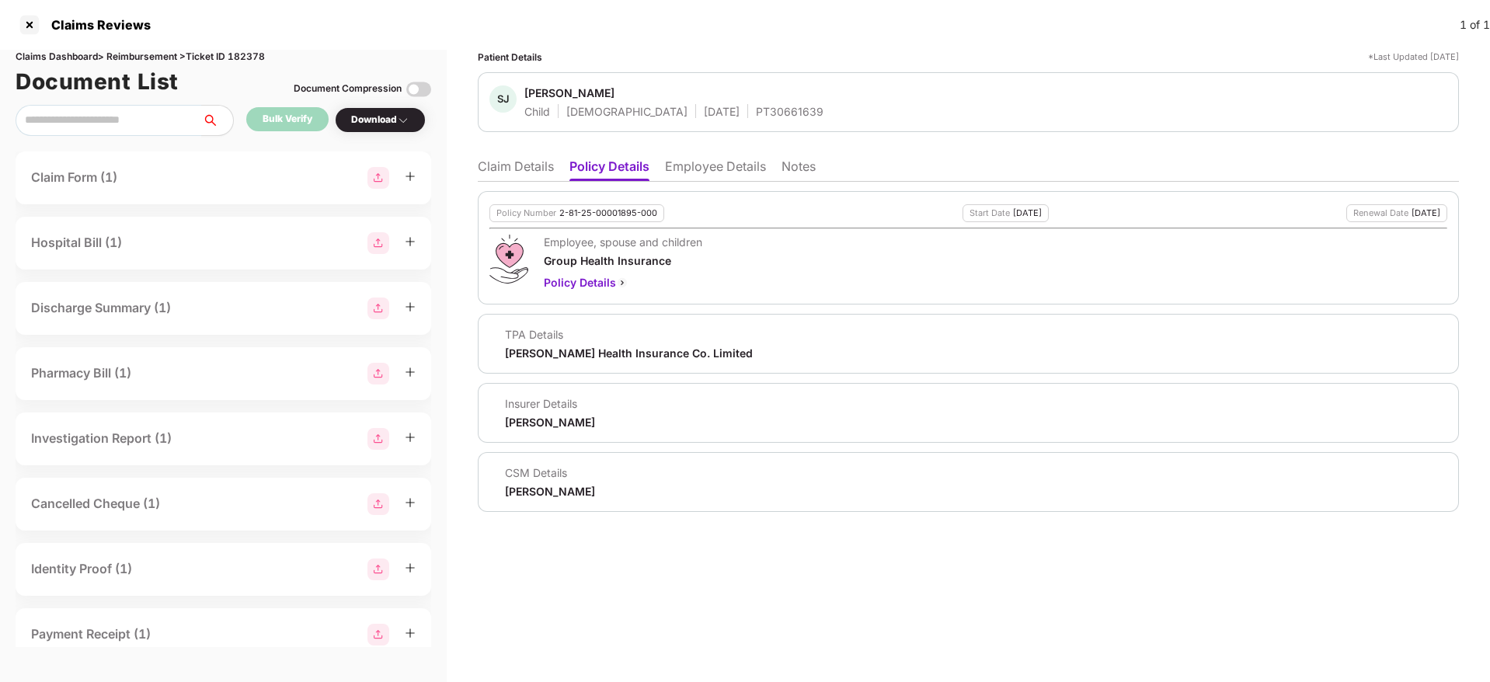
click at [521, 422] on div "Aditya Birla" at bounding box center [550, 422] width 90 height 15
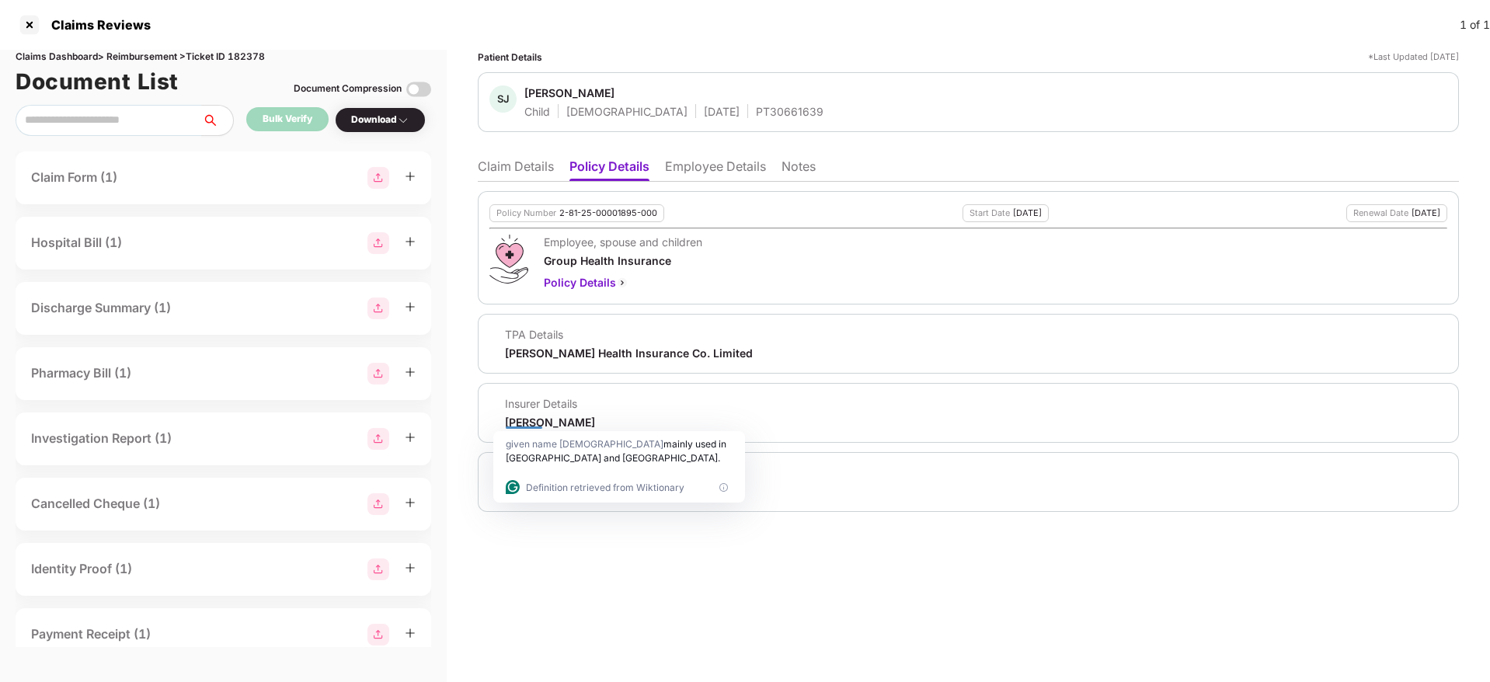
click at [496, 176] on li "Claim Details" at bounding box center [516, 169] width 76 height 23
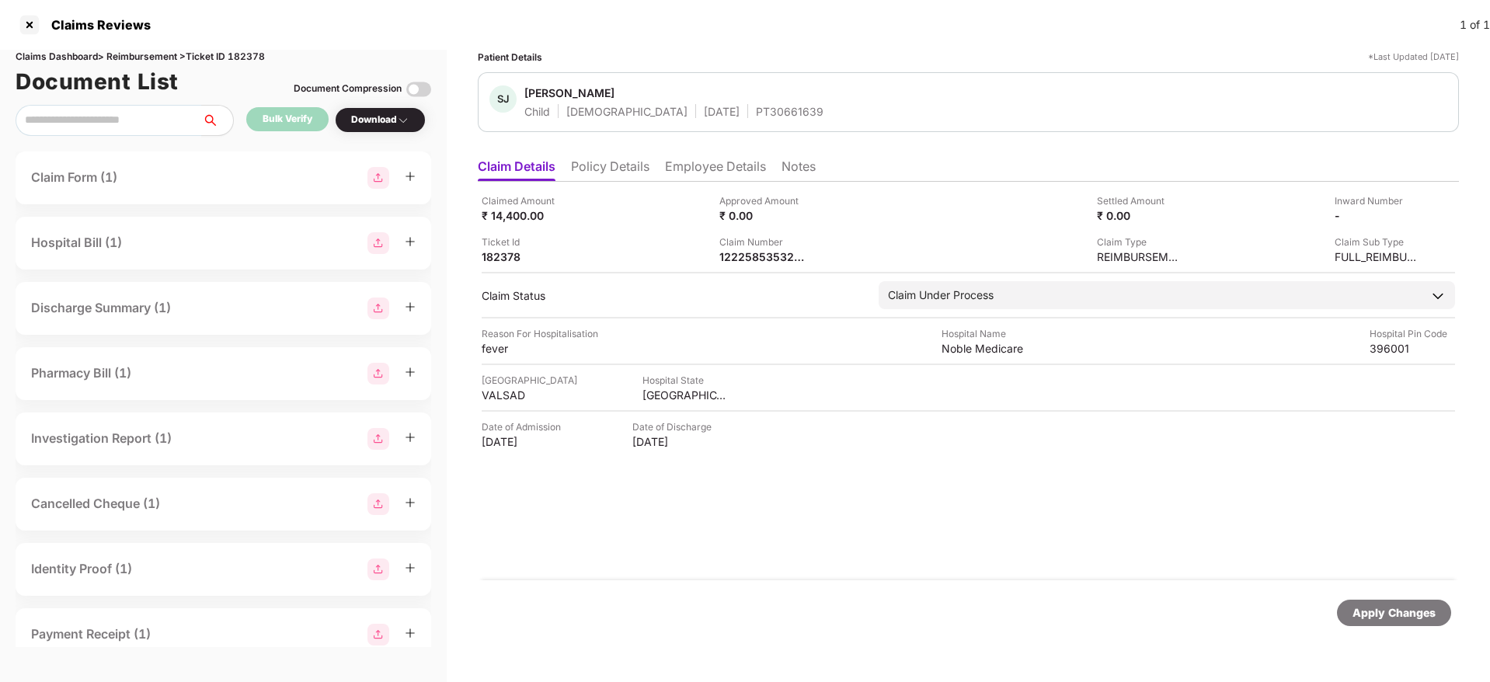
click at [637, 165] on li "Policy Details" at bounding box center [610, 169] width 78 height 23
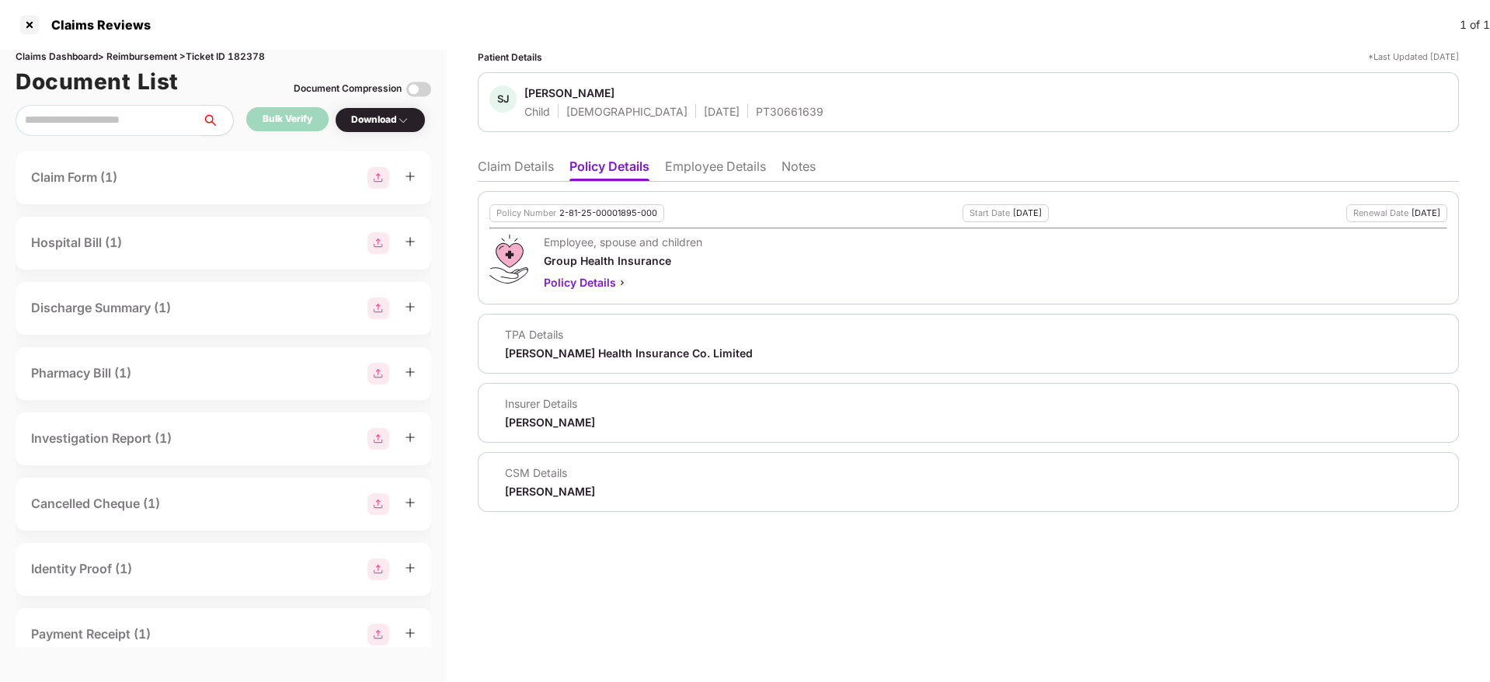
click at [524, 177] on li "Claim Details" at bounding box center [516, 169] width 76 height 23
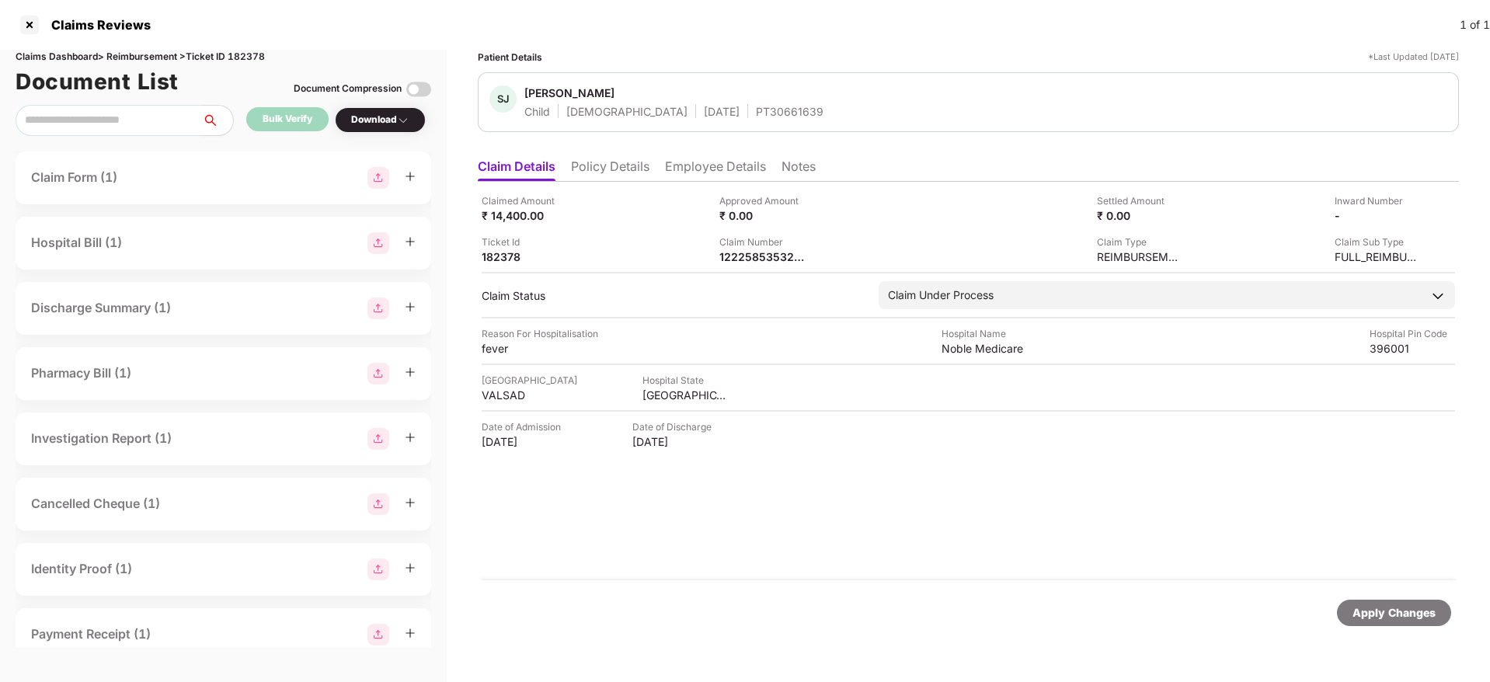
click at [756, 248] on div "Claim Number" at bounding box center [761, 242] width 85 height 15
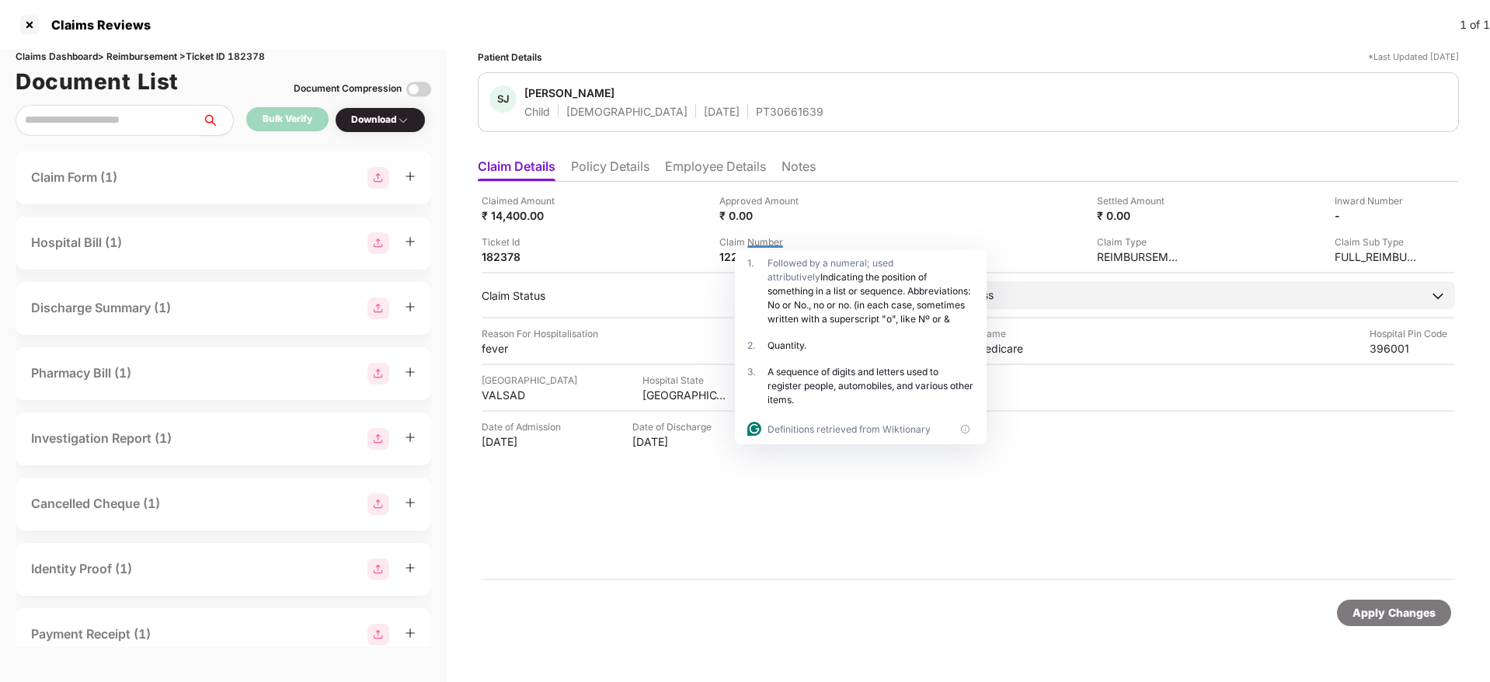
click at [750, 252] on div "1 . Followed by a numeral; used attributively Indicating the position of someth…" at bounding box center [861, 291] width 252 height 82
click at [730, 256] on div "1222585353275" at bounding box center [761, 256] width 85 height 15
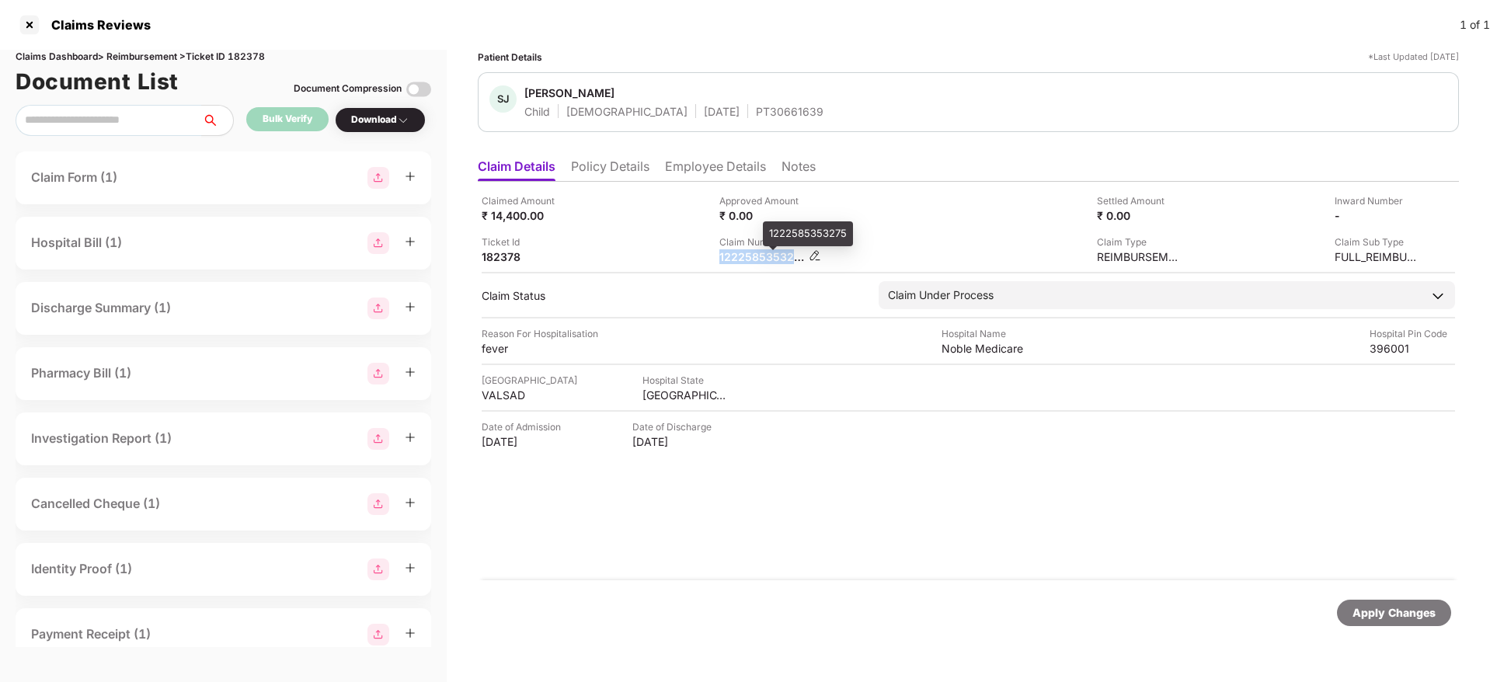
click at [730, 256] on div "1222585353275" at bounding box center [761, 256] width 85 height 15
click at [756, 111] on div "PT30661639" at bounding box center [790, 111] width 68 height 15
click at [27, 24] on div at bounding box center [29, 24] width 25 height 25
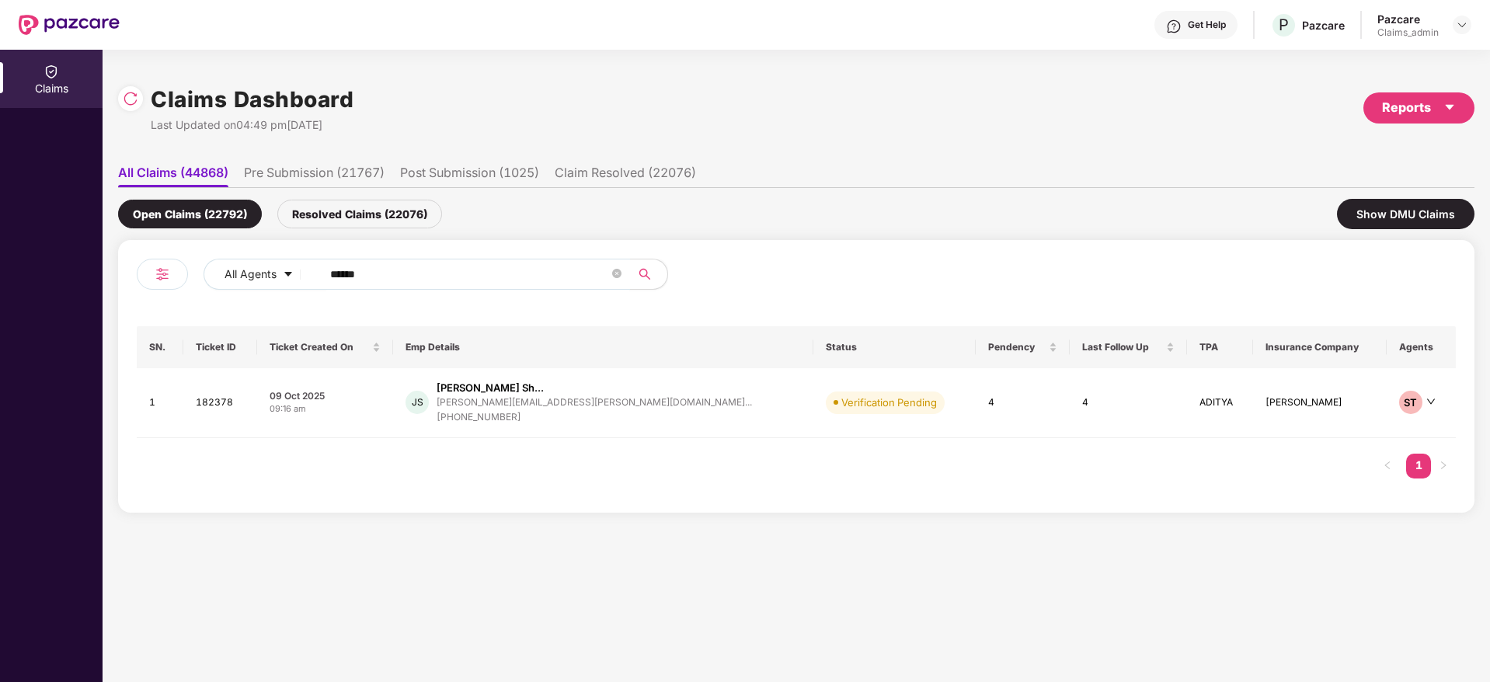
click at [416, 266] on input "******" at bounding box center [469, 274] width 279 height 23
paste input "******"
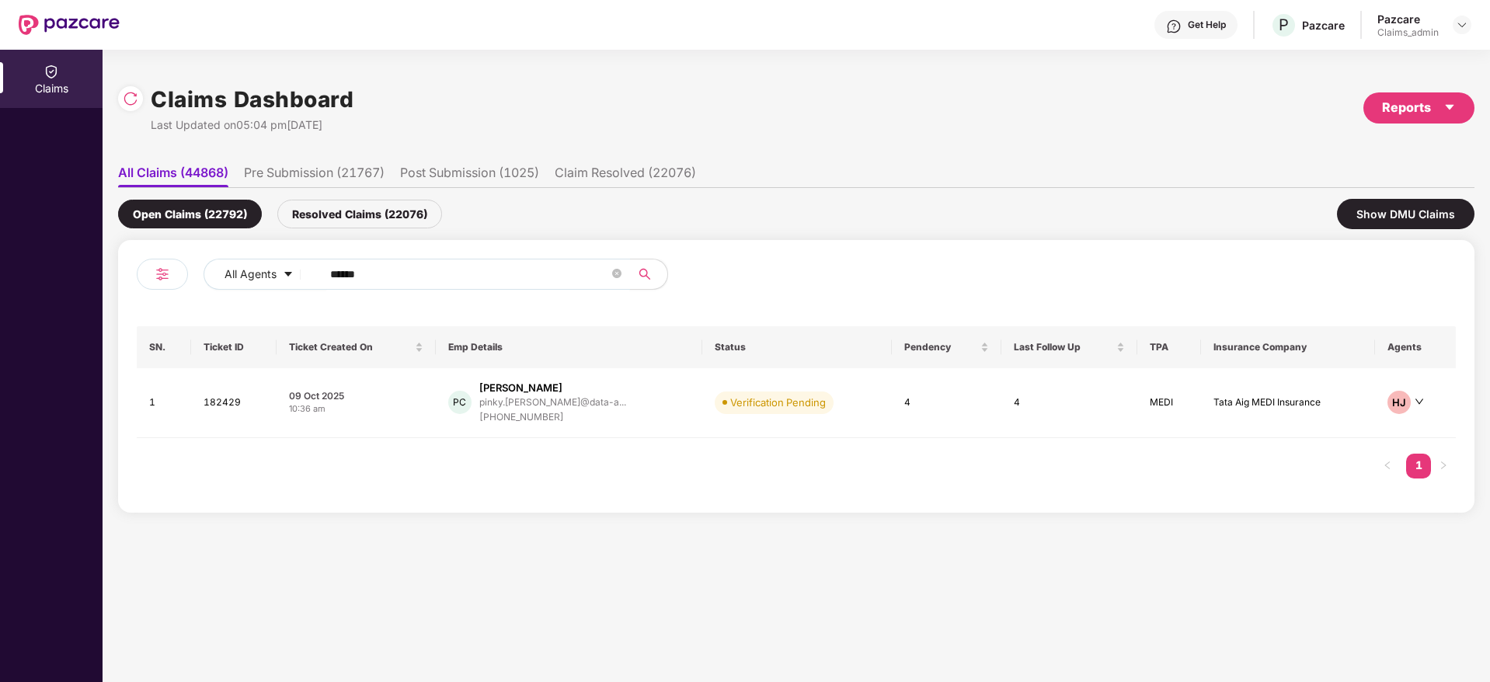
type input "******"
click at [371, 399] on div "09 Oct 2025" at bounding box center [356, 395] width 134 height 13
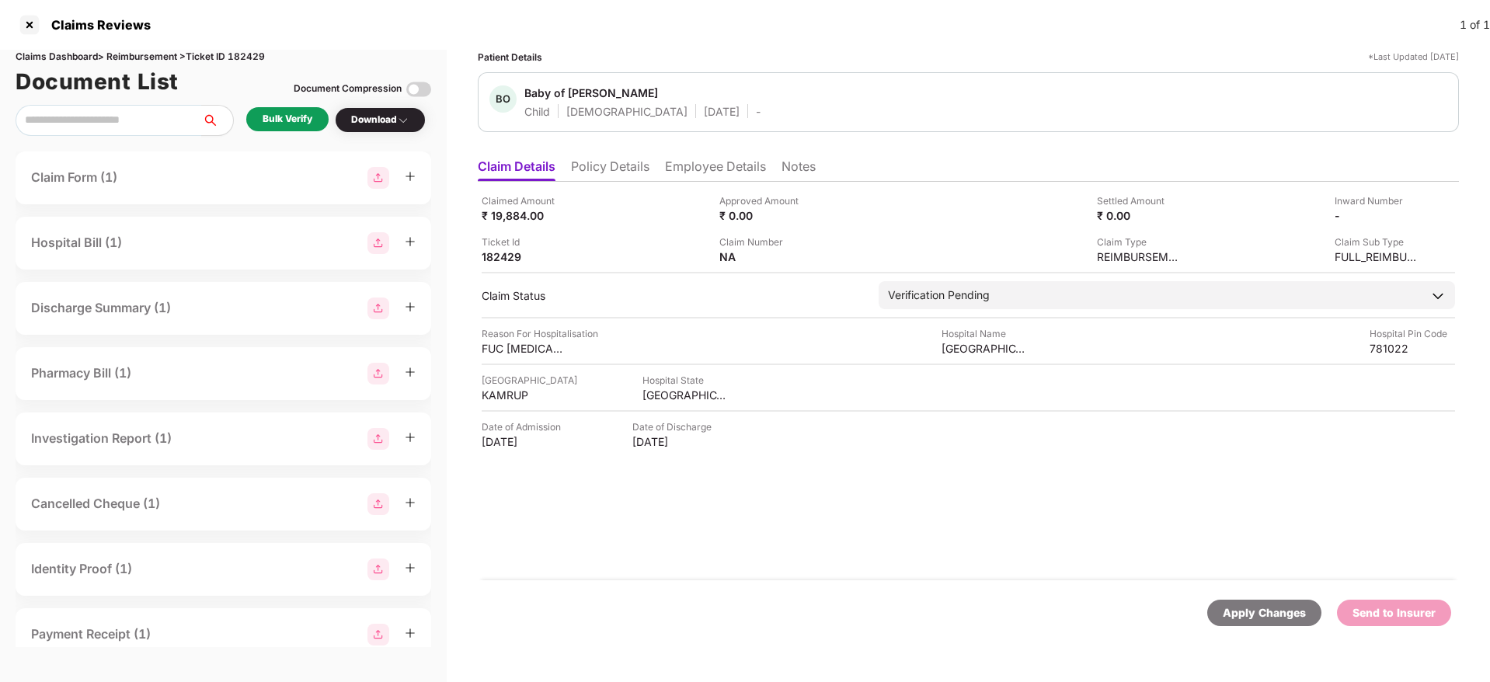
click at [301, 127] on div "Bulk Verify" at bounding box center [287, 119] width 82 height 24
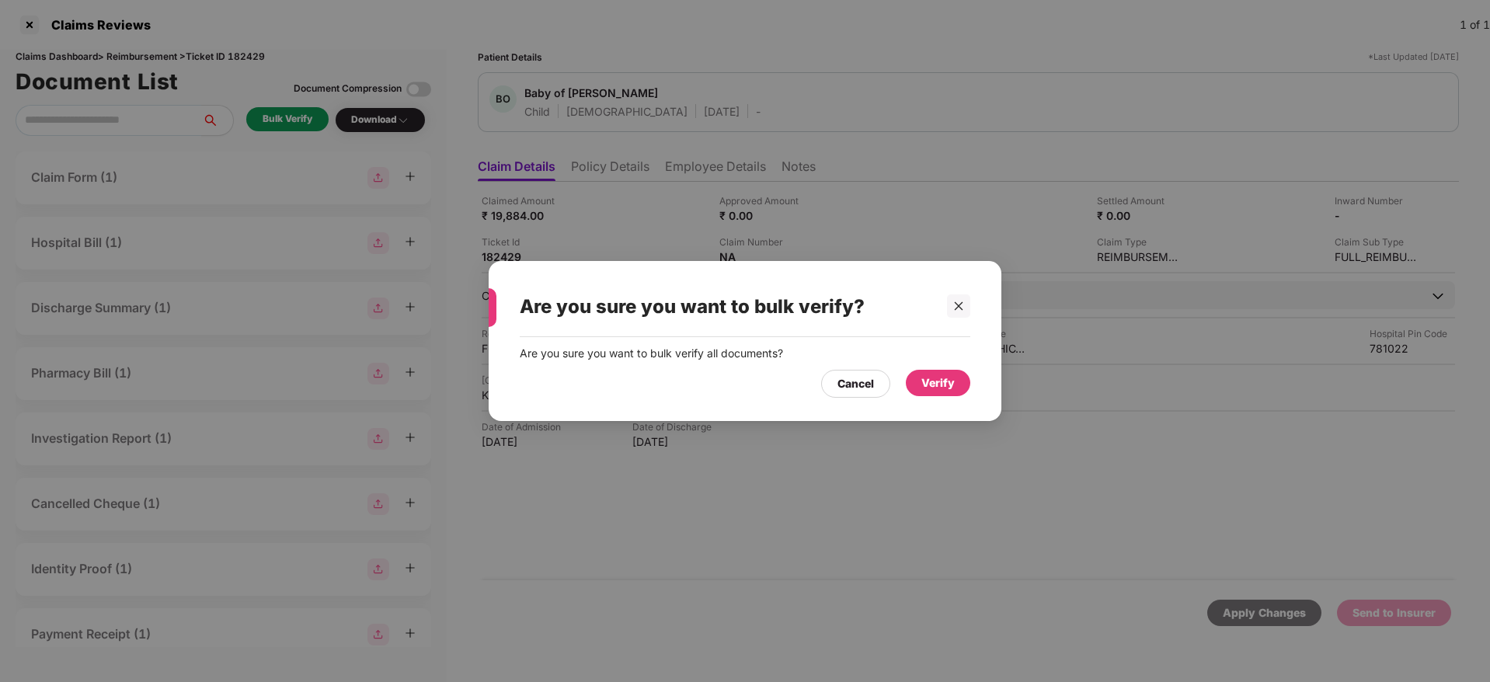
click at [939, 388] on div "Verify" at bounding box center [937, 382] width 33 height 17
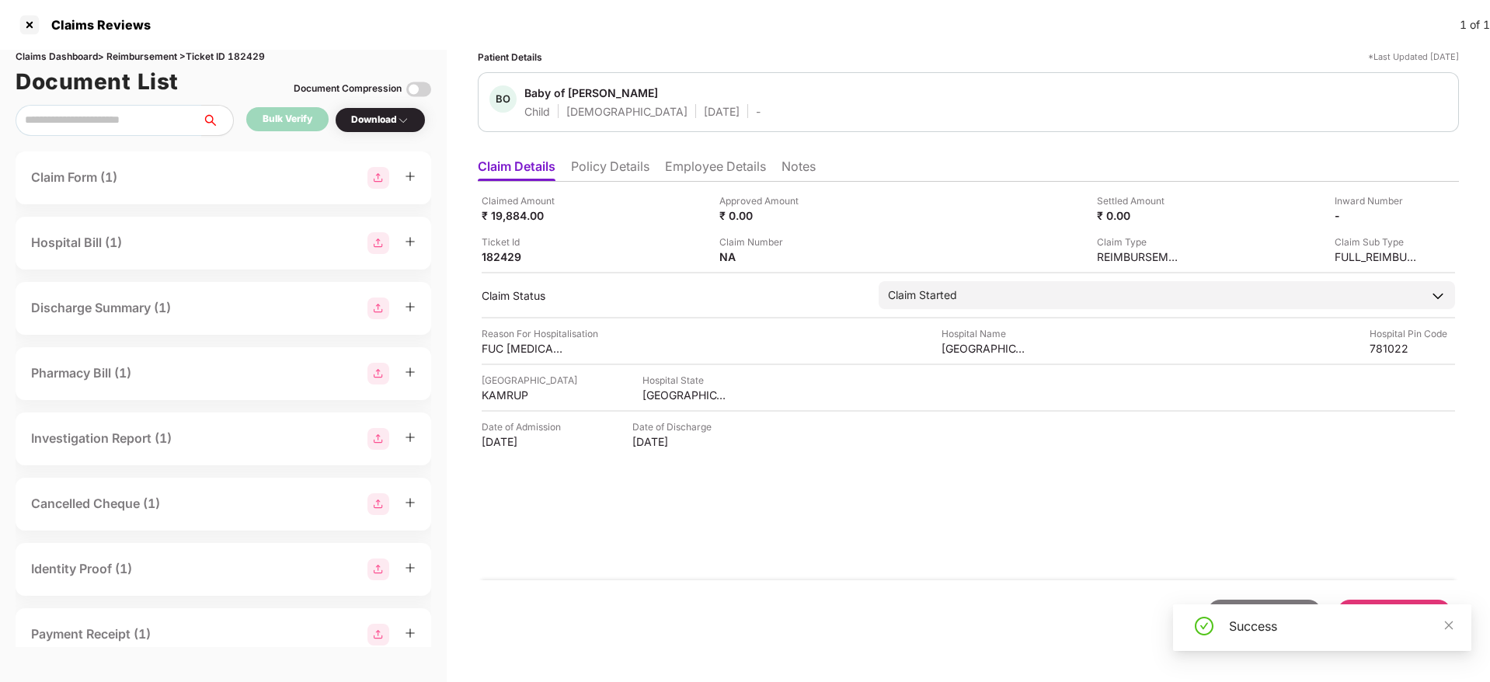
click at [602, 170] on li "Policy Details" at bounding box center [610, 169] width 78 height 23
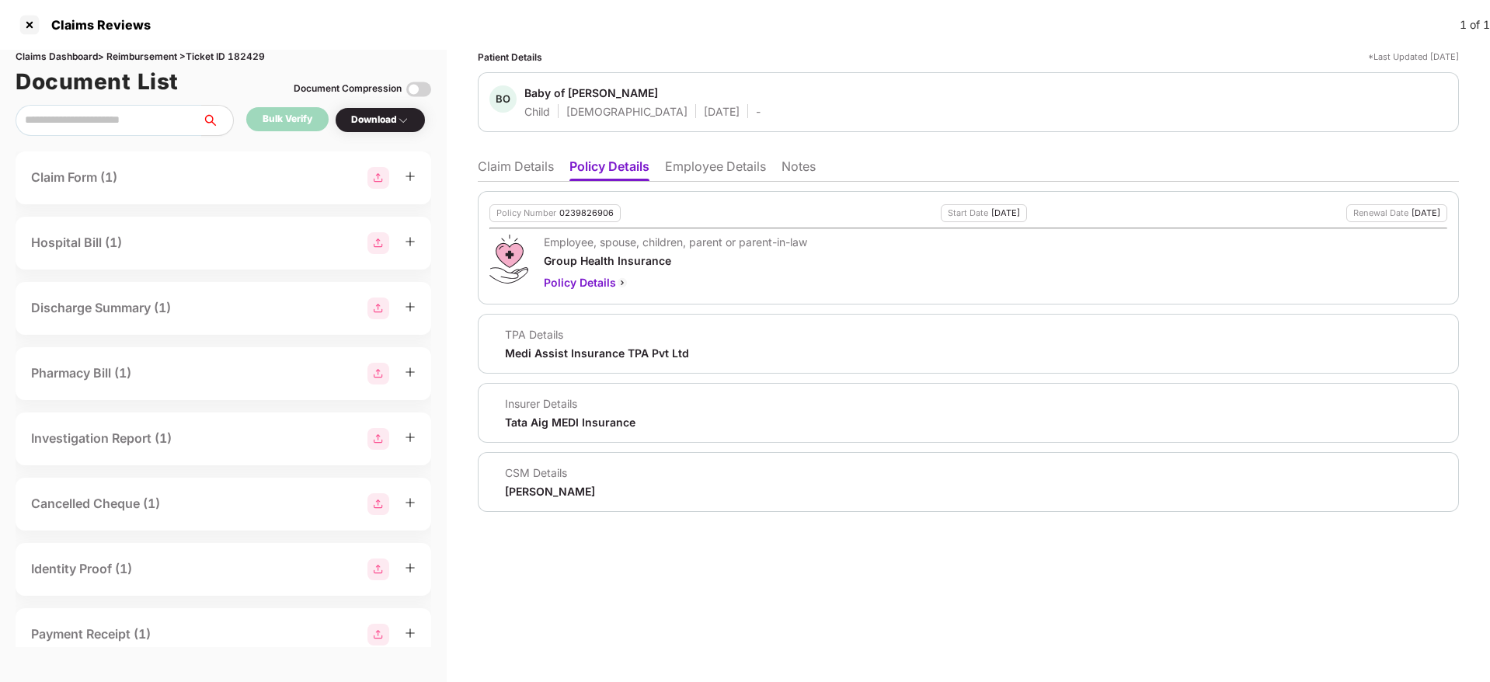
click at [510, 166] on li "Claim Details" at bounding box center [516, 169] width 76 height 23
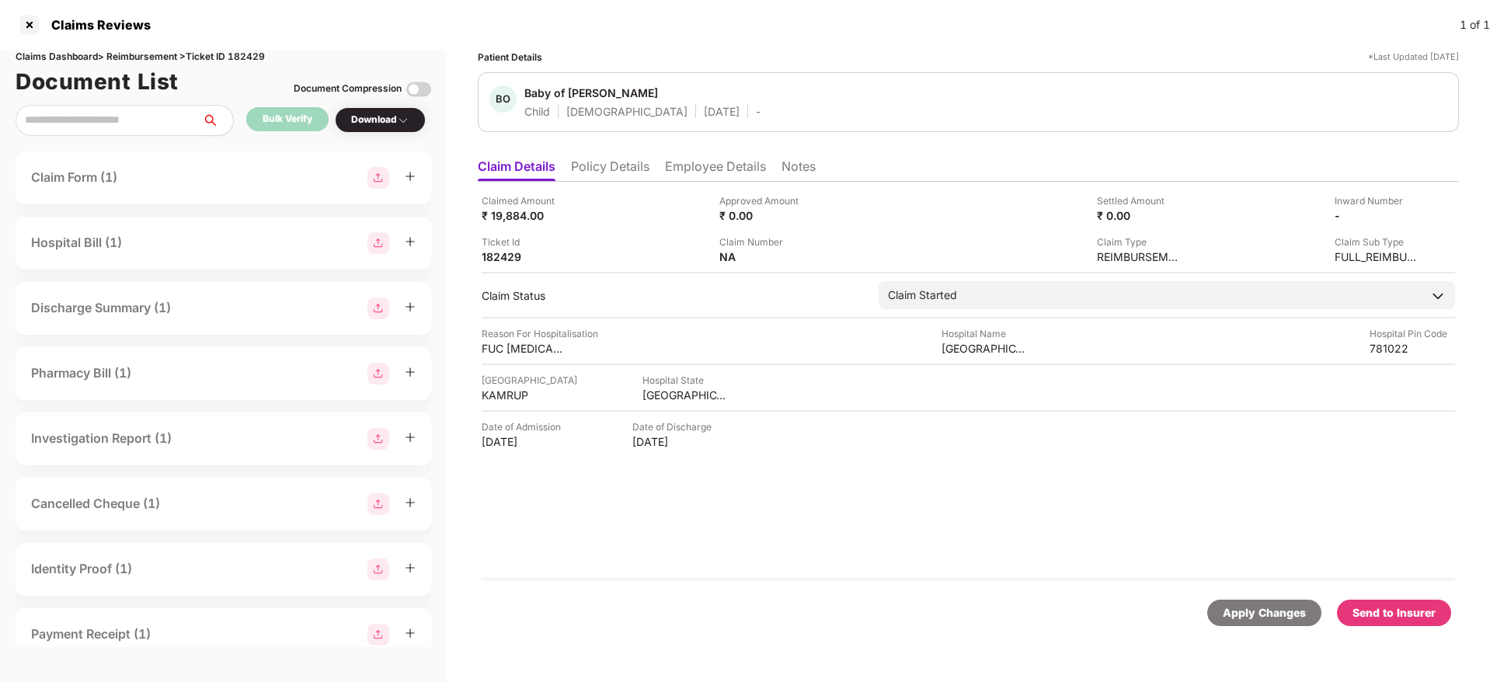
click at [1395, 604] on div "Send to Insurer" at bounding box center [1394, 612] width 83 height 17
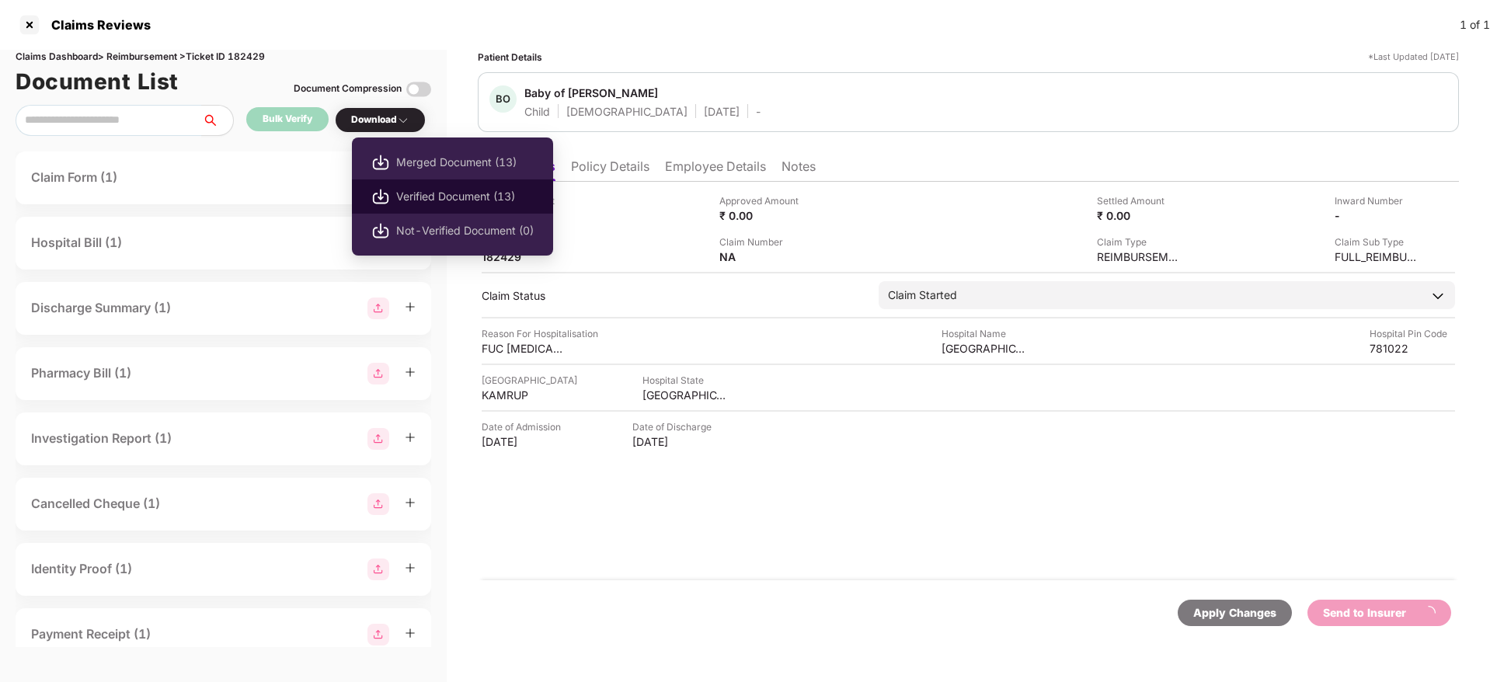
click at [441, 196] on span "Verified Document (13)" at bounding box center [465, 196] width 138 height 17
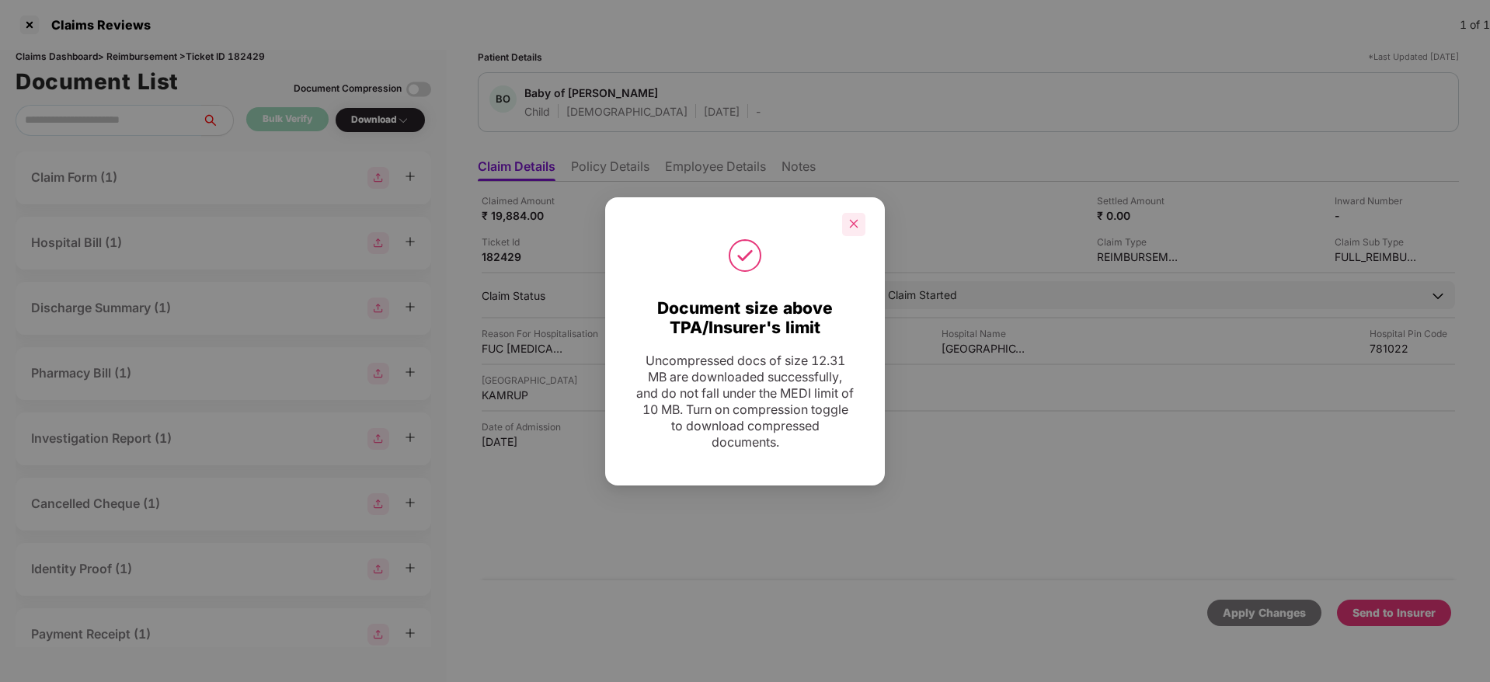
click at [855, 219] on icon "close" at bounding box center [853, 223] width 11 height 11
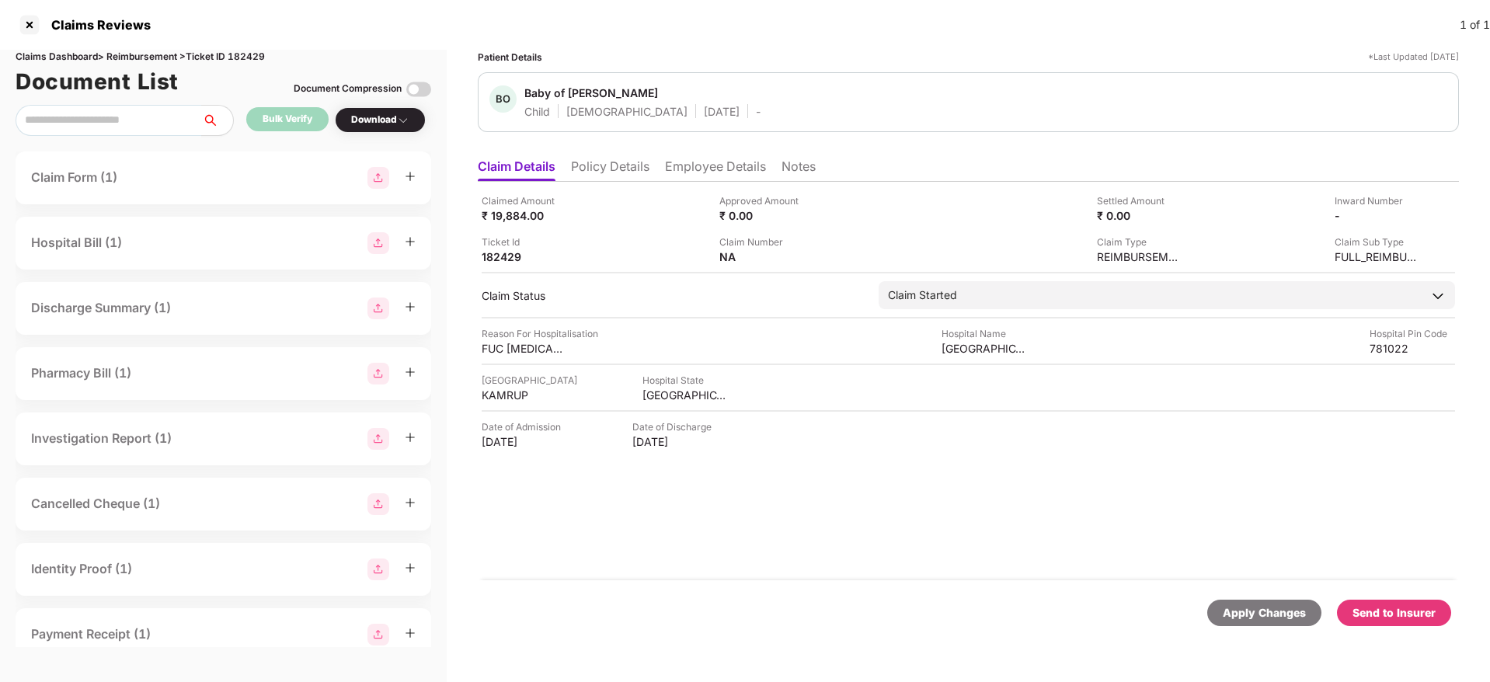
click at [1397, 622] on div "Send to Insurer" at bounding box center [1394, 613] width 114 height 26
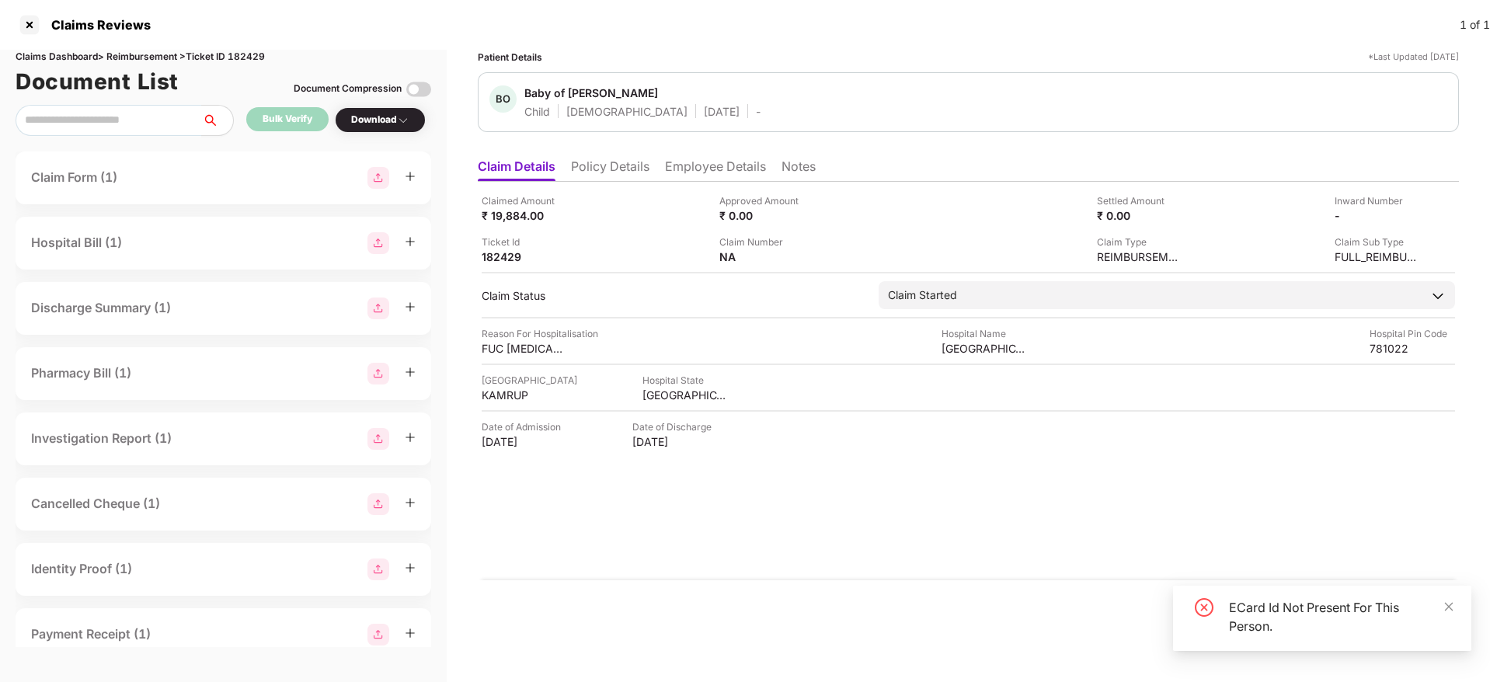
click at [1334, 597] on div "ECard Id Not Present For This Person." at bounding box center [1322, 618] width 298 height 65
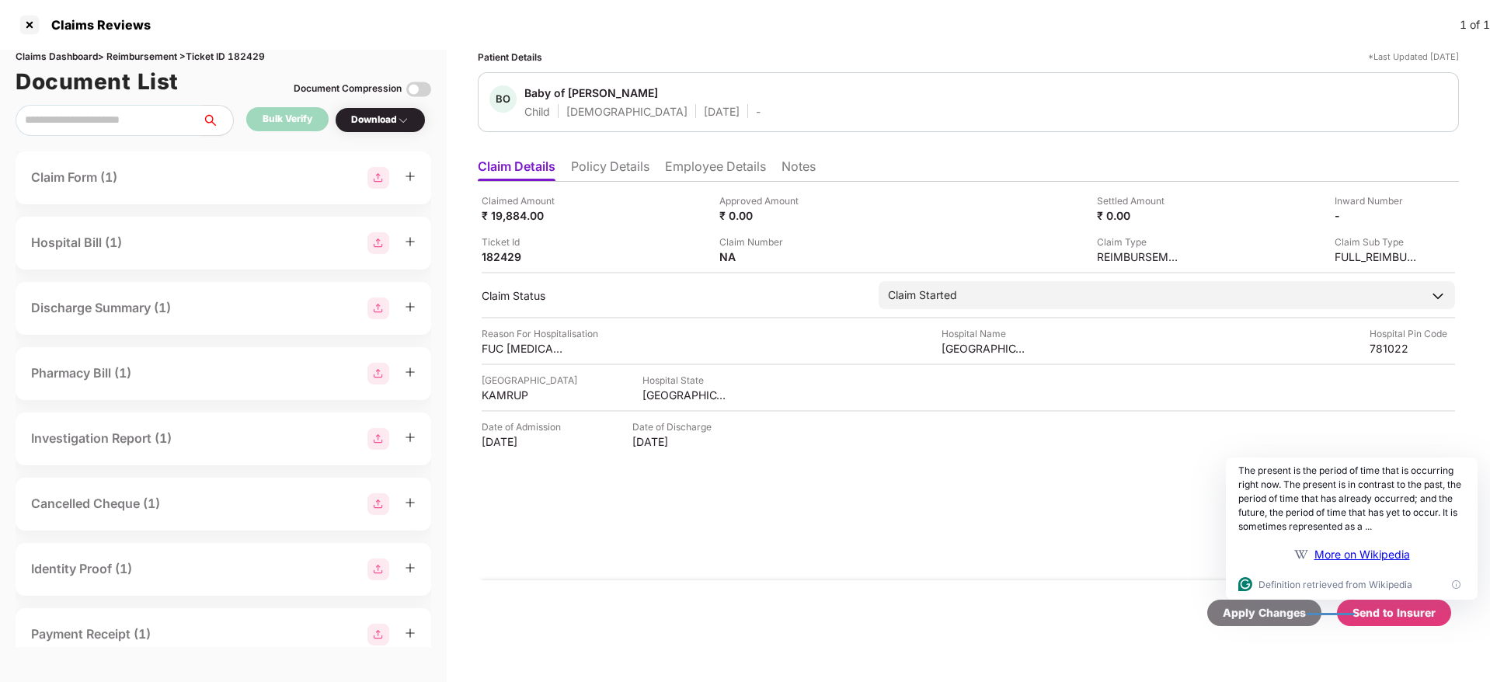
click at [621, 153] on ul "Claim Details Policy Details Employee Details Notes" at bounding box center [968, 166] width 981 height 31
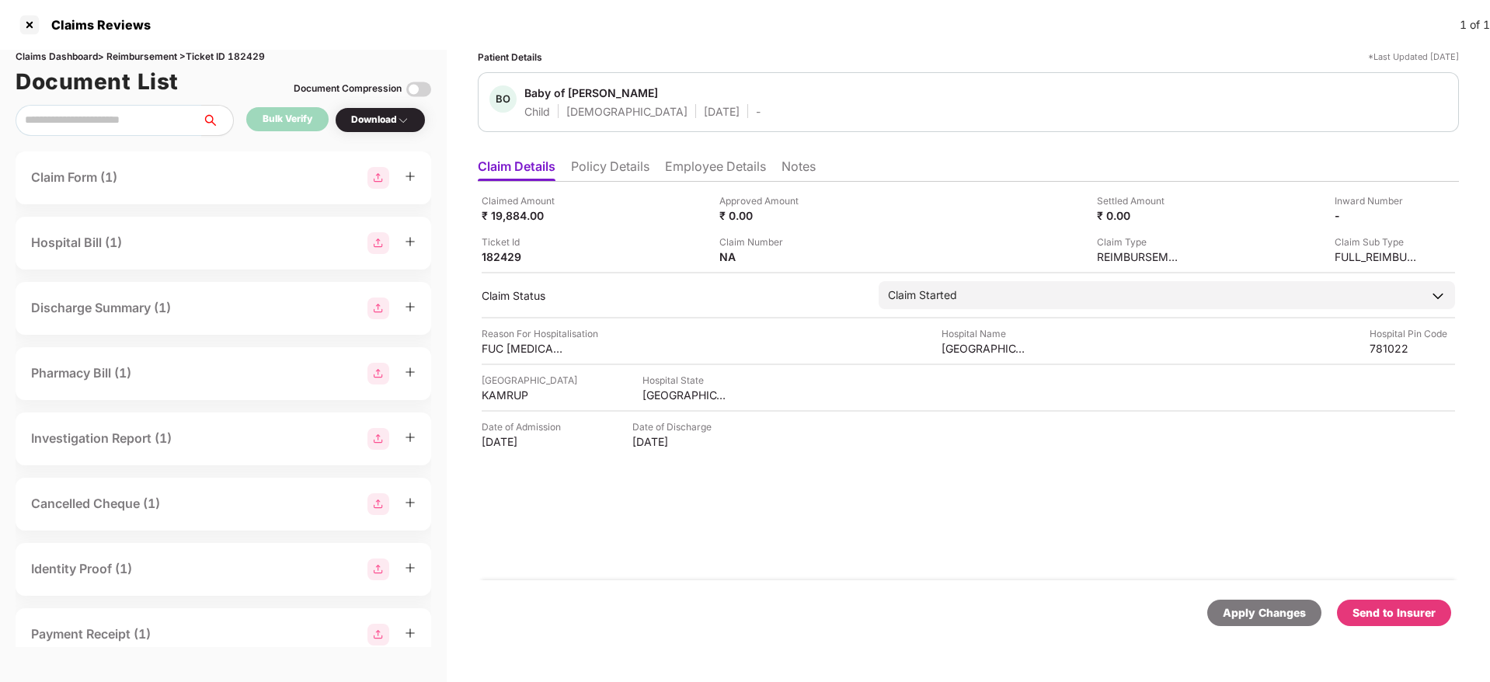
click at [615, 169] on li "Policy Details" at bounding box center [610, 169] width 78 height 23
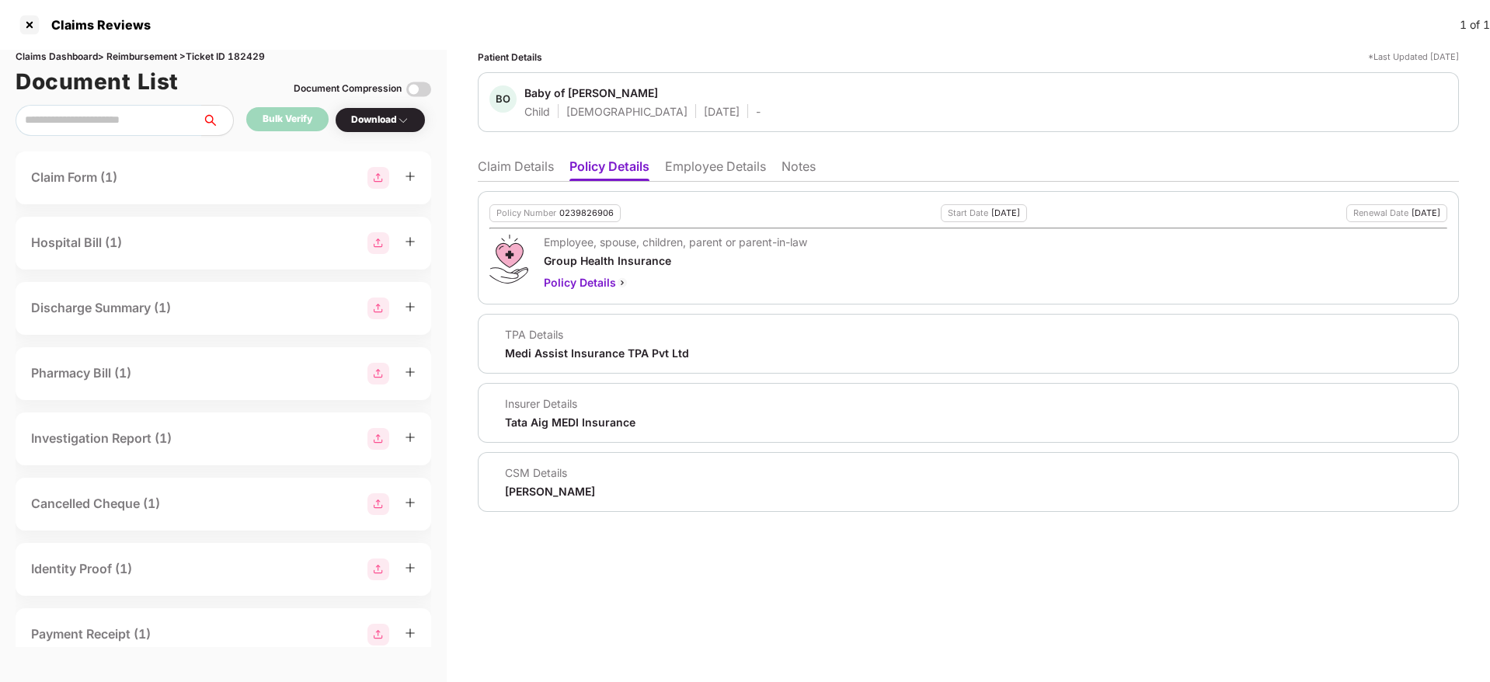
click at [531, 169] on li "Claim Details" at bounding box center [516, 169] width 76 height 23
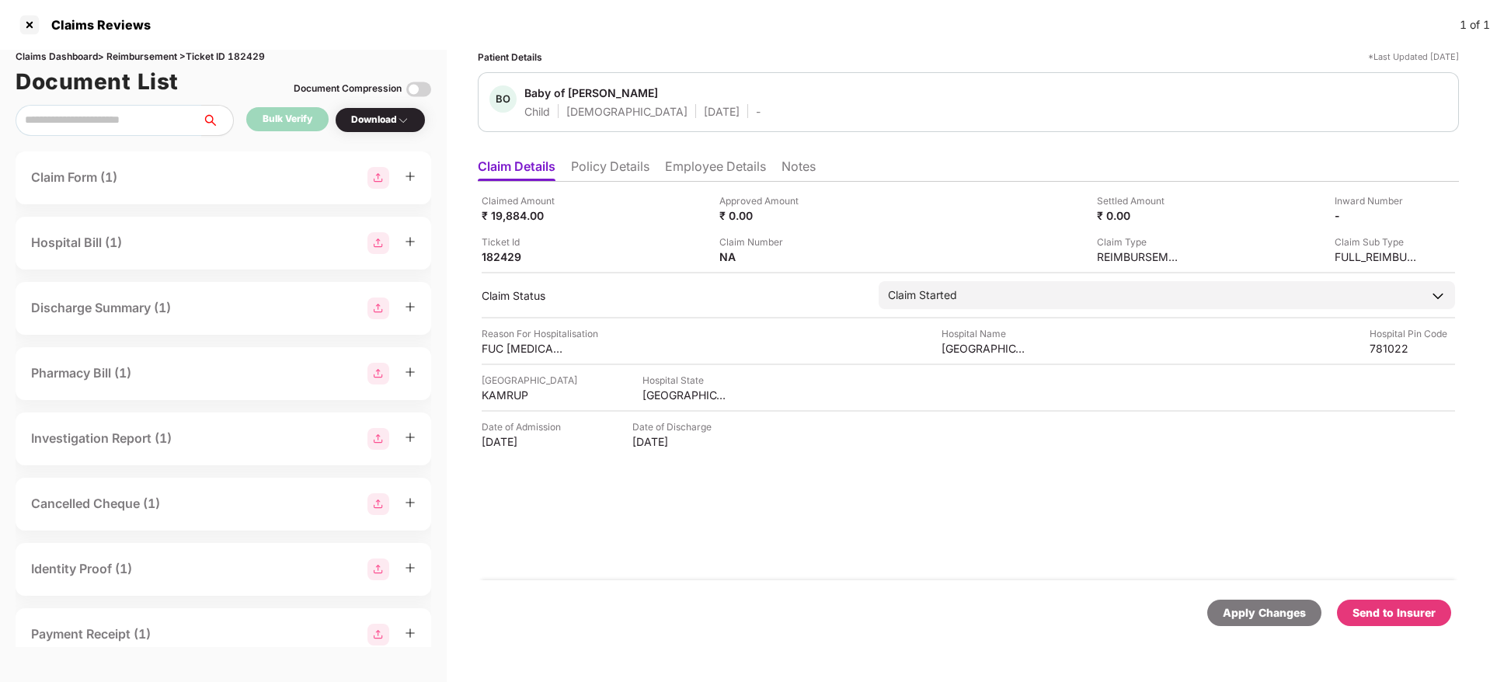
click at [635, 163] on li "Policy Details" at bounding box center [610, 169] width 78 height 23
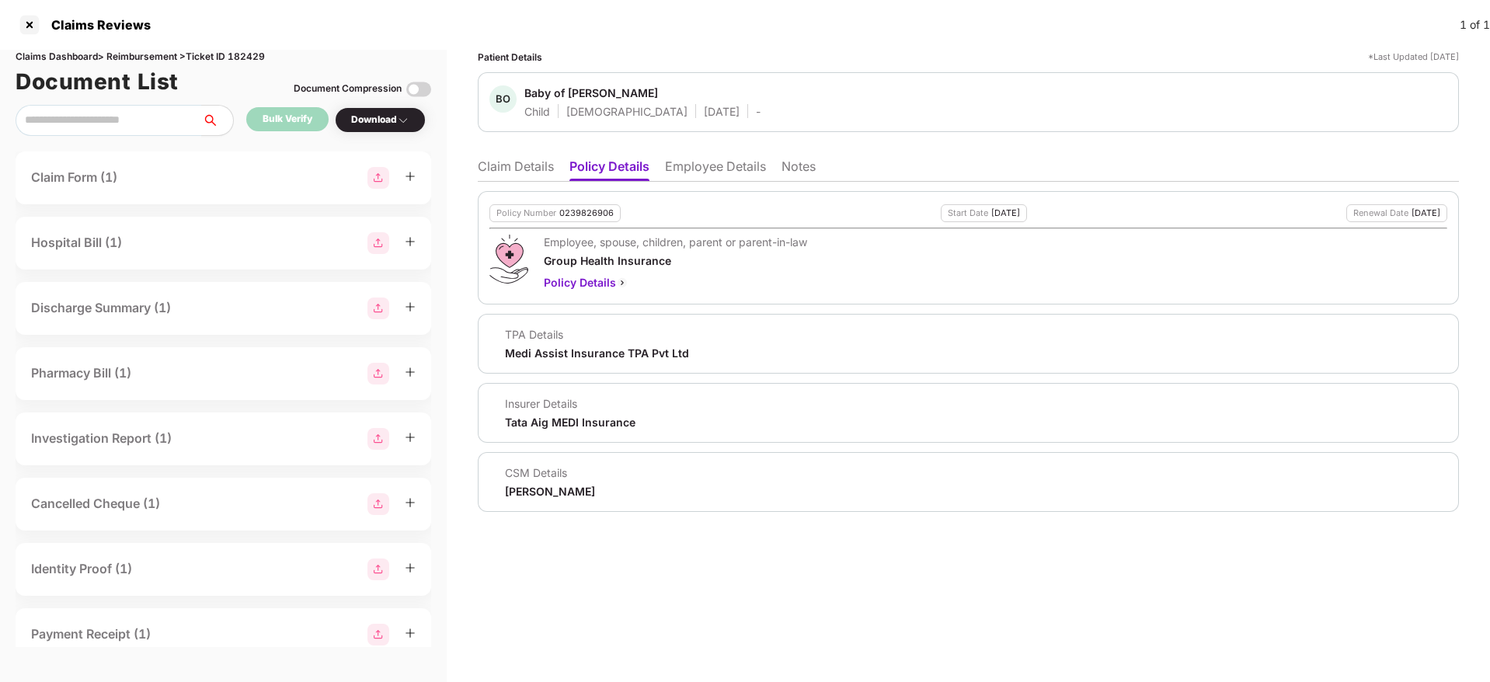
click at [735, 171] on li "Employee Details" at bounding box center [715, 169] width 101 height 23
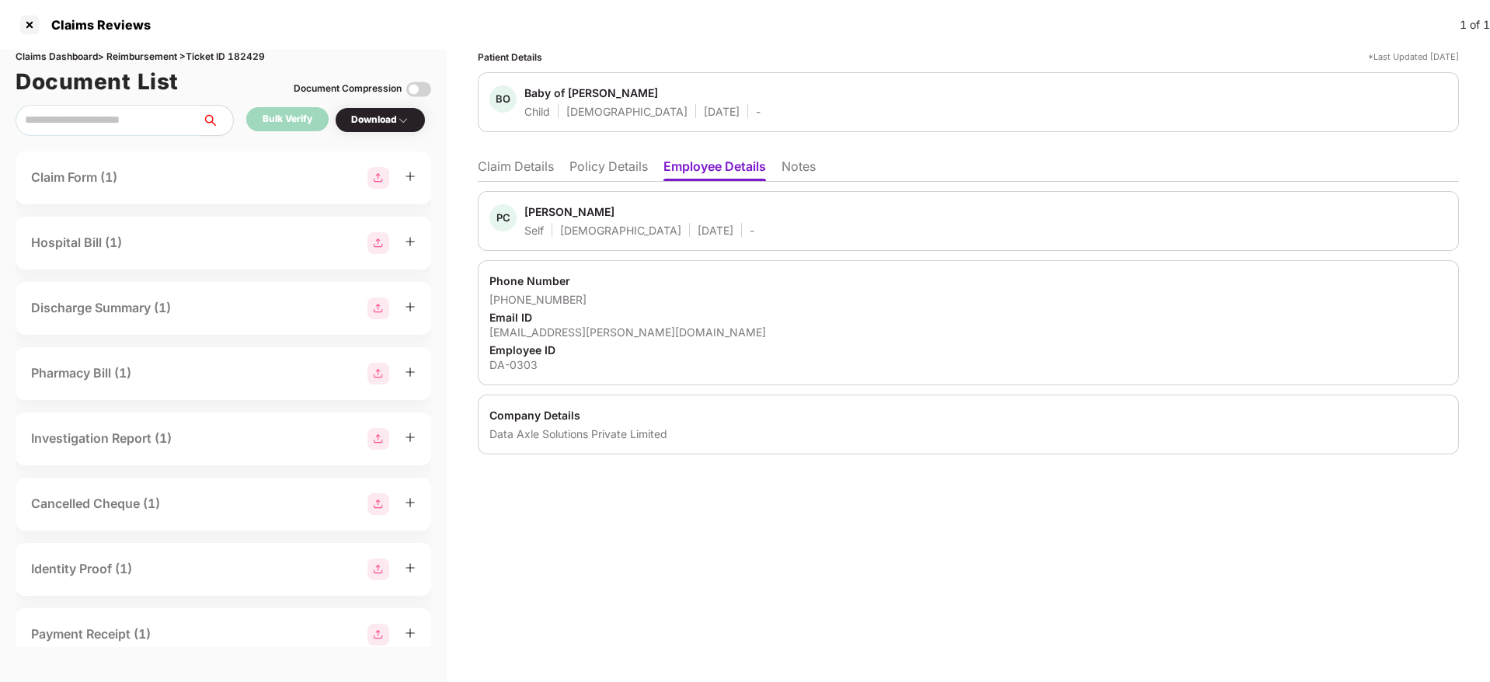
click at [548, 335] on div "pinky.chowdhury@data-axle.com" at bounding box center [968, 332] width 958 height 15
click at [510, 439] on div "Data Axle Solutions Private Limited" at bounding box center [968, 434] width 958 height 15
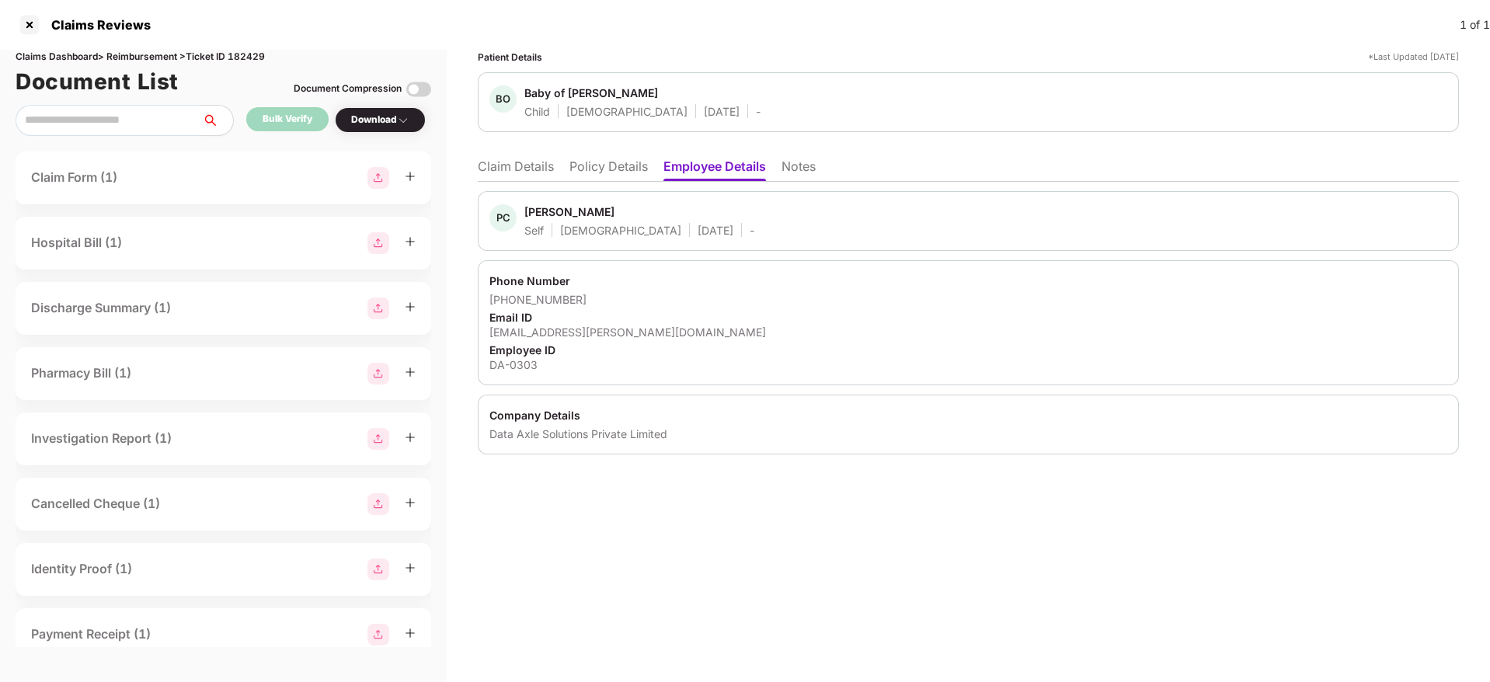
click at [510, 439] on div "Data Axle Solutions Private Limited" at bounding box center [968, 434] width 958 height 15
click at [510, 439] on html "Claims Reviews 1 of 1 Claims Dashboard > Reimbursement > Ticket ID 182429 Docum…" at bounding box center [745, 341] width 1490 height 682
click at [510, 439] on div at bounding box center [503, 433] width 26 height 13
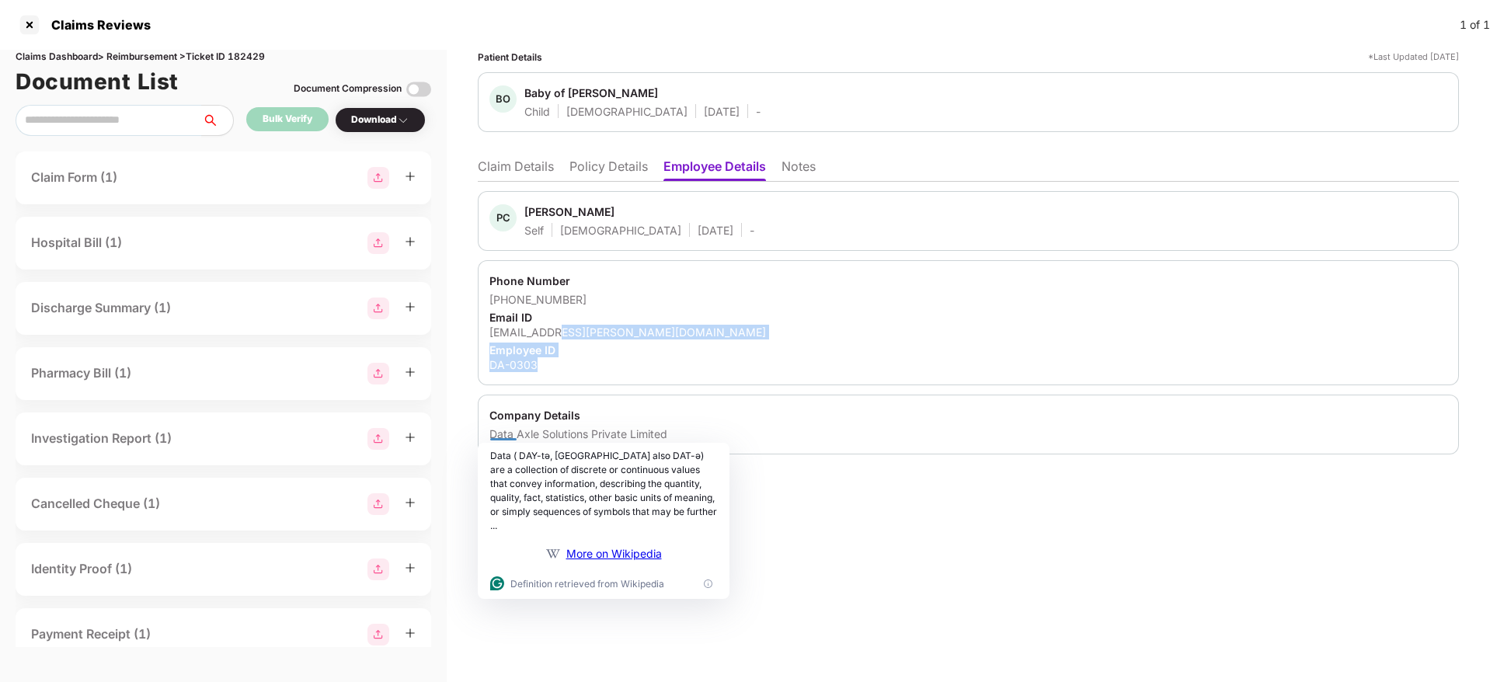
drag, startPoint x: 776, startPoint y: 359, endPoint x: 555, endPoint y: 328, distance: 223.6
click at [555, 328] on div "Phone Number +918638586712 Email ID pinky.chowdhury@data-axle.com Employee ID D…" at bounding box center [968, 322] width 981 height 125
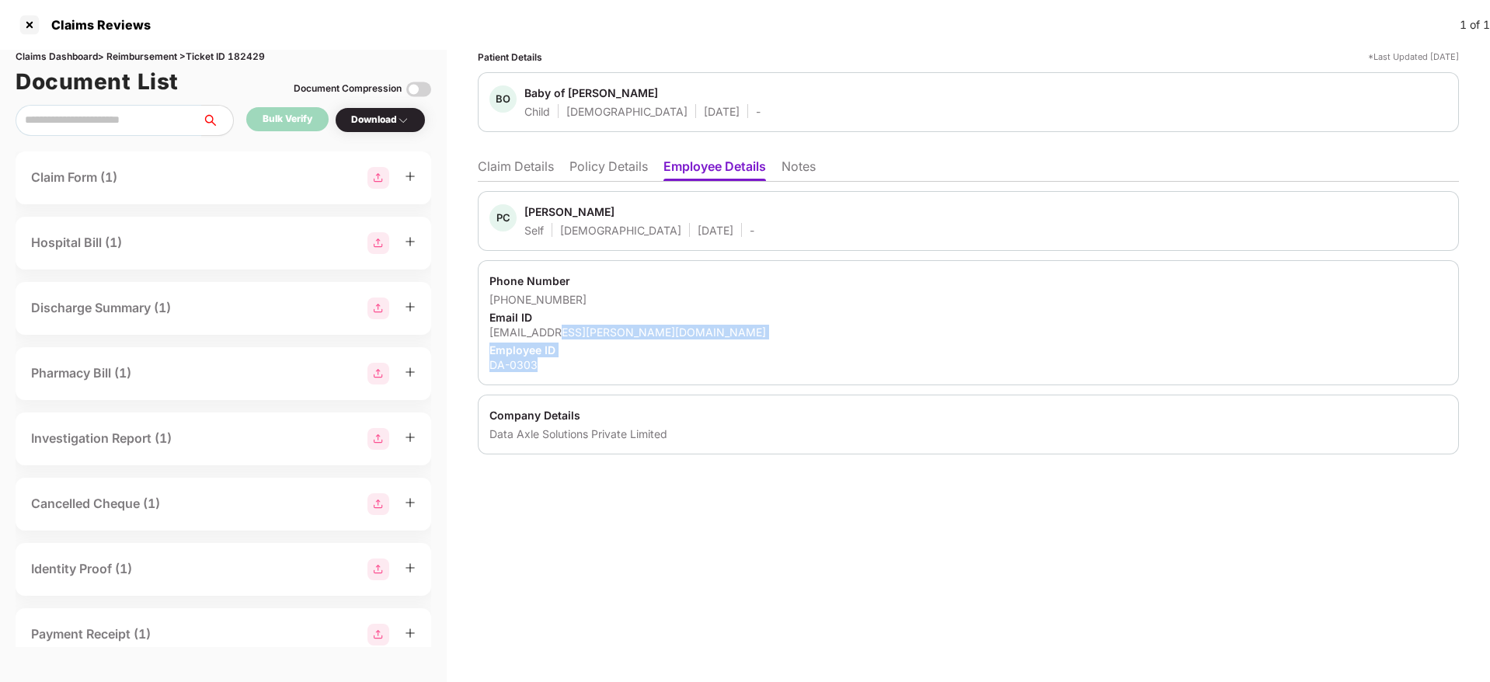
click at [555, 328] on div "pinky.chowdhury@data-axle.com" at bounding box center [968, 332] width 958 height 15
click at [856, 241] on div "PC Pinky Chowdhury Self Female 23 June 1992 -" at bounding box center [968, 221] width 981 height 60
click at [548, 169] on li "Claim Details" at bounding box center [516, 169] width 76 height 23
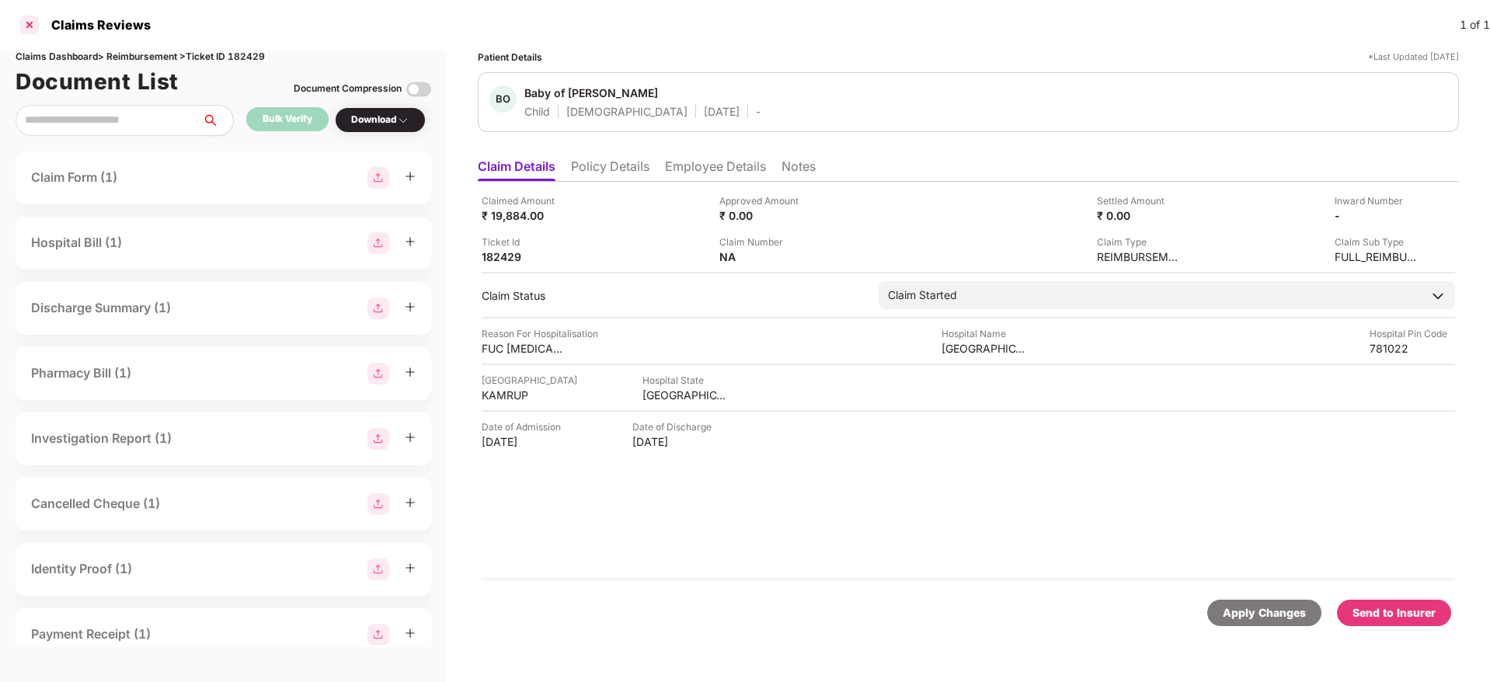
click at [24, 23] on div at bounding box center [29, 24] width 25 height 25
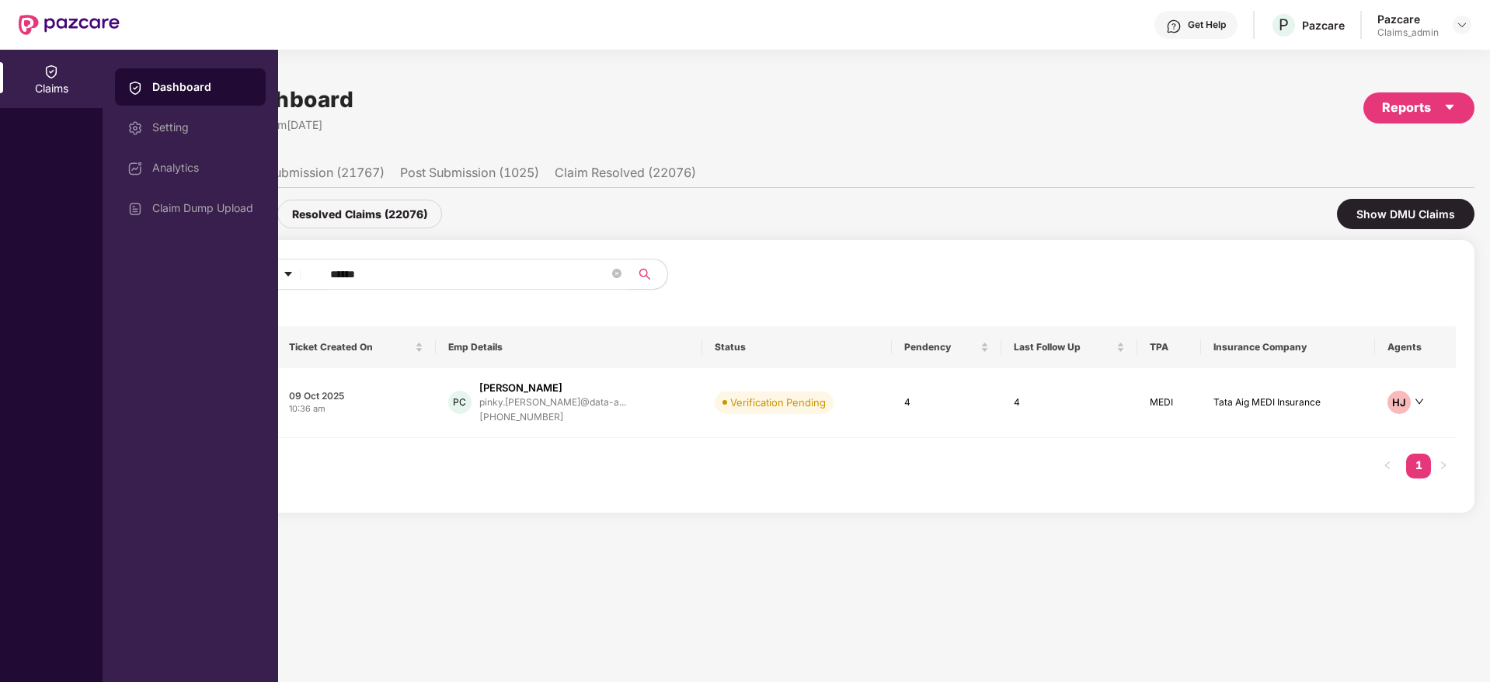
click at [48, 53] on div "Claims" at bounding box center [51, 79] width 103 height 58
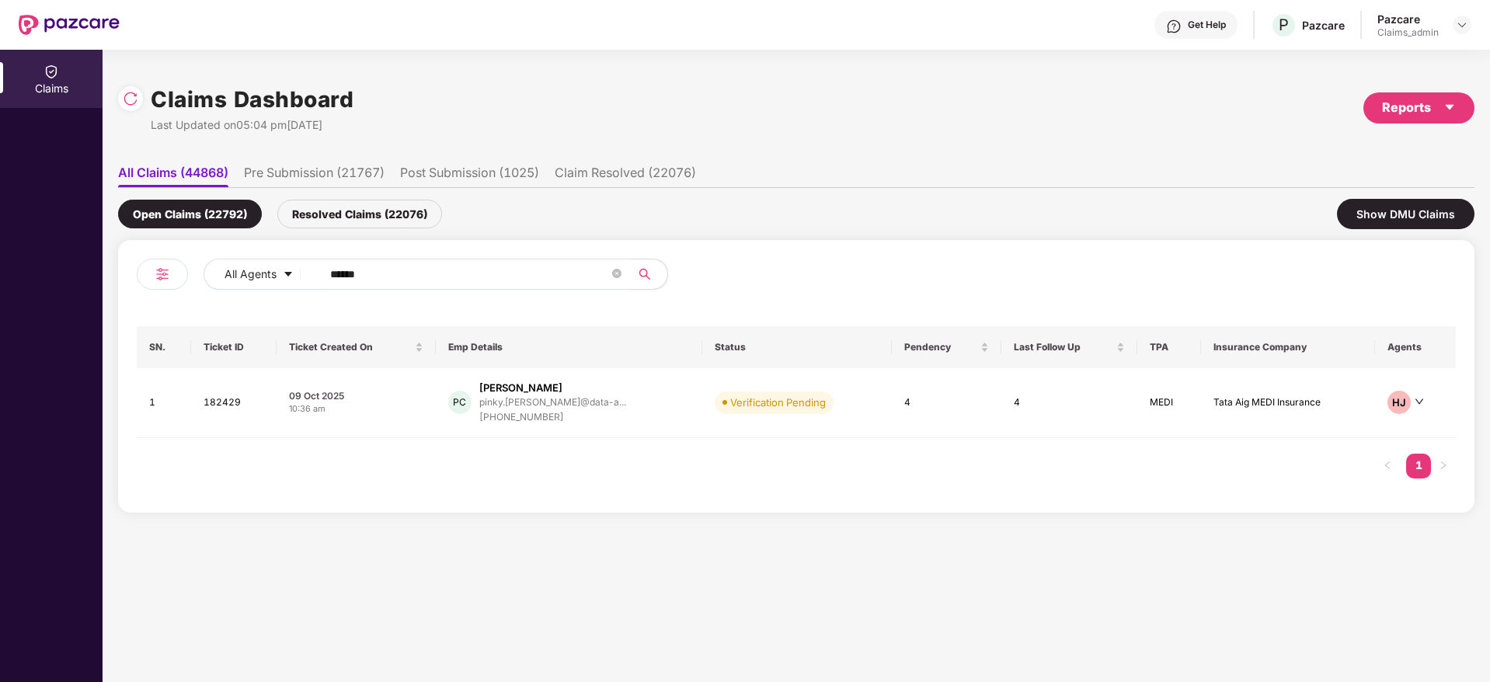
click at [385, 287] on span "******" at bounding box center [471, 274] width 319 height 31
click at [383, 281] on span "******" at bounding box center [471, 274] width 319 height 31
click at [388, 266] on input "******" at bounding box center [469, 274] width 279 height 23
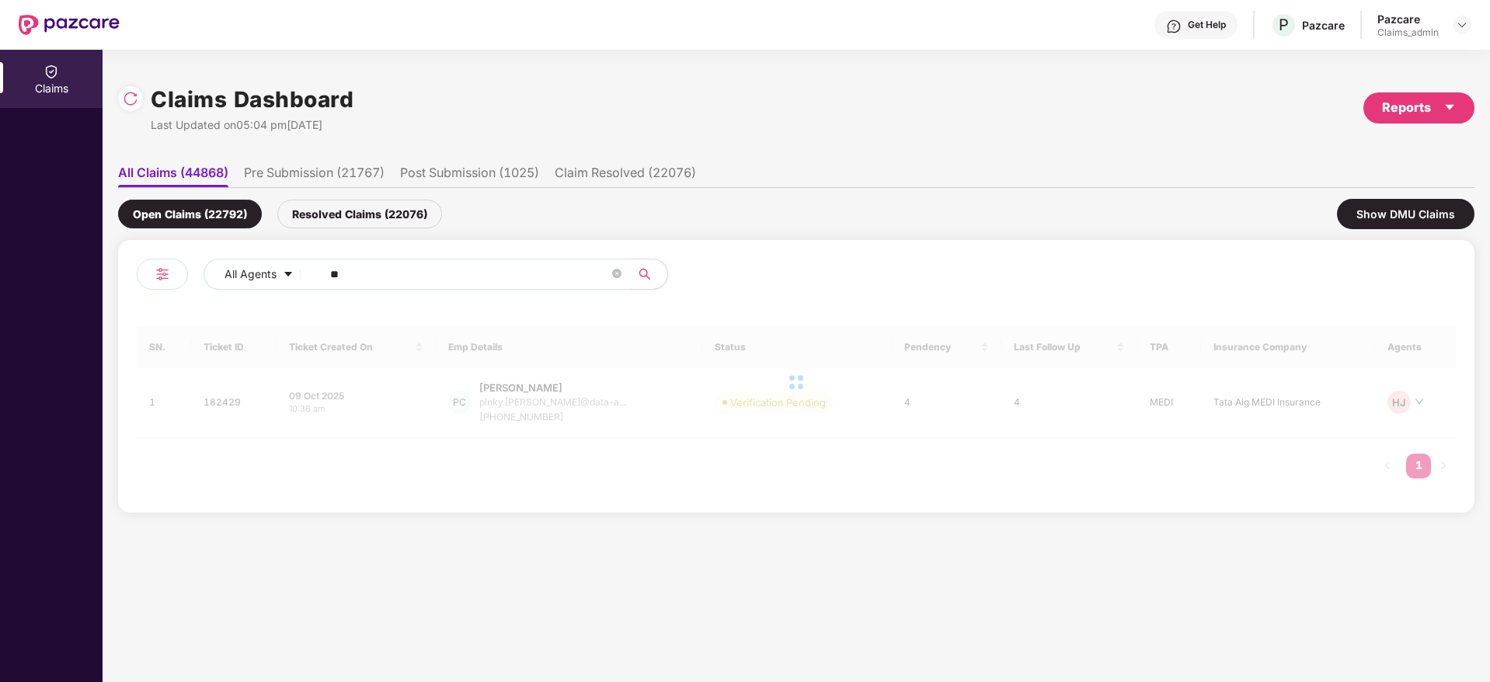
type input "*"
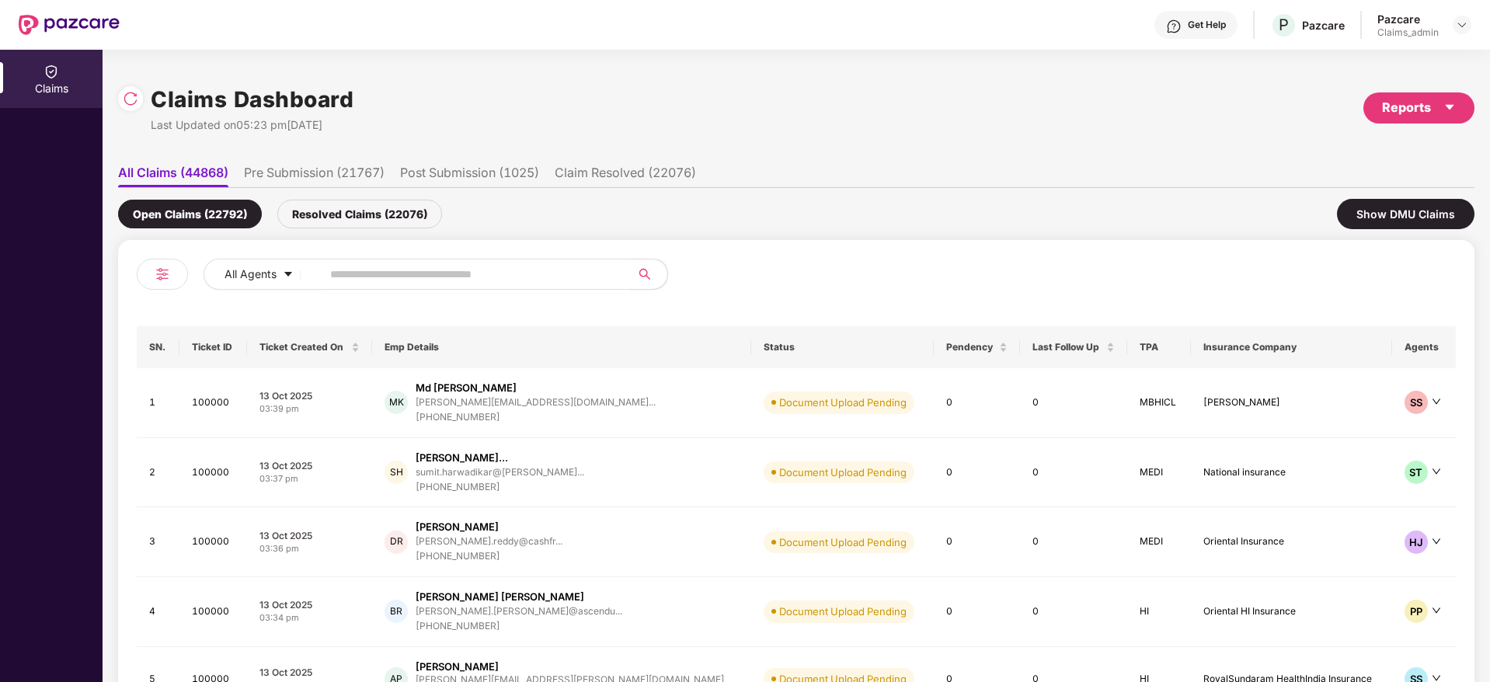
paste input "*******"
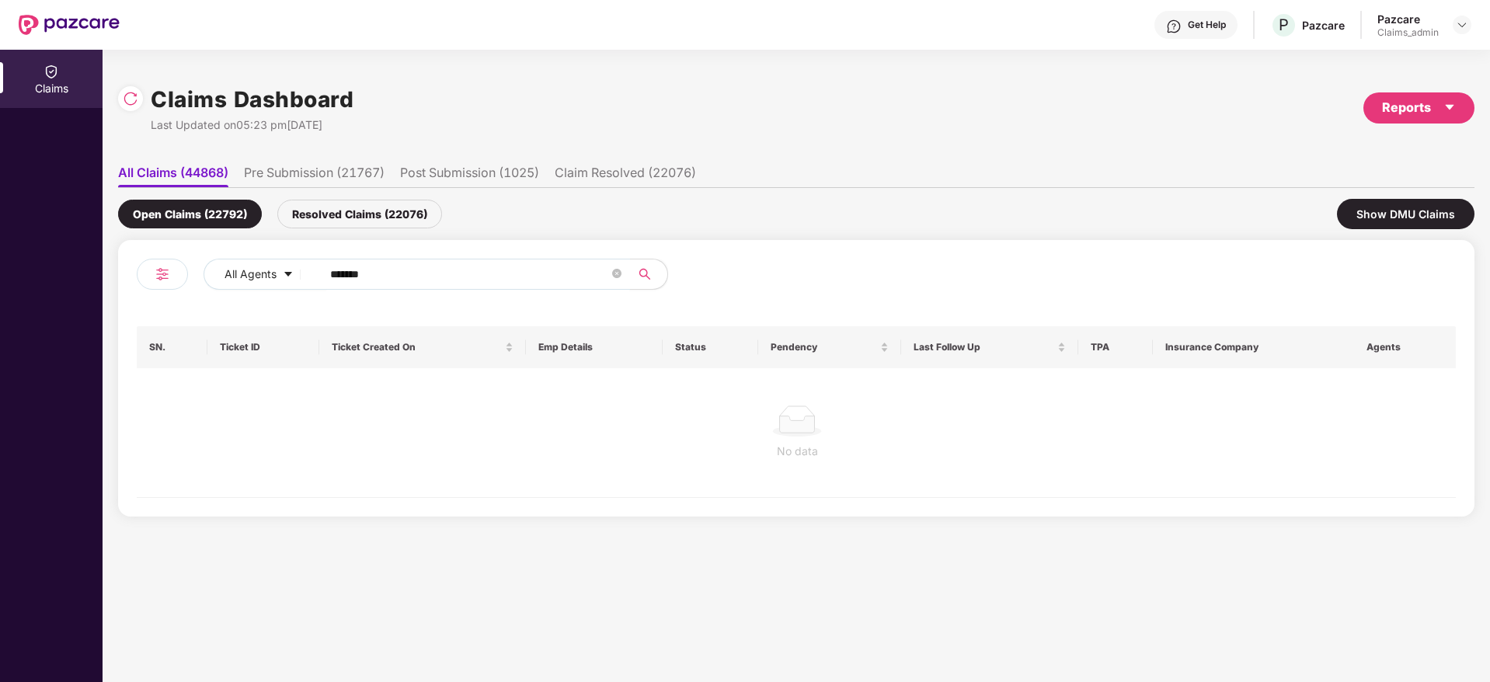
click at [336, 275] on input "*******" at bounding box center [469, 274] width 279 height 23
click at [336, 275] on input "******" at bounding box center [469, 274] width 279 height 23
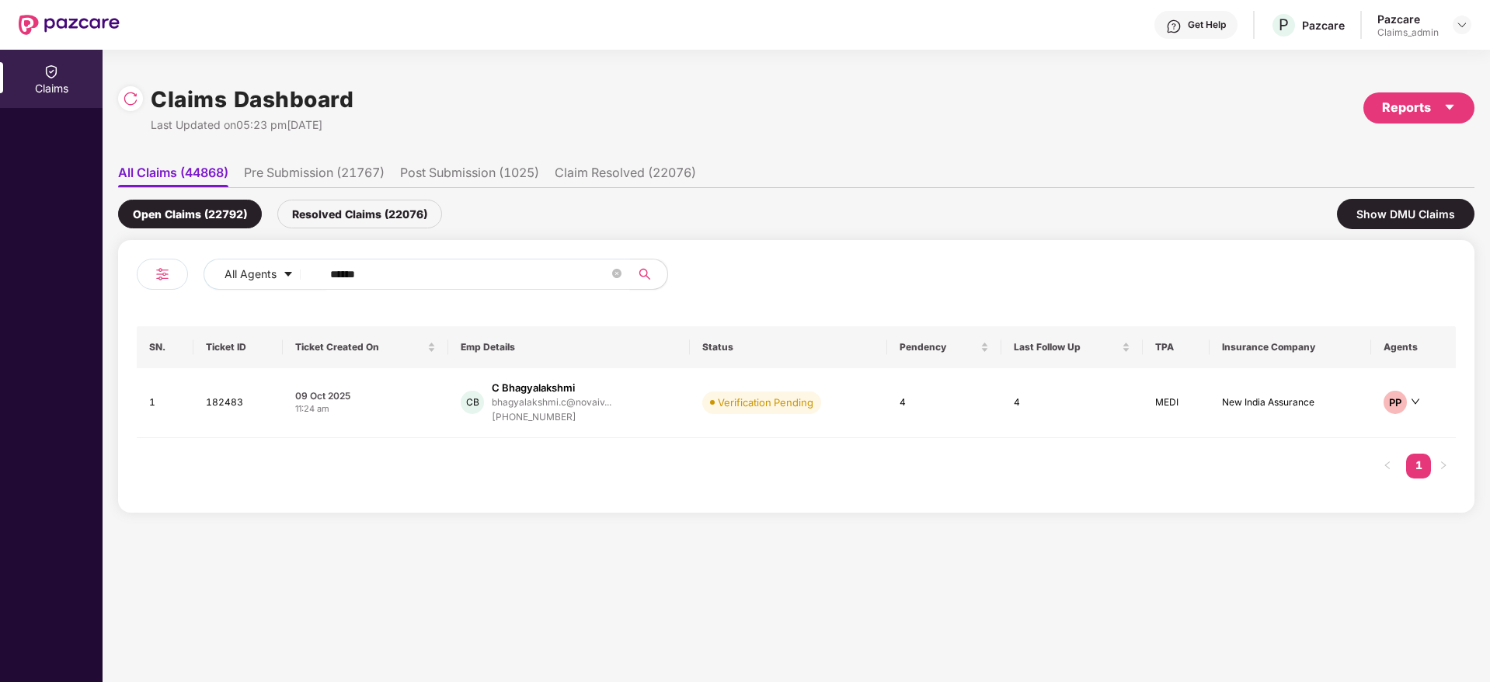
type input "******"
click at [401, 397] on div "09 Oct 2025" at bounding box center [365, 395] width 141 height 13
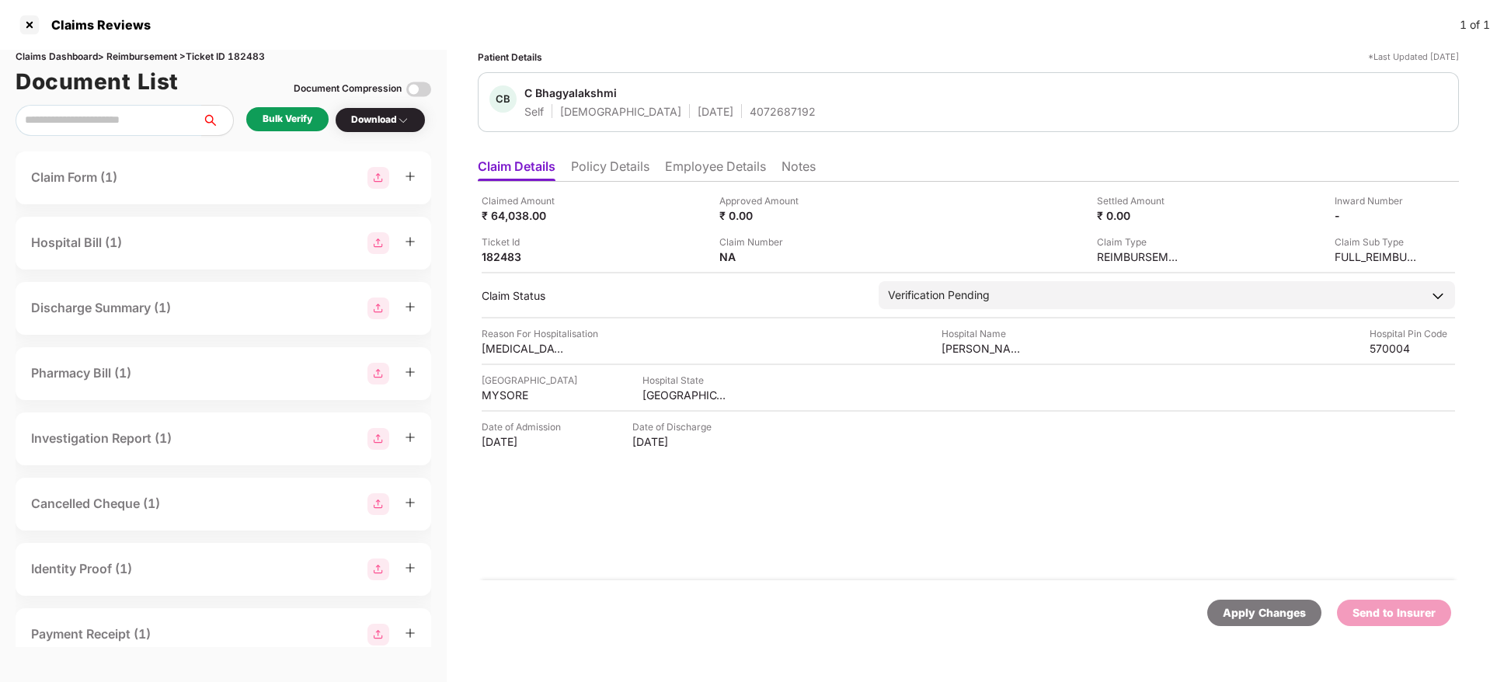
click at [301, 113] on div "Bulk Verify" at bounding box center [288, 119] width 50 height 15
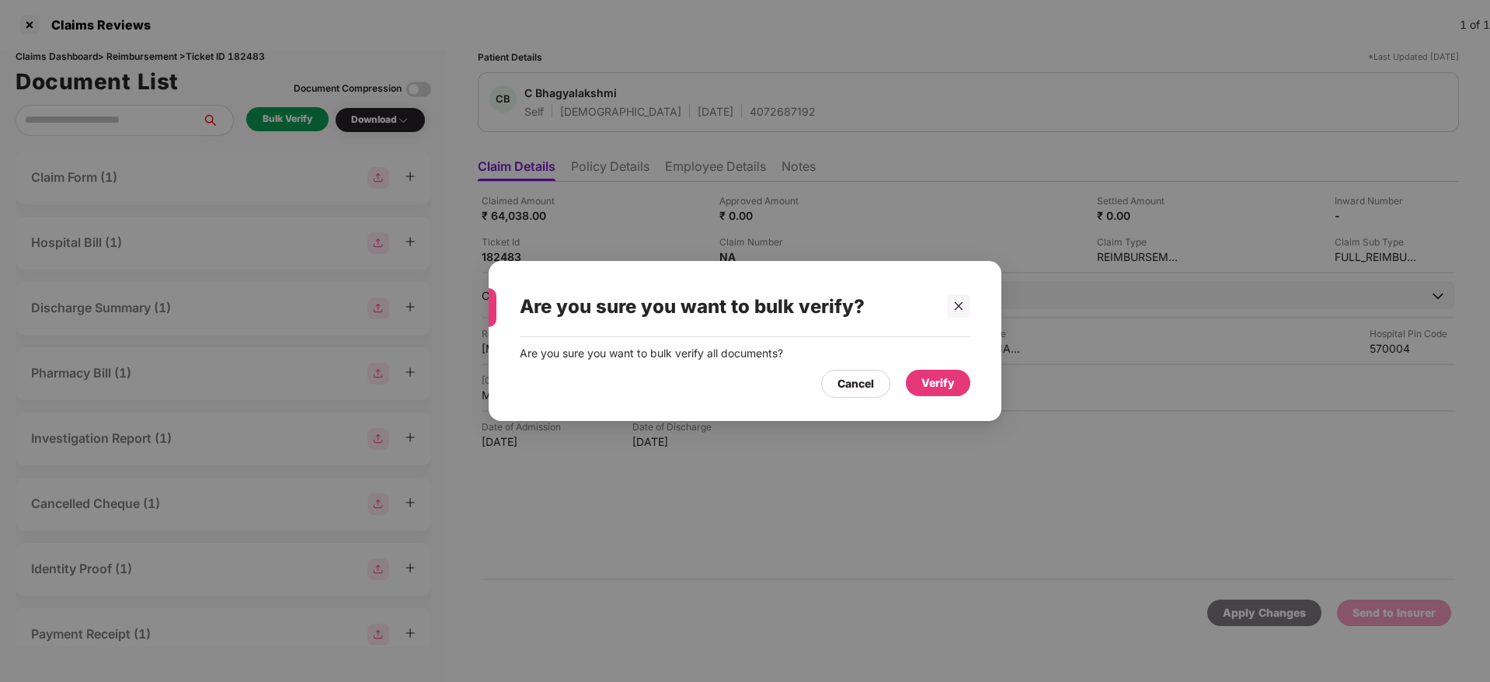
click at [942, 392] on div "Verify" at bounding box center [938, 383] width 64 height 26
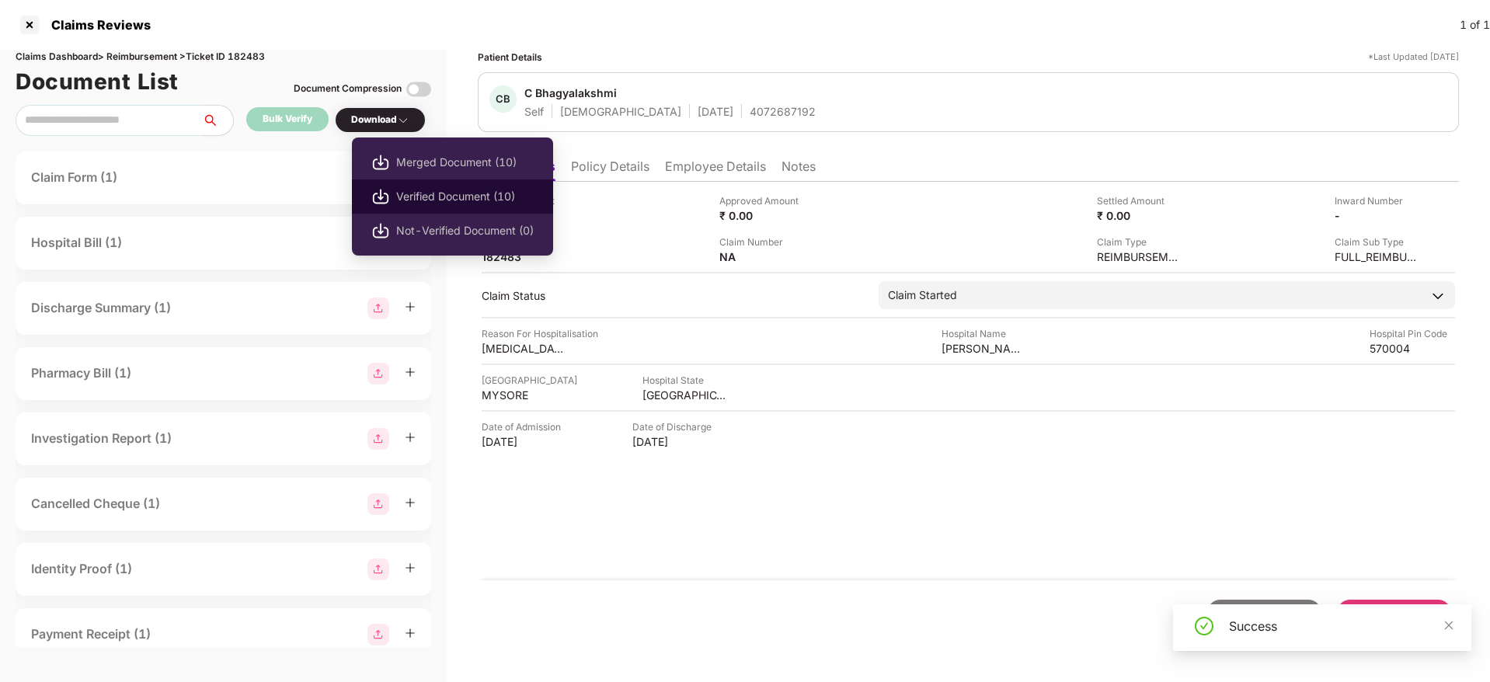
click at [450, 207] on li "Verified Document (10)" at bounding box center [452, 196] width 201 height 34
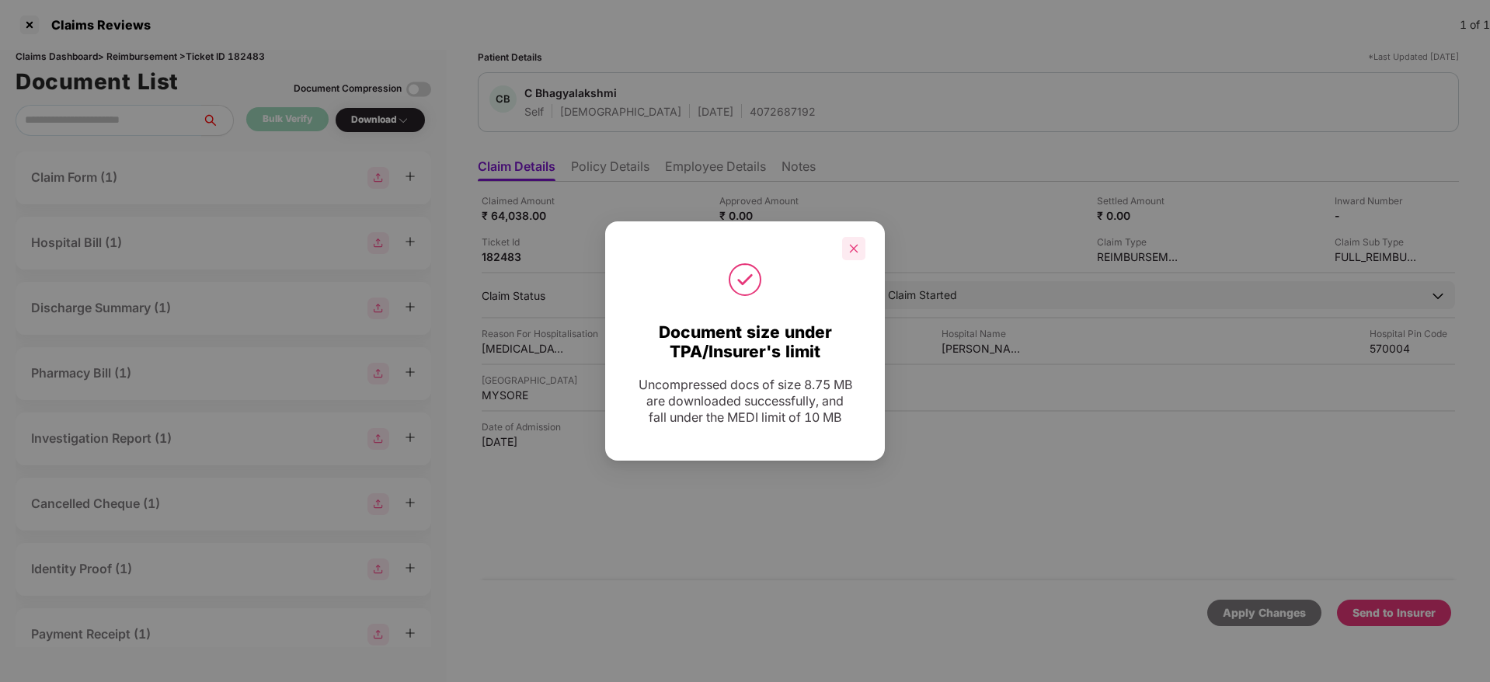
click at [854, 246] on div at bounding box center [853, 248] width 23 height 23
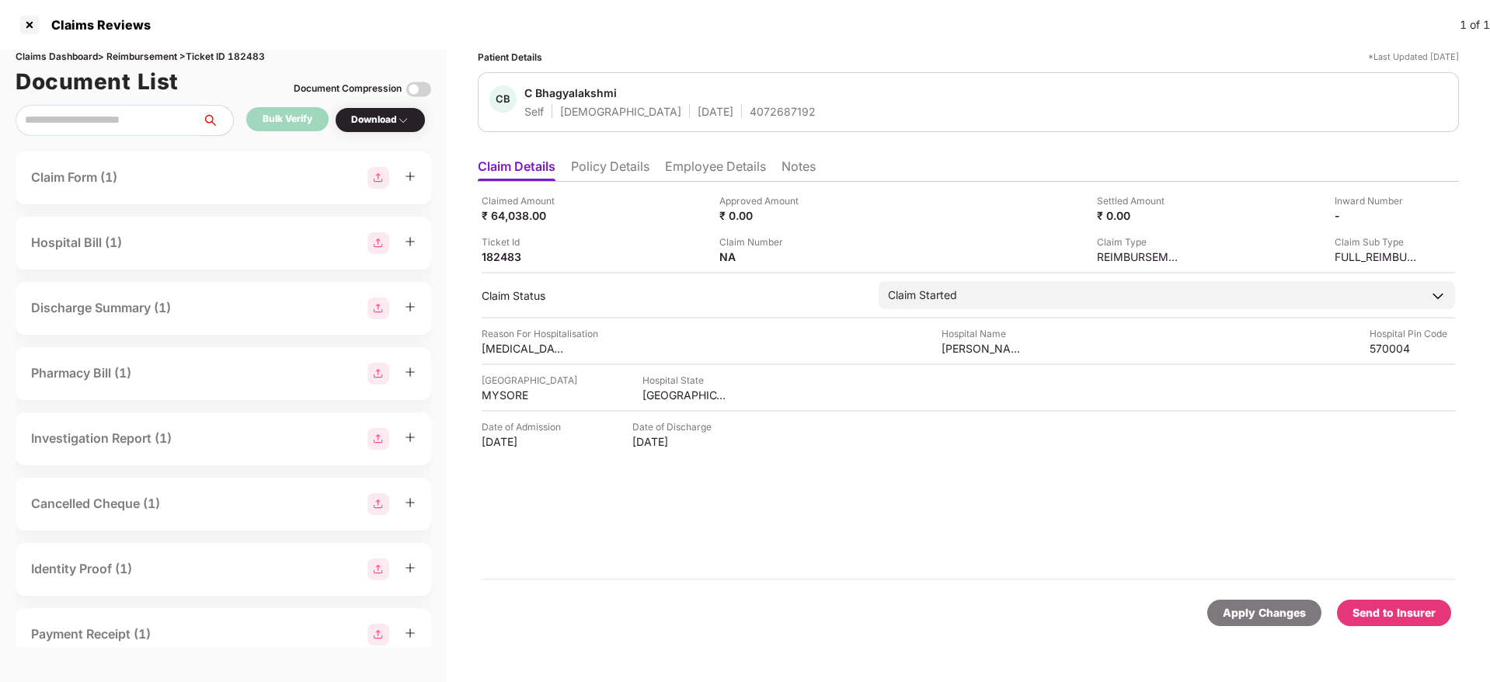
click at [1384, 604] on div "Send to Insurer" at bounding box center [1394, 612] width 83 height 17
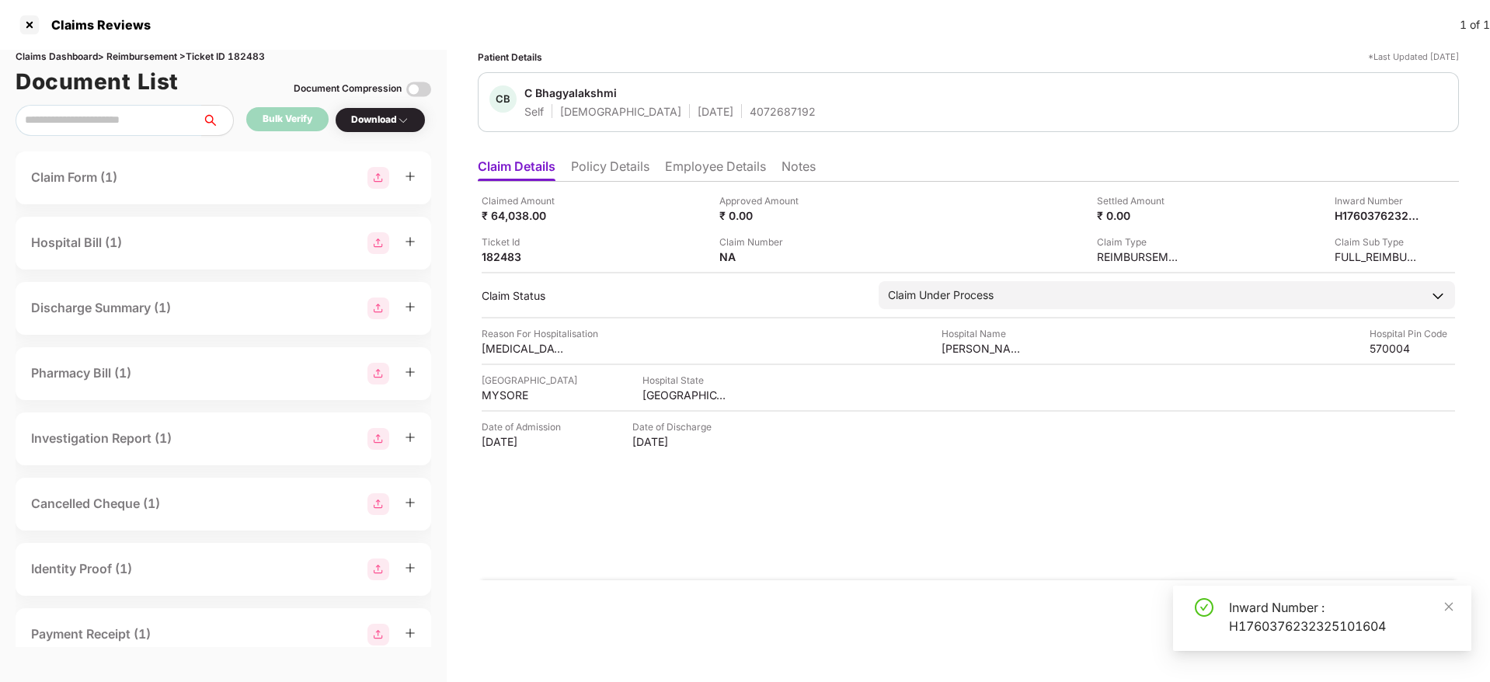
click at [1252, 631] on div "Inward Number : H1760376232325101604" at bounding box center [1341, 616] width 224 height 37
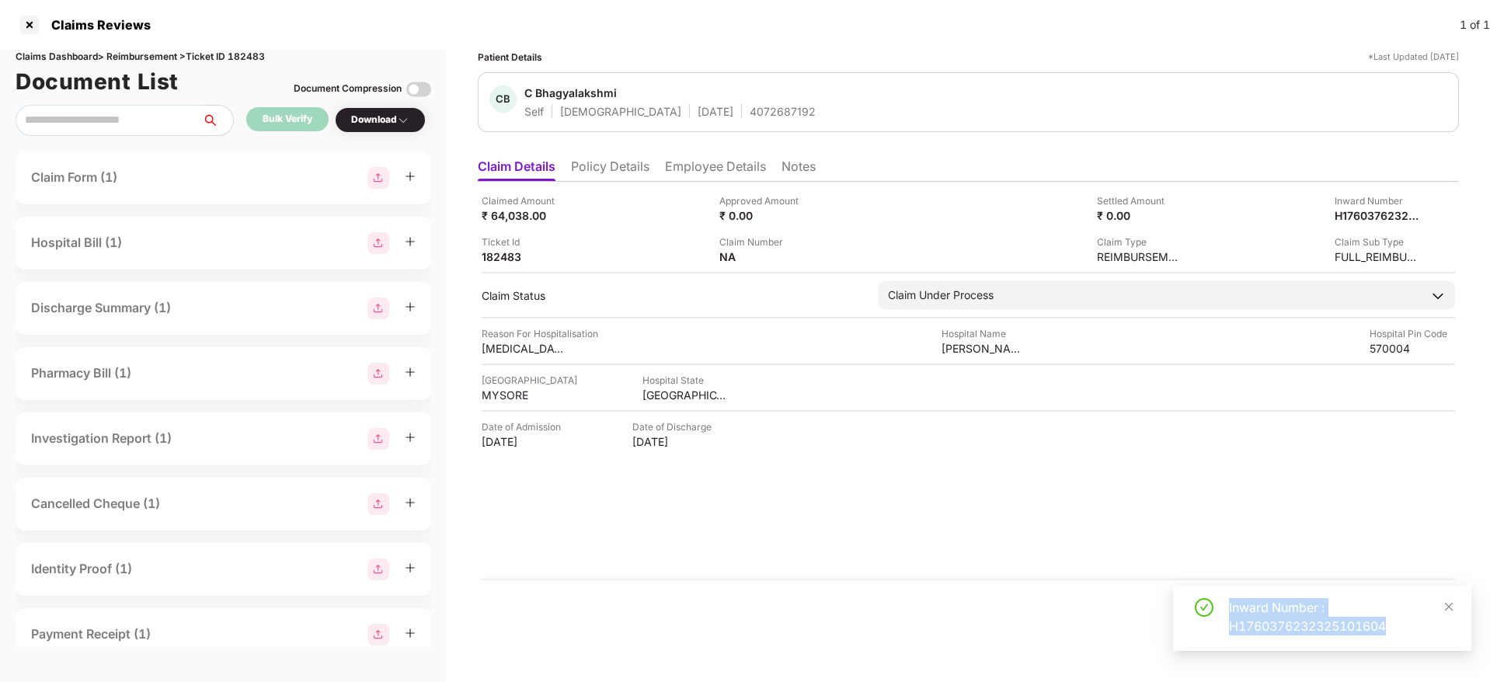
click at [1252, 631] on div "Inward Number : H1760376232325101604" at bounding box center [1341, 616] width 224 height 37
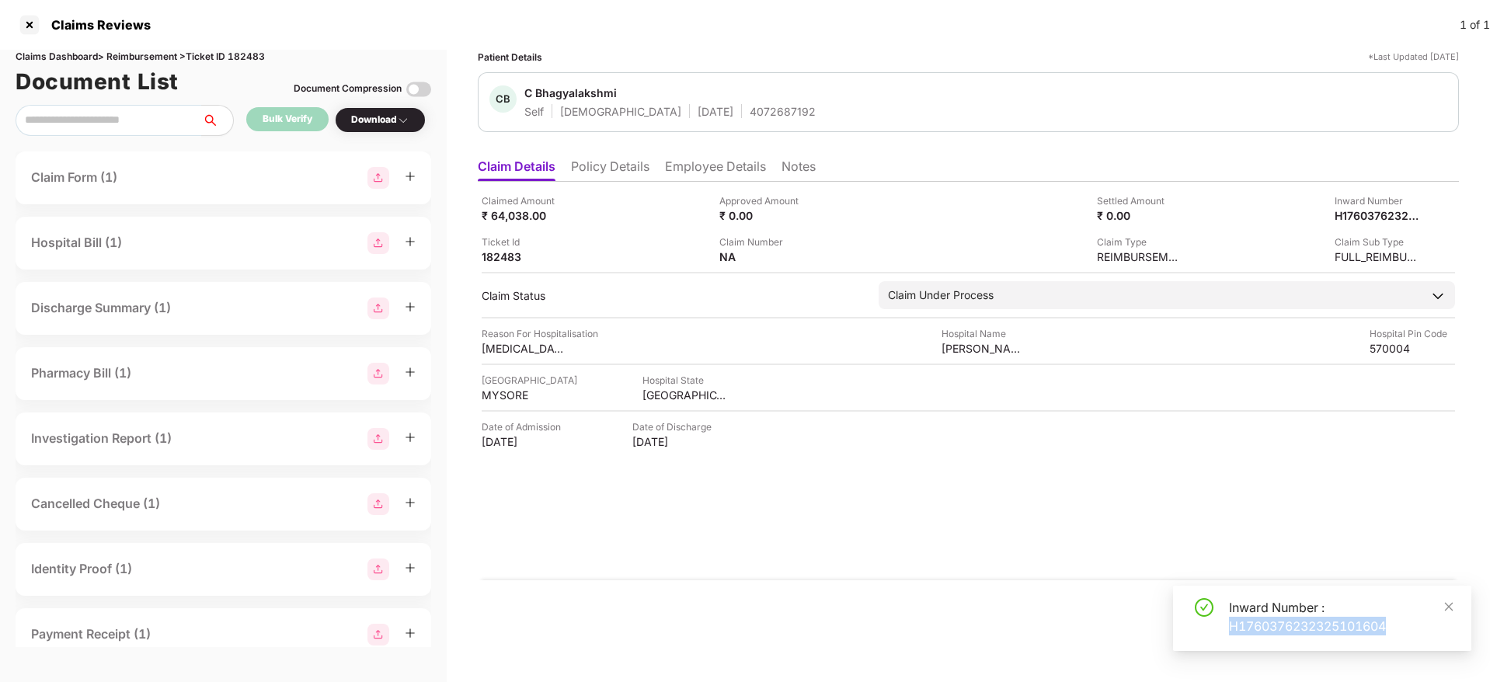
click at [1252, 631] on div "Inward Number : H1760376232325101604" at bounding box center [1341, 616] width 224 height 37
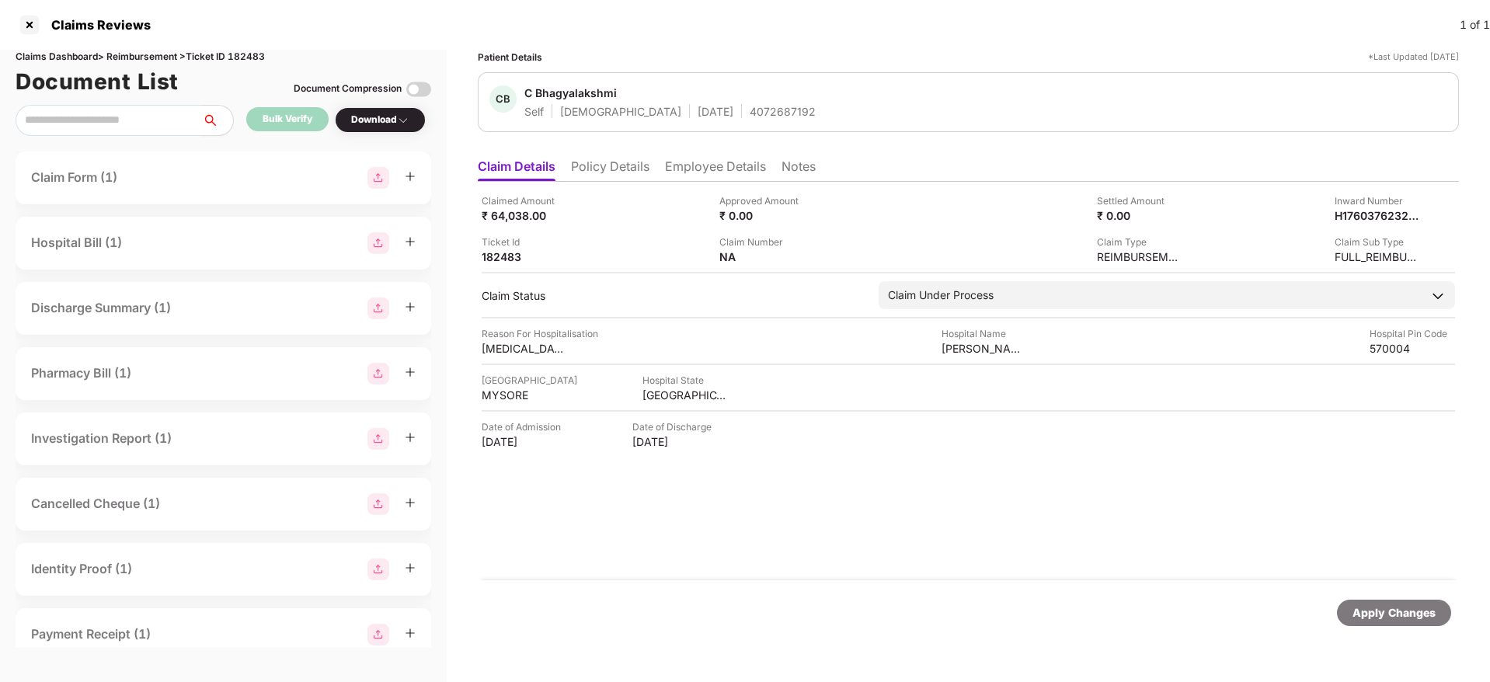
click at [697, 159] on li "Employee Details" at bounding box center [715, 169] width 101 height 23
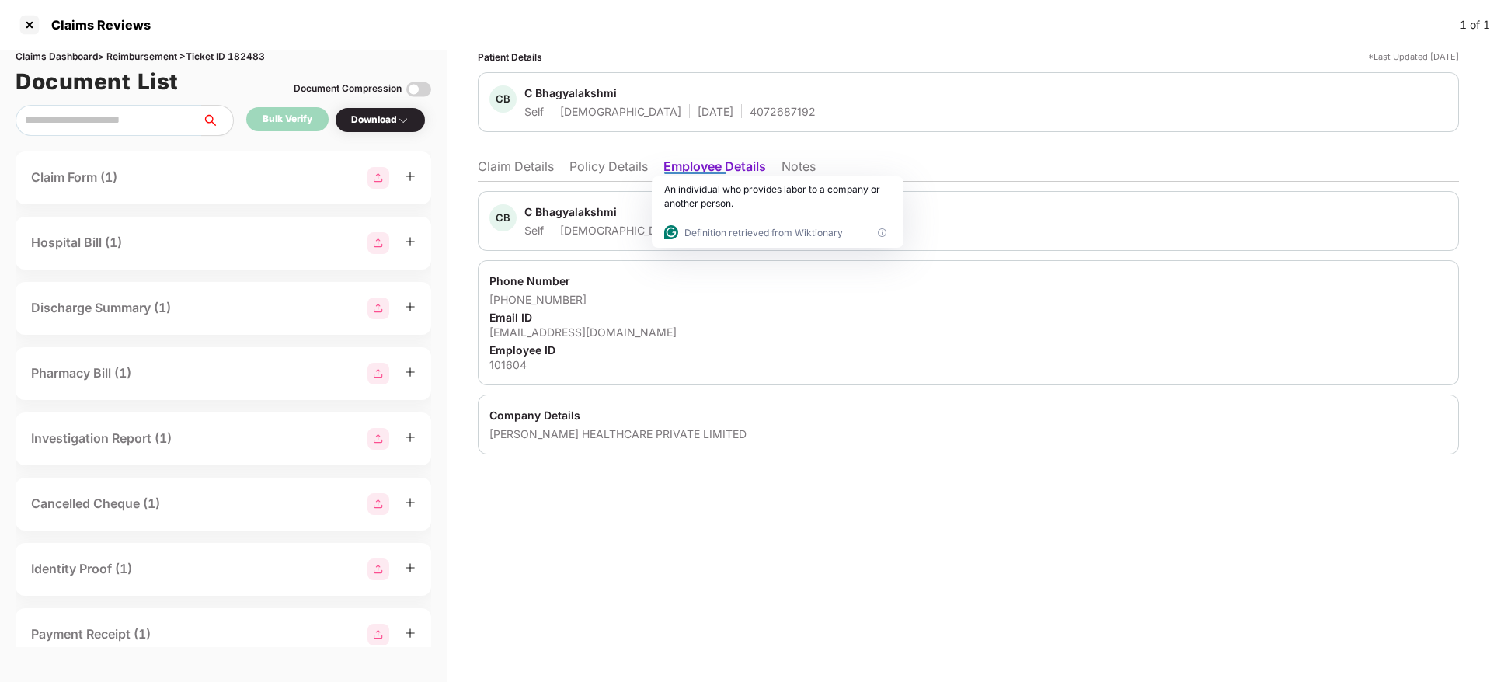
click at [521, 169] on li "Claim Details" at bounding box center [516, 169] width 76 height 23
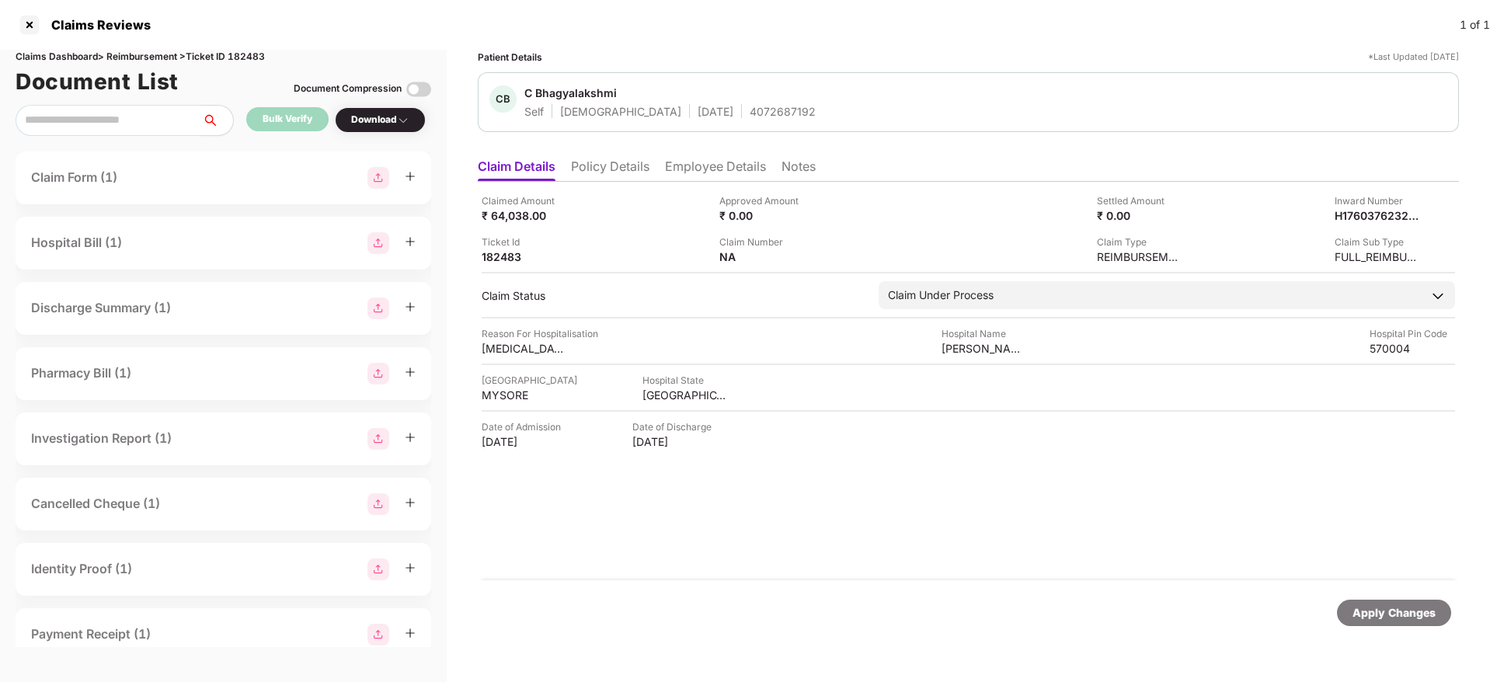
click at [611, 154] on ul "Claim Details Policy Details Employee Details Notes" at bounding box center [968, 166] width 981 height 31
click at [609, 182] on div "Claimed Amount ₹ 64,038.00 Approved Amount ₹ 0.00 Settled Amount ₹ 0.00 Inward …" at bounding box center [968, 381] width 981 height 399
click at [608, 172] on li "Policy Details" at bounding box center [610, 169] width 78 height 23
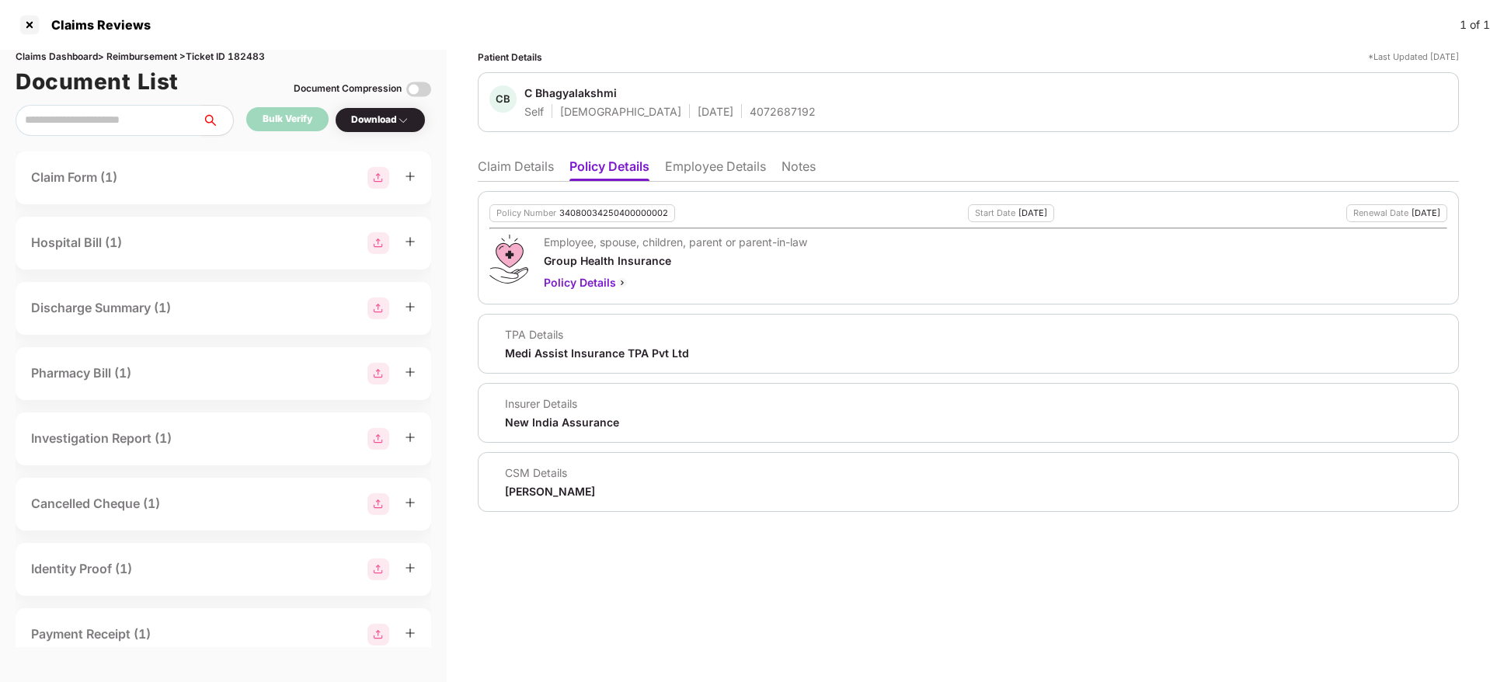
click at [702, 169] on li "Employee Details" at bounding box center [715, 169] width 101 height 23
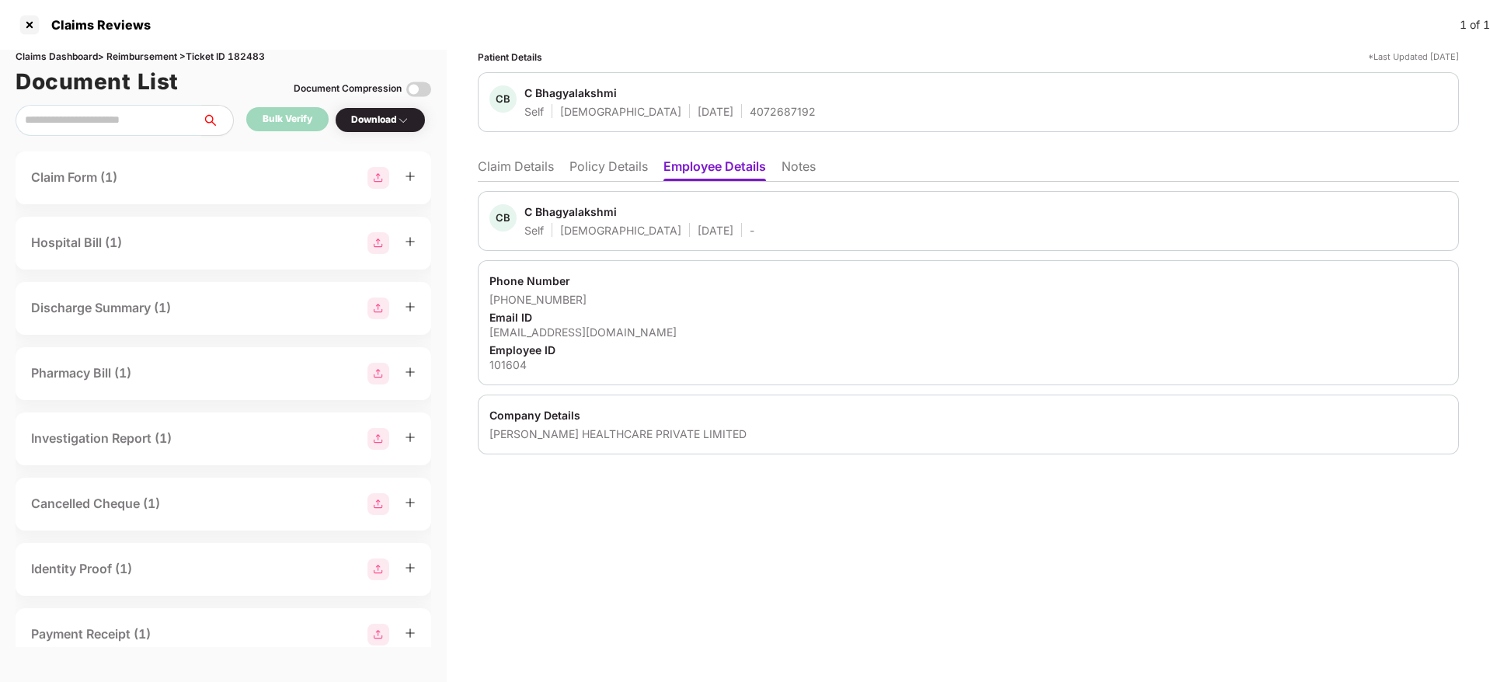
click at [601, 169] on li "Policy Details" at bounding box center [608, 169] width 78 height 23
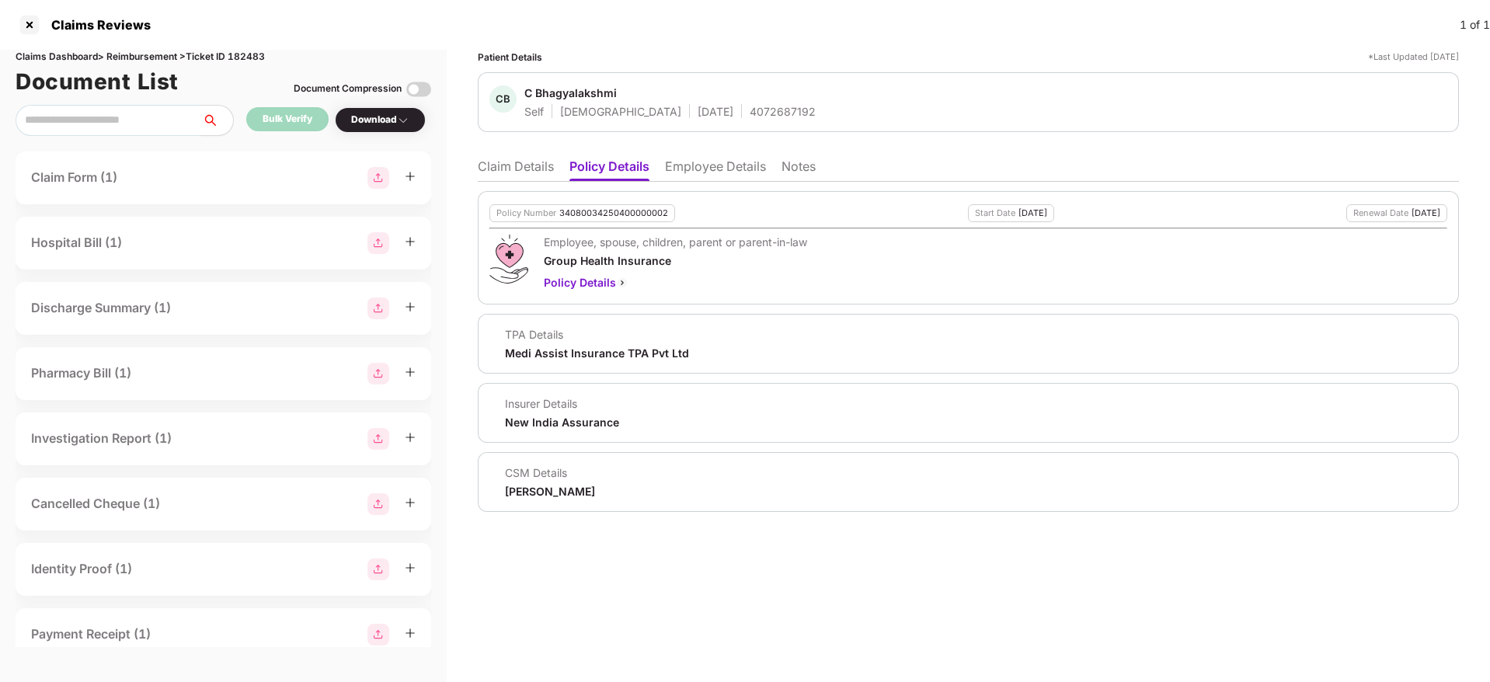
click at [750, 106] on div "4072687192" at bounding box center [783, 111] width 66 height 15
click at [524, 163] on li "Claim Details" at bounding box center [516, 169] width 76 height 23
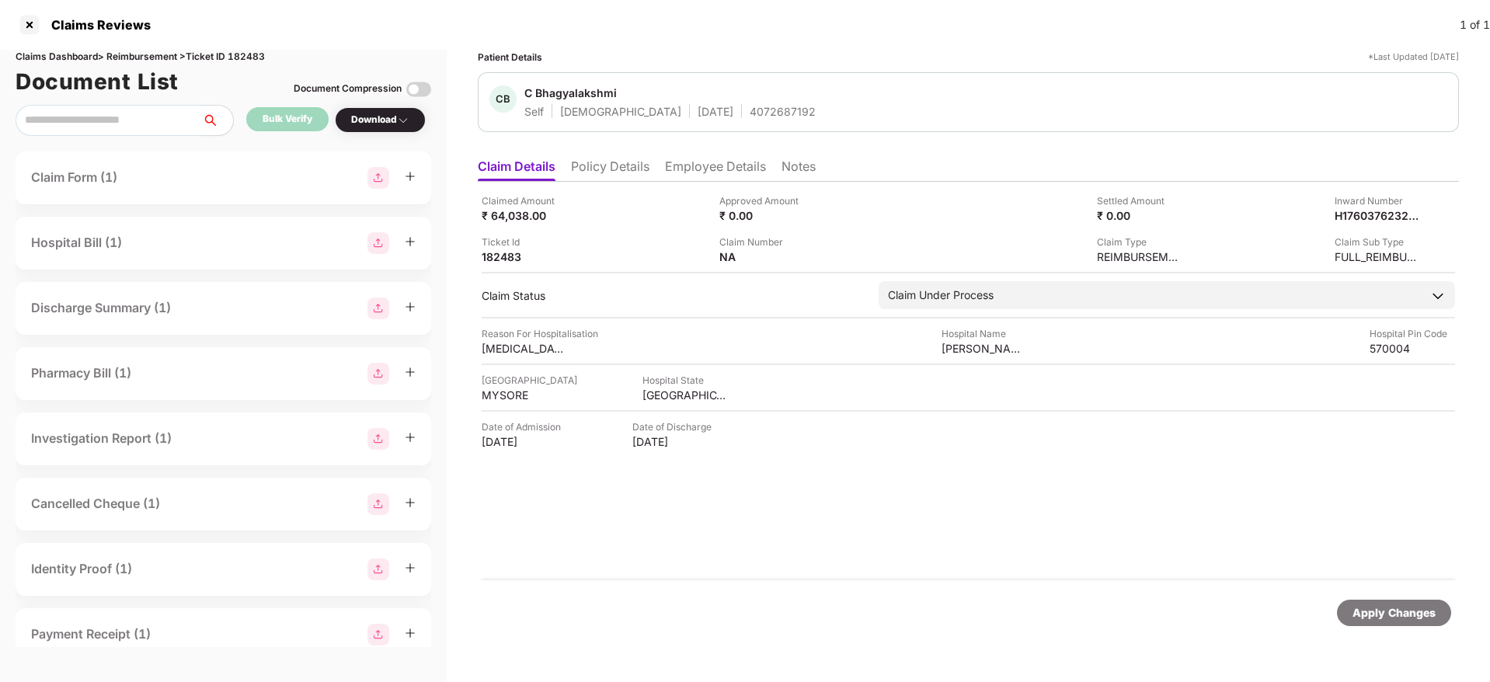
click at [750, 110] on div "4072687192" at bounding box center [783, 111] width 66 height 15
click at [43, 19] on div "Claims Reviews" at bounding box center [96, 25] width 109 height 16
click at [34, 19] on div at bounding box center [29, 24] width 25 height 25
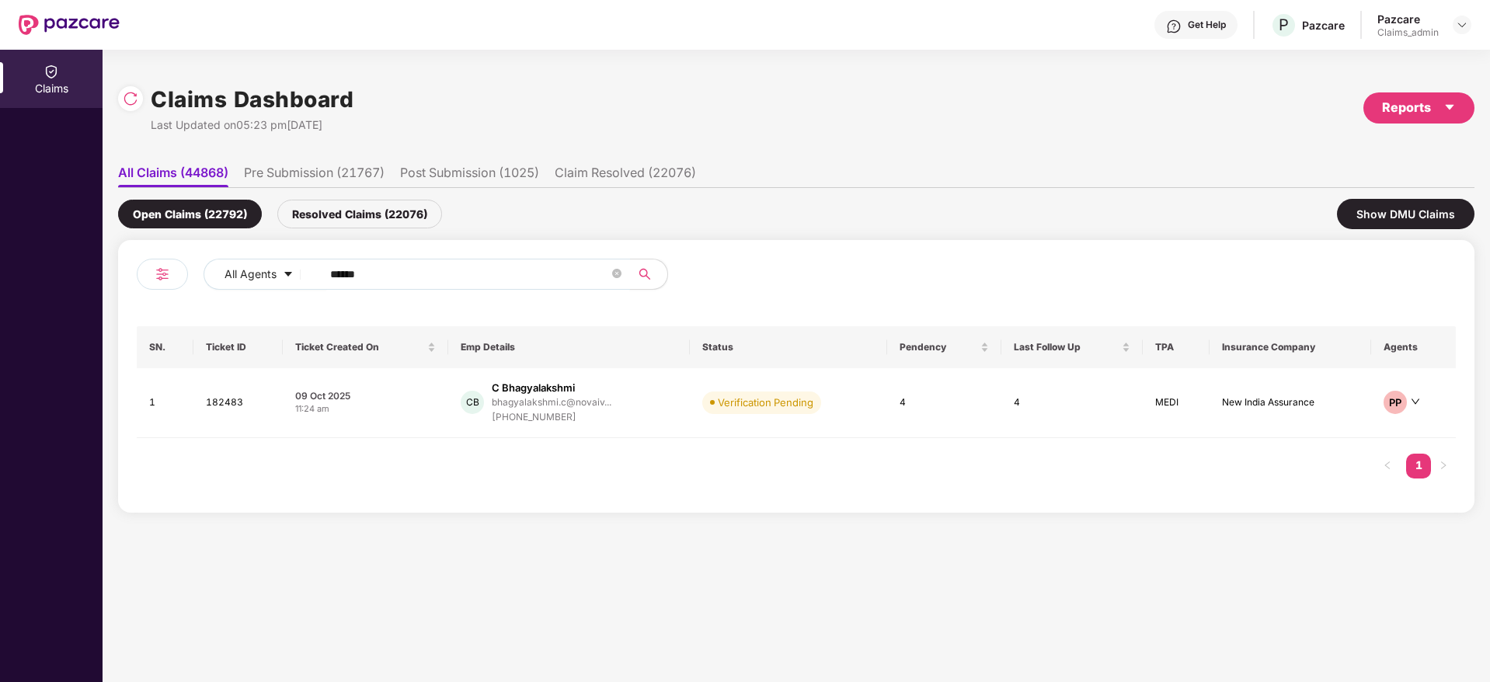
drag, startPoint x: 430, startPoint y: 249, endPoint x: 402, endPoint y: 273, distance: 36.8
click at [402, 273] on div "All Agents ****** SN. Ticket ID Ticket Created On Emp Details Status Pendency L…" at bounding box center [796, 376] width 1356 height 273
click at [402, 273] on input "******" at bounding box center [469, 274] width 279 height 23
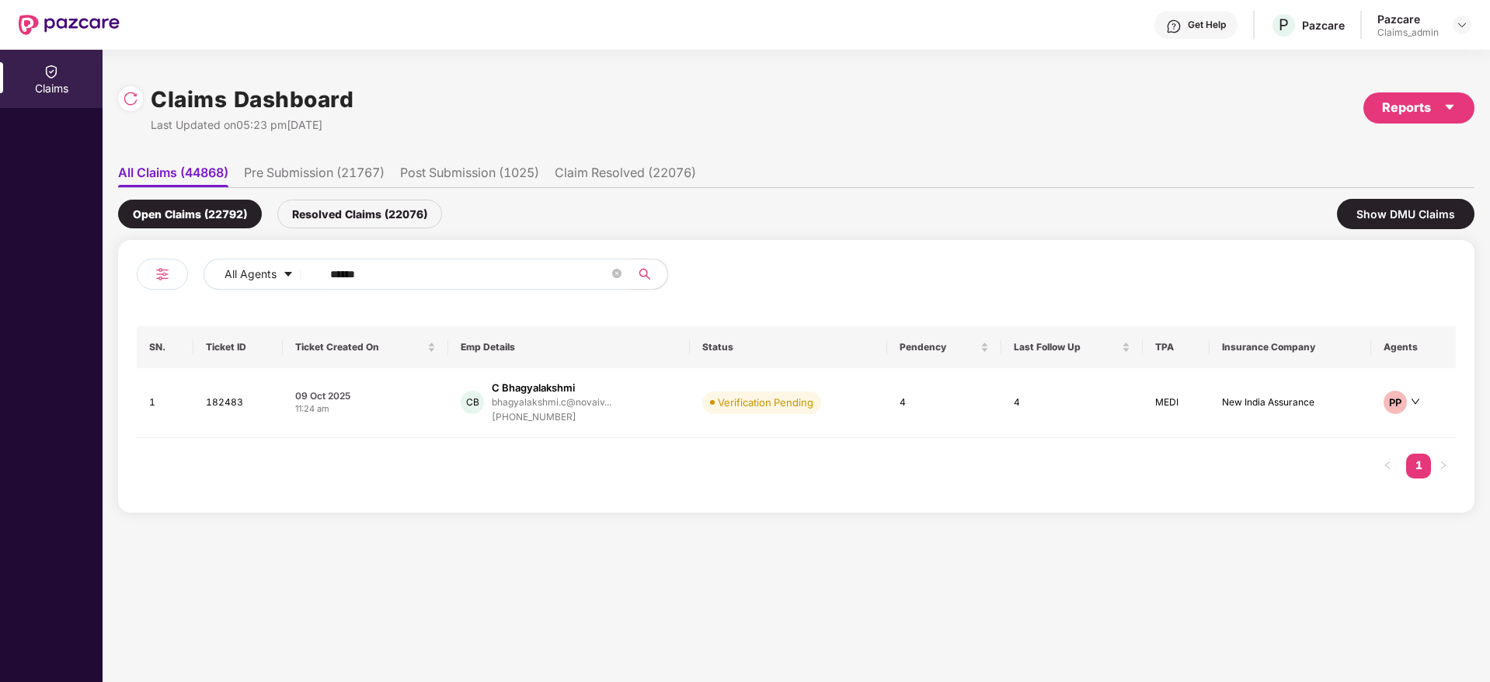
click at [402, 273] on input "******" at bounding box center [469, 274] width 279 height 23
paste input "*******"
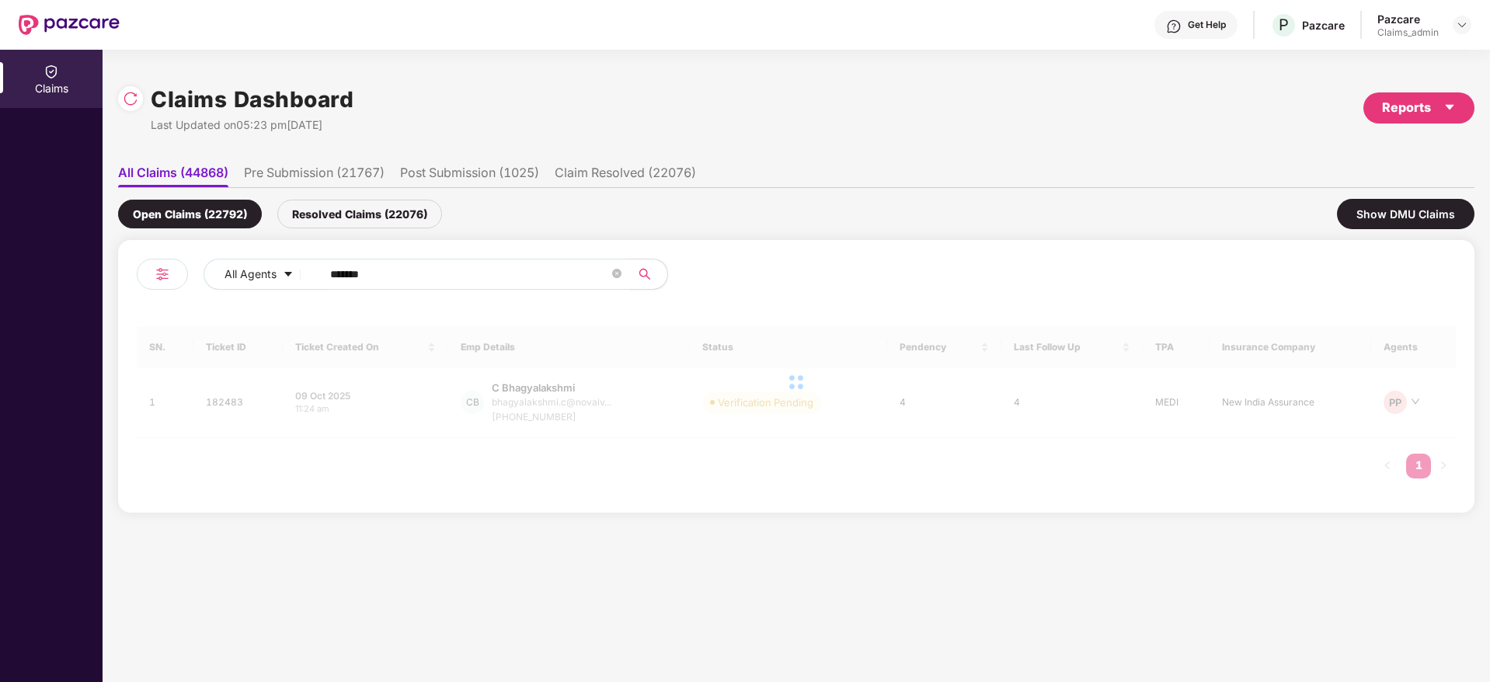
click at [336, 271] on input "*******" at bounding box center [469, 274] width 279 height 23
click at [336, 271] on input "******" at bounding box center [469, 274] width 279 height 23
type input "******"
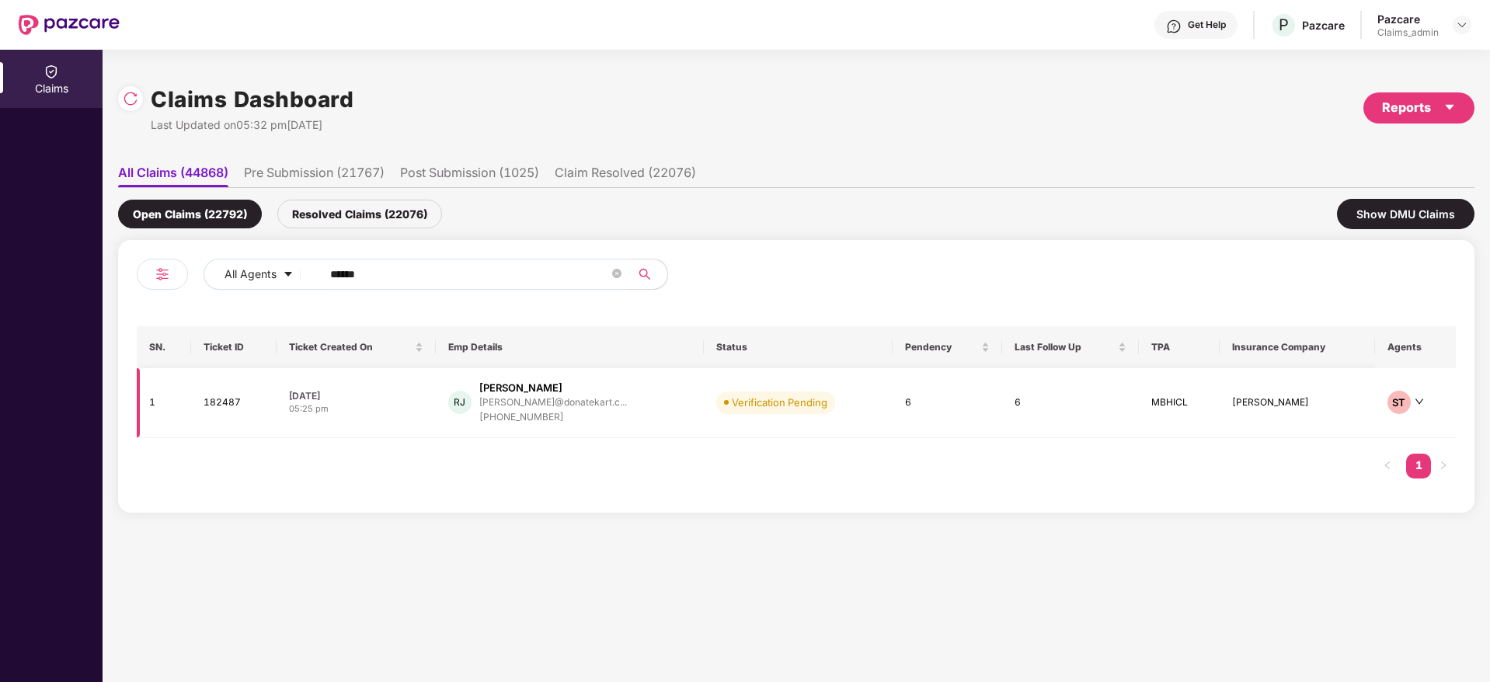
click at [395, 406] on div "05:25 pm" at bounding box center [356, 408] width 134 height 13
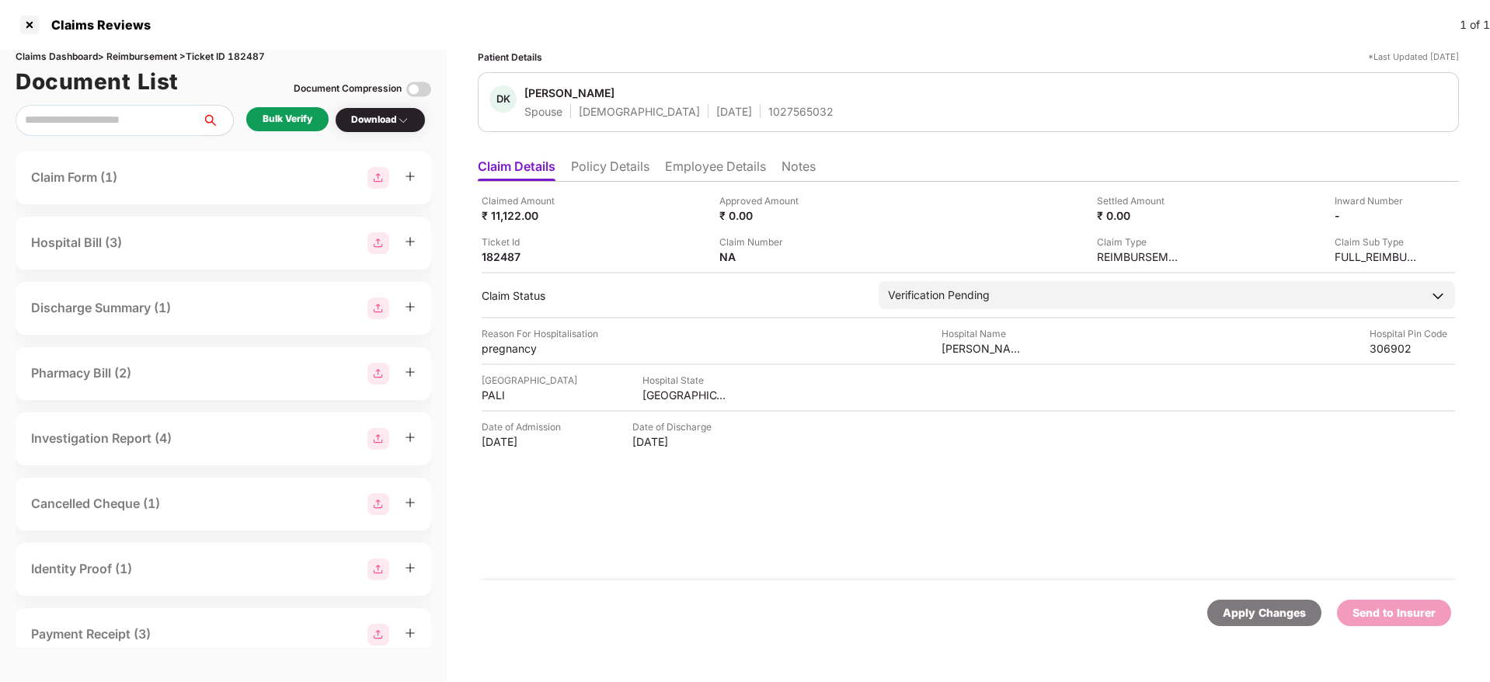
click at [267, 121] on div "Bulk Verify" at bounding box center [288, 119] width 50 height 15
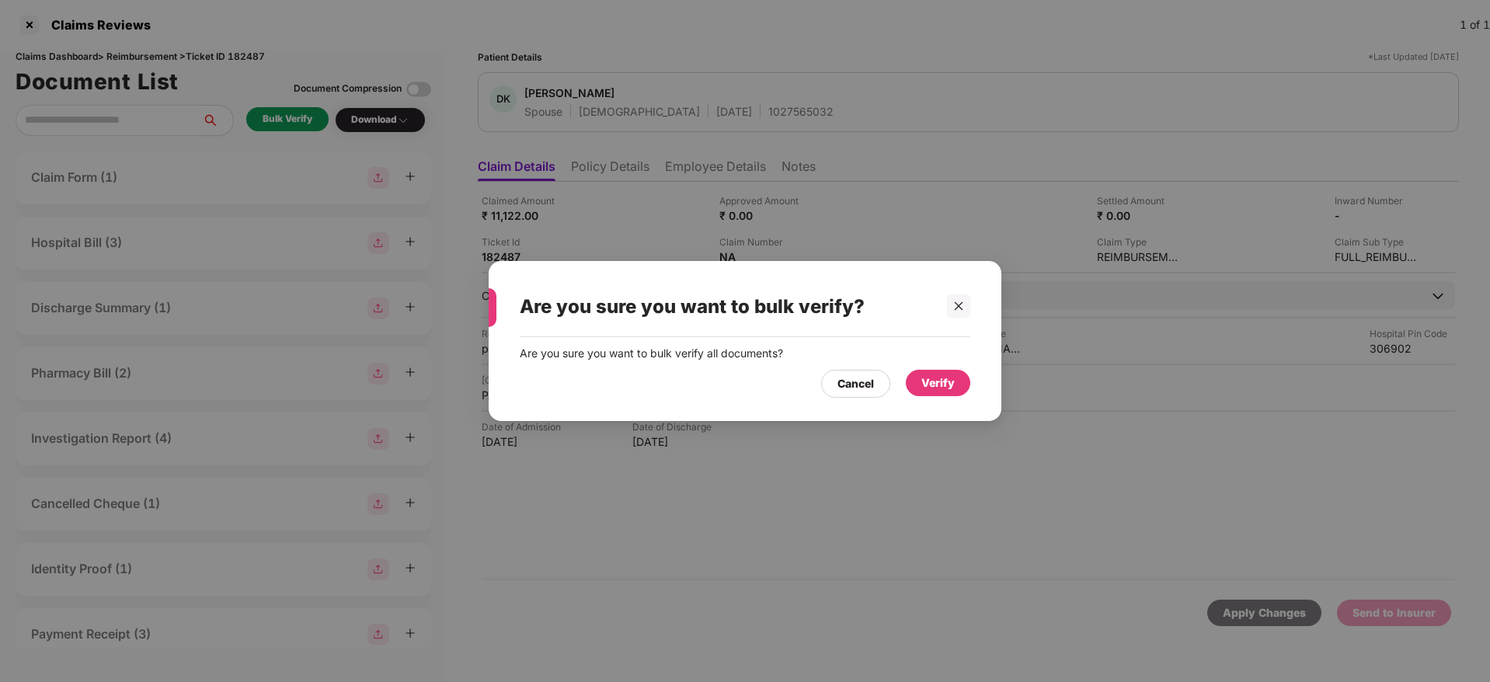
click at [927, 384] on div "Verify" at bounding box center [937, 382] width 33 height 17
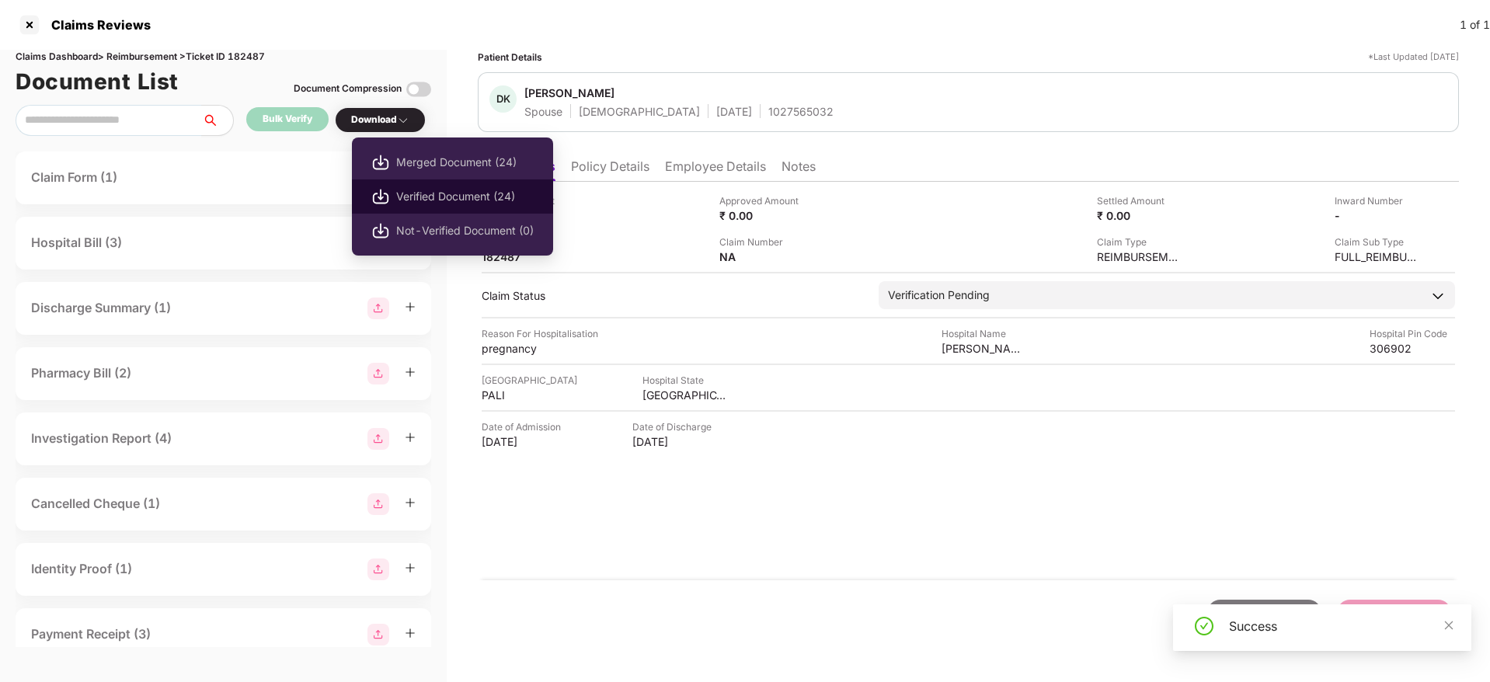
click at [451, 204] on span "Verified Document (24)" at bounding box center [465, 196] width 138 height 17
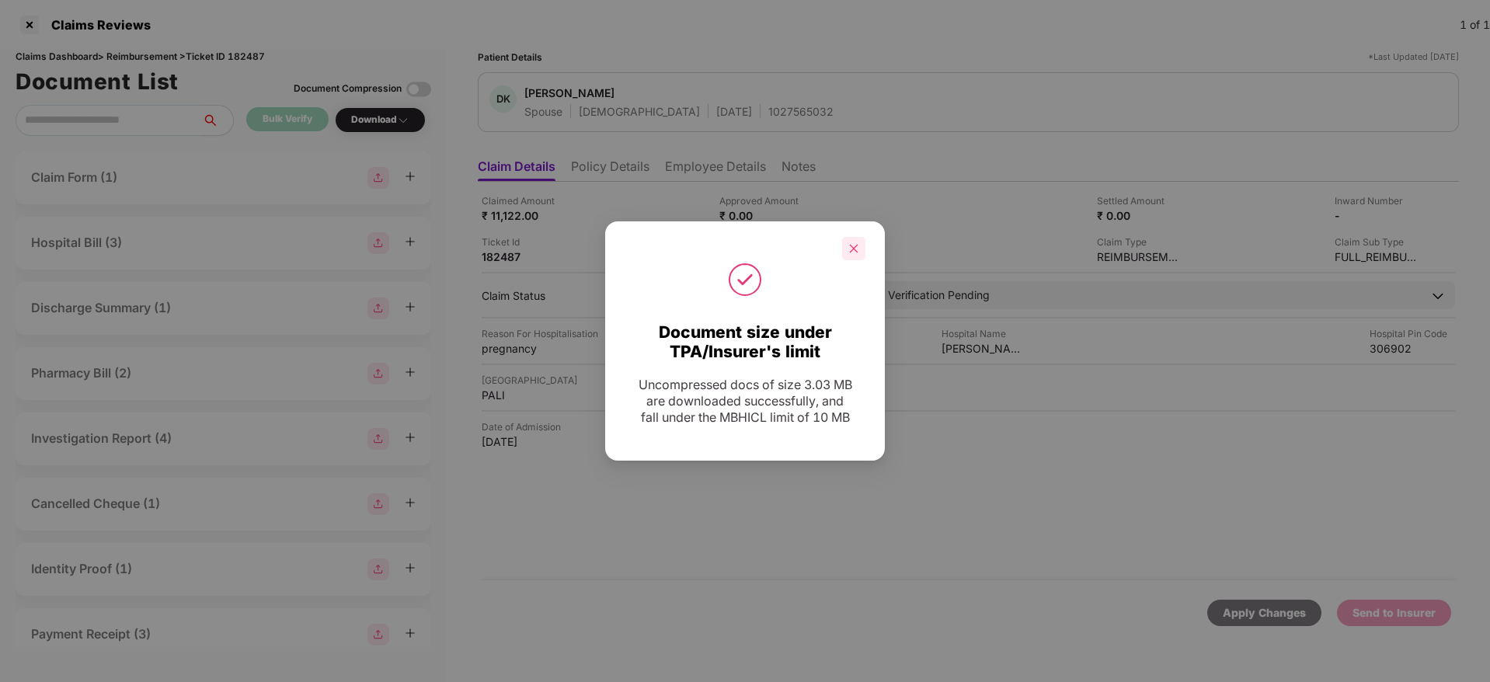
click at [851, 243] on icon "close" at bounding box center [853, 248] width 11 height 11
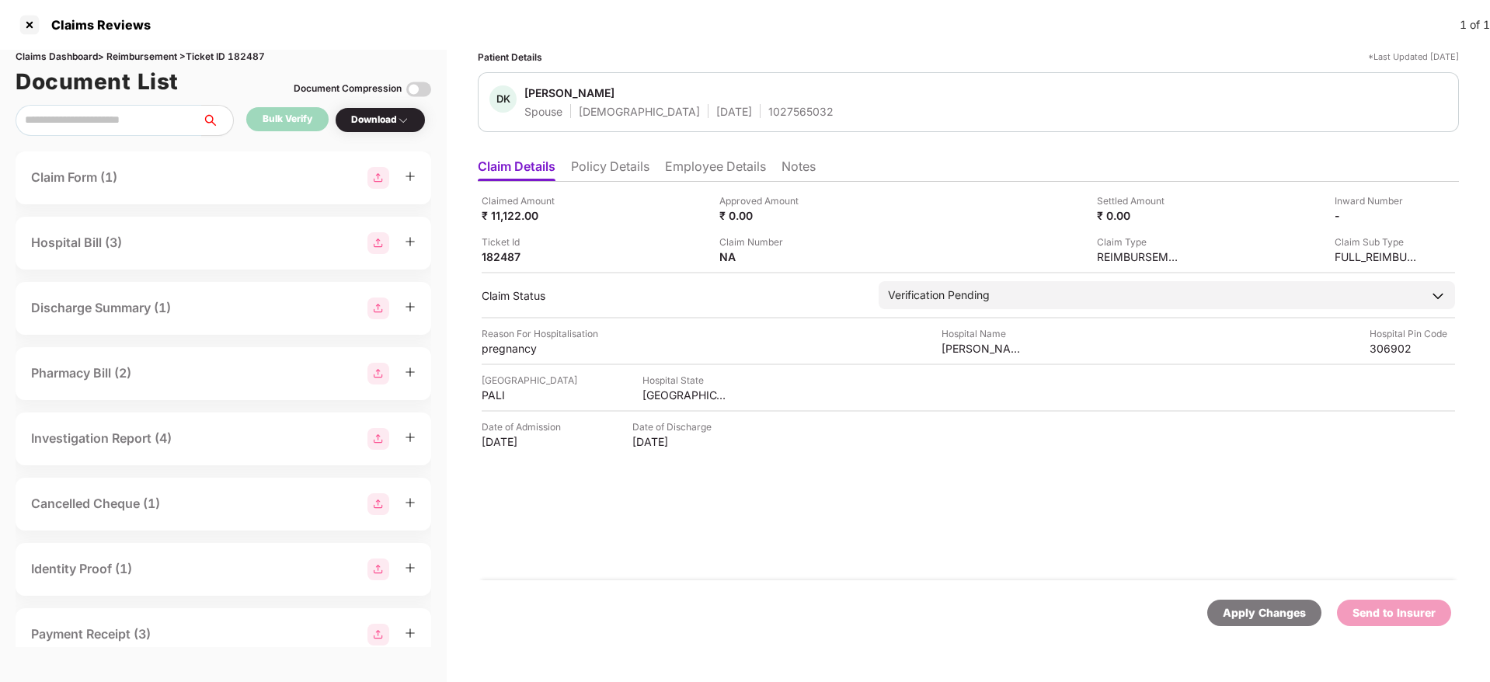
click at [615, 163] on li "Policy Details" at bounding box center [610, 169] width 78 height 23
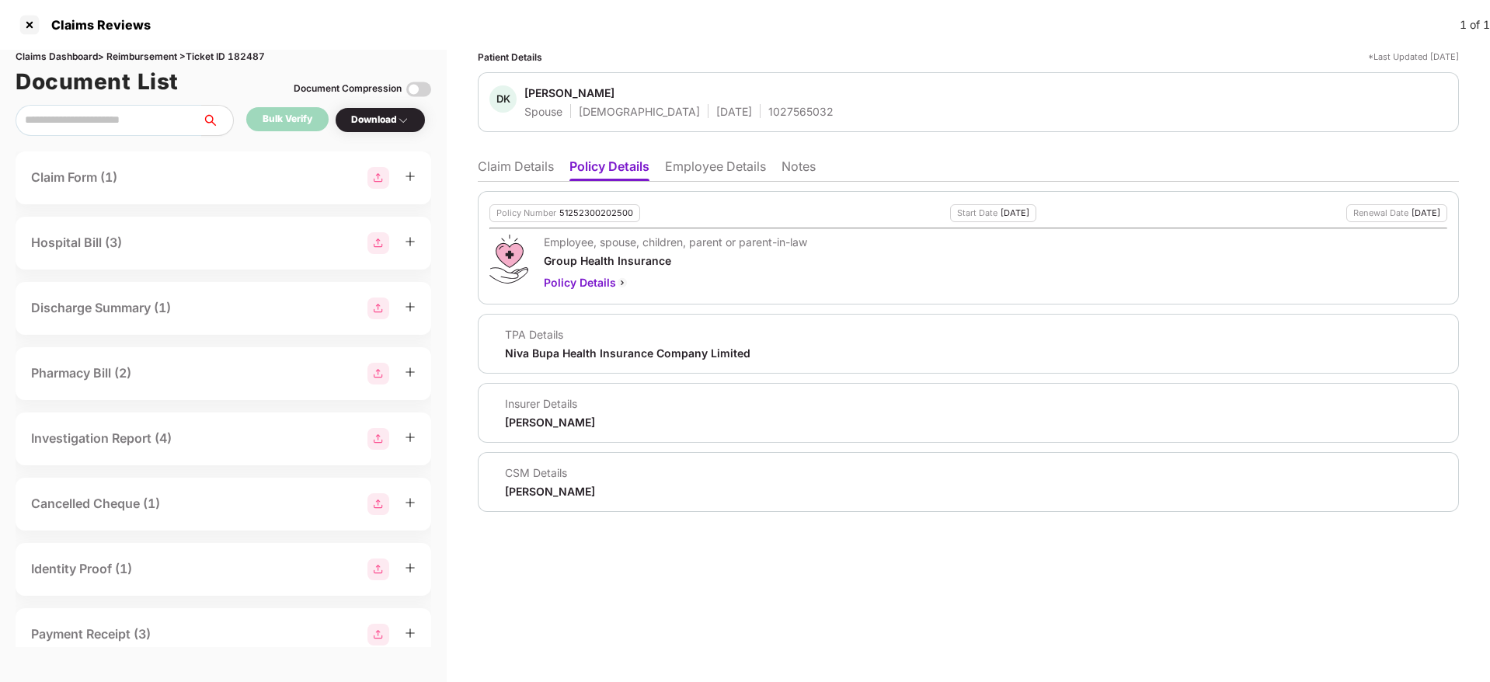
click at [535, 177] on li "Claim Details" at bounding box center [516, 169] width 76 height 23
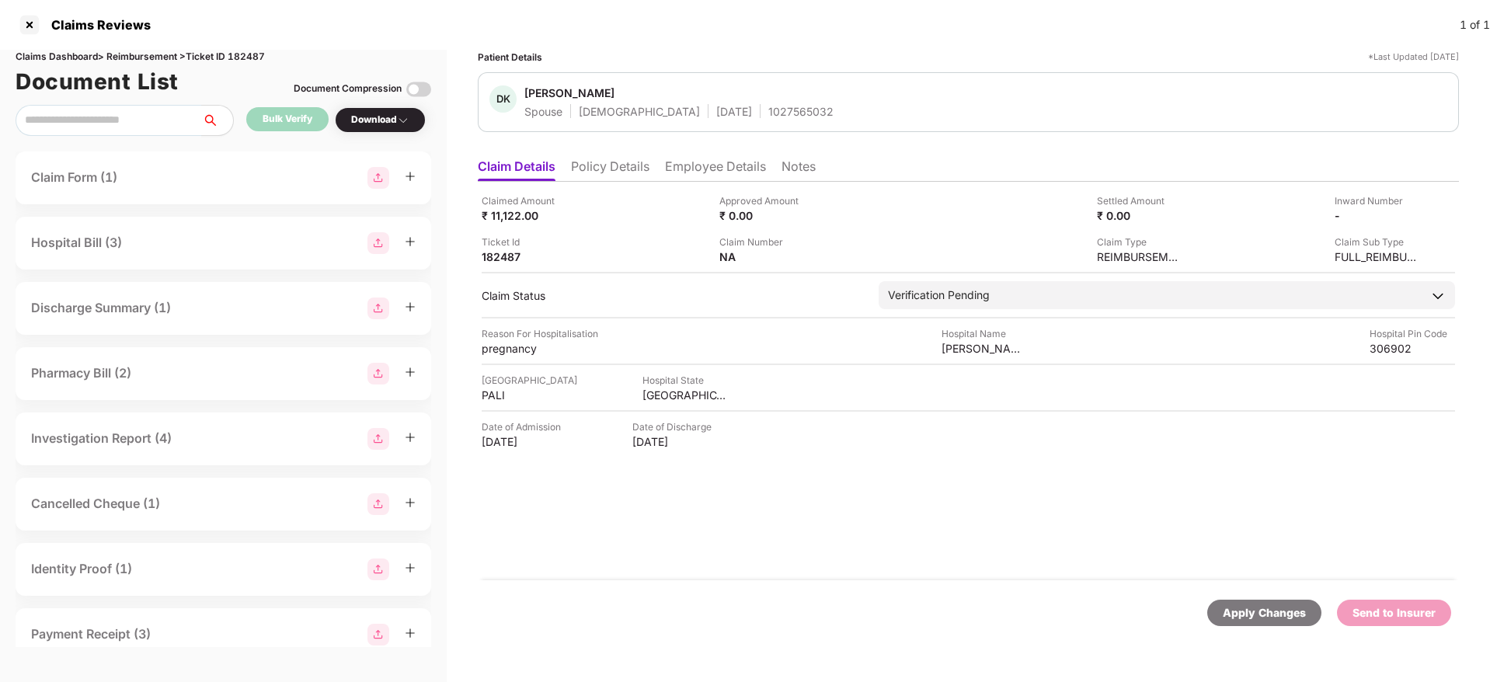
click at [588, 184] on div "Claimed Amount ₹ 11,122.00 Approved Amount ₹ 0.00 Settled Amount ₹ 0.00 Inward …" at bounding box center [968, 381] width 981 height 399
click at [587, 168] on li "Policy Details" at bounding box center [610, 169] width 78 height 23
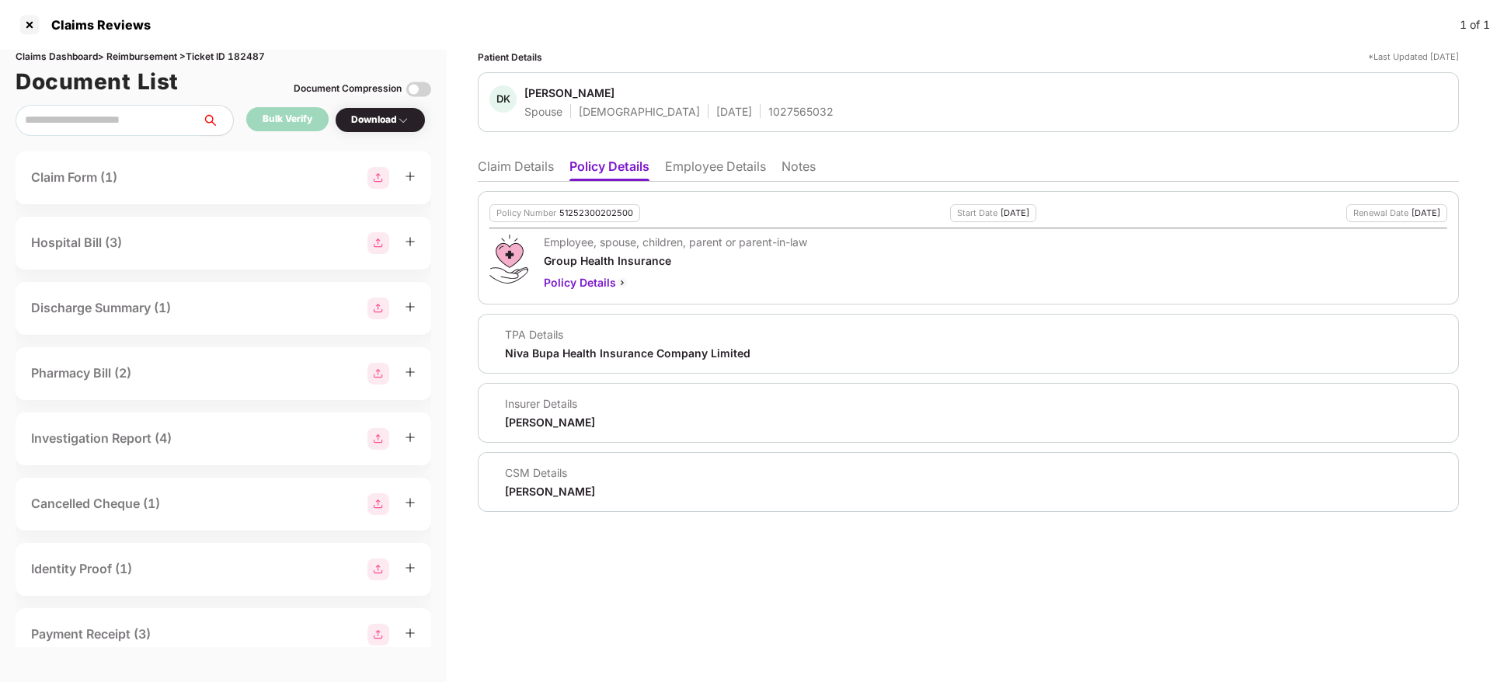
click at [523, 161] on li "Claim Details" at bounding box center [516, 169] width 76 height 23
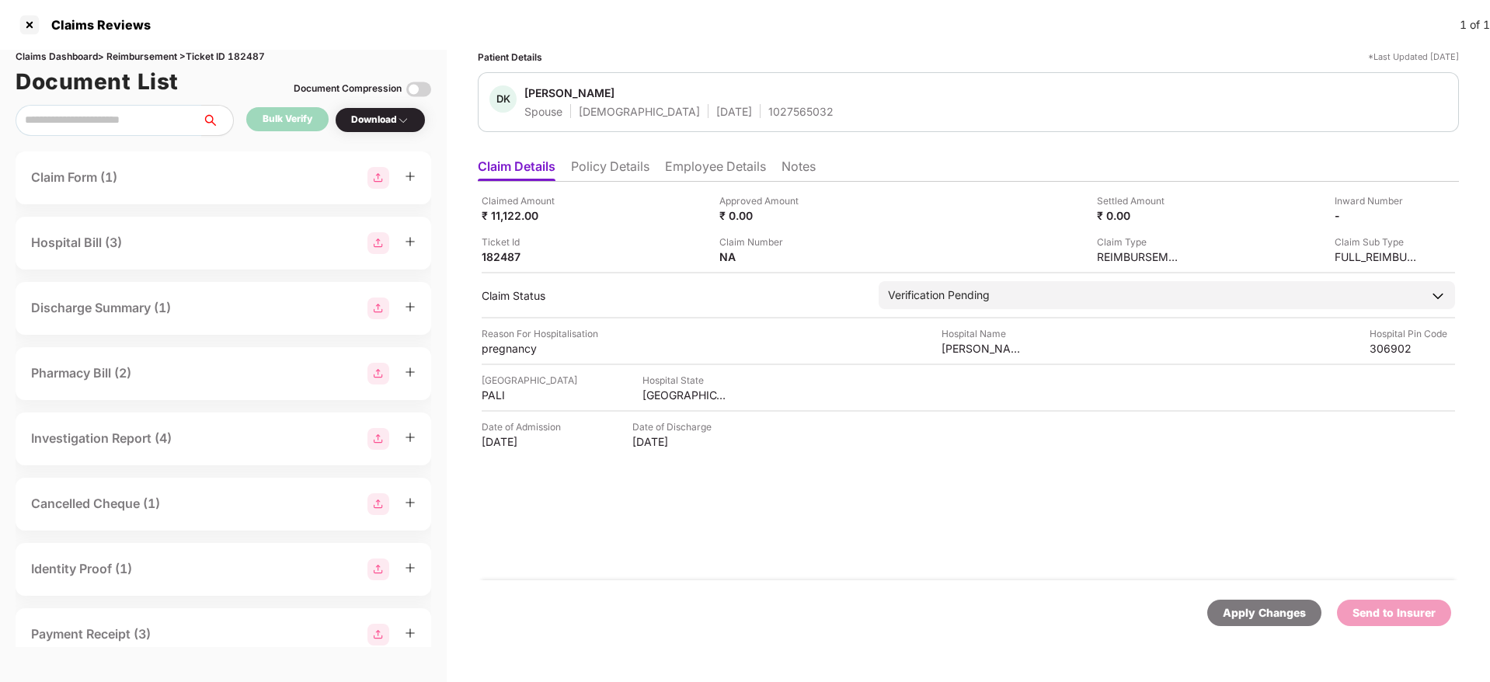
click at [629, 165] on li "Policy Details" at bounding box center [610, 169] width 78 height 23
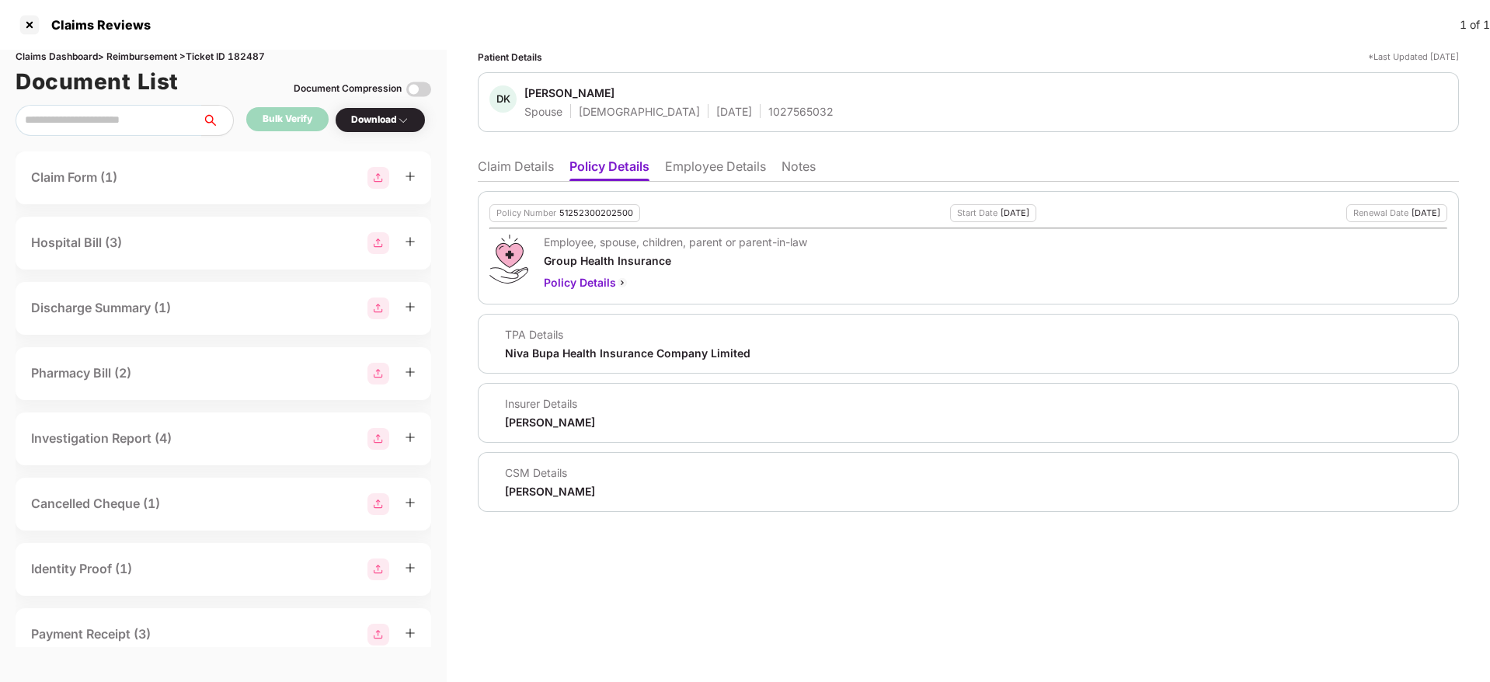
click at [517, 168] on li "Claim Details" at bounding box center [516, 169] width 76 height 23
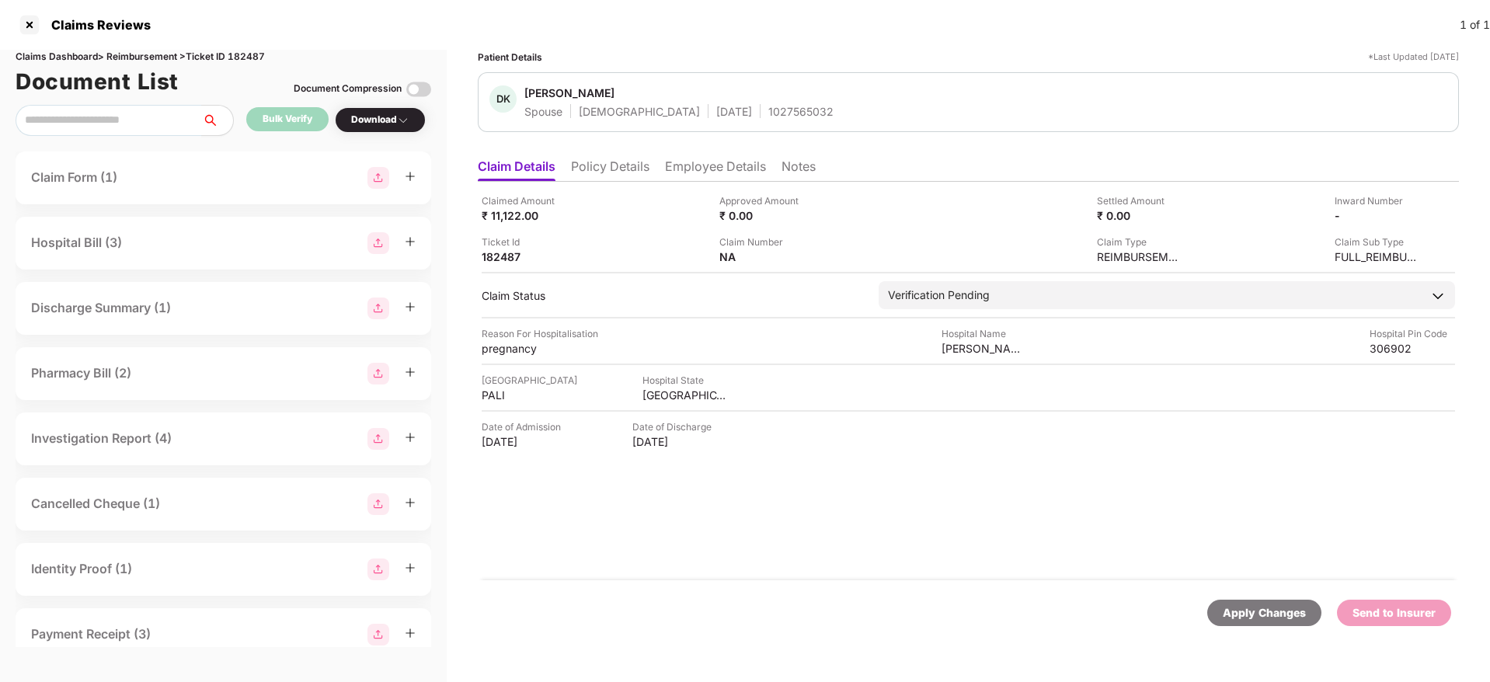
click at [596, 168] on li "Policy Details" at bounding box center [610, 169] width 78 height 23
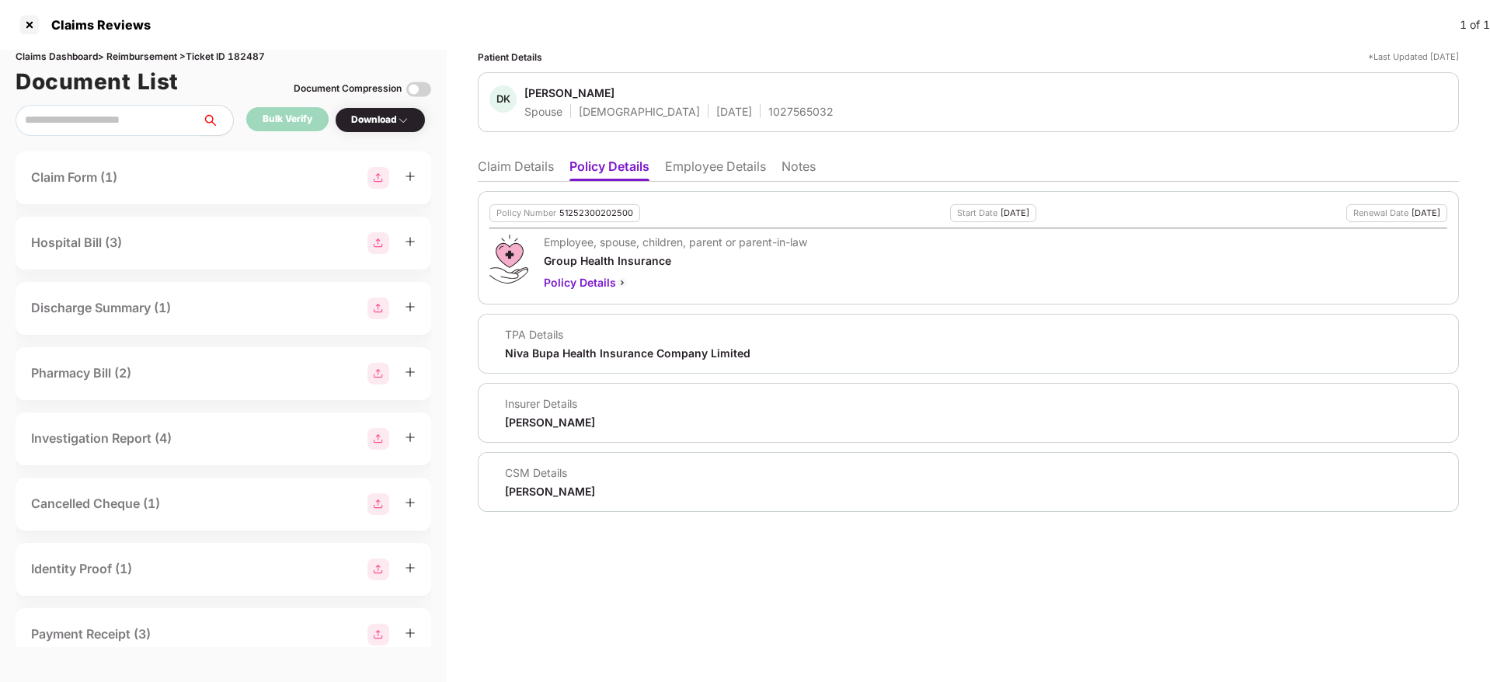
click at [768, 114] on div "1027565032" at bounding box center [800, 111] width 65 height 15
click at [716, 106] on div "03 Sept 1997" at bounding box center [734, 111] width 36 height 15
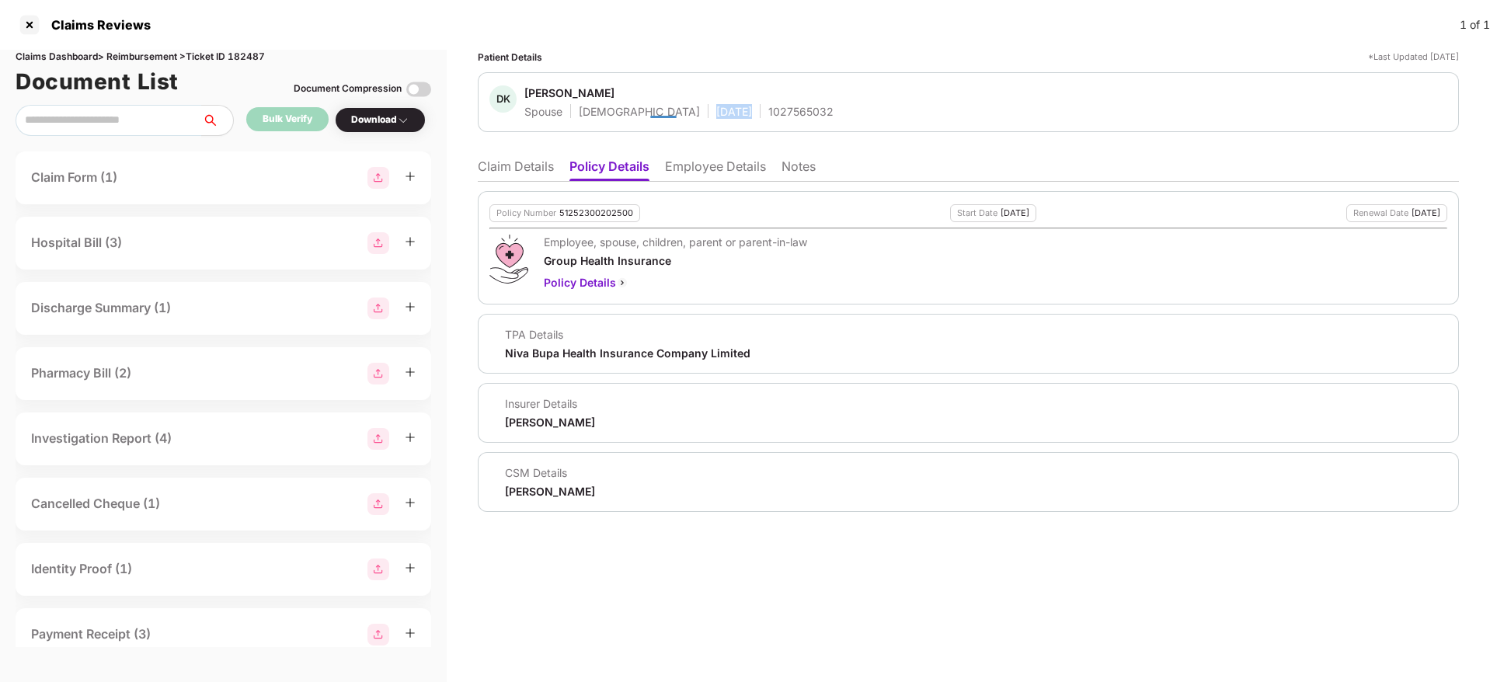
click at [716, 106] on div "03 Sept 1997" at bounding box center [734, 111] width 36 height 15
click at [569, 92] on div "Deepika Kumari" at bounding box center [569, 92] width 90 height 15
click at [735, 176] on li "Employee Details" at bounding box center [715, 169] width 101 height 23
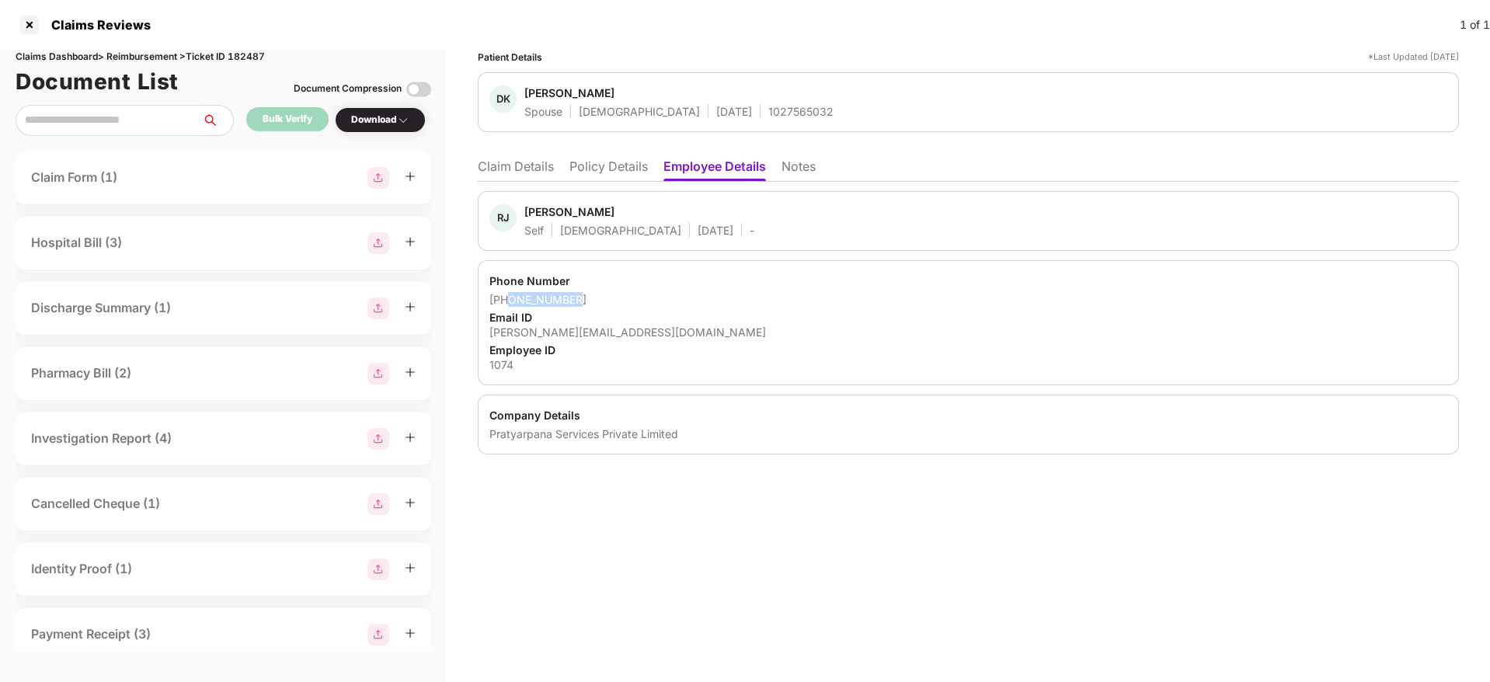
drag, startPoint x: 583, startPoint y: 299, endPoint x: 509, endPoint y: 299, distance: 74.6
click at [509, 299] on div "[PHONE_NUMBER]" at bounding box center [968, 299] width 958 height 15
click at [517, 166] on li "Claim Details" at bounding box center [516, 169] width 76 height 23
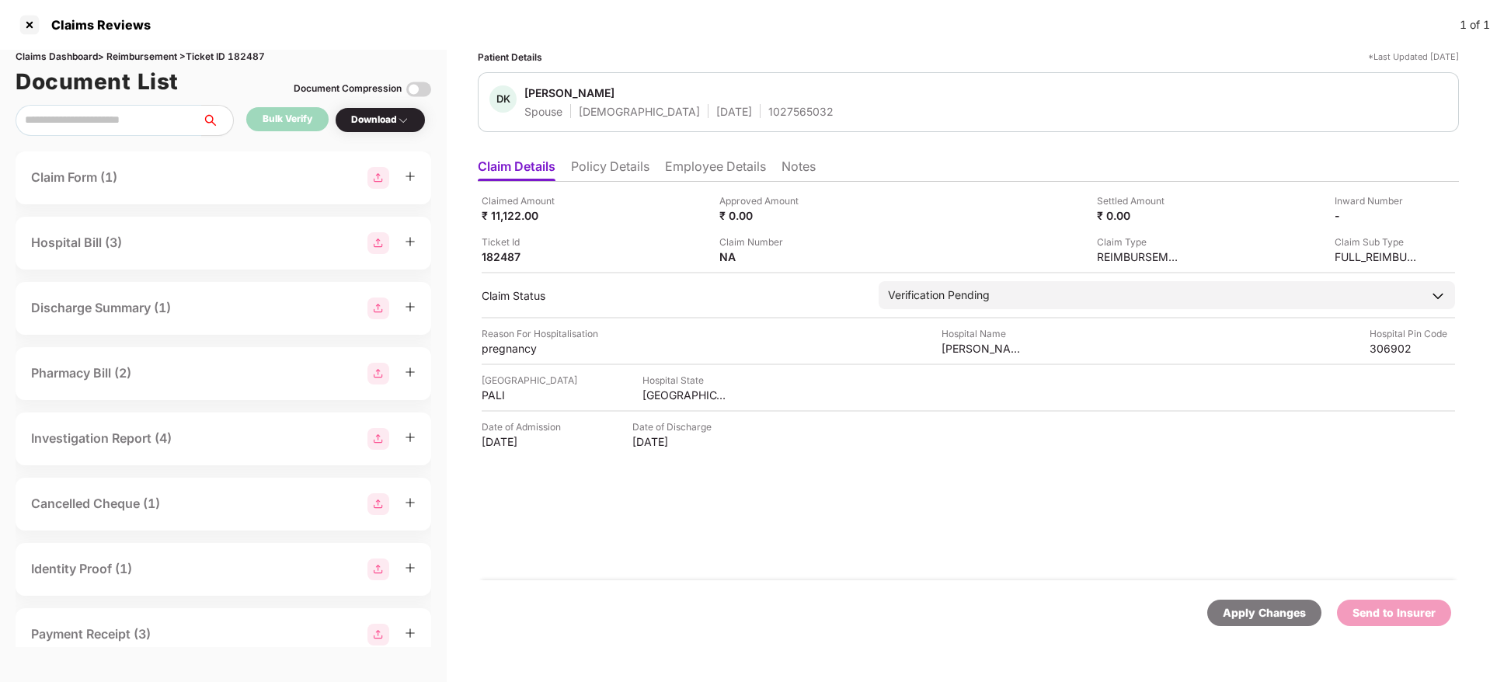
click at [1332, 256] on div "Claim Sub Type FULL_REIMBURSEMENT" at bounding box center [1307, 250] width 226 height 30
click at [494, 395] on div "PALI" at bounding box center [524, 395] width 85 height 15
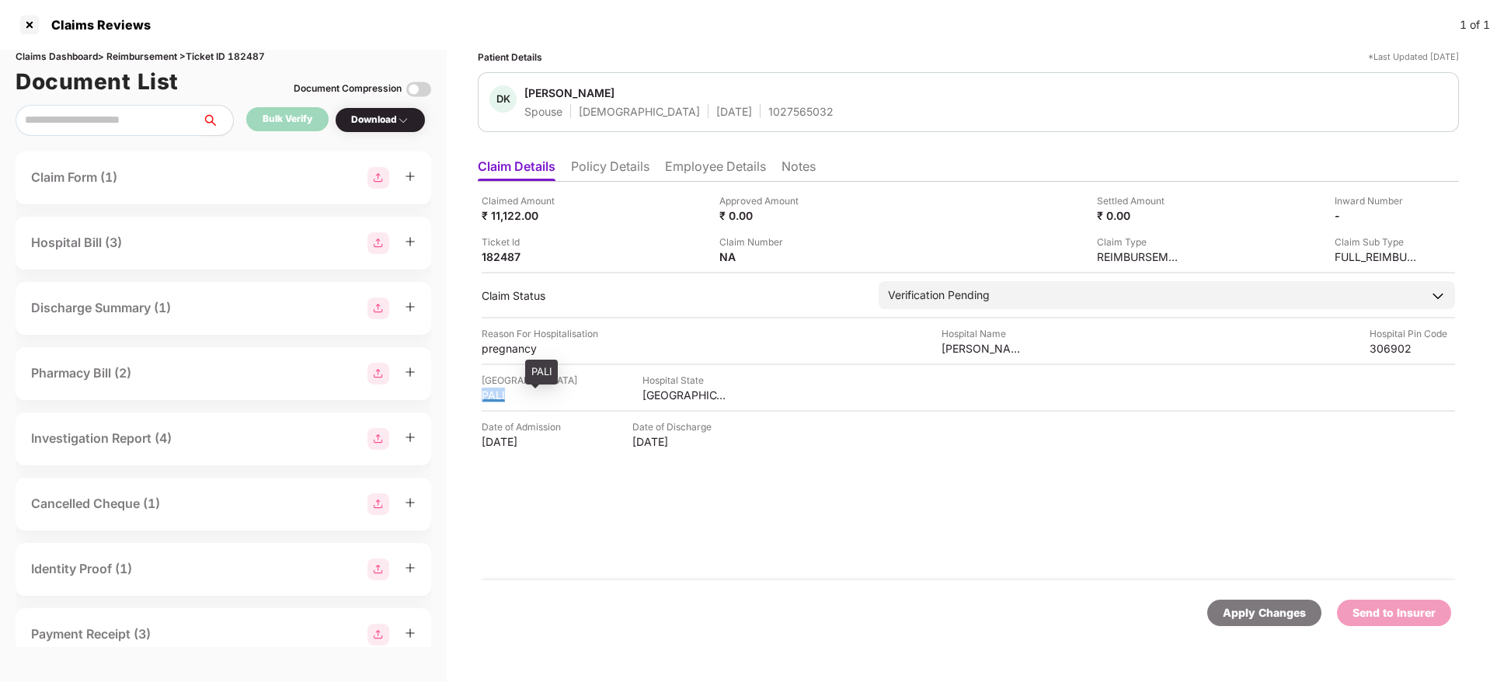
click at [494, 395] on div "PALI" at bounding box center [524, 395] width 85 height 15
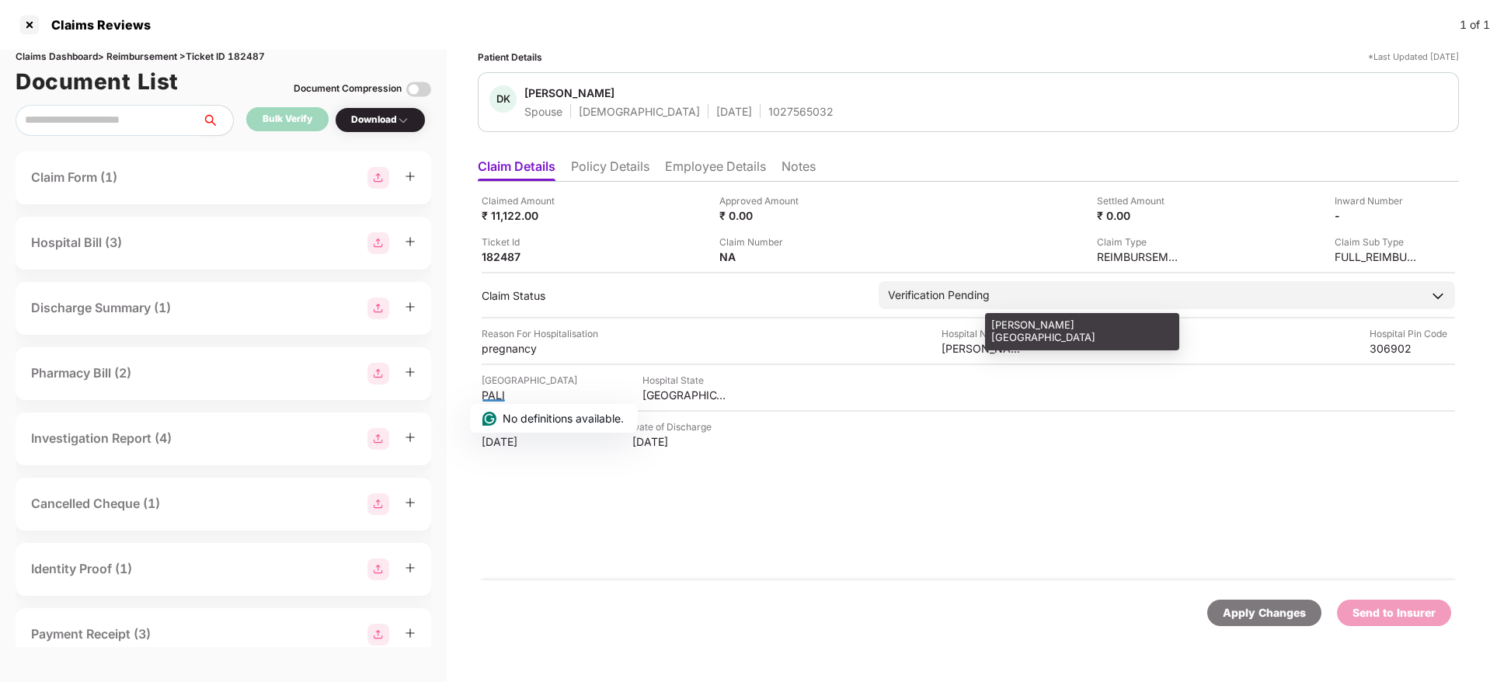
click at [948, 344] on div "Bhagwan Mahaveer Hospital" at bounding box center [984, 348] width 85 height 15
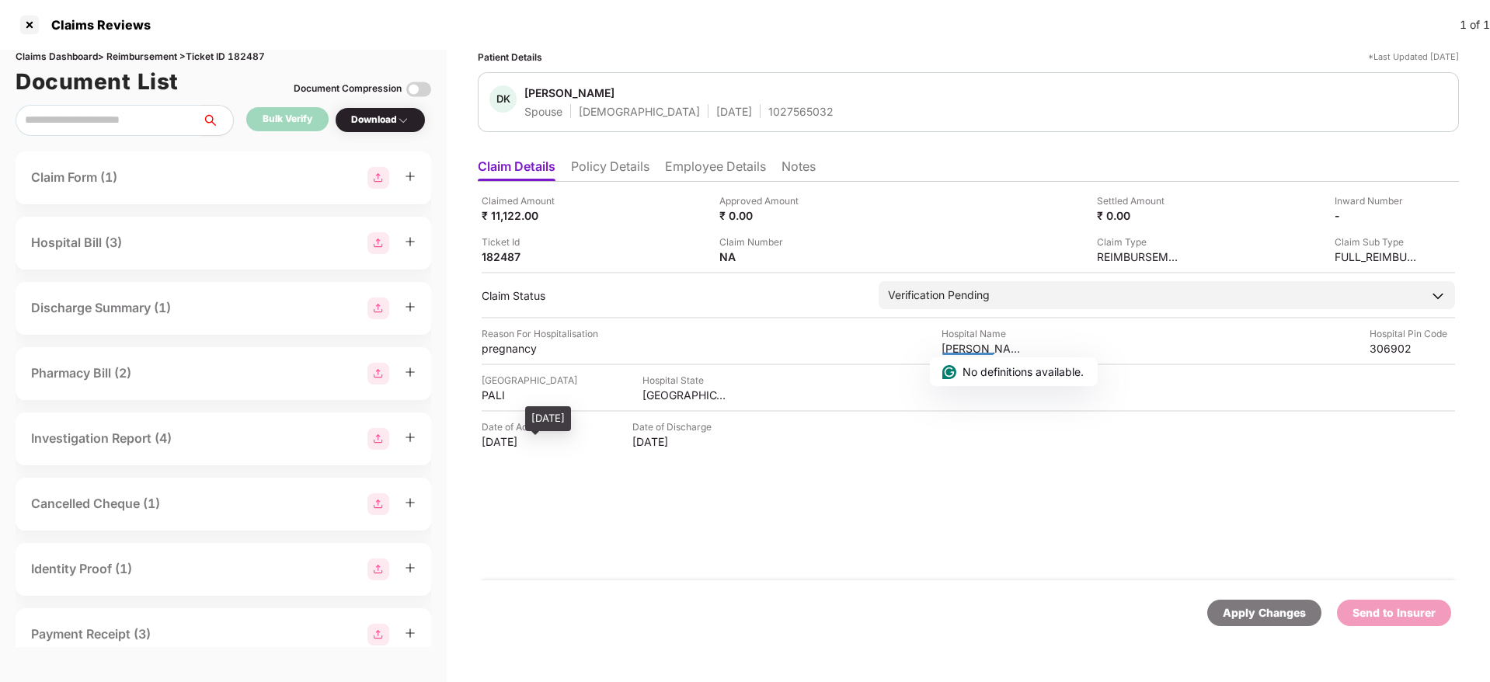
click at [521, 444] on div "23 Sep 2025" at bounding box center [524, 441] width 85 height 15
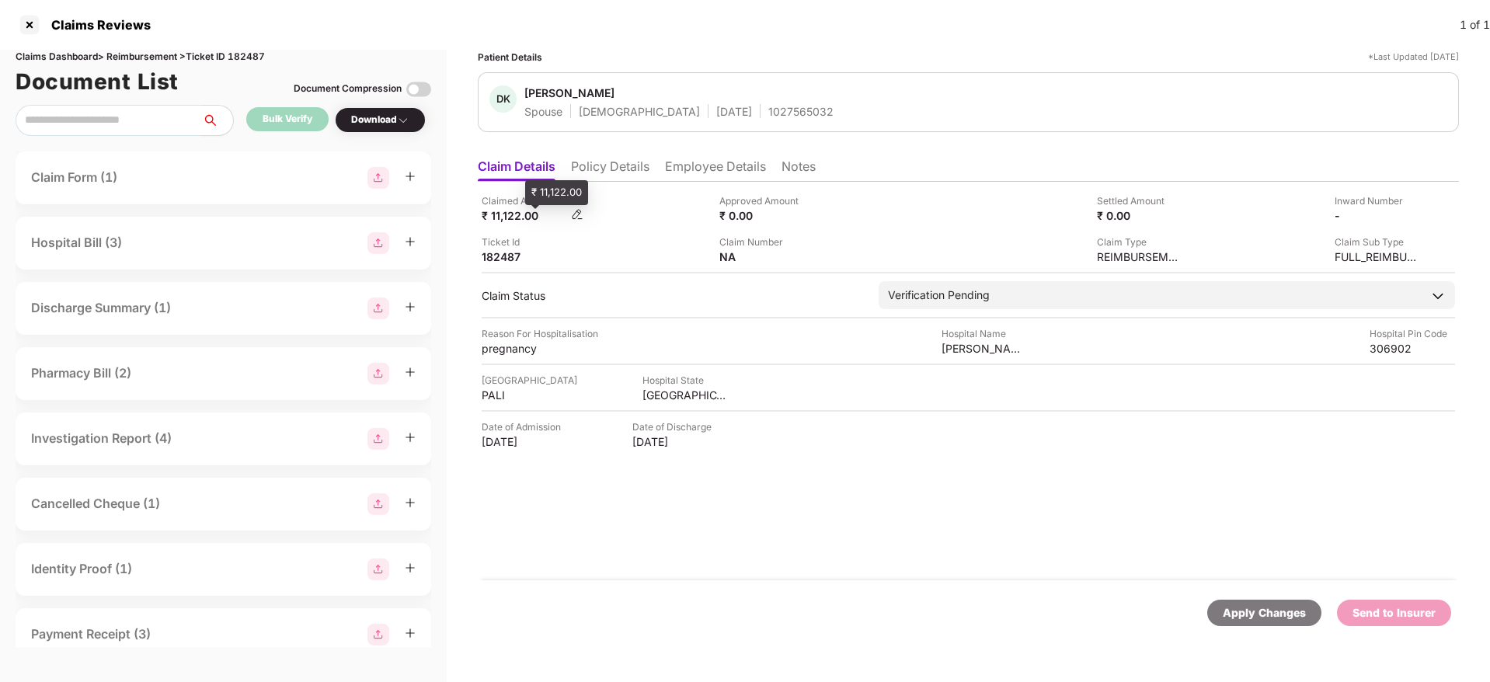
click at [500, 218] on div "₹ 11,122.00" at bounding box center [524, 215] width 85 height 15
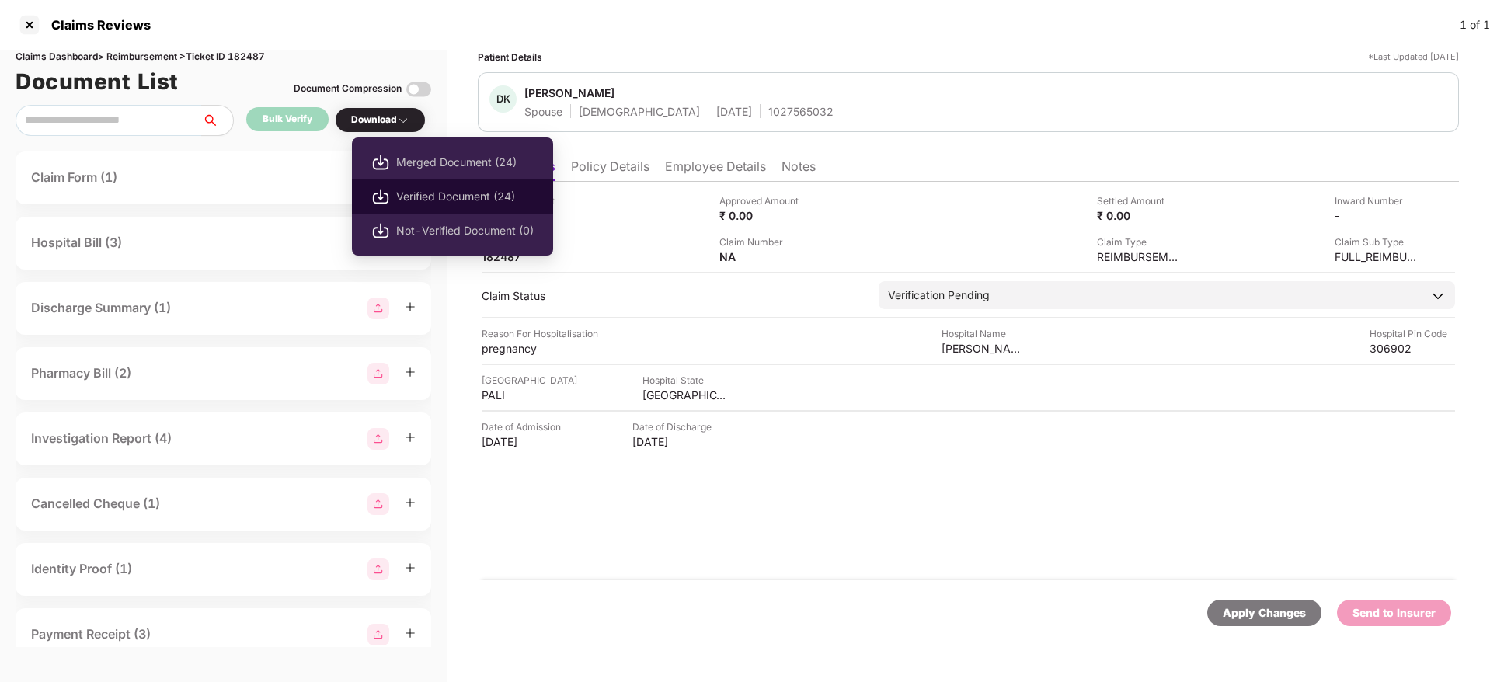
click at [466, 200] on span "Verified Document (24)" at bounding box center [465, 196] width 138 height 17
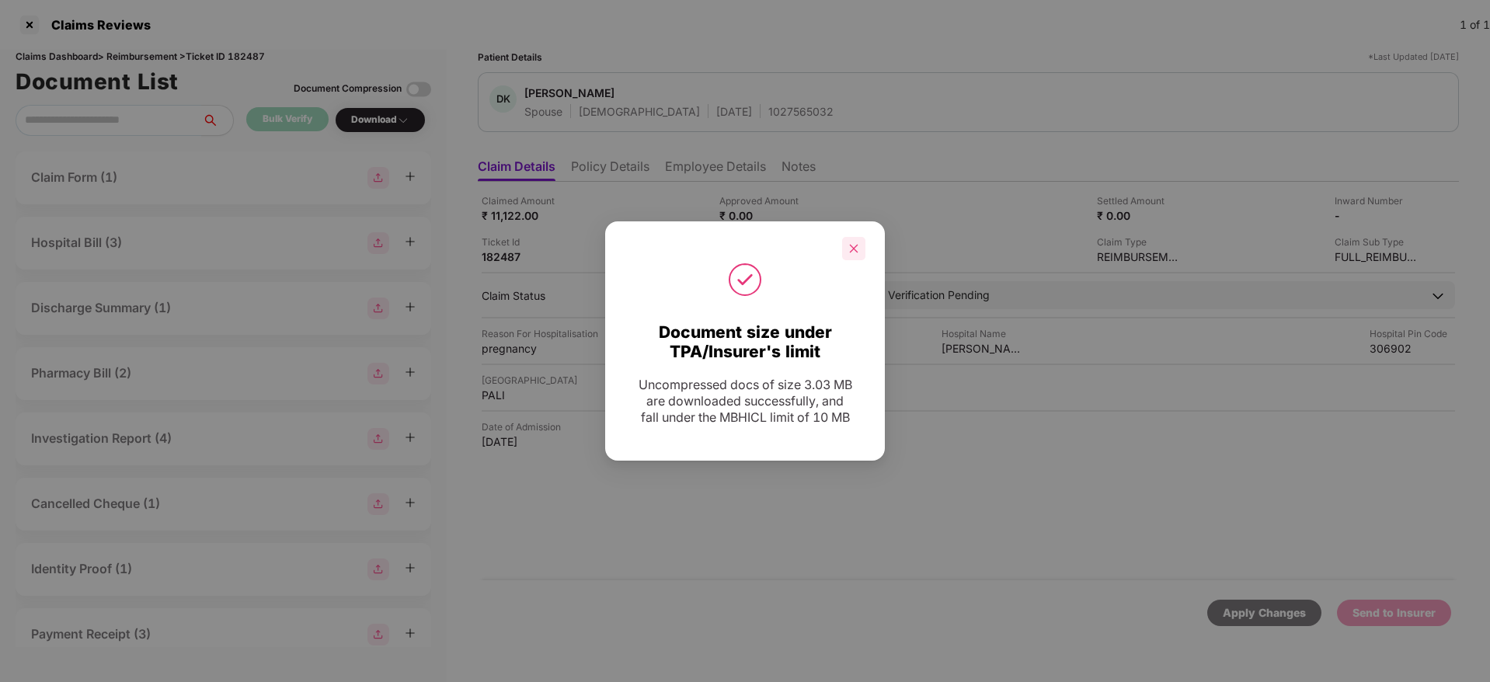
click at [855, 243] on icon "close" at bounding box center [853, 248] width 11 height 11
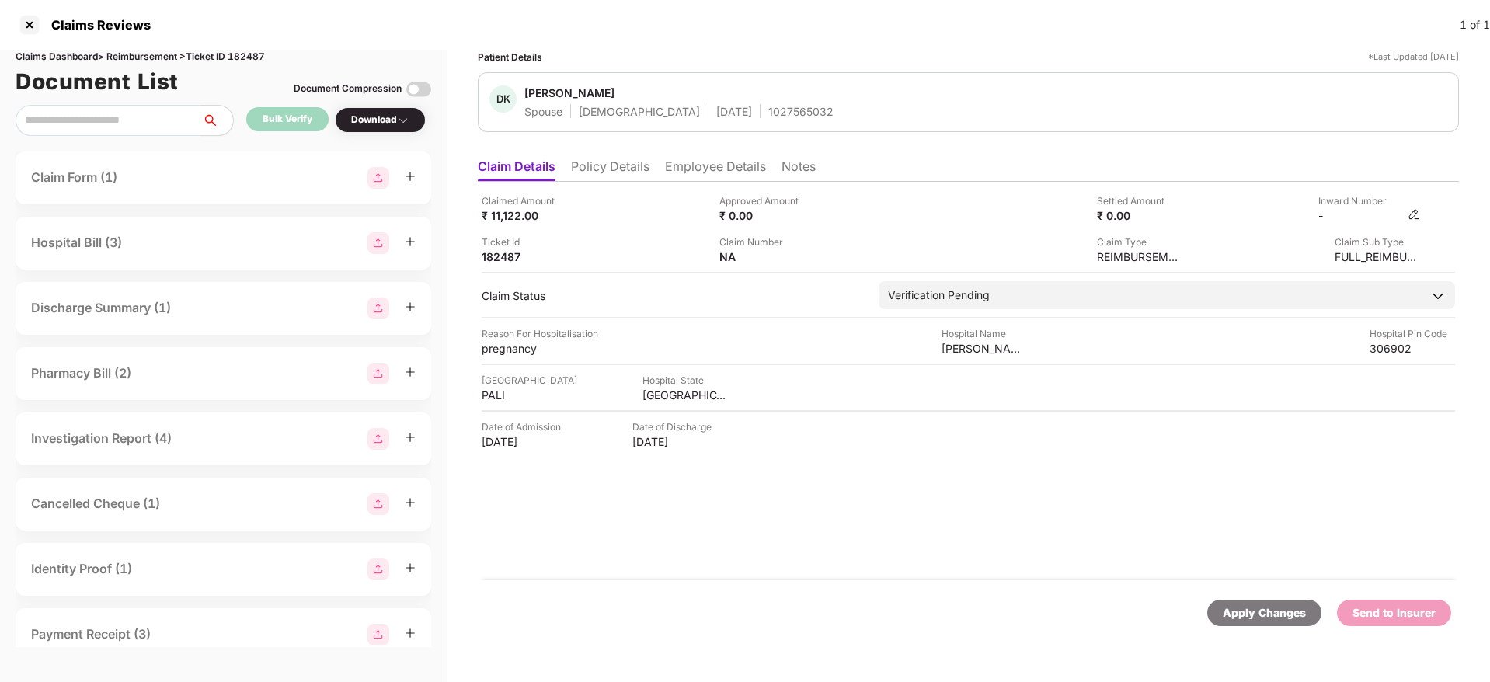
click at [1416, 214] on img at bounding box center [1414, 214] width 12 height 12
click at [1412, 212] on img at bounding box center [1414, 214] width 12 height 12
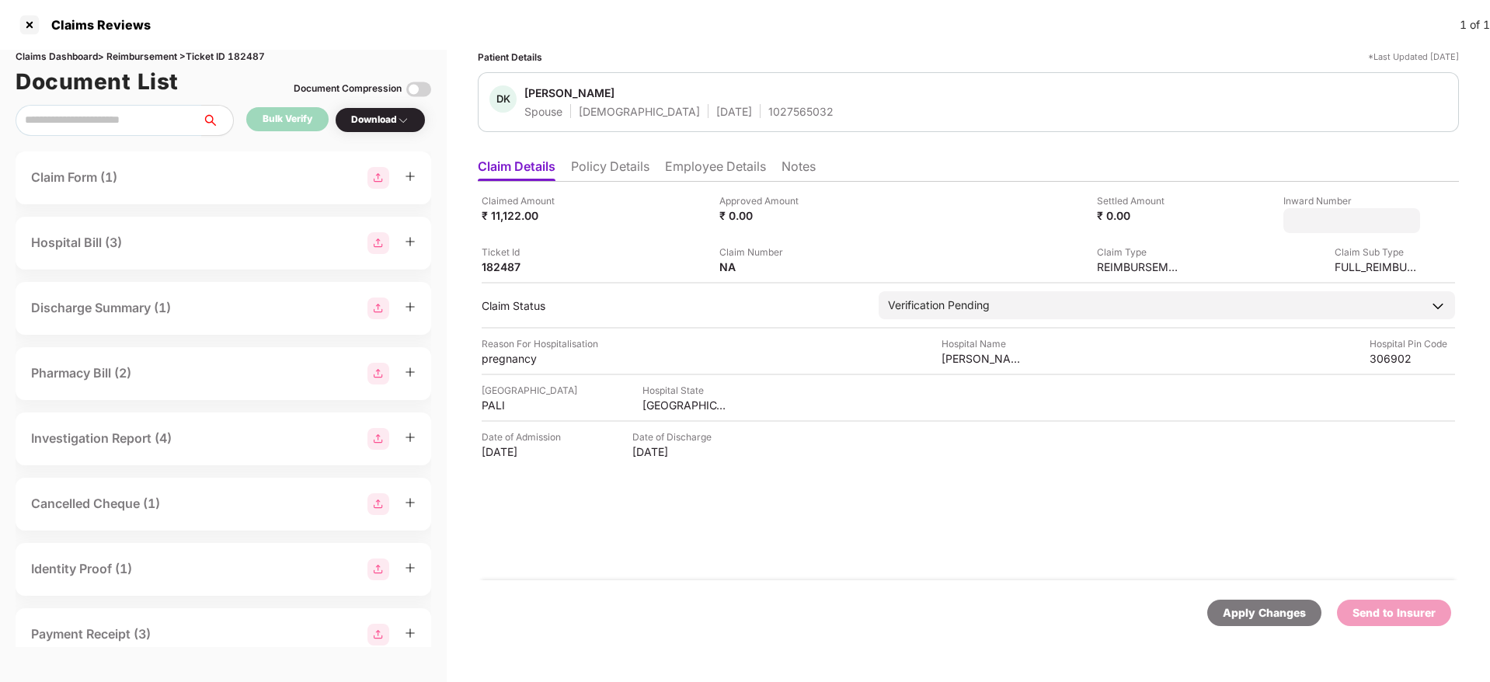
type input "**********"
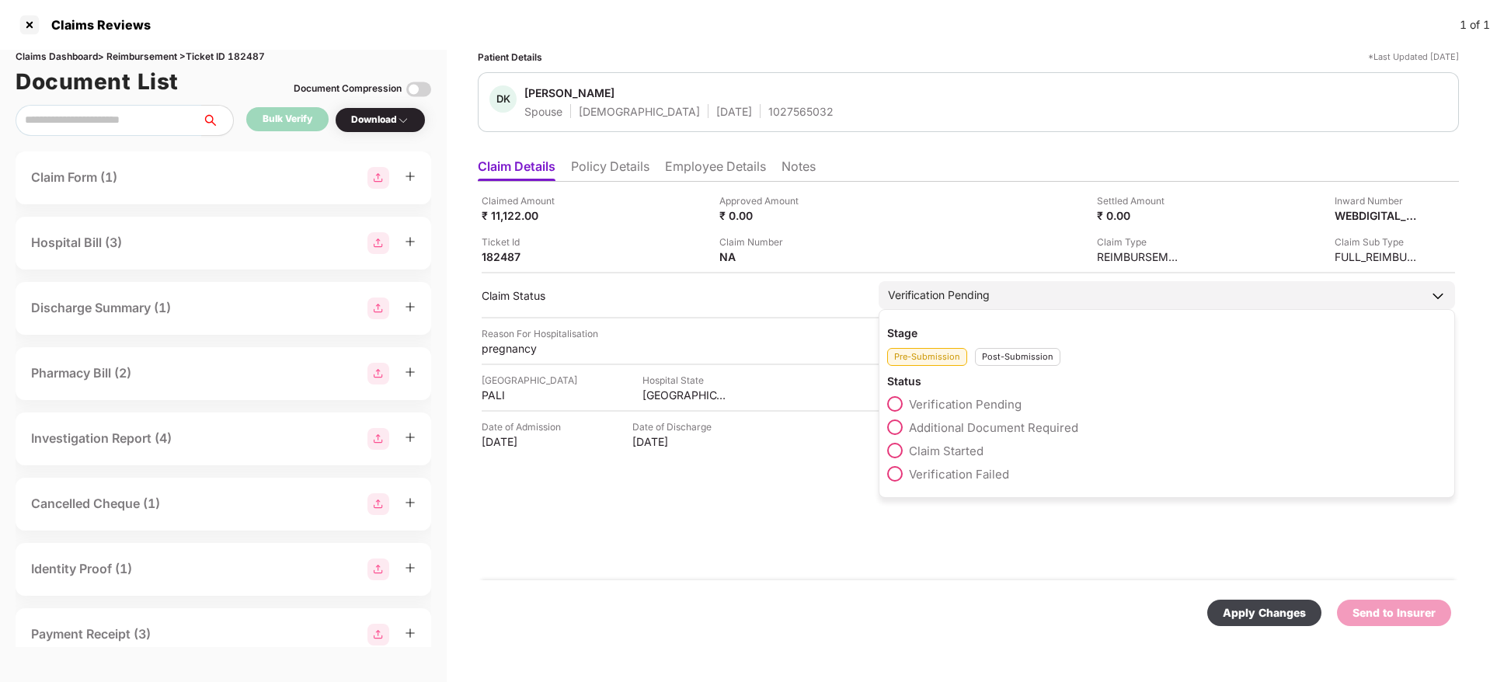
click at [1022, 373] on div "Stage Pre-Submission Post-Submission Status Verification Pending Additional Doc…" at bounding box center [1167, 403] width 576 height 189
click at [1012, 357] on div "Post-Submission" at bounding box center [1017, 357] width 85 height 18
click at [953, 421] on span "Claim Under Process" at bounding box center [967, 427] width 117 height 15
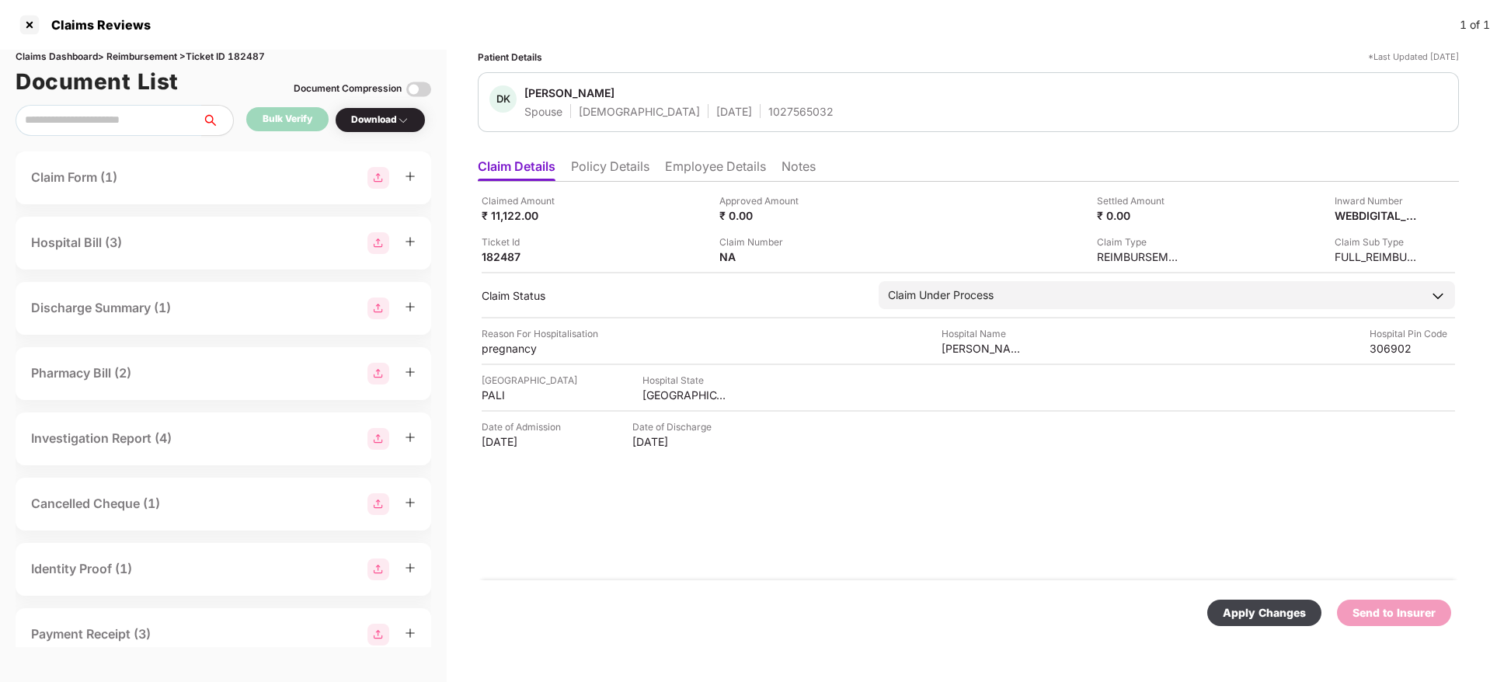
click at [1293, 609] on div "Apply Changes" at bounding box center [1264, 612] width 83 height 17
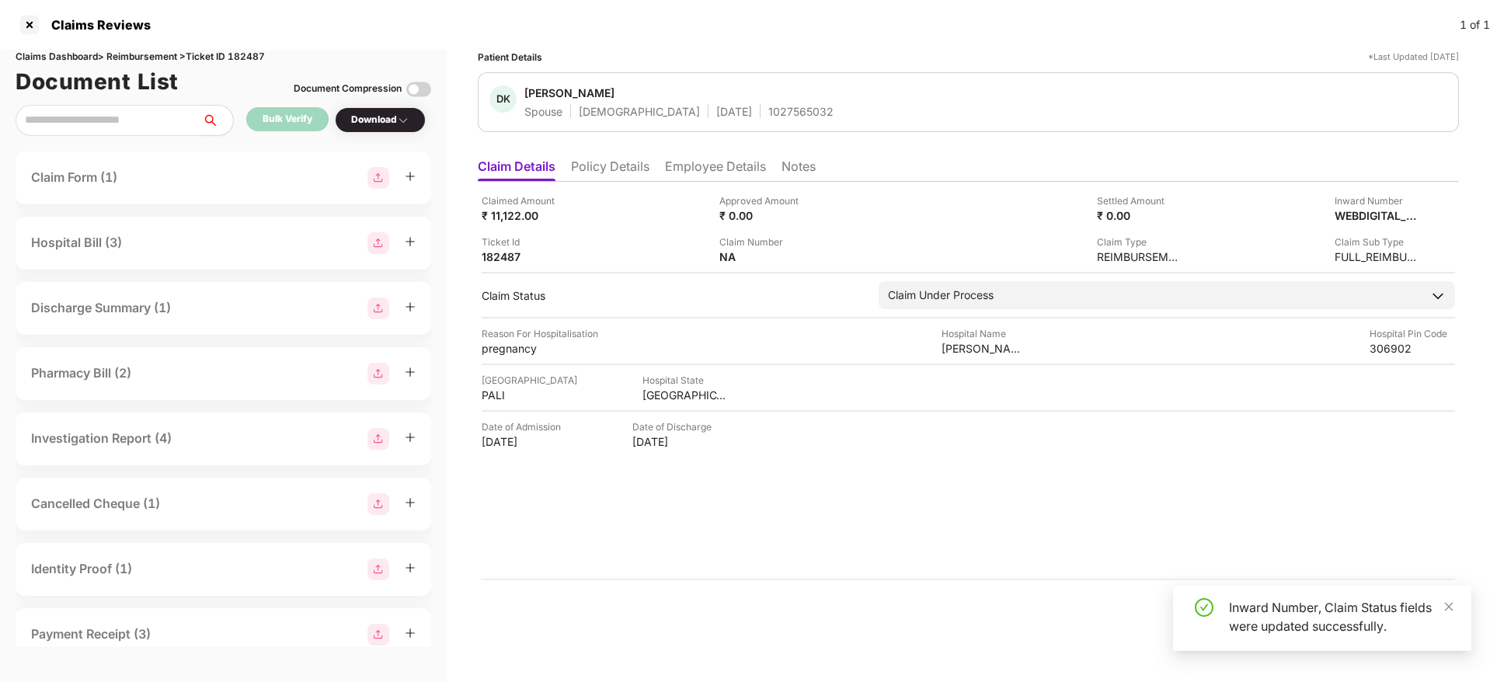
scroll to position [0, 2]
click at [1360, 615] on div "Apply Changes" at bounding box center [1394, 612] width 83 height 17
click at [730, 120] on div "DK Deepika Kumari Spouse Female 03 Sept 1997 1027565032" at bounding box center [968, 102] width 981 height 60
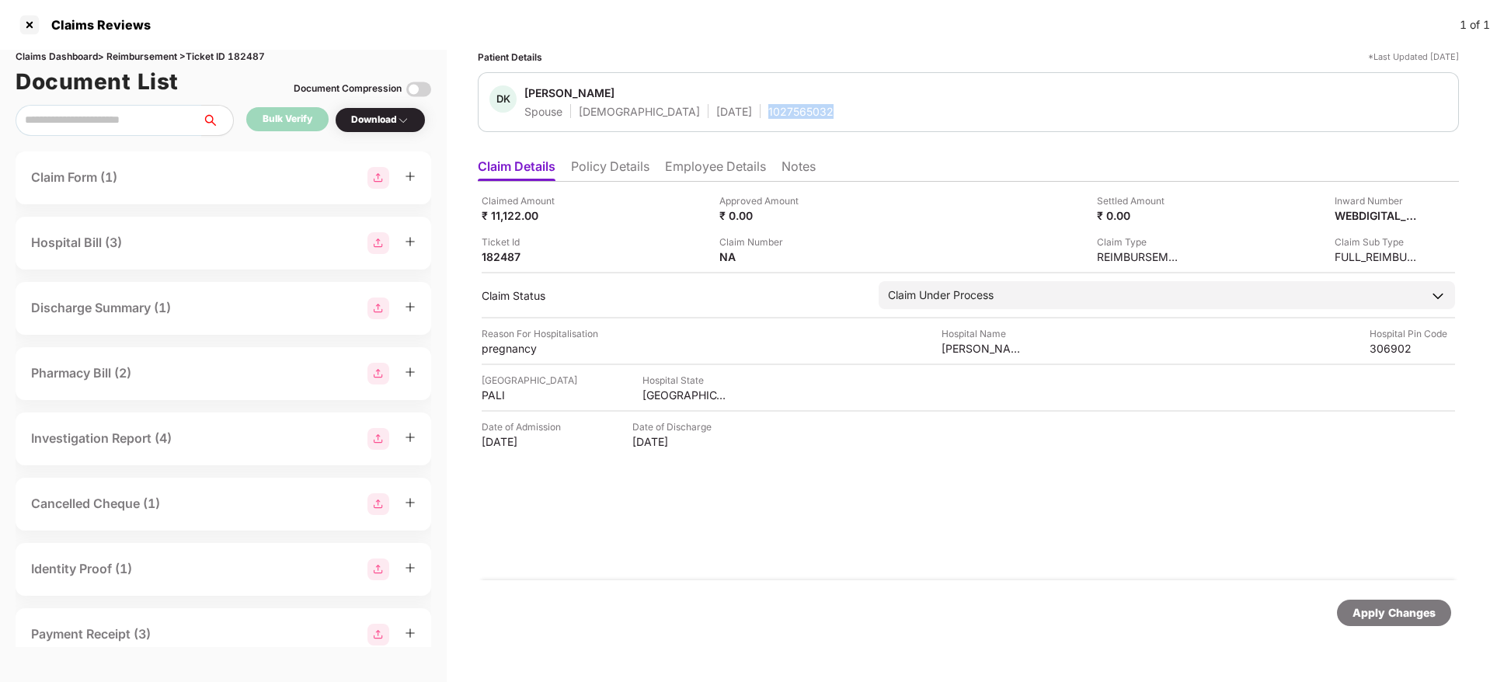
click at [730, 120] on div "DK Deepika Kumari Spouse Female 03 Sept 1997 1027565032" at bounding box center [968, 102] width 981 height 60
click at [32, 24] on div at bounding box center [29, 24] width 25 height 25
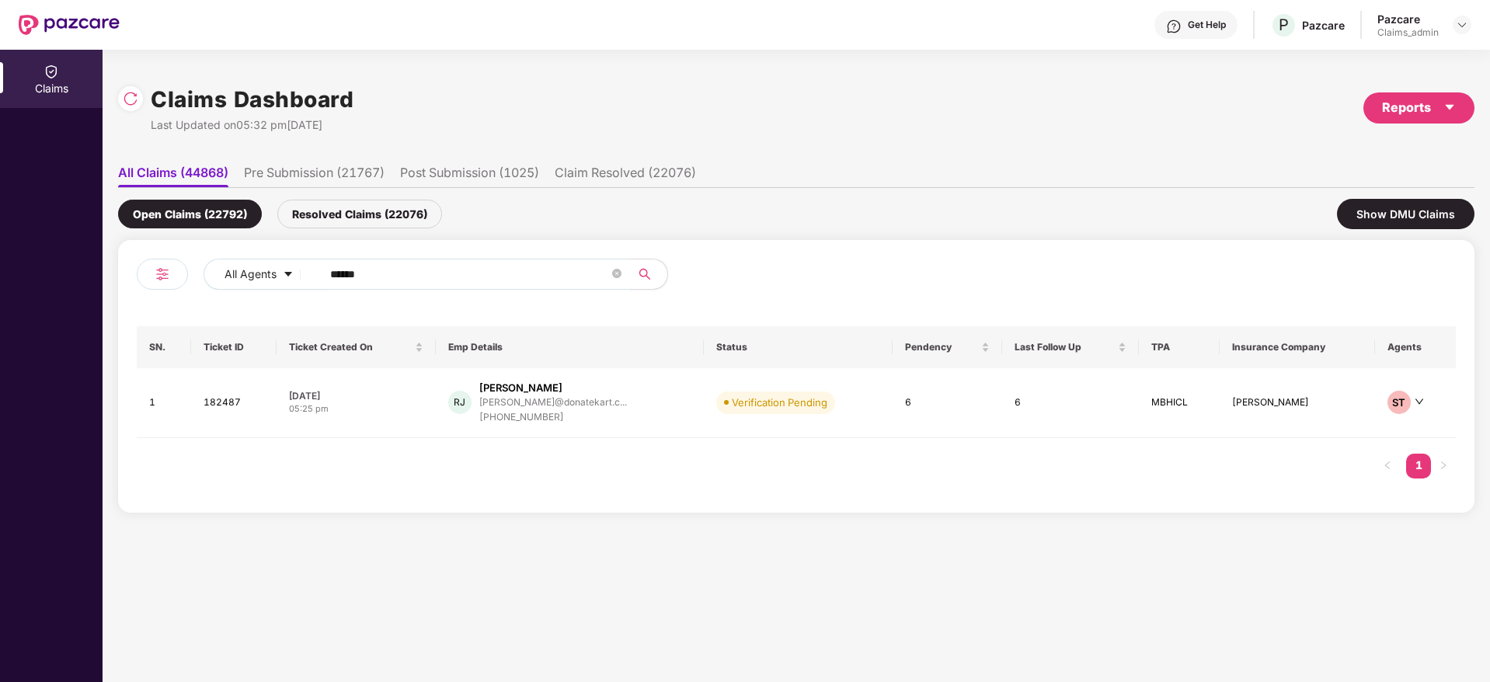
click at [416, 263] on input "******" at bounding box center [469, 274] width 279 height 23
paste input "******"
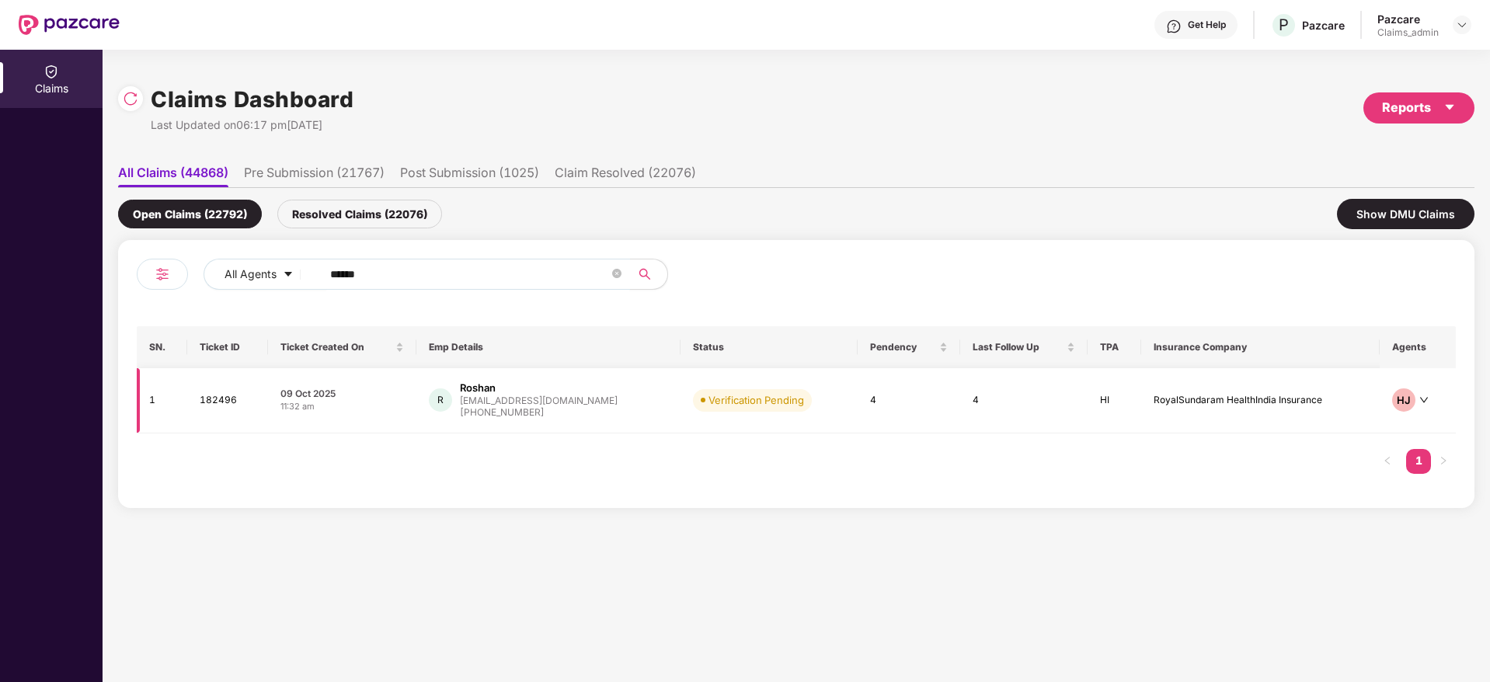
type input "******"
click at [370, 401] on div "11:32 am" at bounding box center [342, 406] width 124 height 13
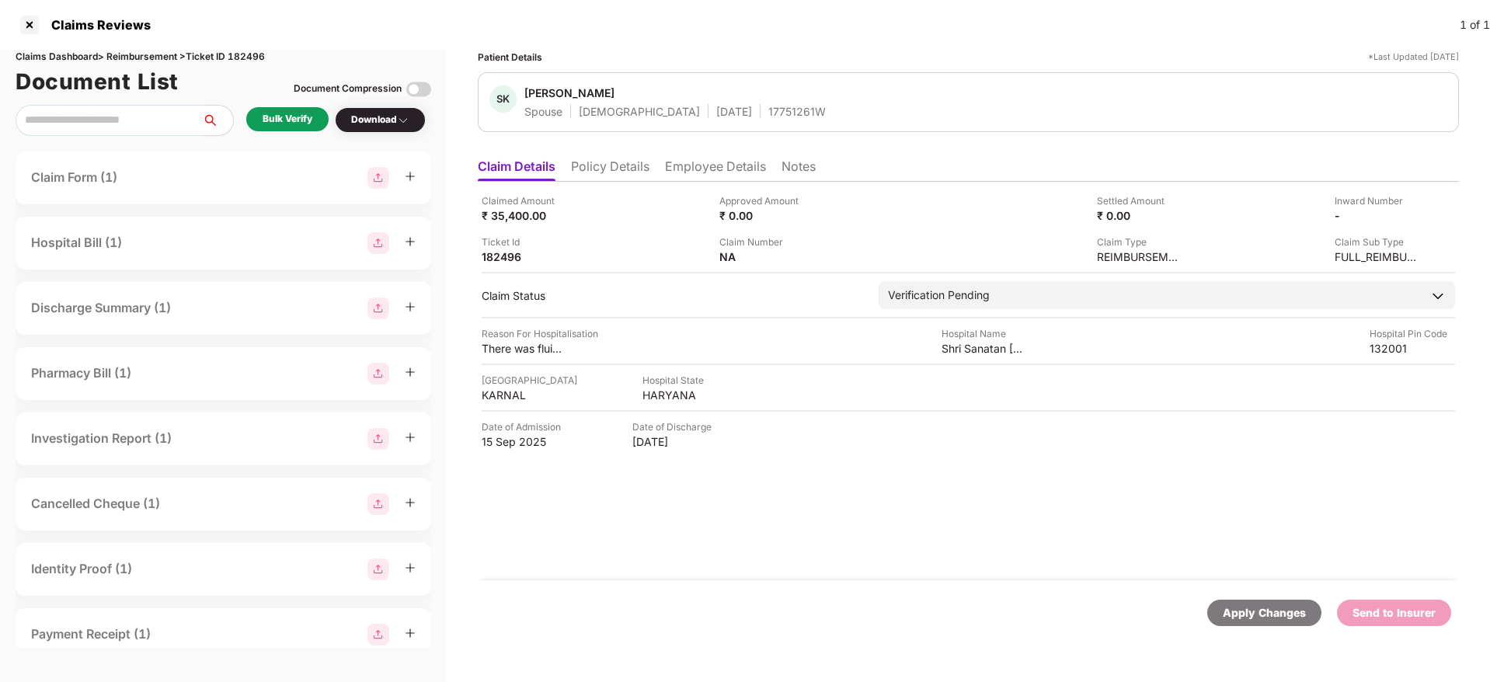
click at [298, 107] on div "Bulk Verify" at bounding box center [287, 119] width 82 height 24
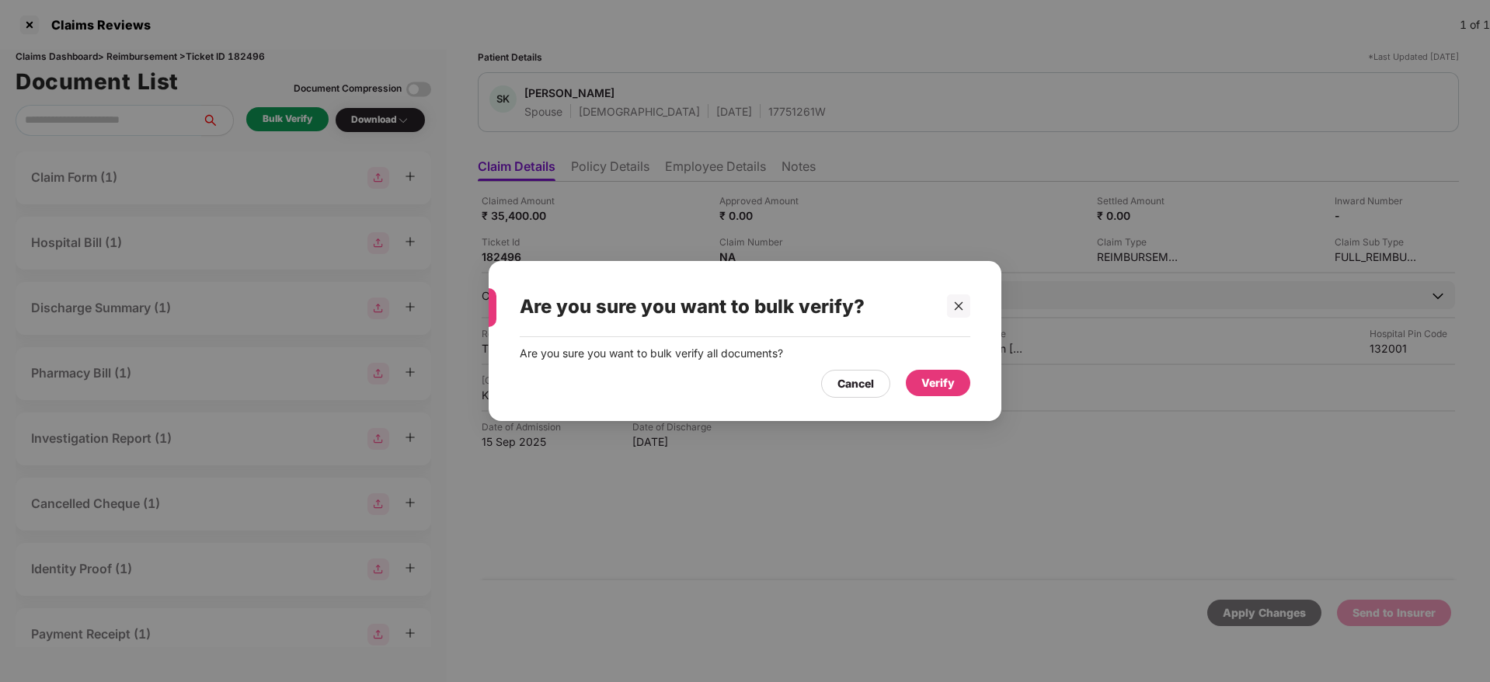
click at [939, 373] on div "Verify" at bounding box center [938, 383] width 64 height 26
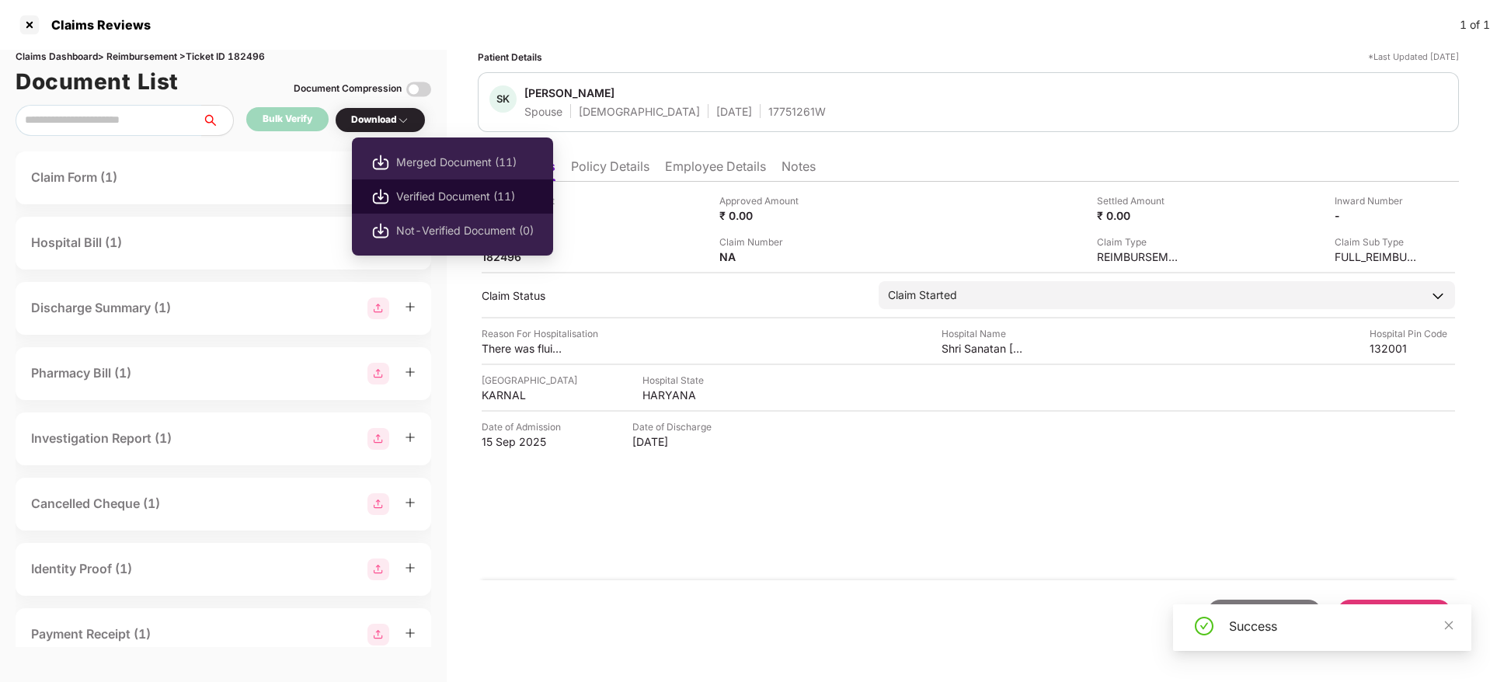
click at [420, 196] on span "Verified Document (11)" at bounding box center [465, 196] width 138 height 17
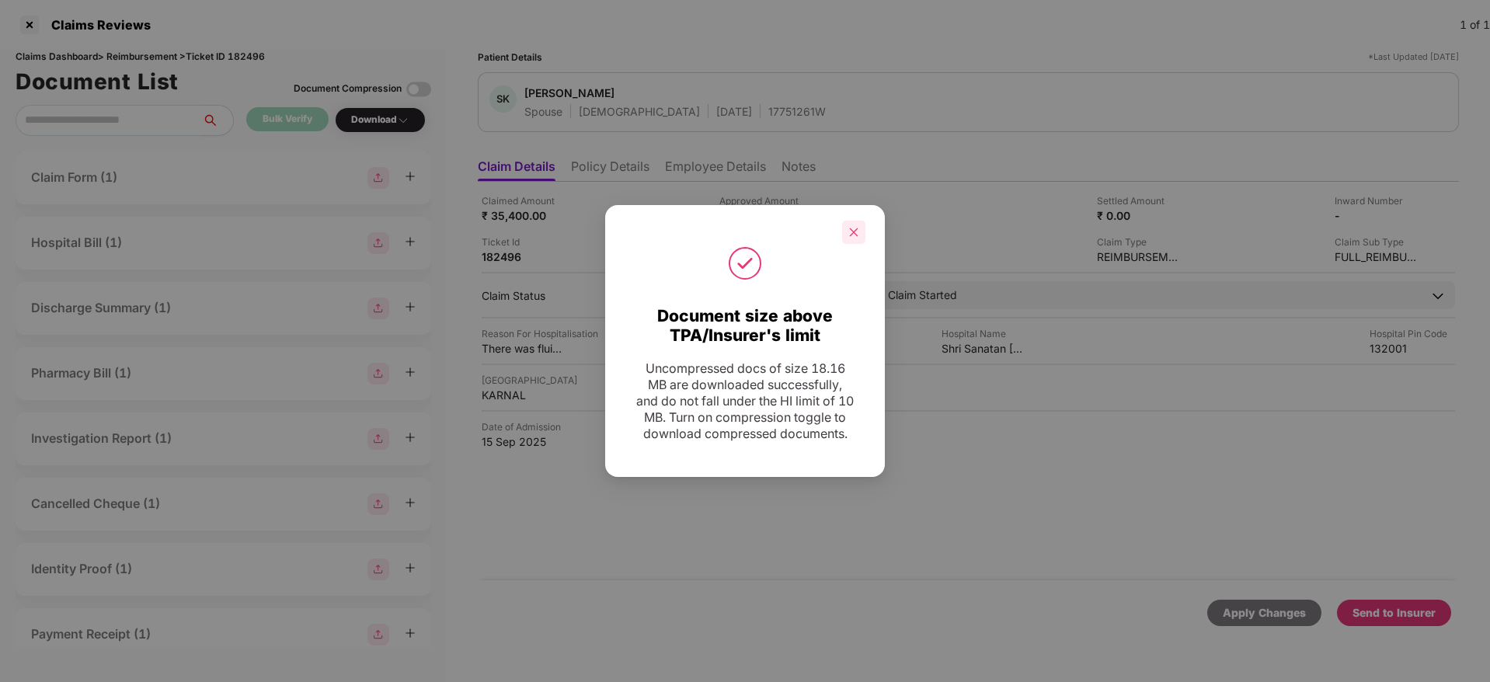
click at [859, 226] on div at bounding box center [853, 232] width 23 height 23
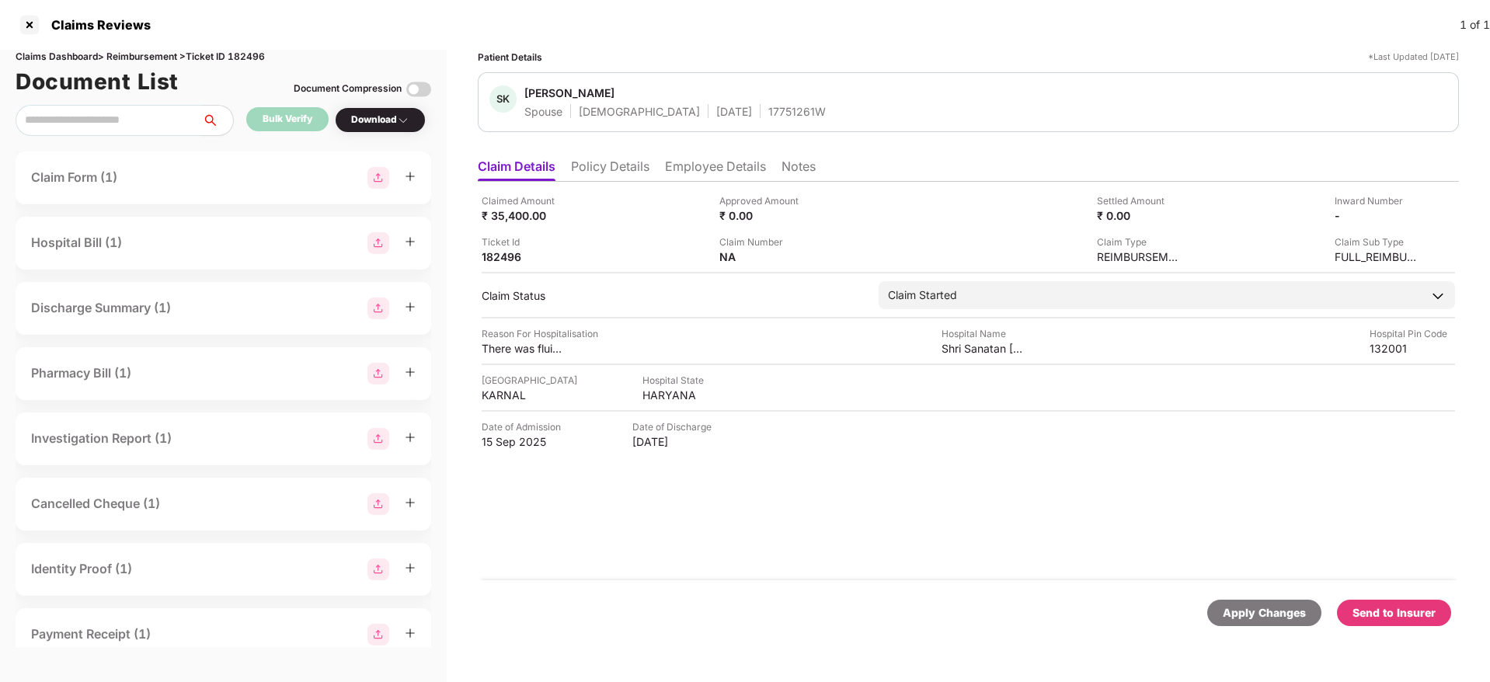
click at [618, 176] on li "Policy Details" at bounding box center [610, 169] width 78 height 23
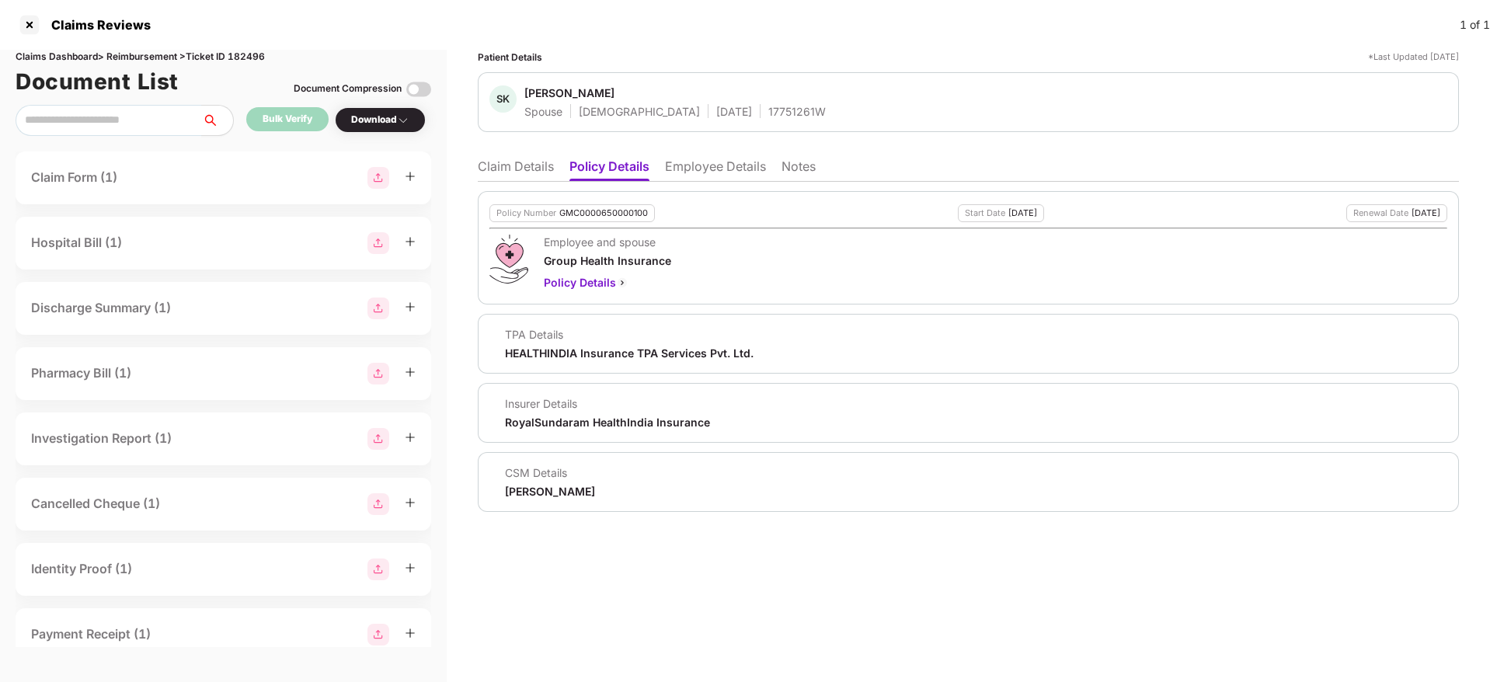
click at [523, 165] on li "Claim Details" at bounding box center [516, 169] width 76 height 23
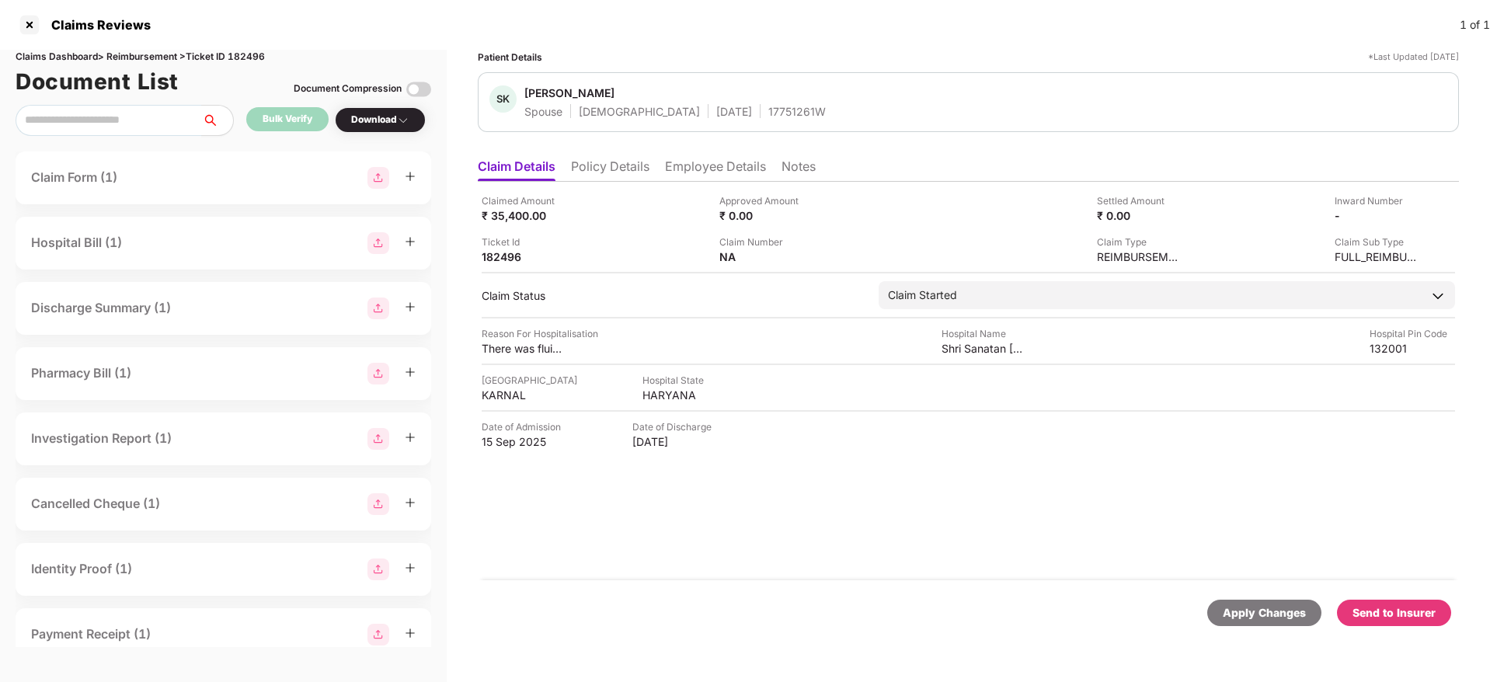
click at [1381, 618] on div "Send to Insurer" at bounding box center [1394, 612] width 83 height 17
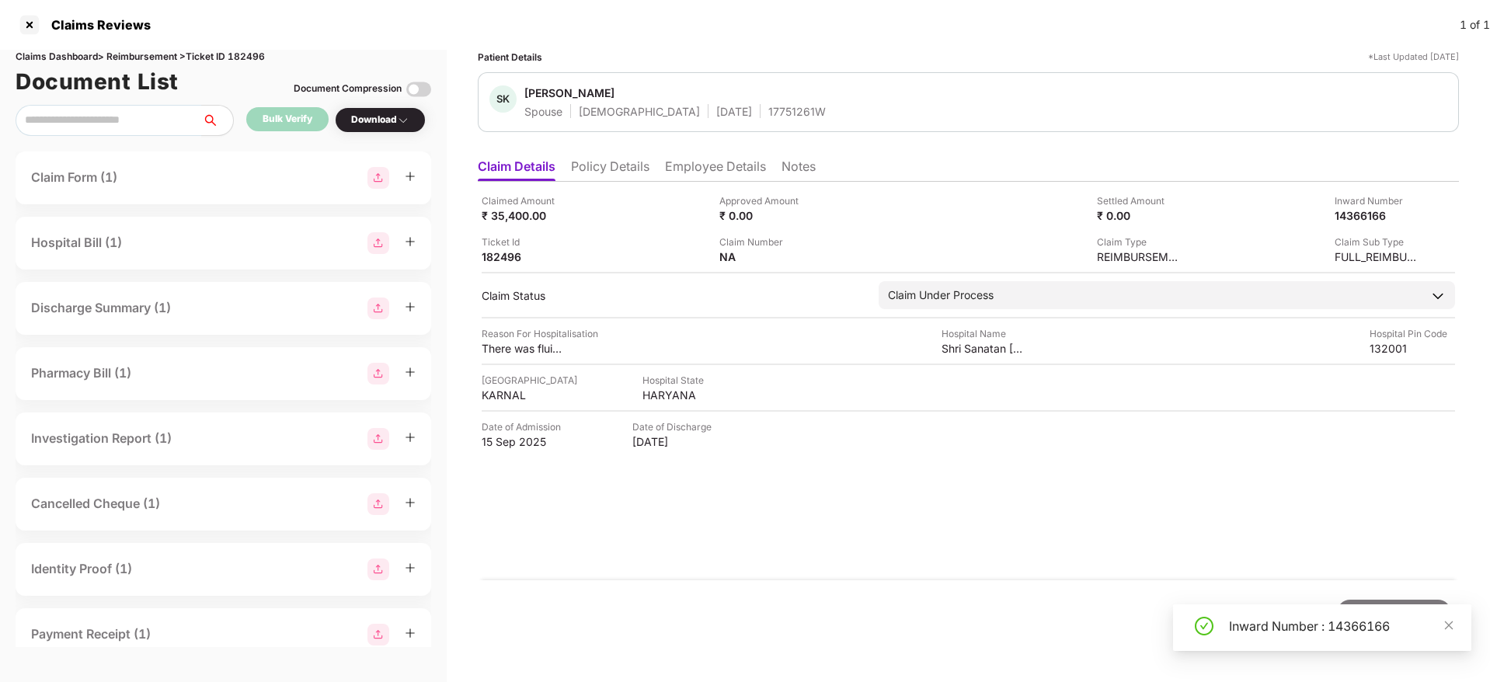
click at [1276, 633] on div "Inward Number : 14366166" at bounding box center [1341, 626] width 224 height 19
click at [1276, 633] on div at bounding box center [1298, 626] width 50 height 16
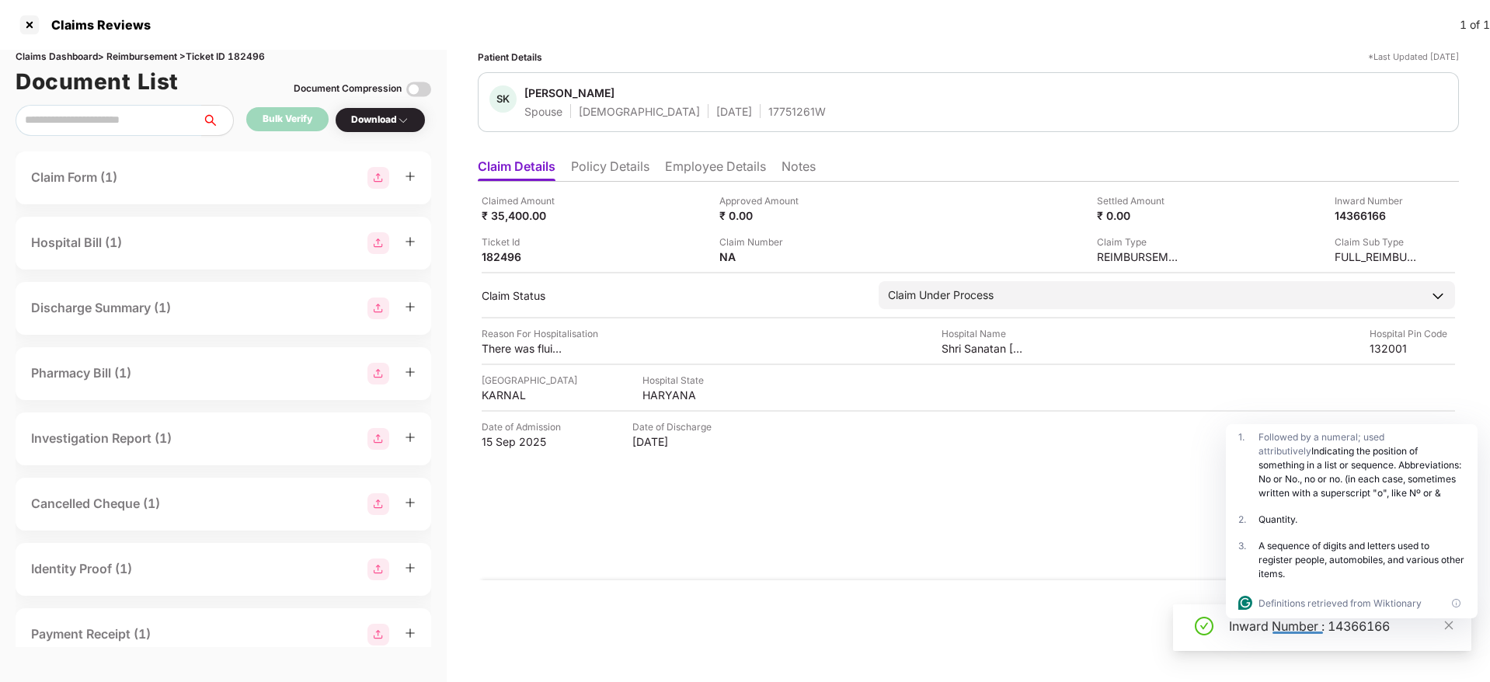
click at [1276, 633] on div at bounding box center [1298, 626] width 50 height 16
drag, startPoint x: 1276, startPoint y: 633, endPoint x: 1265, endPoint y: 629, distance: 11.5
click at [1265, 629] on html "Claims Reviews 1 of 1 Claims Dashboard > Reimbursement > Ticket ID 182496 Docum…" at bounding box center [745, 341] width 1490 height 682
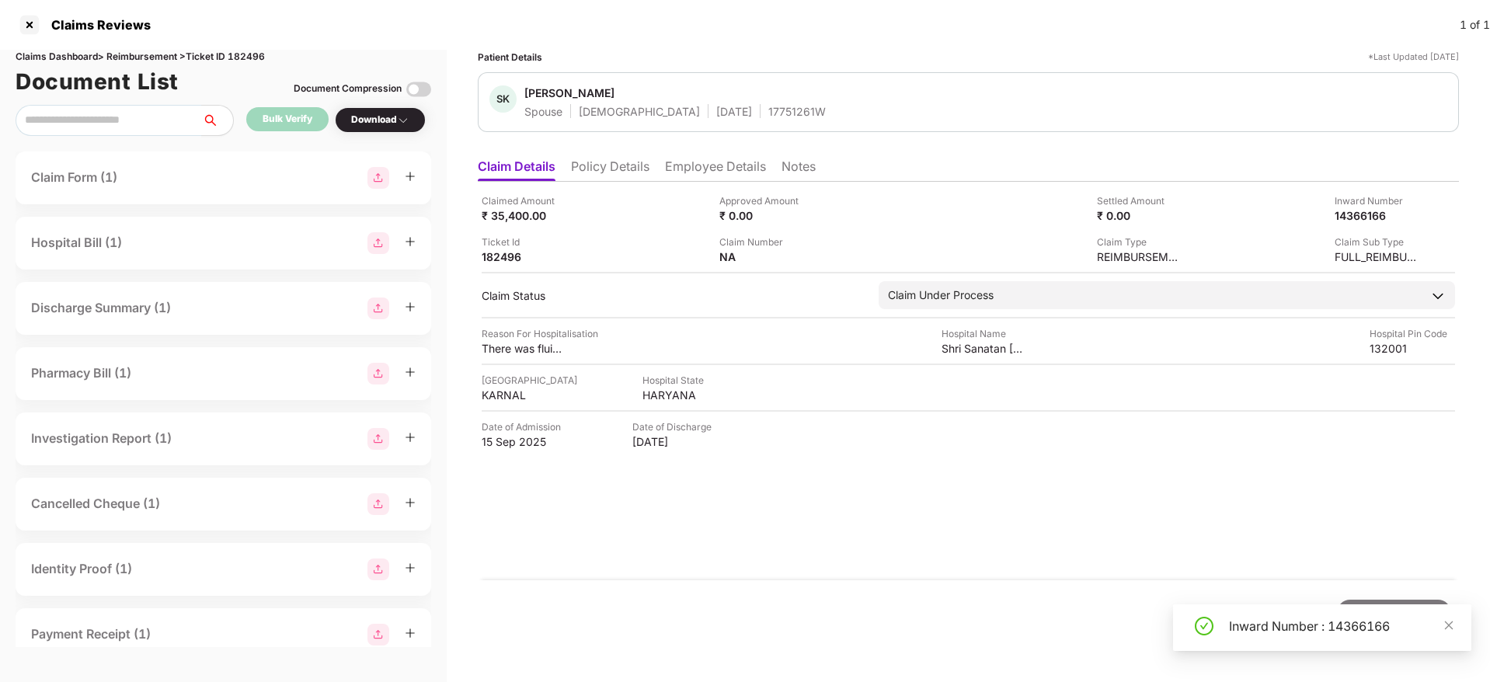
click at [1265, 629] on div "Inward Number : 14366166" at bounding box center [1341, 626] width 224 height 19
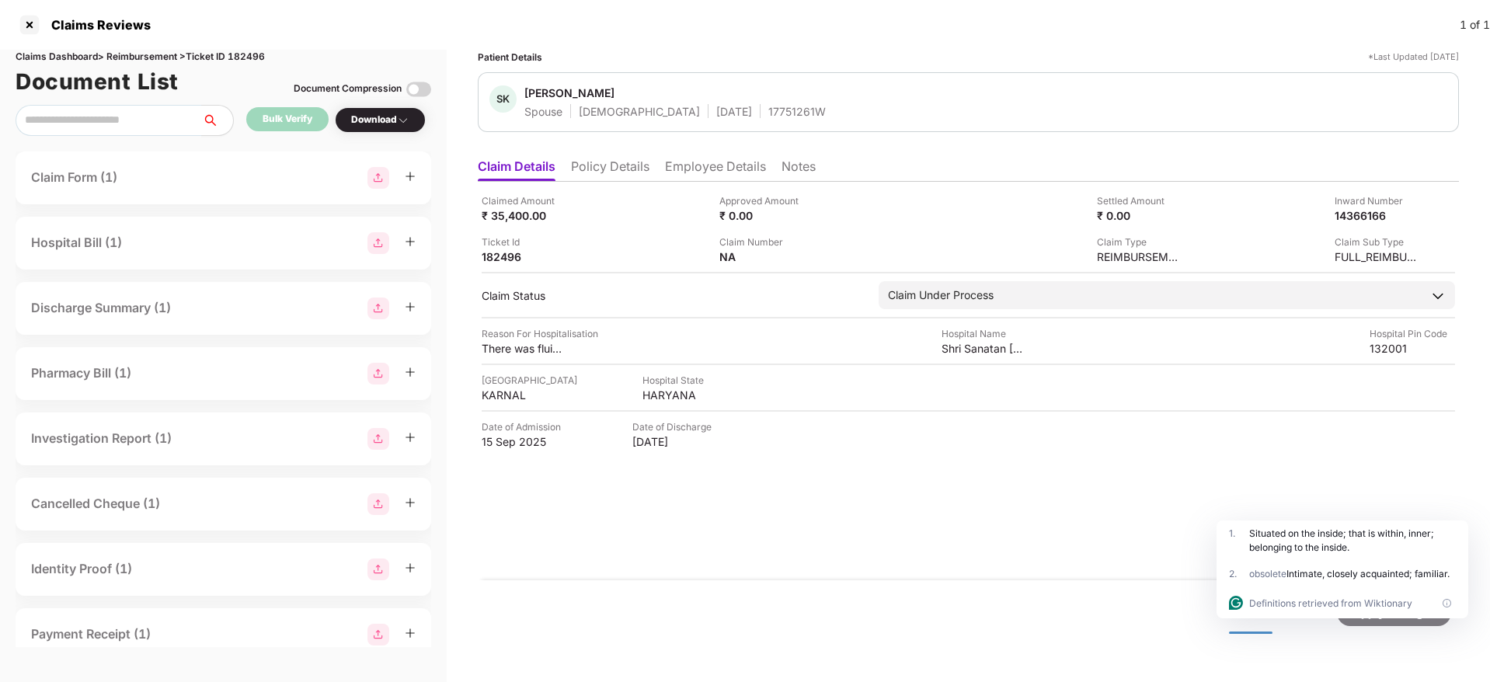
click at [727, 119] on div "SK Sukhvinder Kaur Spouse Female 02 Feb 1995 17751261W" at bounding box center [968, 102] width 981 height 60
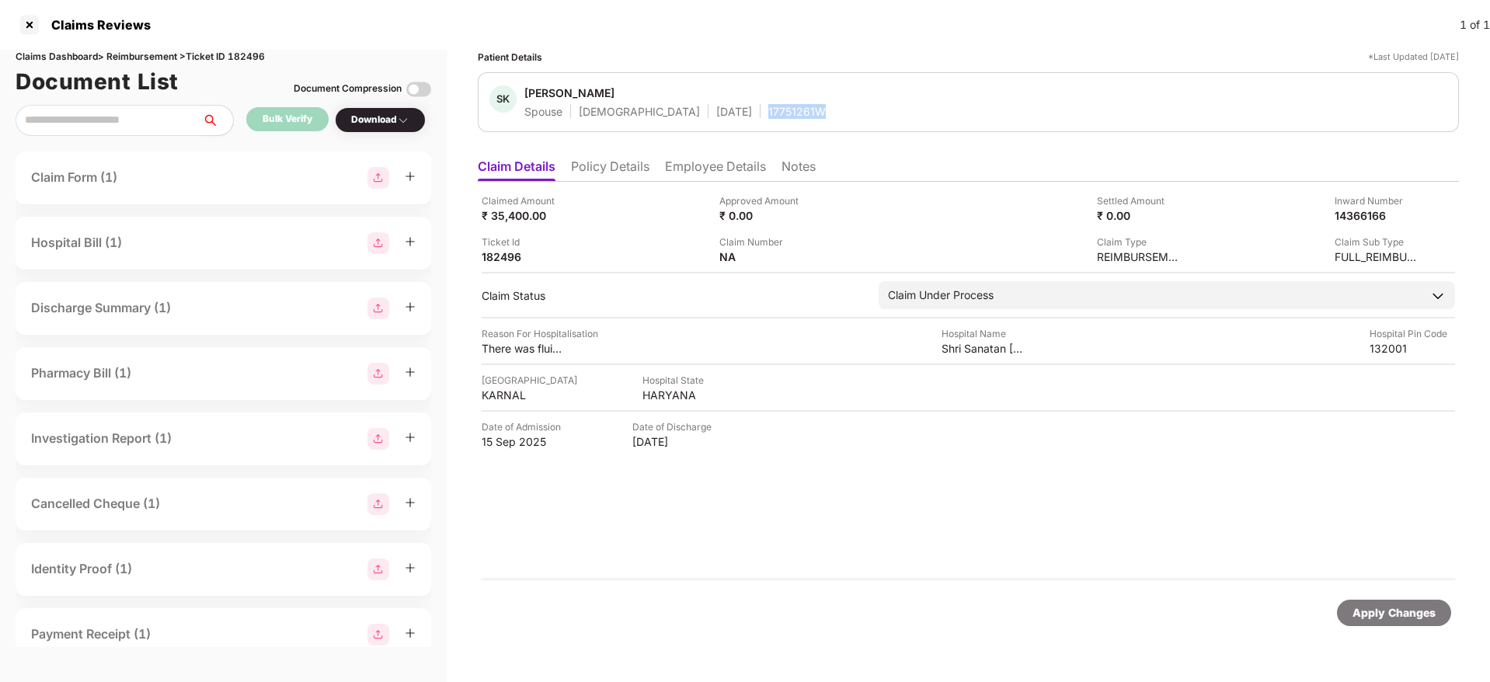
click at [727, 119] on div "SK Sukhvinder Kaur Spouse Female 02 Feb 1995 17751261W" at bounding box center [968, 102] width 981 height 60
click at [25, 19] on div at bounding box center [29, 24] width 25 height 25
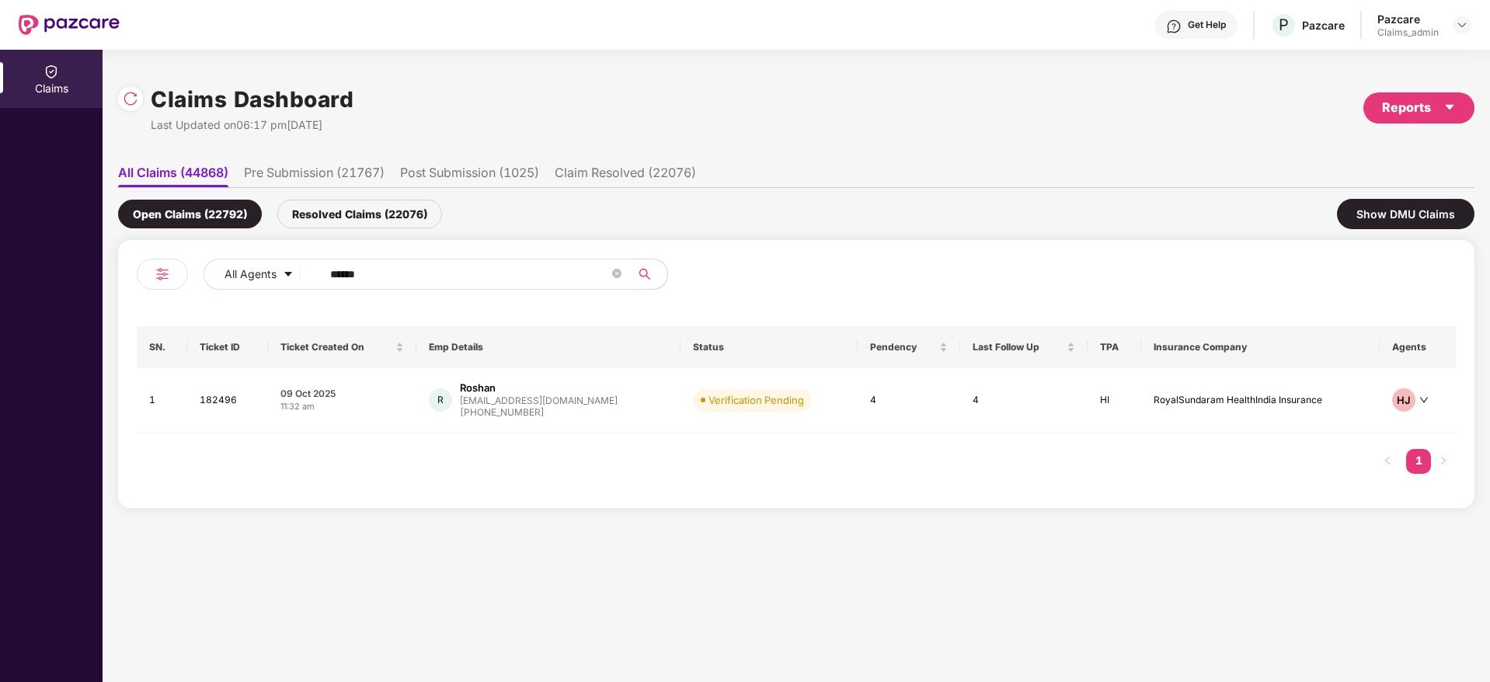
click at [427, 281] on input "******" at bounding box center [469, 274] width 279 height 23
paste input "*******"
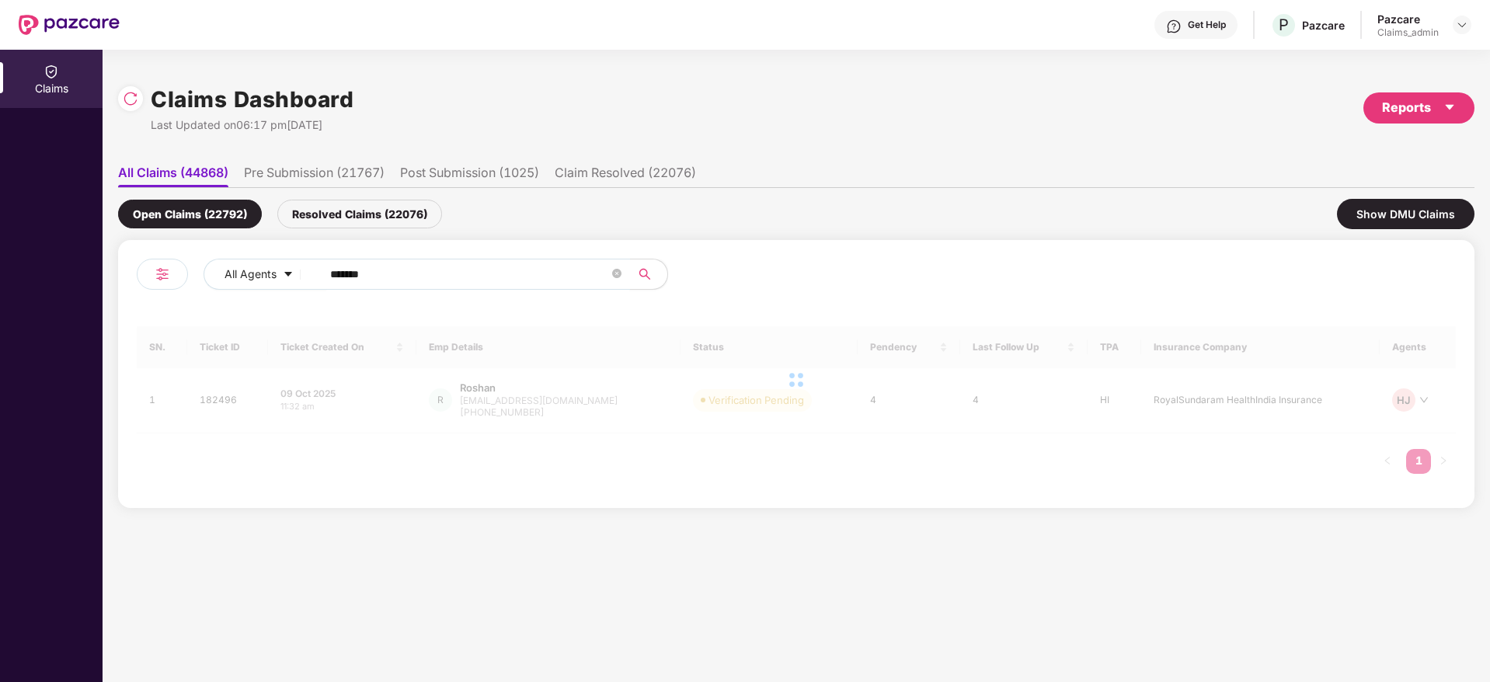
click at [335, 273] on input "*******" at bounding box center [469, 274] width 279 height 23
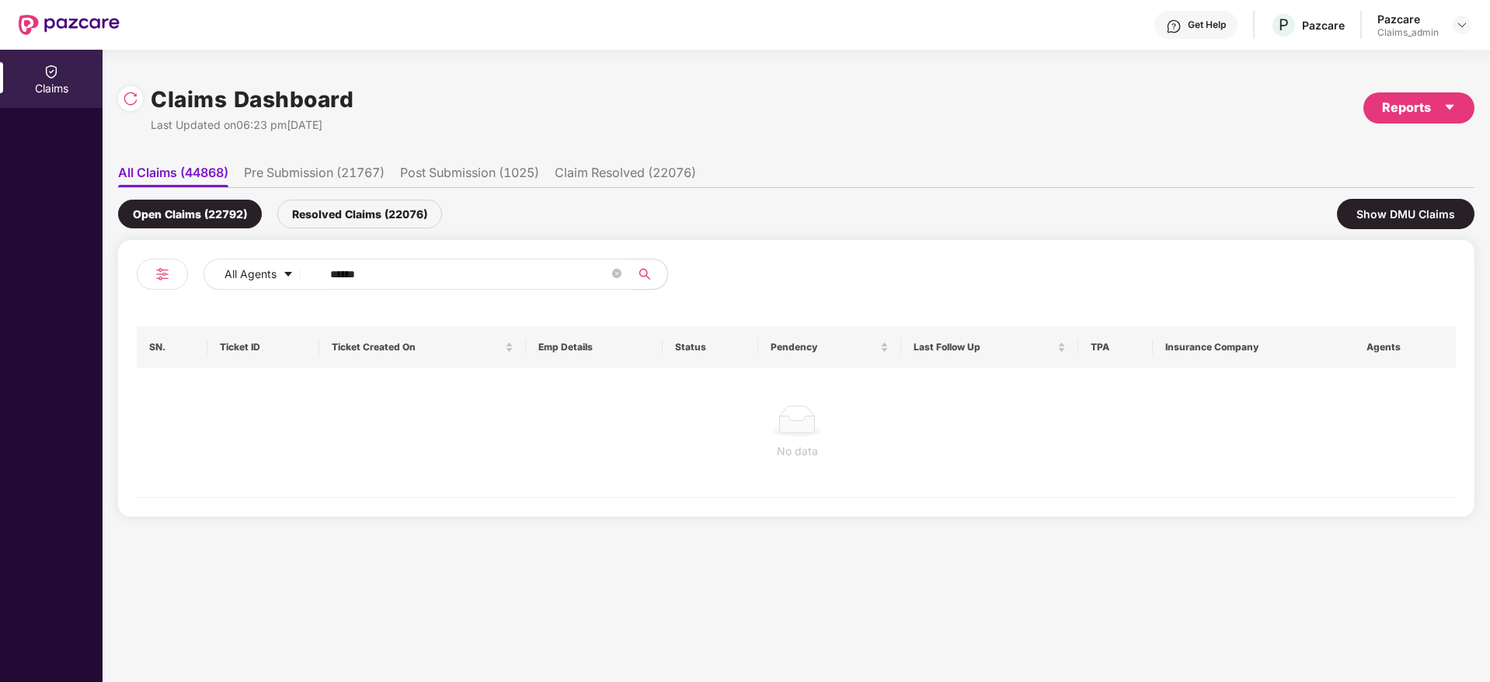
click at [335, 273] on input "******" at bounding box center [469, 274] width 279 height 23
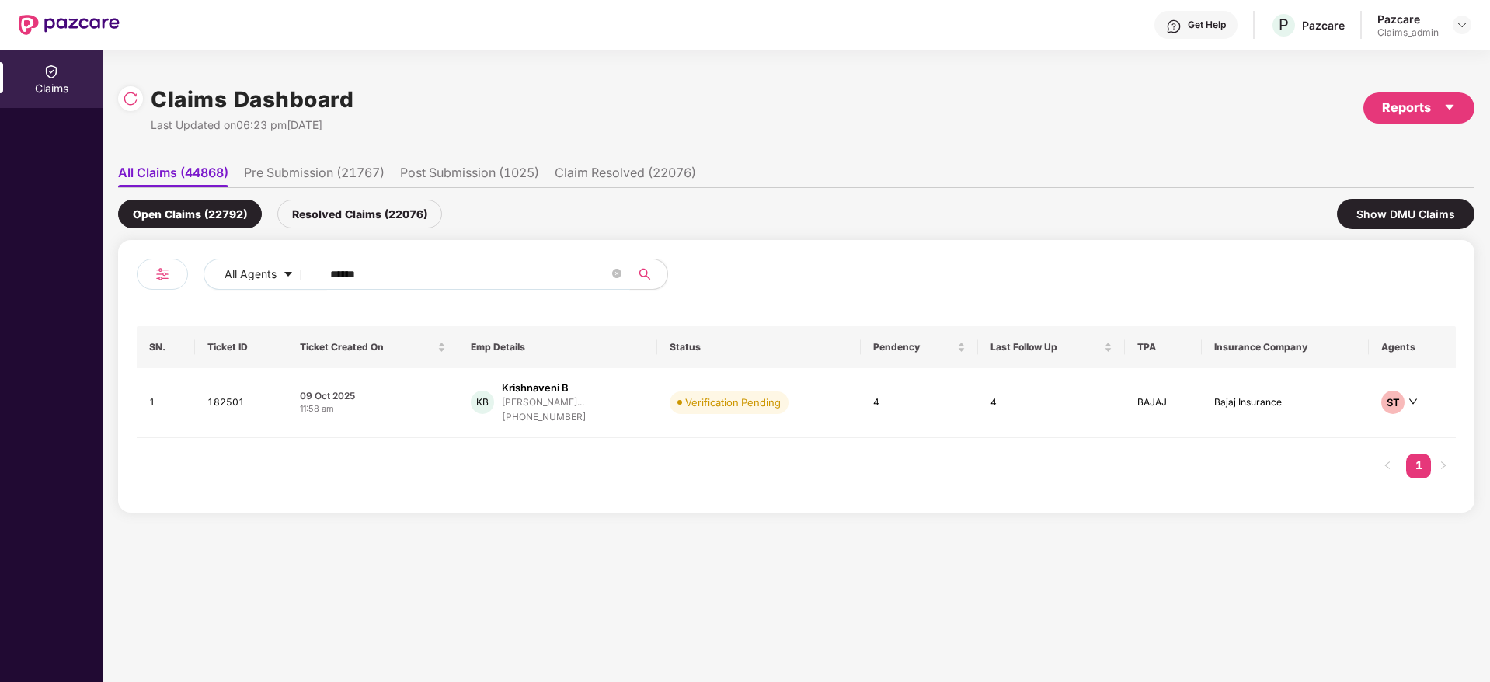
type input "******"
click at [419, 406] on div "11:58 am" at bounding box center [373, 408] width 146 height 13
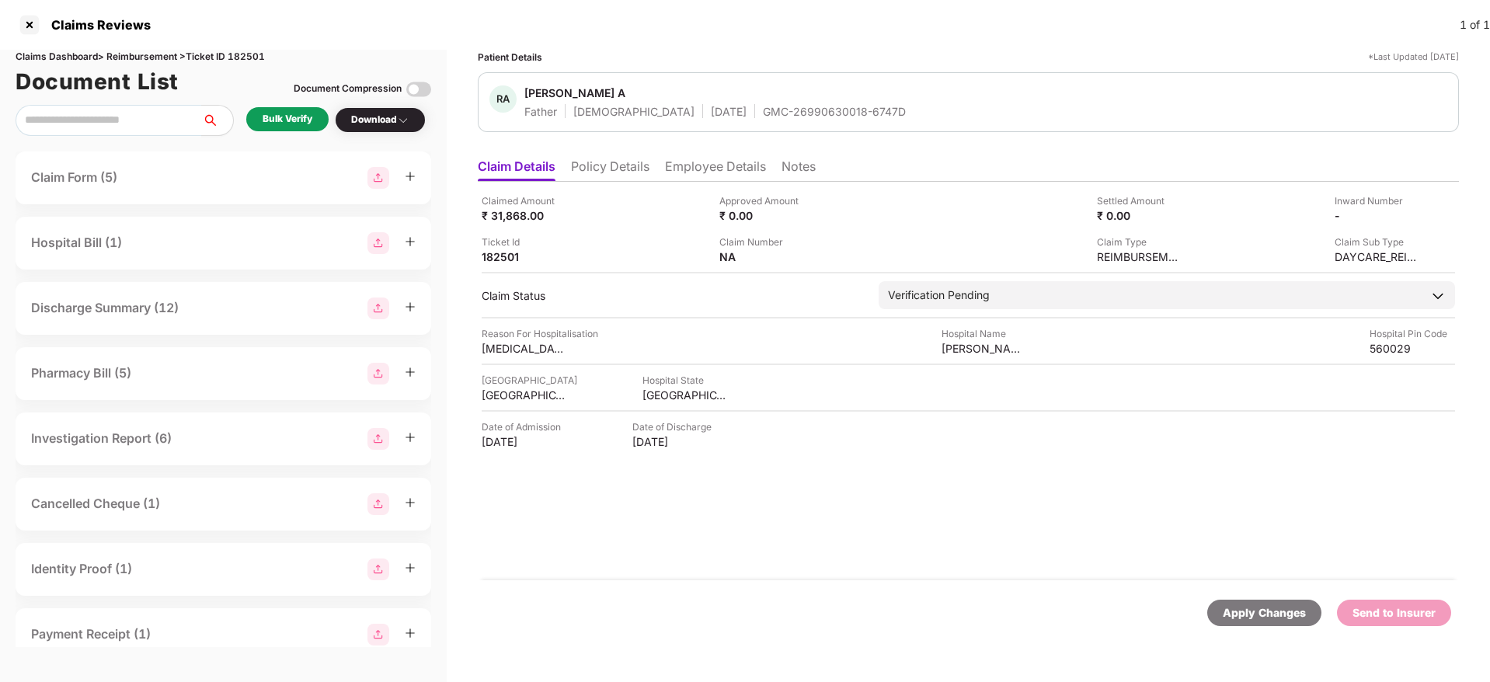
click at [286, 116] on div "Bulk Verify" at bounding box center [288, 119] width 50 height 15
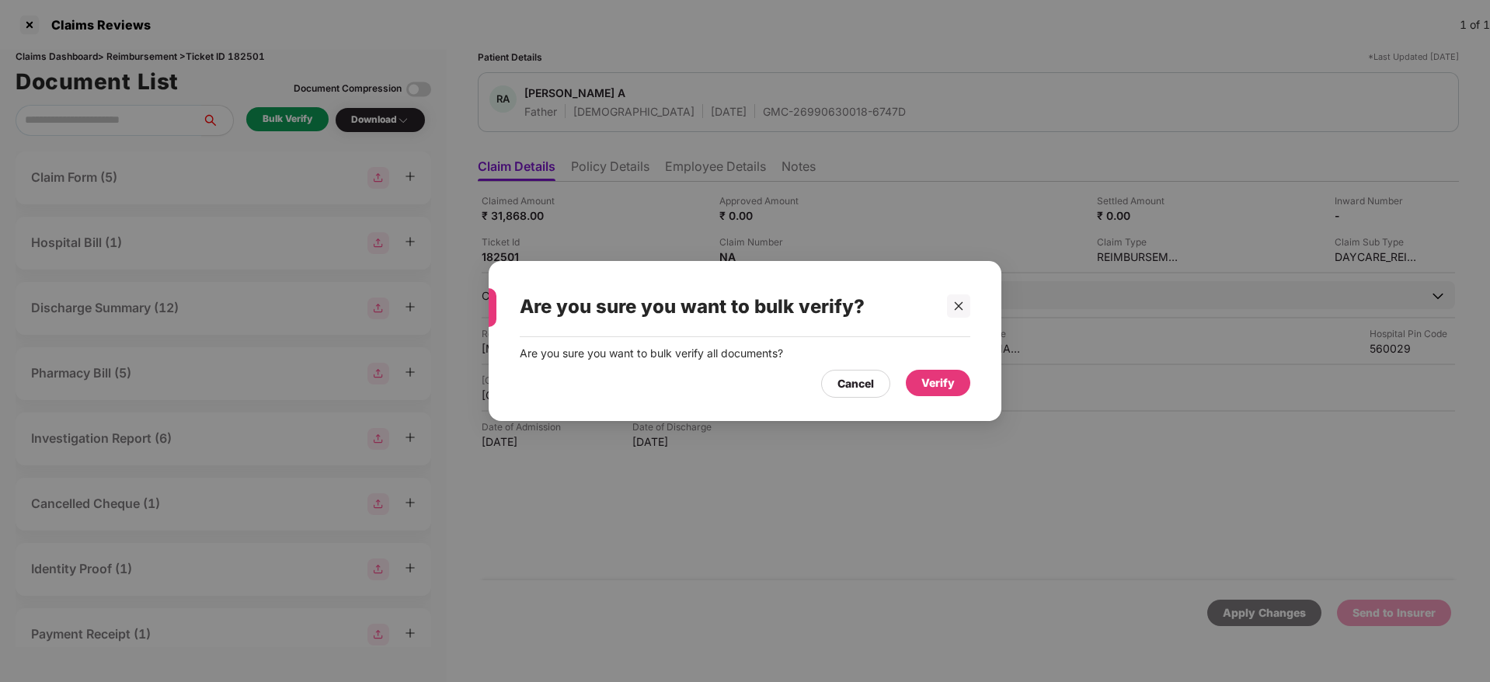
click at [959, 384] on div "Verify" at bounding box center [938, 383] width 64 height 26
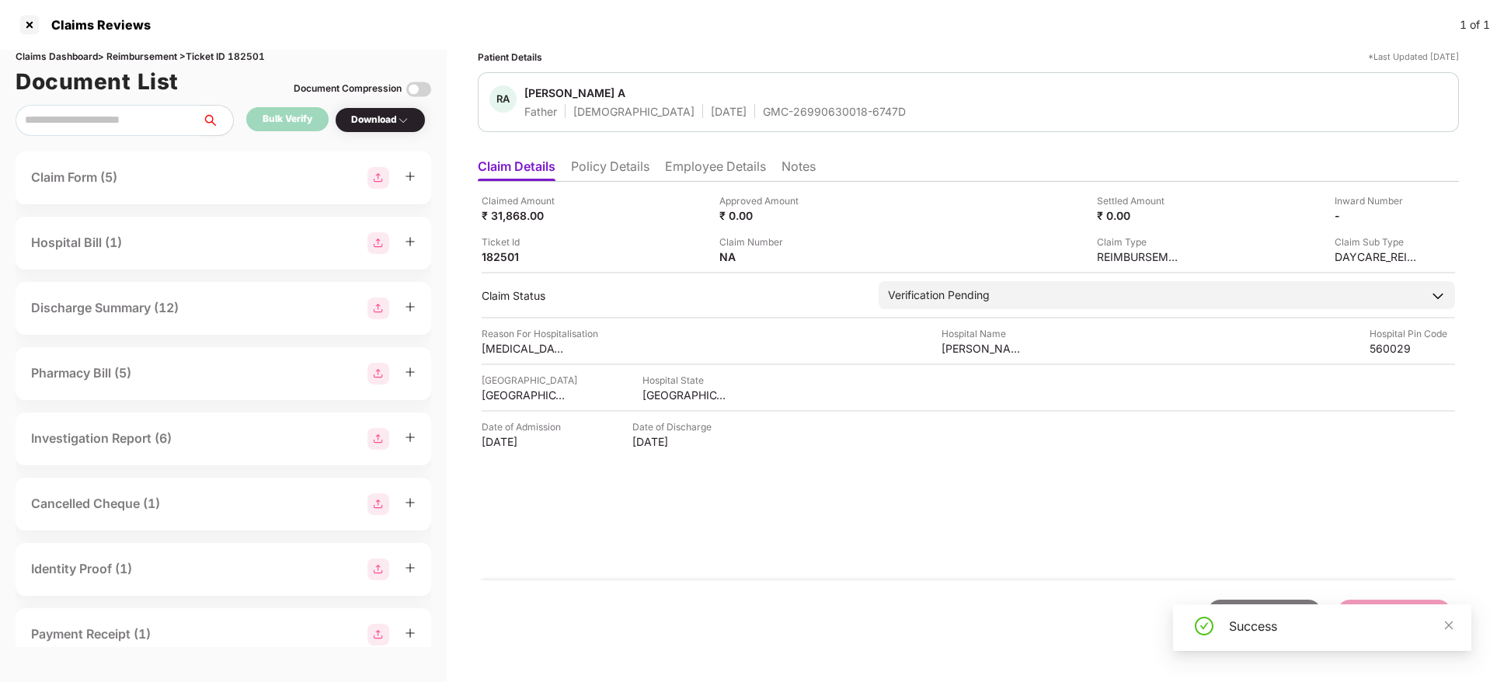
click at [388, 113] on div "Download" at bounding box center [380, 120] width 58 height 15
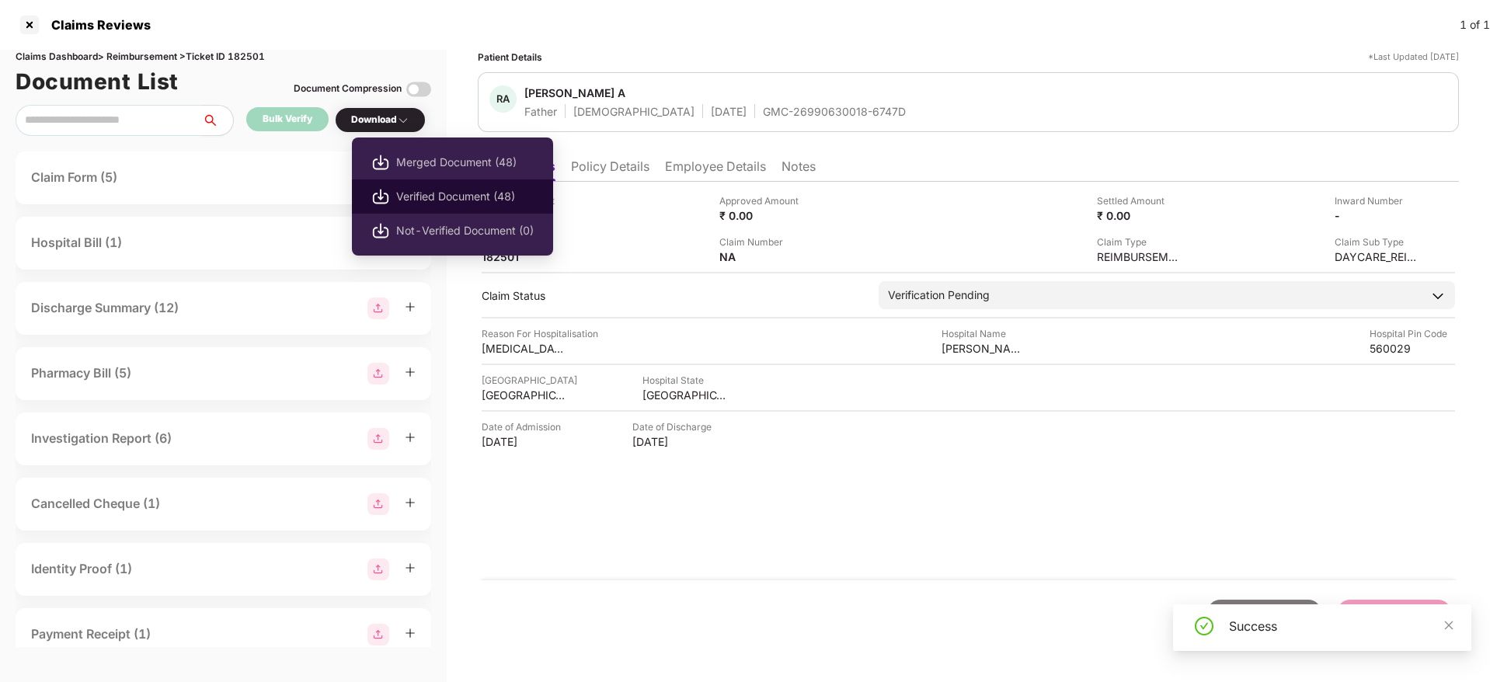
click at [465, 194] on span "Verified Document (48)" at bounding box center [465, 196] width 138 height 17
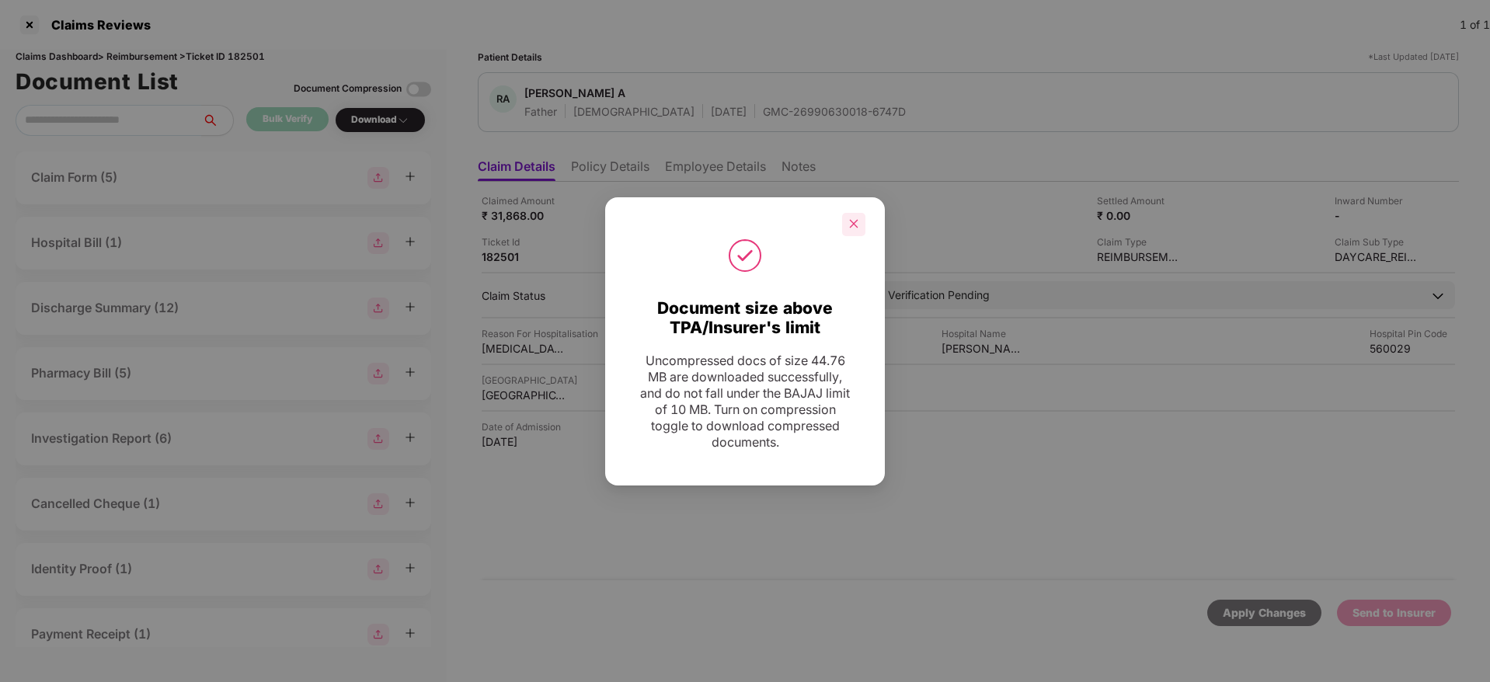
click at [855, 228] on icon "close" at bounding box center [853, 223] width 11 height 11
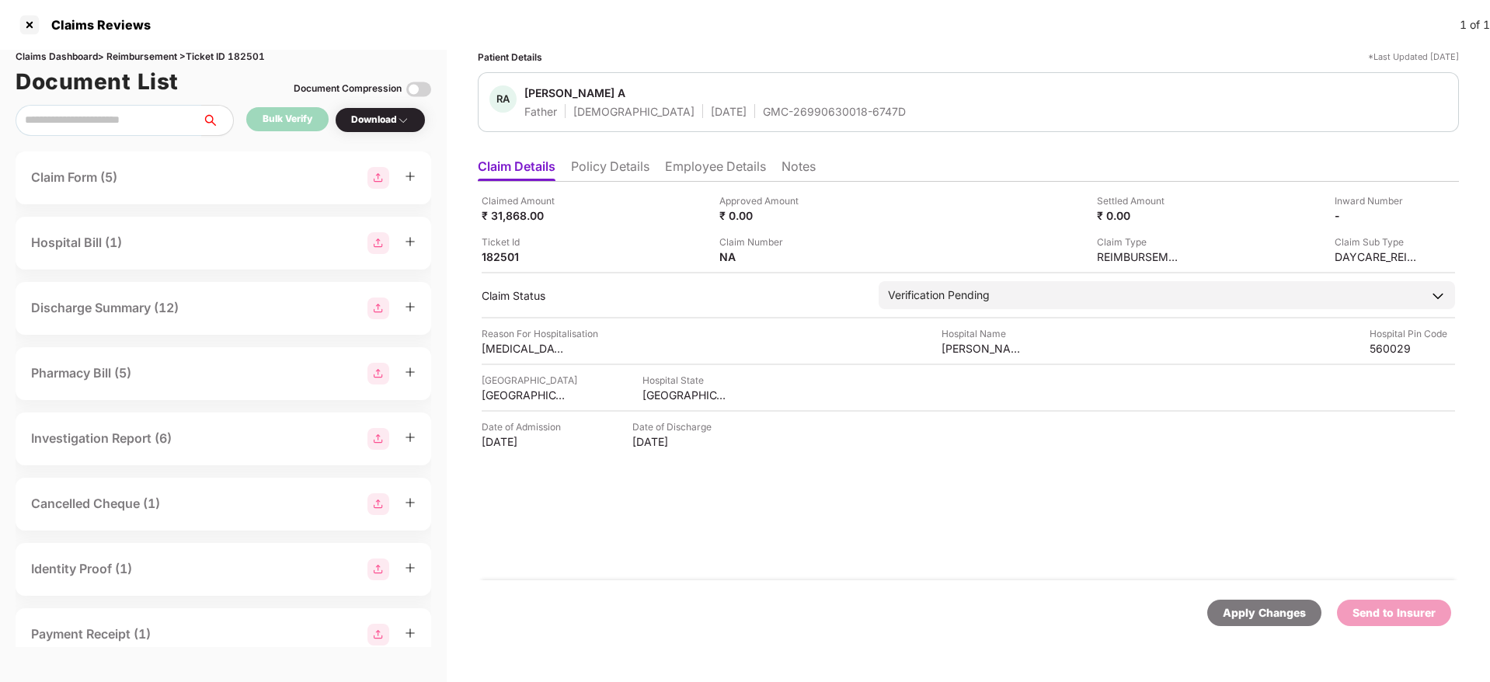
click at [763, 118] on div "GMC-26990630018-6747D" at bounding box center [834, 111] width 143 height 15
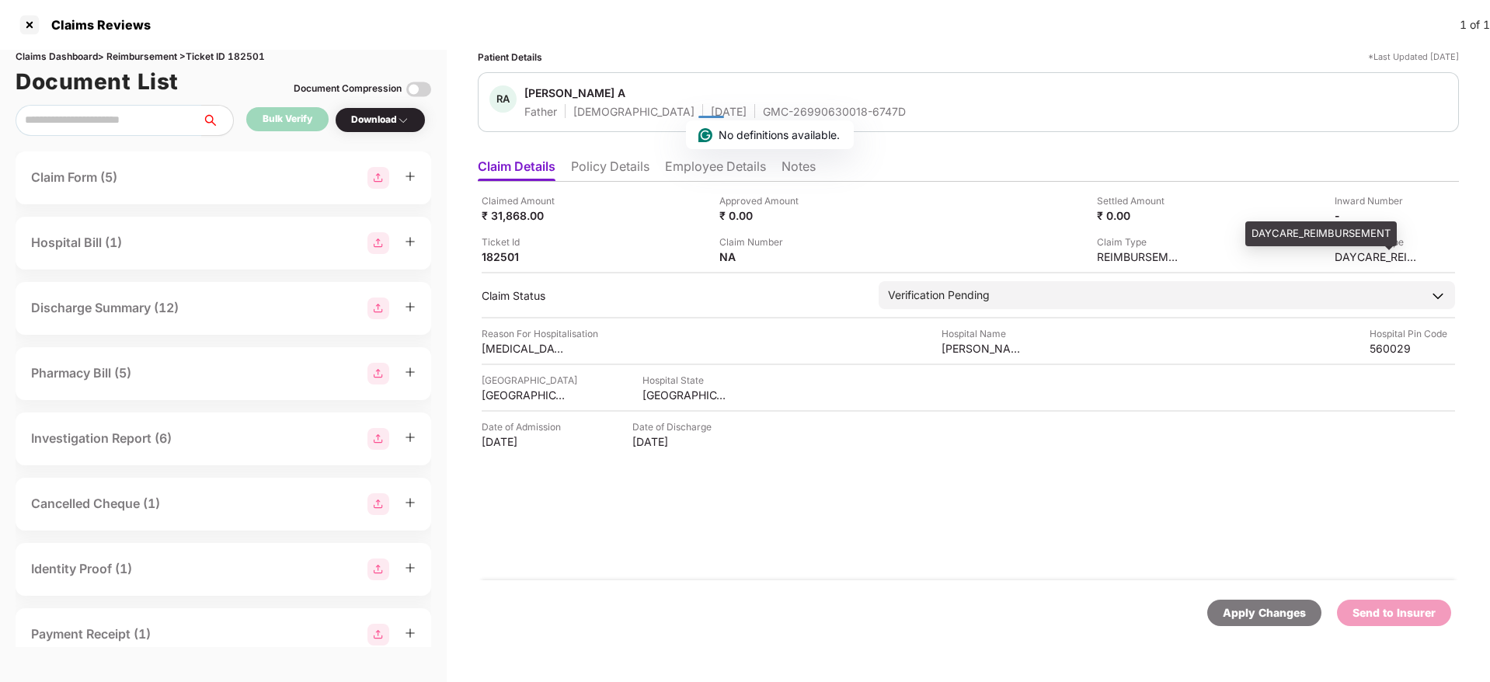
click at [1343, 257] on div "DAYCARE_REIMBURSEMENT" at bounding box center [1377, 256] width 85 height 15
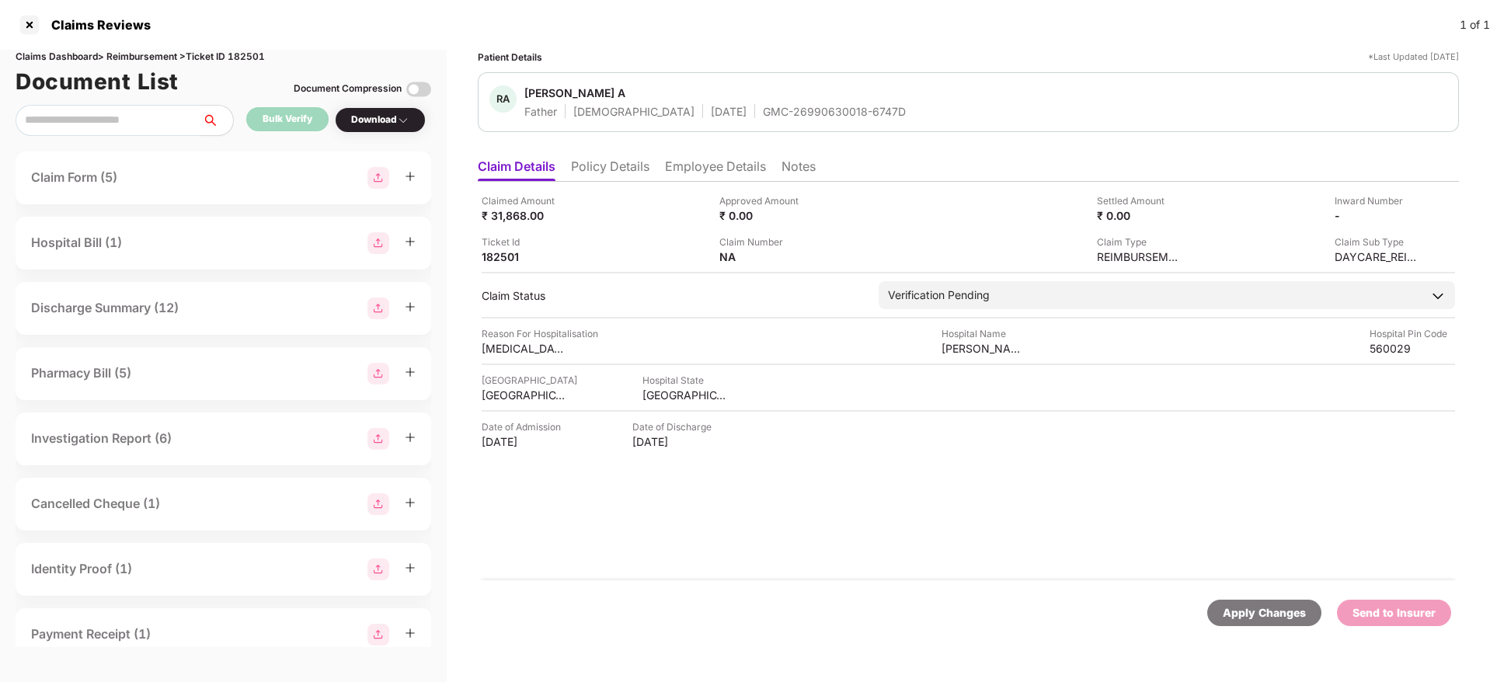
click at [521, 451] on div "Claimed Amount ₹ 31,868.00 Approved Amount ₹ 0.00 Settled Amount ₹ 0.00 Inward …" at bounding box center [968, 381] width 981 height 399
click at [636, 165] on li "Policy Details" at bounding box center [610, 169] width 78 height 23
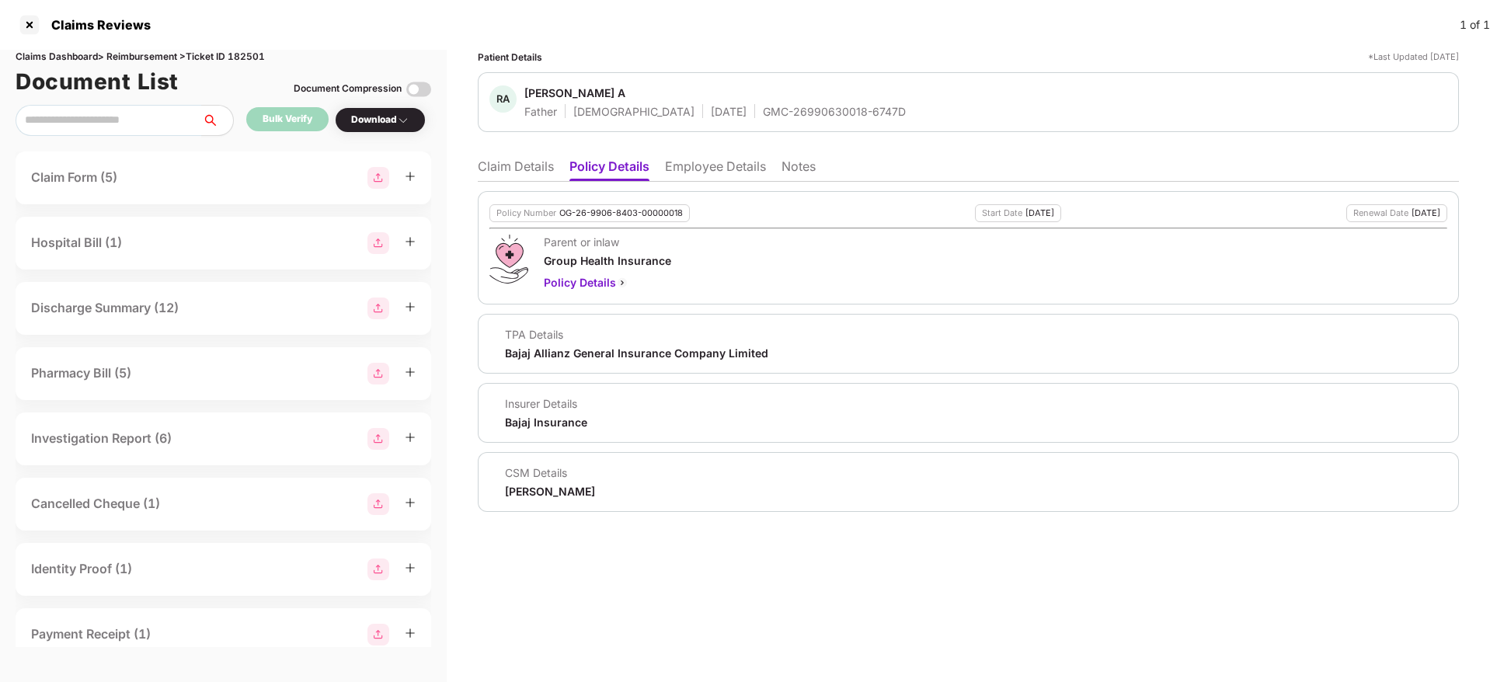
click at [521, 170] on li "Claim Details" at bounding box center [516, 169] width 76 height 23
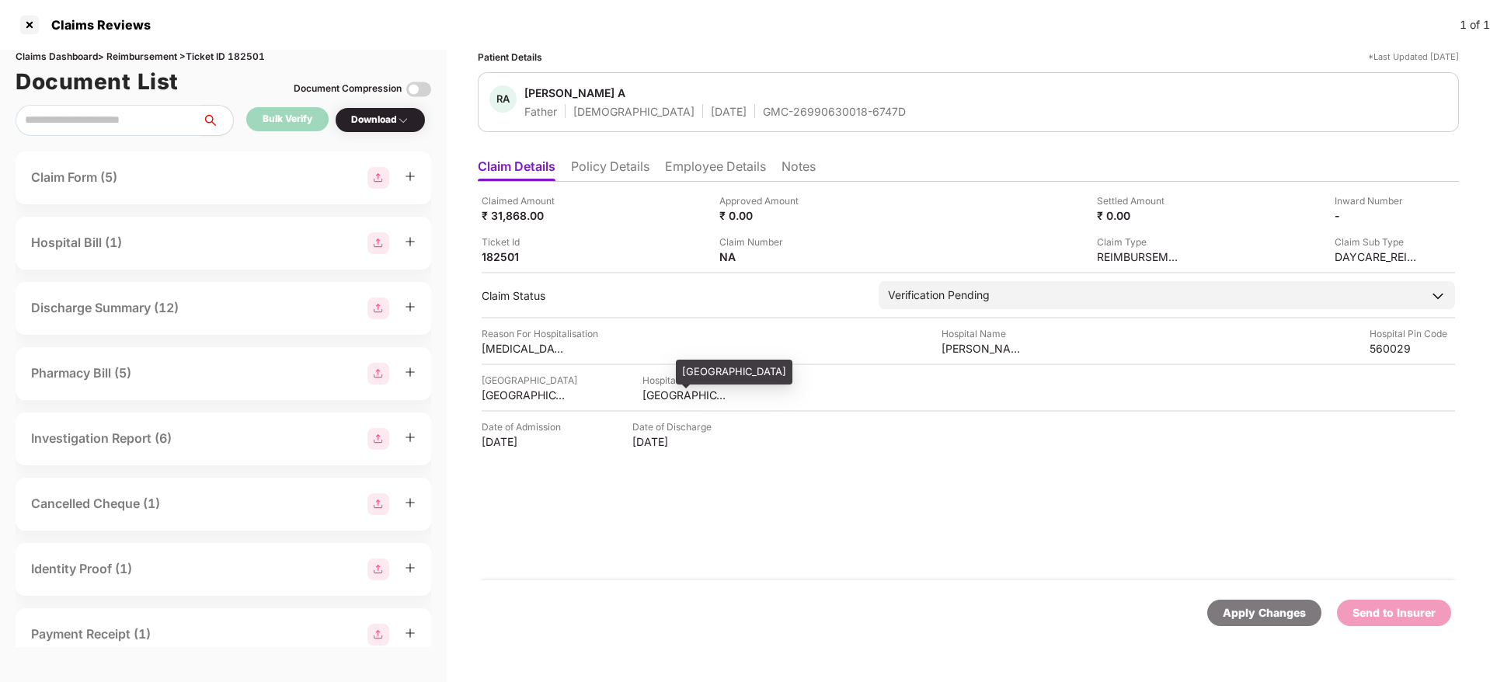
click at [647, 389] on div "KARNATAKA" at bounding box center [685, 395] width 85 height 15
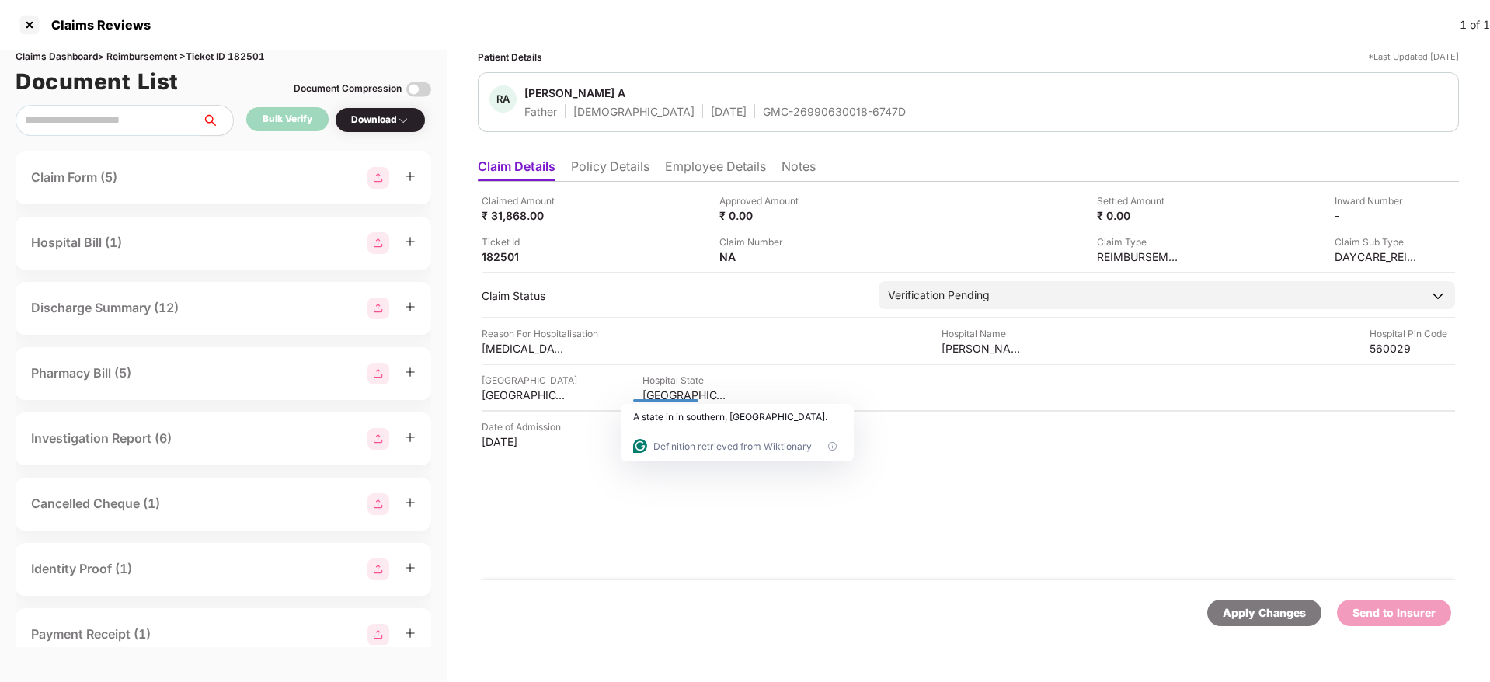
click at [940, 350] on div "Reason For Hospitalisation Cancer Hospital Name kidwai Hospital Pin Code 560029" at bounding box center [968, 341] width 973 height 30
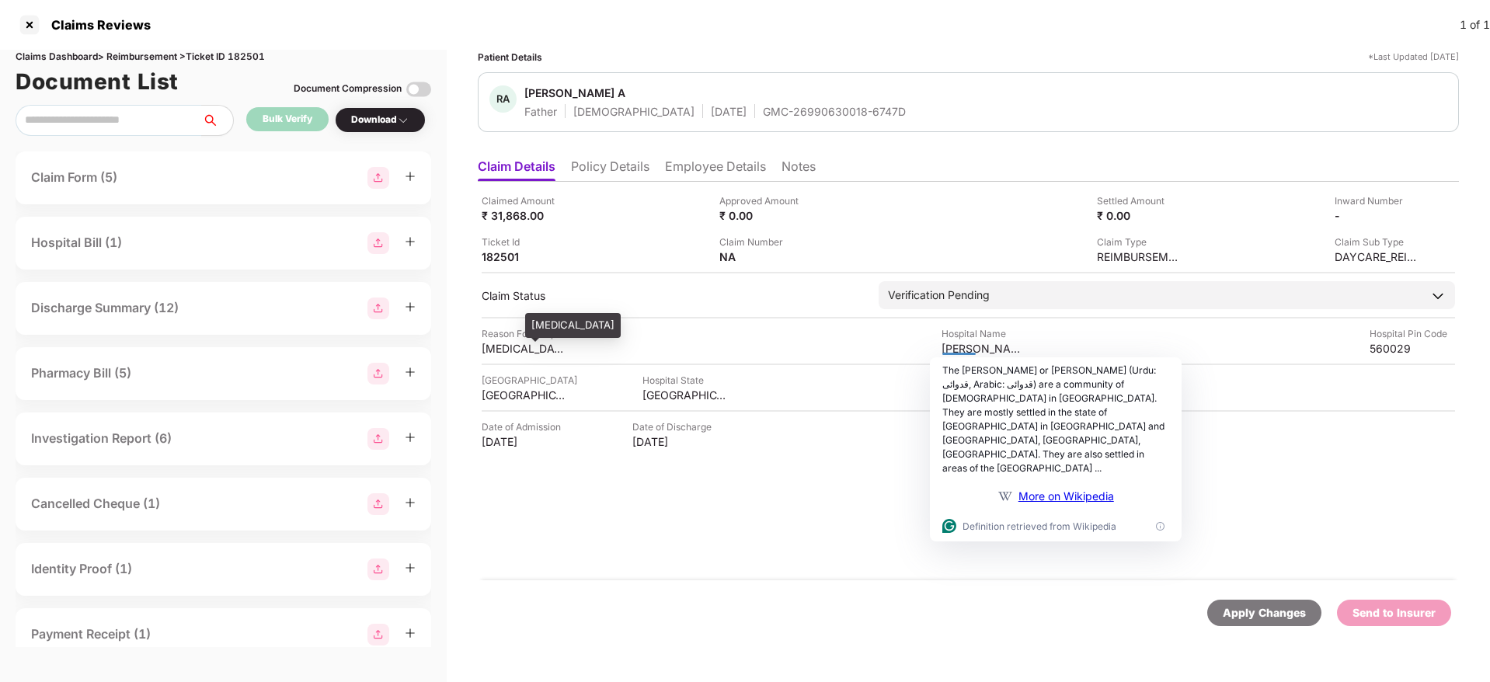
click at [490, 347] on div "Cancer" at bounding box center [524, 348] width 85 height 15
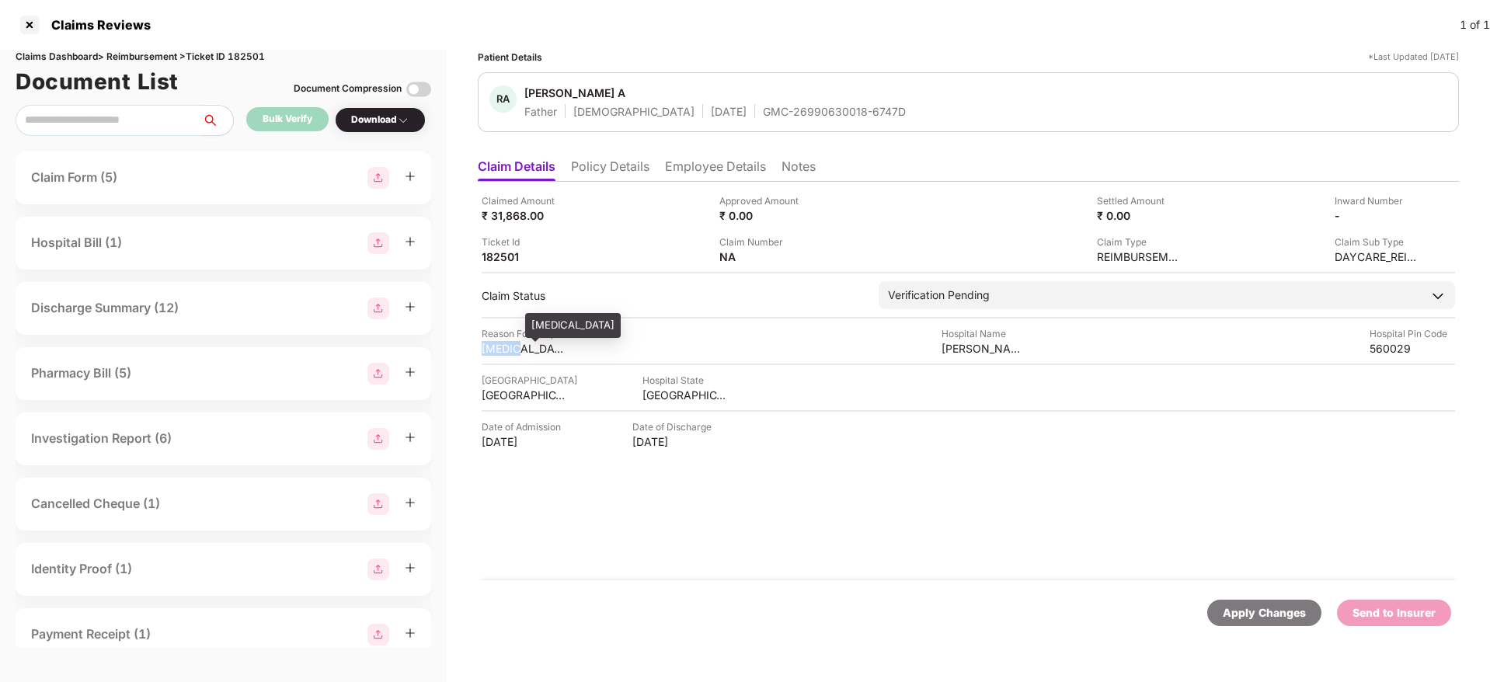
click at [490, 347] on div "Cancer" at bounding box center [524, 348] width 85 height 15
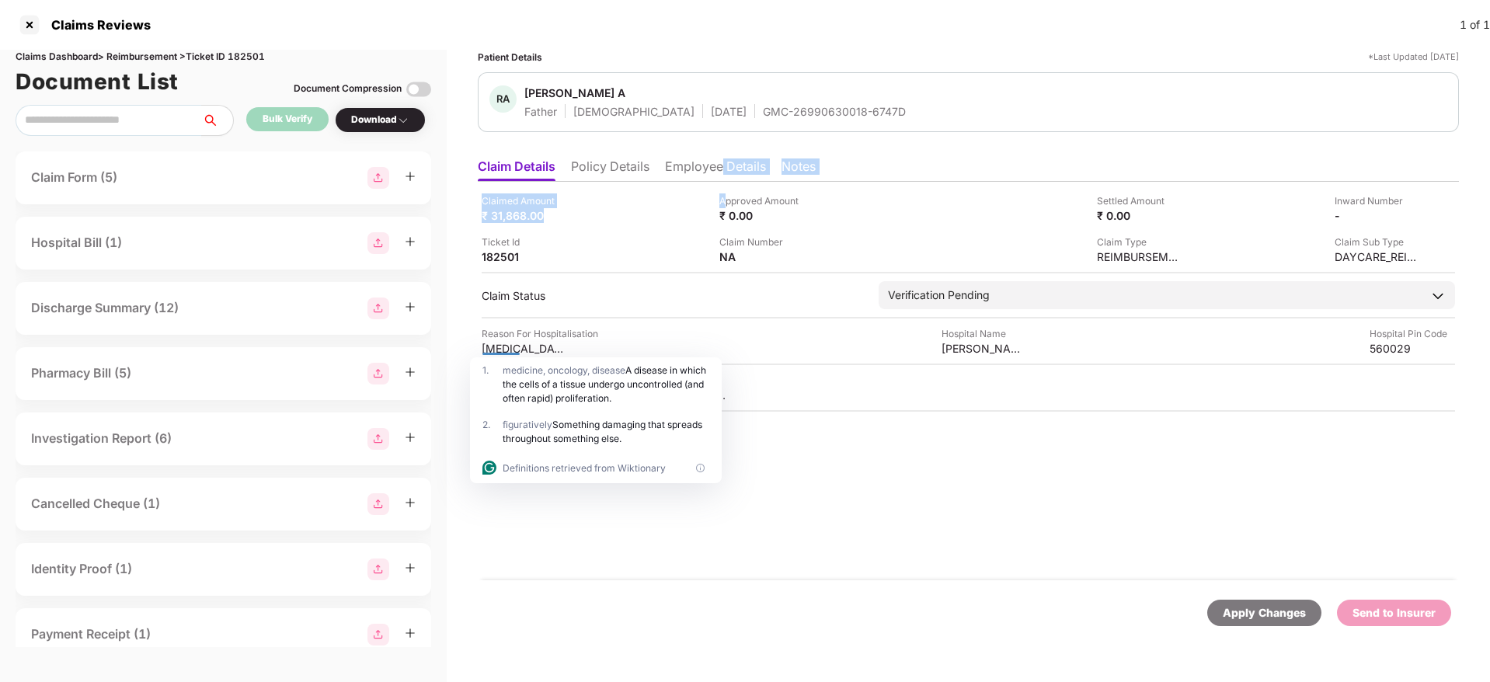
drag, startPoint x: 729, startPoint y: 185, endPoint x: 722, endPoint y: 176, distance: 11.7
click at [722, 176] on div "Claim Details Policy Details Employee Details Notes Claimed Amount ₹ 31,868.00 …" at bounding box center [968, 401] width 981 height 500
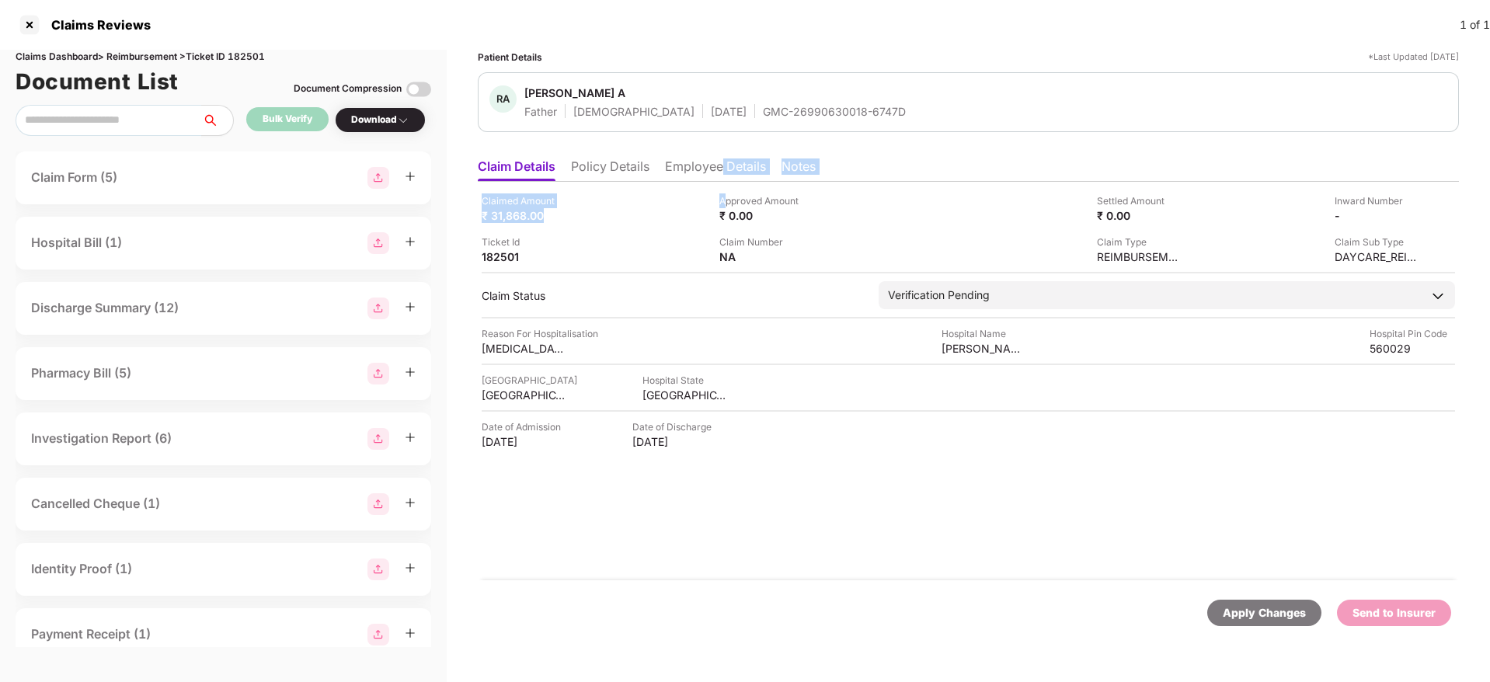
click at [722, 176] on li "Employee Details" at bounding box center [715, 169] width 101 height 23
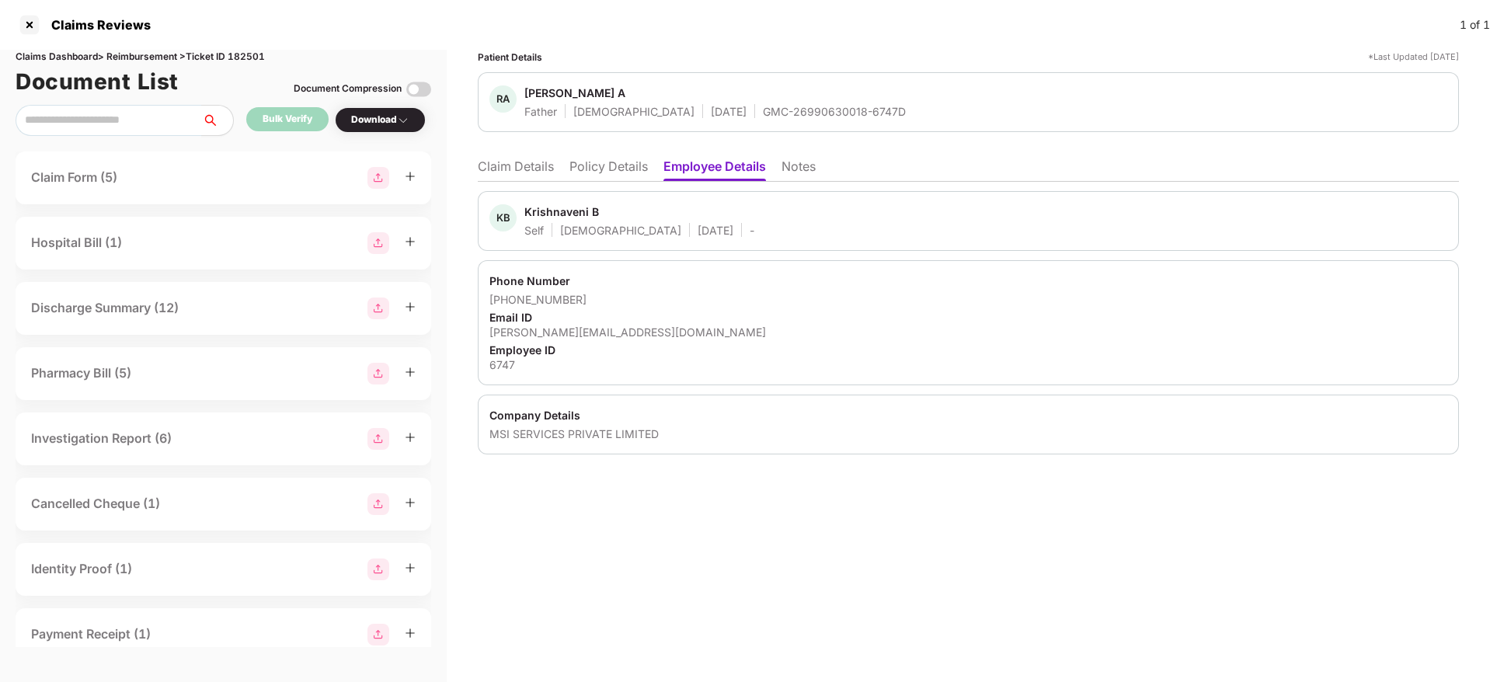
click at [559, 325] on div "krishnaveni.b@msisurfaces.com" at bounding box center [968, 332] width 958 height 15
drag, startPoint x: 588, startPoint y: 289, endPoint x: 510, endPoint y: 301, distance: 78.7
click at [510, 301] on div "Phone Number +919886712698 Email ID krishnaveni.b@msisurfaces.com Employee ID 6…" at bounding box center [968, 322] width 981 height 125
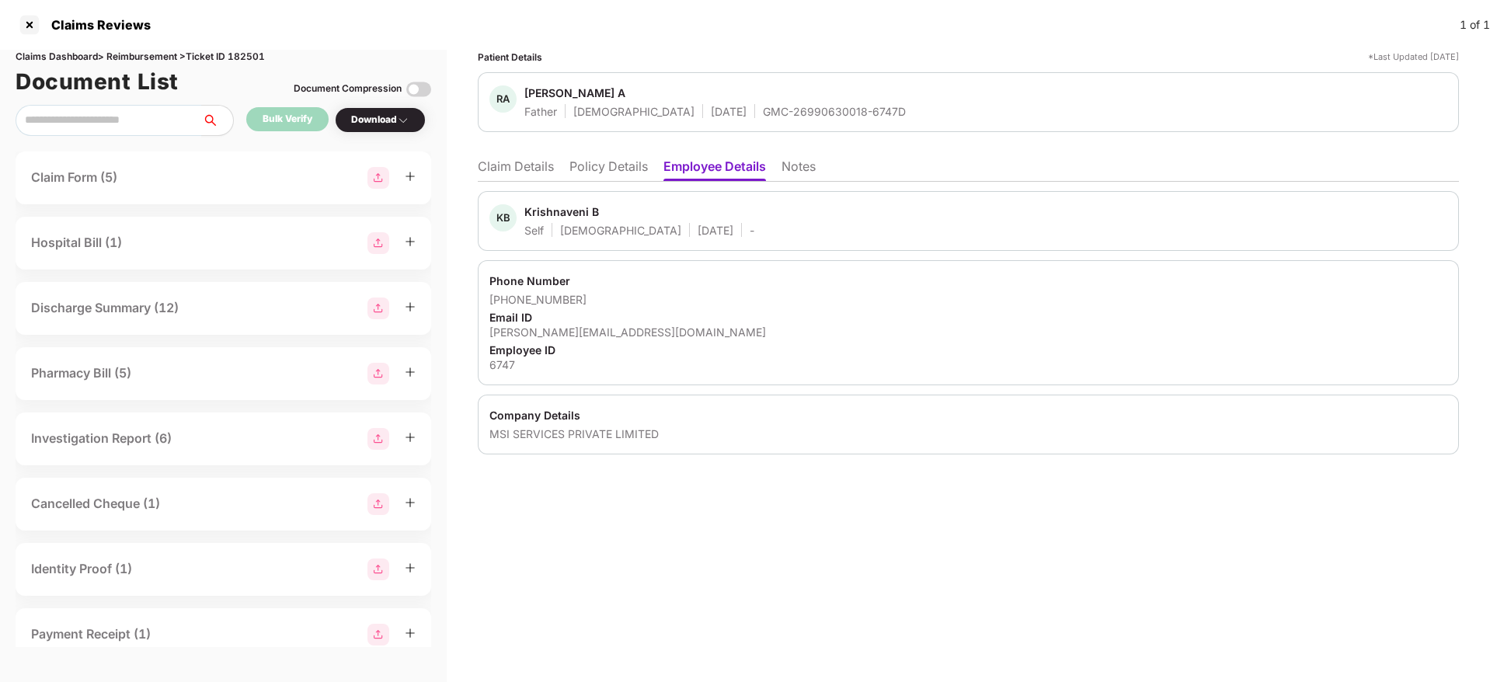
click at [535, 162] on li "Claim Details" at bounding box center [516, 169] width 76 height 23
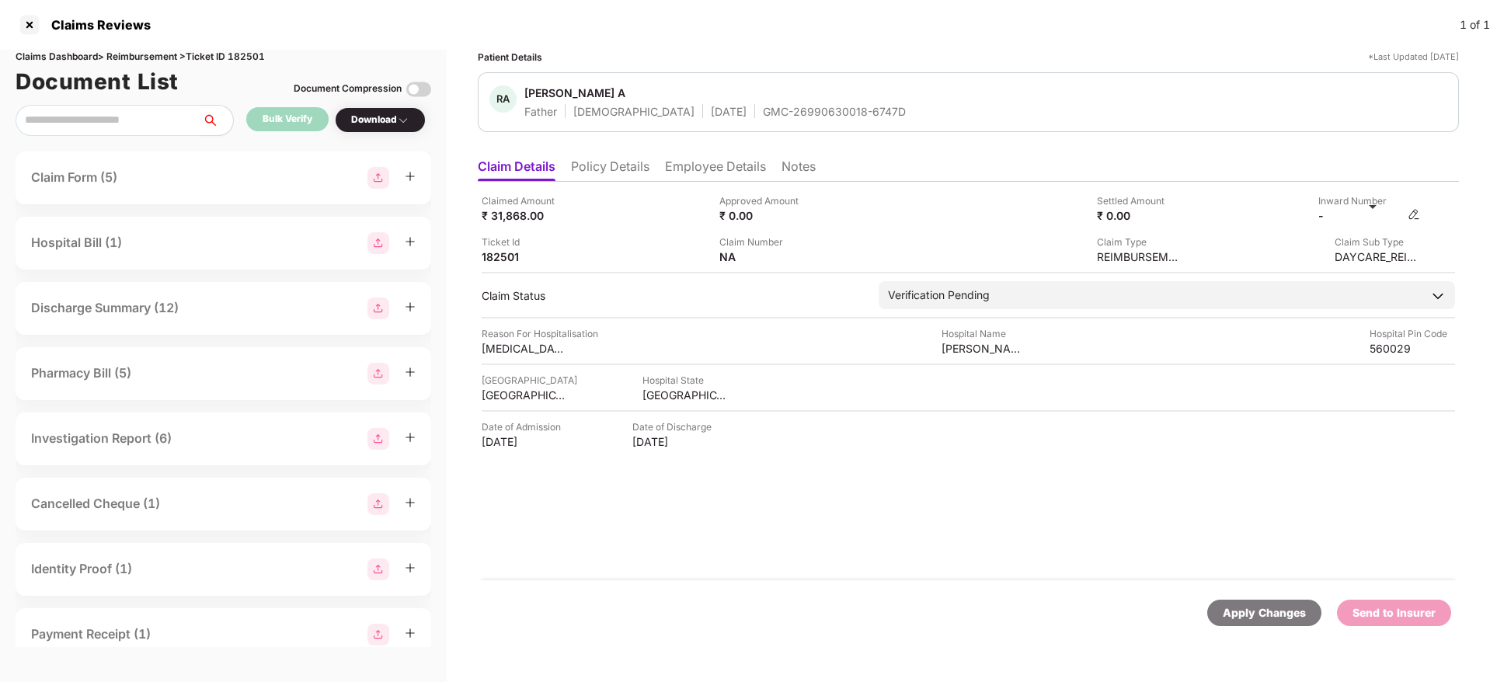
click at [1409, 211] on img at bounding box center [1414, 214] width 12 height 12
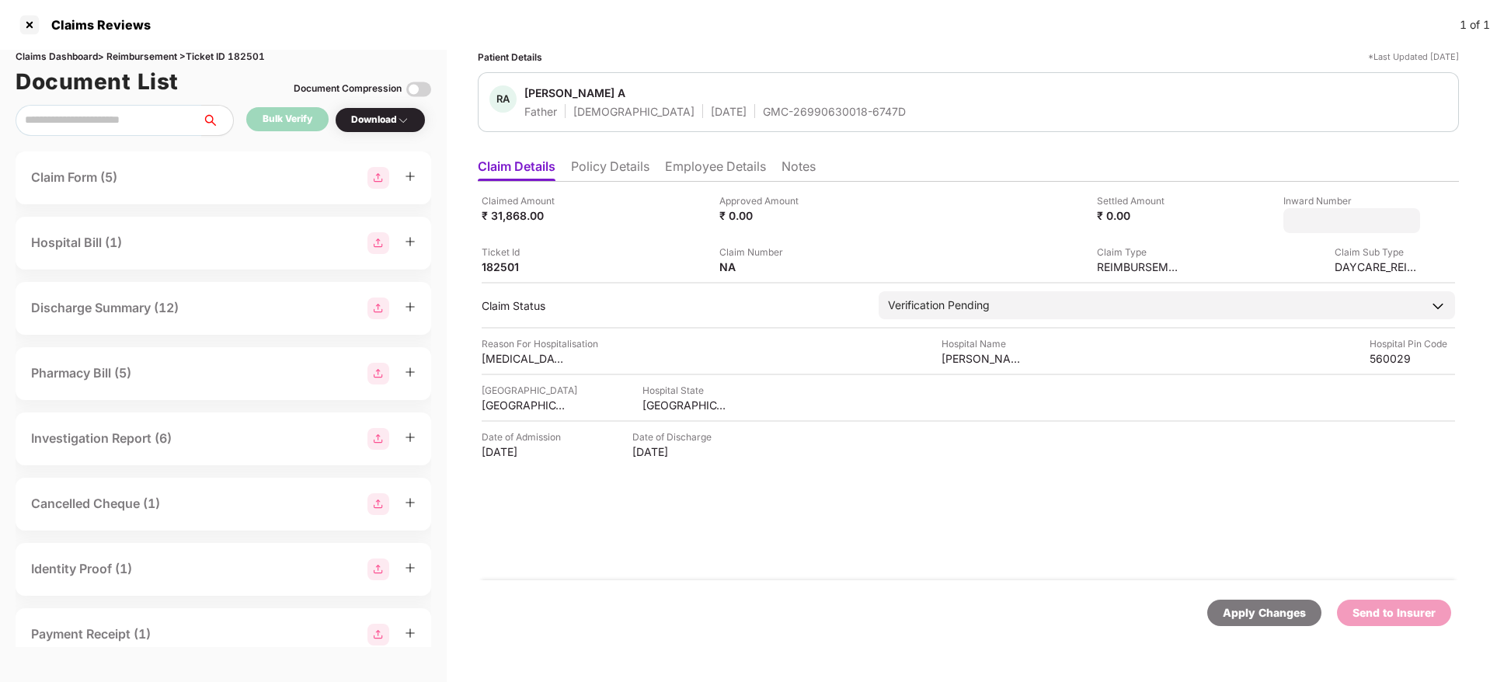
type input "**********"
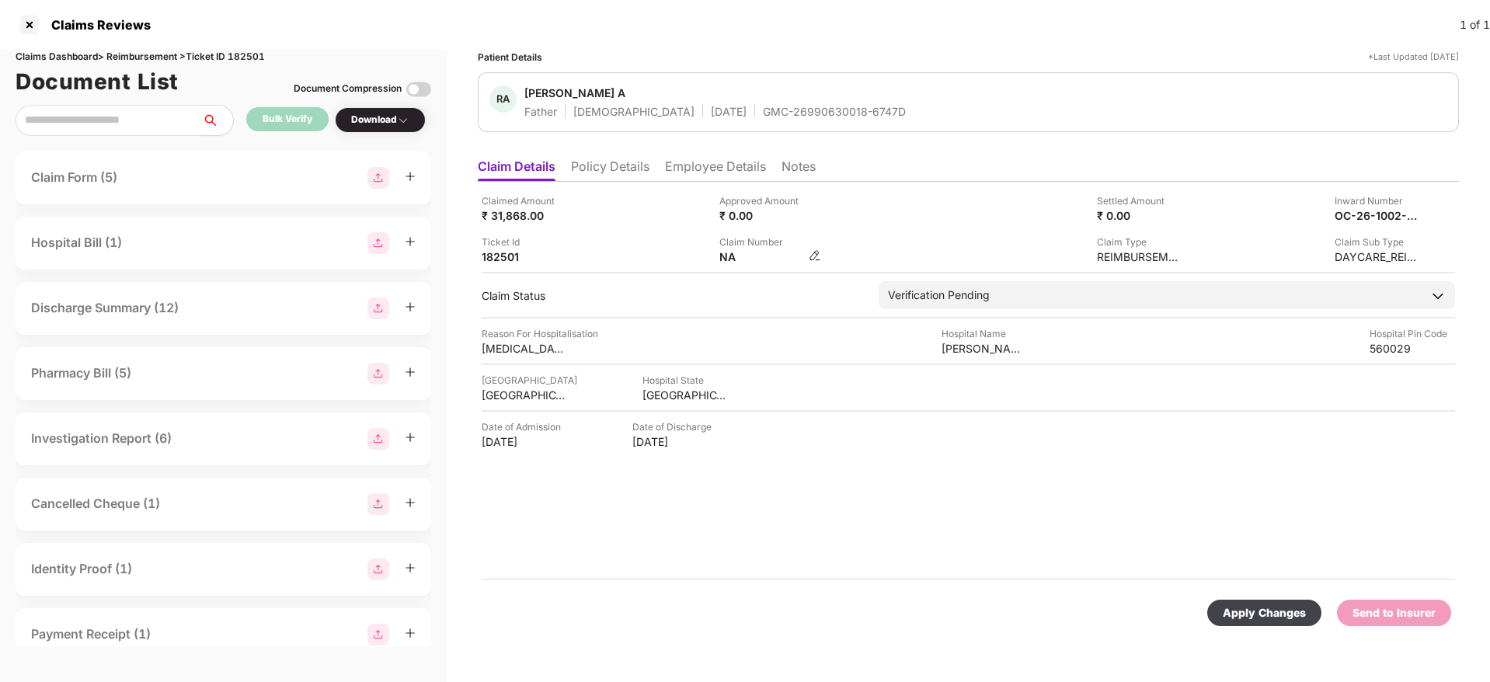
click at [811, 254] on img at bounding box center [815, 255] width 12 height 12
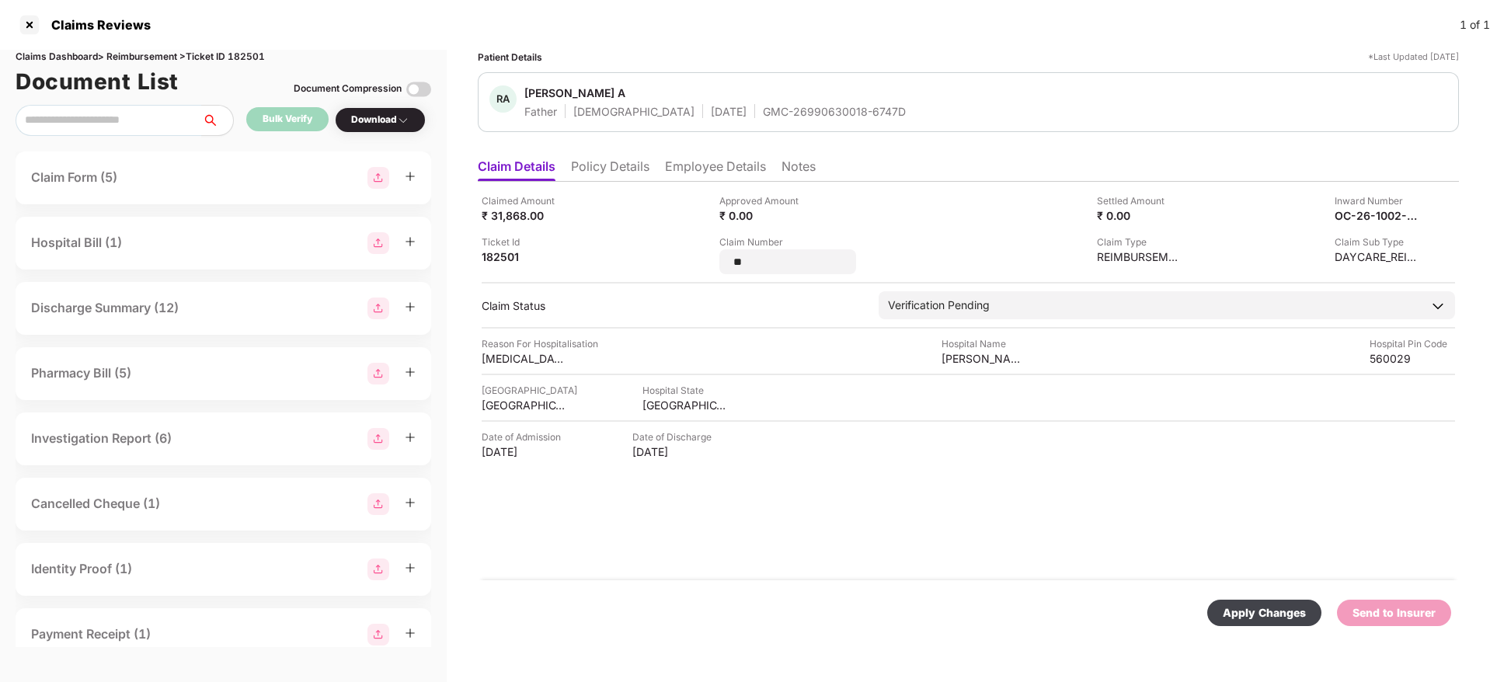
type input "*"
type input "*******"
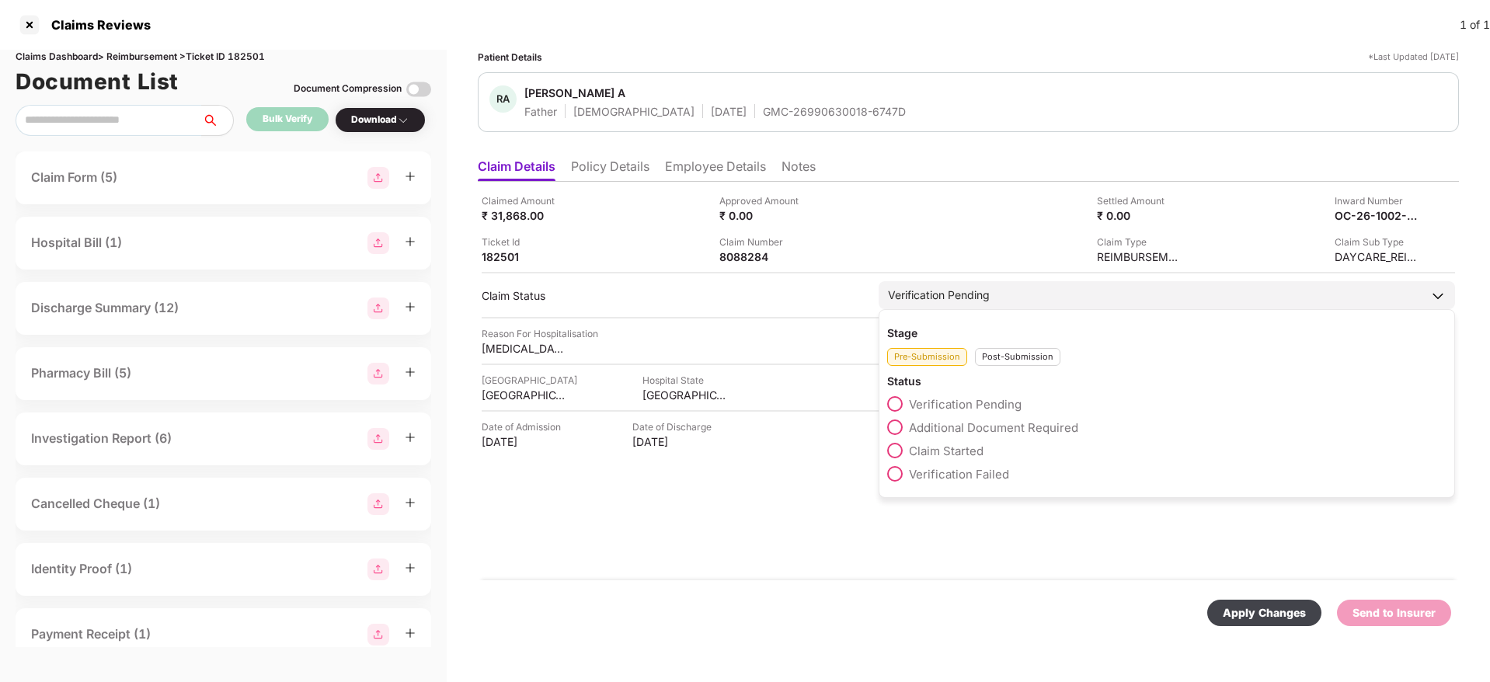
click at [1007, 360] on div "Post-Submission" at bounding box center [1017, 357] width 85 height 18
click at [945, 429] on span "Claim Under Process" at bounding box center [967, 427] width 117 height 15
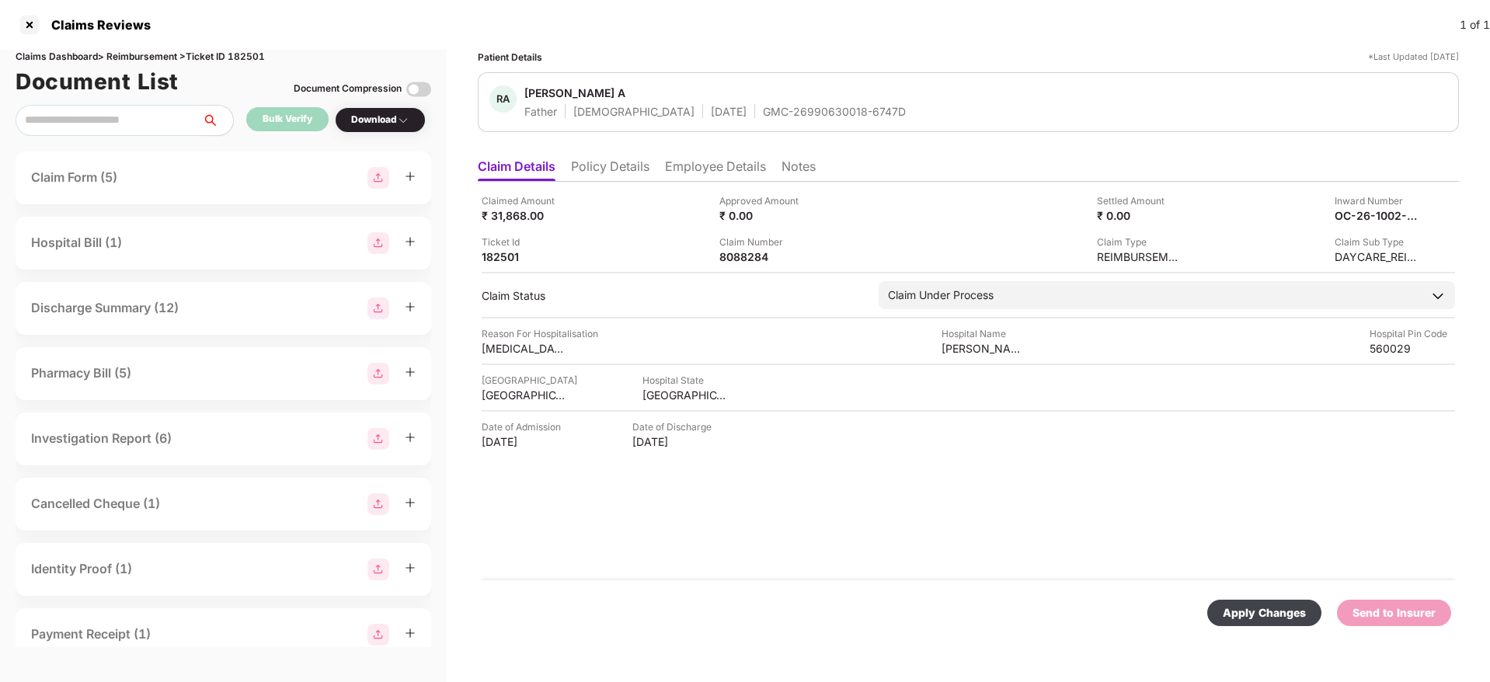
click at [1252, 614] on div "Apply Changes" at bounding box center [1264, 612] width 83 height 17
click at [763, 107] on div "GMC-26990630018-6747D" at bounding box center [834, 111] width 143 height 15
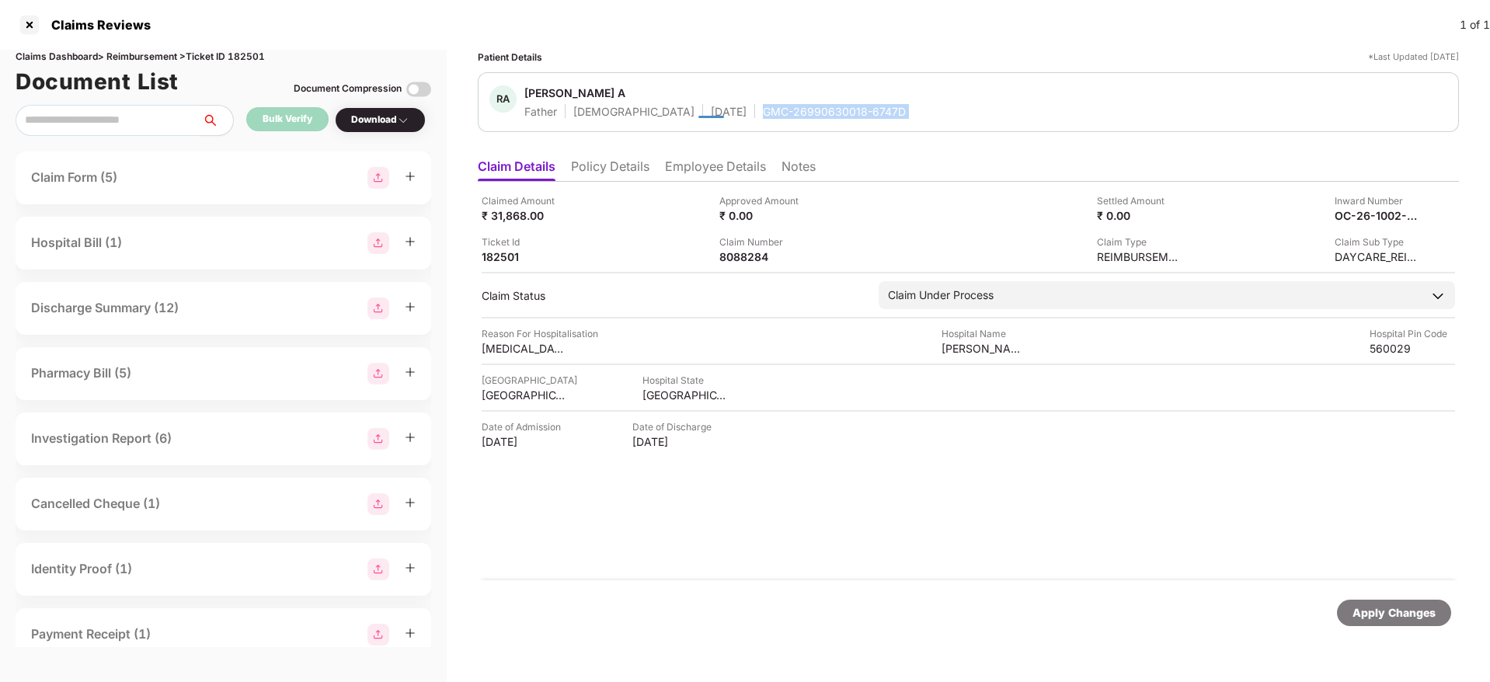
click at [763, 107] on div "GMC-26990630018-6747D" at bounding box center [834, 111] width 143 height 15
click at [744, 253] on div "8088284" at bounding box center [761, 256] width 85 height 15
click at [32, 26] on div at bounding box center [29, 24] width 25 height 25
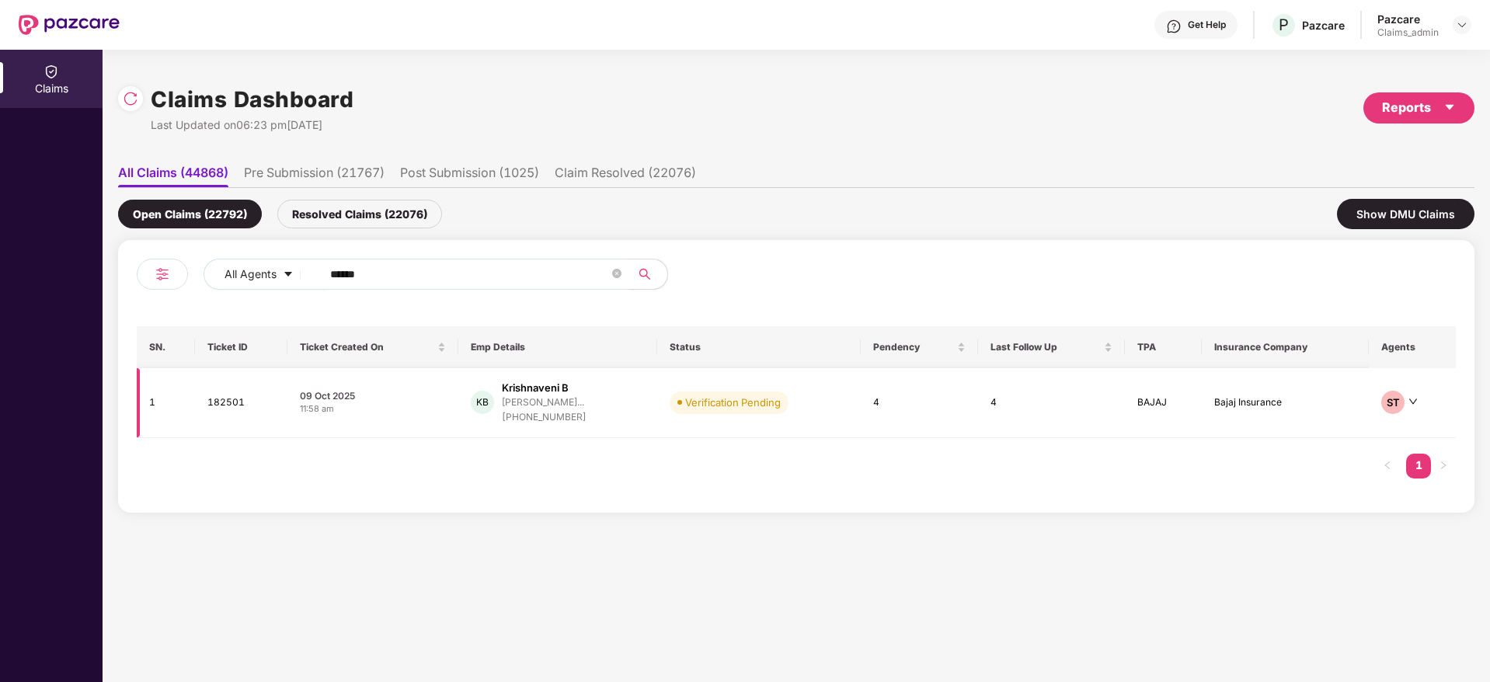
click at [350, 405] on div "11:58 am" at bounding box center [373, 408] width 146 height 13
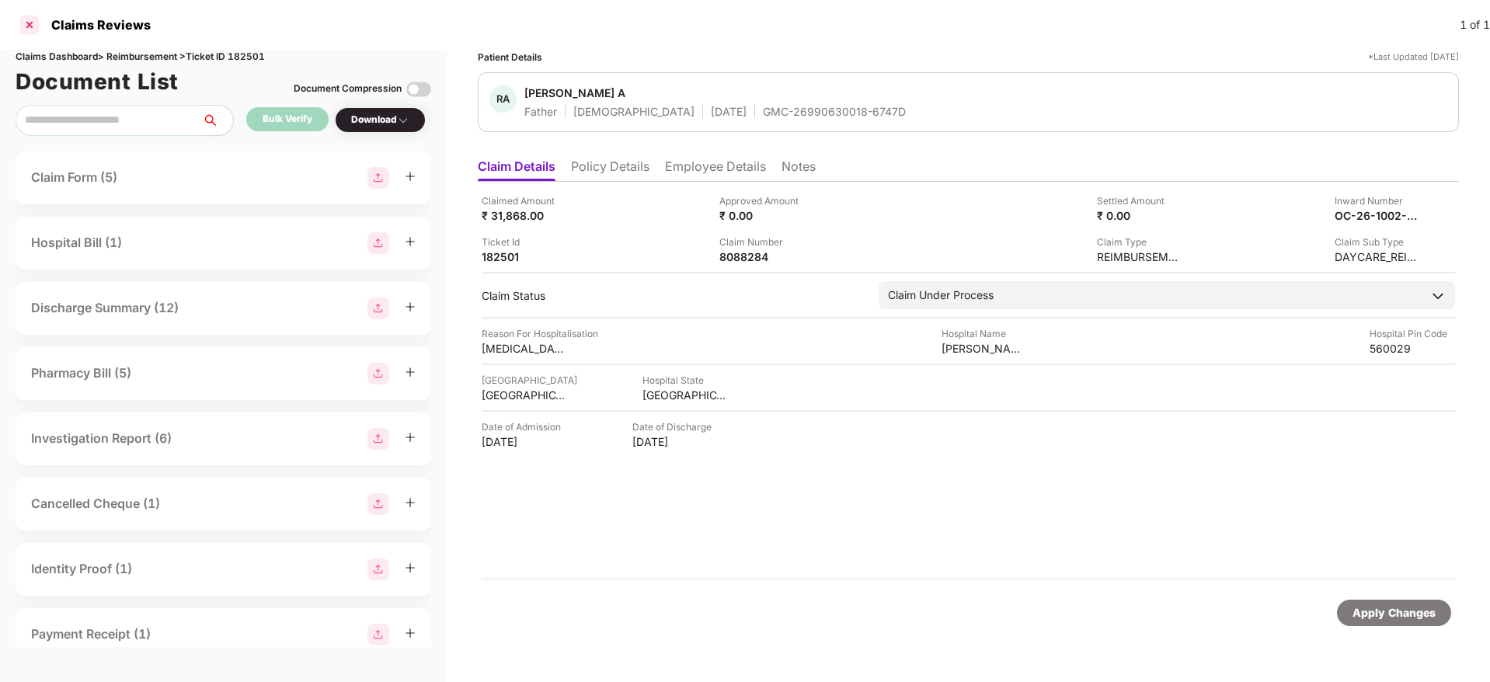
click at [33, 21] on div at bounding box center [29, 24] width 25 height 25
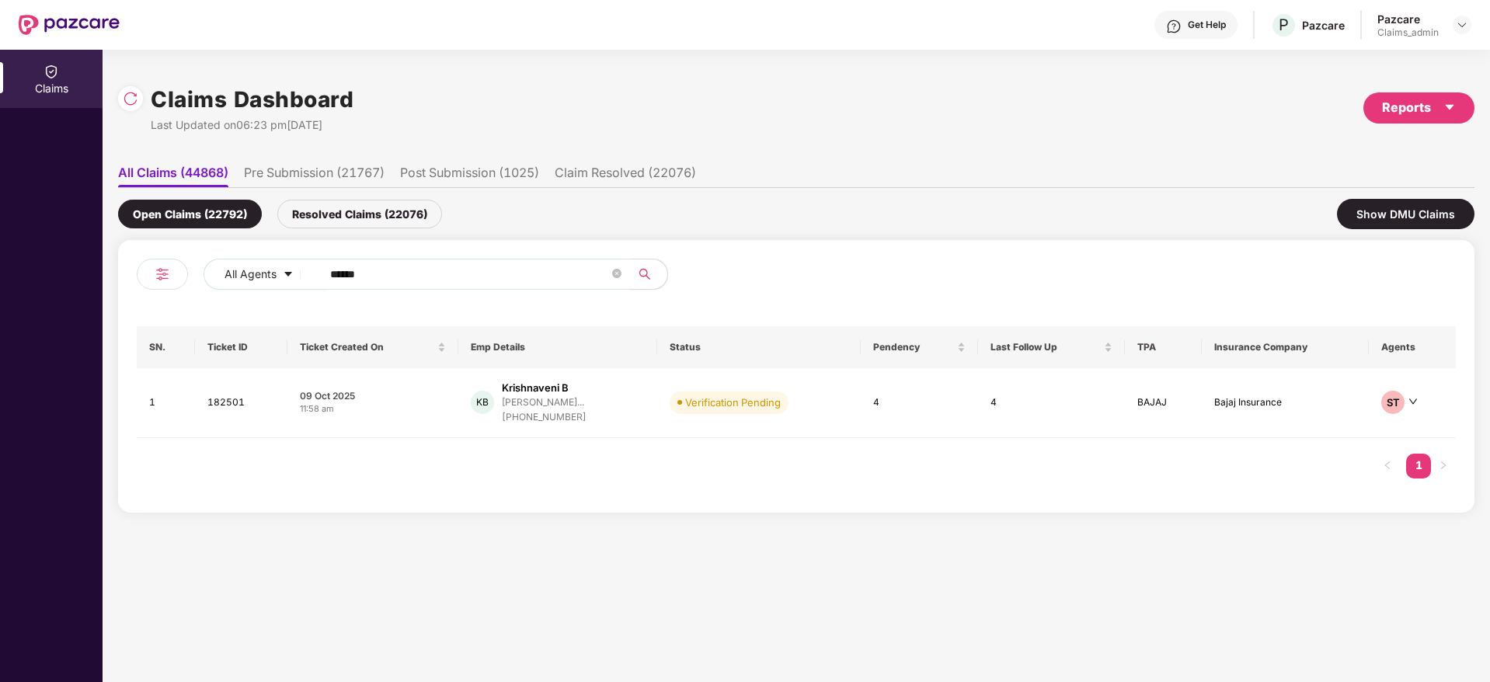
click at [441, 270] on input "******" at bounding box center [469, 274] width 279 height 23
paste input "*******"
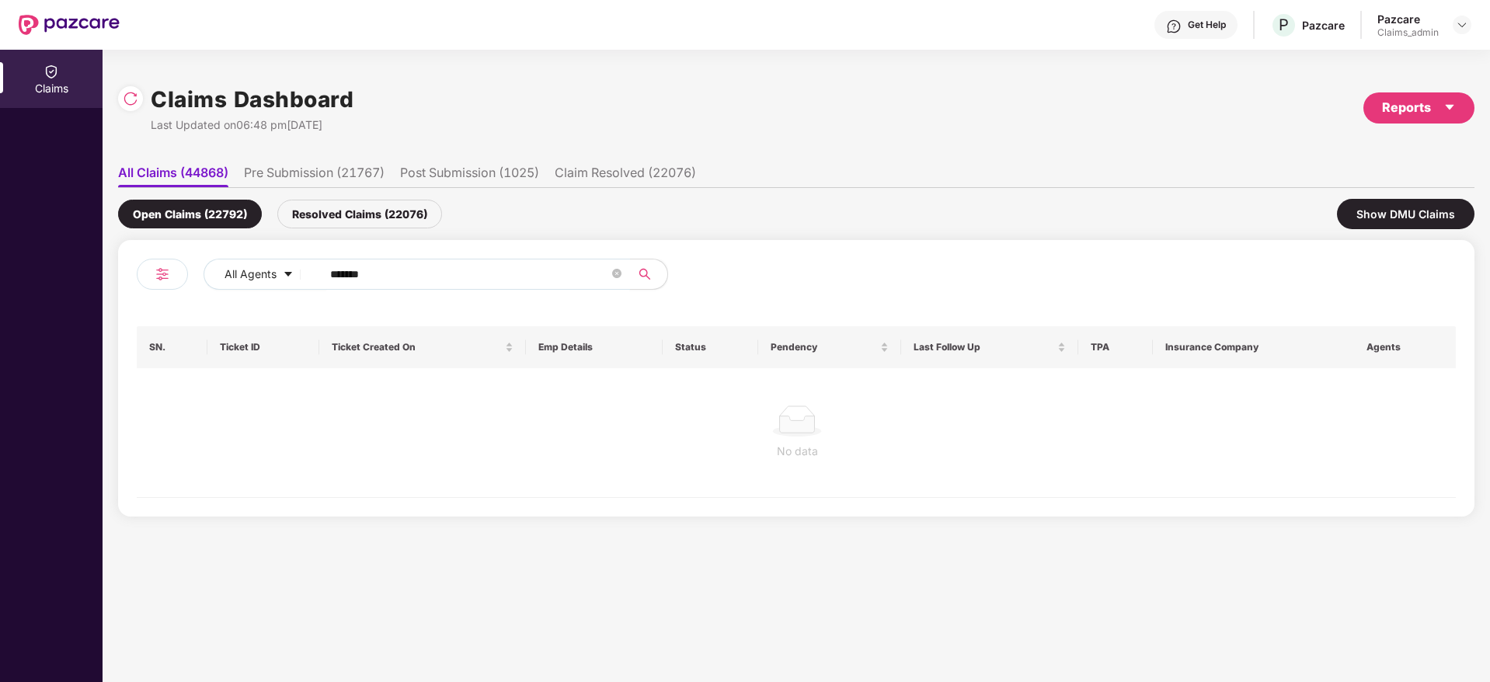
click at [336, 275] on input "*******" at bounding box center [469, 274] width 279 height 23
click at [336, 275] on input "******" at bounding box center [469, 274] width 279 height 23
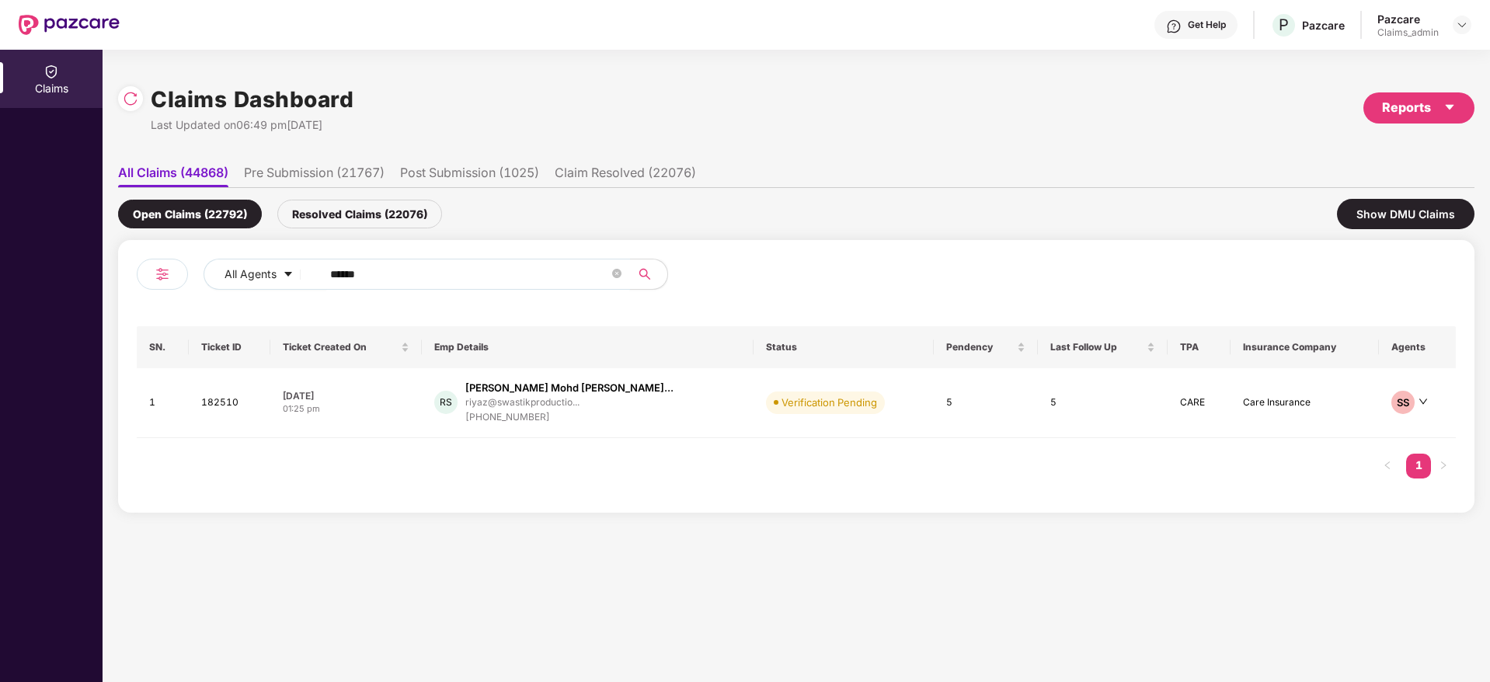
type input "******"
click at [409, 403] on div "01:25 pm" at bounding box center [346, 408] width 127 height 13
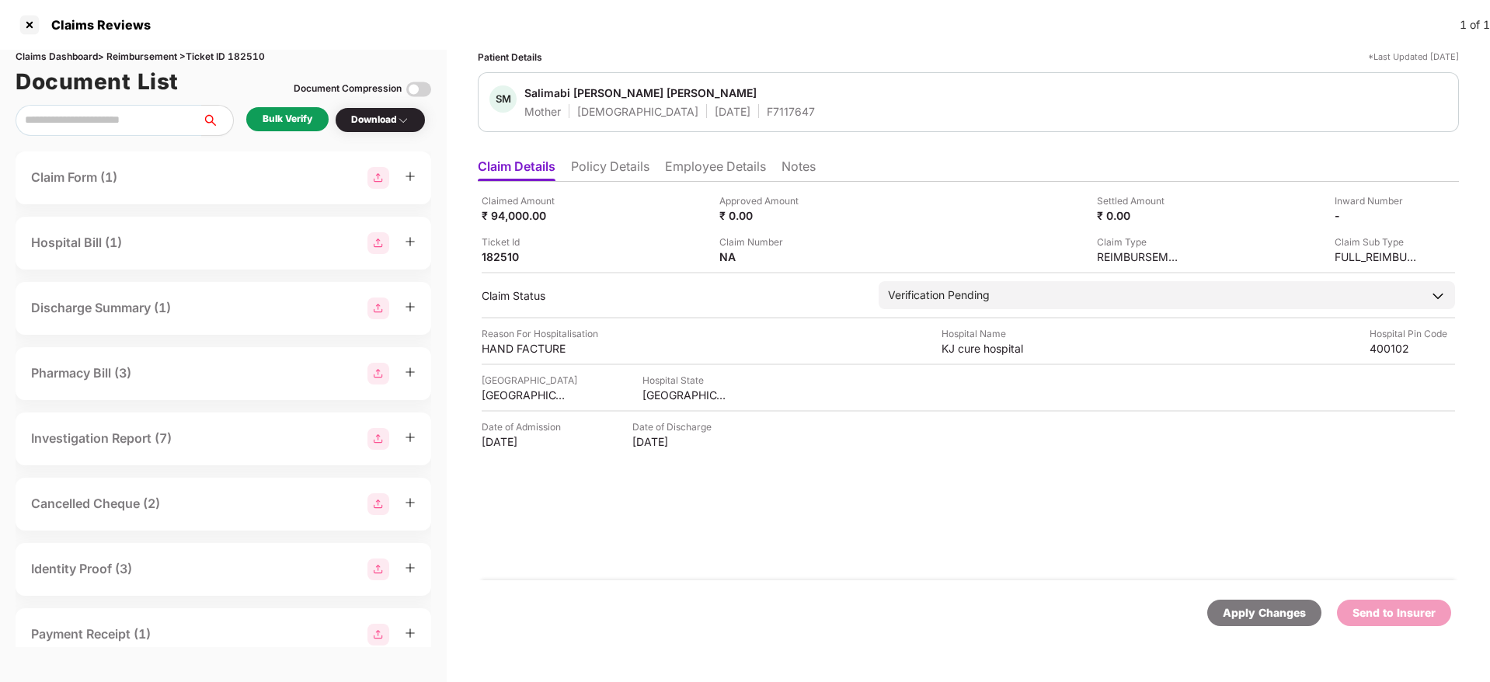
click at [291, 122] on div "Bulk Verify" at bounding box center [288, 119] width 50 height 15
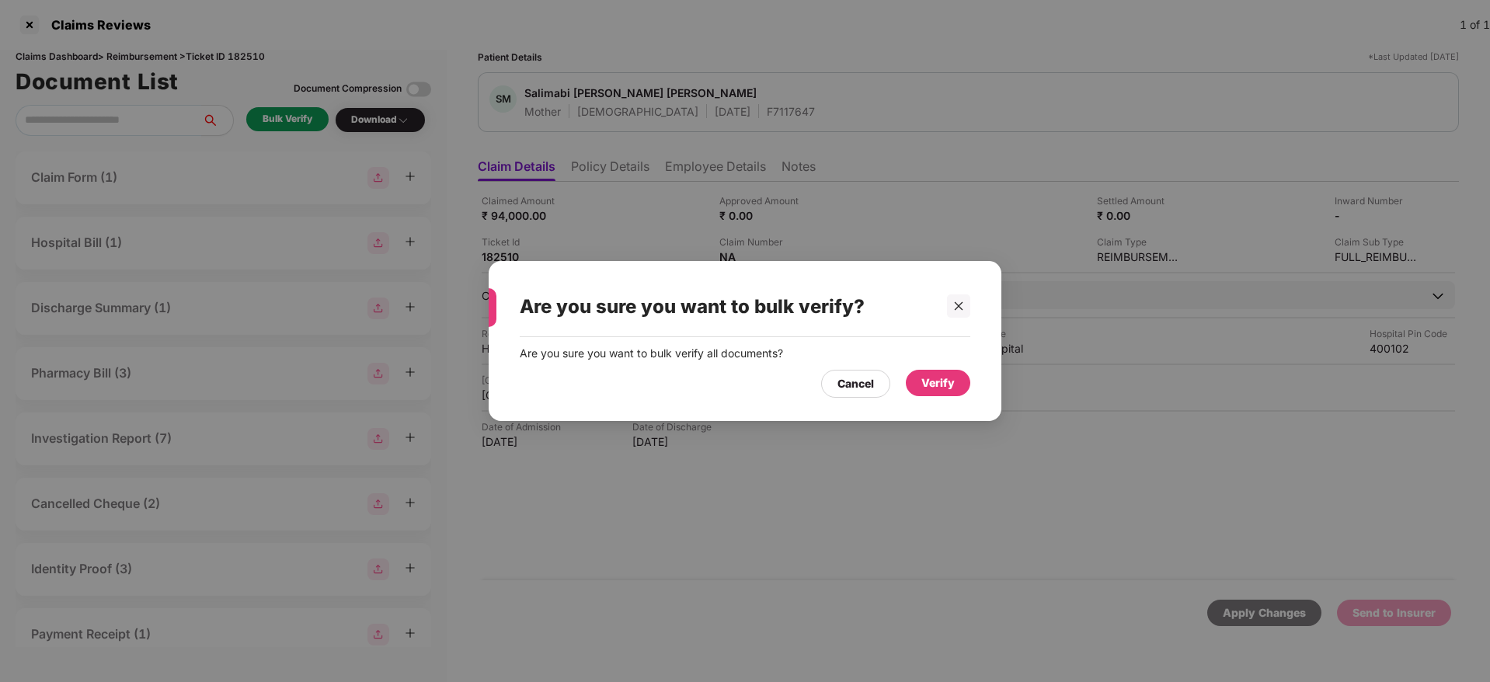
click at [942, 394] on div "Verify" at bounding box center [938, 383] width 64 height 26
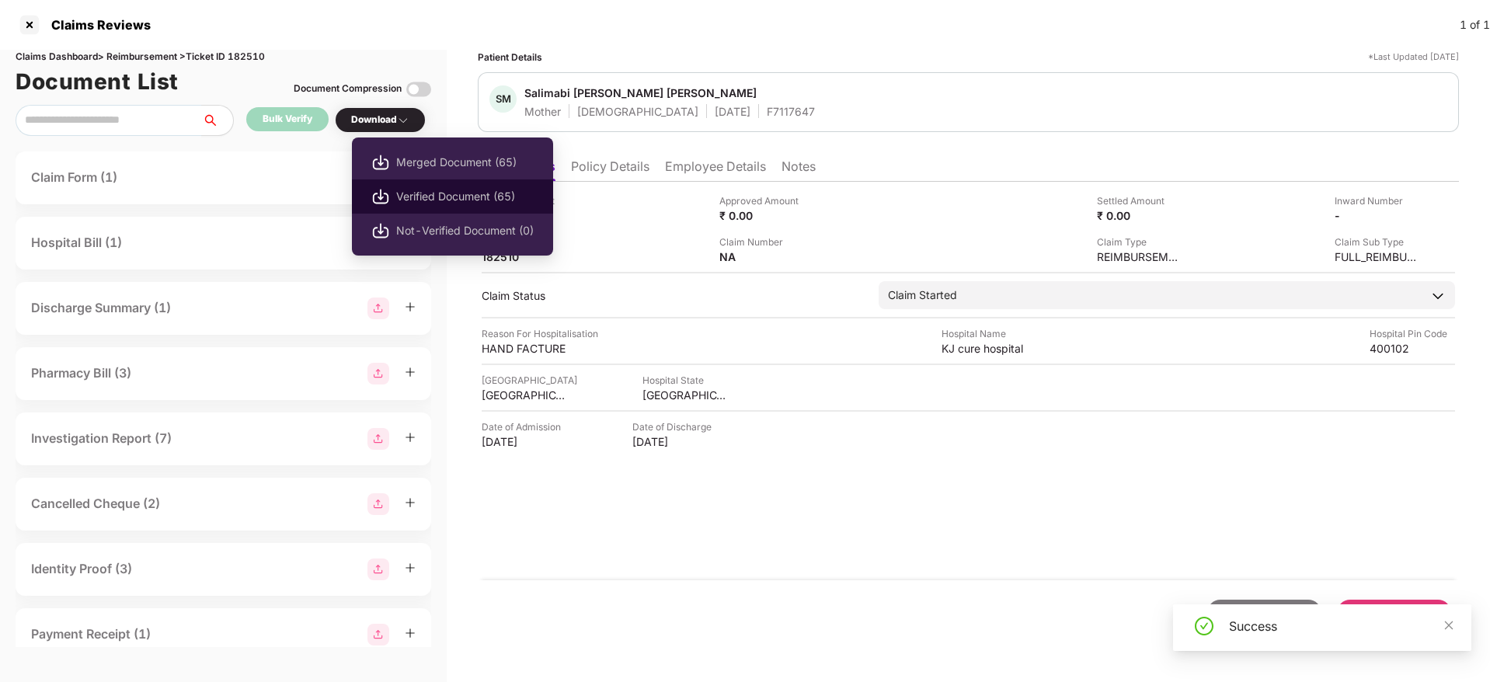
click at [445, 198] on span "Verified Document (65)" at bounding box center [465, 196] width 138 height 17
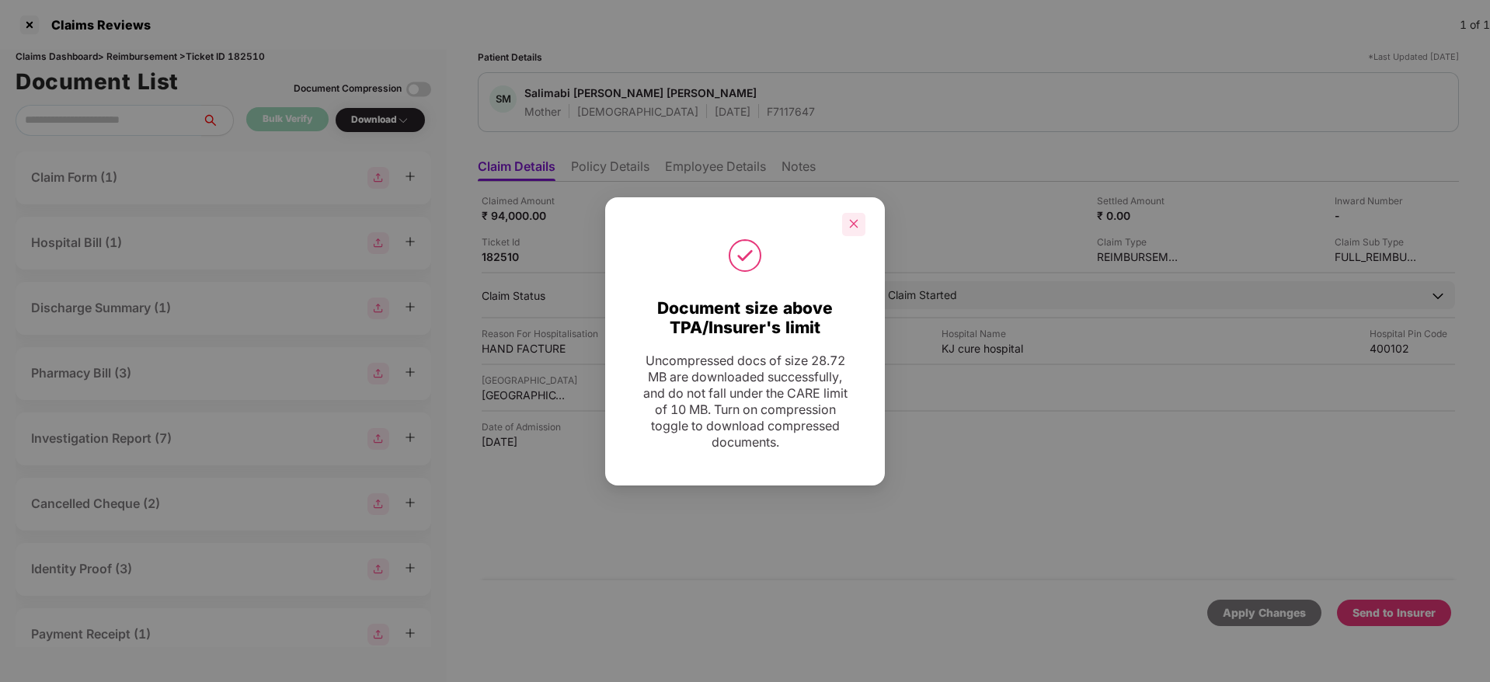
click at [851, 218] on icon "close" at bounding box center [853, 223] width 11 height 11
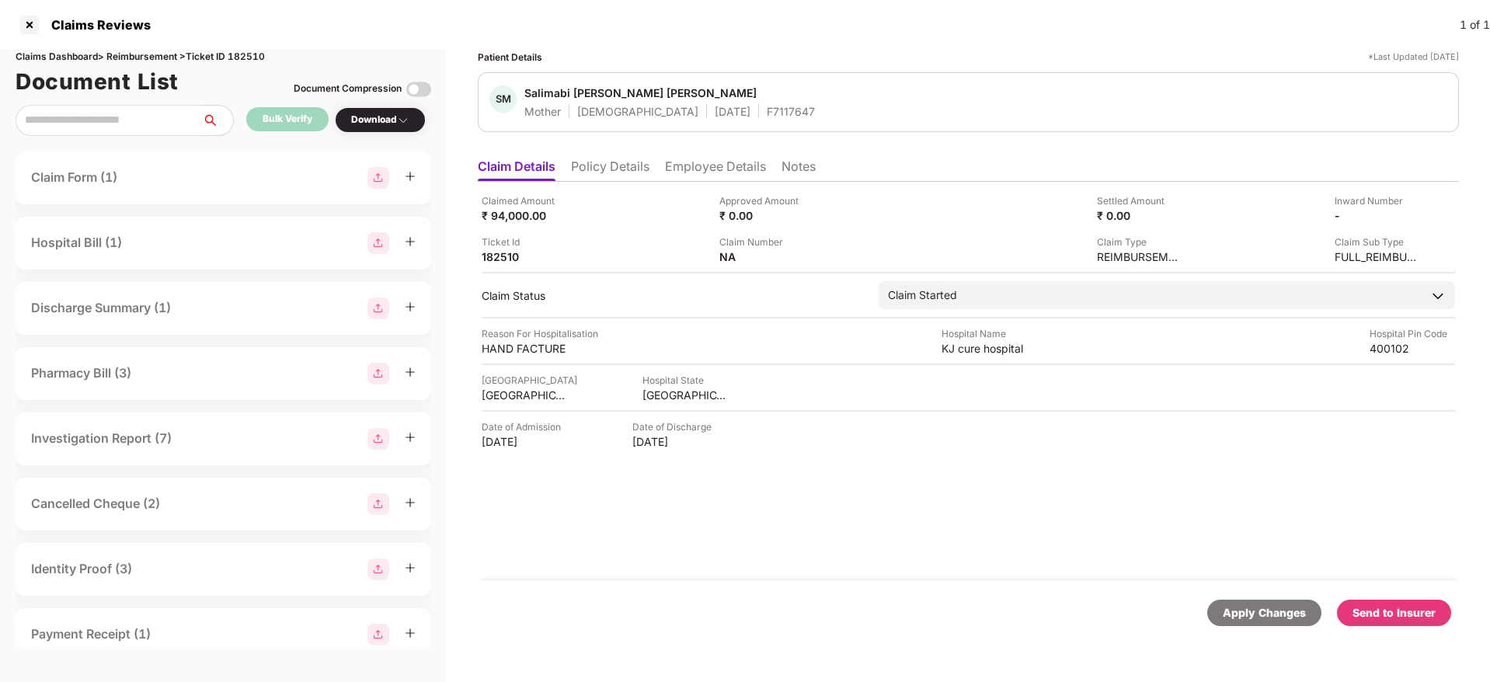
click at [604, 172] on li "Policy Details" at bounding box center [610, 169] width 78 height 23
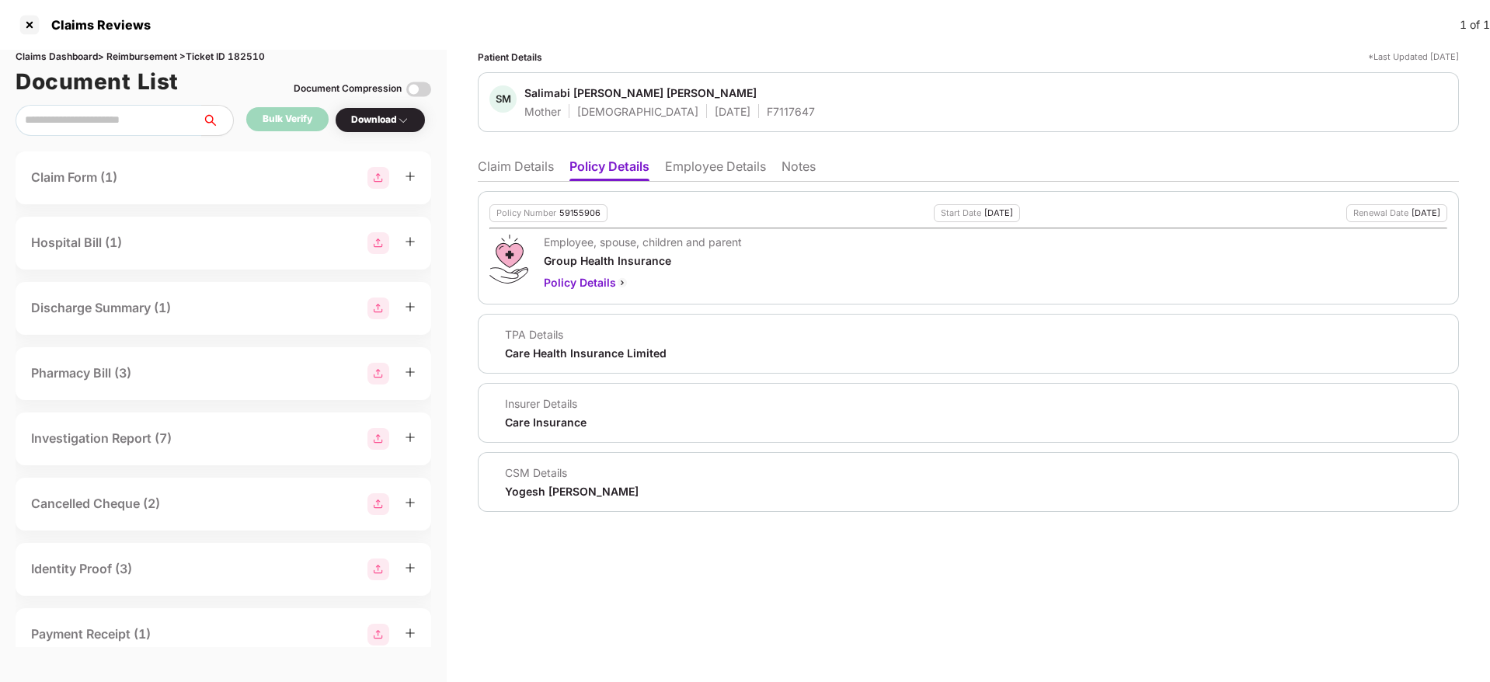
click at [565, 214] on div "59155906" at bounding box center [579, 213] width 41 height 10
click at [27, 18] on div at bounding box center [29, 24] width 25 height 25
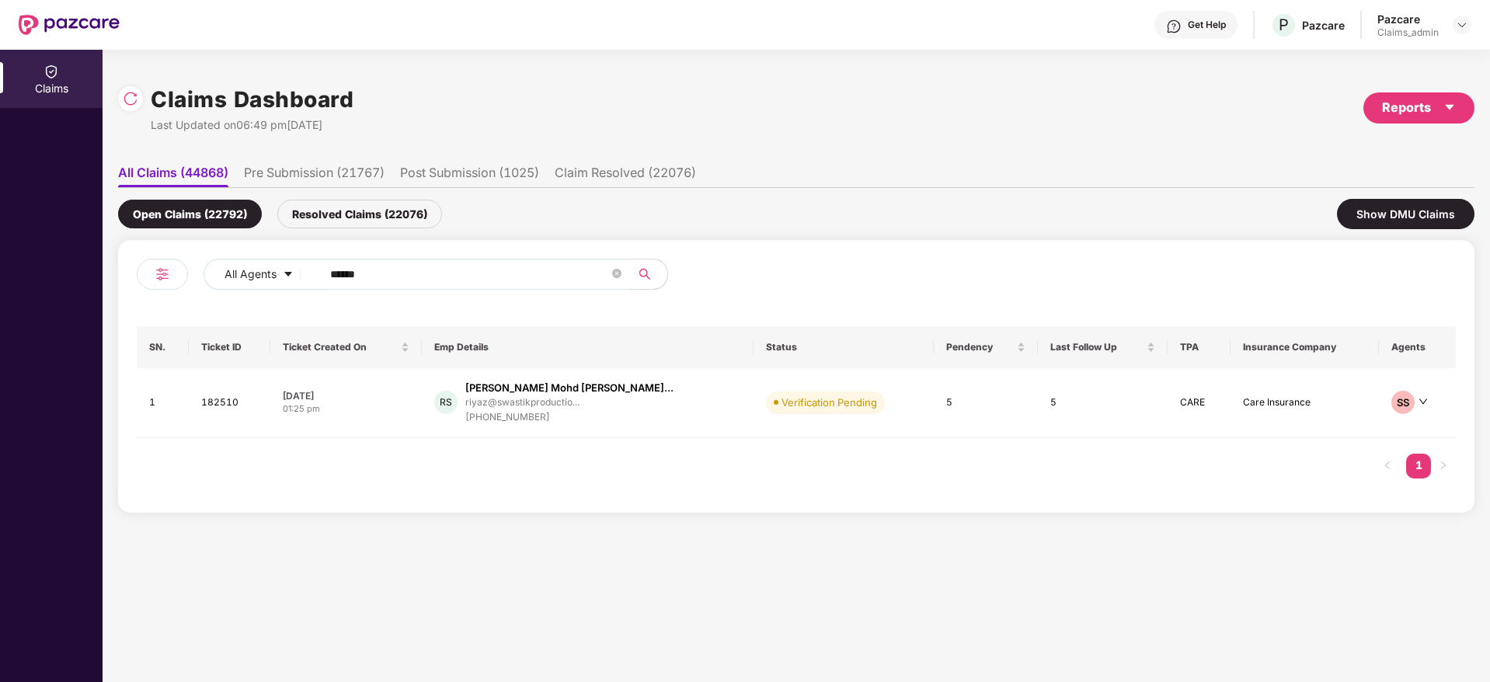
click at [375, 266] on input "******" at bounding box center [469, 274] width 279 height 23
paste input "*******"
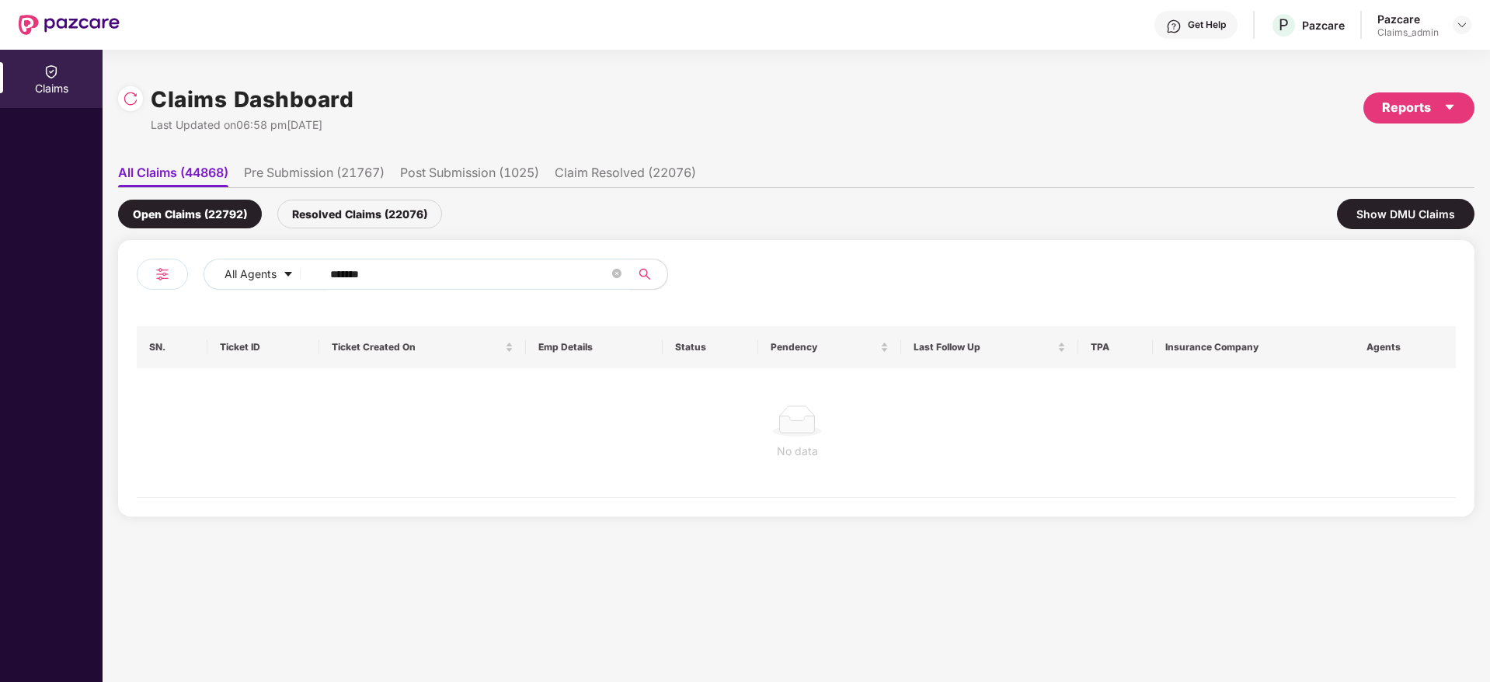
click at [334, 279] on input "*******" at bounding box center [469, 274] width 279 height 23
click at [334, 279] on input "******" at bounding box center [469, 274] width 279 height 23
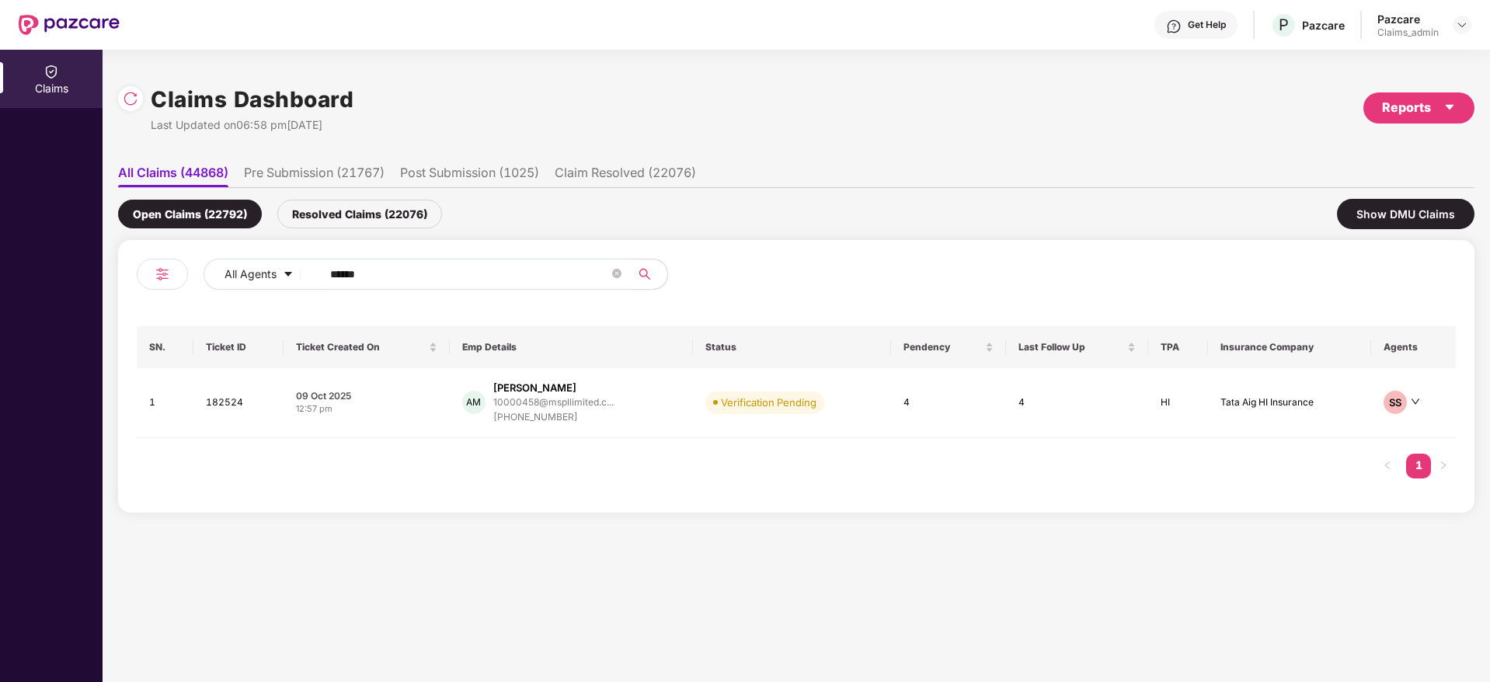
click at [334, 279] on input "******" at bounding box center [469, 274] width 279 height 23
type input "******"
click at [412, 399] on div "09 Oct 2025" at bounding box center [366, 395] width 141 height 13
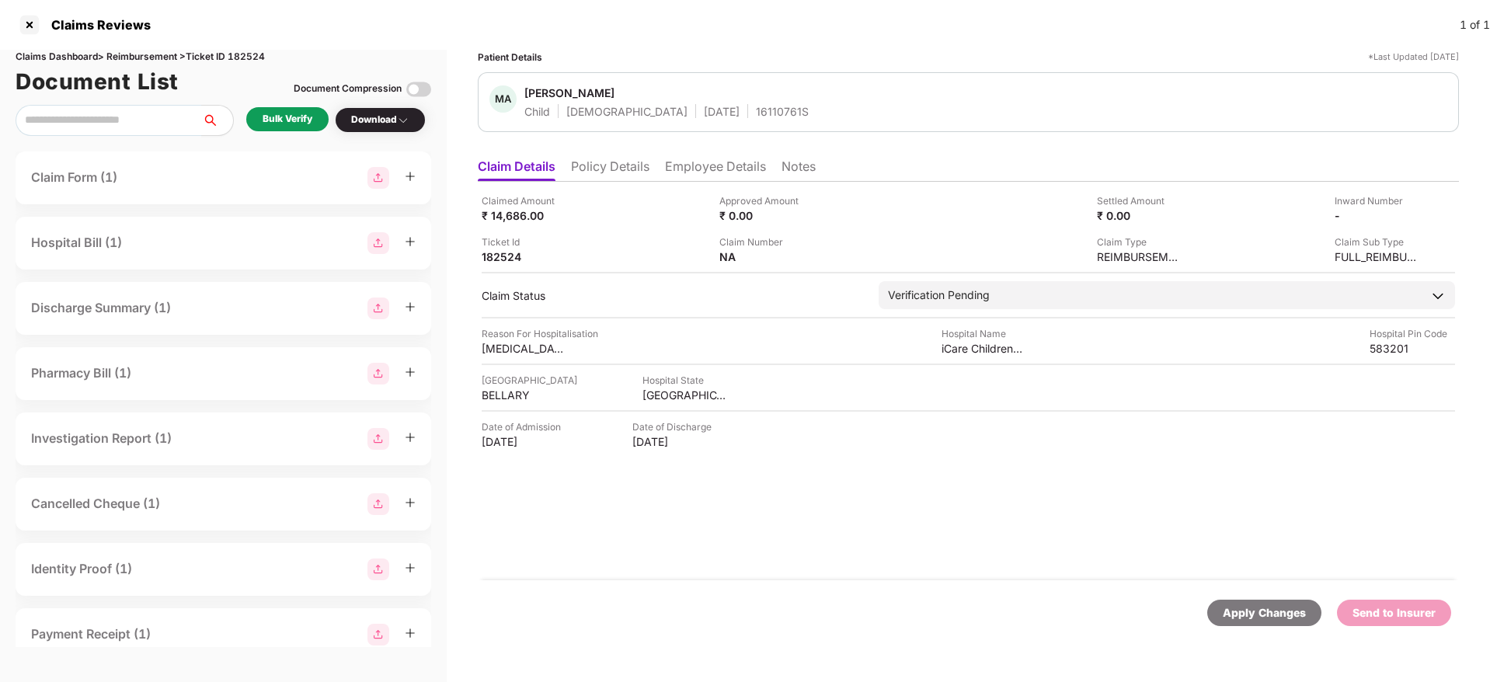
click at [294, 135] on div "Bulk Verify Download" at bounding box center [224, 120] width 416 height 31
click at [294, 120] on div "Bulk Verify" at bounding box center [288, 119] width 50 height 15
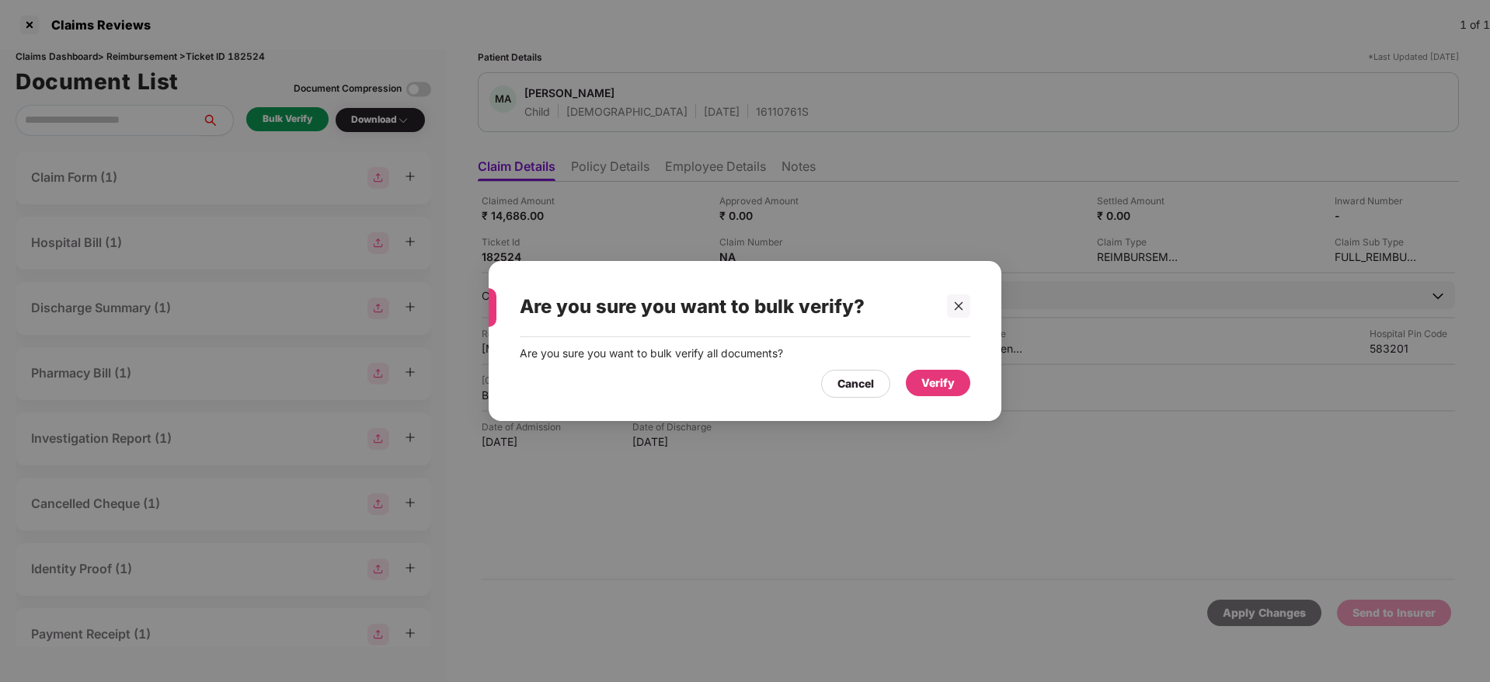
click at [930, 385] on div "Verify" at bounding box center [937, 382] width 33 height 17
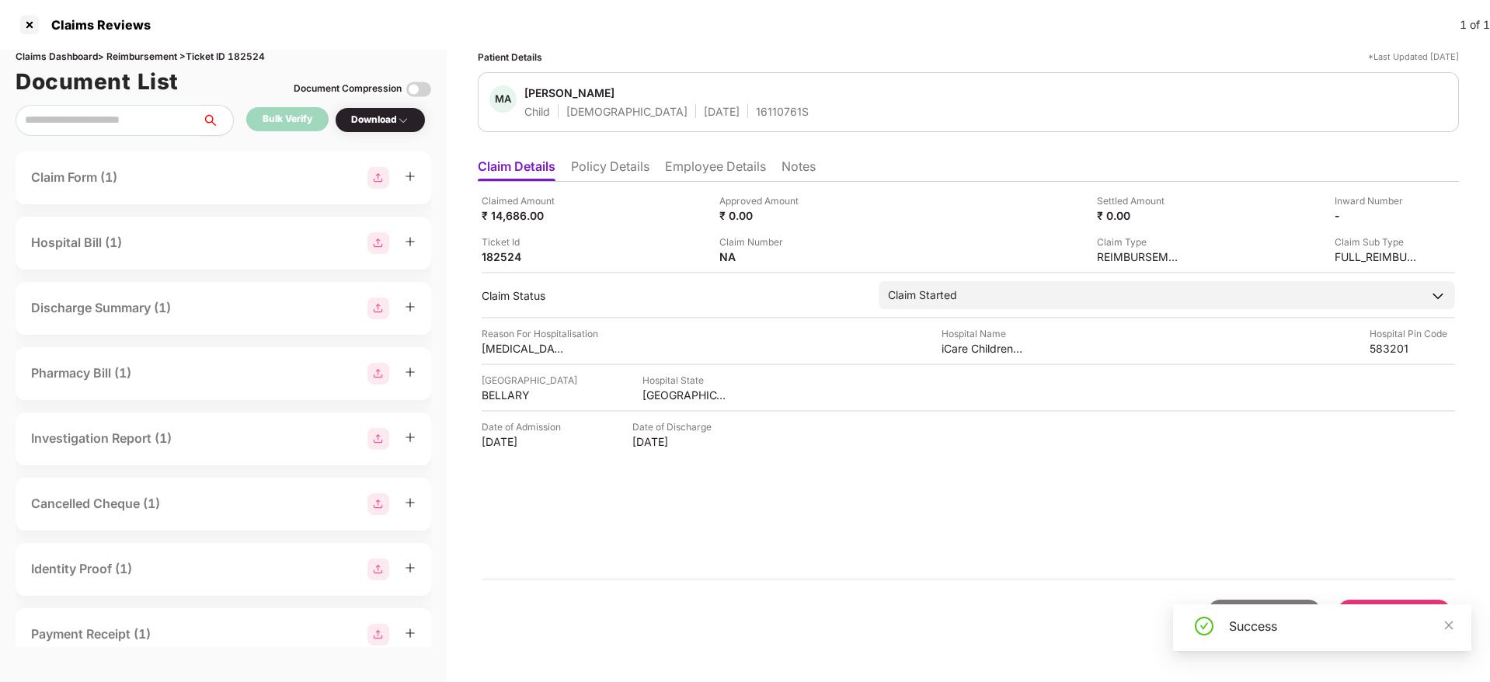
click at [610, 175] on li "Policy Details" at bounding box center [610, 169] width 78 height 23
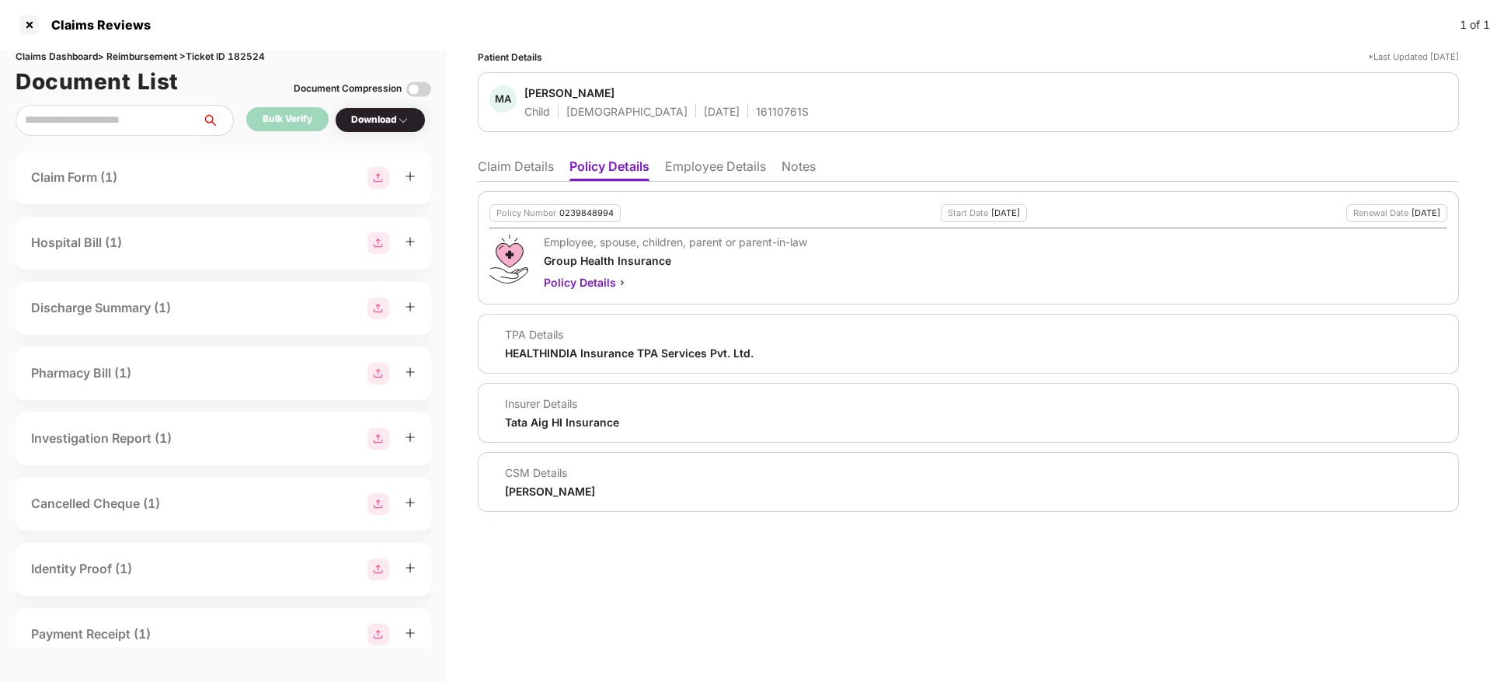
click at [538, 167] on li "Claim Details" at bounding box center [516, 169] width 76 height 23
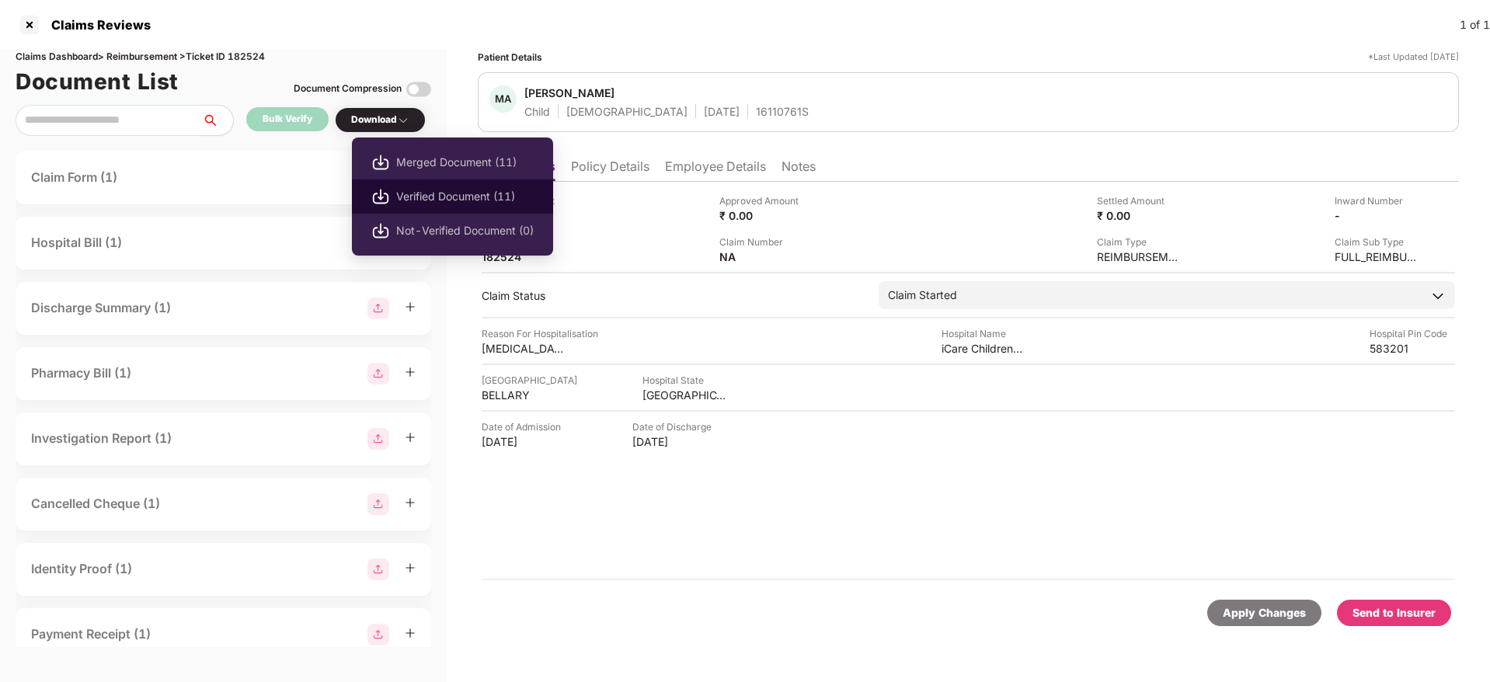
click at [424, 196] on span "Verified Document (11)" at bounding box center [465, 196] width 138 height 17
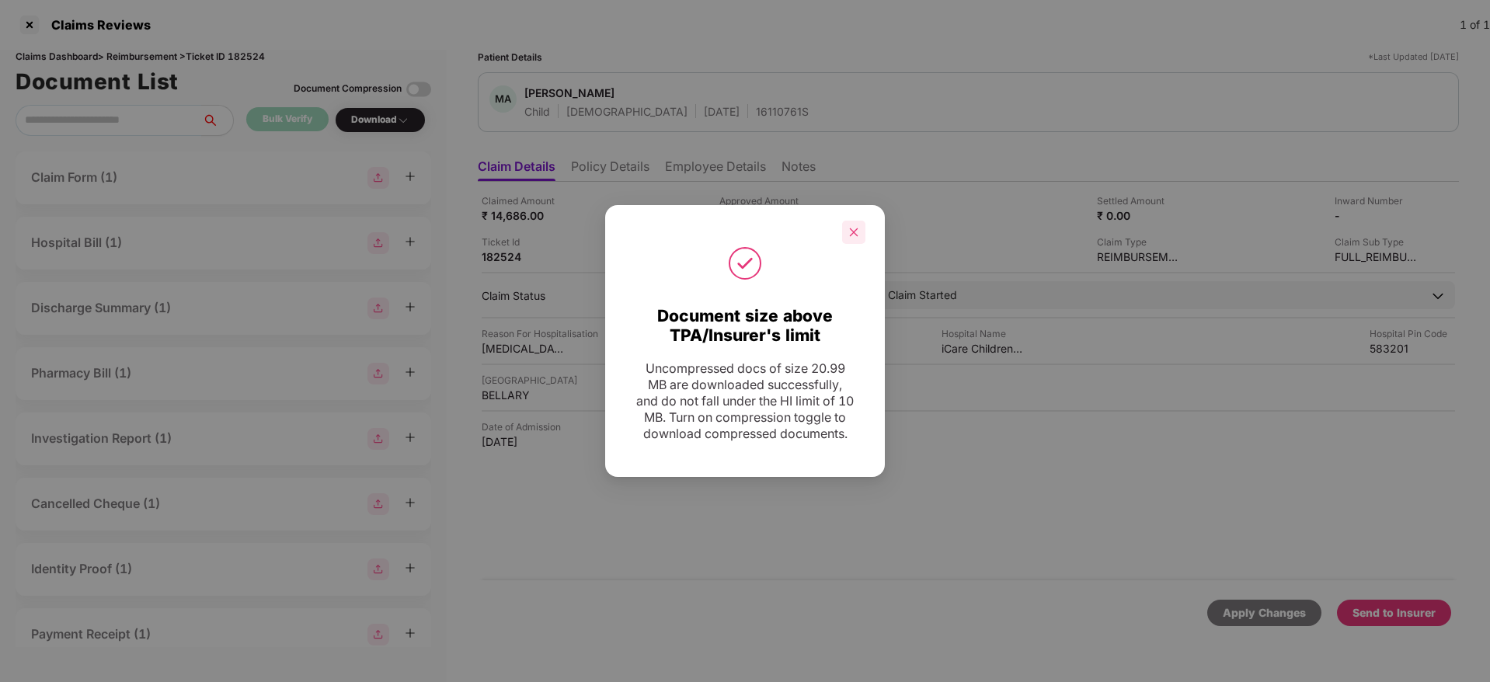
click at [848, 228] on div at bounding box center [853, 232] width 23 height 23
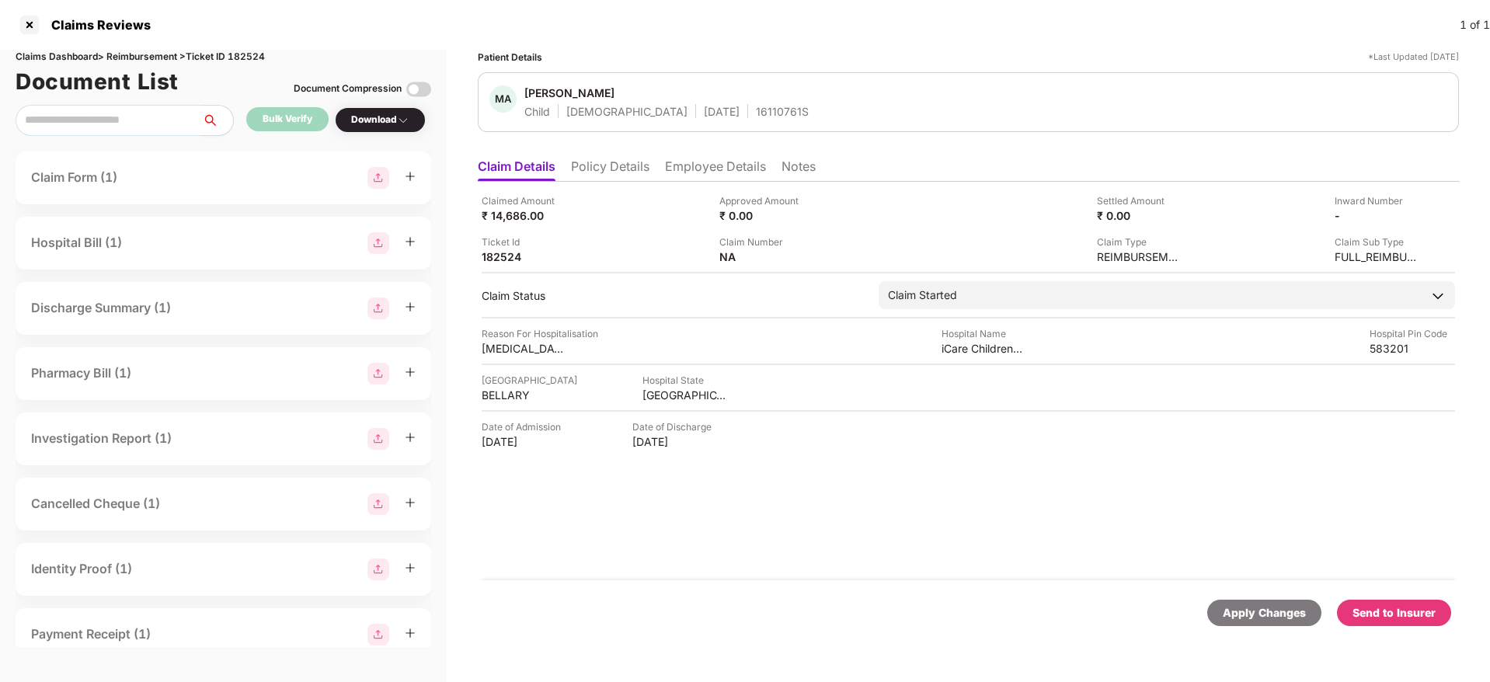
click at [494, 266] on div "Claimed Amount ₹ 14,686.00 Approved Amount ₹ 0.00 Settled Amount ₹ 0.00 Inward …" at bounding box center [968, 381] width 981 height 399
click at [1395, 625] on div "Send to Insurer" at bounding box center [1394, 613] width 114 height 26
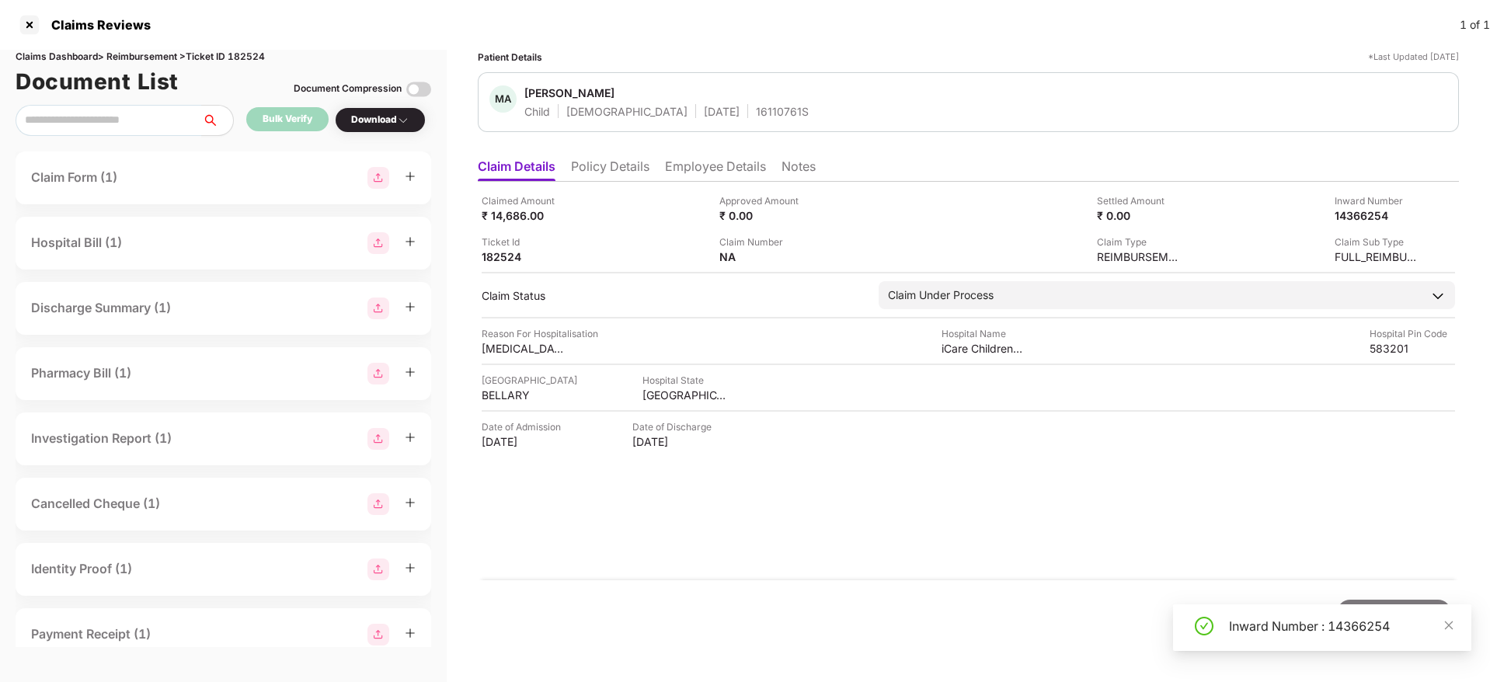
click at [1297, 622] on div "Inward Number : 14366254" at bounding box center [1341, 626] width 224 height 19
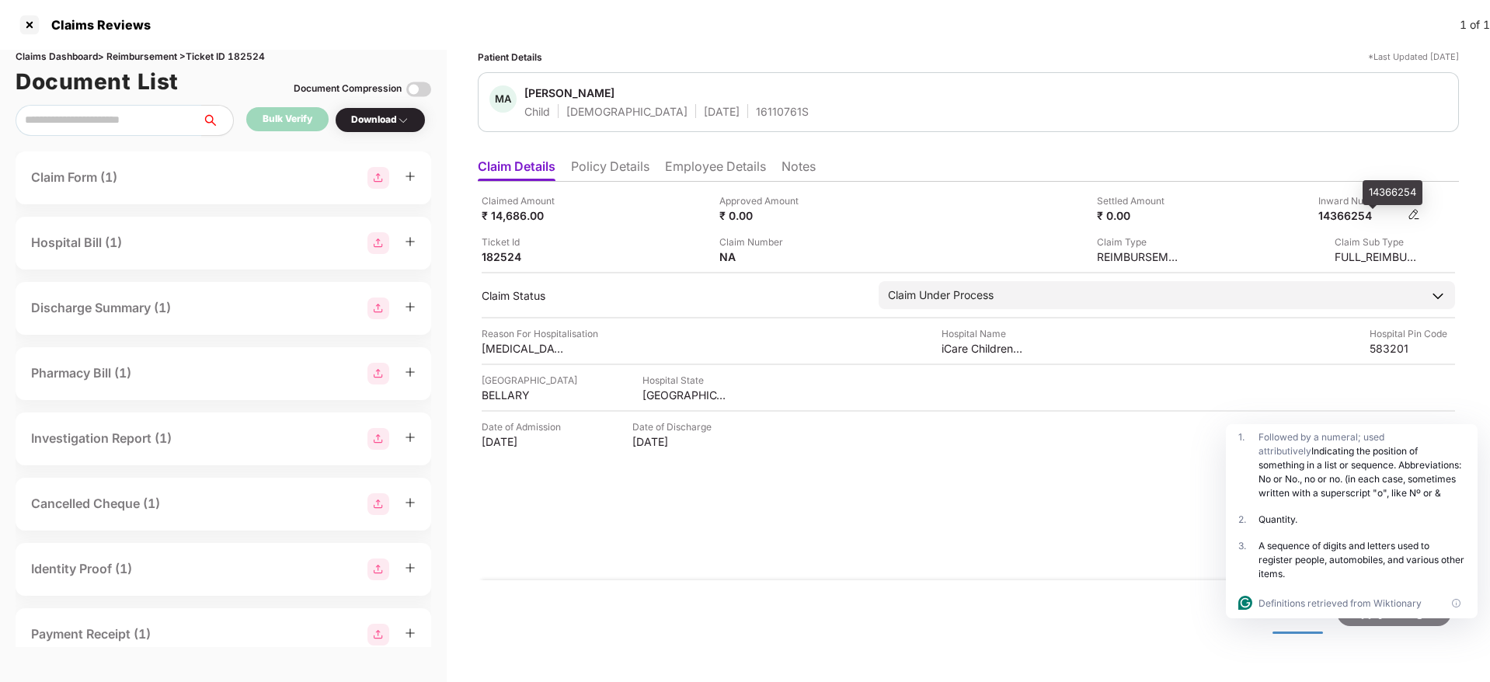
click at [1371, 221] on div "14366254" at bounding box center [1360, 215] width 85 height 15
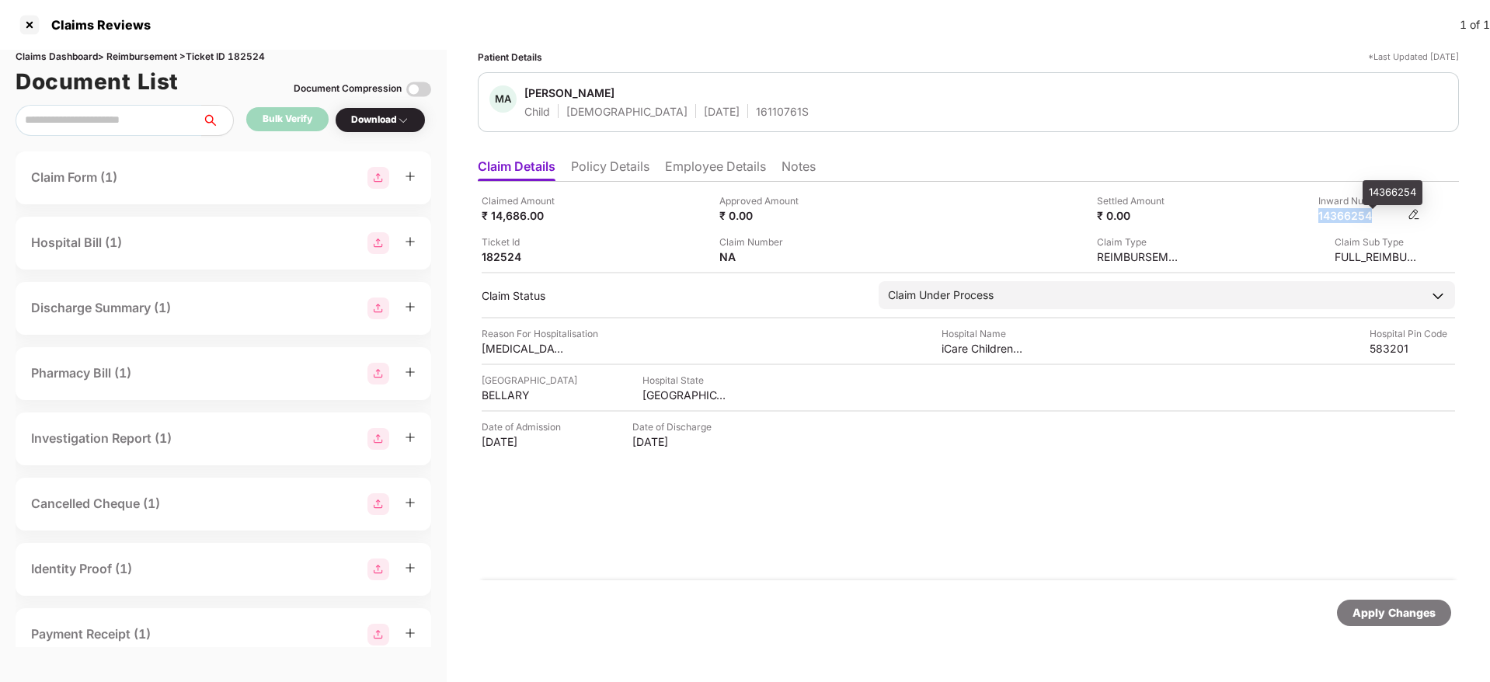
click at [1371, 221] on div "14366254" at bounding box center [1360, 215] width 85 height 15
click at [1342, 218] on div "14366254" at bounding box center [1360, 215] width 85 height 15
click at [756, 109] on div "16110761S" at bounding box center [782, 111] width 53 height 15
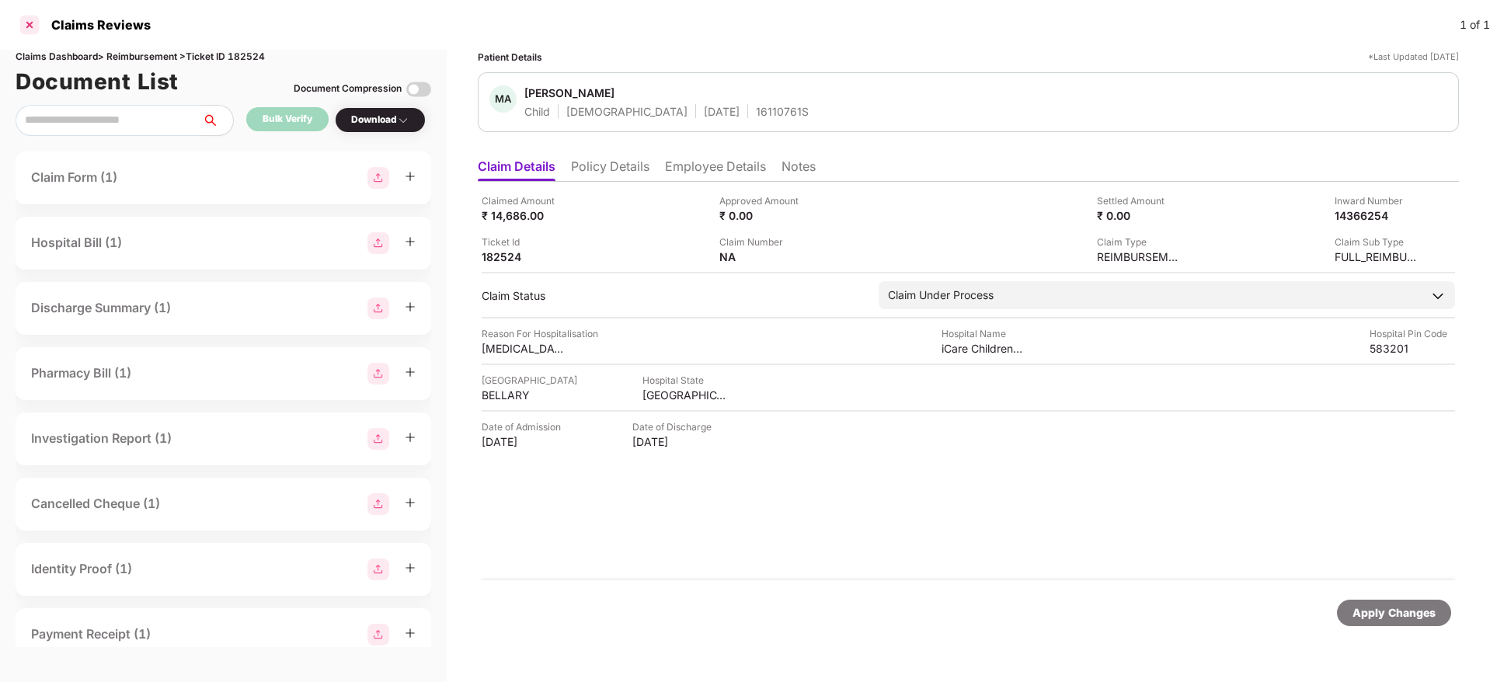
click at [24, 26] on div at bounding box center [29, 24] width 25 height 25
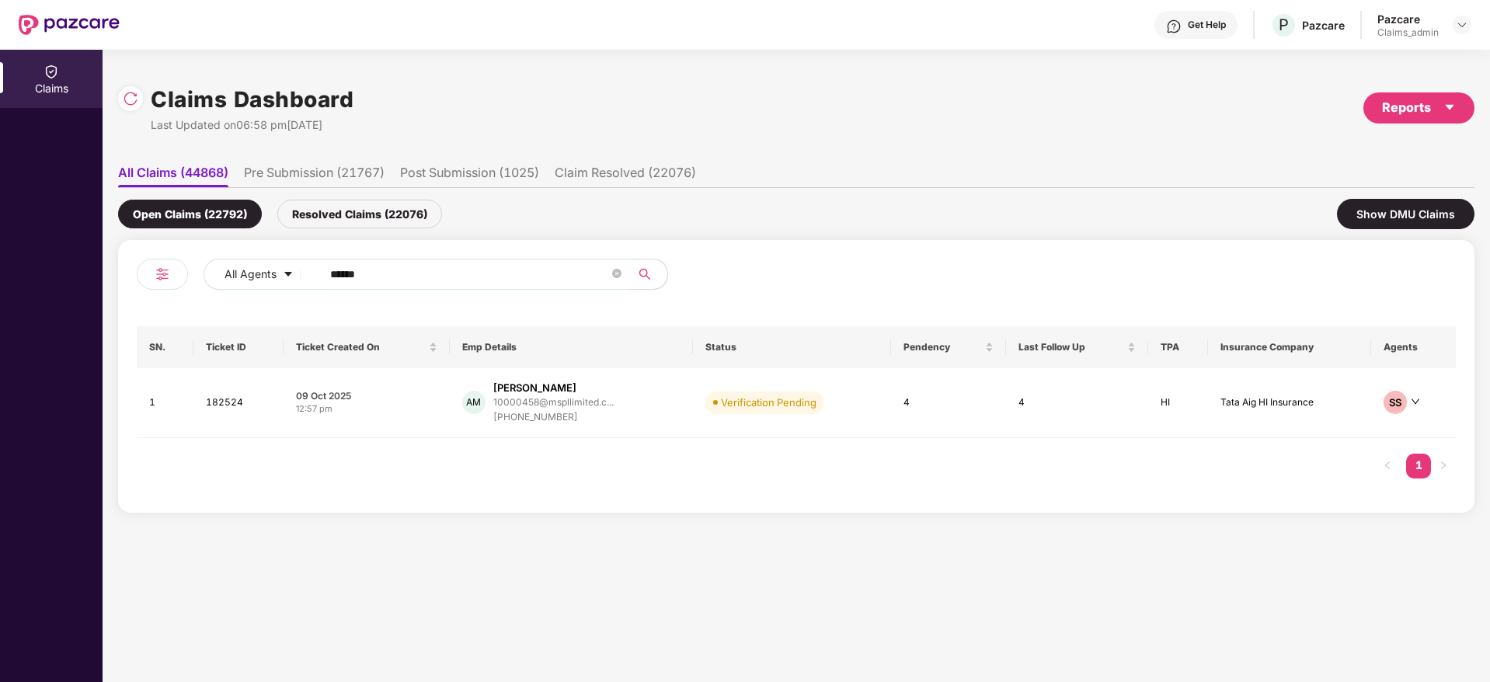
click at [421, 273] on input "******" at bounding box center [469, 274] width 279 height 23
paste input "******"
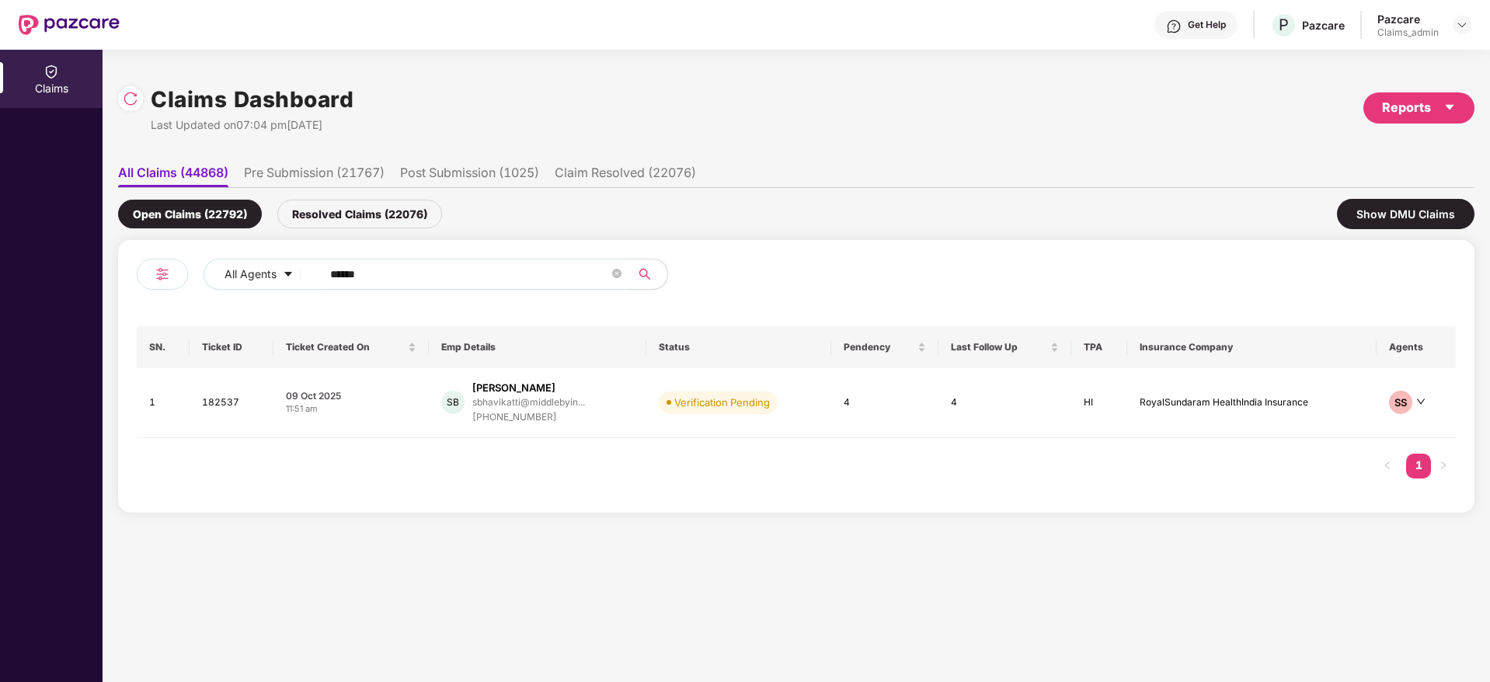
type input "******"
click at [377, 419] on td "09 Oct 2025 11:51 am" at bounding box center [350, 403] width 155 height 70
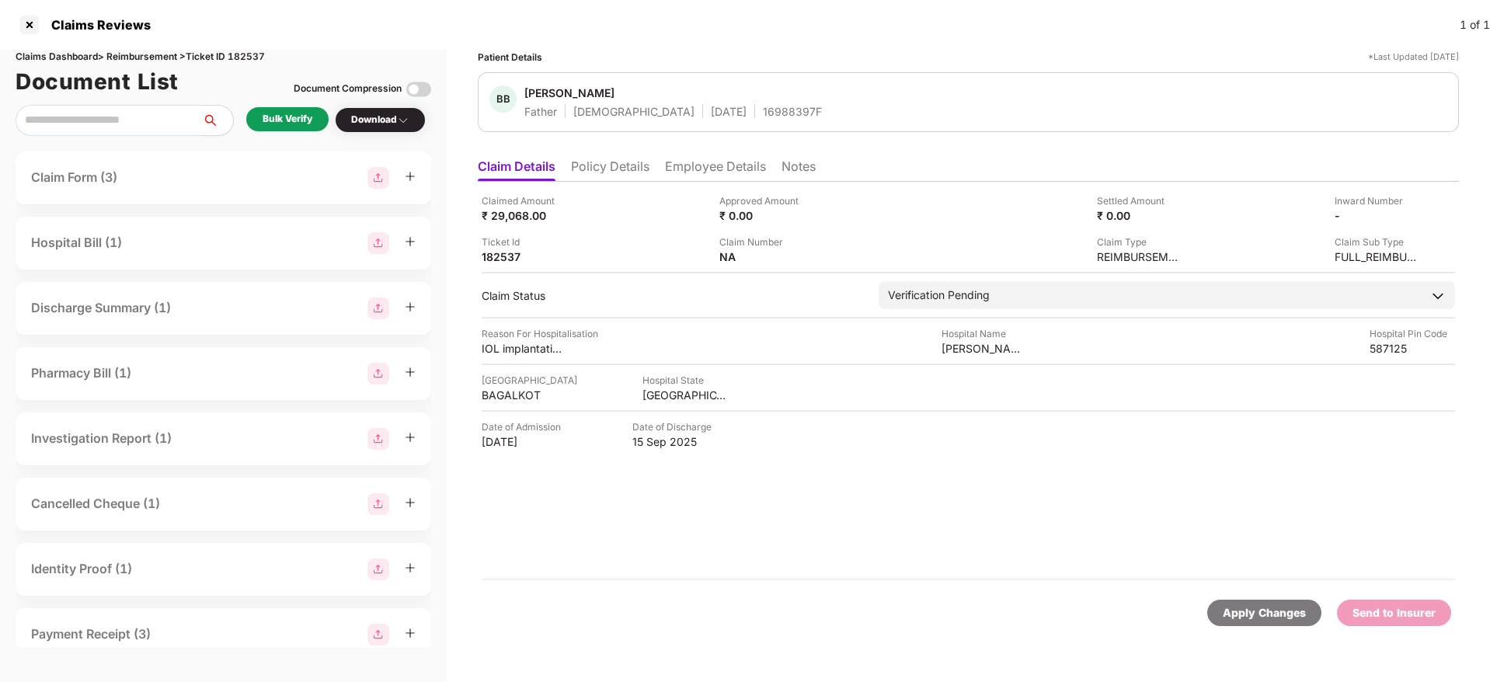
click at [286, 114] on div "Bulk Verify" at bounding box center [288, 119] width 50 height 15
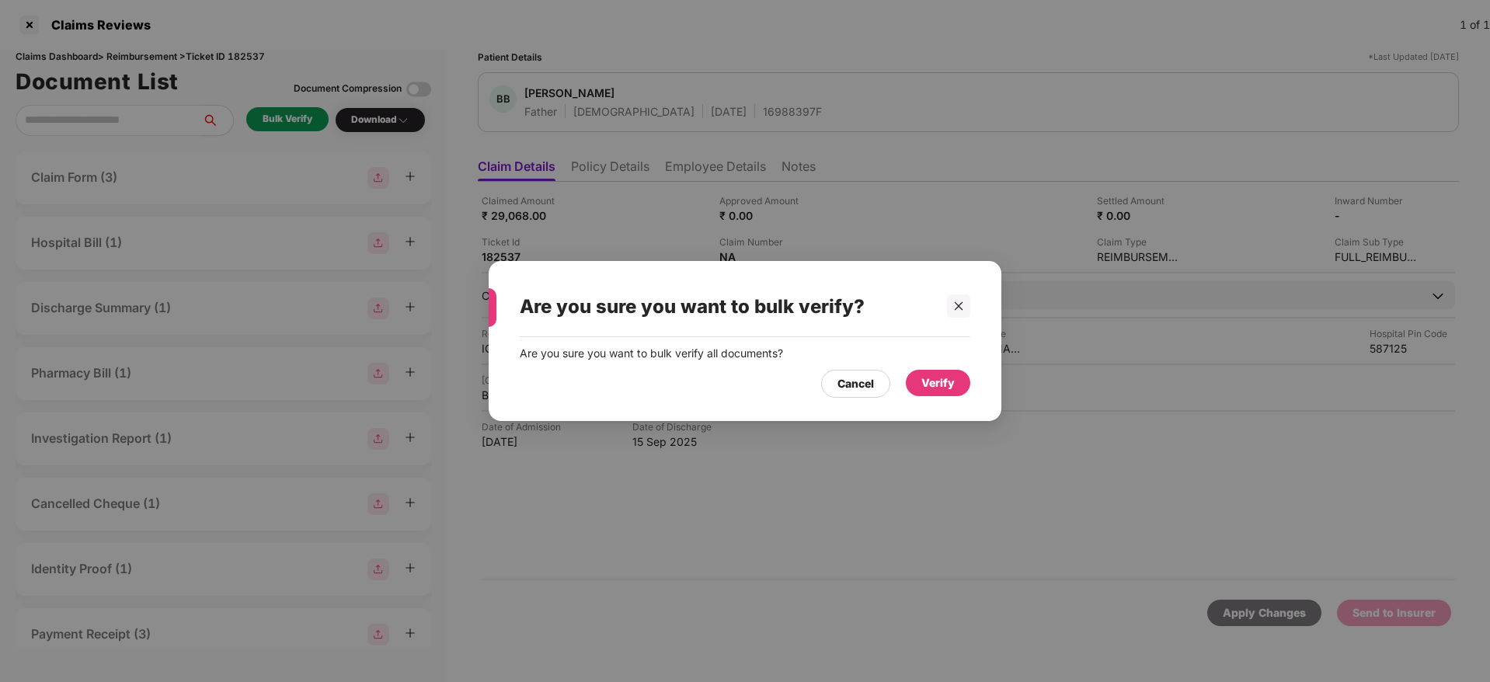
click at [942, 381] on div "Verify" at bounding box center [937, 382] width 33 height 17
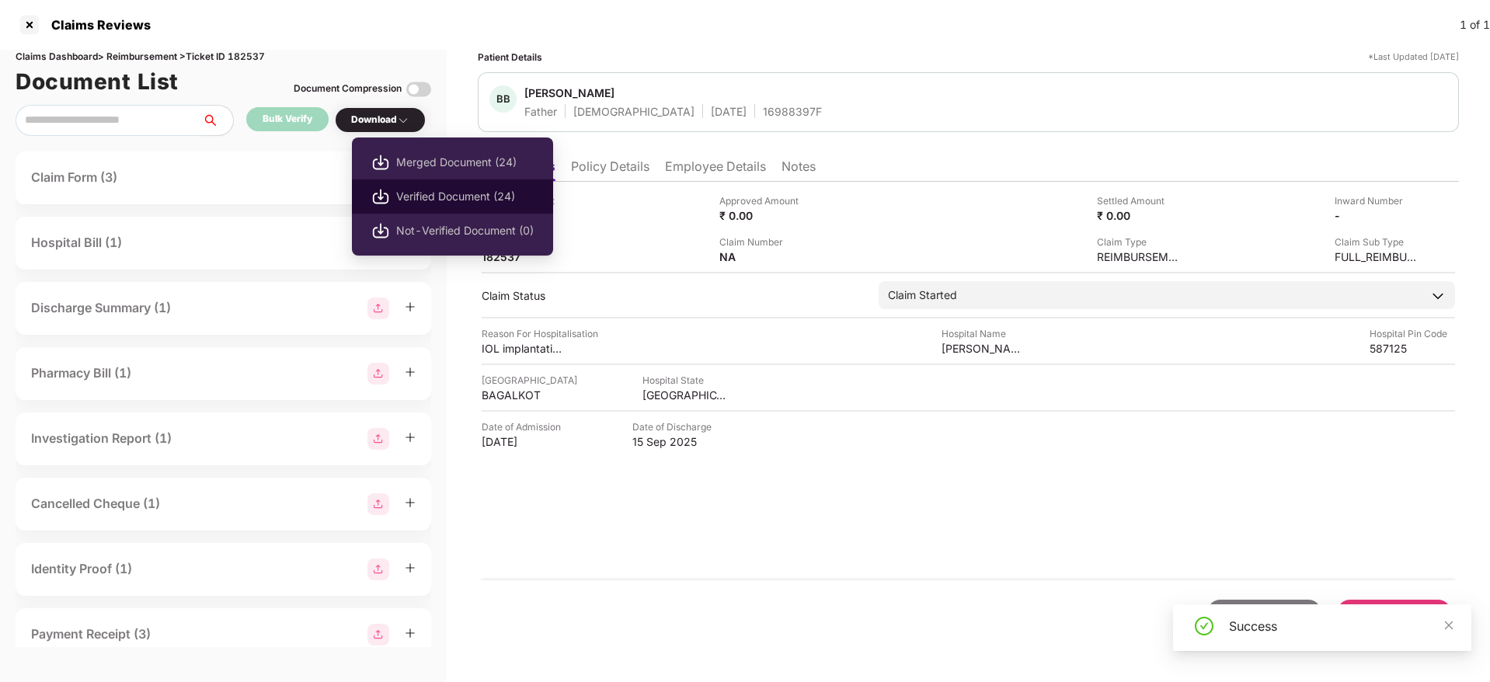
click at [437, 197] on span "Verified Document (24)" at bounding box center [465, 196] width 138 height 17
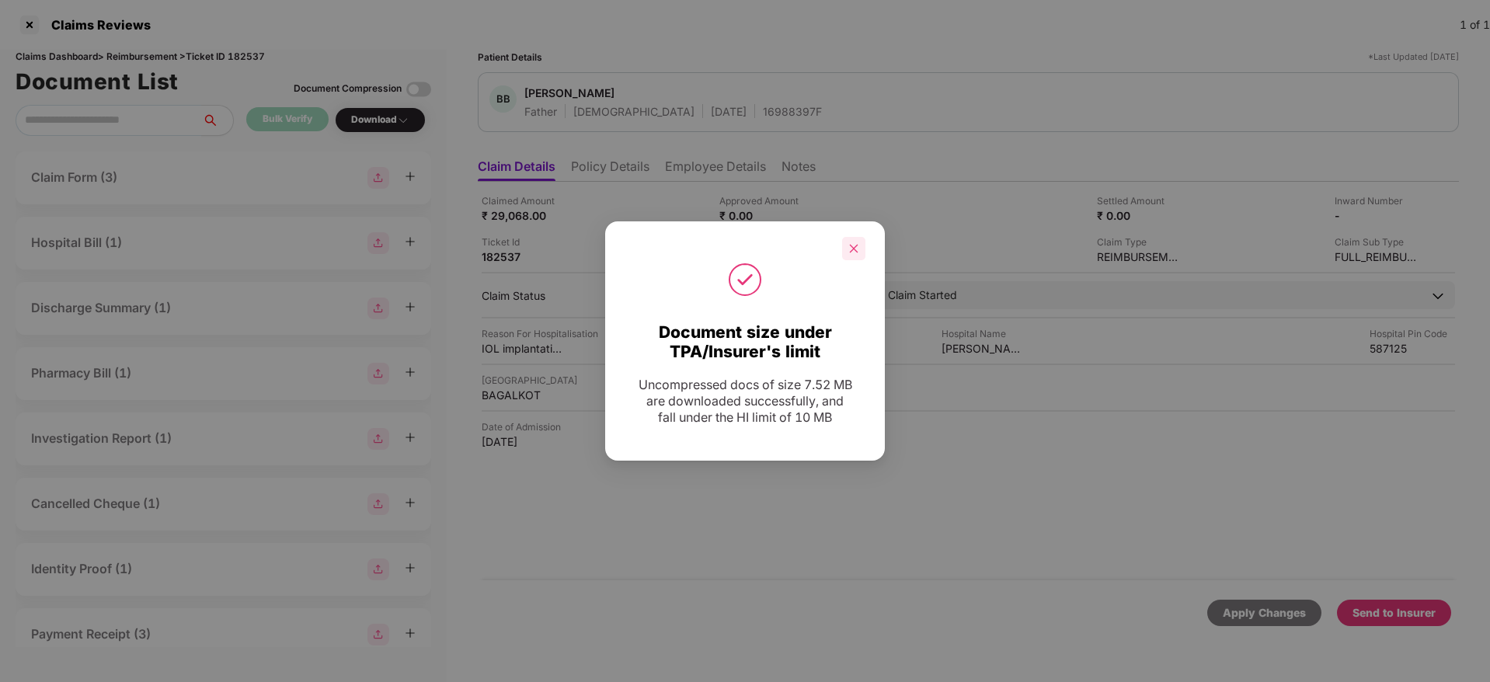
click at [847, 250] on div at bounding box center [853, 248] width 23 height 23
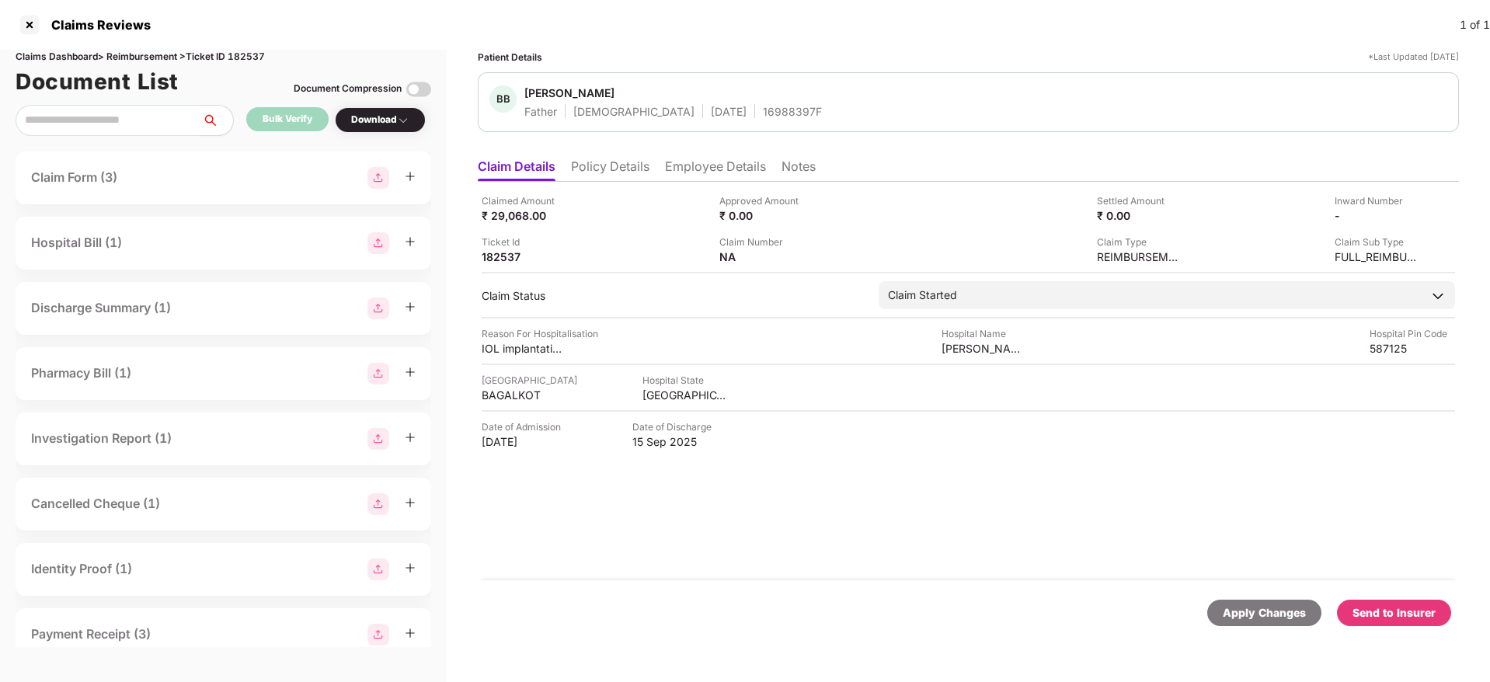
click at [1386, 625] on div "Send to Insurer" at bounding box center [1394, 613] width 114 height 26
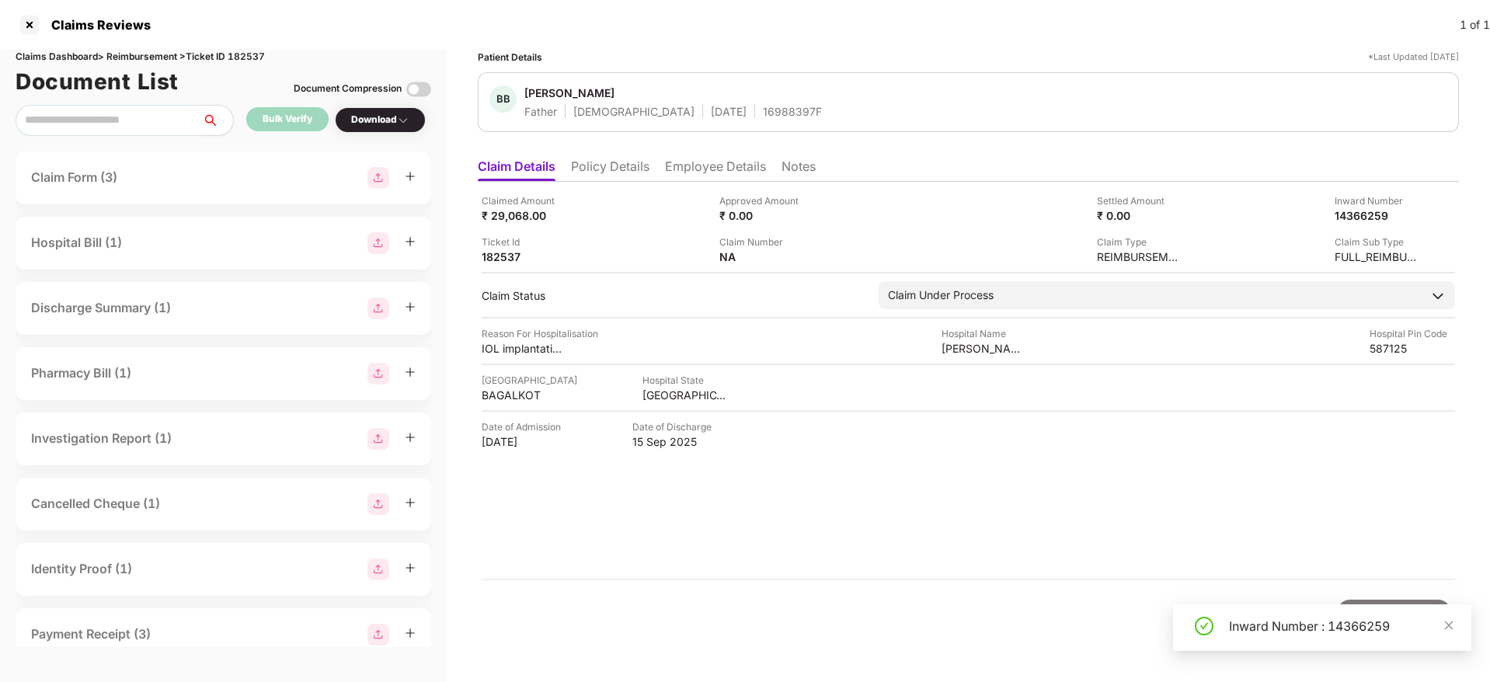
click at [1271, 622] on div "Inward Number : 14366259" at bounding box center [1341, 626] width 224 height 19
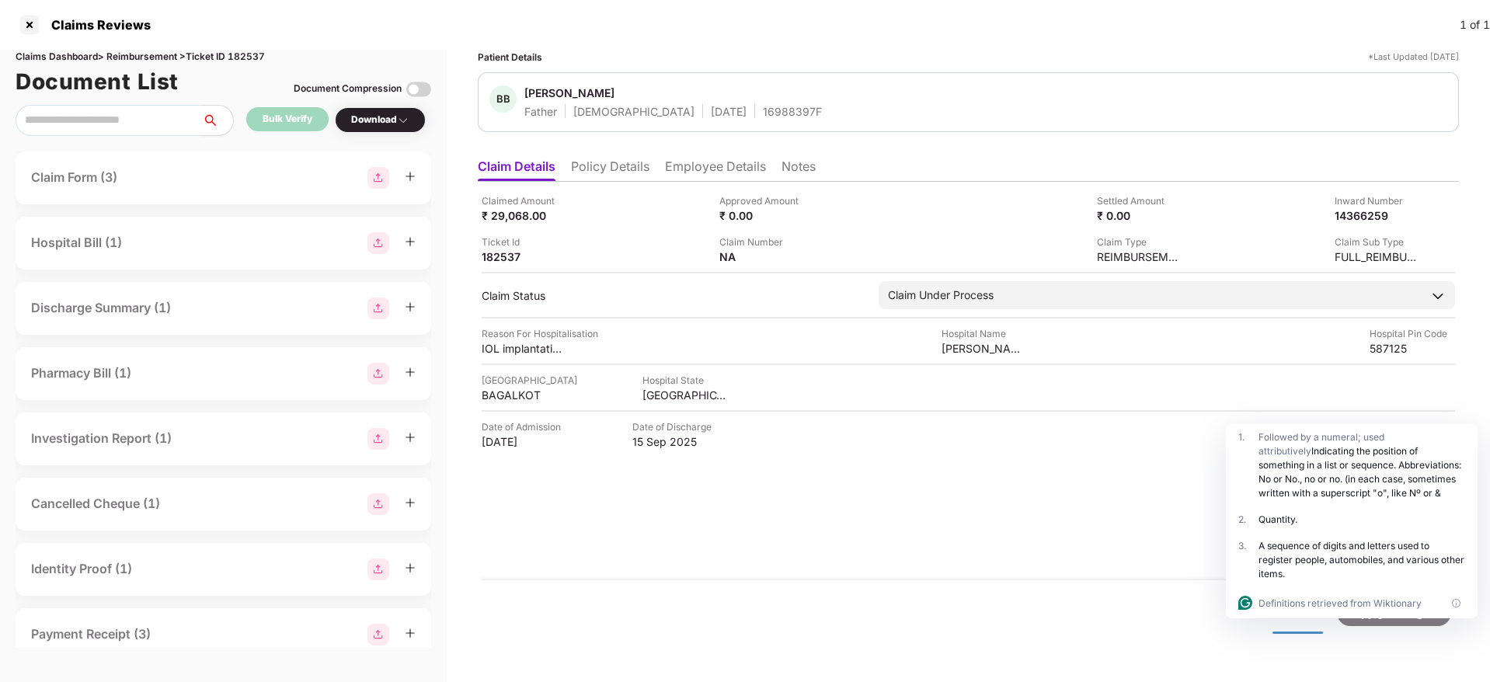
click at [585, 170] on li "Policy Details" at bounding box center [610, 169] width 78 height 23
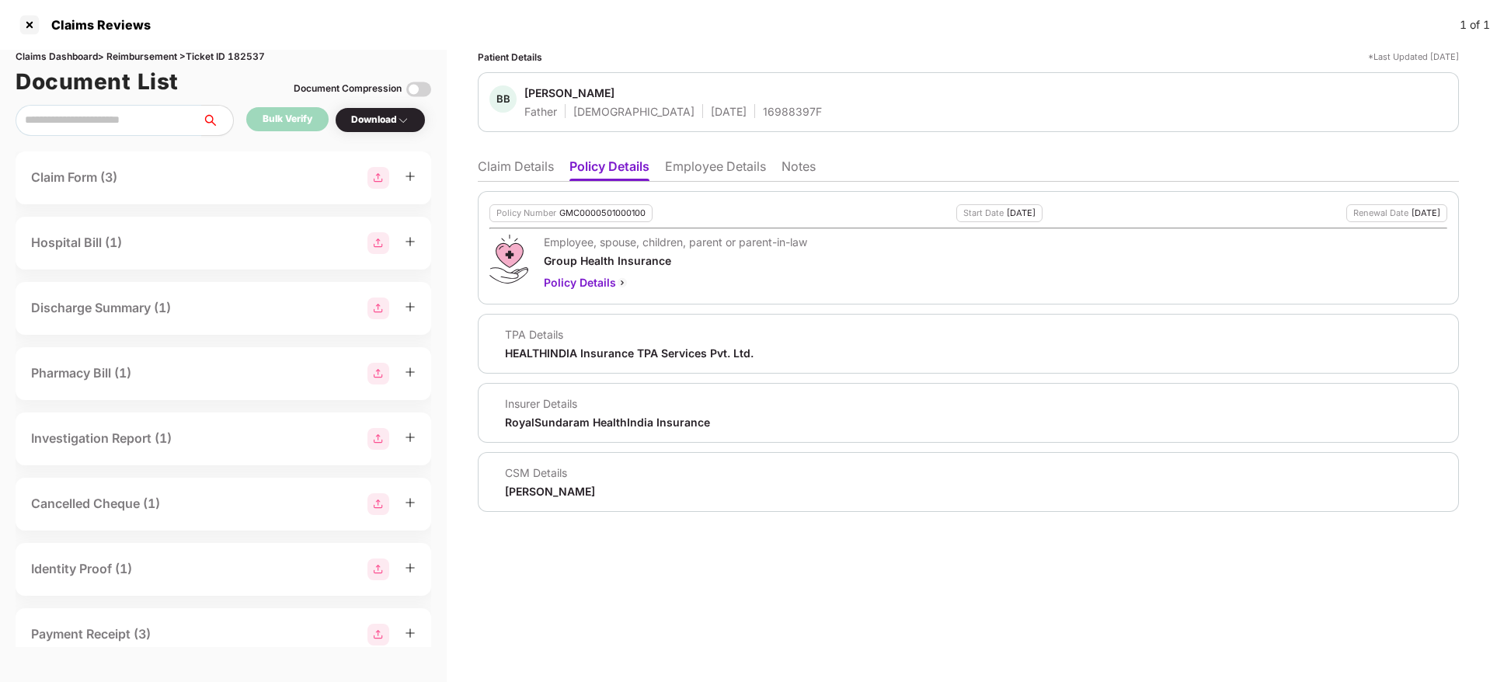
click at [494, 169] on li "Claim Details" at bounding box center [516, 169] width 76 height 23
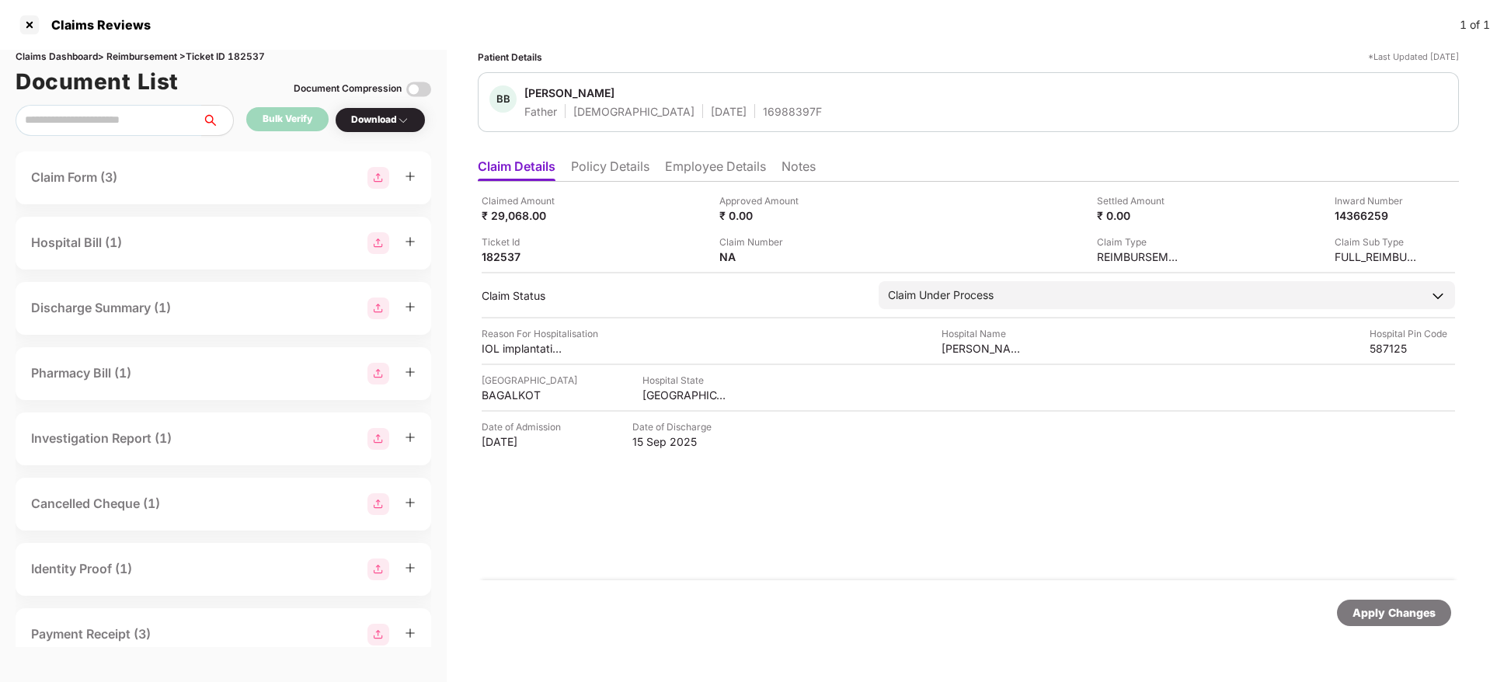
click at [715, 120] on div "BB Balappa Bhavikatti Father Male 01 Jan 1952 16988397F" at bounding box center [968, 102] width 981 height 60
click at [26, 23] on div at bounding box center [29, 24] width 25 height 25
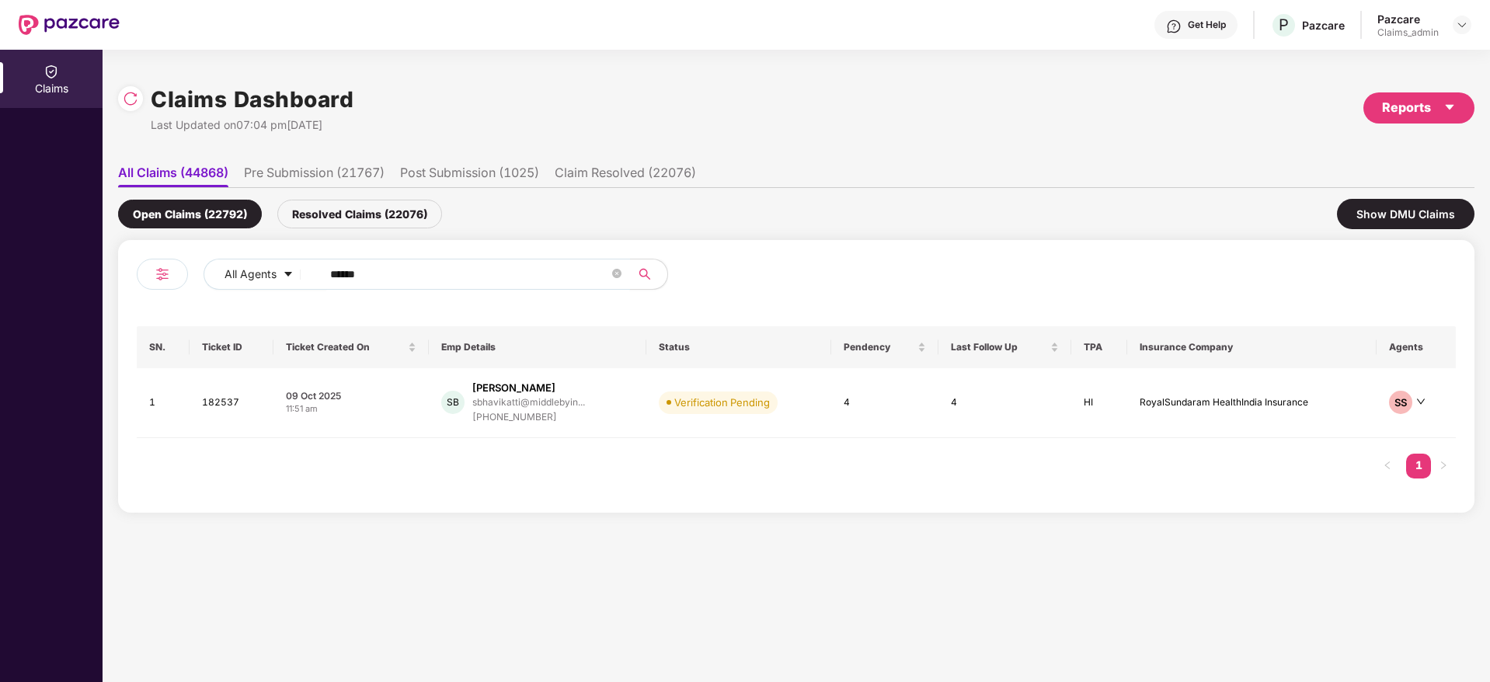
click at [365, 263] on input "******" at bounding box center [469, 274] width 279 height 23
paste input "******"
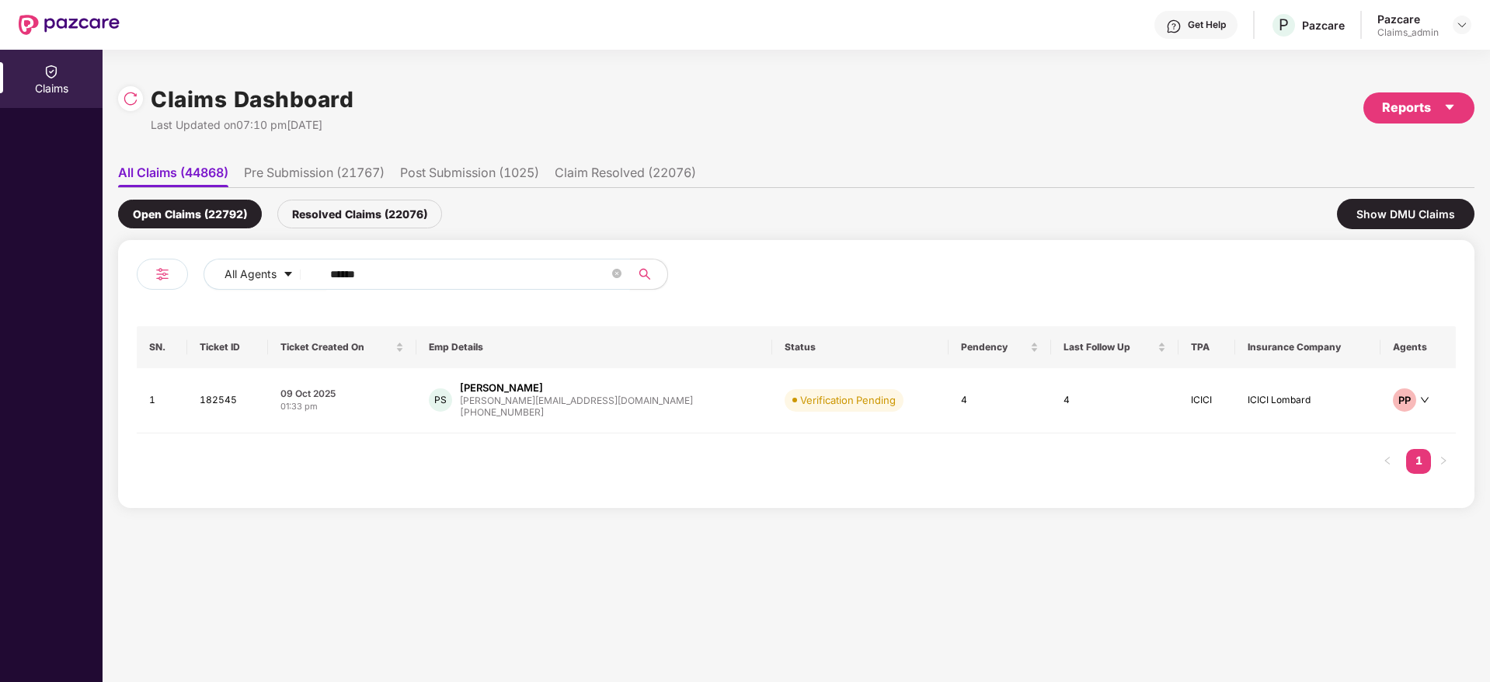
type input "******"
click at [398, 402] on div "01:33 pm" at bounding box center [342, 406] width 124 height 13
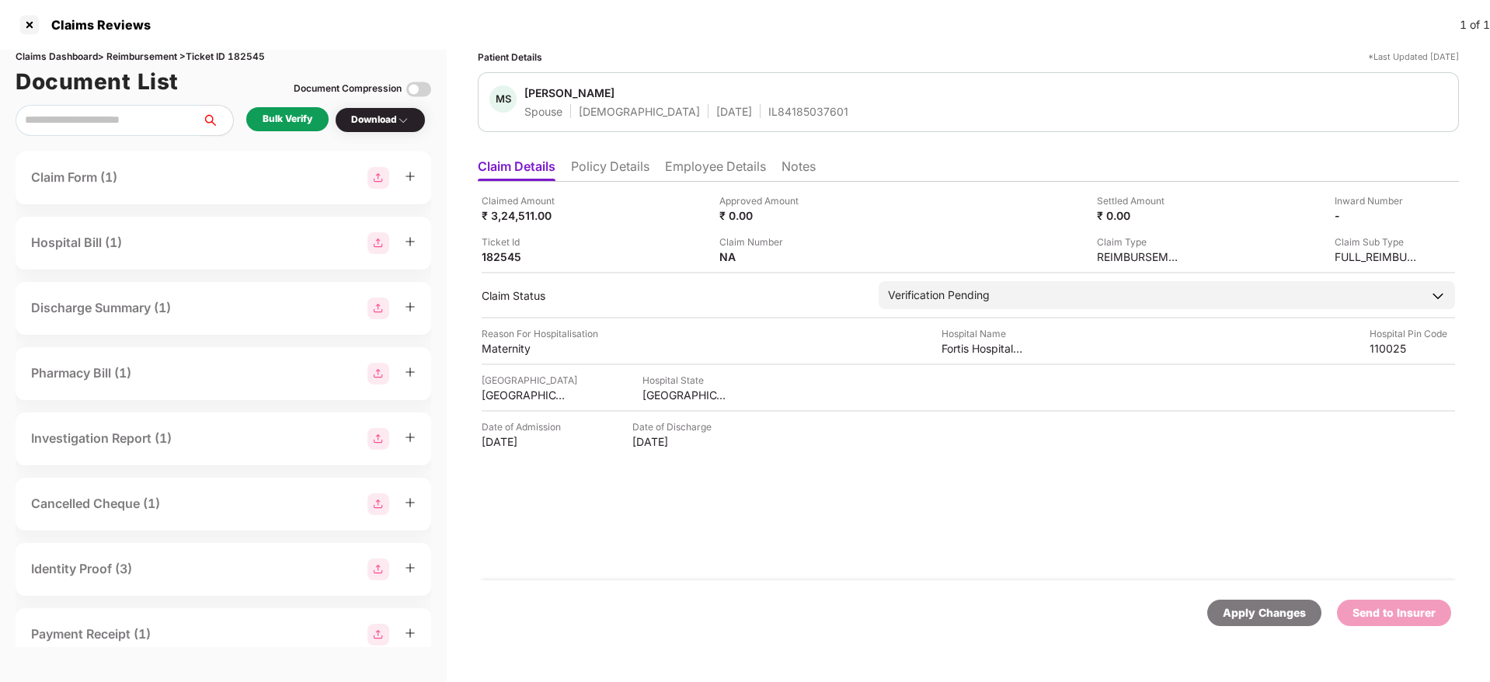
click at [276, 122] on div "Bulk Verify" at bounding box center [288, 119] width 50 height 15
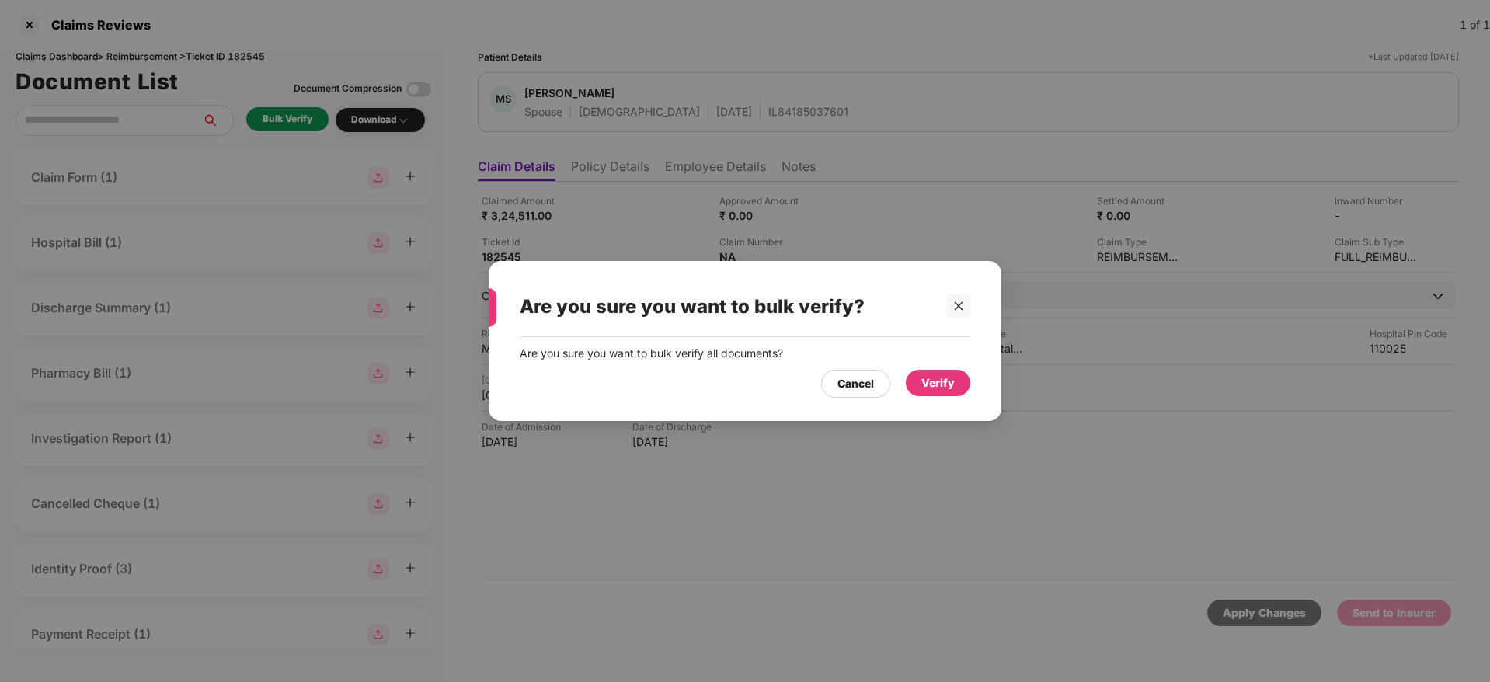
click at [929, 389] on div "Verify" at bounding box center [937, 382] width 33 height 17
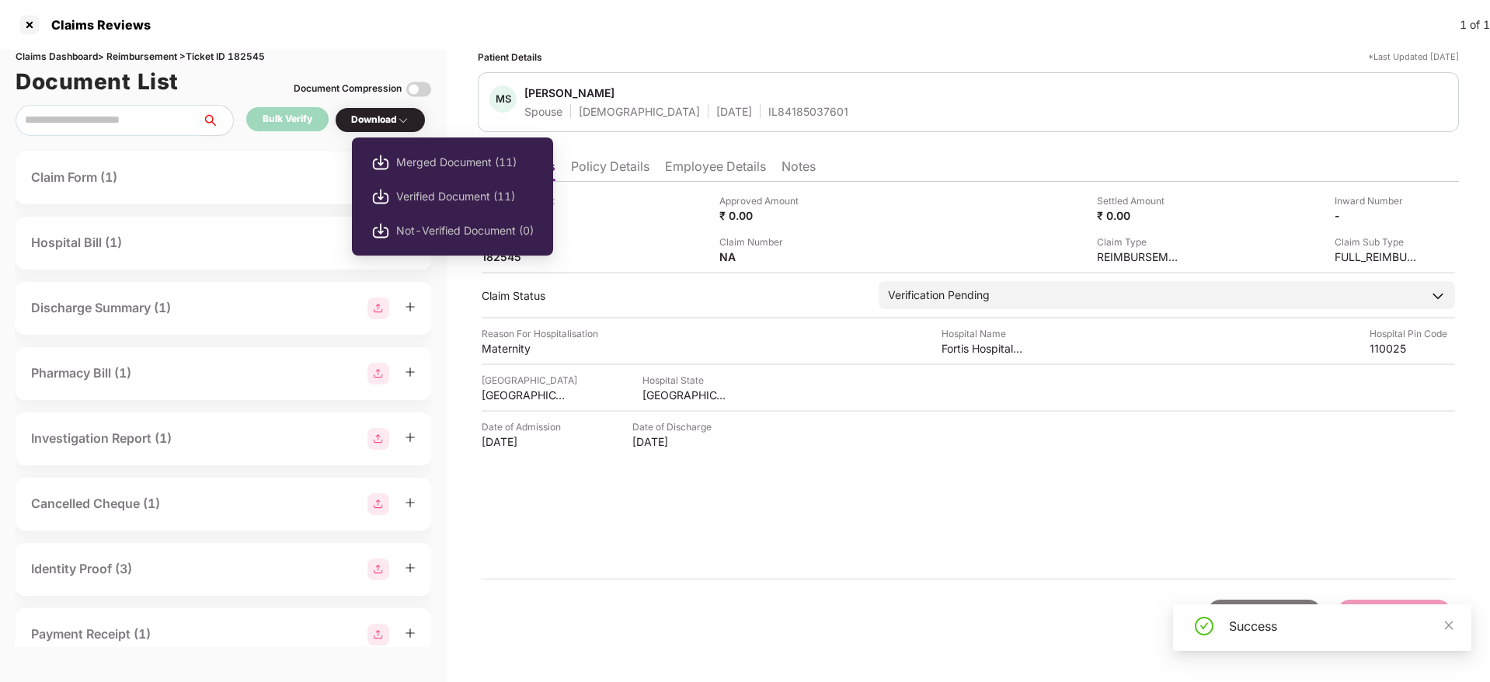
click at [387, 121] on div "Download" at bounding box center [380, 120] width 58 height 15
click at [409, 188] on span "Verified Document (11)" at bounding box center [465, 196] width 138 height 17
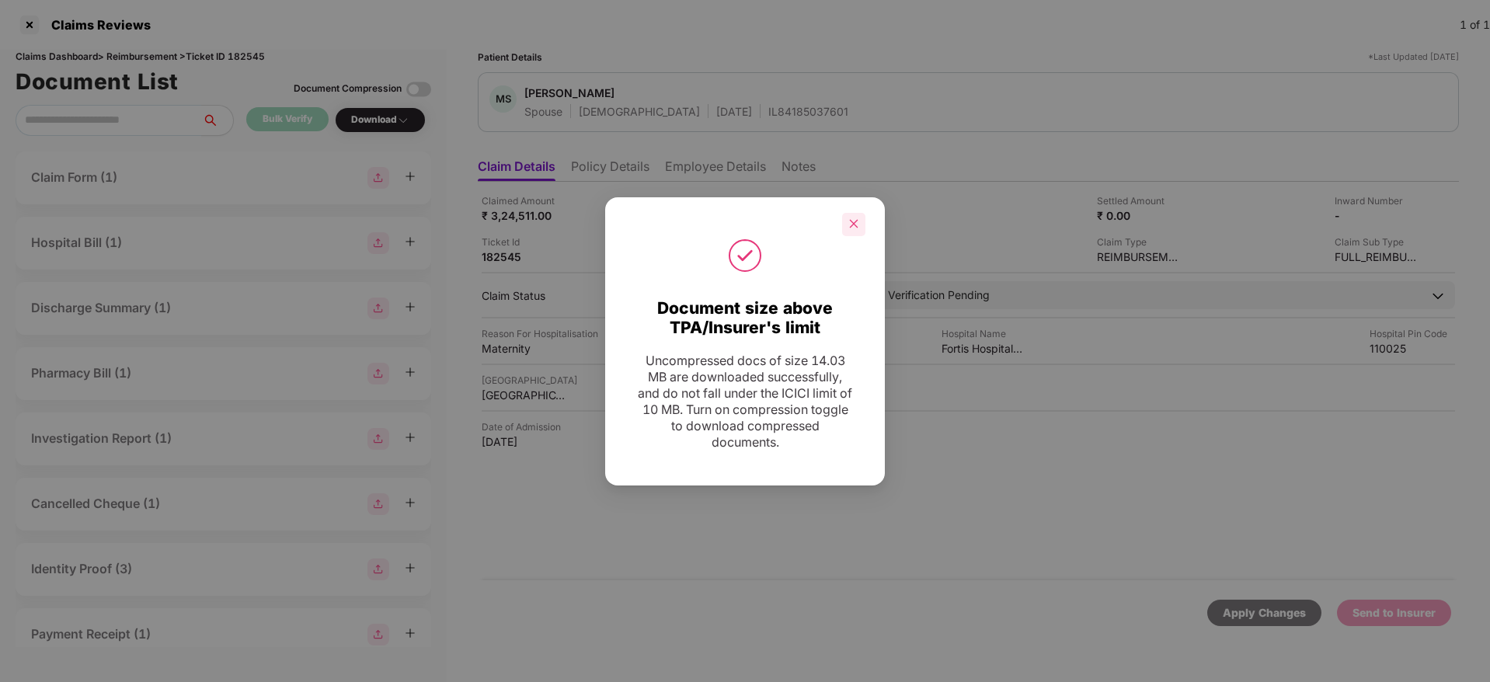
click at [856, 220] on icon "close" at bounding box center [853, 223] width 11 height 11
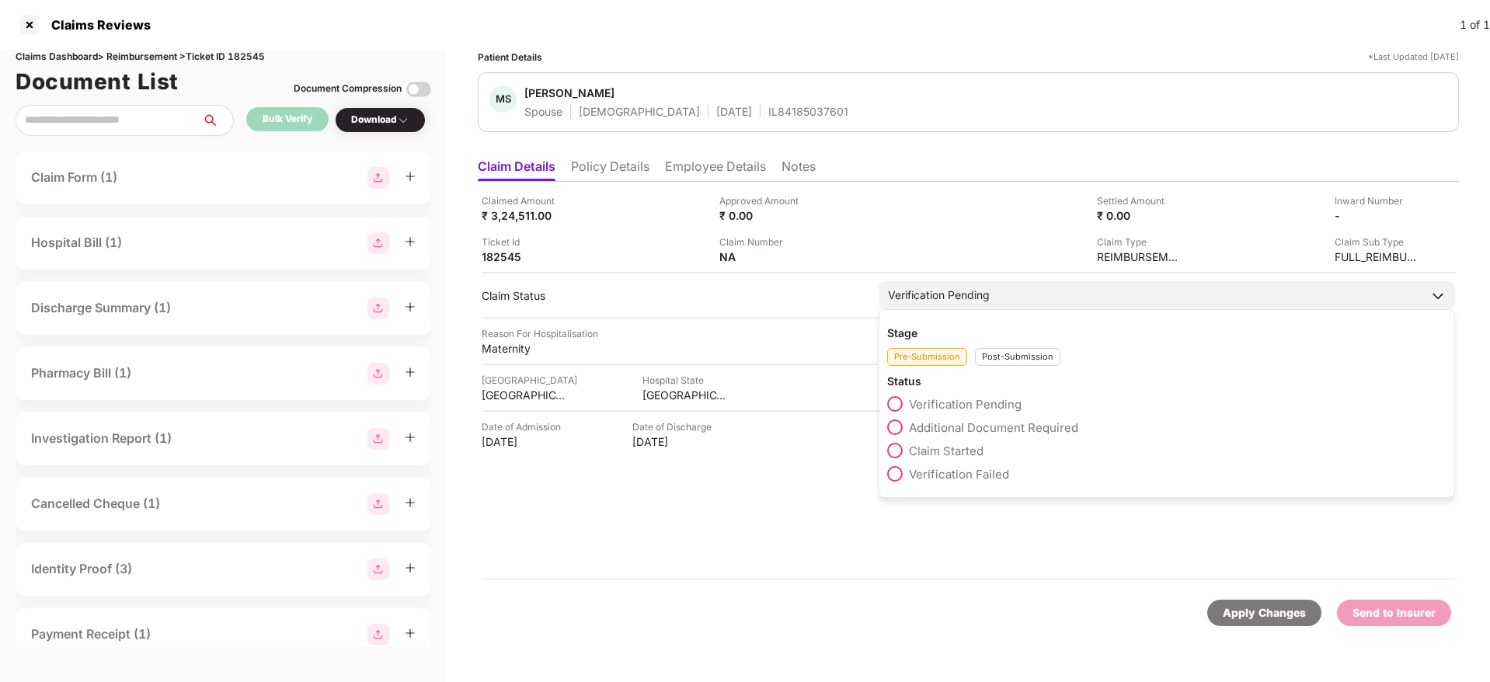
click at [950, 445] on span "Claim Started" at bounding box center [946, 451] width 75 height 15
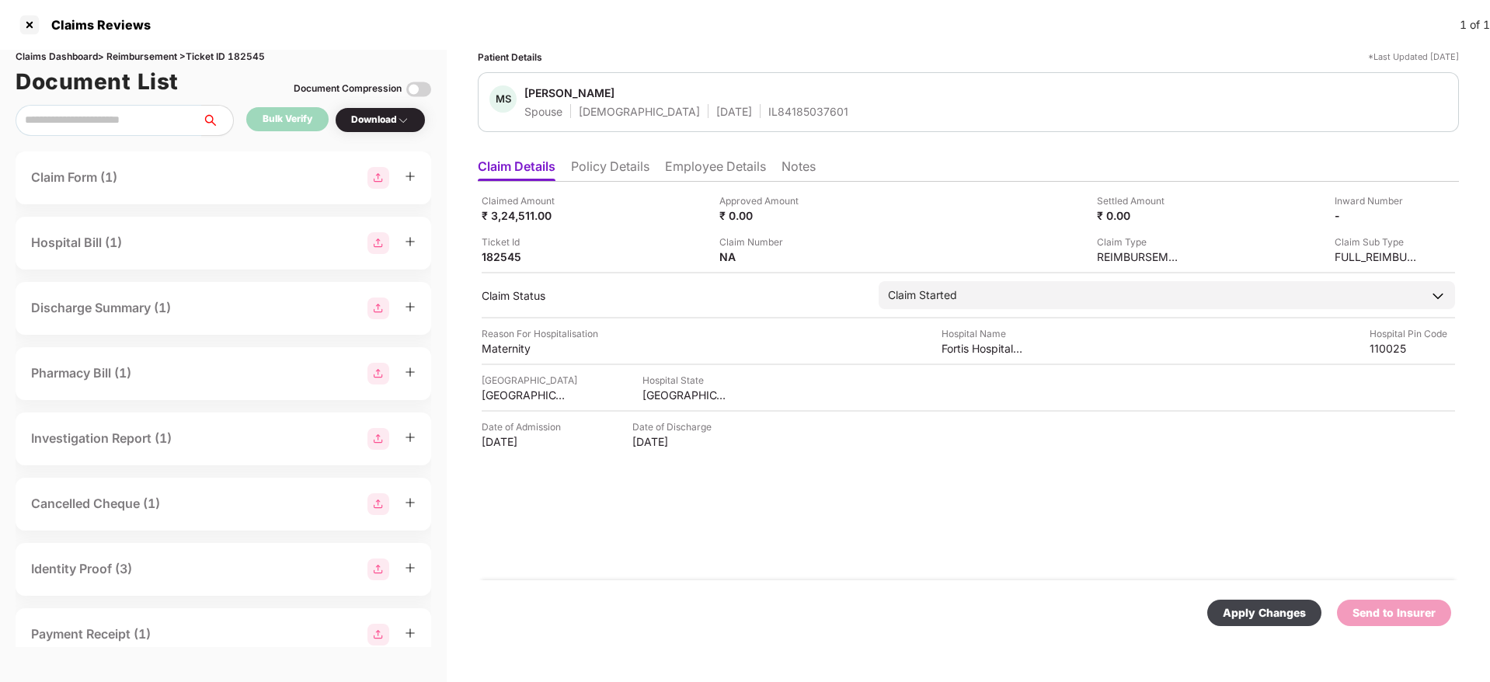
click at [1272, 601] on div "Apply Changes" at bounding box center [1264, 613] width 114 height 26
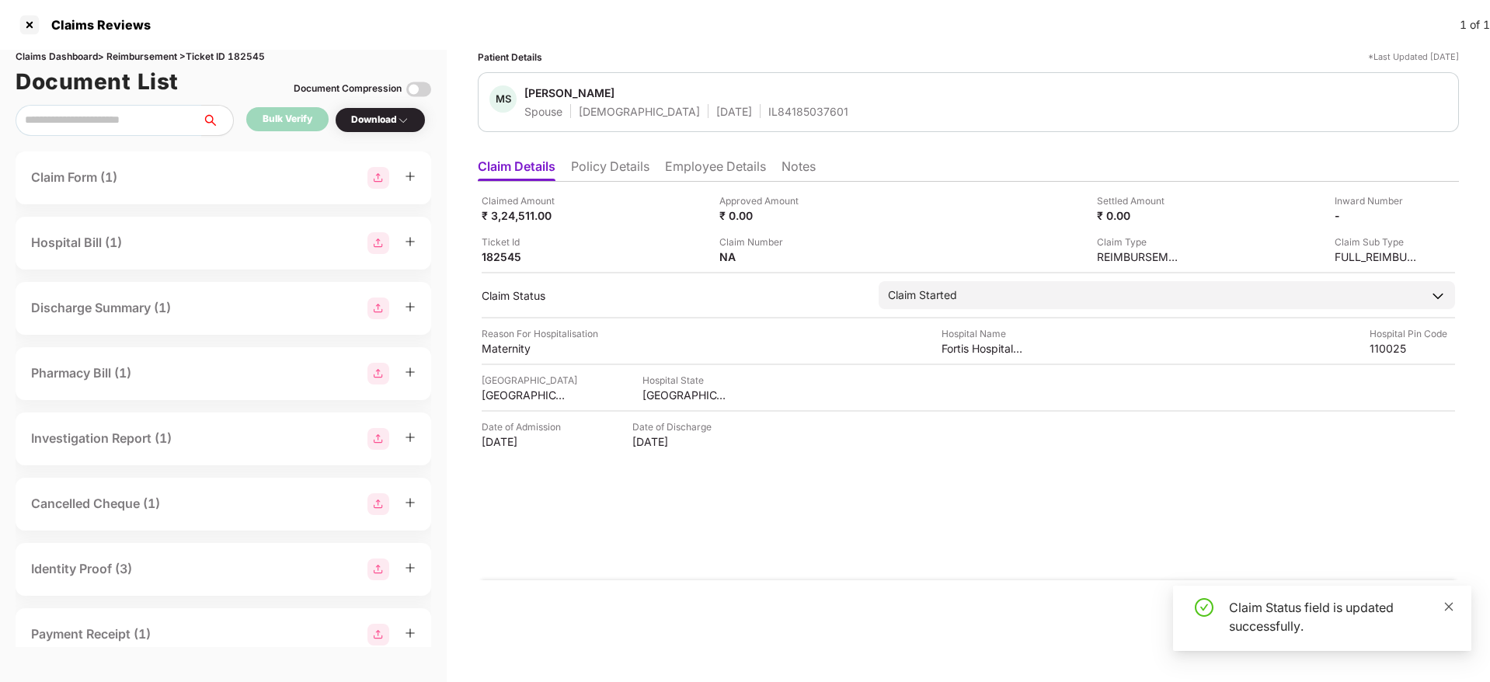
click at [1447, 604] on icon "close" at bounding box center [1449, 606] width 9 height 9
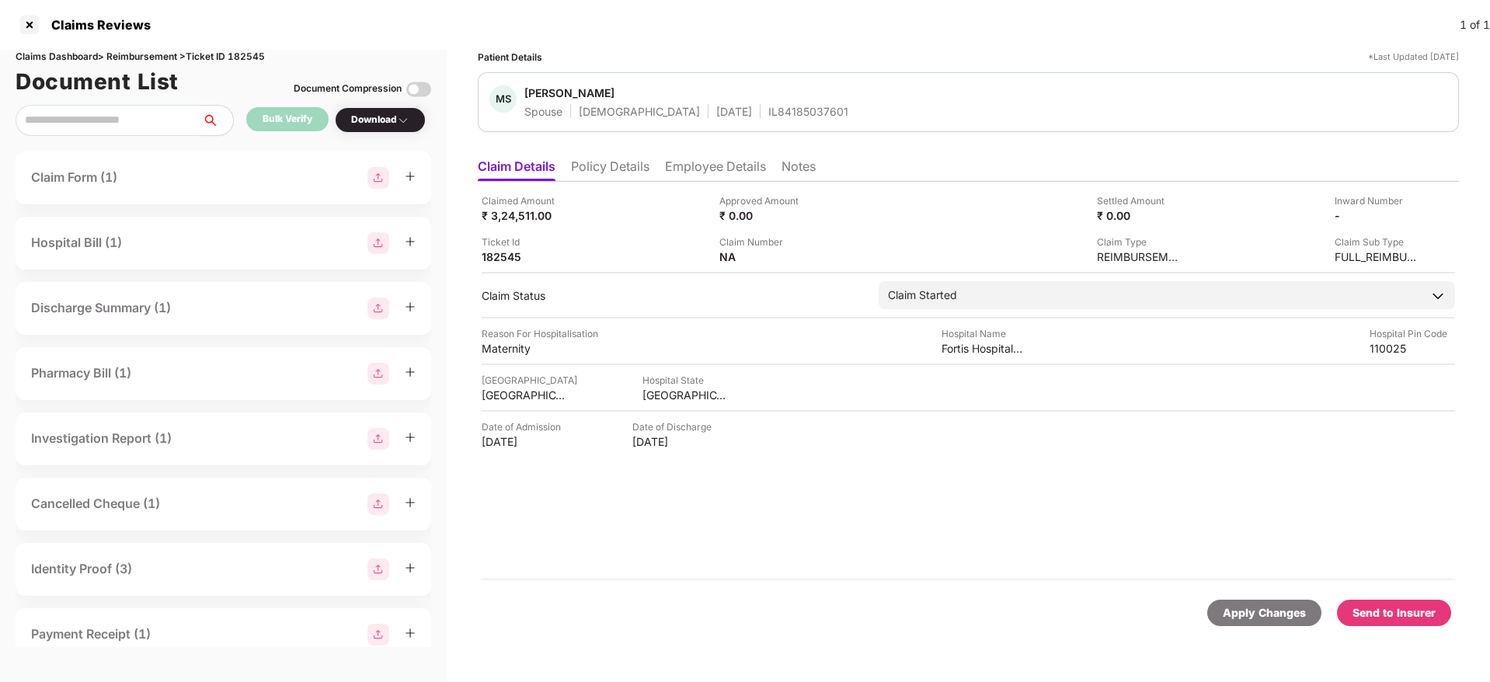
click at [1376, 611] on div "Send to Insurer" at bounding box center [1394, 612] width 83 height 17
click at [610, 165] on li "Policy Details" at bounding box center [610, 169] width 78 height 23
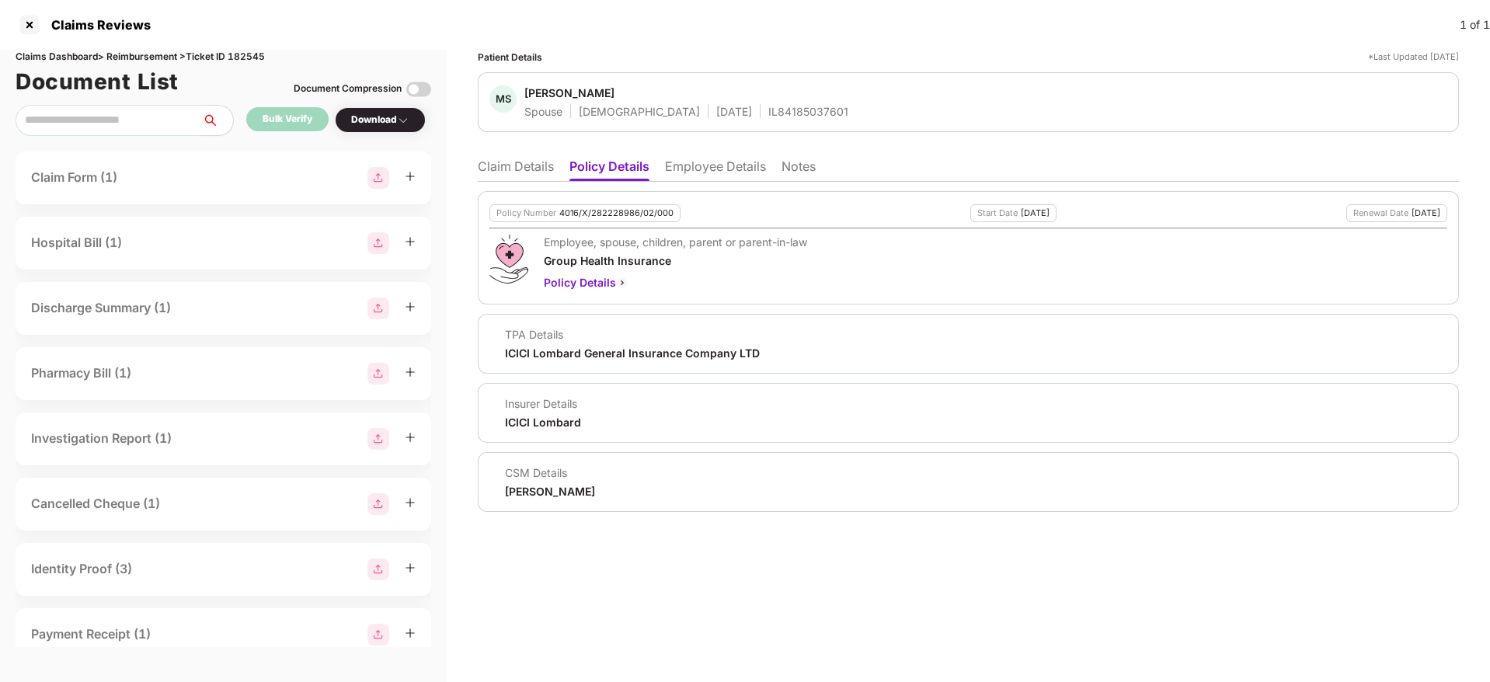
click at [508, 168] on li "Claim Details" at bounding box center [516, 169] width 76 height 23
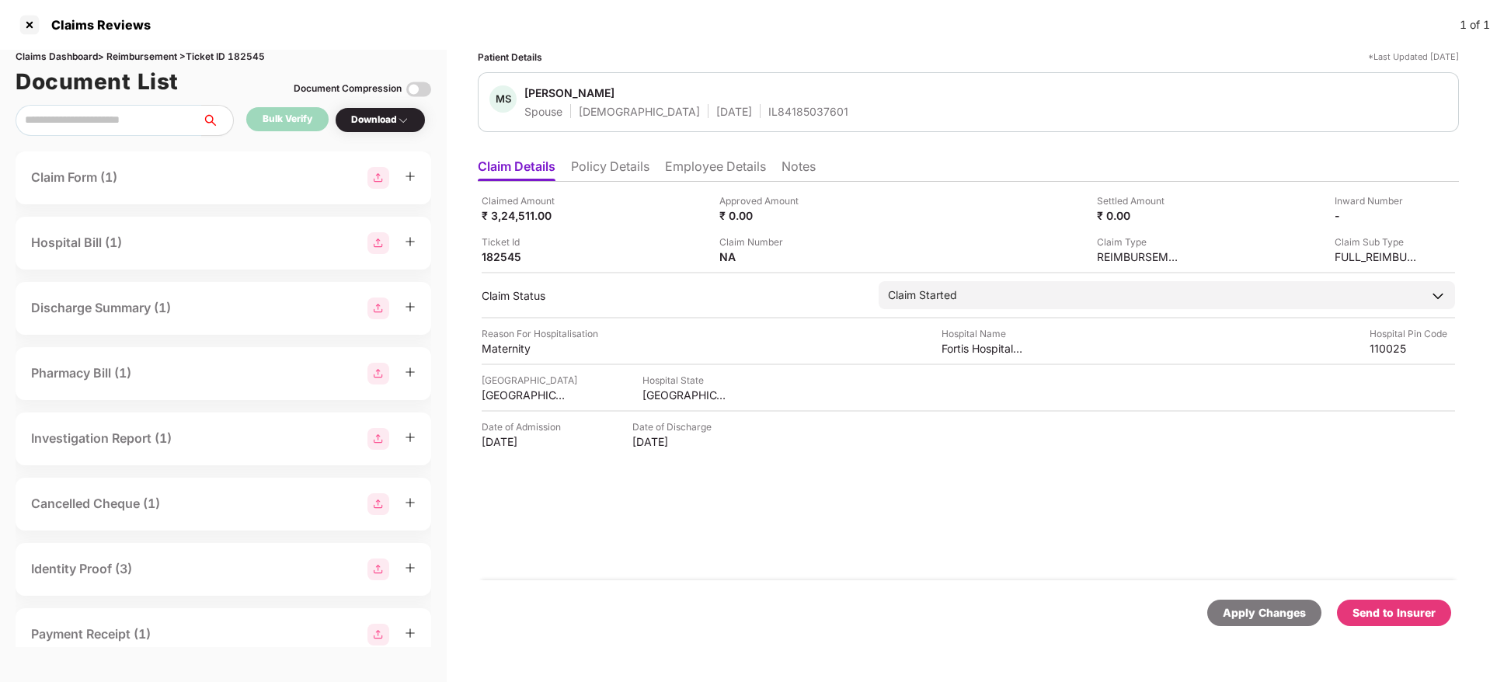
click at [1423, 611] on div "Send to Insurer" at bounding box center [1394, 612] width 83 height 17
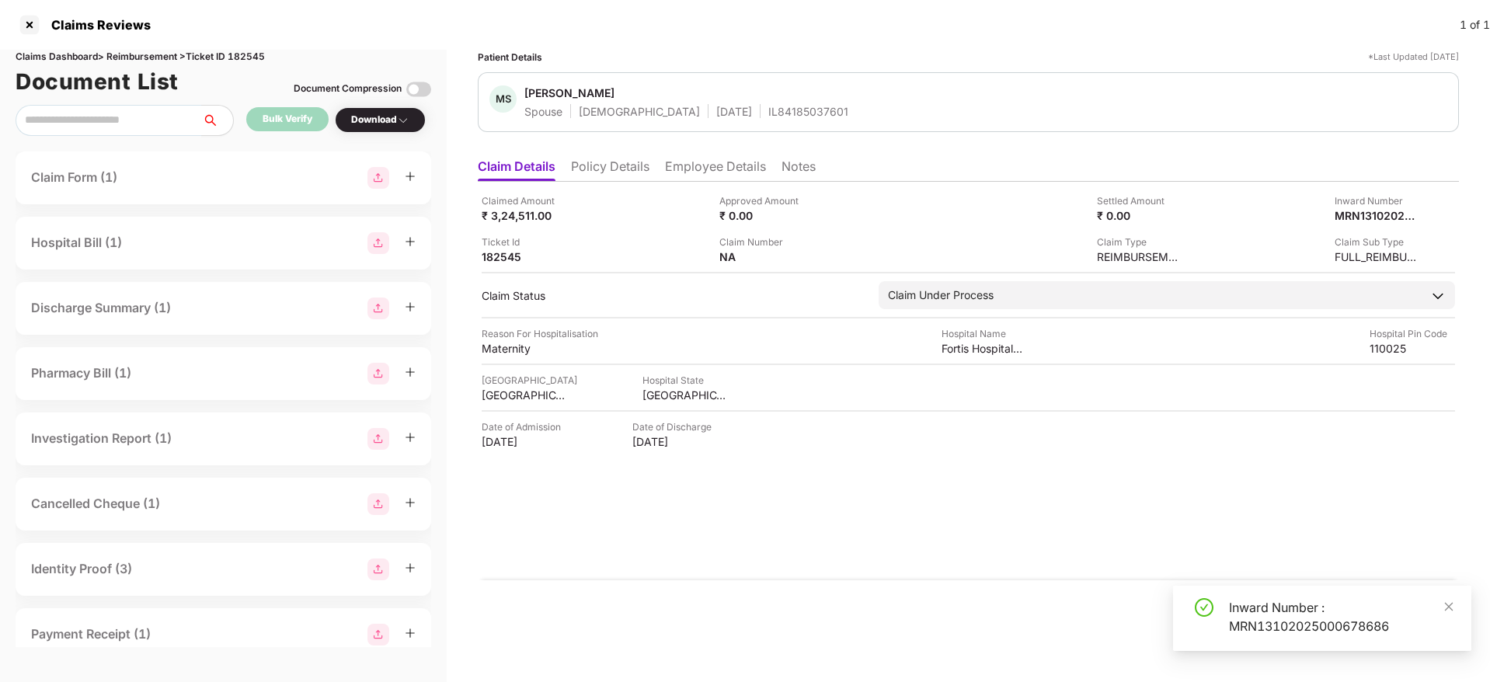
click at [1267, 610] on div "Inward Number : MRN13102025000678686" at bounding box center [1341, 616] width 224 height 37
click at [1348, 207] on div "Inward Number" at bounding box center [1377, 200] width 85 height 15
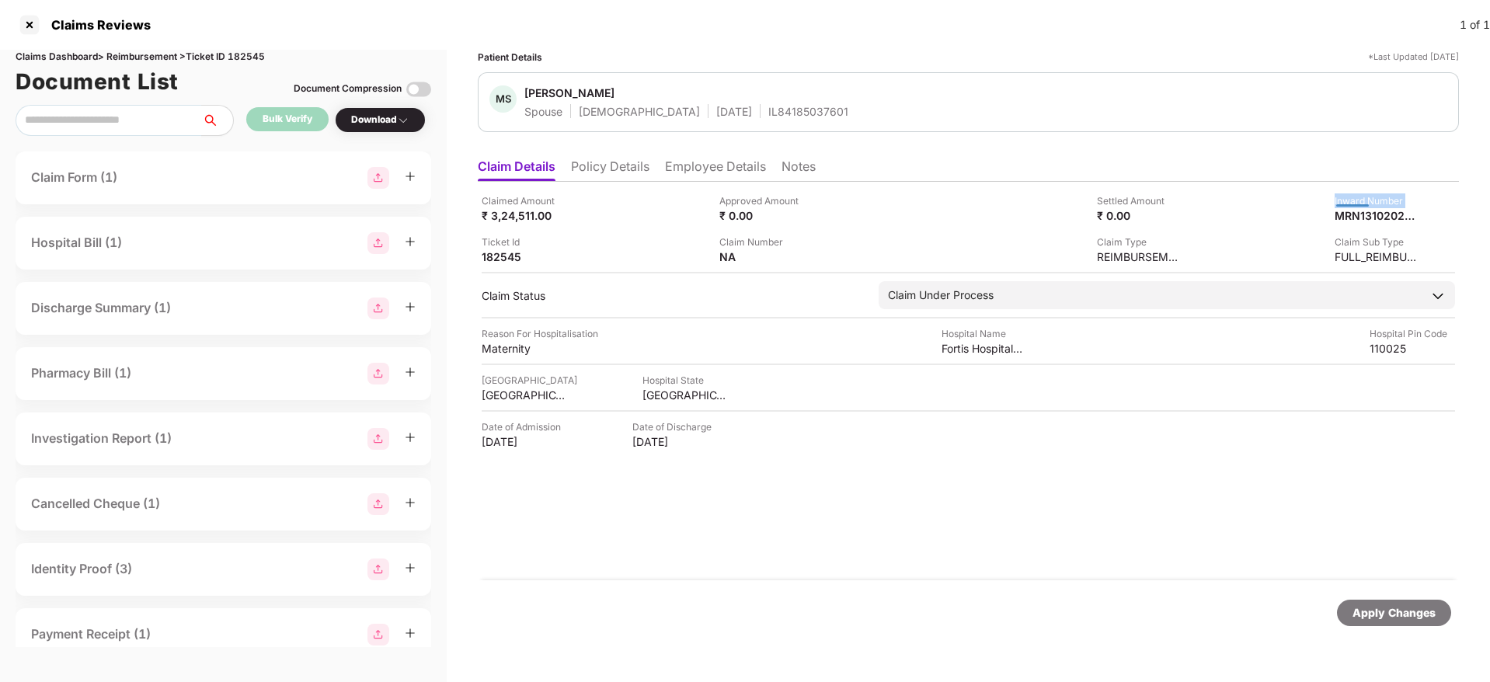
click at [1348, 207] on div "Inward Number" at bounding box center [1377, 200] width 85 height 15
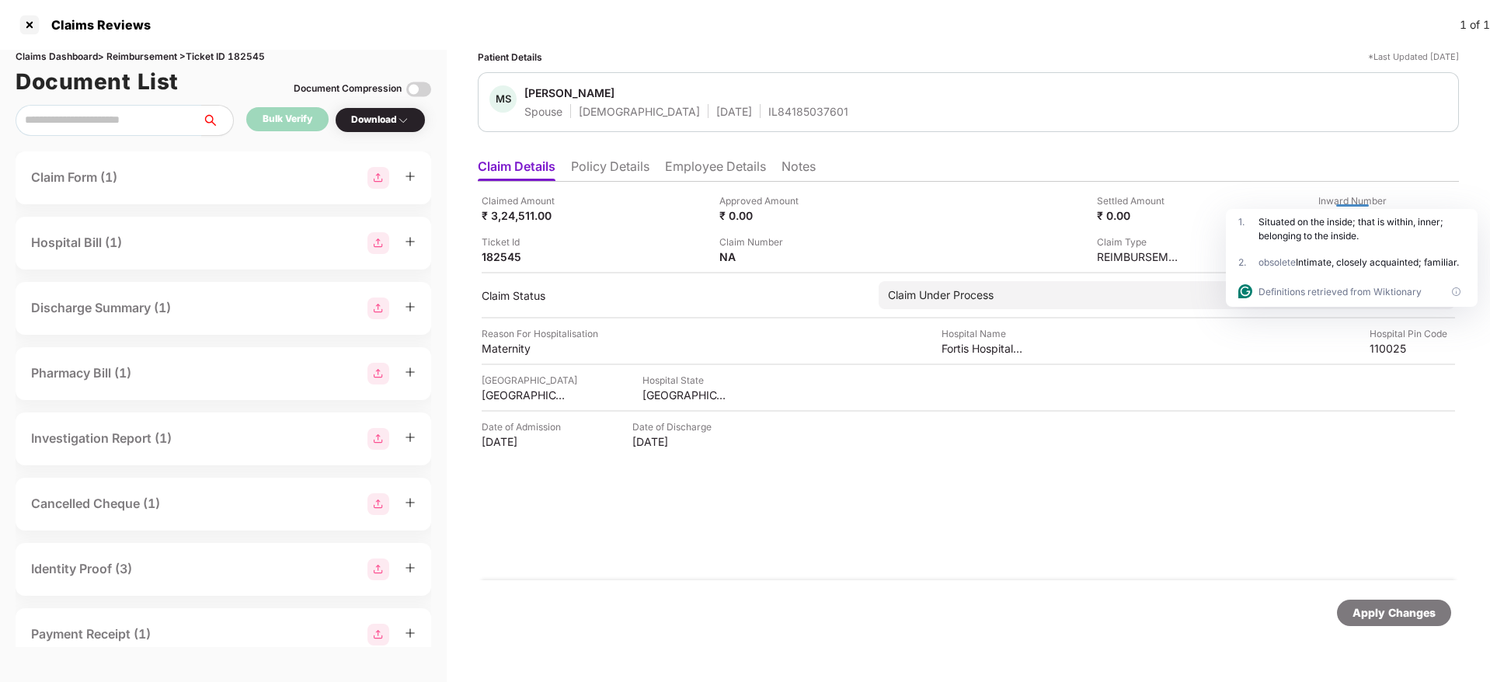
click at [1342, 217] on html "Claims Reviews 1 of 1 Claims Dashboard > Reimbursement > Ticket ID 182545 Docum…" at bounding box center [745, 341] width 1490 height 682
click at [1342, 217] on div "MRN13102025000678687" at bounding box center [1360, 215] width 85 height 15
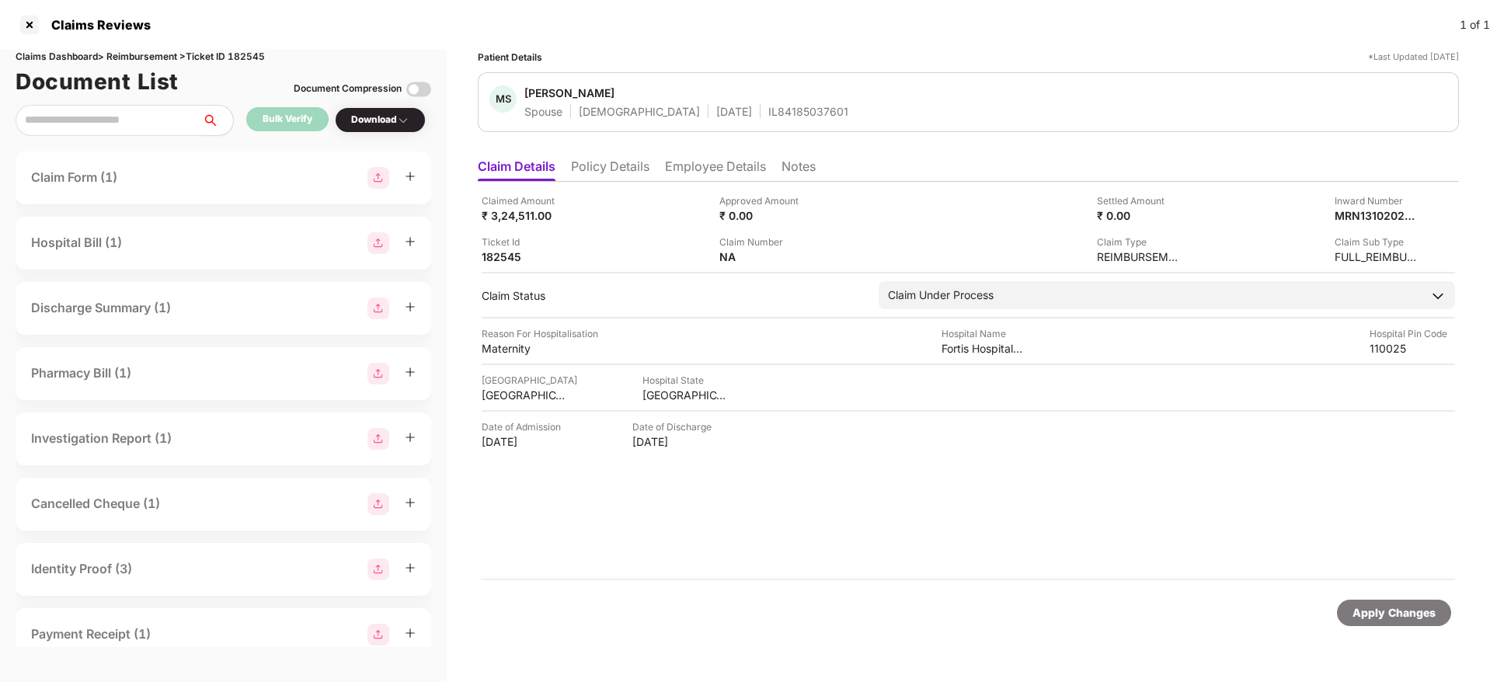
click at [768, 106] on div "IL84185037601" at bounding box center [808, 111] width 80 height 15
click at [33, 27] on div at bounding box center [29, 24] width 25 height 25
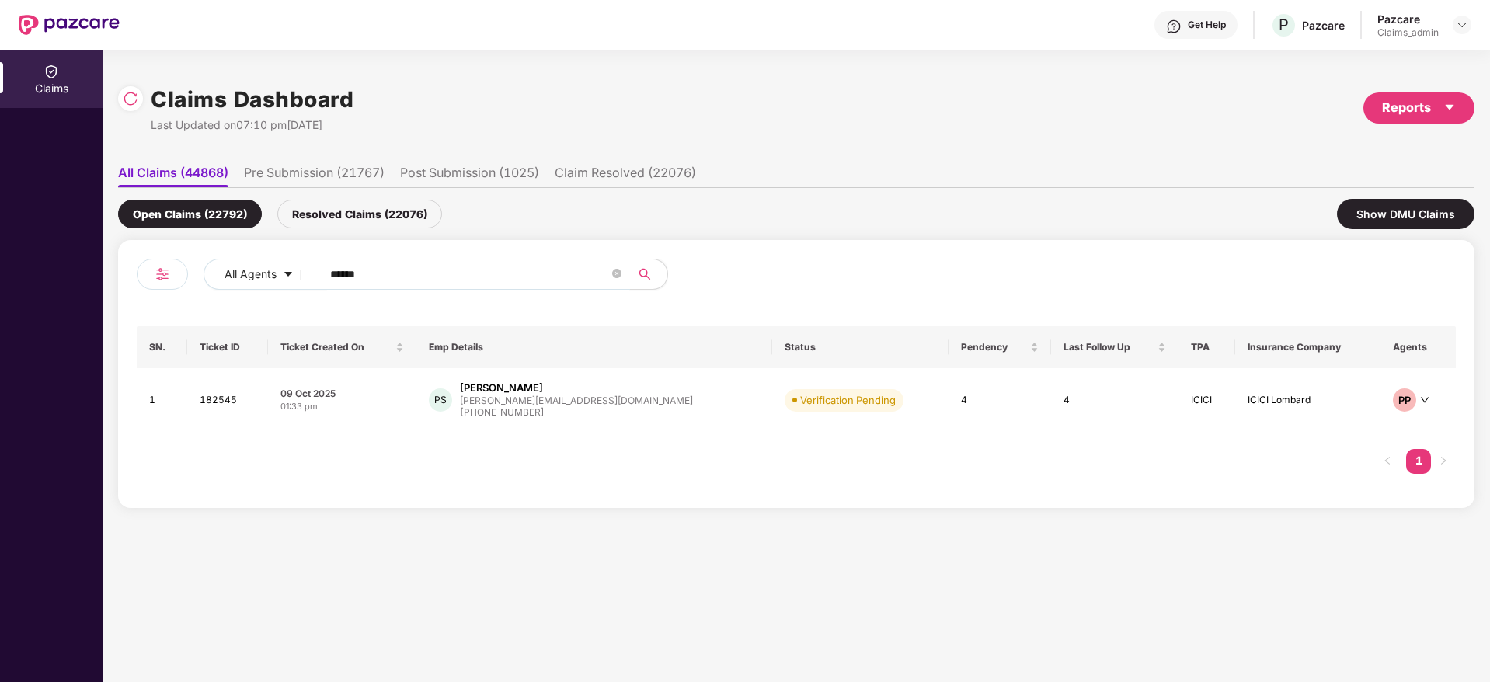
click at [417, 283] on input "******" at bounding box center [469, 274] width 279 height 23
paste input "******"
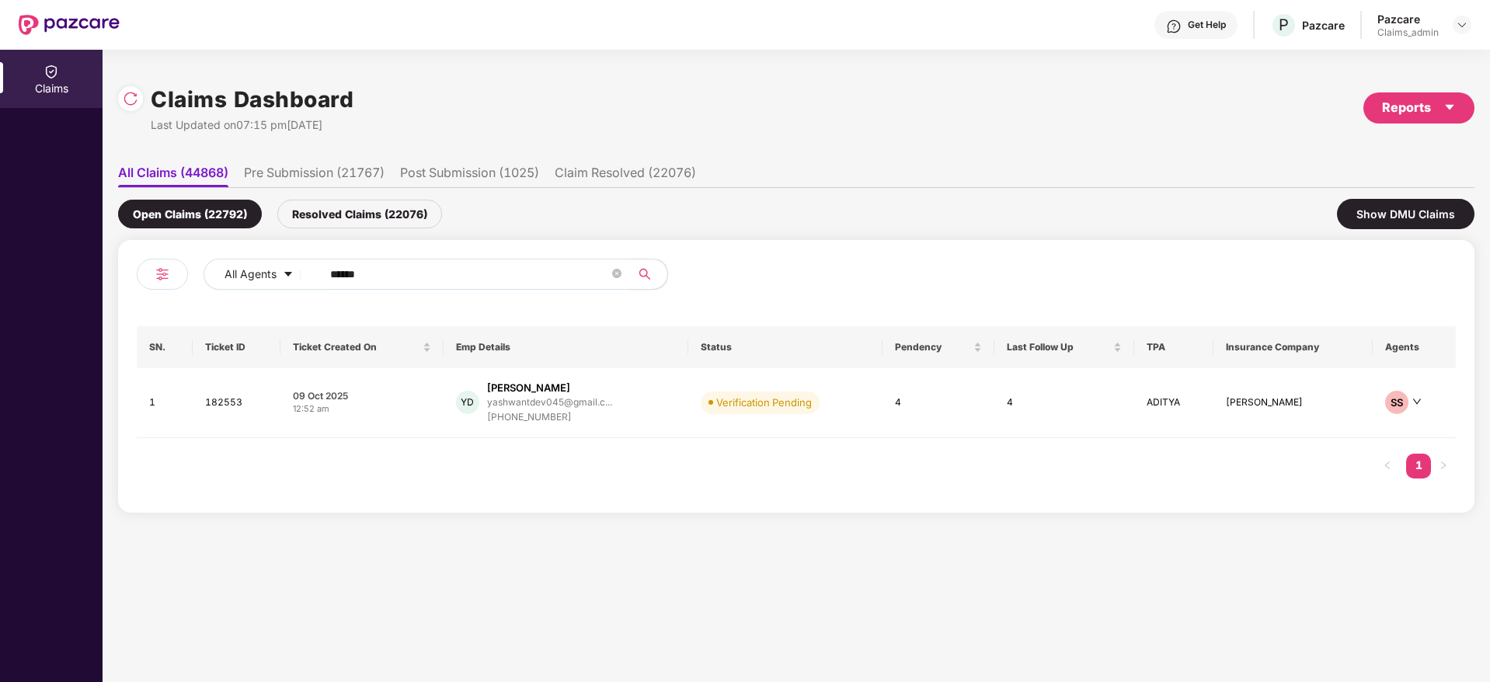
type input "******"
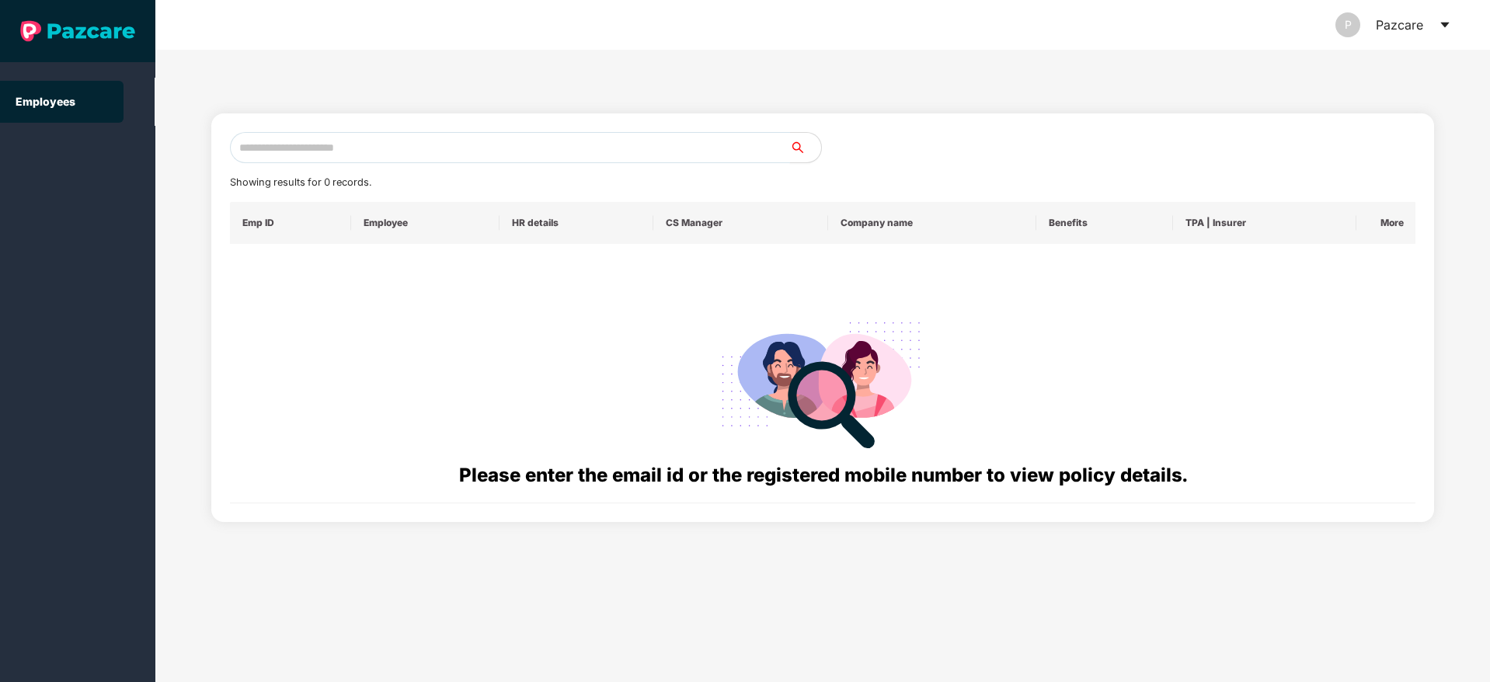
drag, startPoint x: 0, startPoint y: 0, endPoint x: 359, endPoint y: 145, distance: 387.2
click at [359, 145] on input "text" at bounding box center [510, 147] width 560 height 31
paste input "**********"
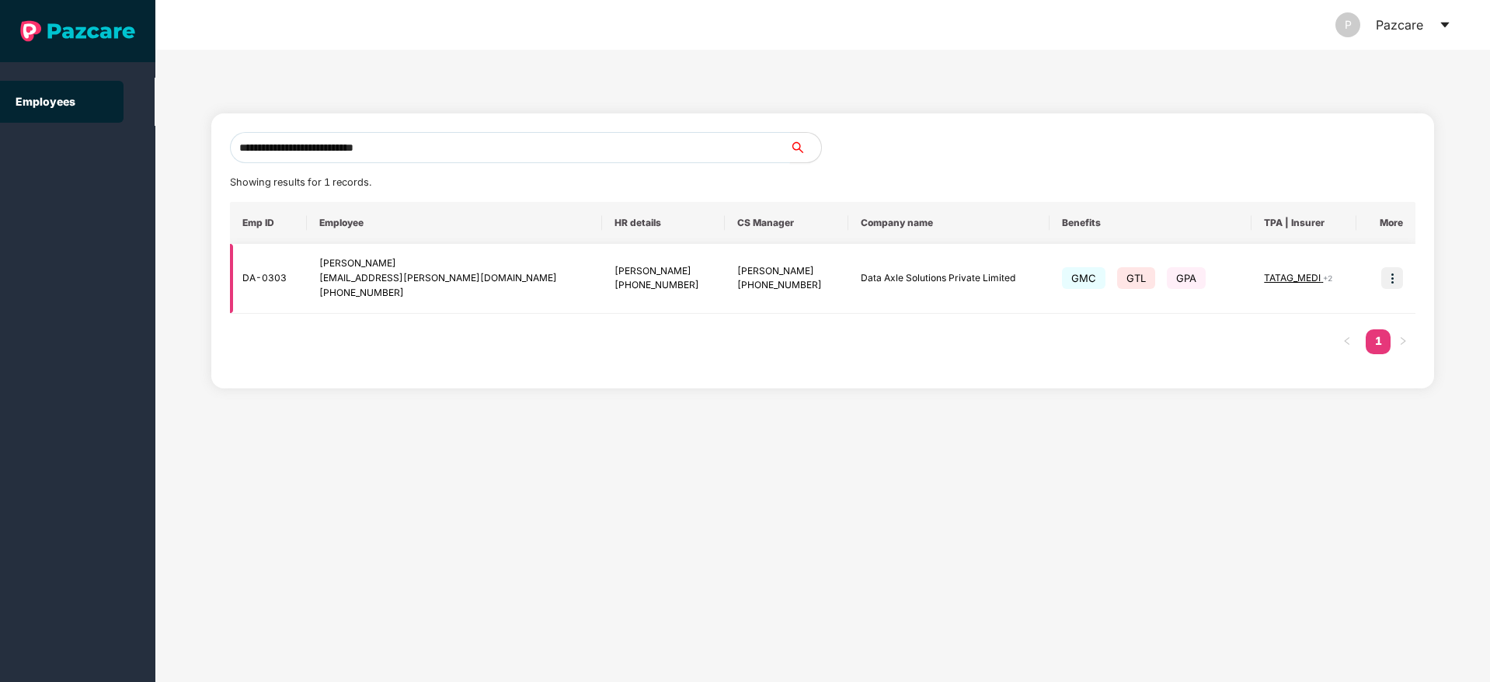
type input "**********"
click at [1388, 274] on img at bounding box center [1392, 278] width 22 height 22
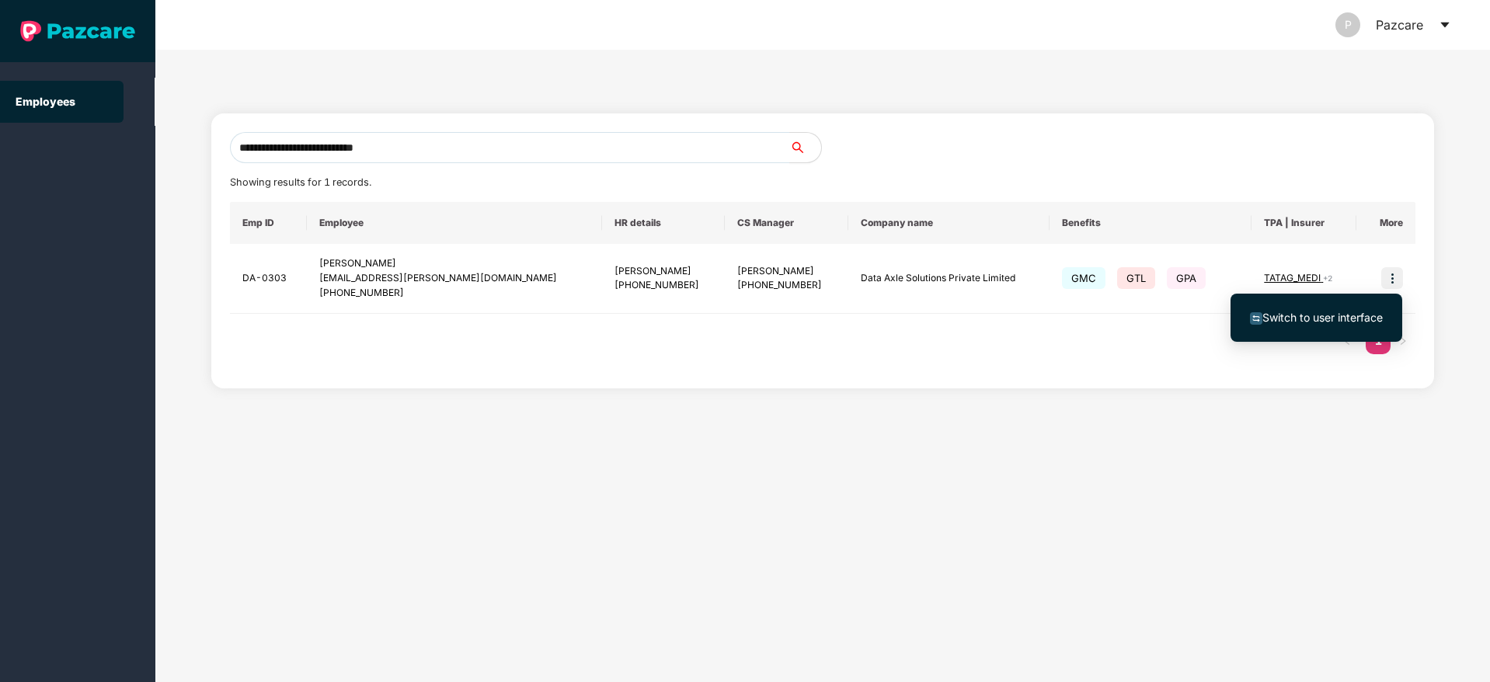
click at [1294, 317] on span "Switch to user interface" at bounding box center [1322, 317] width 120 height 13
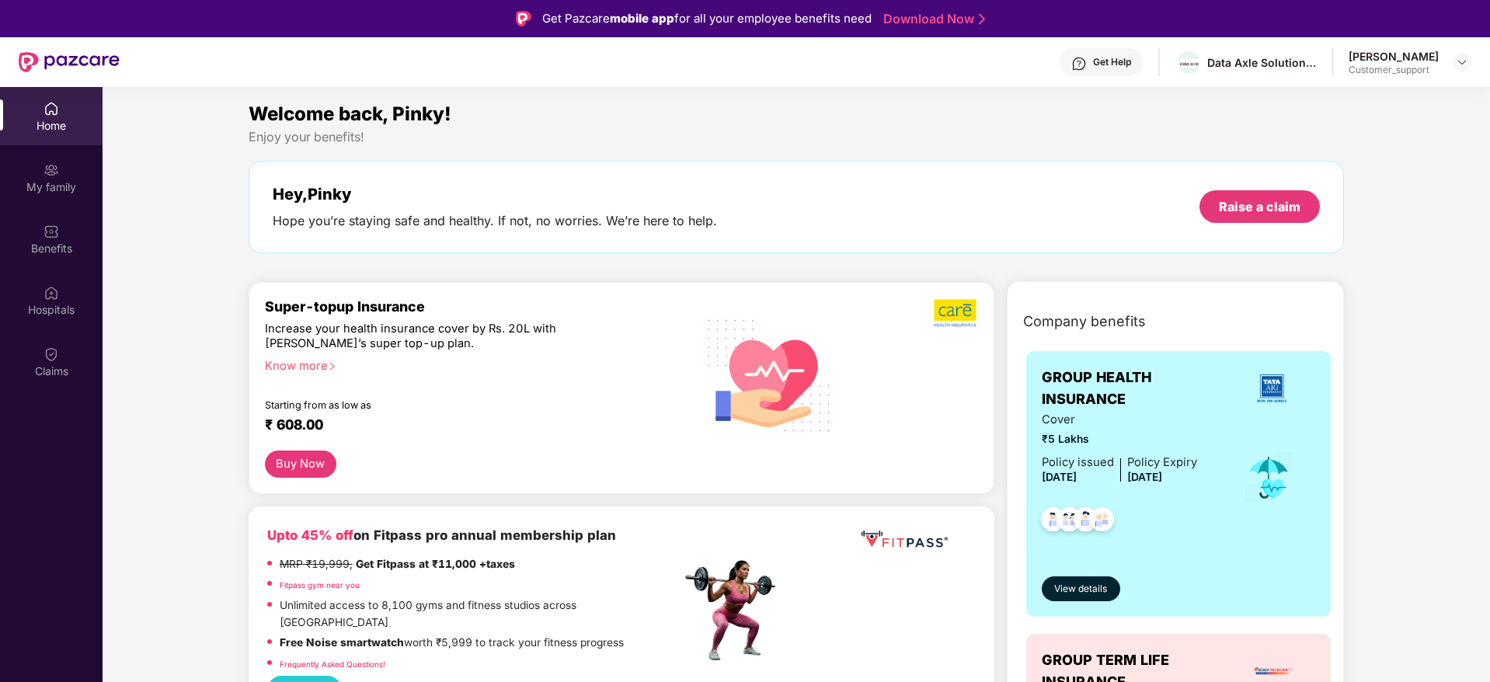
click at [1085, 66] on div "Get Help" at bounding box center [1101, 62] width 83 height 28
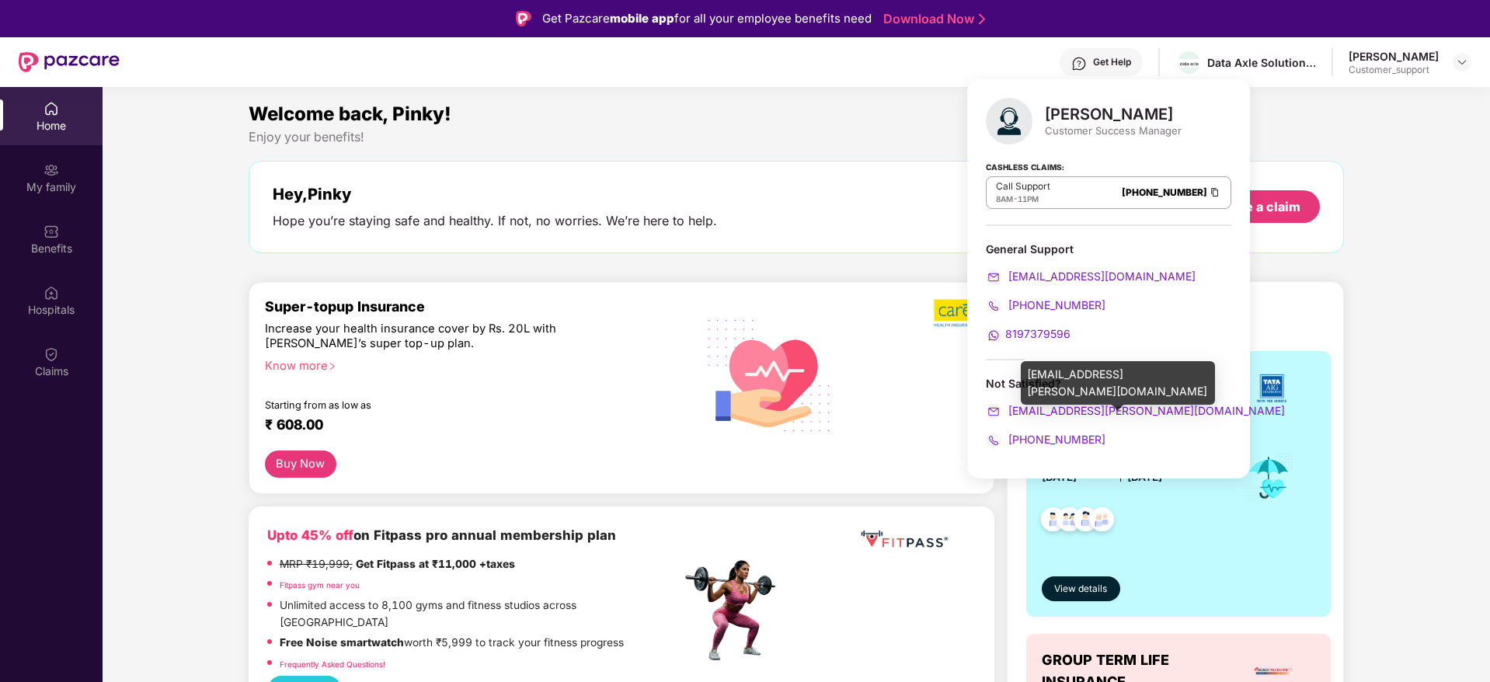
click at [1072, 407] on span "[EMAIL_ADDRESS][PERSON_NAME][DOMAIN_NAME]" at bounding box center [1145, 410] width 280 height 13
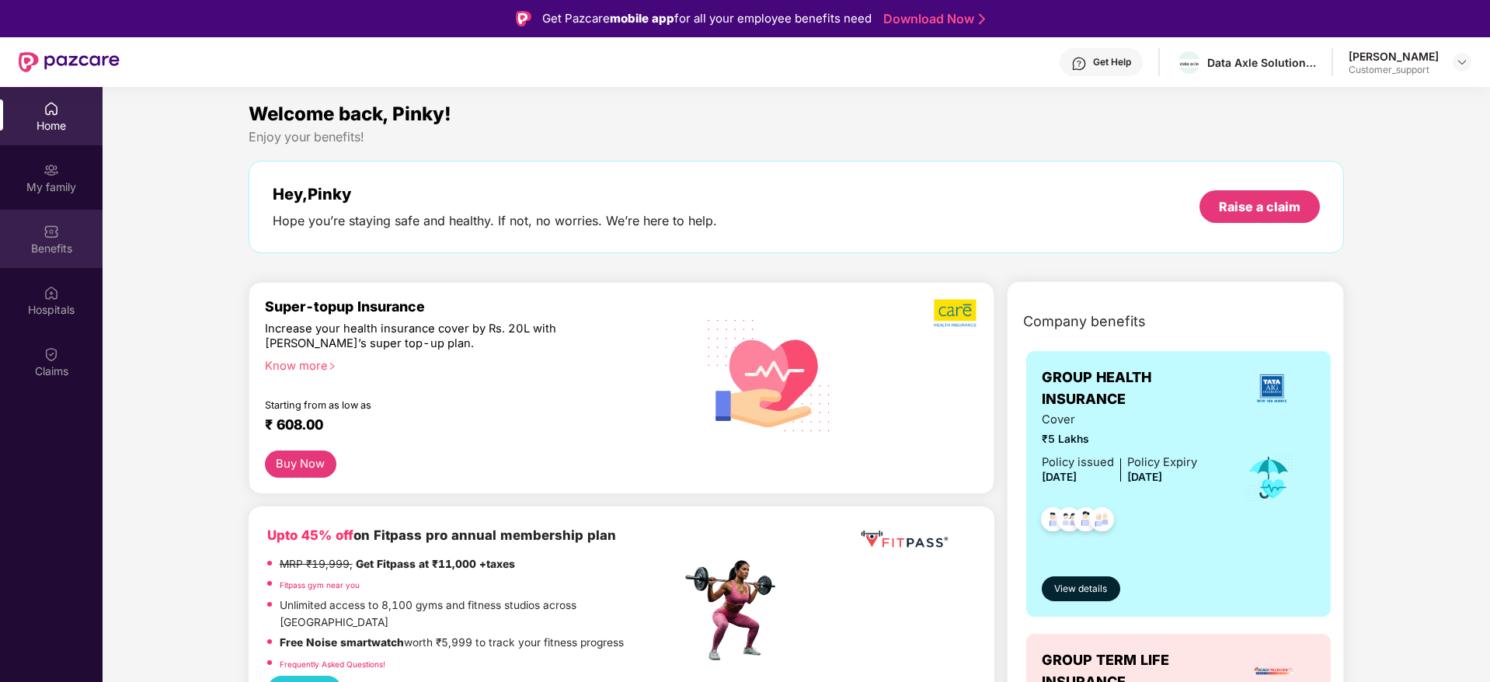
click at [50, 222] on div at bounding box center [52, 230] width 16 height 16
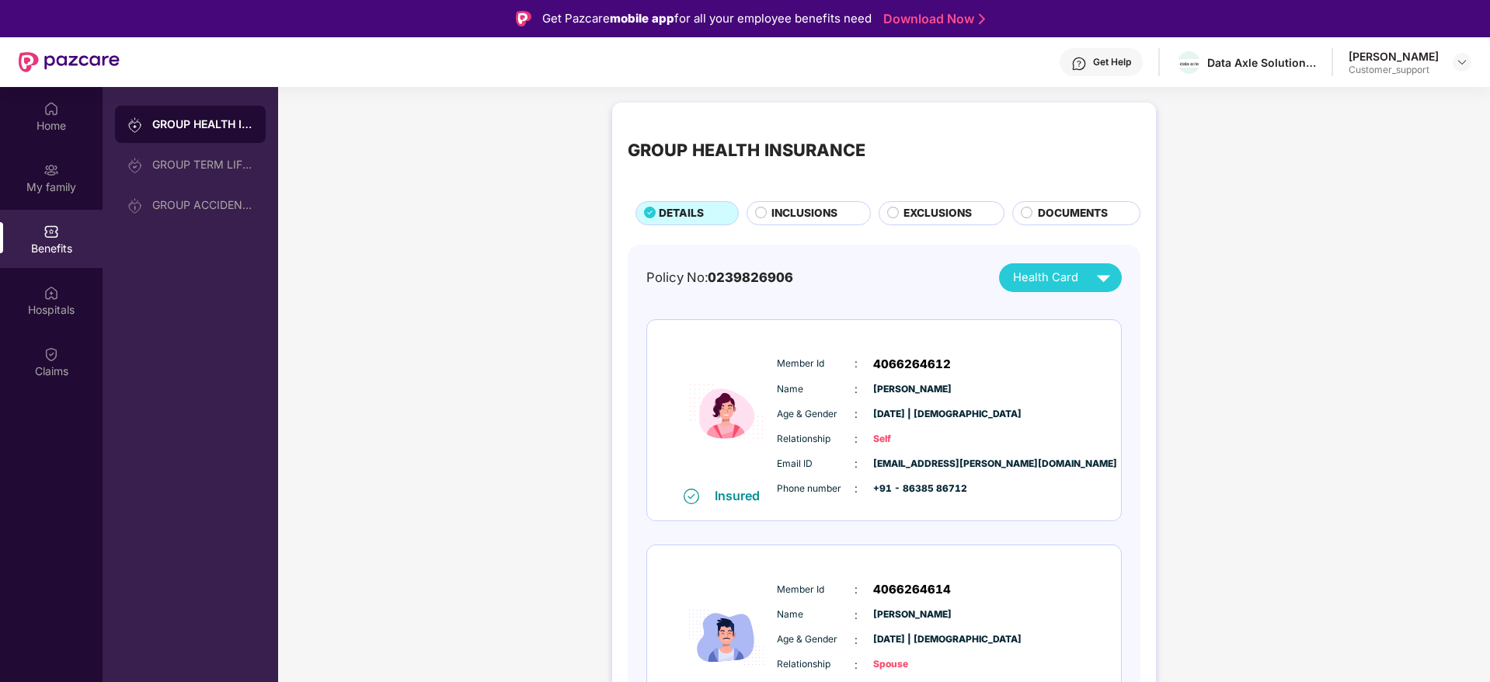
click at [1095, 68] on div "Get Help" at bounding box center [1101, 62] width 83 height 28
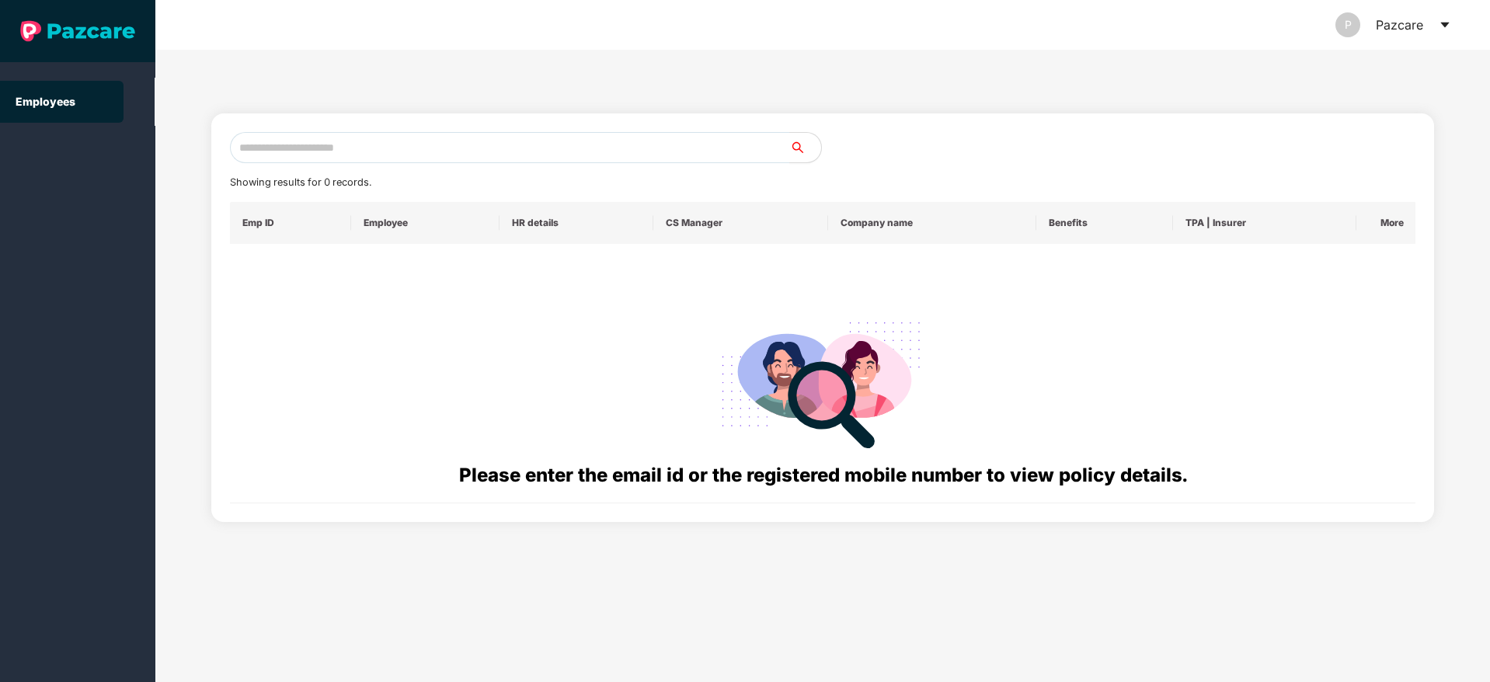
click at [1444, 31] on div "P Pazcare" at bounding box center [1394, 25] width 116 height 50
click at [1443, 25] on icon "caret-down" at bounding box center [1445, 25] width 12 height 12
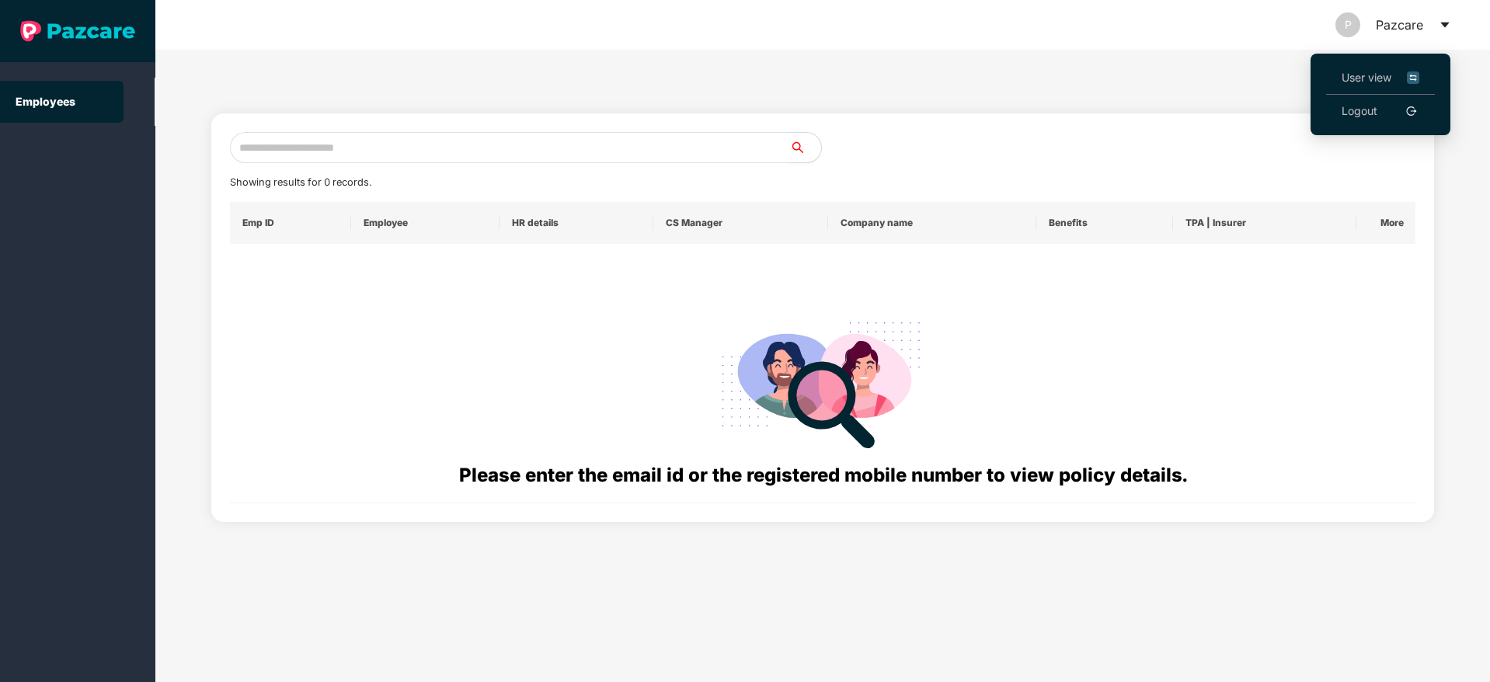
click at [1370, 75] on span "User view" at bounding box center [1381, 77] width 78 height 17
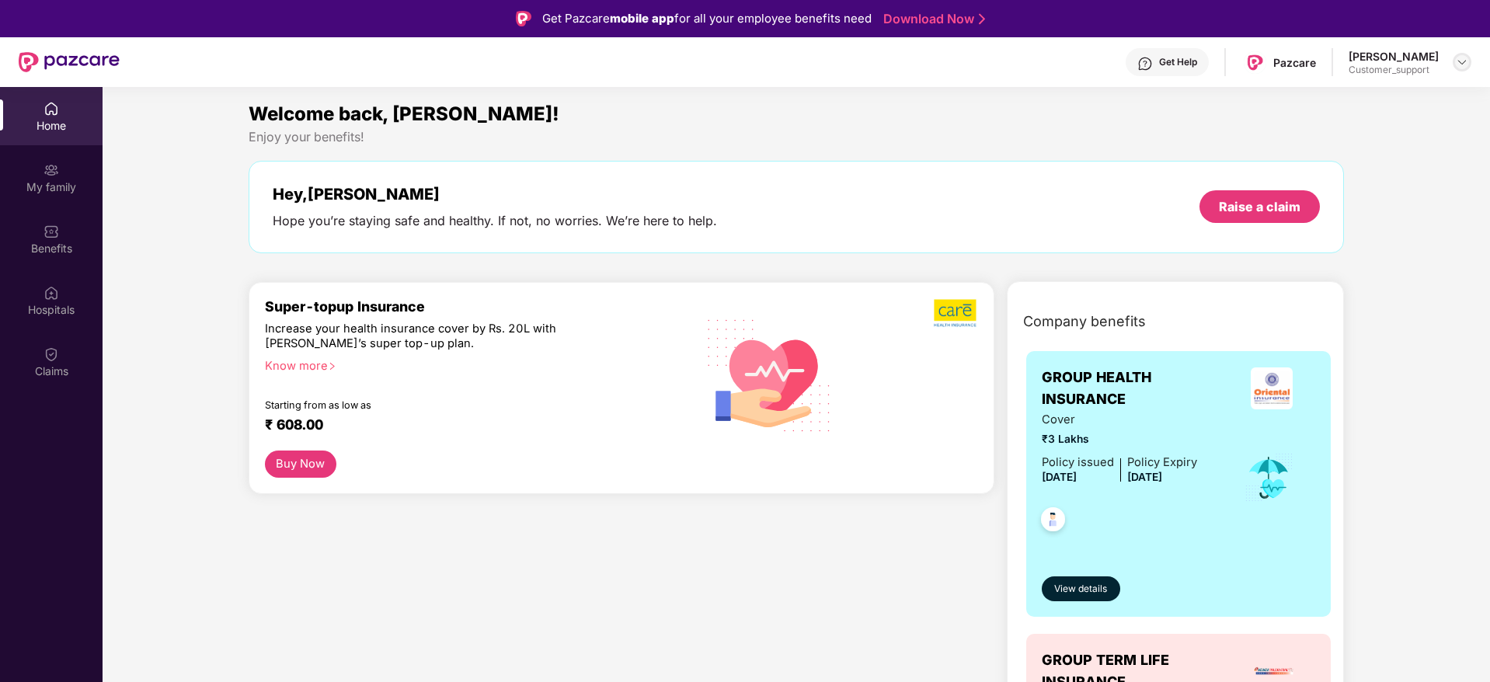
click at [1463, 57] on img at bounding box center [1462, 62] width 12 height 12
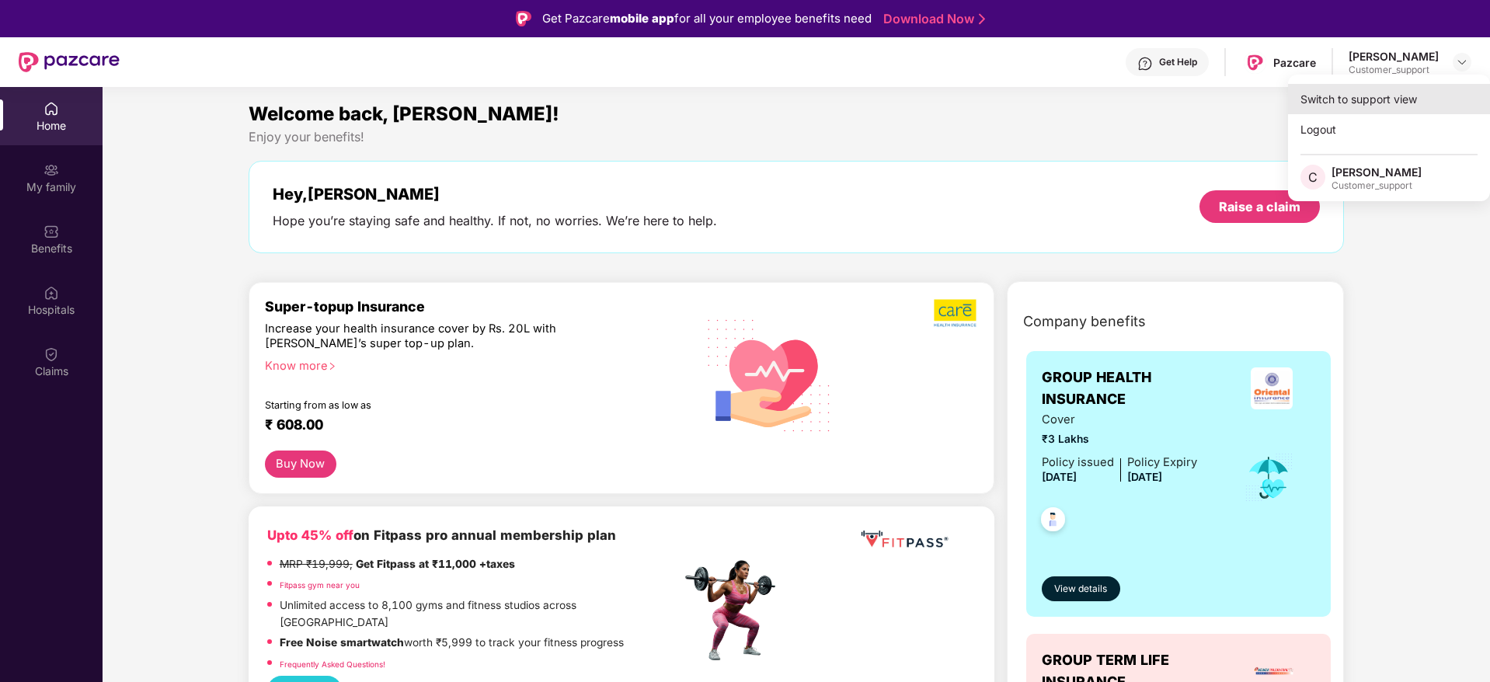
click at [1374, 102] on div "Switch to support view" at bounding box center [1389, 99] width 202 height 30
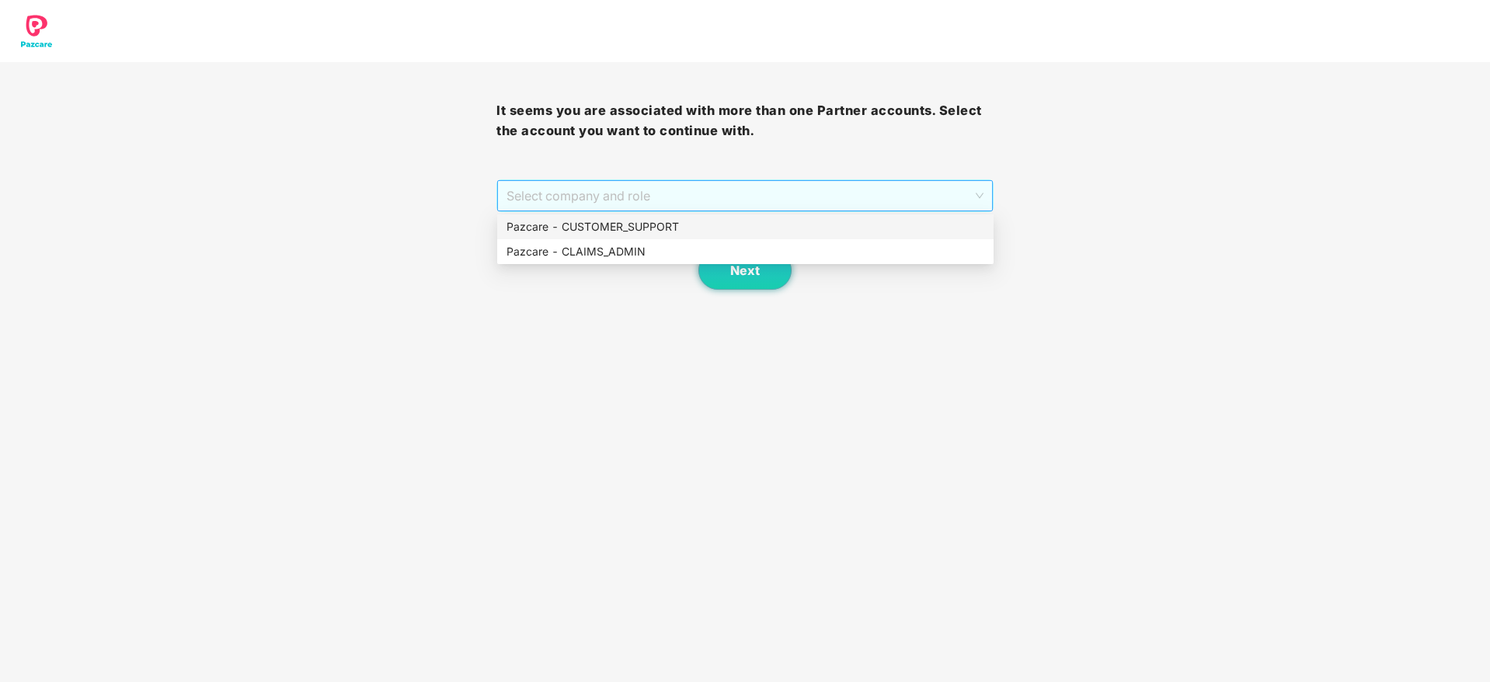
click at [688, 204] on span "Select company and role" at bounding box center [745, 196] width 476 height 30
click at [639, 248] on div "Pazcare - CLAIMS_ADMIN" at bounding box center [746, 251] width 478 height 17
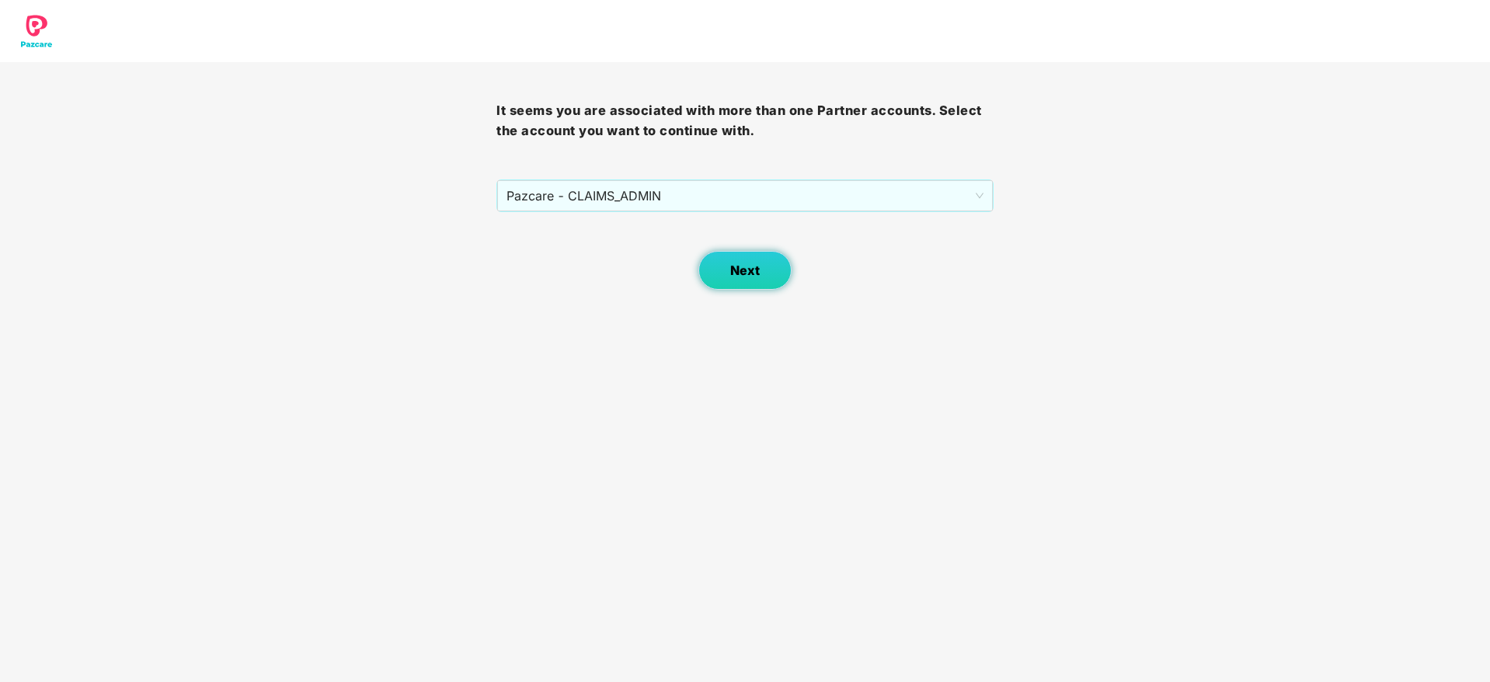
drag, startPoint x: 739, startPoint y: 248, endPoint x: 739, endPoint y: 273, distance: 25.6
click at [739, 273] on div "Next" at bounding box center [744, 251] width 496 height 78
click at [739, 273] on span "Next" at bounding box center [745, 270] width 30 height 15
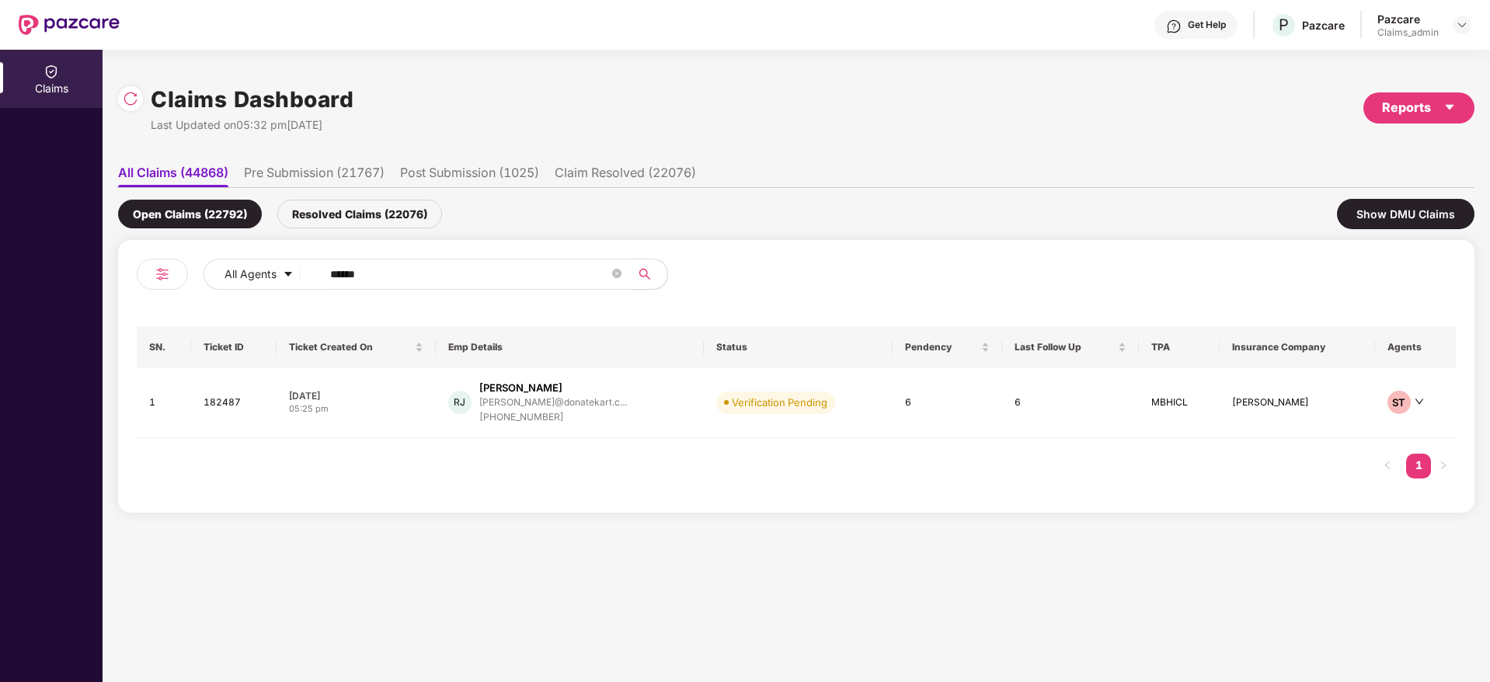
click at [477, 266] on input "******" at bounding box center [469, 274] width 279 height 23
paste input "*******"
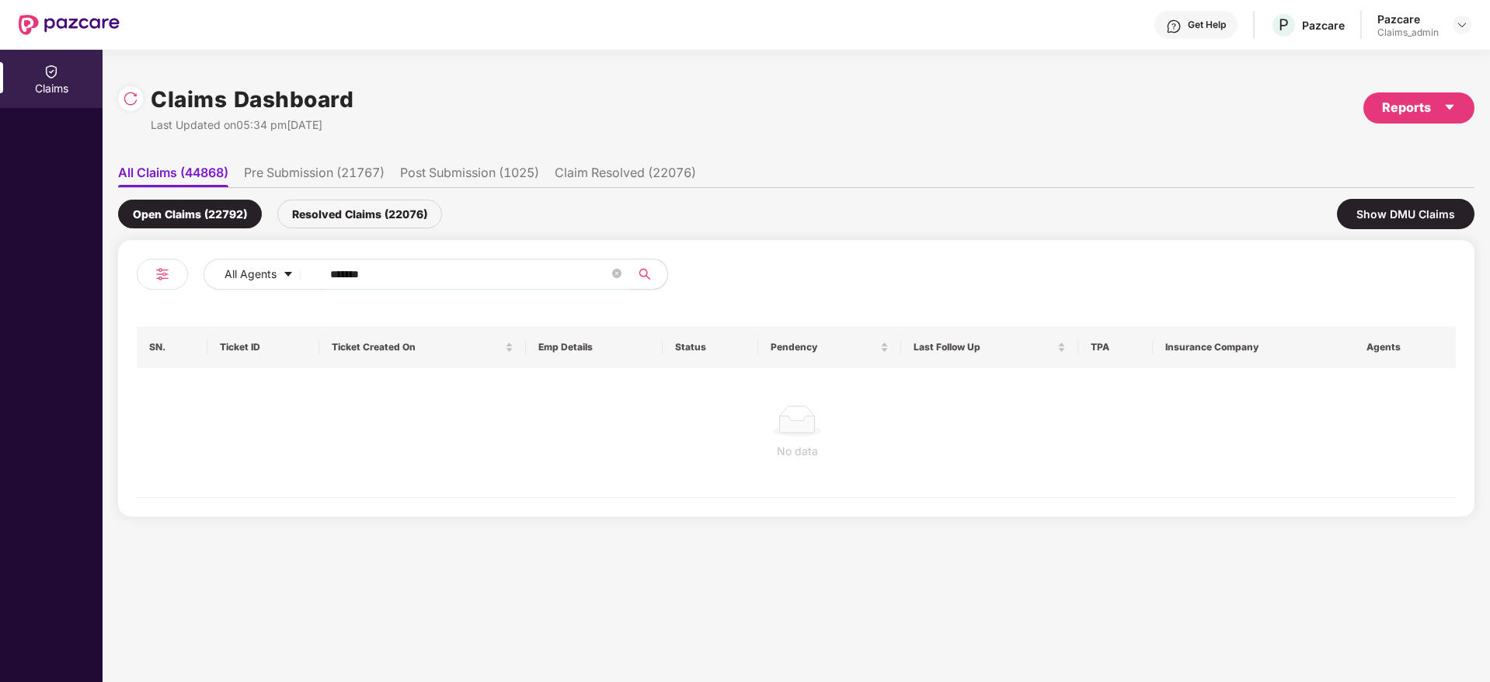
click at [338, 274] on input "*******" at bounding box center [469, 274] width 279 height 23
click at [338, 274] on input "******" at bounding box center [469, 274] width 279 height 23
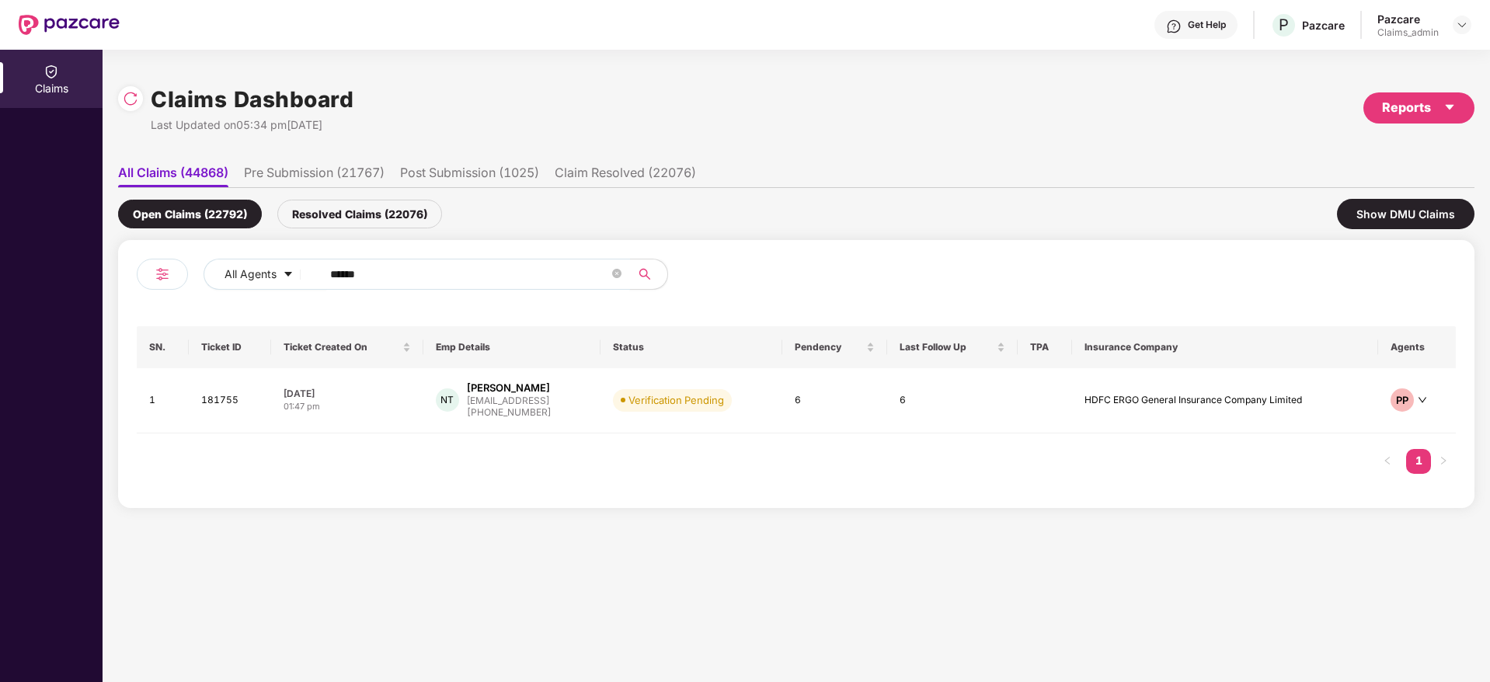
type input "******"
click at [411, 395] on td "[DATE] 01:47 pm" at bounding box center [347, 400] width 152 height 65
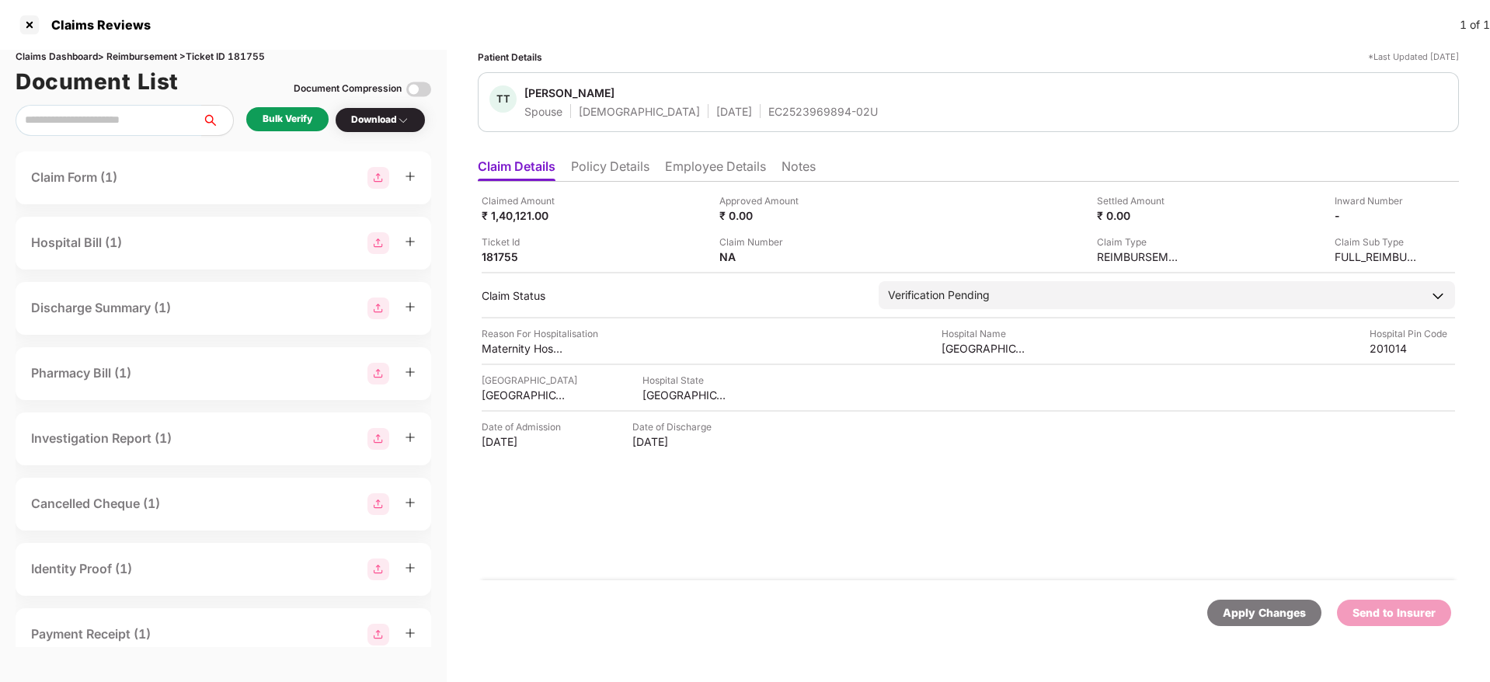
click at [311, 116] on div "Bulk Verify" at bounding box center [288, 119] width 50 height 15
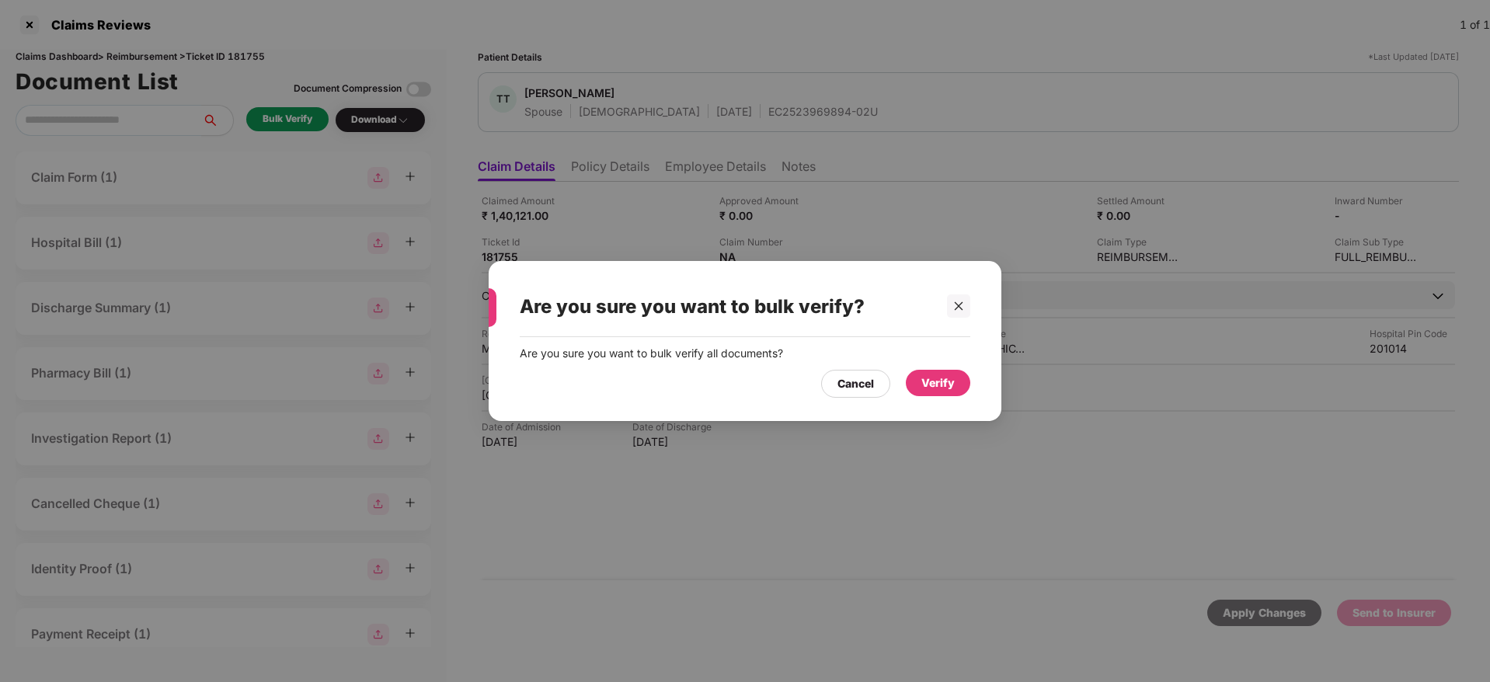
click at [933, 393] on div "Verify" at bounding box center [938, 383] width 64 height 26
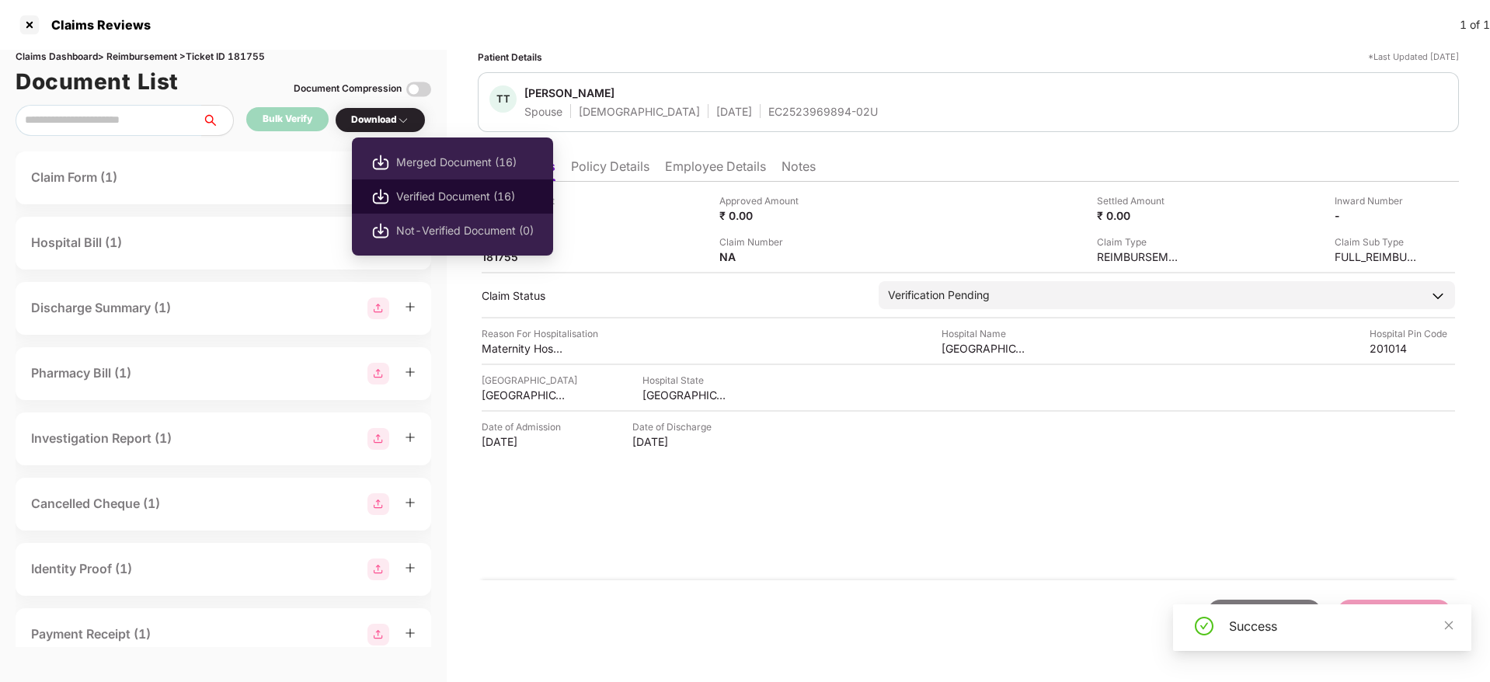
click at [410, 188] on span "Verified Document (16)" at bounding box center [465, 196] width 138 height 17
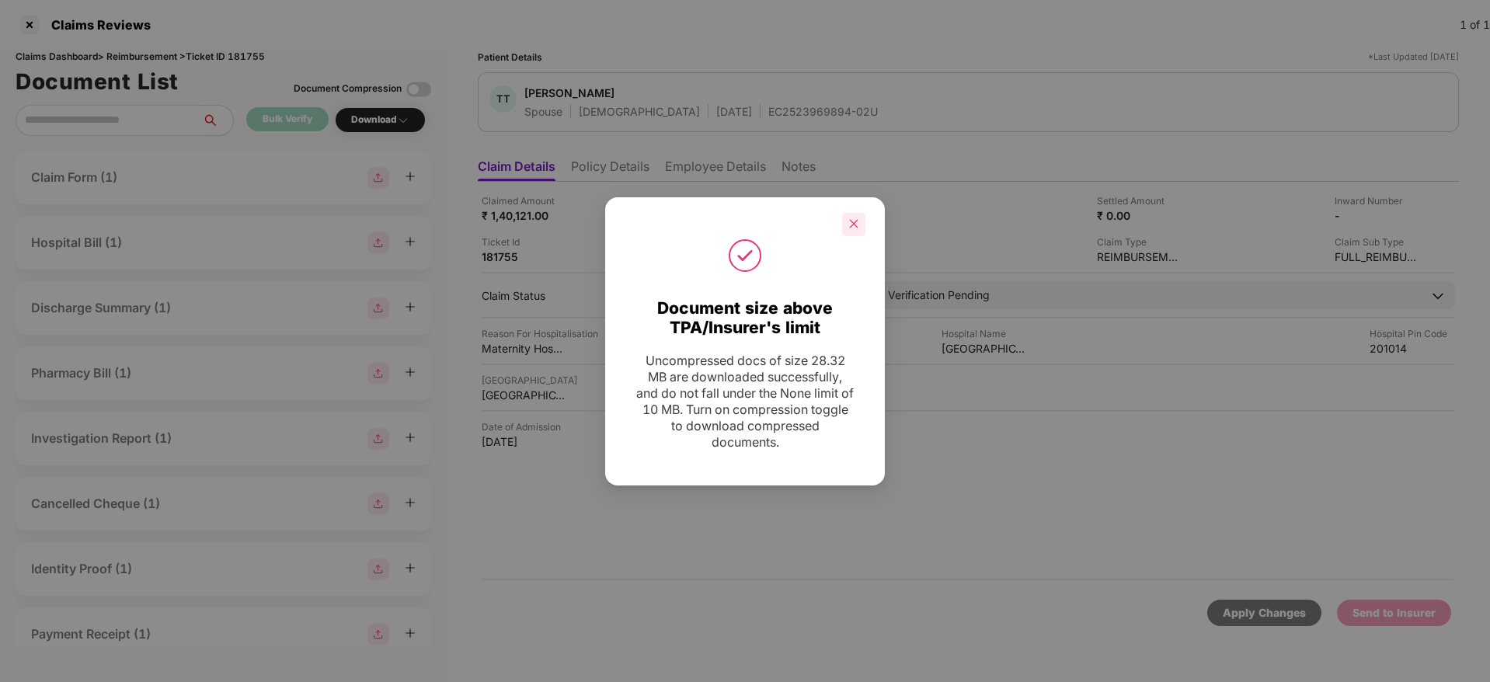
click at [845, 221] on div at bounding box center [853, 224] width 23 height 23
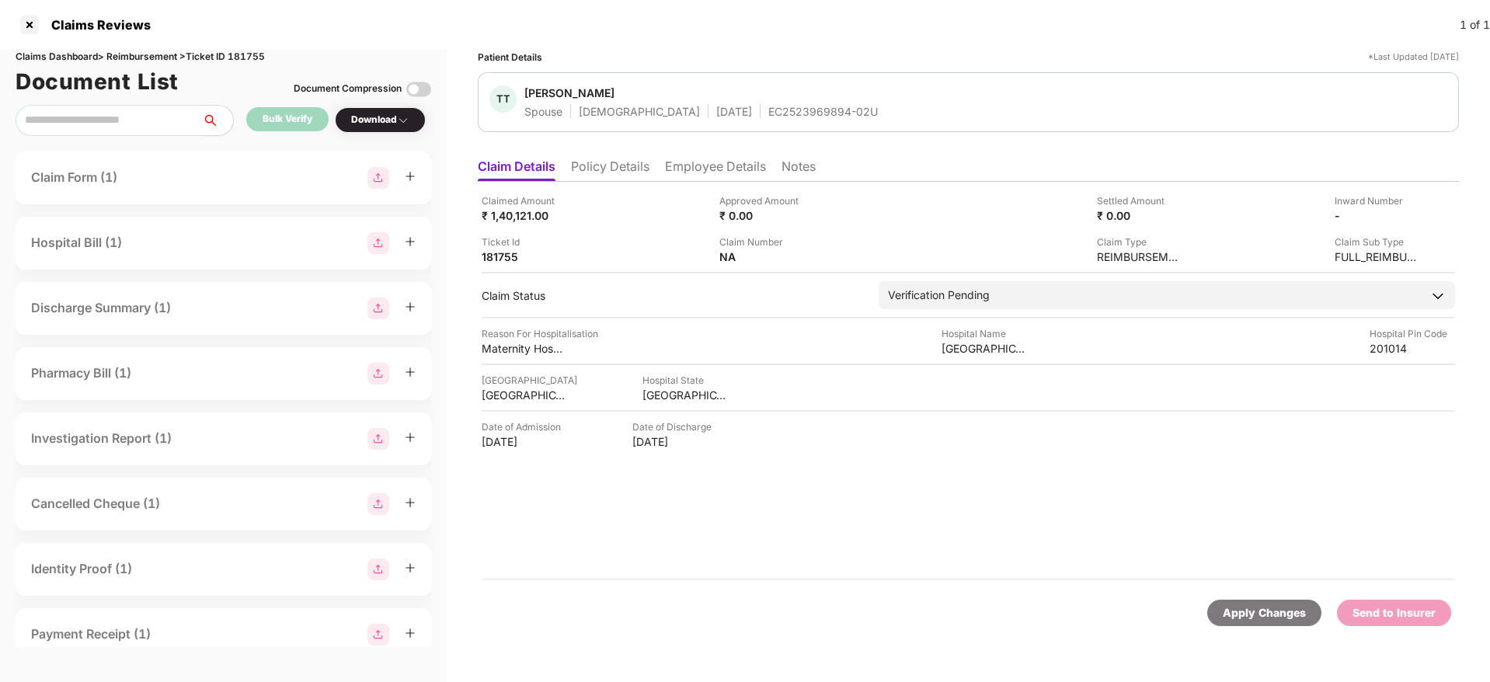
click at [615, 182] on div "Claimed Amount ₹ 1,40,121.00 Approved Amount ₹ 0.00 Settled Amount ₹ 0.00 Inwar…" at bounding box center [968, 381] width 981 height 399
click at [609, 175] on li "Policy Details" at bounding box center [610, 169] width 78 height 23
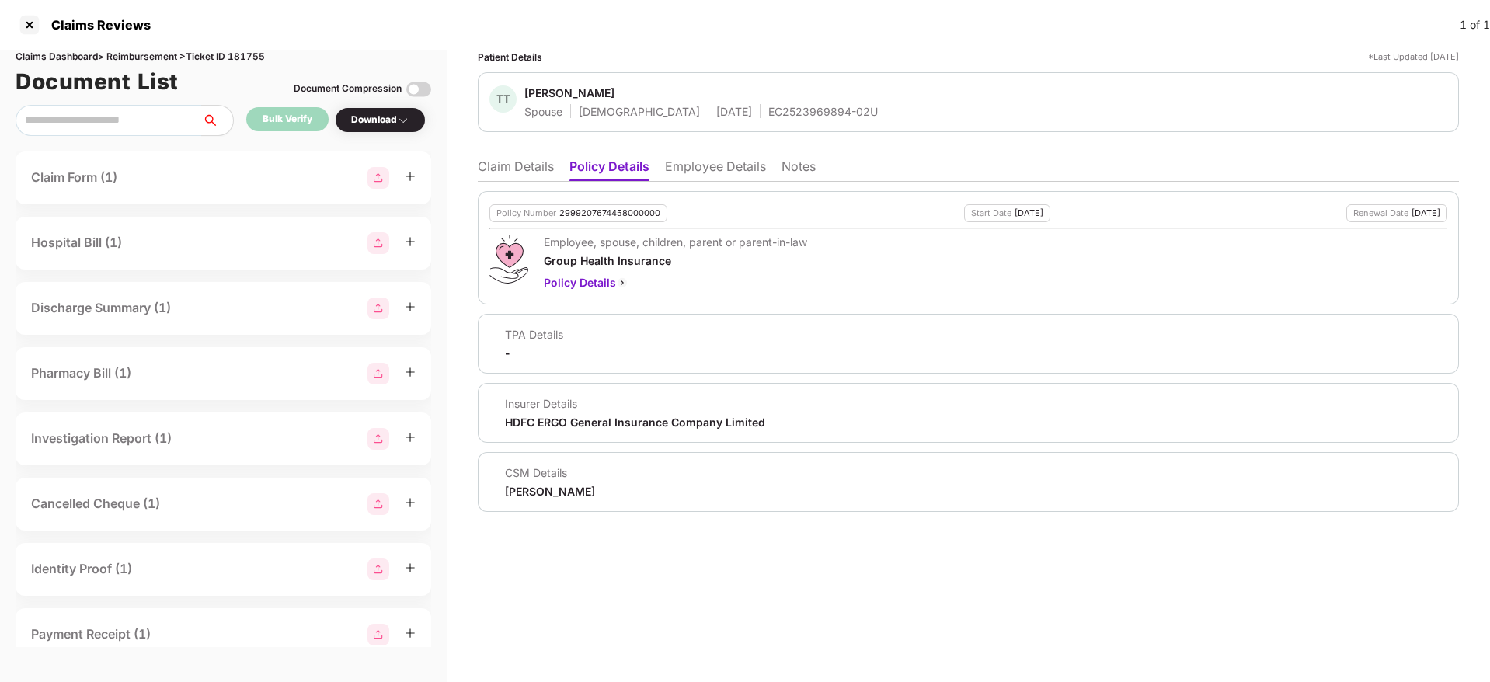
click at [707, 165] on li "Employee Details" at bounding box center [715, 169] width 101 height 23
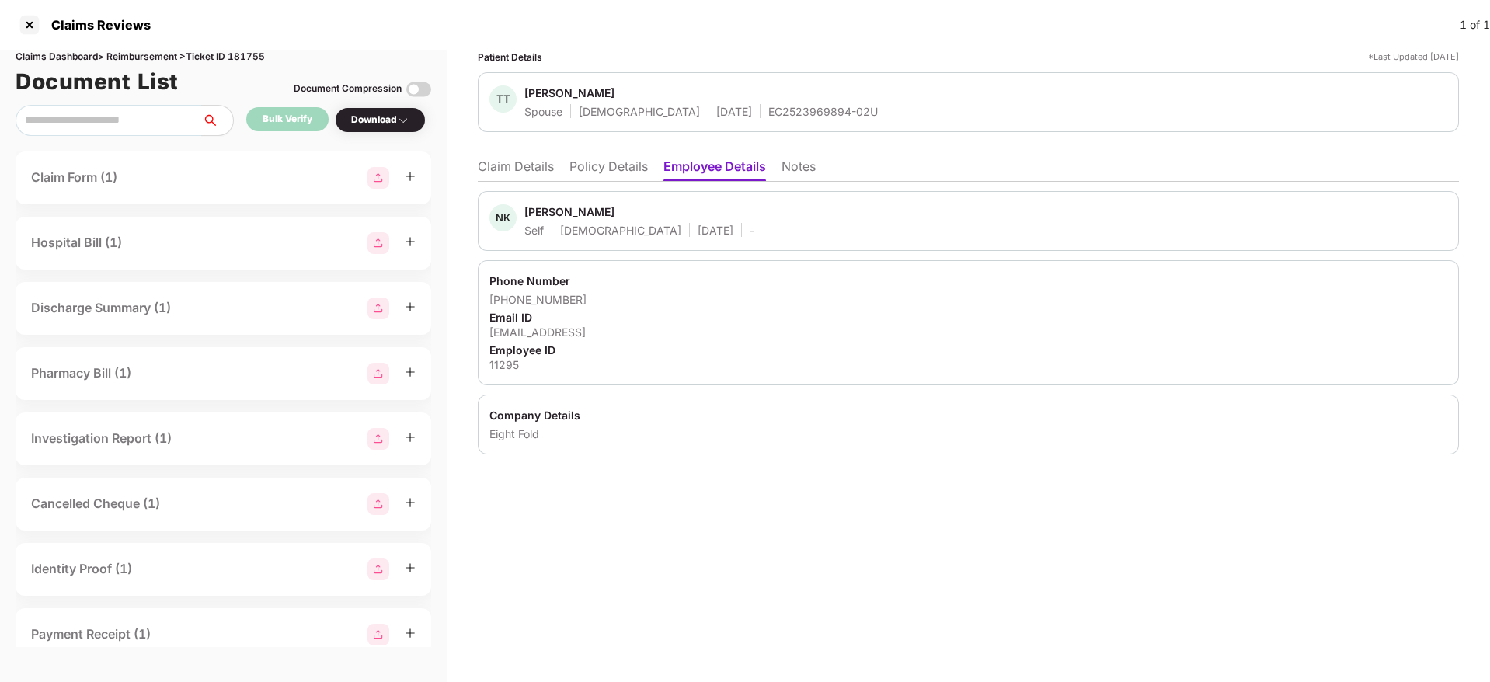
click at [509, 364] on div "11295" at bounding box center [968, 364] width 958 height 15
copy div "11295"
click at [768, 105] on div "EC2523969894-02U" at bounding box center [823, 111] width 110 height 15
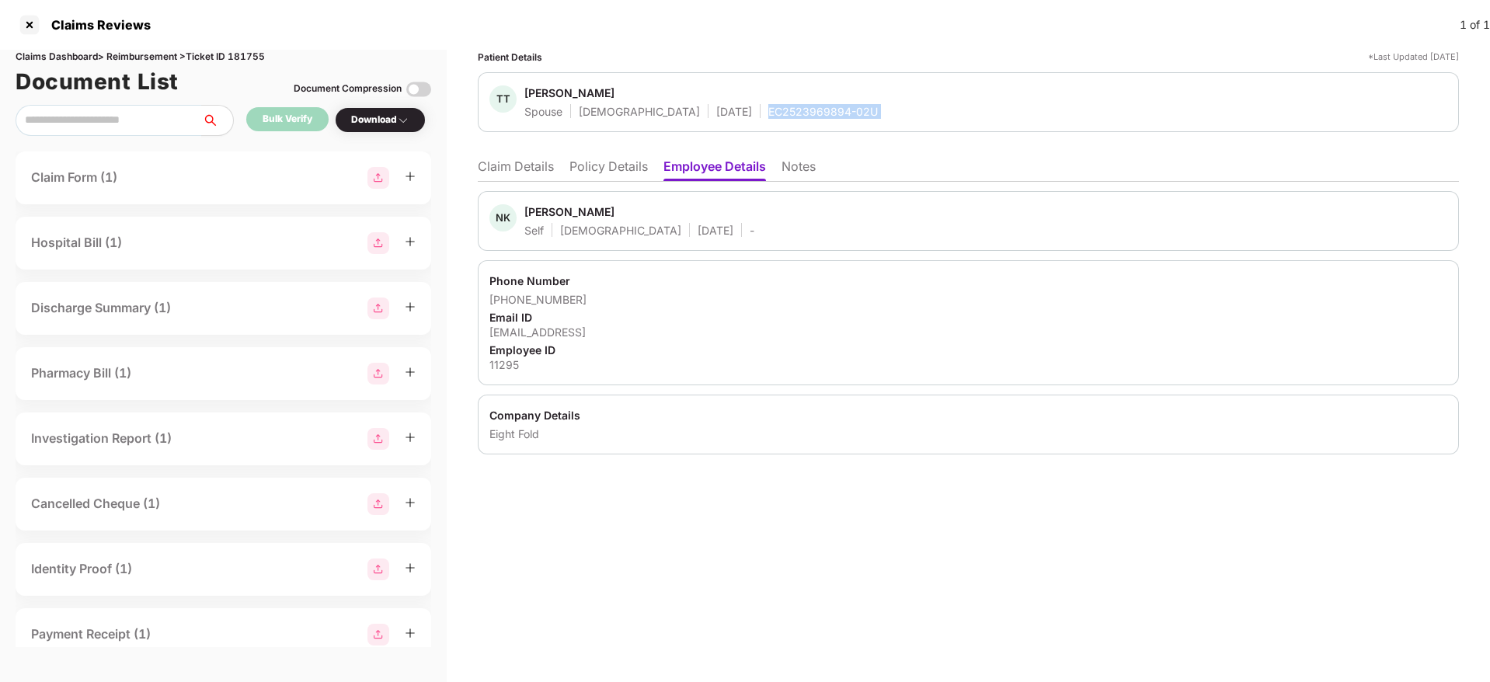
click at [768, 105] on div "EC2523969894-02U" at bounding box center [823, 111] width 110 height 15
copy div "EC2523969894-02U"
click at [768, 105] on div "EC2523969894-02U" at bounding box center [823, 111] width 110 height 15
click at [515, 168] on li "Claim Details" at bounding box center [516, 169] width 76 height 23
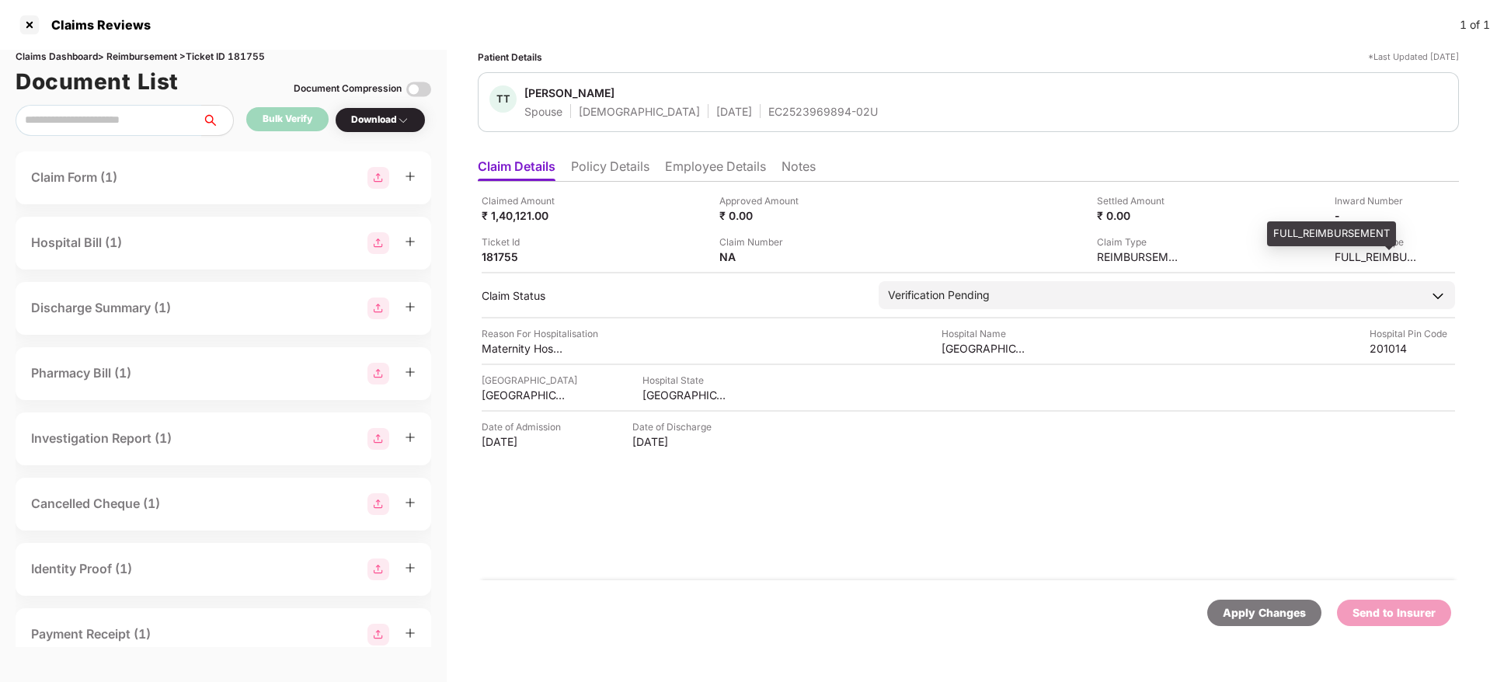
click at [1346, 261] on div "FULL_REIMBURSEMENT" at bounding box center [1377, 256] width 85 height 15
copy div "FULL_REIMBURSEMENT"
click at [504, 444] on div "[DATE]" at bounding box center [524, 441] width 85 height 15
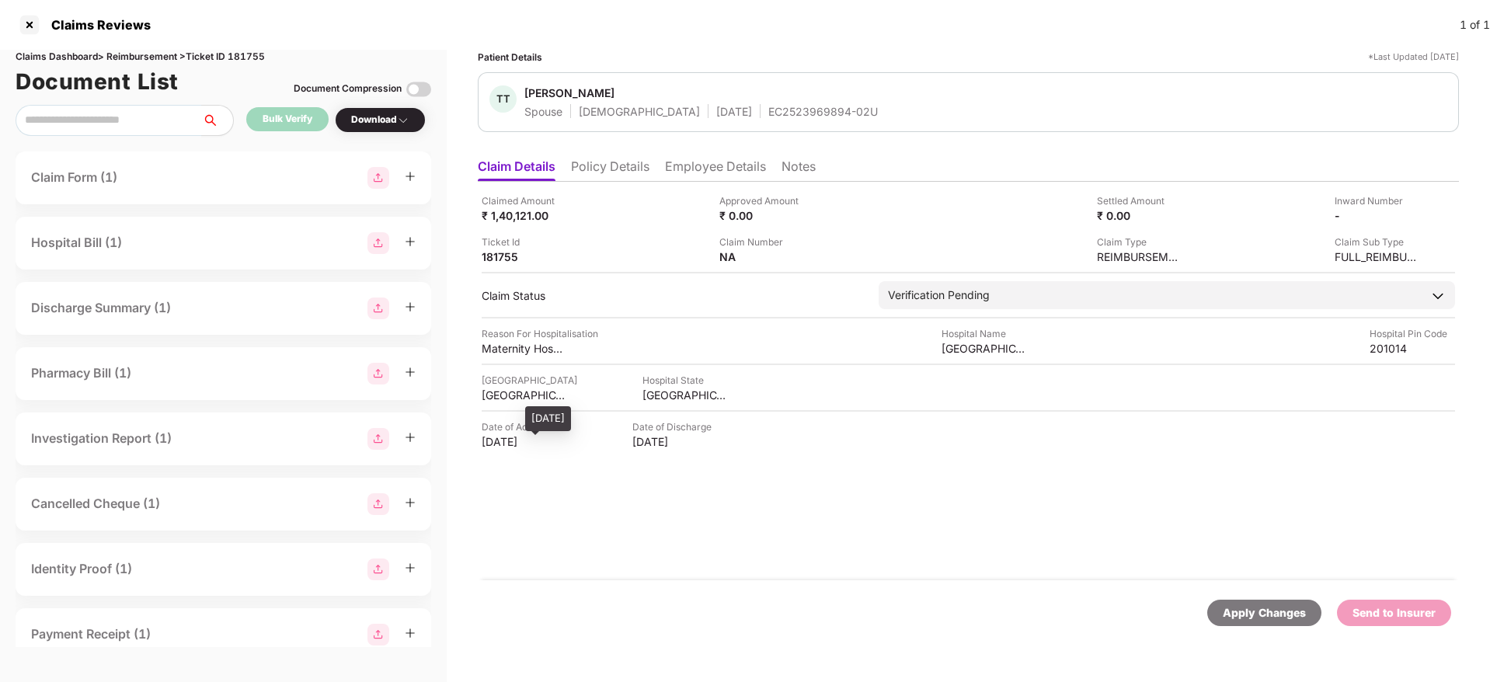
click at [504, 444] on div "[DATE]" at bounding box center [524, 441] width 85 height 15
copy div "[DATE]"
click at [508, 353] on div "Maternity Hospitalised" at bounding box center [524, 348] width 85 height 15
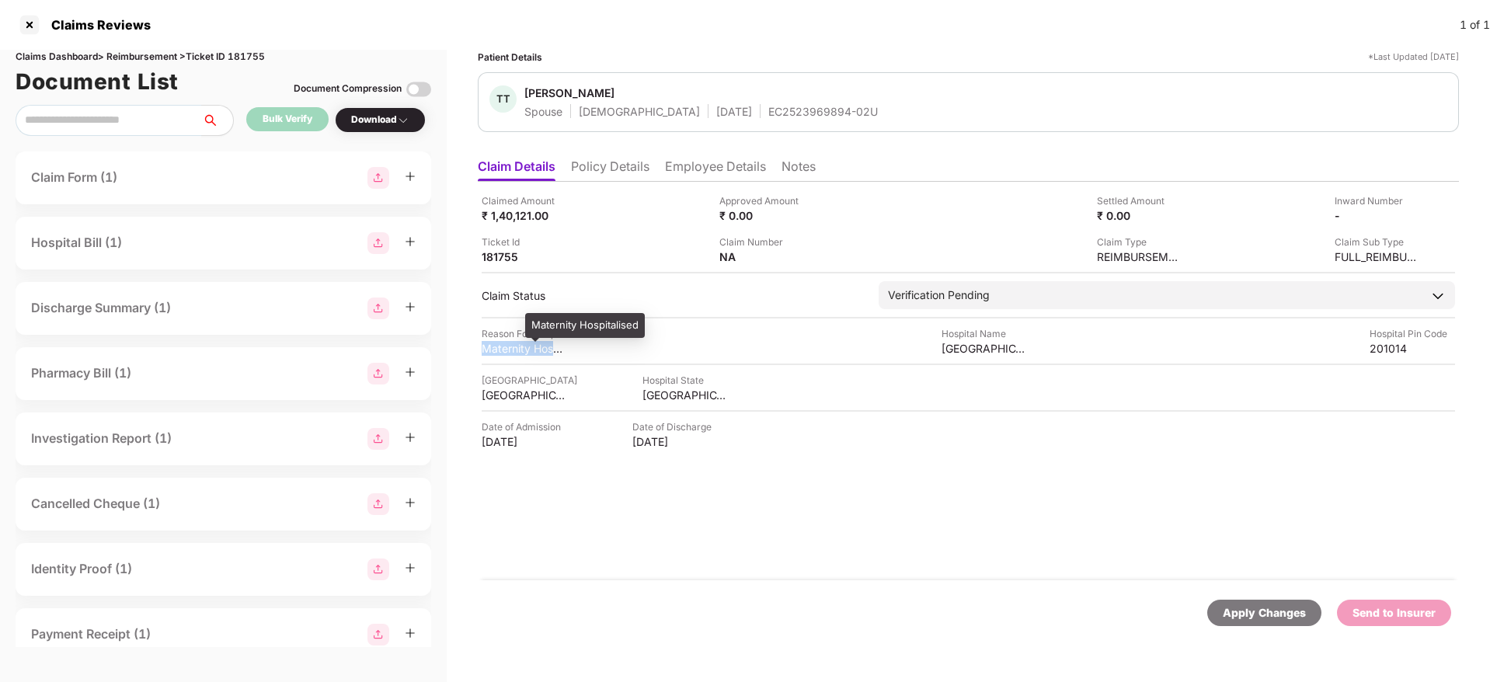
click at [508, 353] on div "Maternity Hospitalised" at bounding box center [524, 348] width 85 height 15
copy div "Maternity Hospitalised"
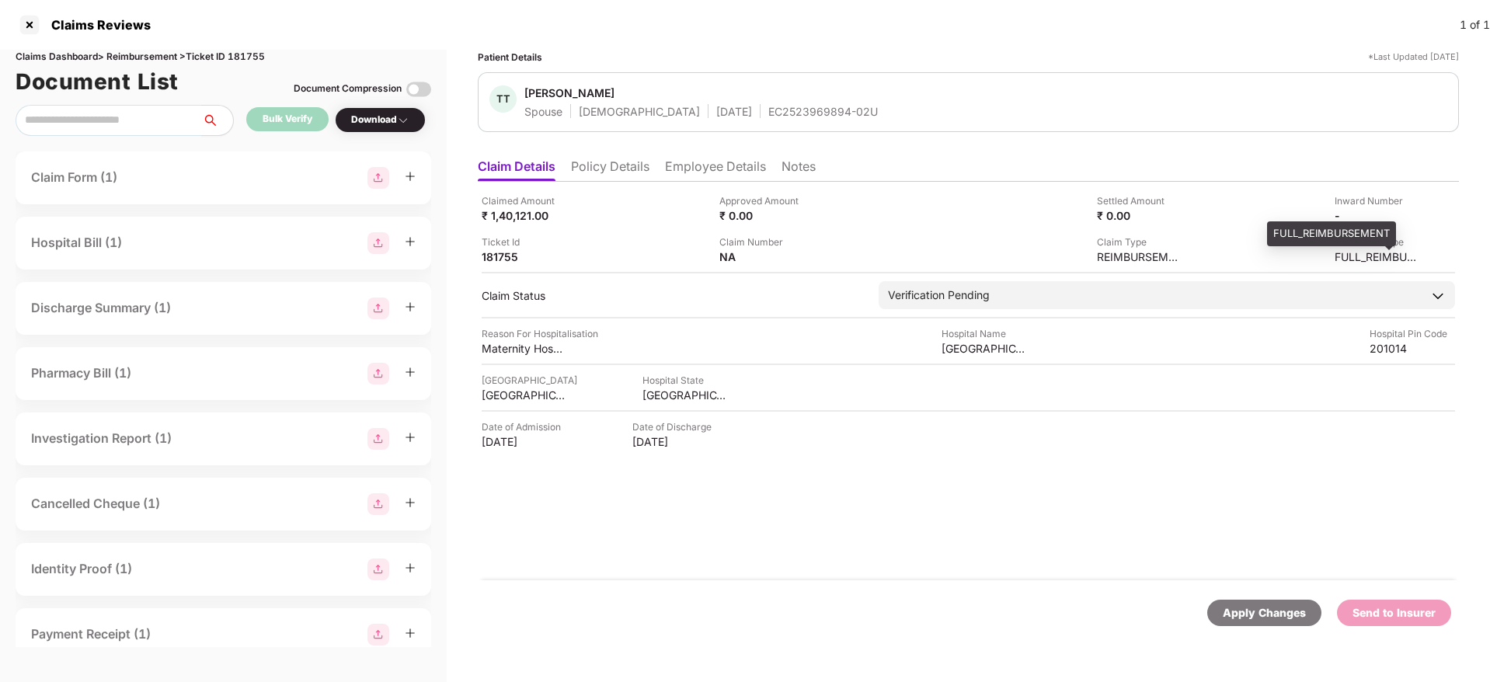
click at [1351, 259] on div "FULL_REIMBURSEMENT" at bounding box center [1377, 256] width 85 height 15
copy div "FULL_REIMBURSEMENT"
click at [1351, 259] on div "FULL_REIMBURSEMENT" at bounding box center [1377, 256] width 85 height 15
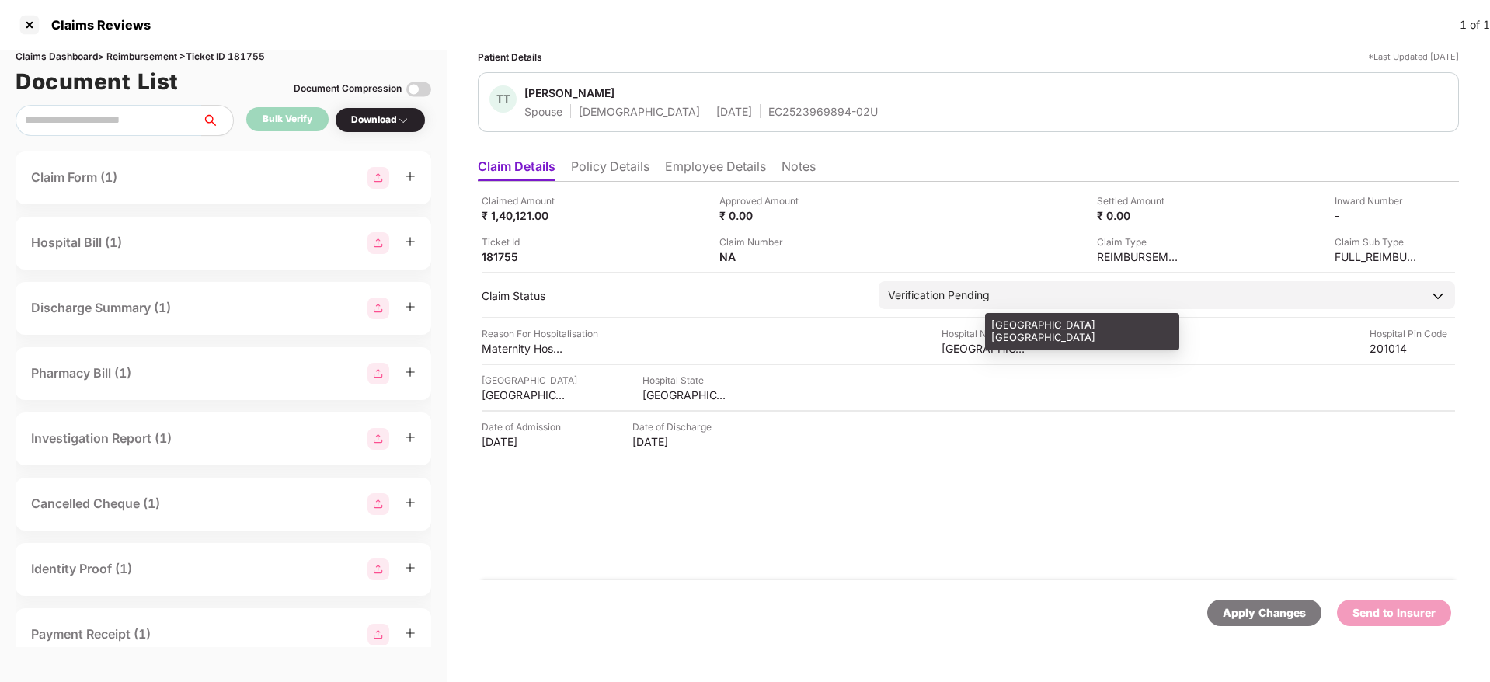
click at [971, 341] on div "[GEOGRAPHIC_DATA] [GEOGRAPHIC_DATA]" at bounding box center [984, 348] width 85 height 15
copy div "[GEOGRAPHIC_DATA] [GEOGRAPHIC_DATA]"
click at [971, 341] on div "[GEOGRAPHIC_DATA] [GEOGRAPHIC_DATA]" at bounding box center [984, 348] width 85 height 15
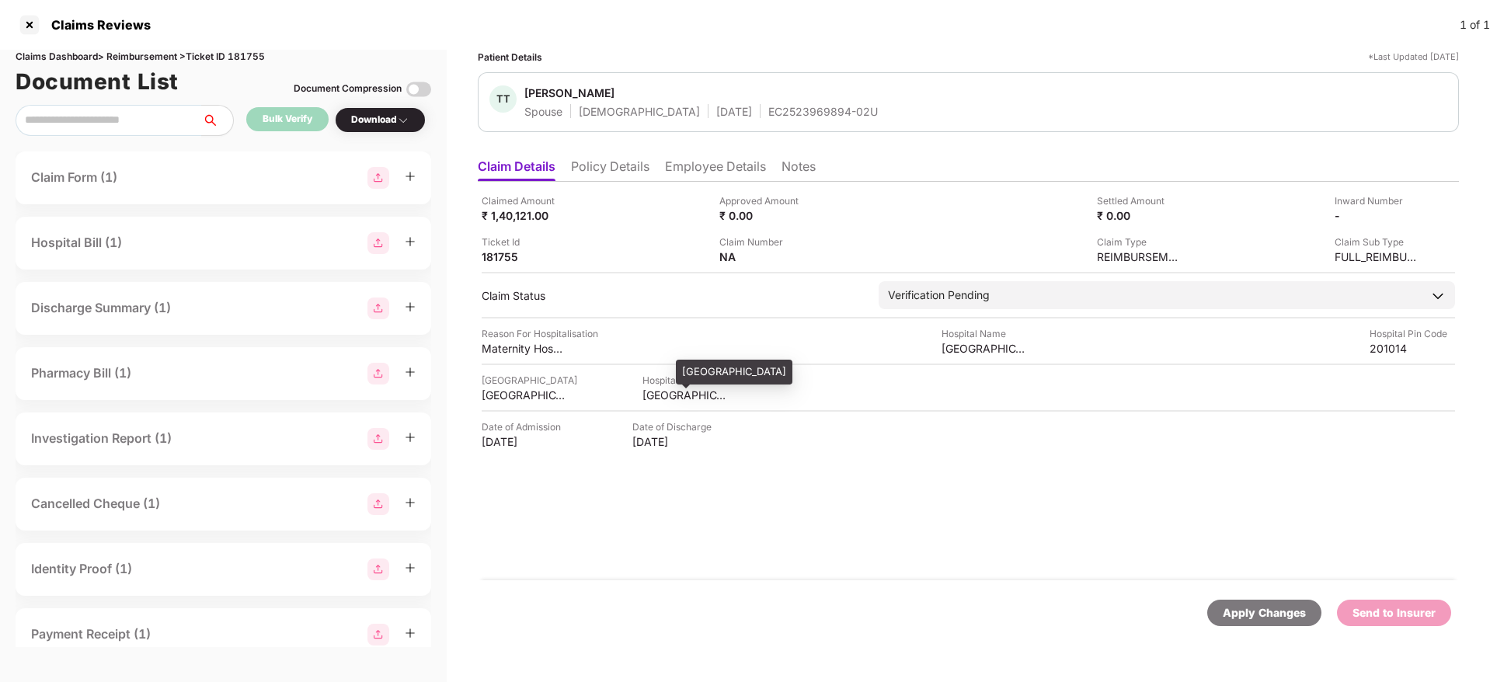
click at [691, 388] on div "[GEOGRAPHIC_DATA]" at bounding box center [685, 395] width 85 height 15
copy div "[GEOGRAPHIC_DATA]"
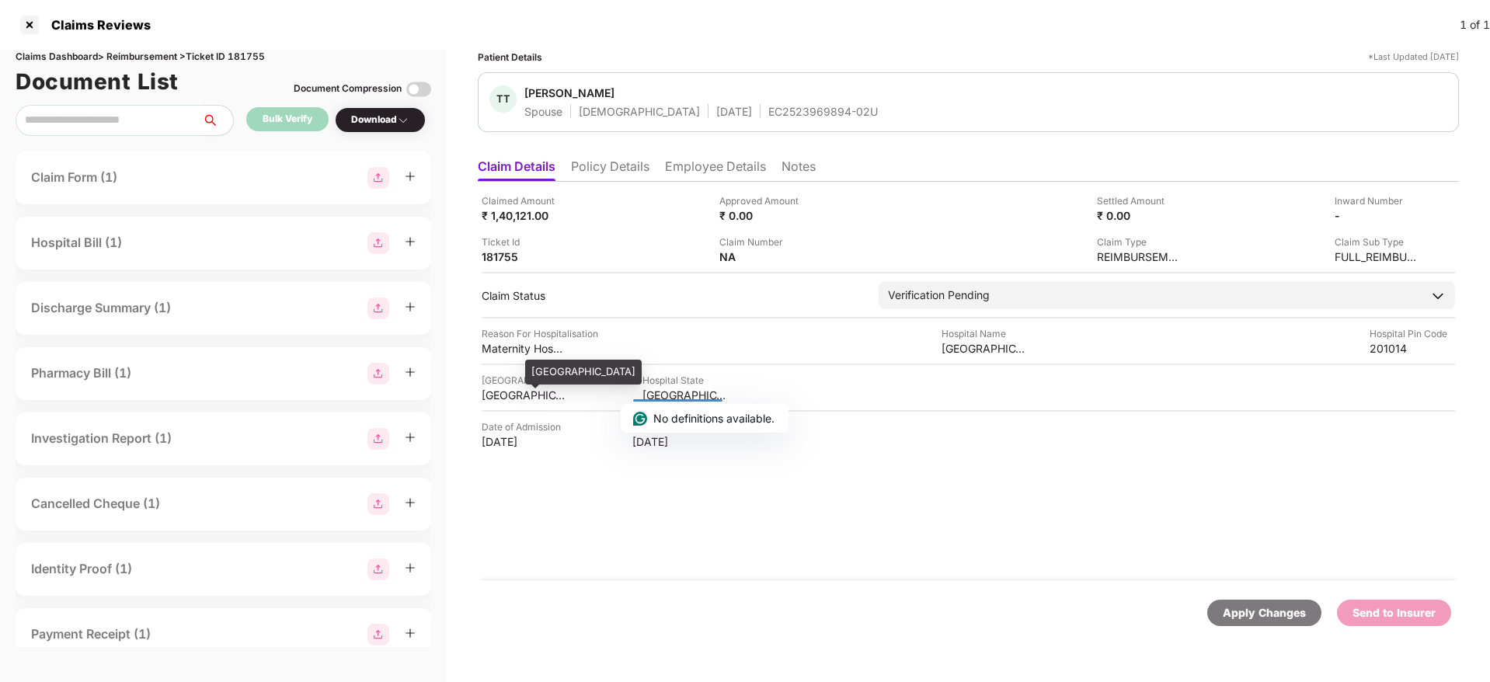
click at [507, 394] on div "[GEOGRAPHIC_DATA]" at bounding box center [524, 395] width 85 height 15
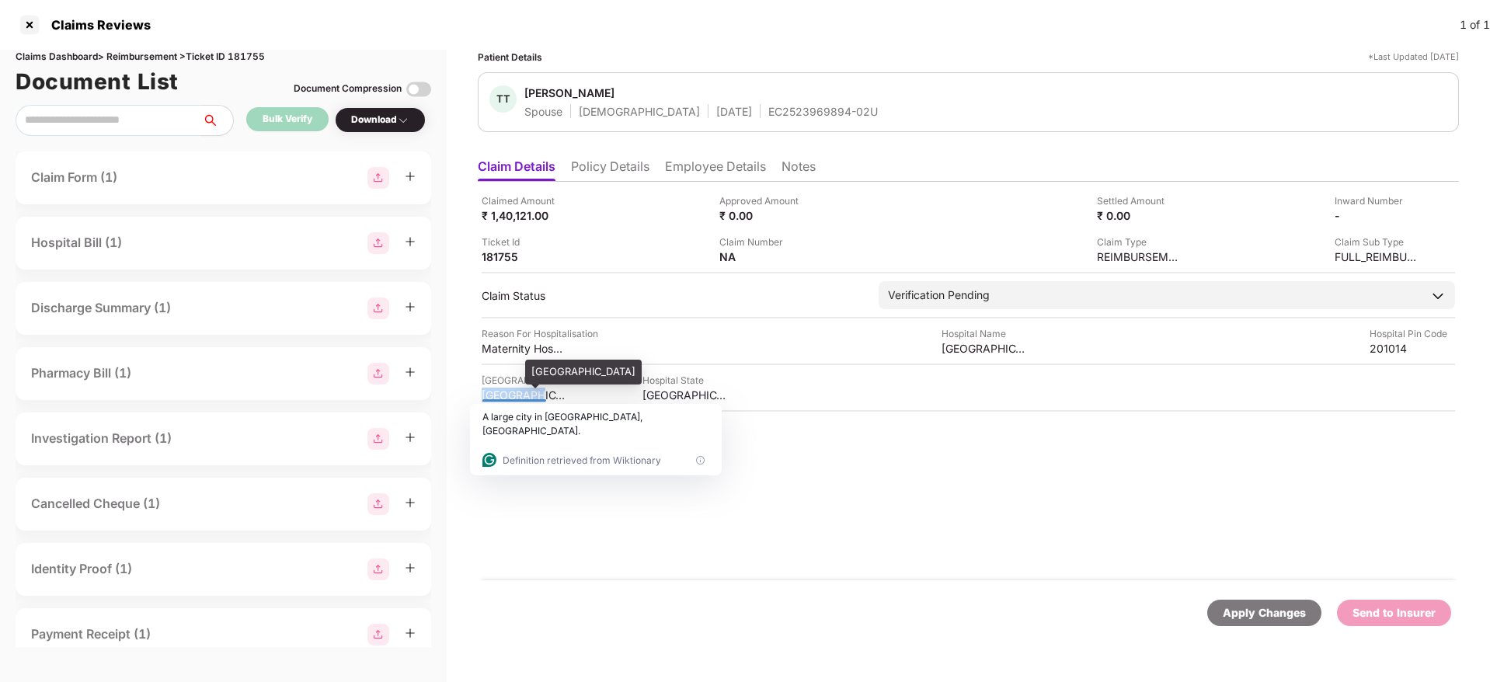
copy div "[GEOGRAPHIC_DATA]"
click at [1390, 349] on div "201014" at bounding box center [1412, 348] width 85 height 15
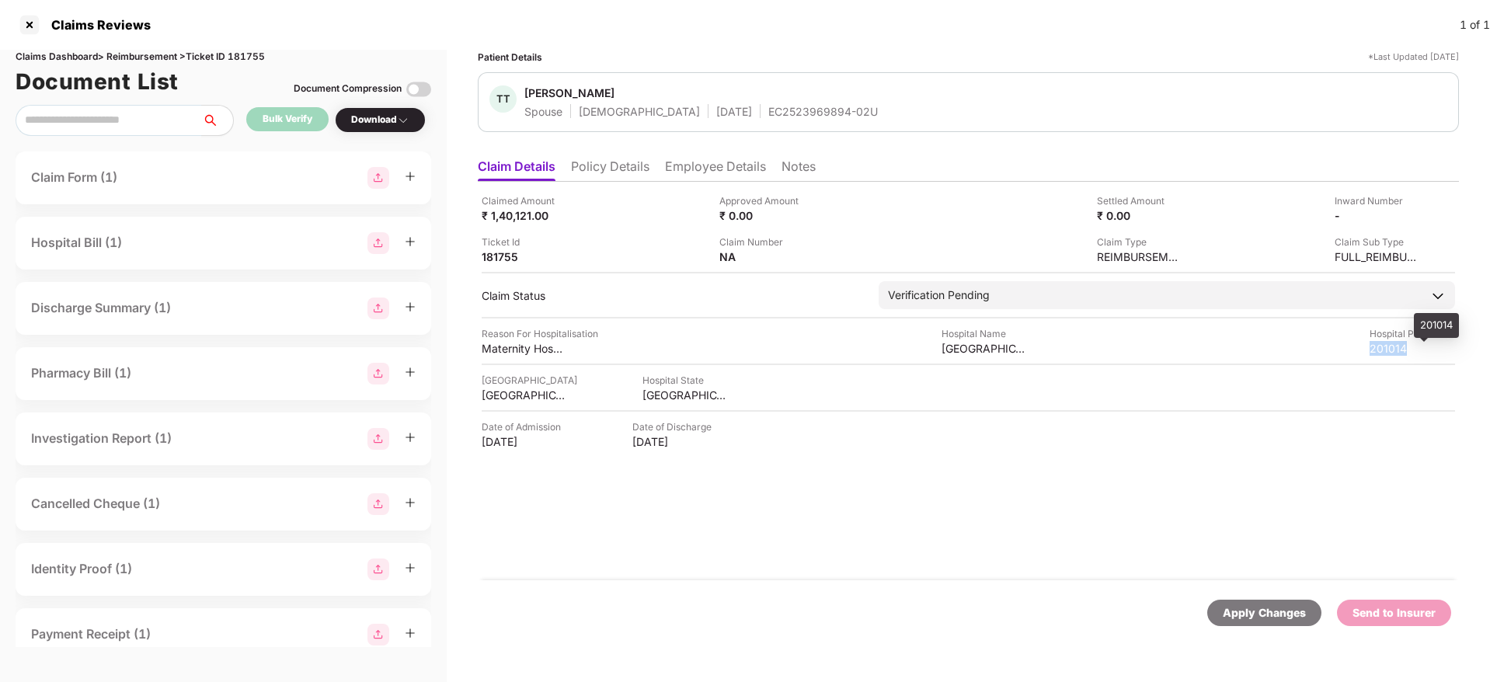
click at [1390, 349] on div "201014" at bounding box center [1412, 348] width 85 height 15
copy div "201014"
click at [734, 165] on li "Employee Details" at bounding box center [715, 169] width 101 height 23
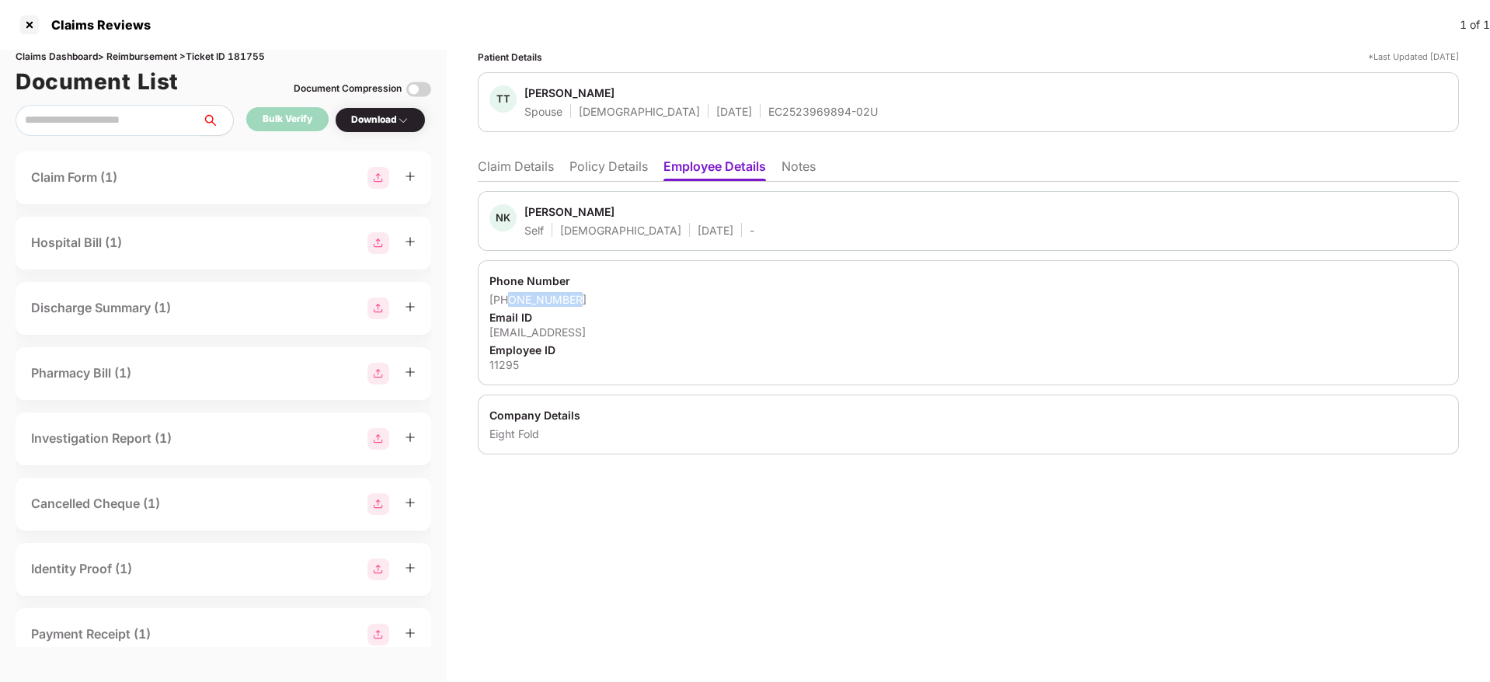
drag, startPoint x: 580, startPoint y: 299, endPoint x: 508, endPoint y: 295, distance: 72.4
click at [508, 295] on div "[PHONE_NUMBER]" at bounding box center [968, 299] width 958 height 15
click at [502, 157] on ul "Claim Details Policy Details Employee Details Notes" at bounding box center [968, 166] width 981 height 31
click at [510, 170] on li "Claim Details" at bounding box center [516, 169] width 76 height 23
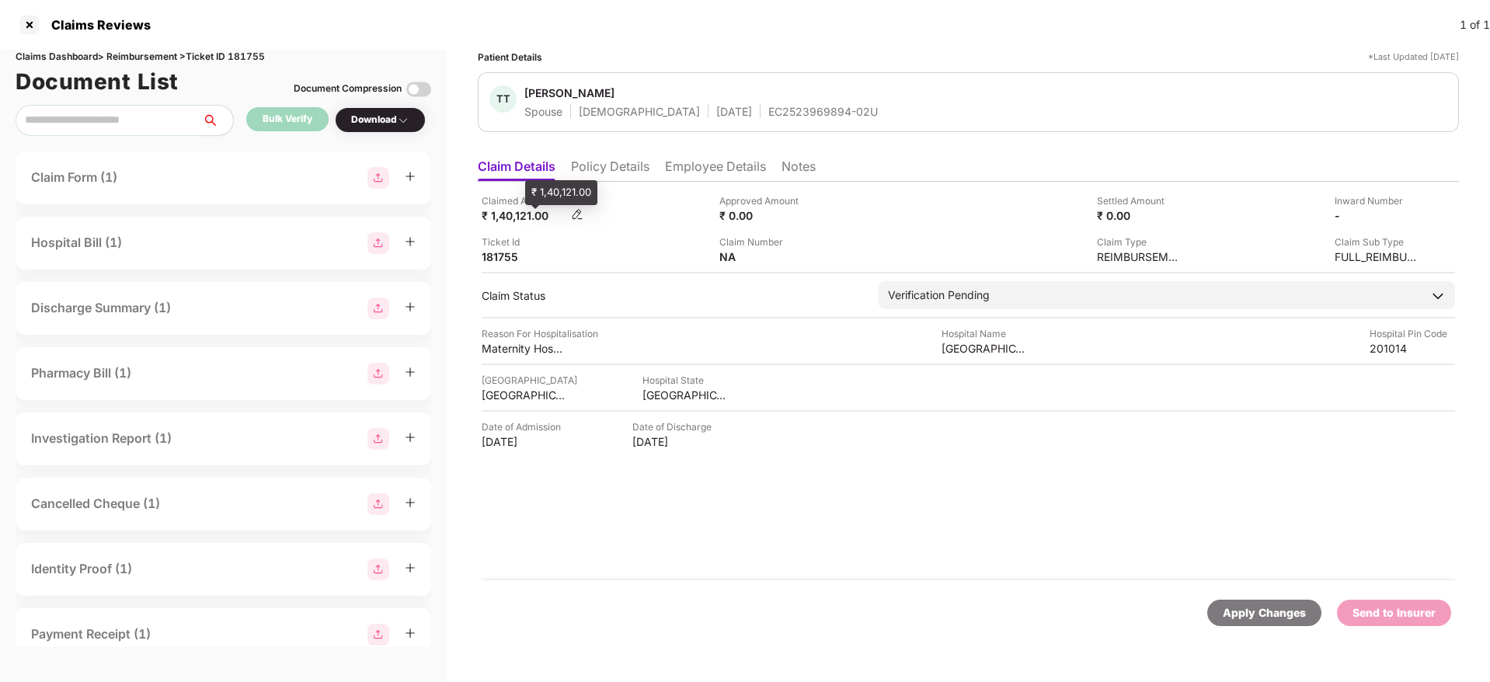
click at [521, 213] on div "₹ 1,40,121.00" at bounding box center [524, 215] width 85 height 15
click at [690, 165] on li "Employee Details" at bounding box center [715, 169] width 101 height 23
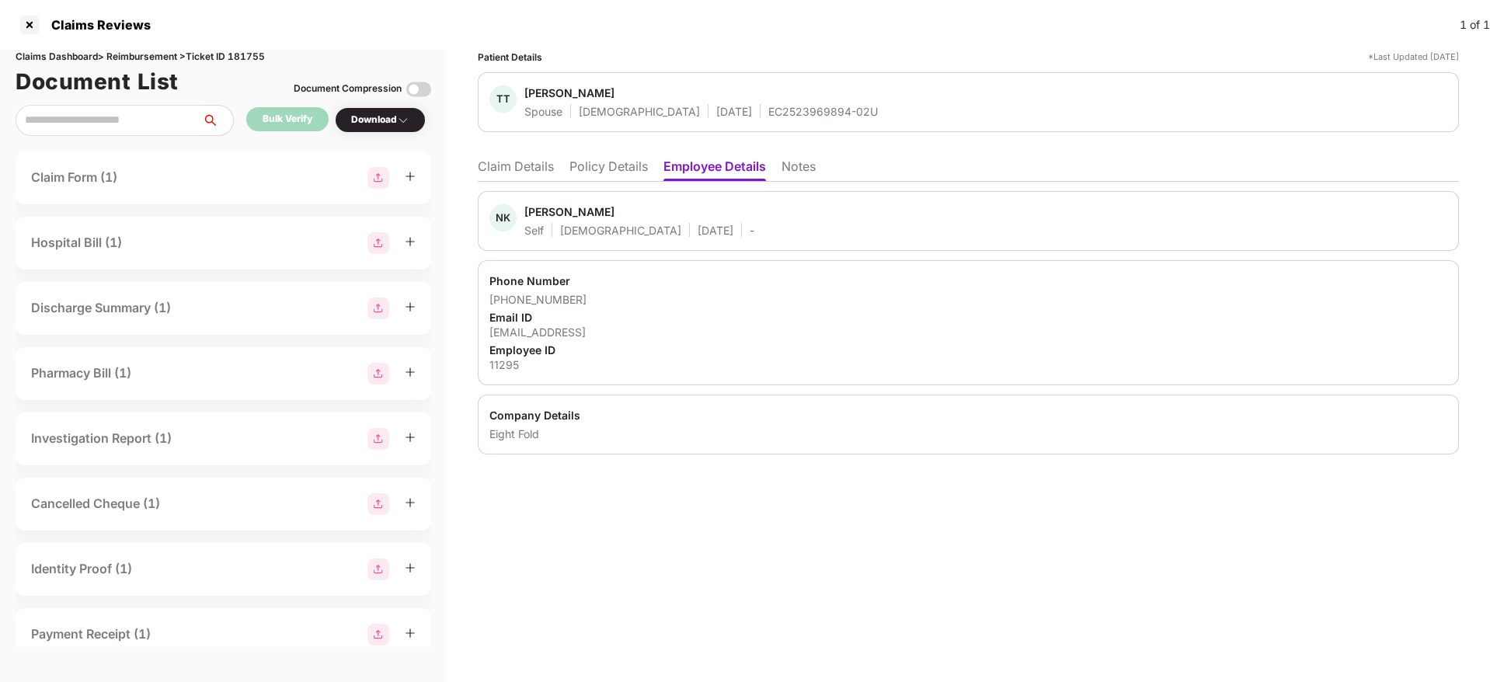
click at [499, 371] on div "11295" at bounding box center [968, 364] width 958 height 15
click at [768, 105] on div "EC2523969894-02U" at bounding box center [823, 111] width 110 height 15
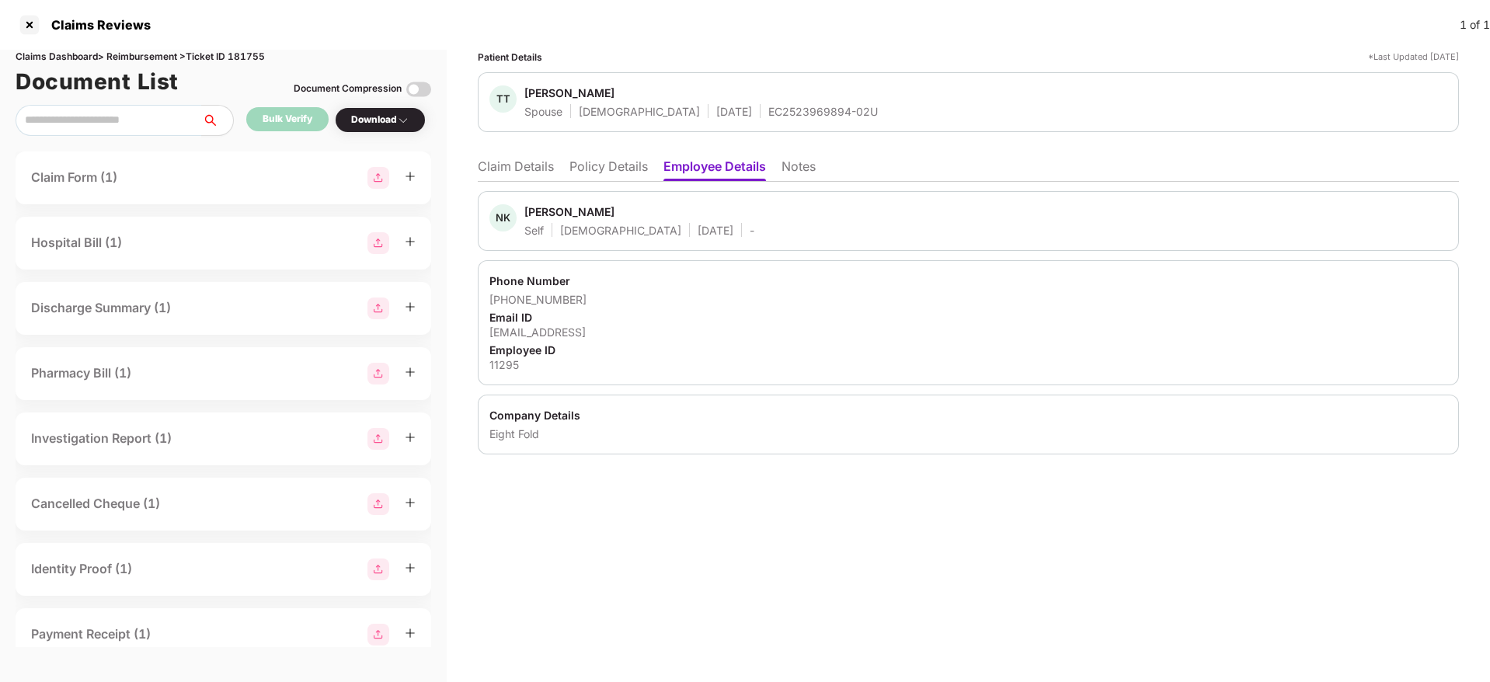
click at [510, 165] on li "Claim Details" at bounding box center [516, 169] width 76 height 23
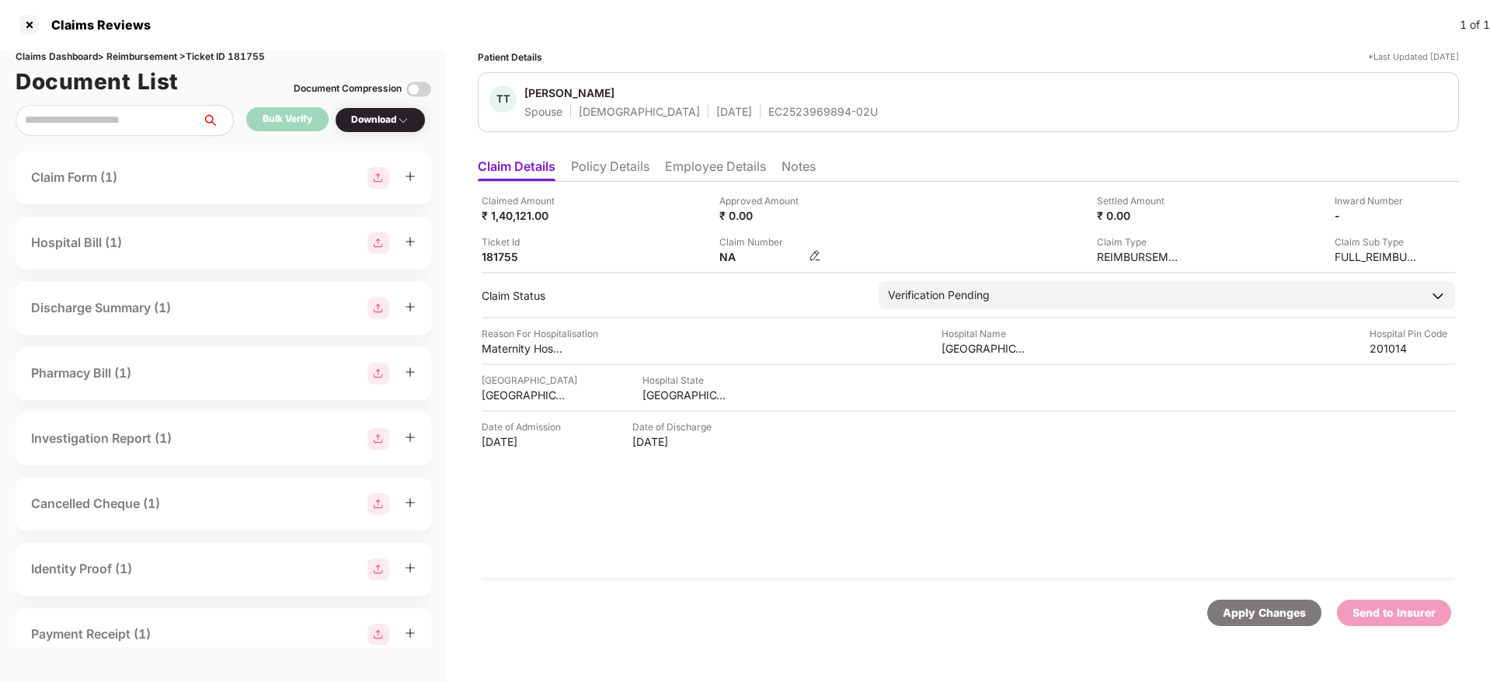
click at [813, 252] on img at bounding box center [815, 255] width 12 height 12
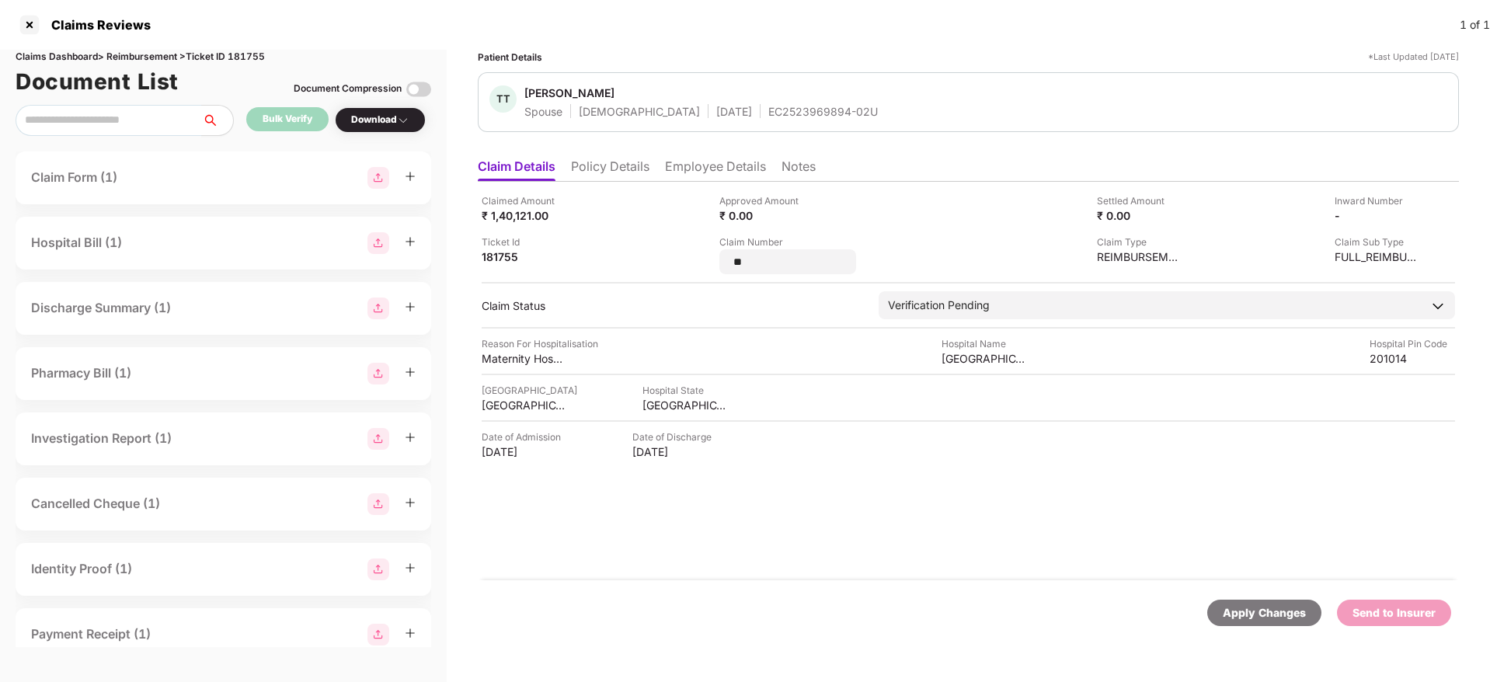
type input "*"
type input "**********"
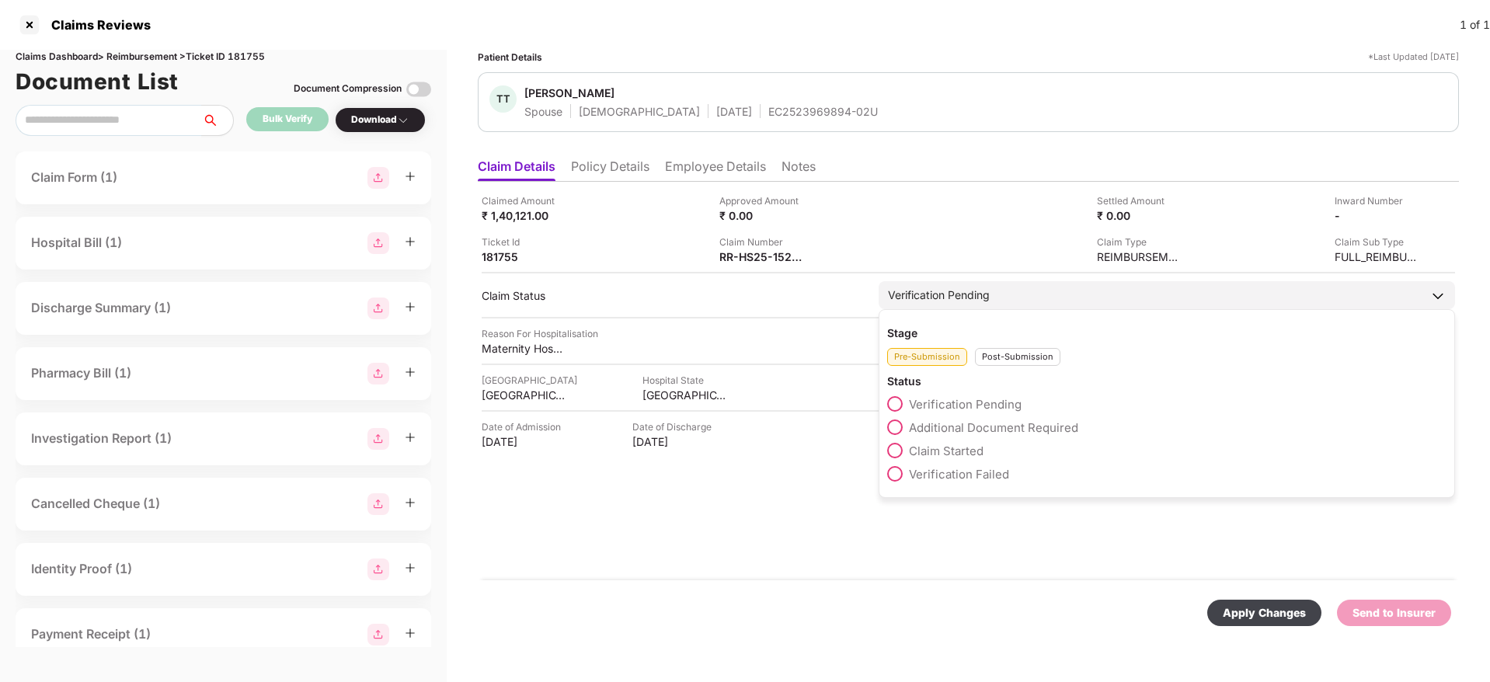
click at [1031, 370] on div "Stage Pre-Submission Post-Submission Status Verification Pending Additional Doc…" at bounding box center [1167, 403] width 576 height 189
click at [1012, 348] on div "Post-Submission" at bounding box center [1017, 357] width 85 height 18
click at [955, 427] on span "Claim Under Process" at bounding box center [967, 427] width 117 height 15
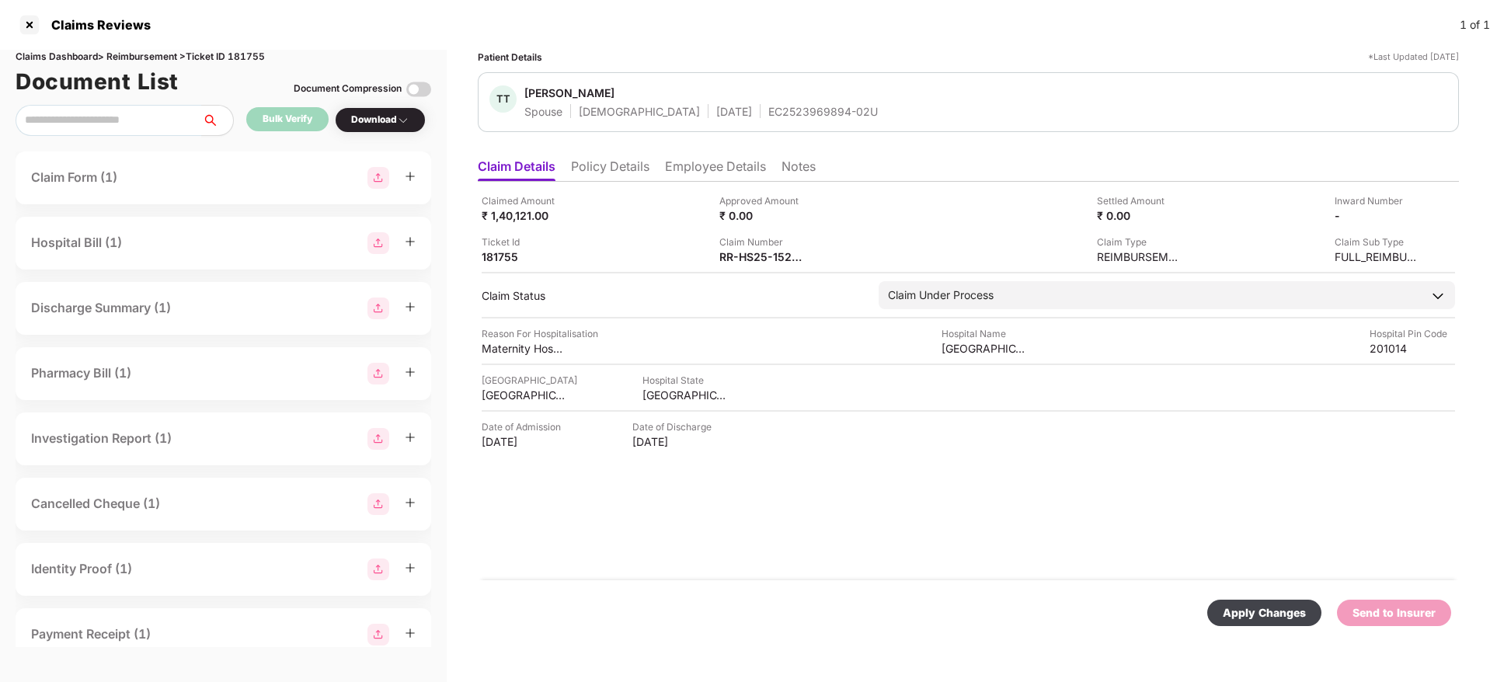
click at [1265, 610] on div "Apply Changes" at bounding box center [1264, 612] width 83 height 17
click at [768, 113] on div "EC2523969894-02U" at bounding box center [823, 111] width 110 height 15
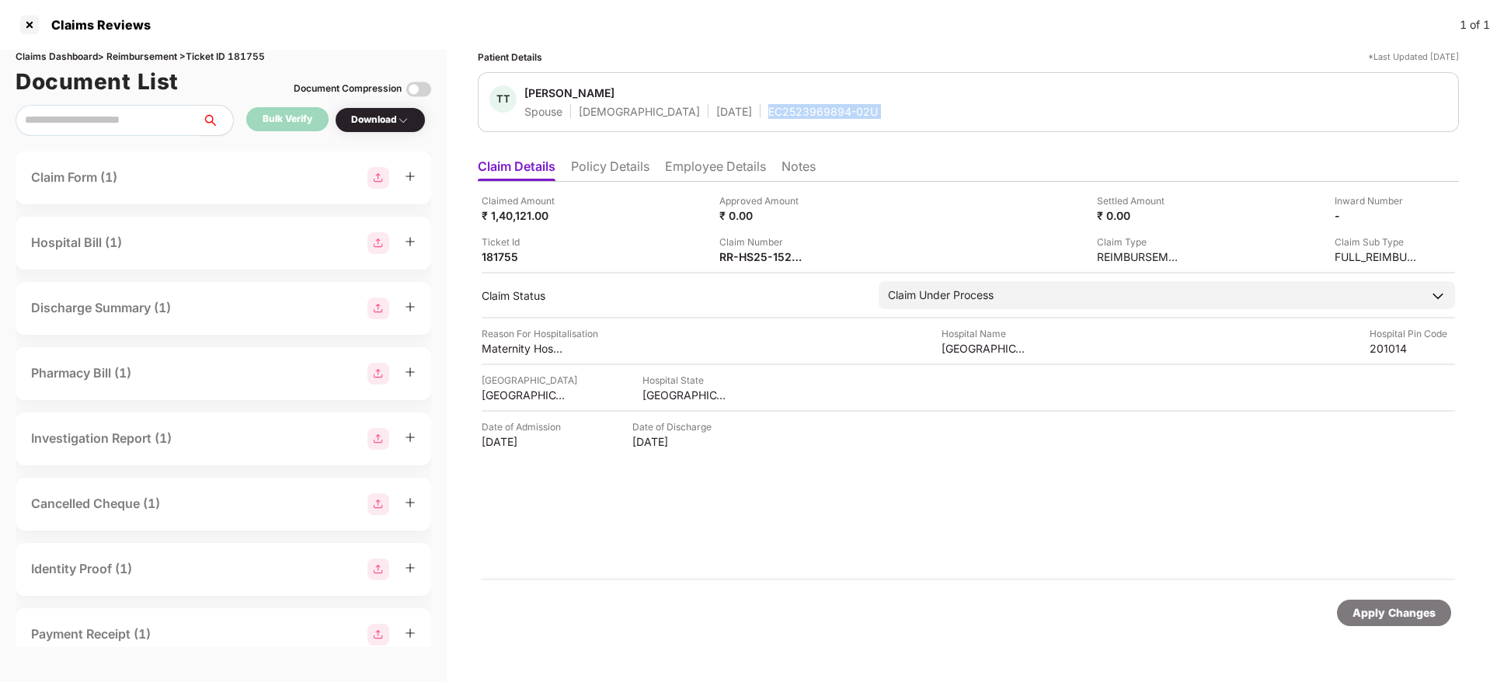
click at [768, 113] on div "EC2523969894-02U" at bounding box center [823, 111] width 110 height 15
click at [30, 21] on div at bounding box center [29, 24] width 25 height 25
